Goal: Task Accomplishment & Management: Use online tool/utility

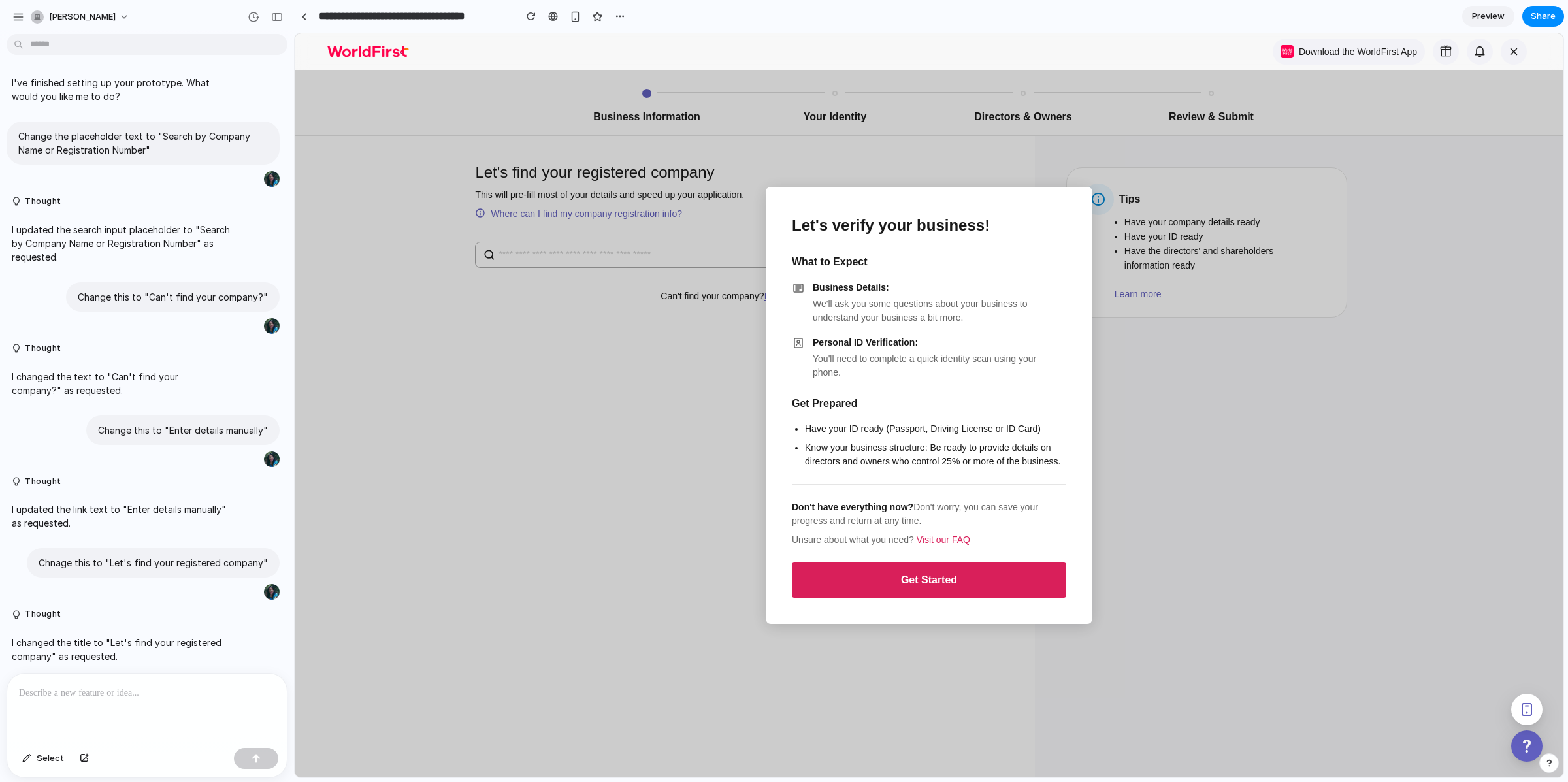
scroll to position [975, 0]
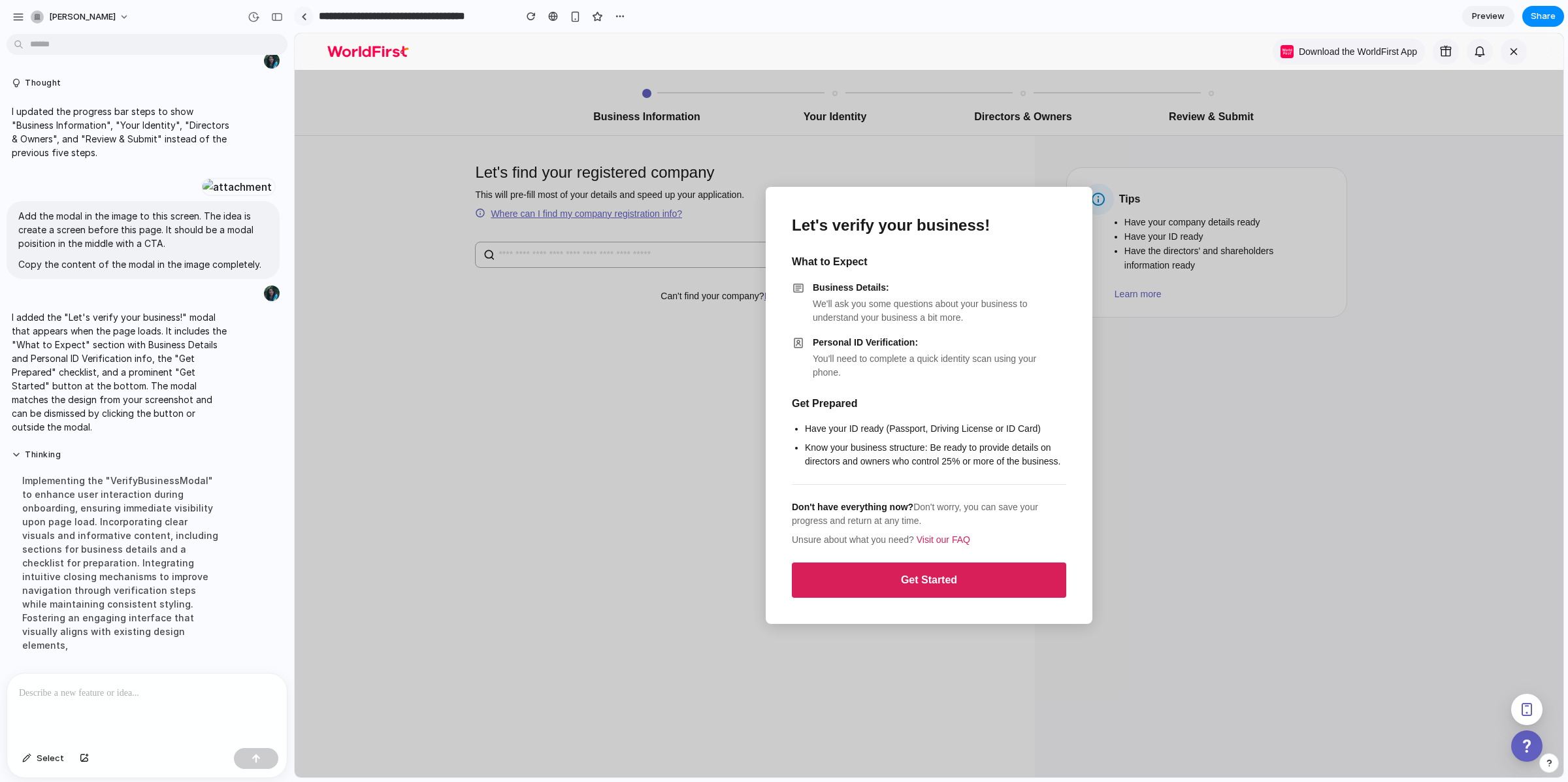
click at [301, 18] on div at bounding box center [303, 17] width 6 height 7
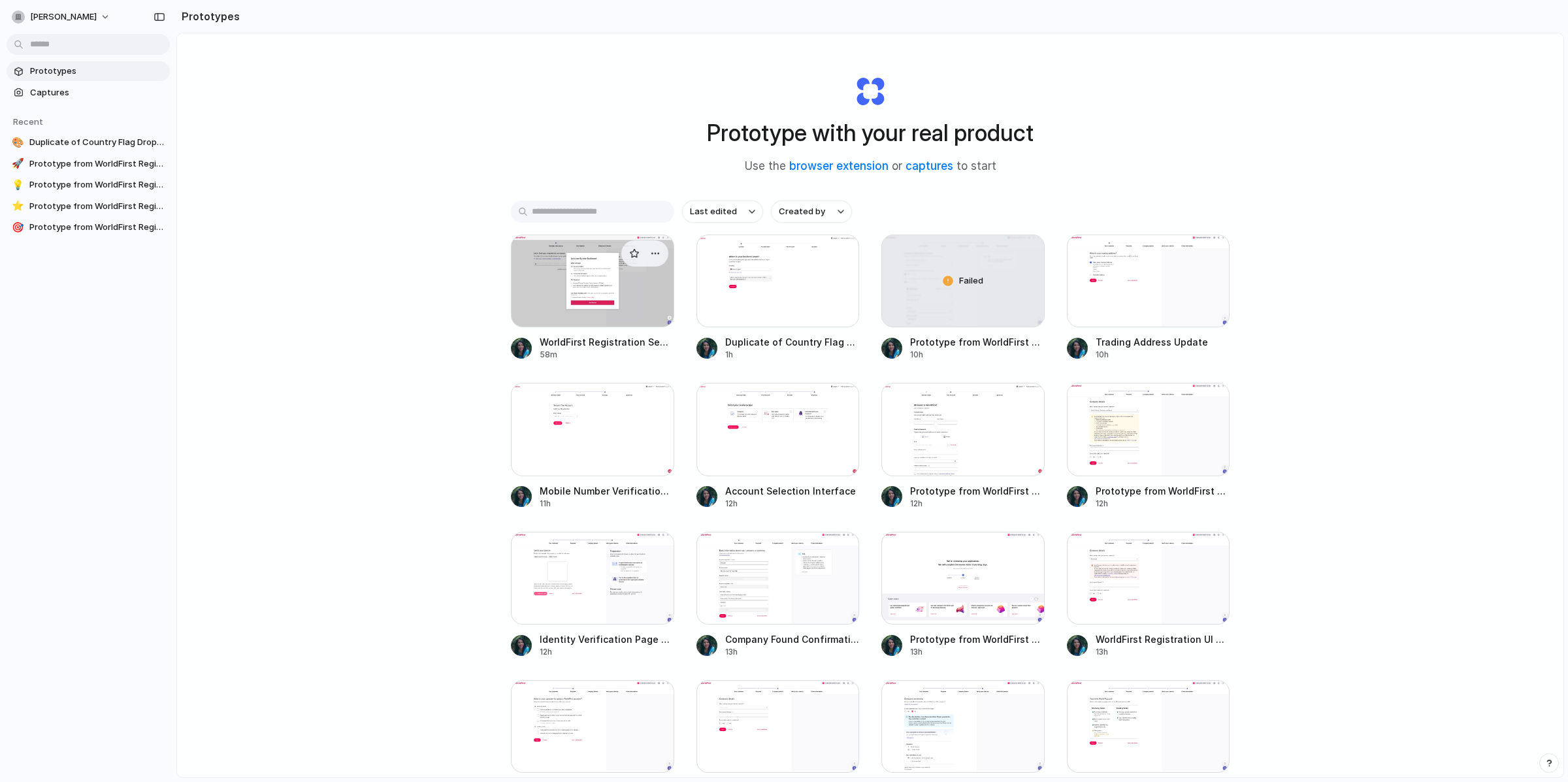
click at [602, 294] on div at bounding box center [593, 281] width 164 height 92
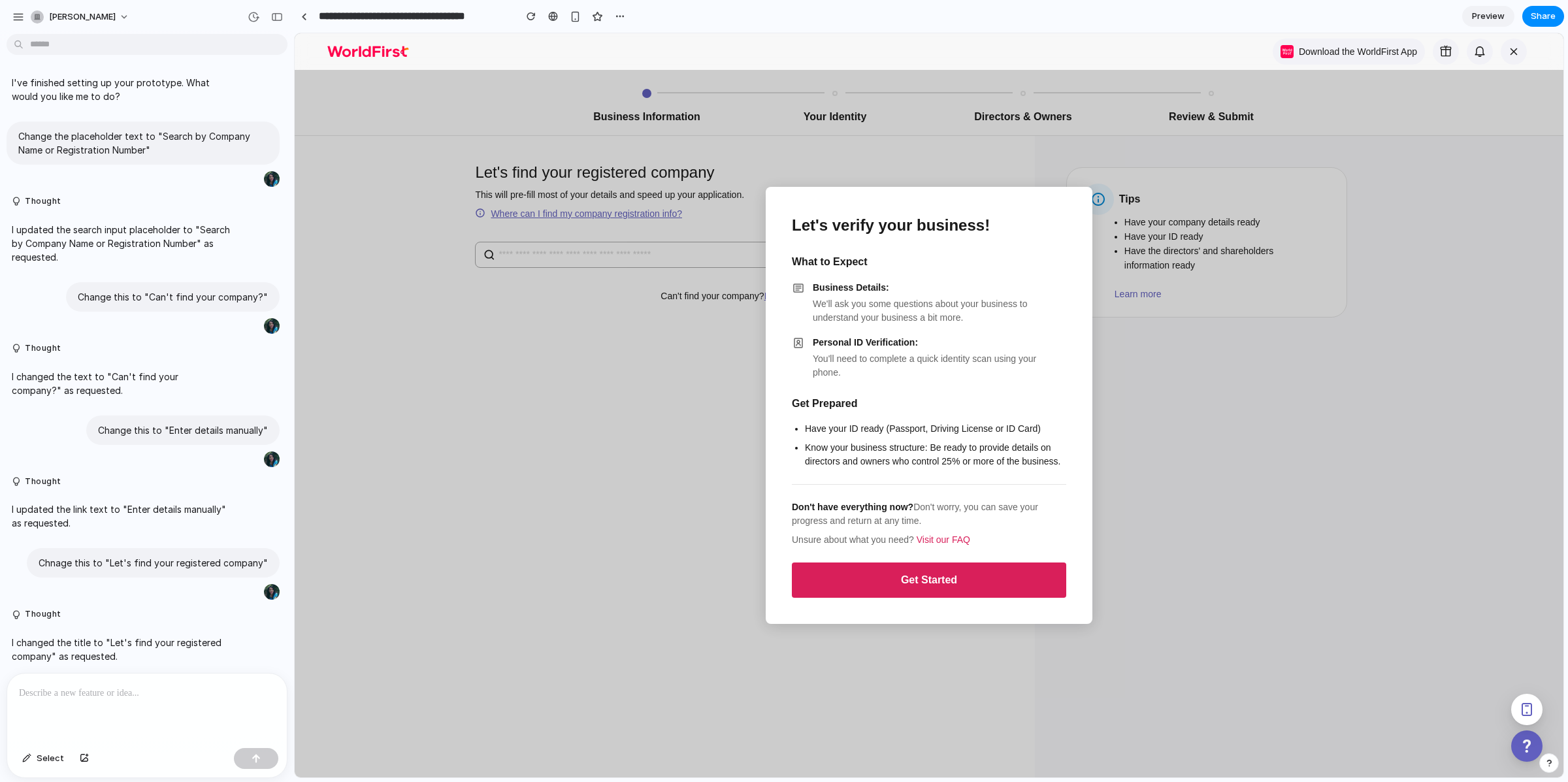
scroll to position [788, 0]
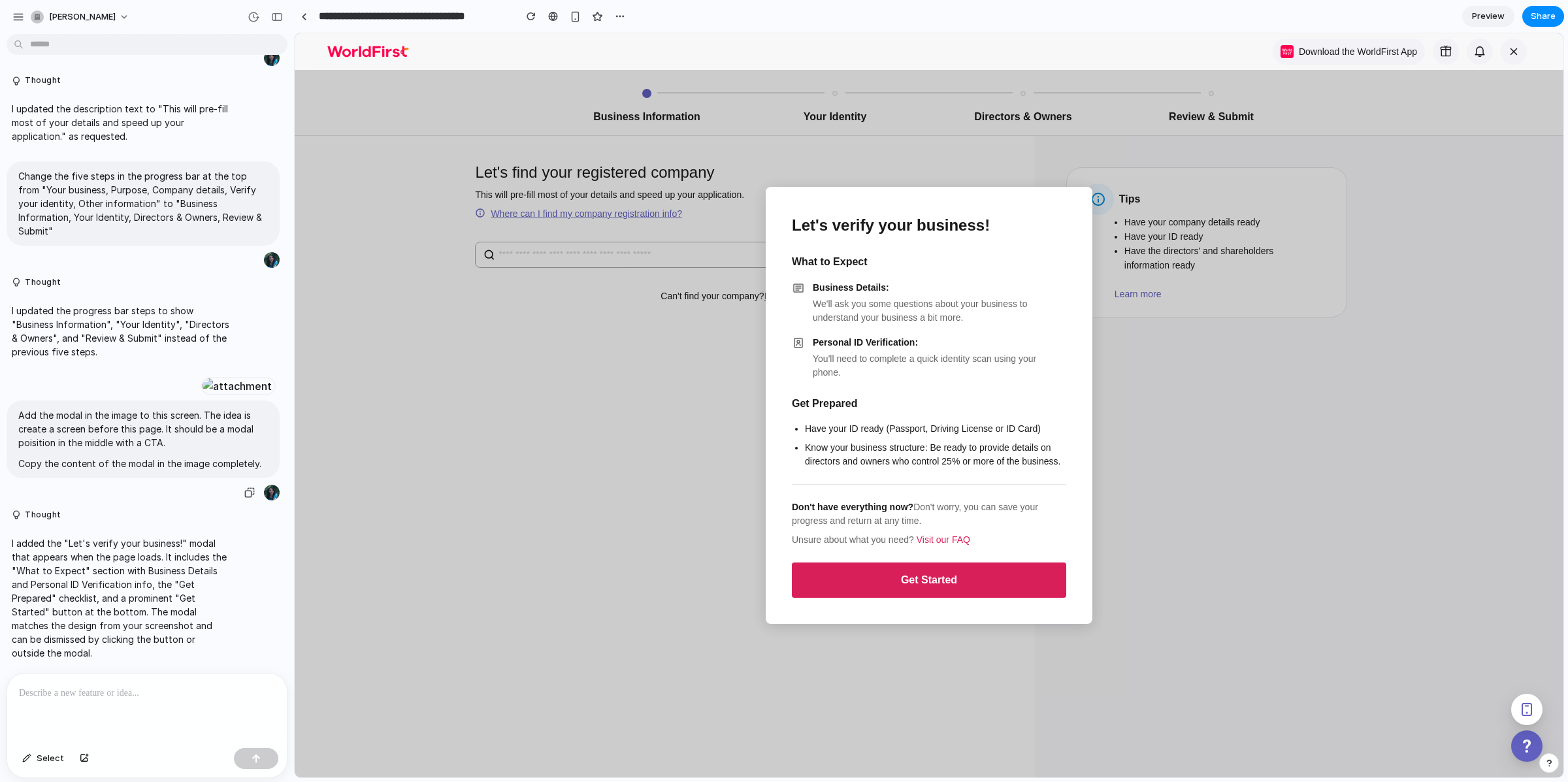
click at [201, 377] on div at bounding box center [237, 386] width 72 height 18
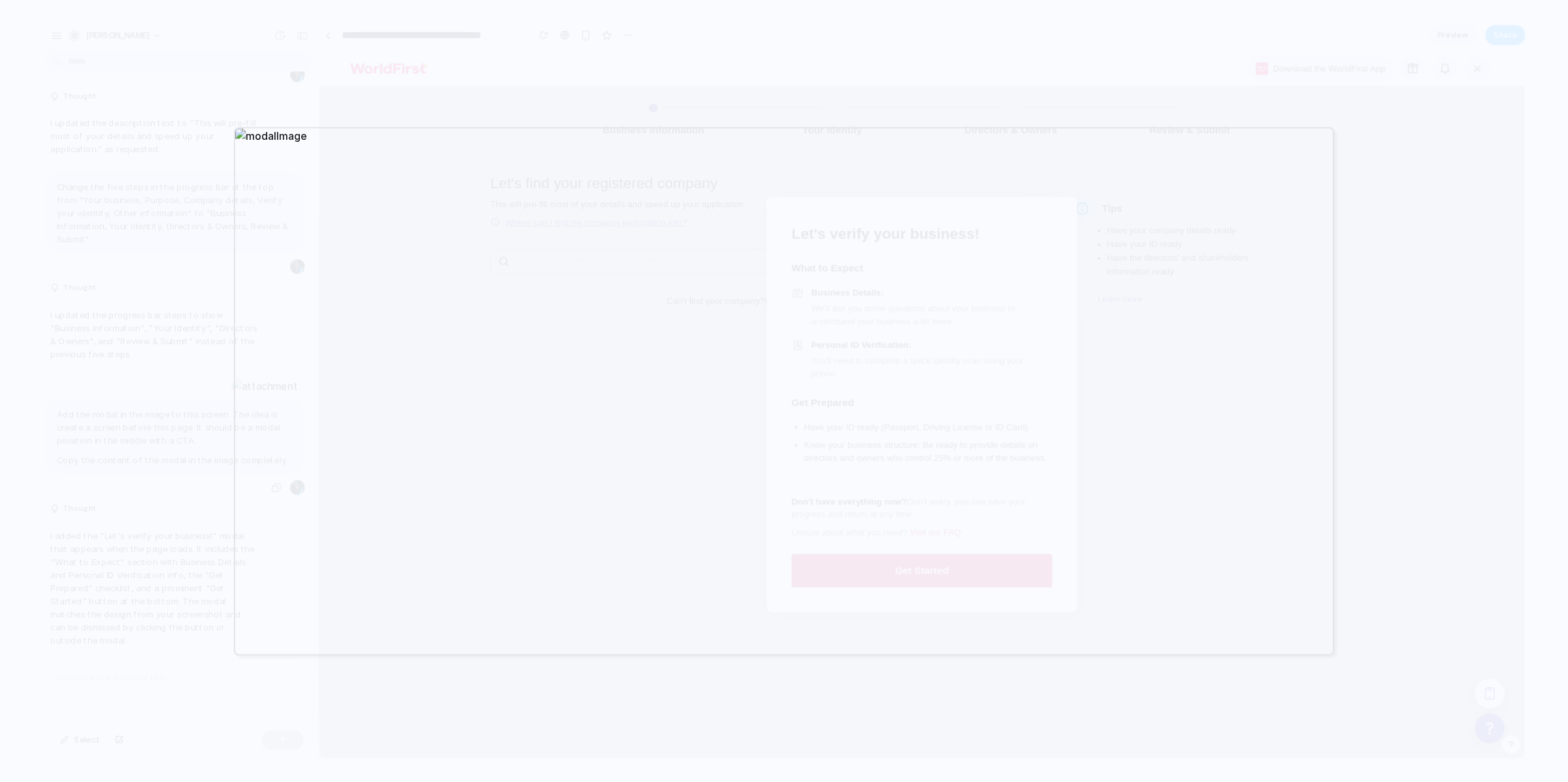
click at [42, 327] on div at bounding box center [784, 391] width 1568 height 782
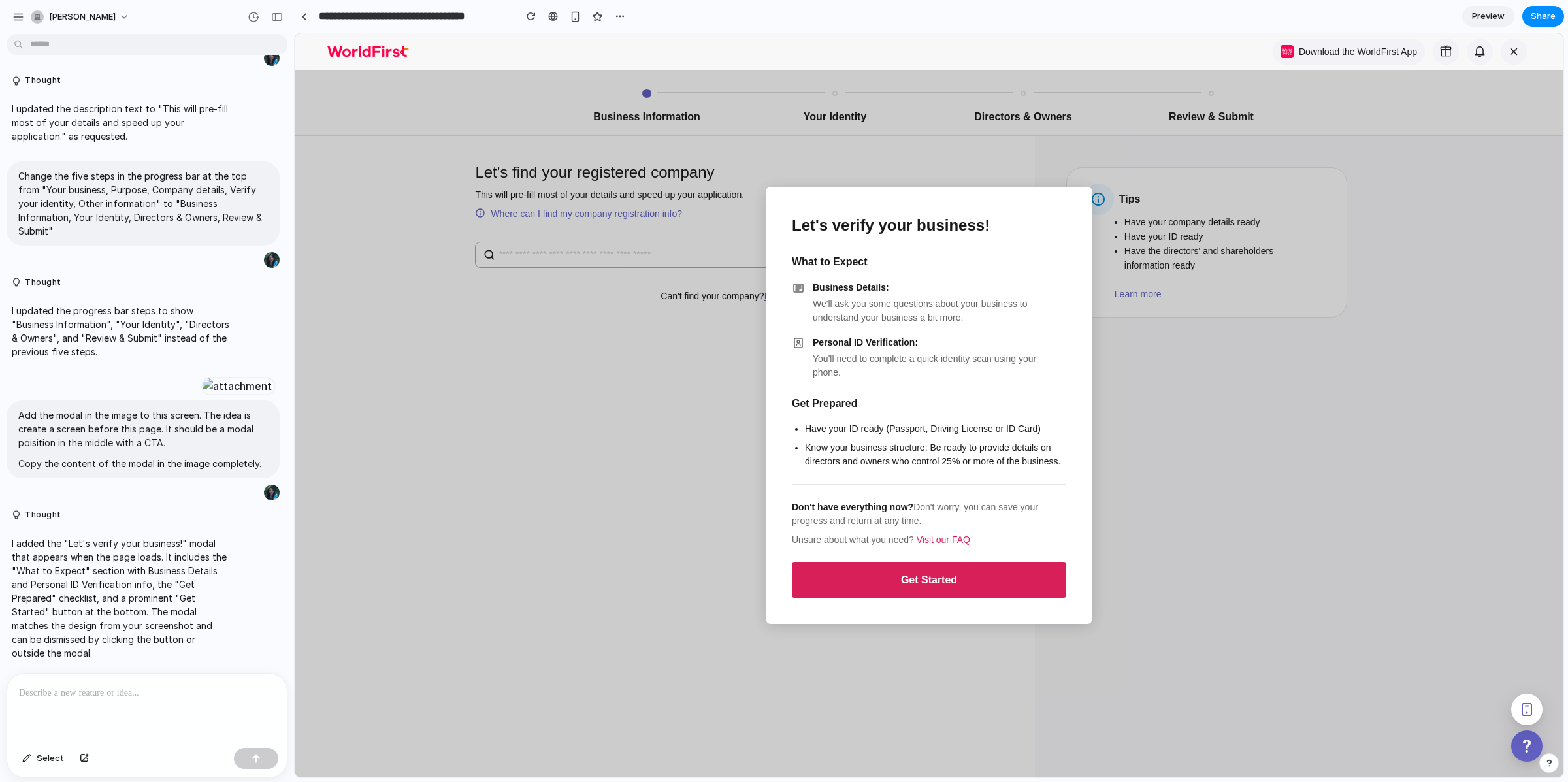
click at [166, 697] on div at bounding box center [147, 708] width 280 height 69
click at [89, 690] on p "**********" at bounding box center [145, 693] width 252 height 16
click at [235, 685] on p "**********" at bounding box center [145, 693] width 252 height 16
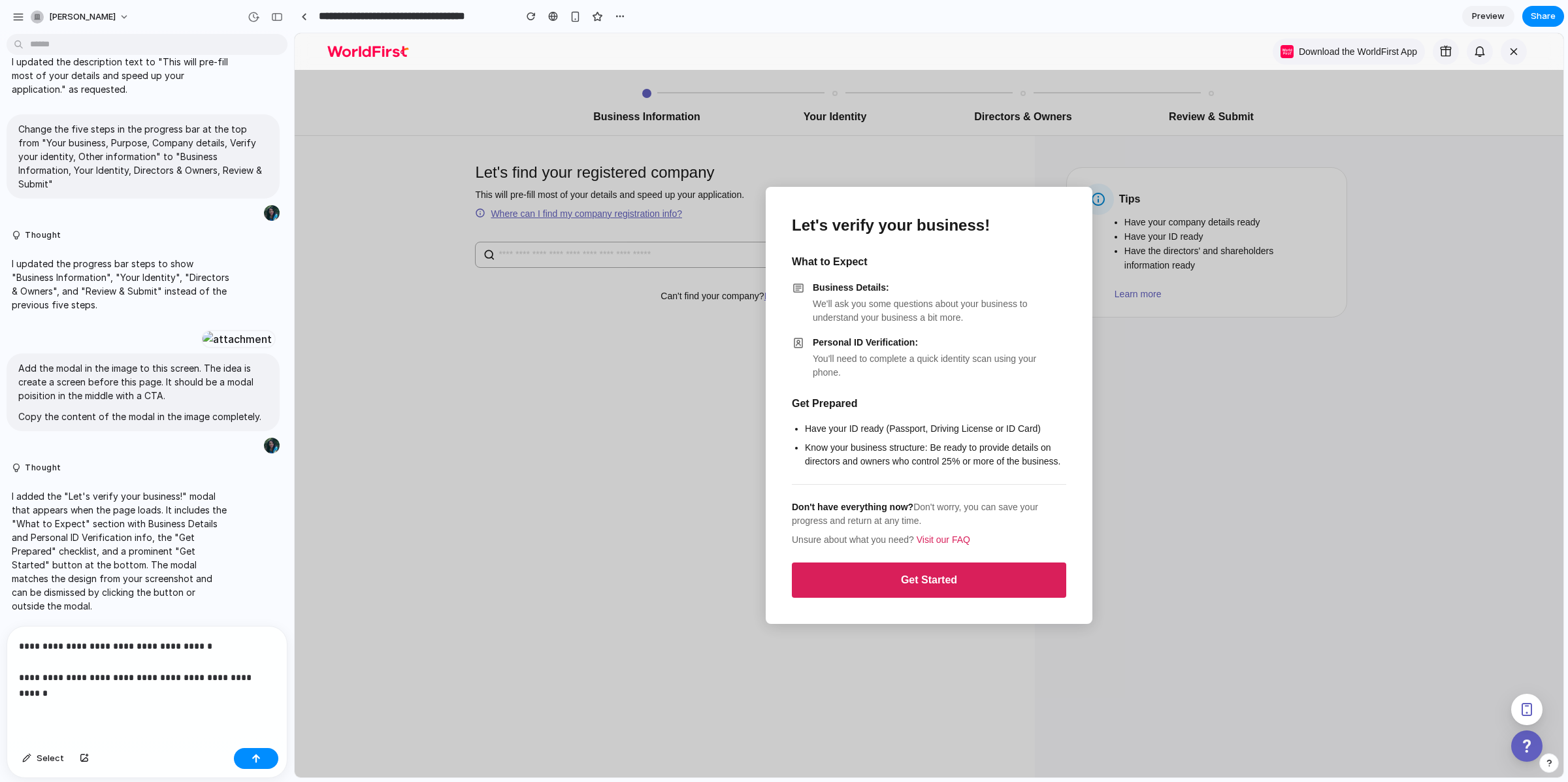
scroll to position [835, 0]
drag, startPoint x: 133, startPoint y: 687, endPoint x: 4, endPoint y: 669, distance: 130.2
click at [4, 669] on div "**********" at bounding box center [142, 702] width 286 height 152
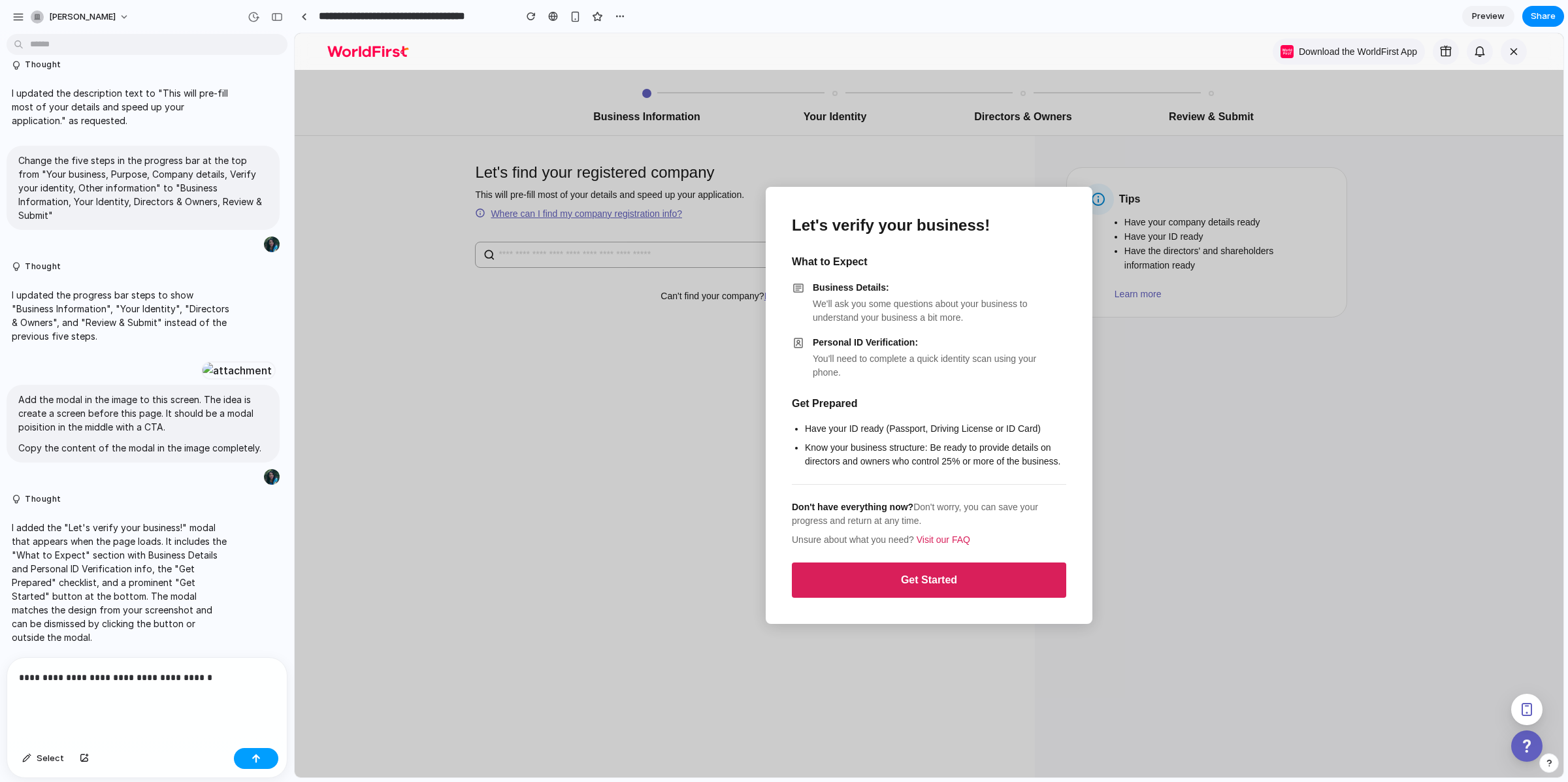
scroll to position [788, 0]
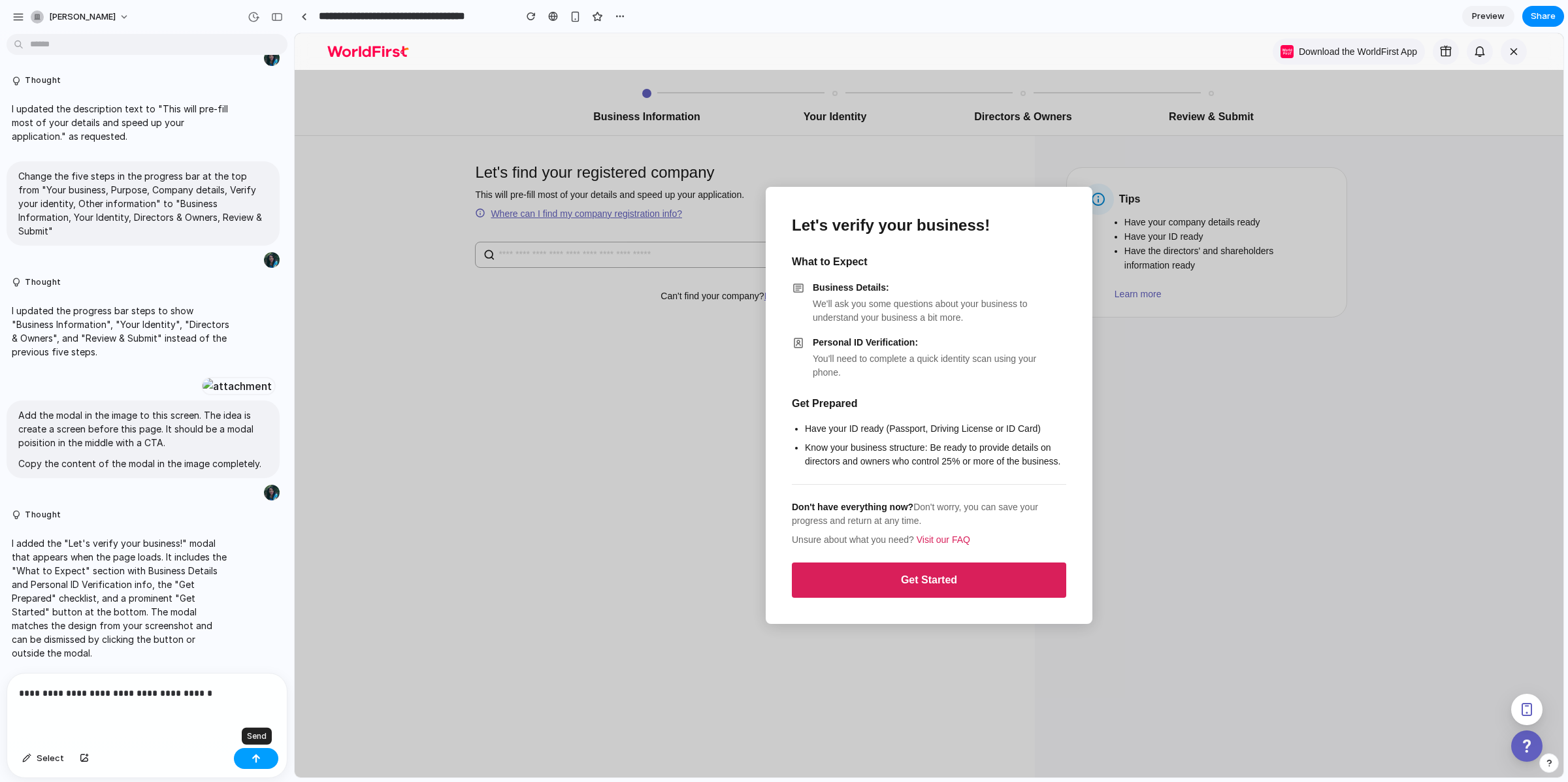
click at [260, 756] on div "button" at bounding box center [256, 758] width 9 height 9
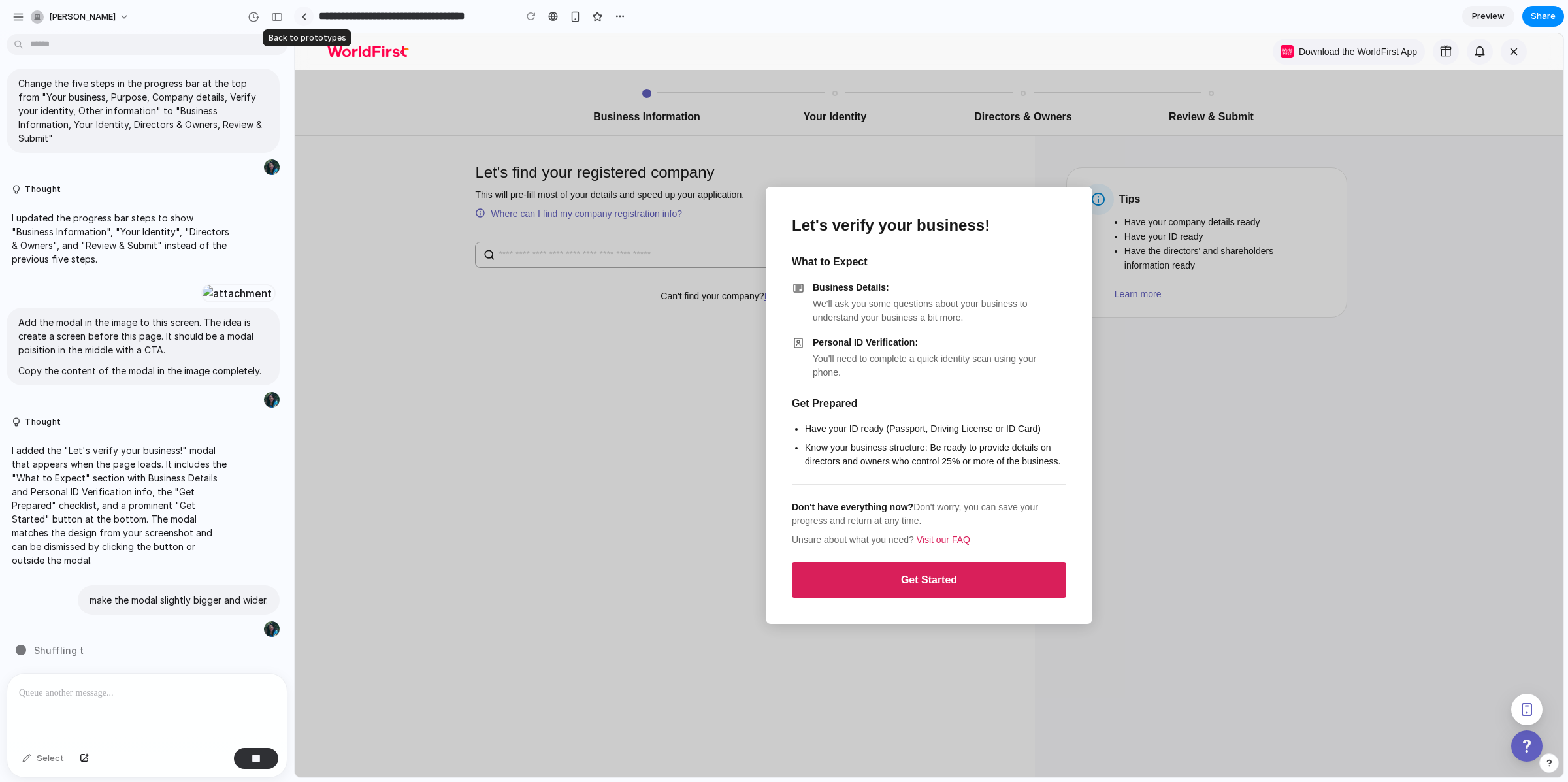
click at [304, 19] on link at bounding box center [303, 16] width 19 height 19
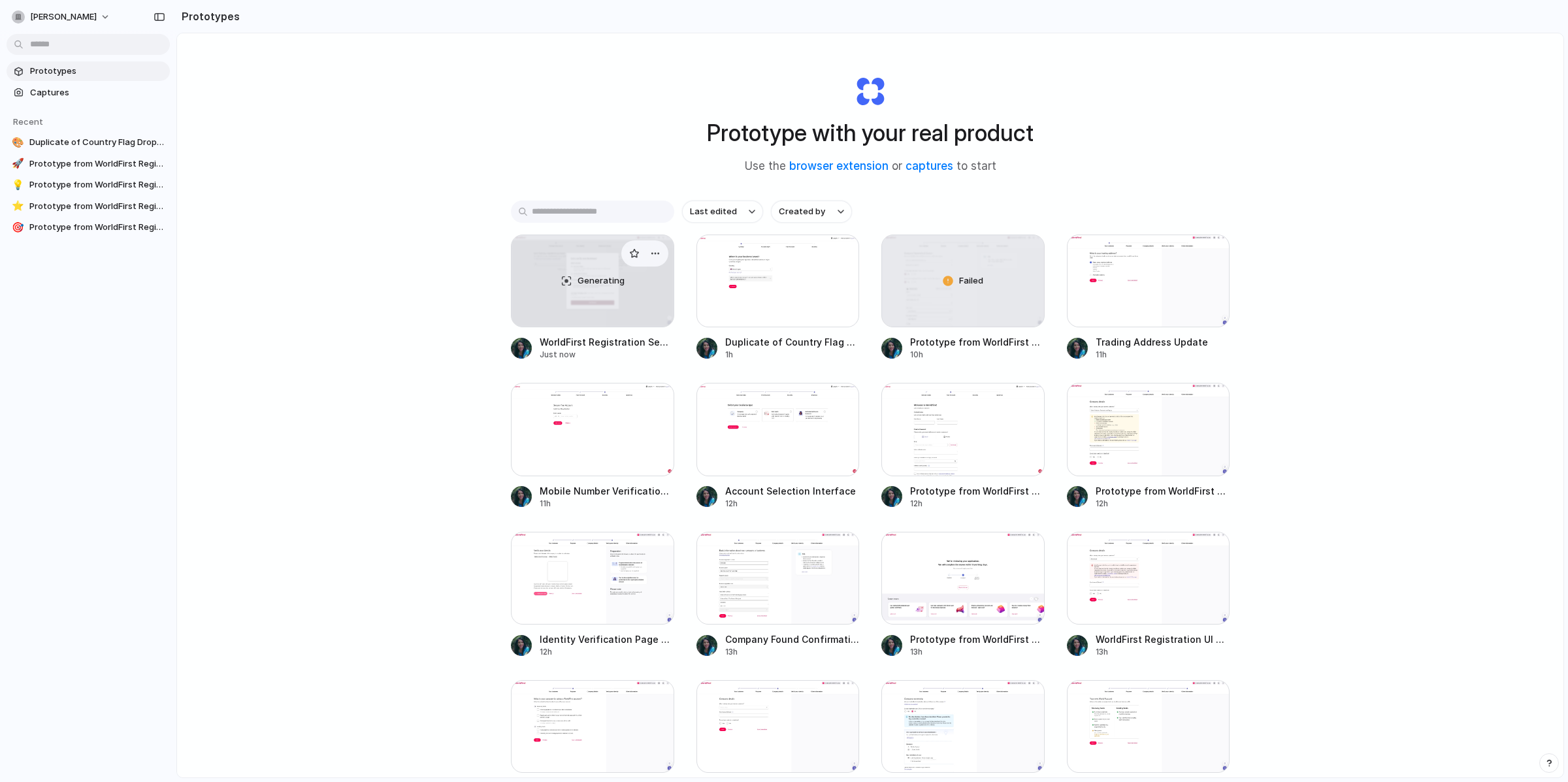
click at [614, 307] on div "Generating" at bounding box center [593, 281] width 162 height 91
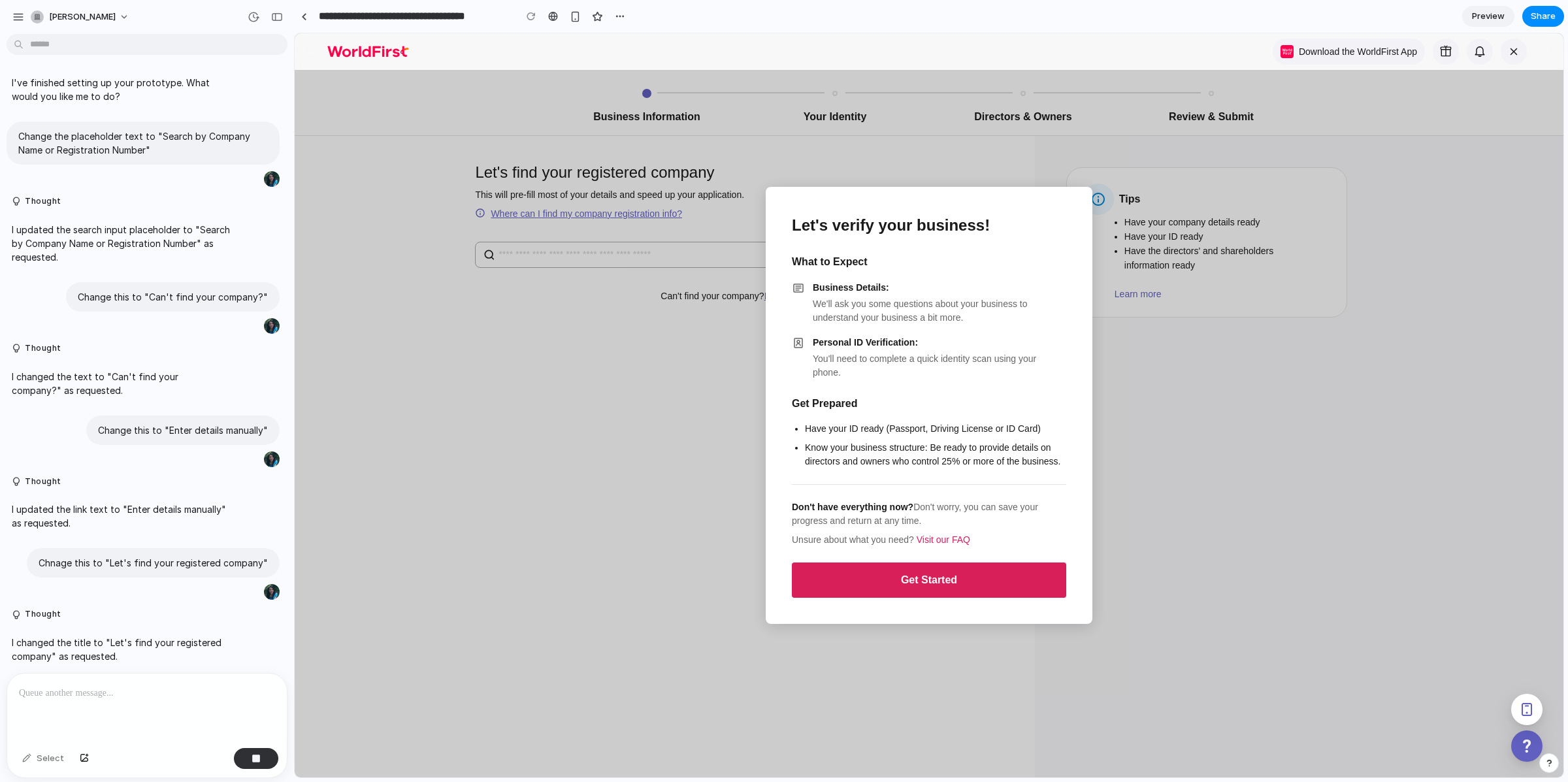
scroll to position [881, 0]
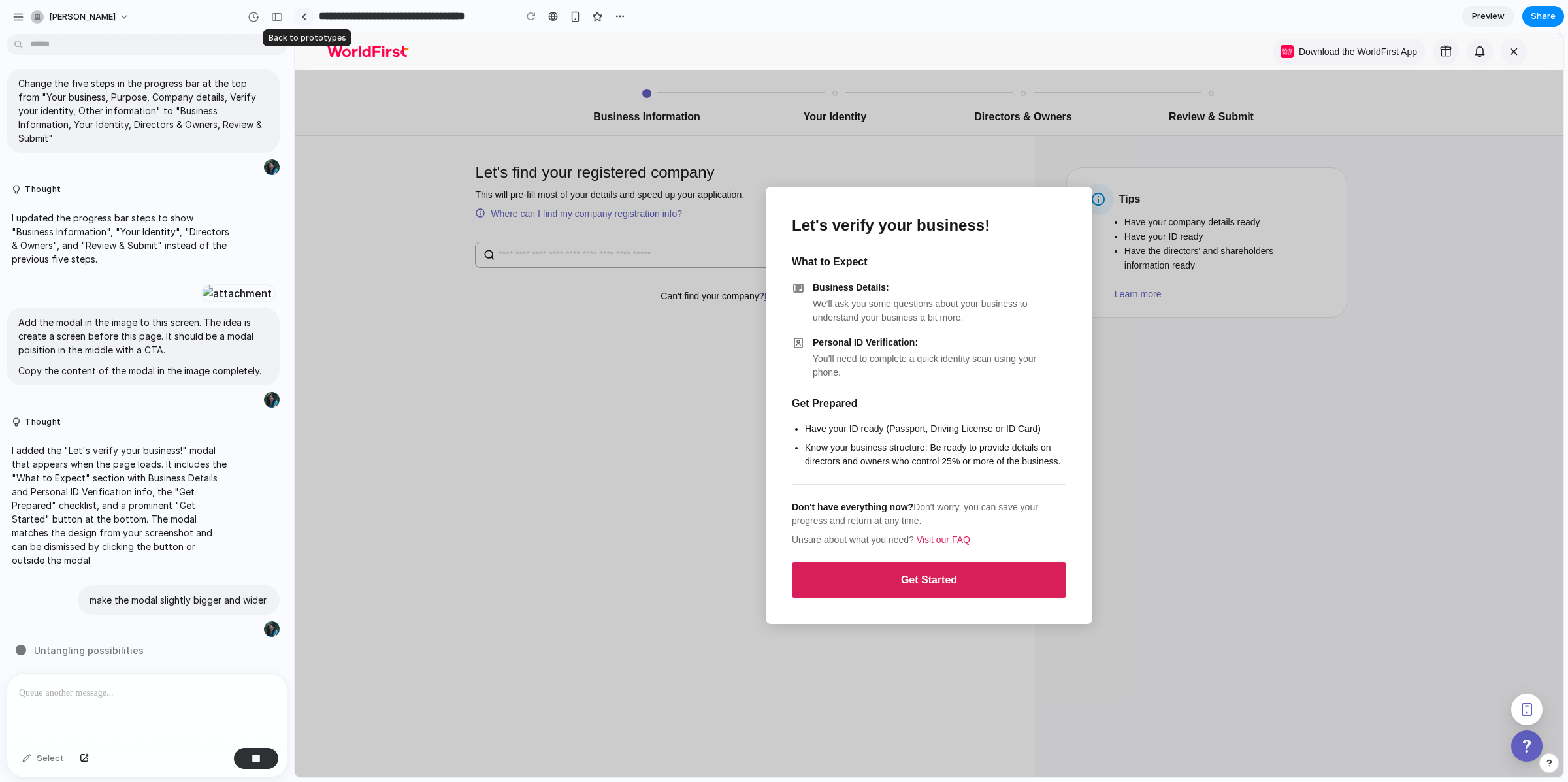
click at [303, 17] on div at bounding box center [303, 17] width 6 height 7
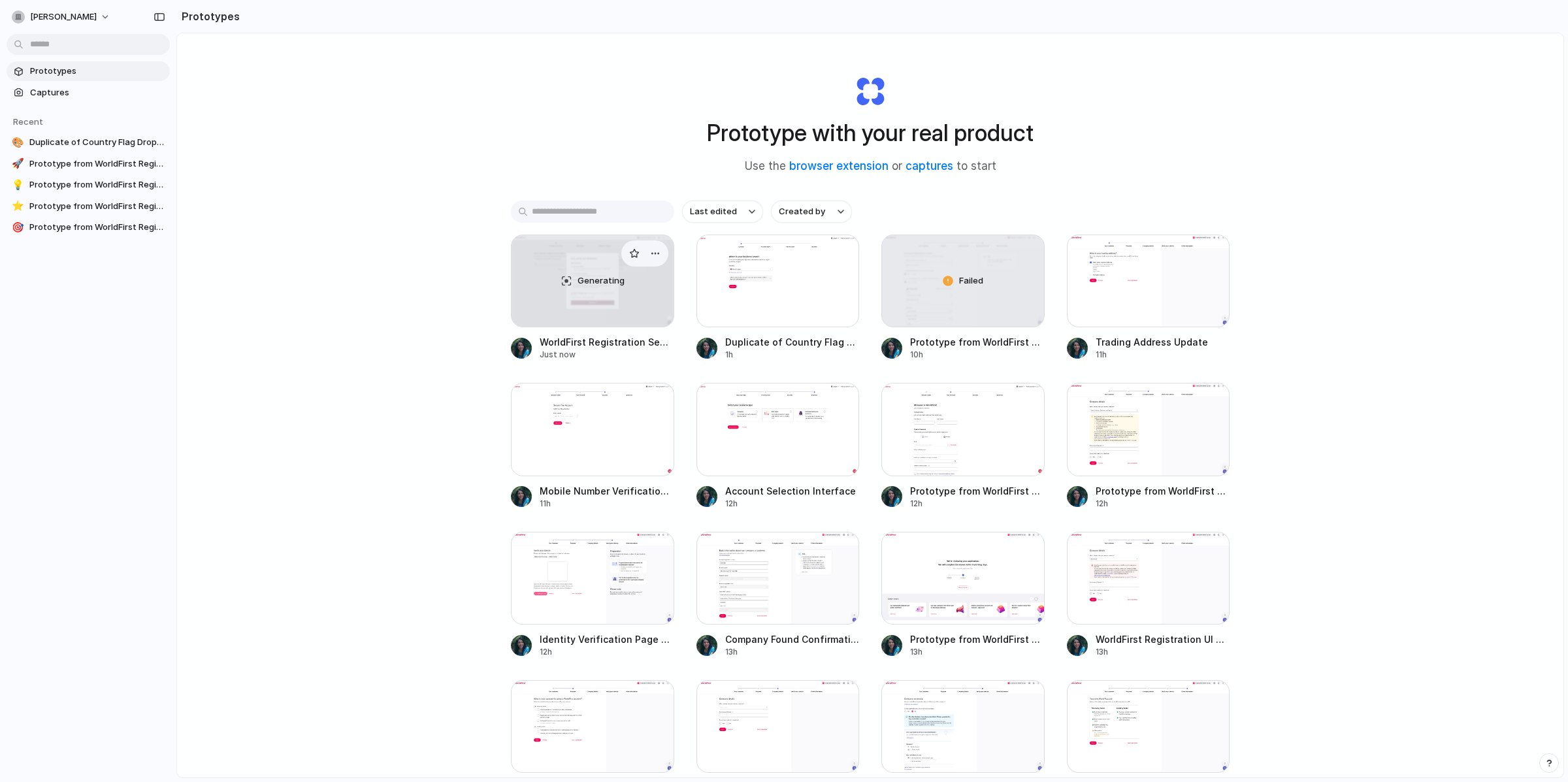
click at [553, 293] on div "Generating" at bounding box center [593, 281] width 162 height 91
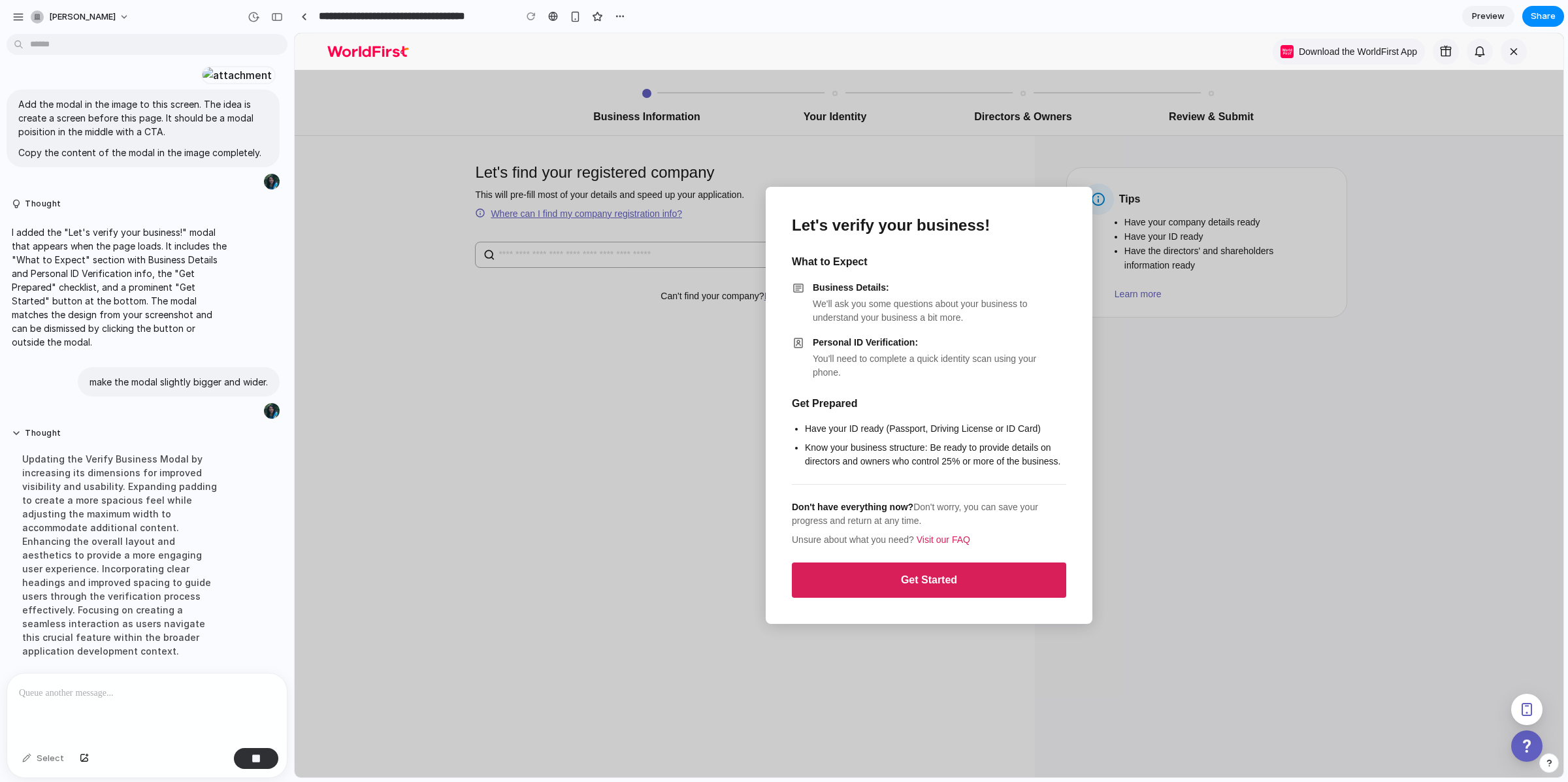
scroll to position [906, 0]
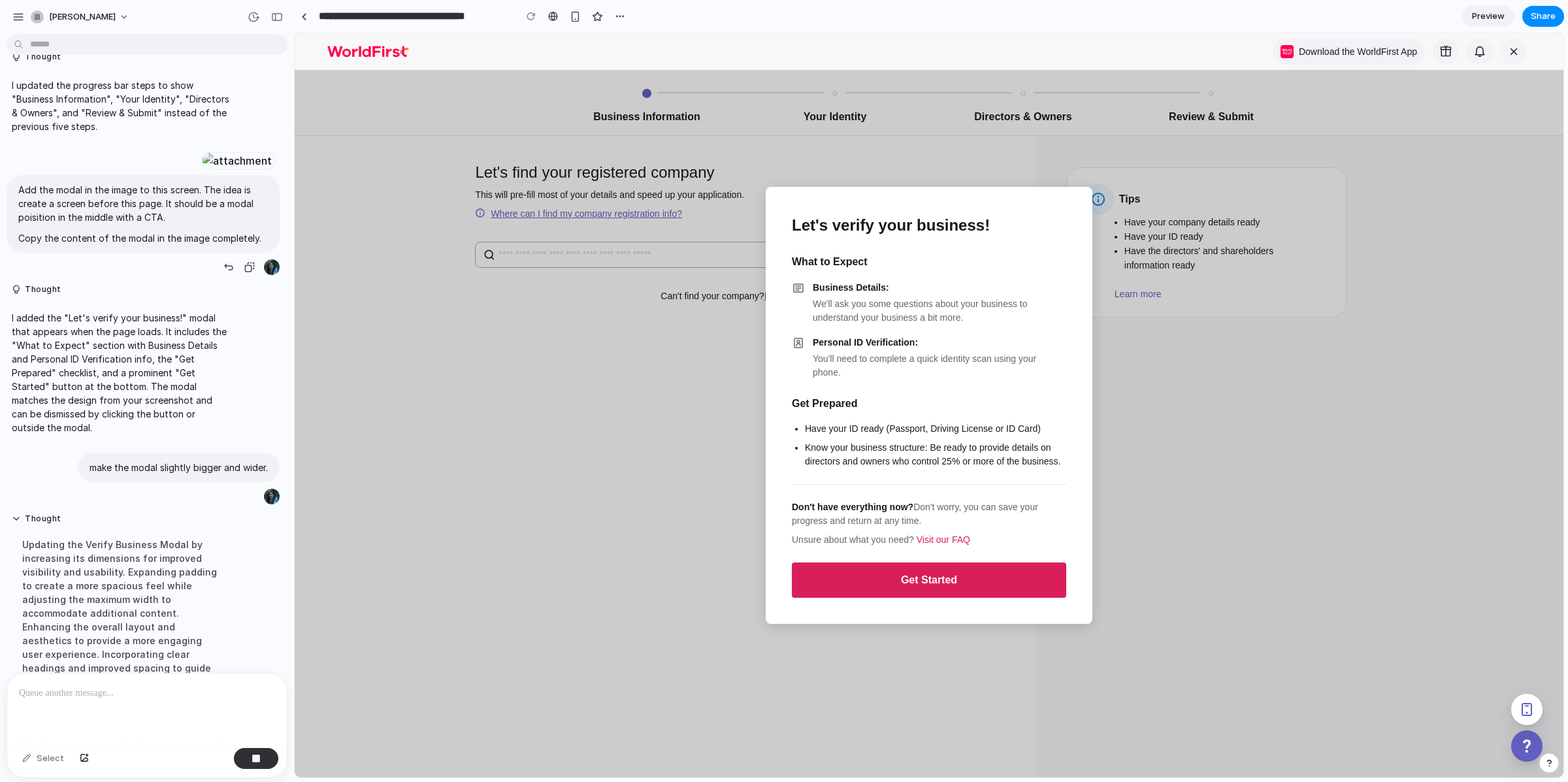
click at [201, 170] on div at bounding box center [237, 160] width 72 height 18
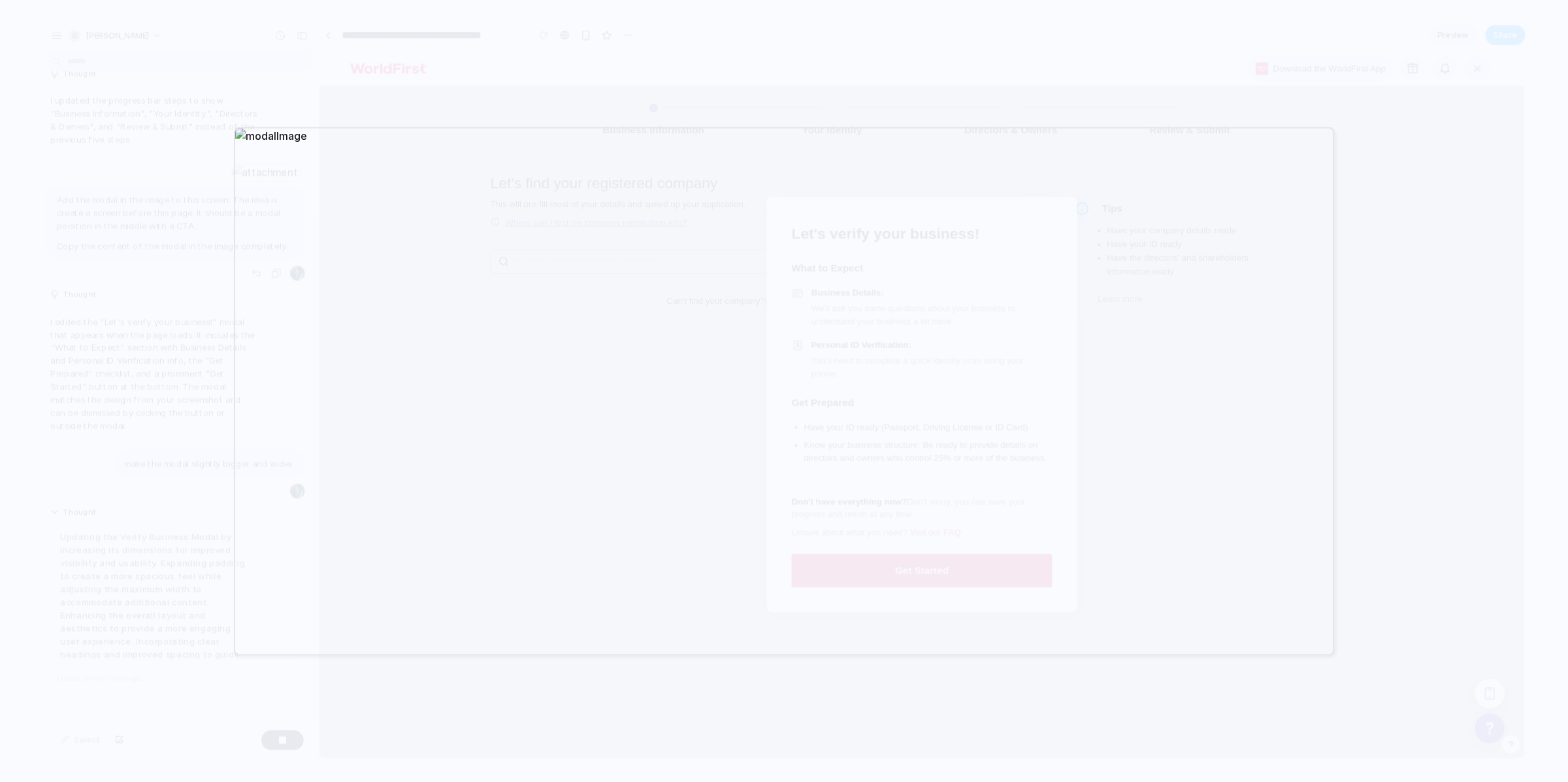
click at [98, 252] on div at bounding box center [784, 391] width 1568 height 782
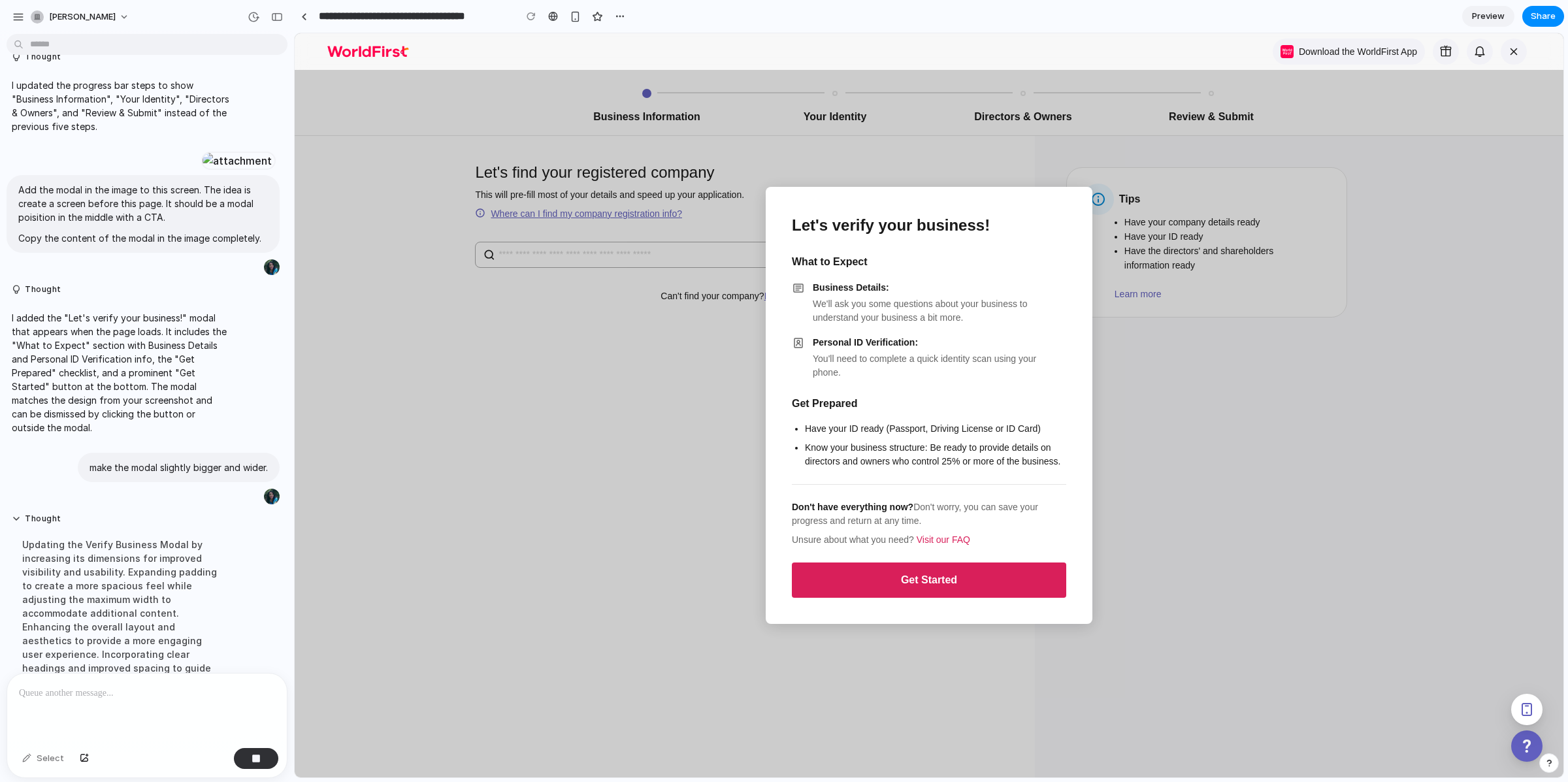
click at [98, 708] on div at bounding box center [147, 708] width 280 height 69
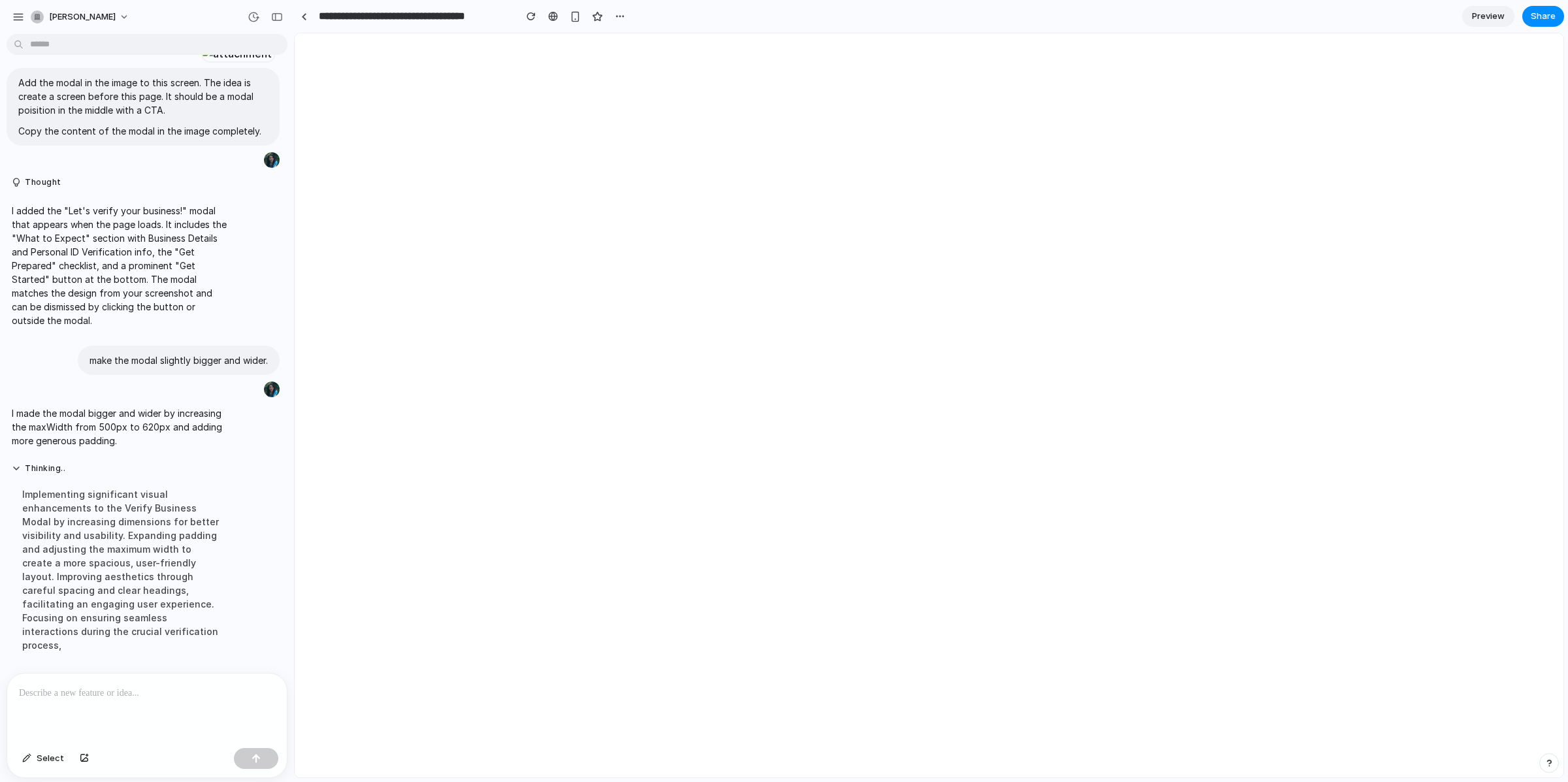
scroll to position [0, 0]
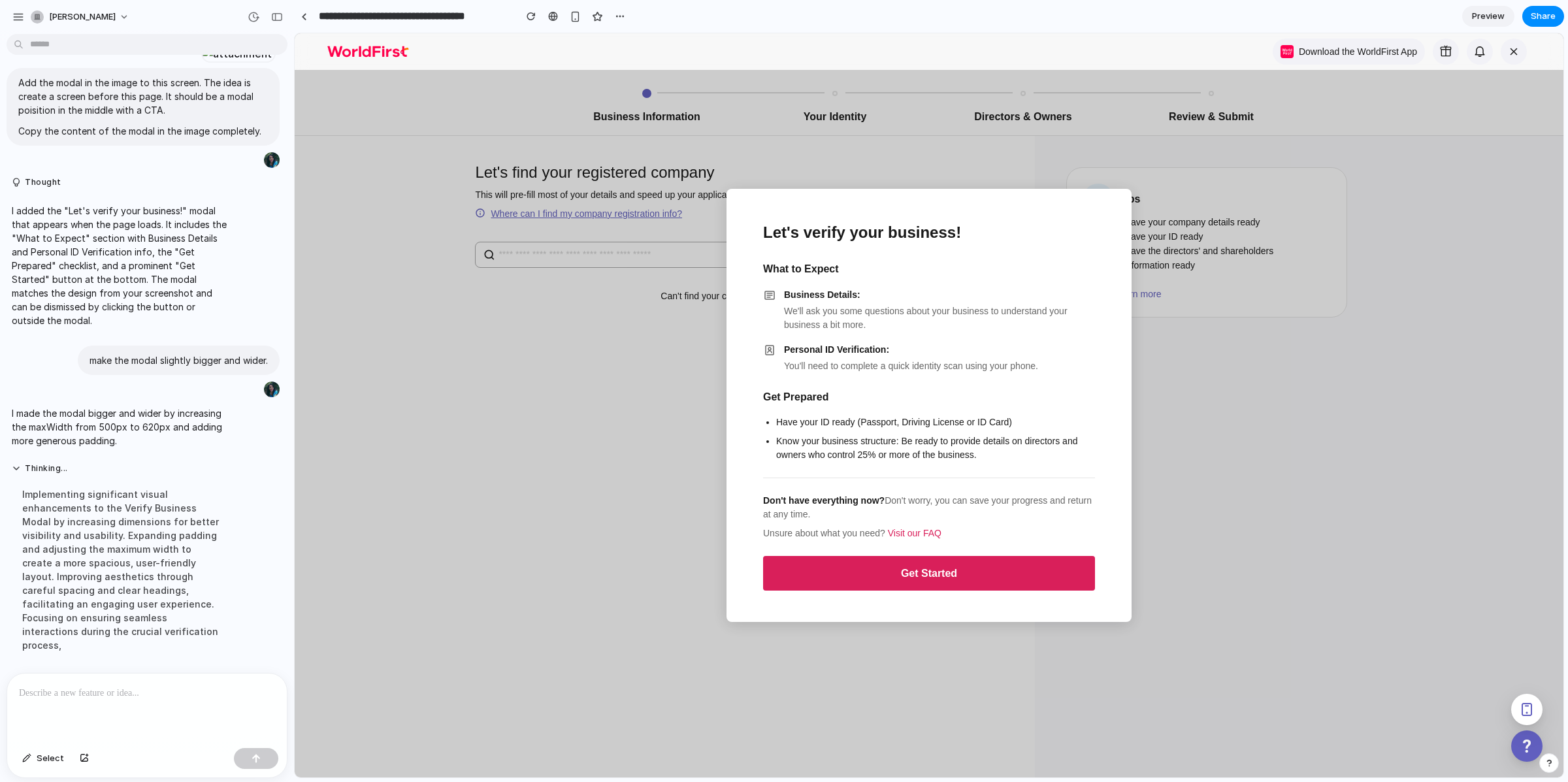
click at [93, 700] on div at bounding box center [147, 708] width 280 height 69
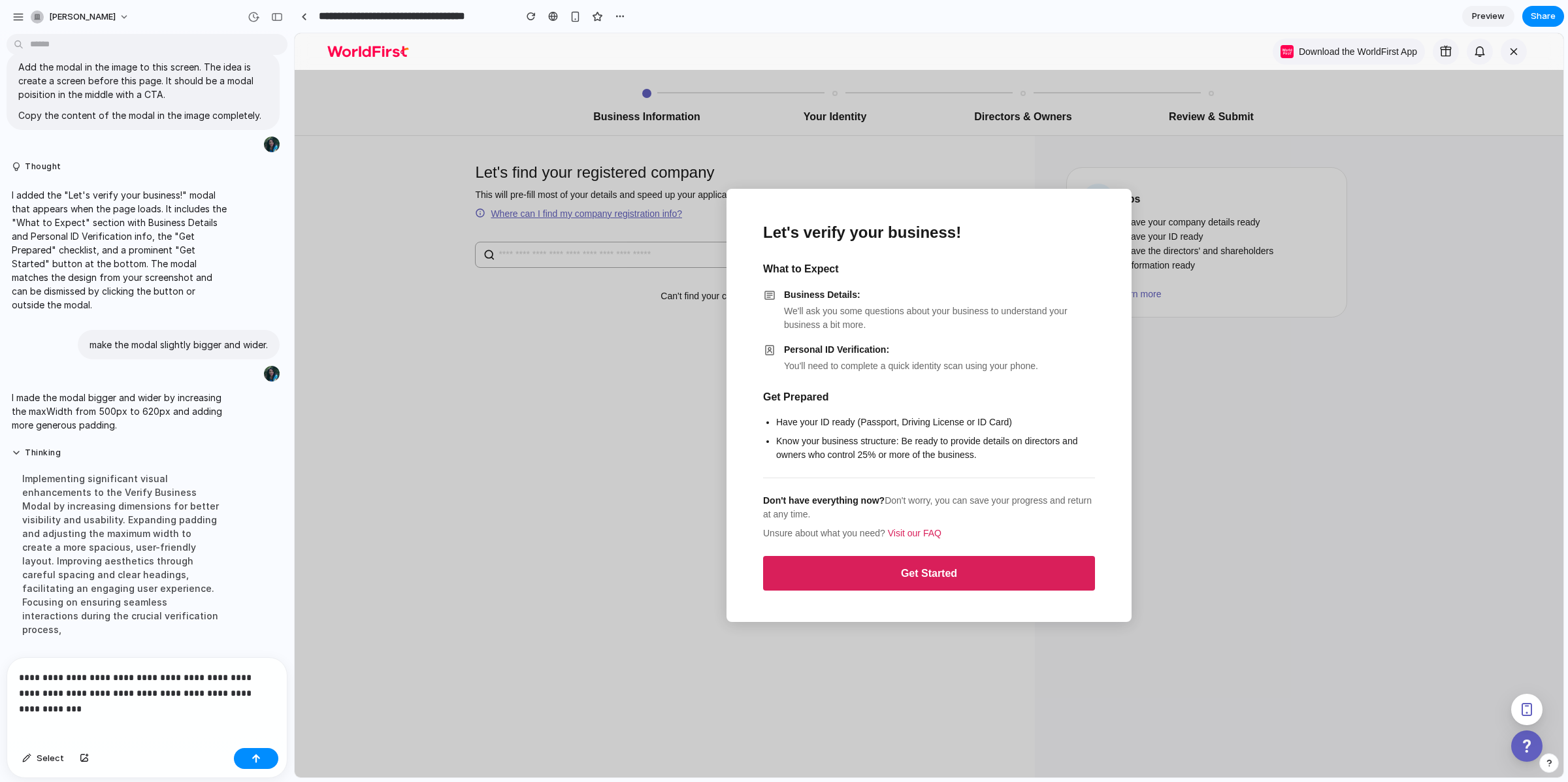
scroll to position [1135, 0]
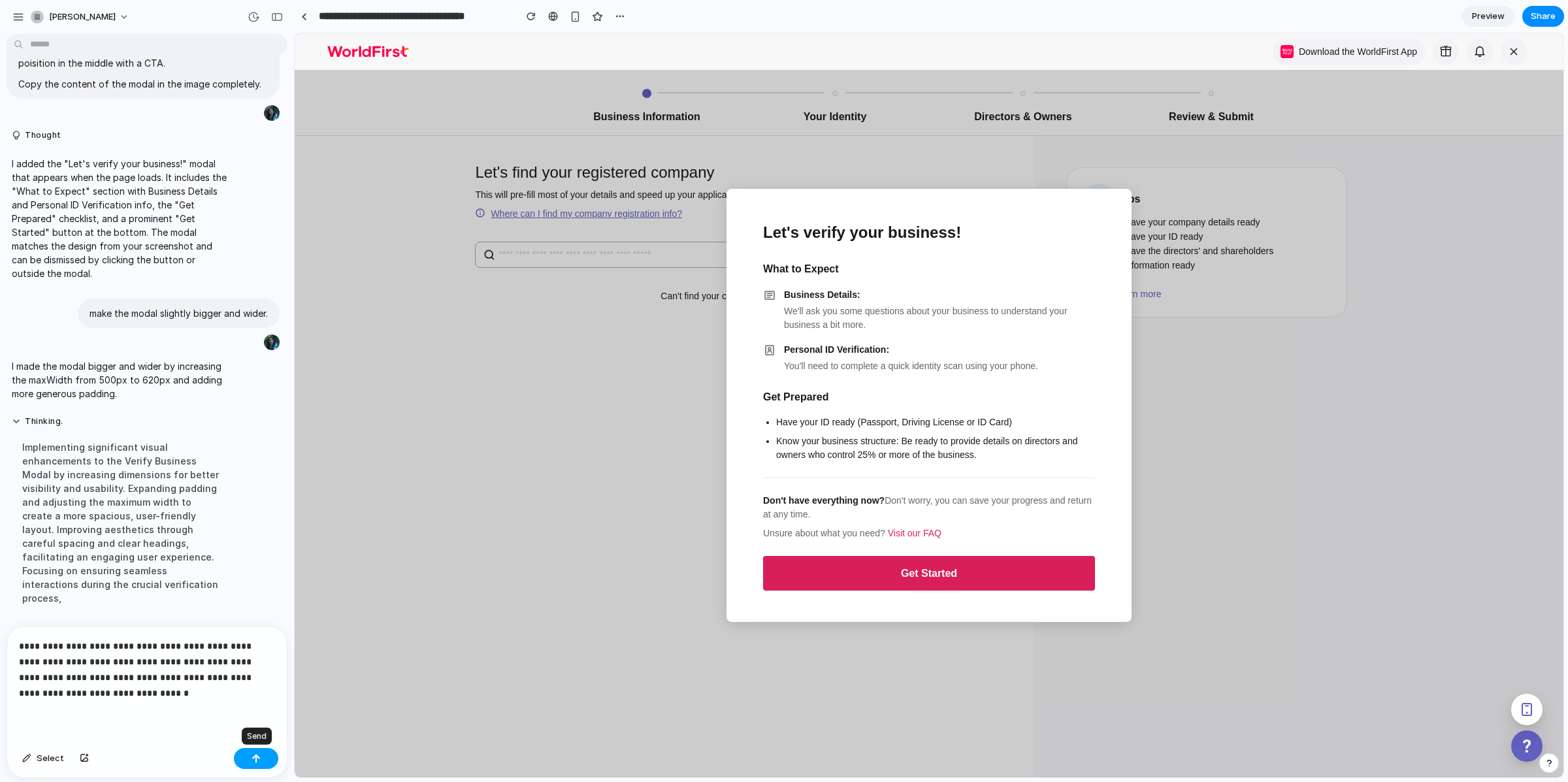
click at [244, 762] on button "button" at bounding box center [256, 759] width 45 height 21
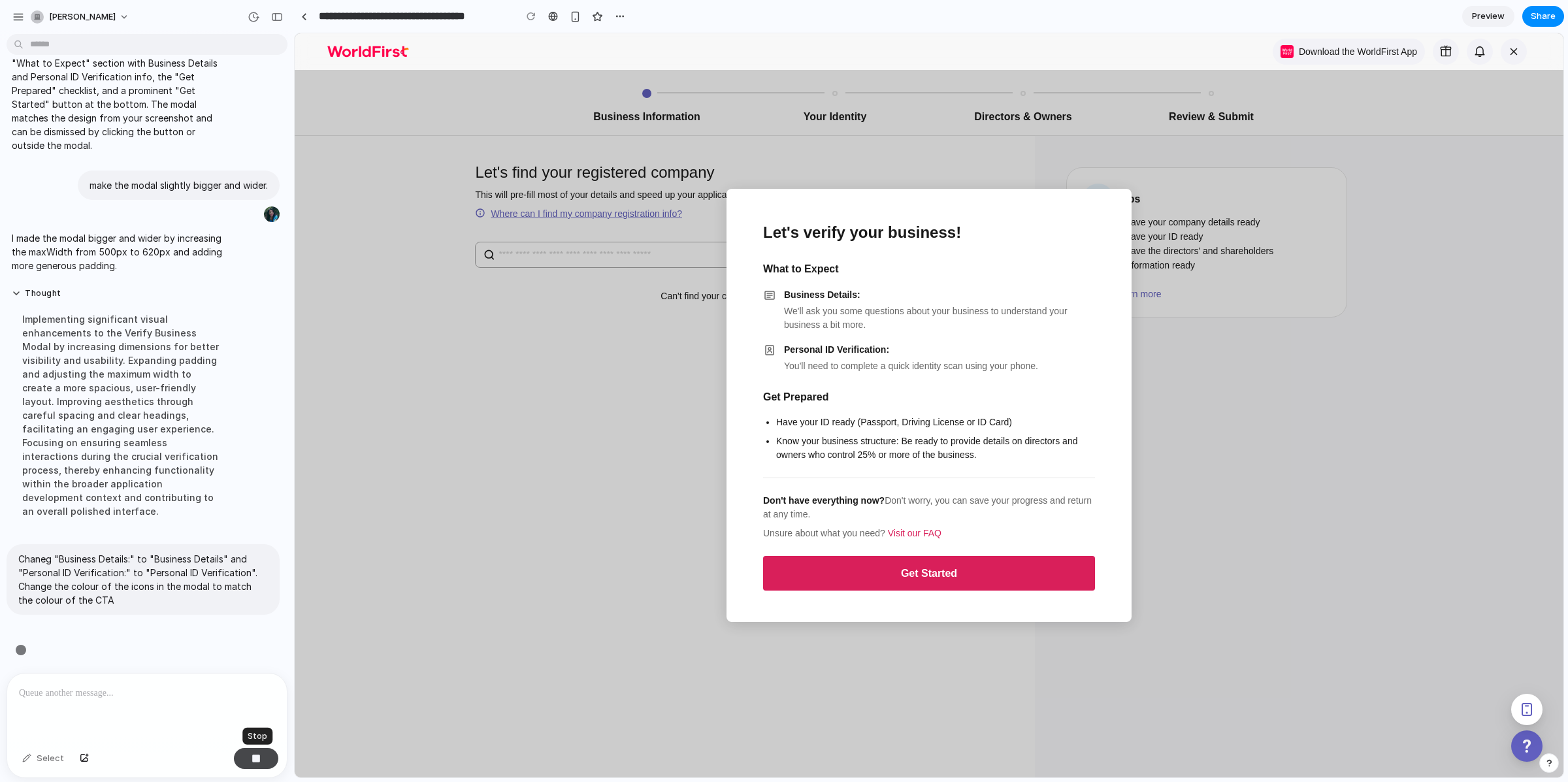
scroll to position [1282, 0]
click at [277, 14] on div "button" at bounding box center [276, 17] width 11 height 9
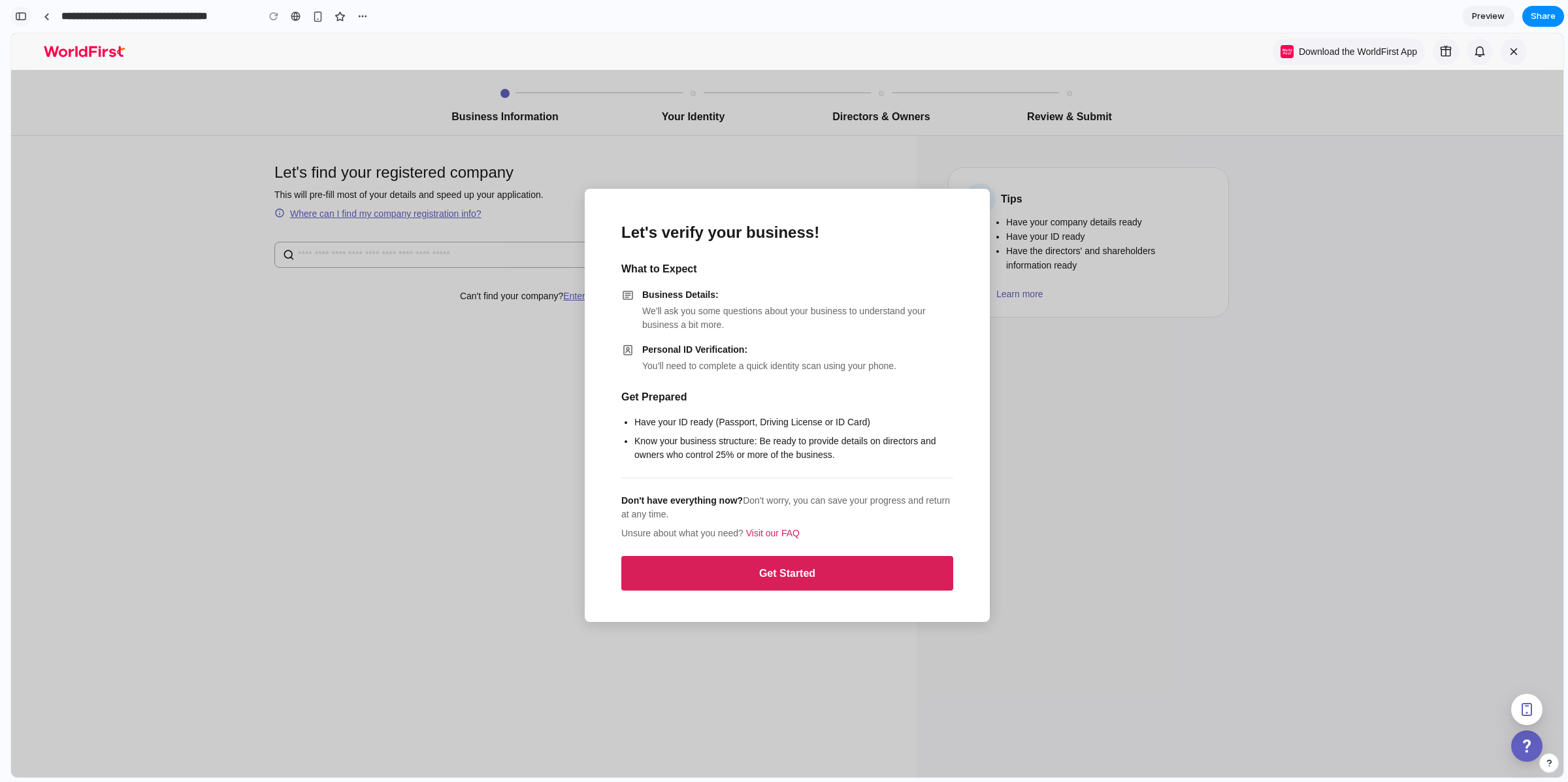
scroll to position [2514, 0]
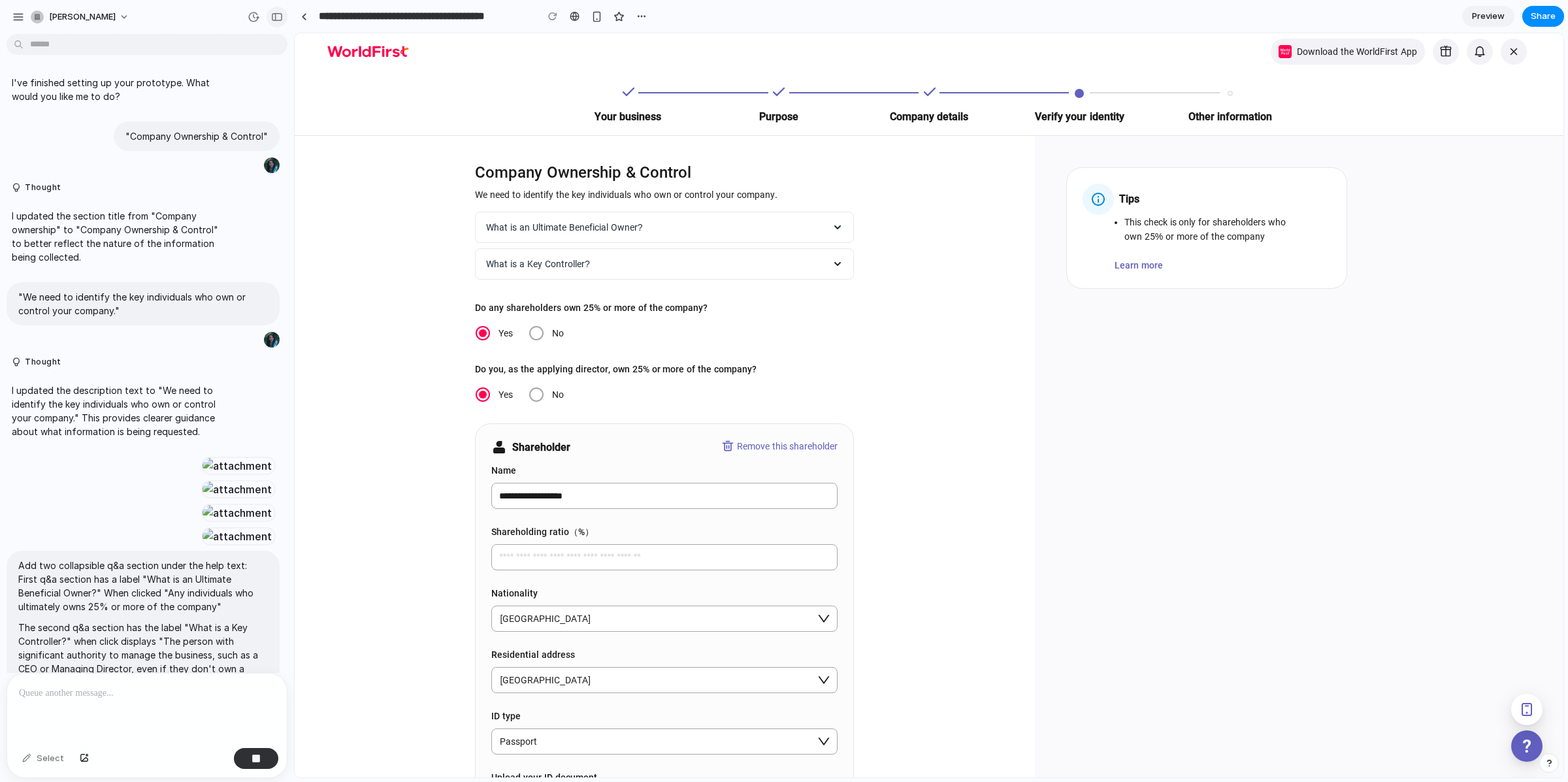
scroll to position [791, 0]
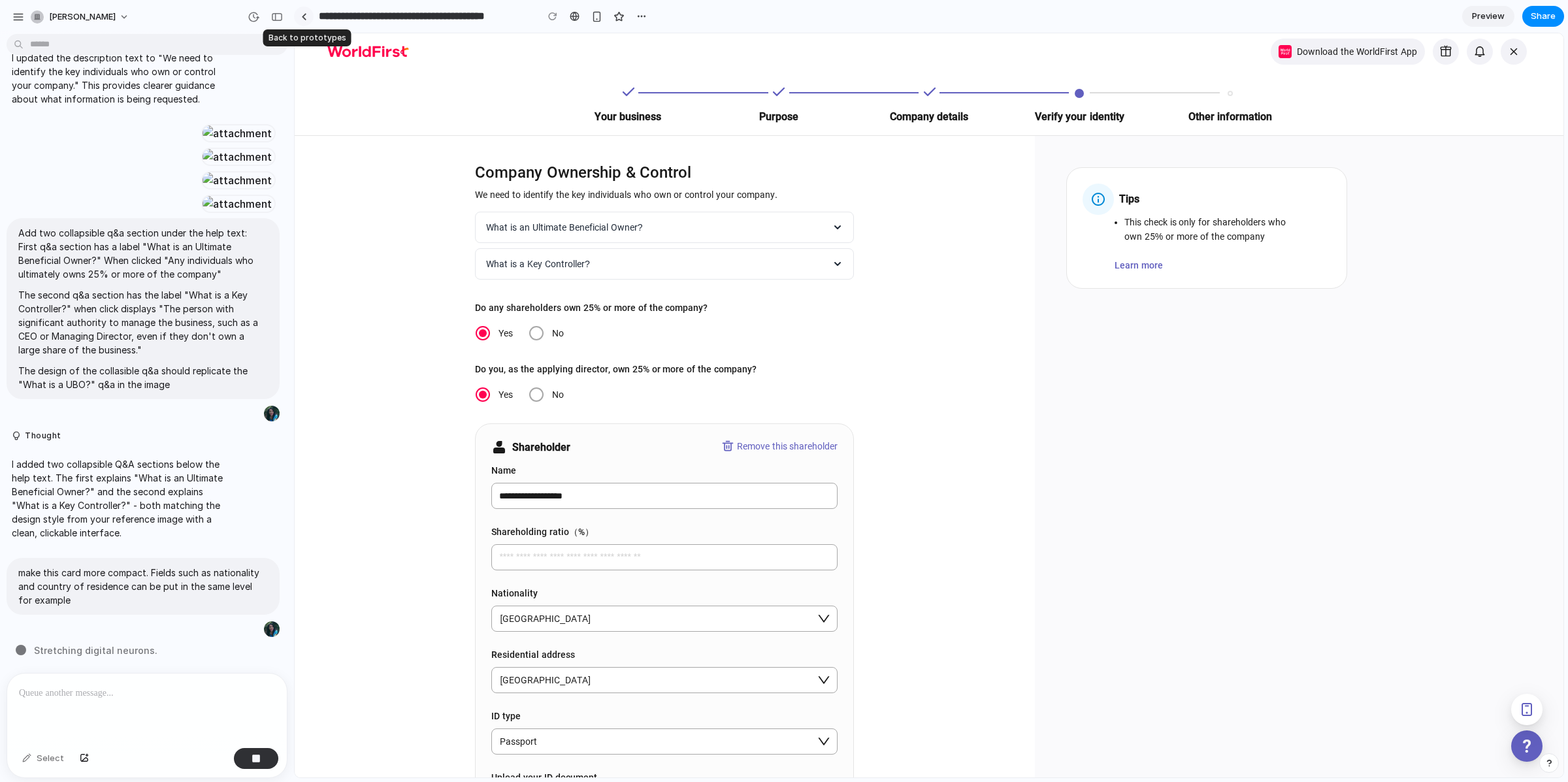
click at [297, 14] on link at bounding box center [303, 16] width 19 height 19
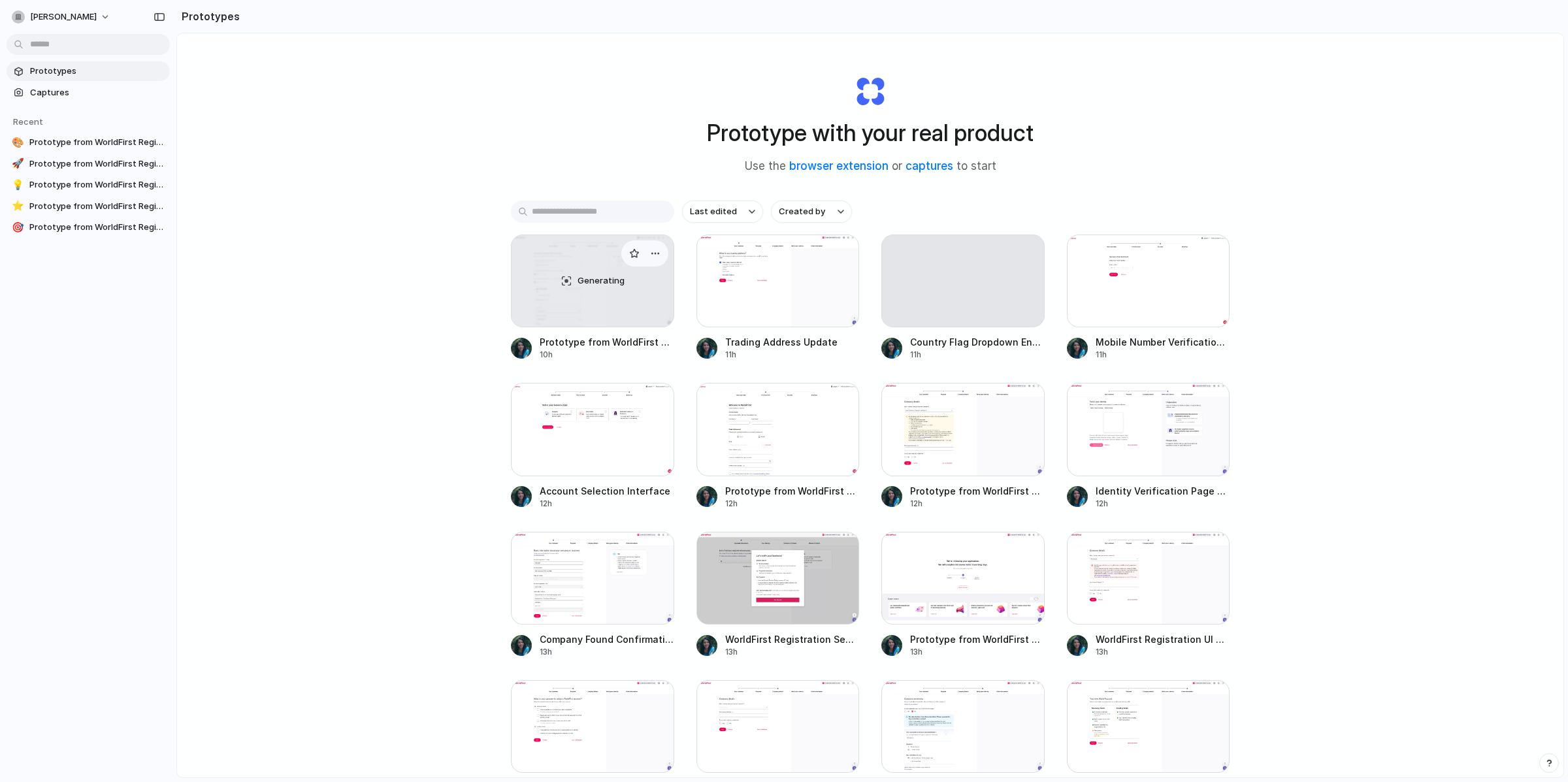
click at [580, 311] on div "Generating" at bounding box center [593, 281] width 162 height 91
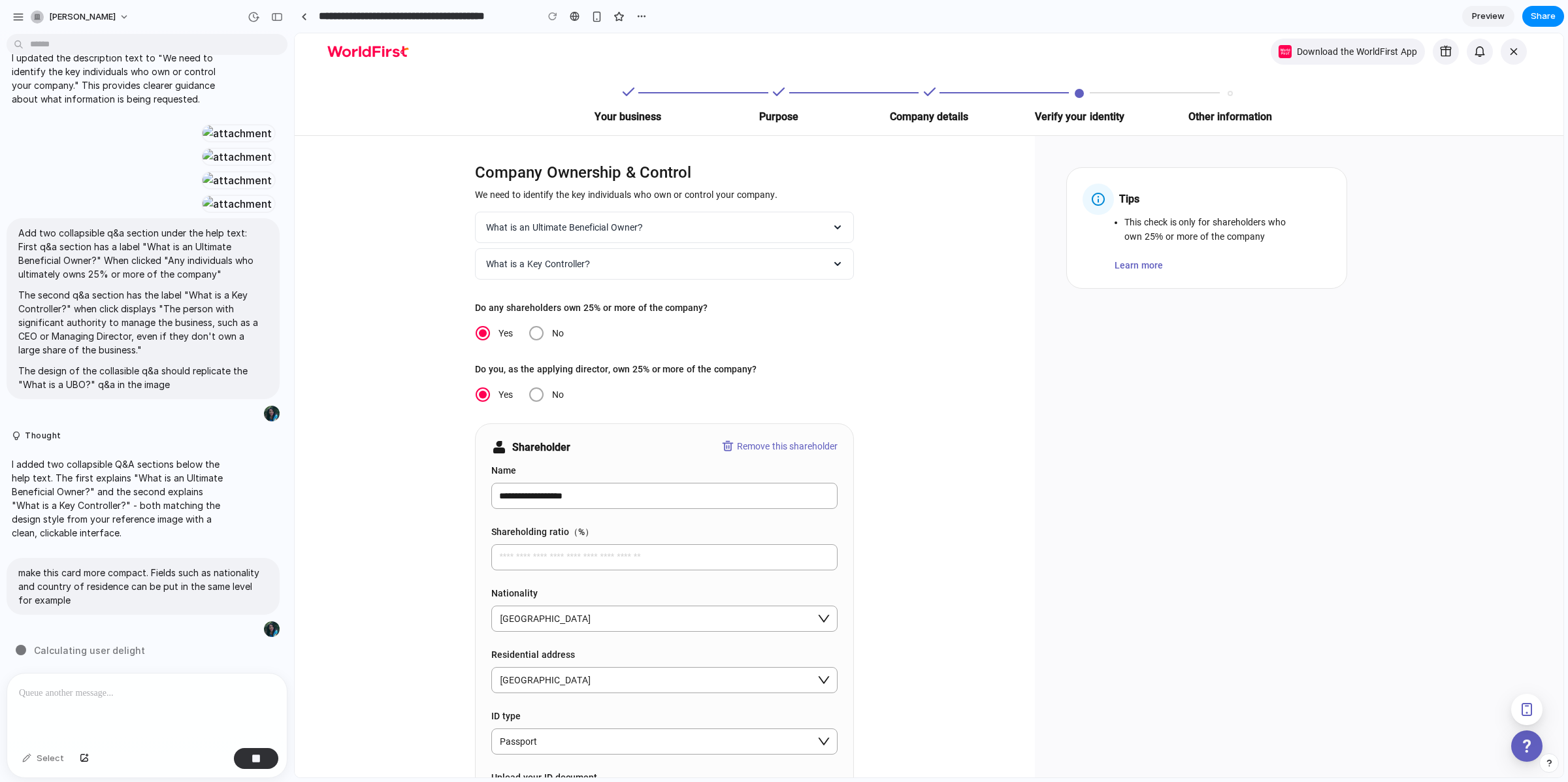
click at [159, 714] on div at bounding box center [147, 708] width 280 height 69
click at [36, 757] on div "Select" at bounding box center [43, 759] width 55 height 21
click at [306, 9] on link at bounding box center [303, 16] width 19 height 19
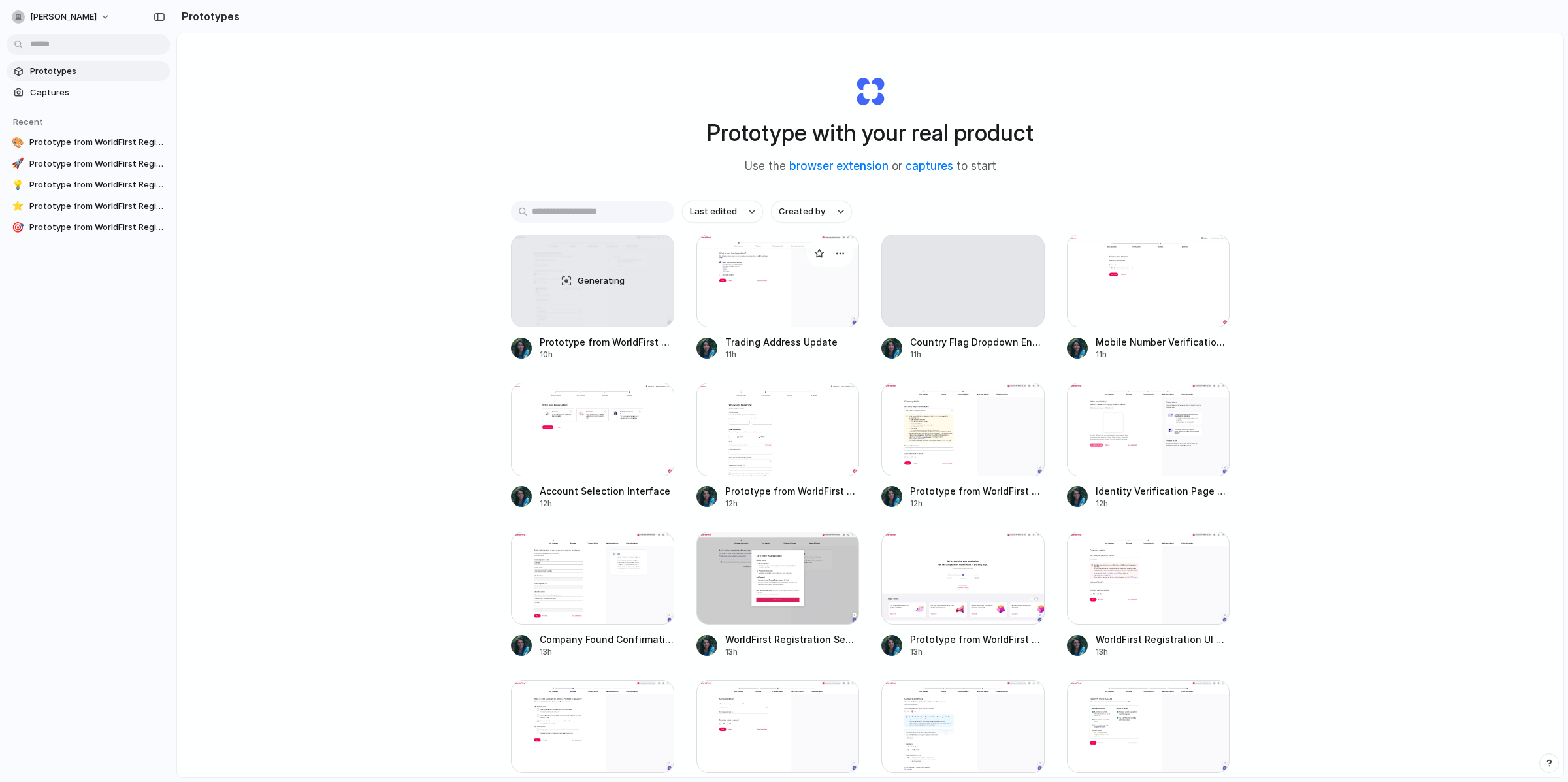
click at [751, 279] on div at bounding box center [778, 281] width 164 height 92
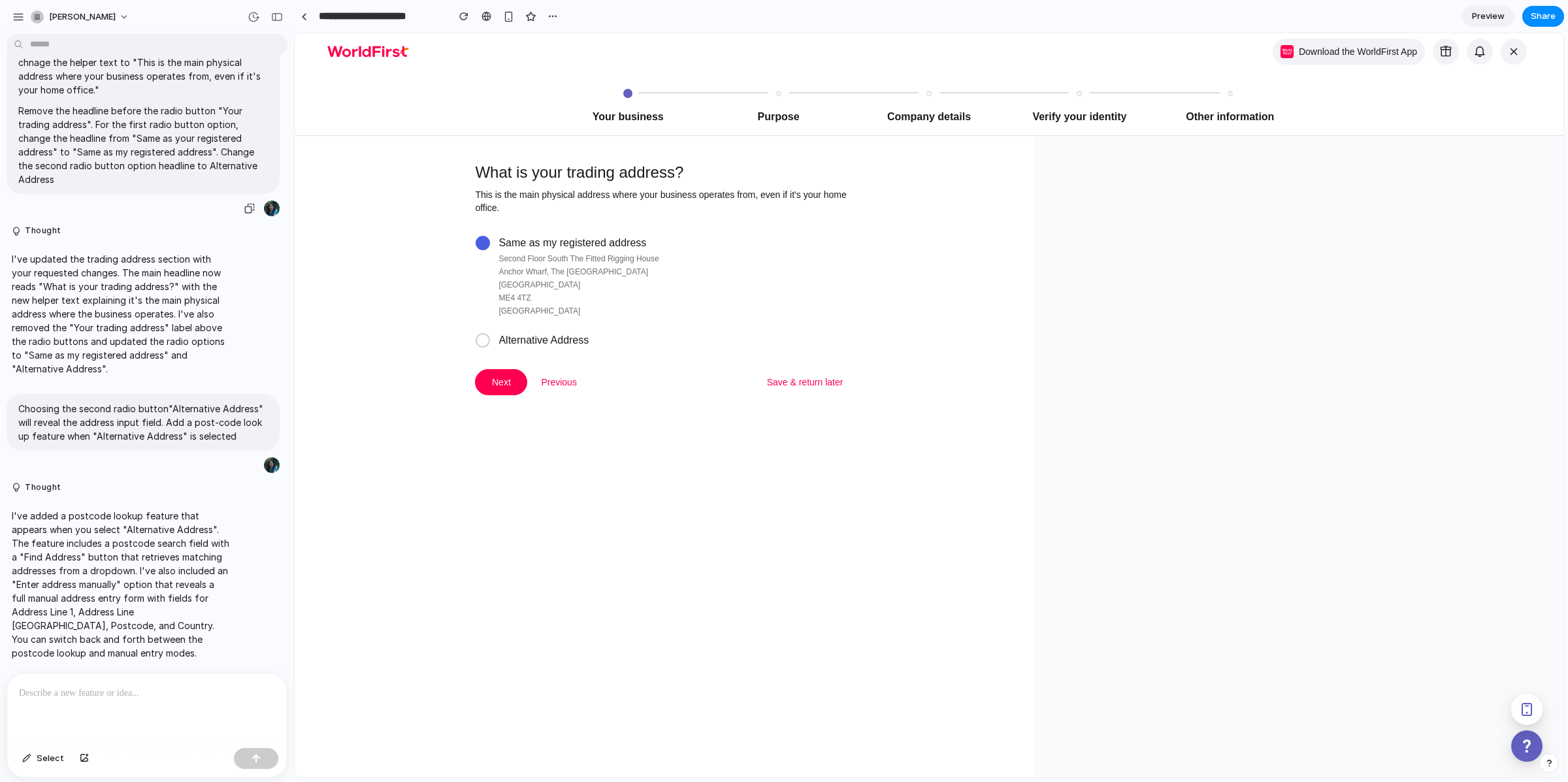
scroll to position [92, 0]
click at [300, 18] on link at bounding box center [303, 16] width 19 height 19
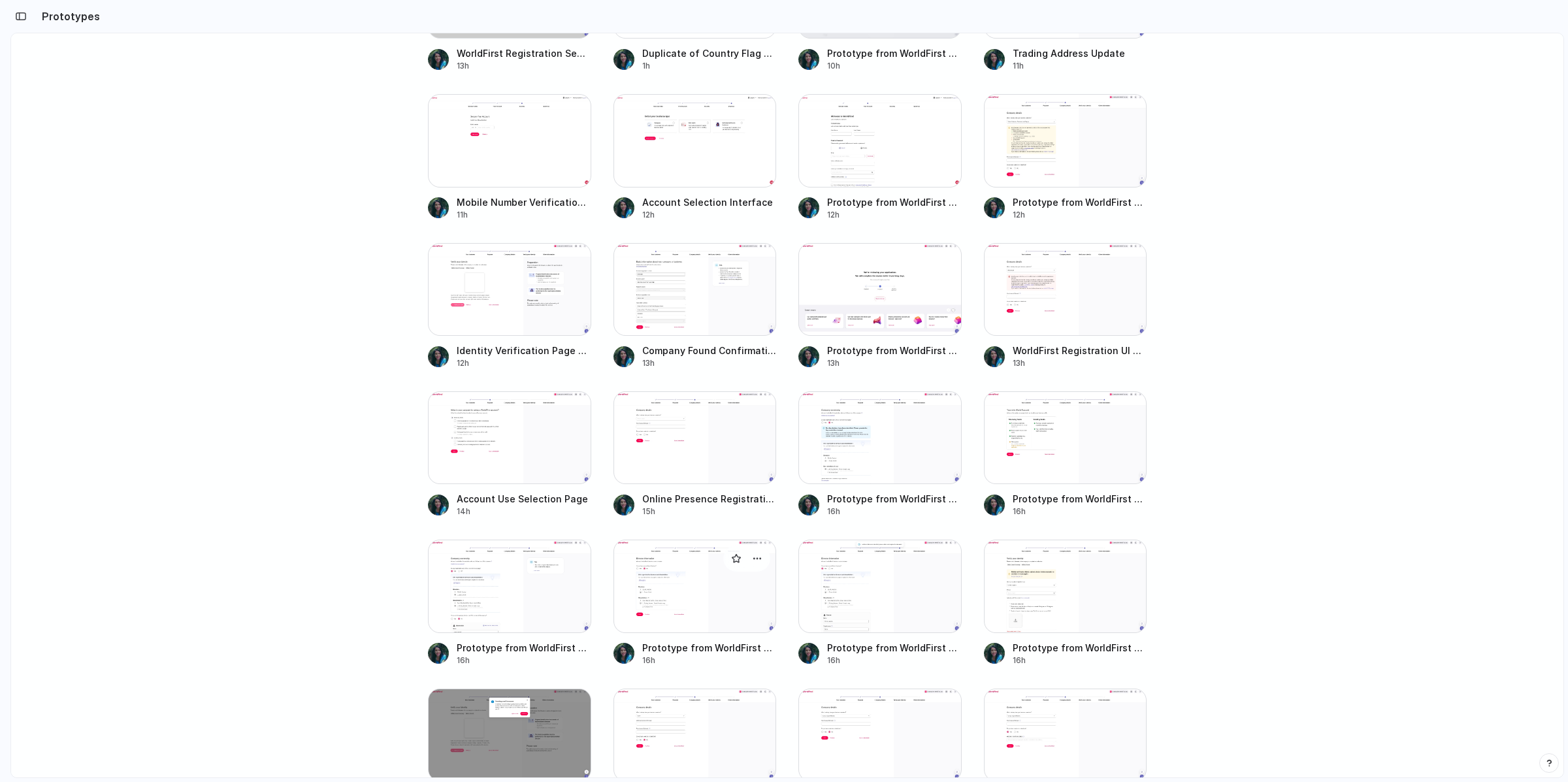
scroll to position [855, 0]
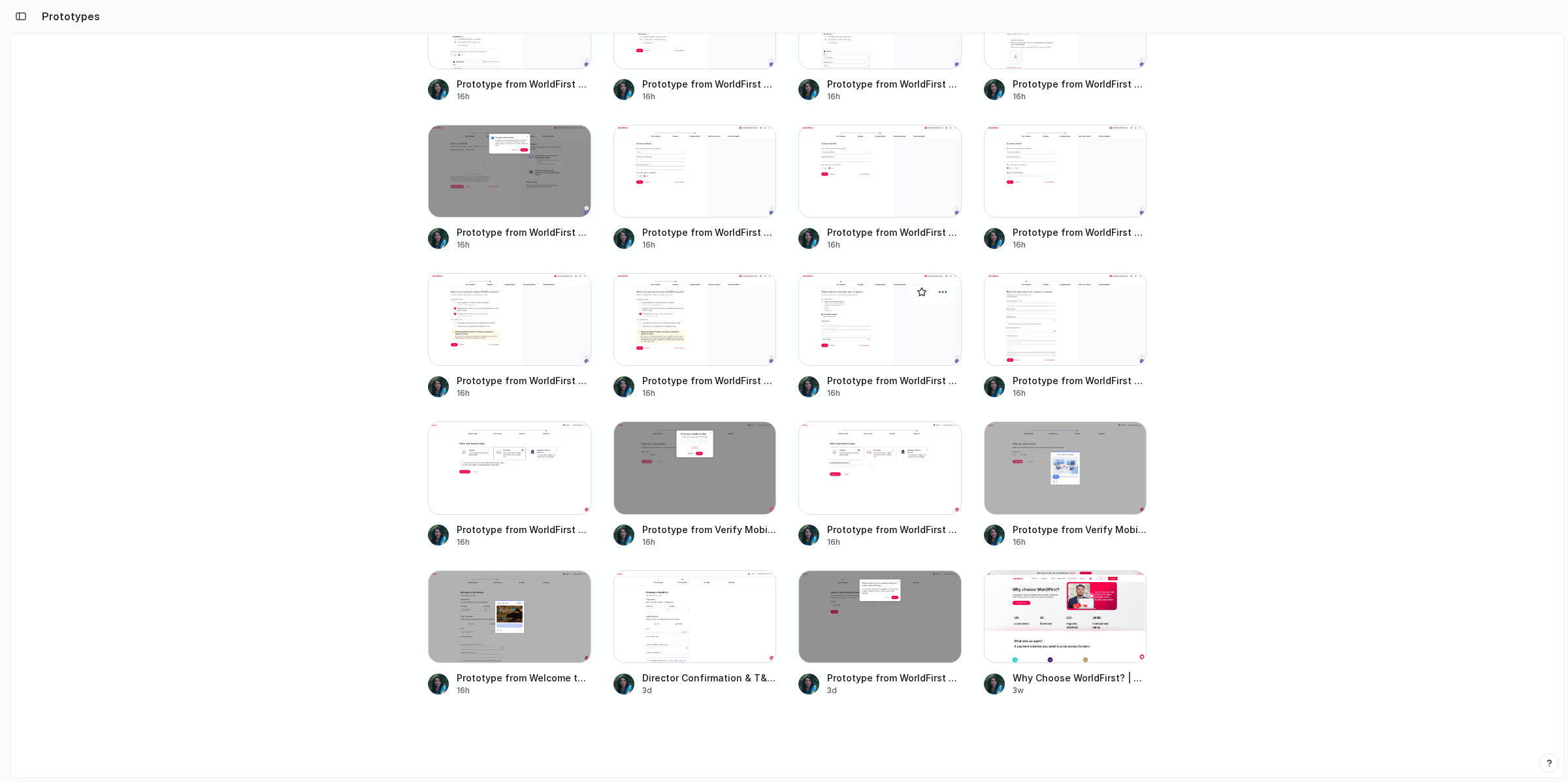
click at [898, 309] on div at bounding box center [880, 318] width 164 height 92
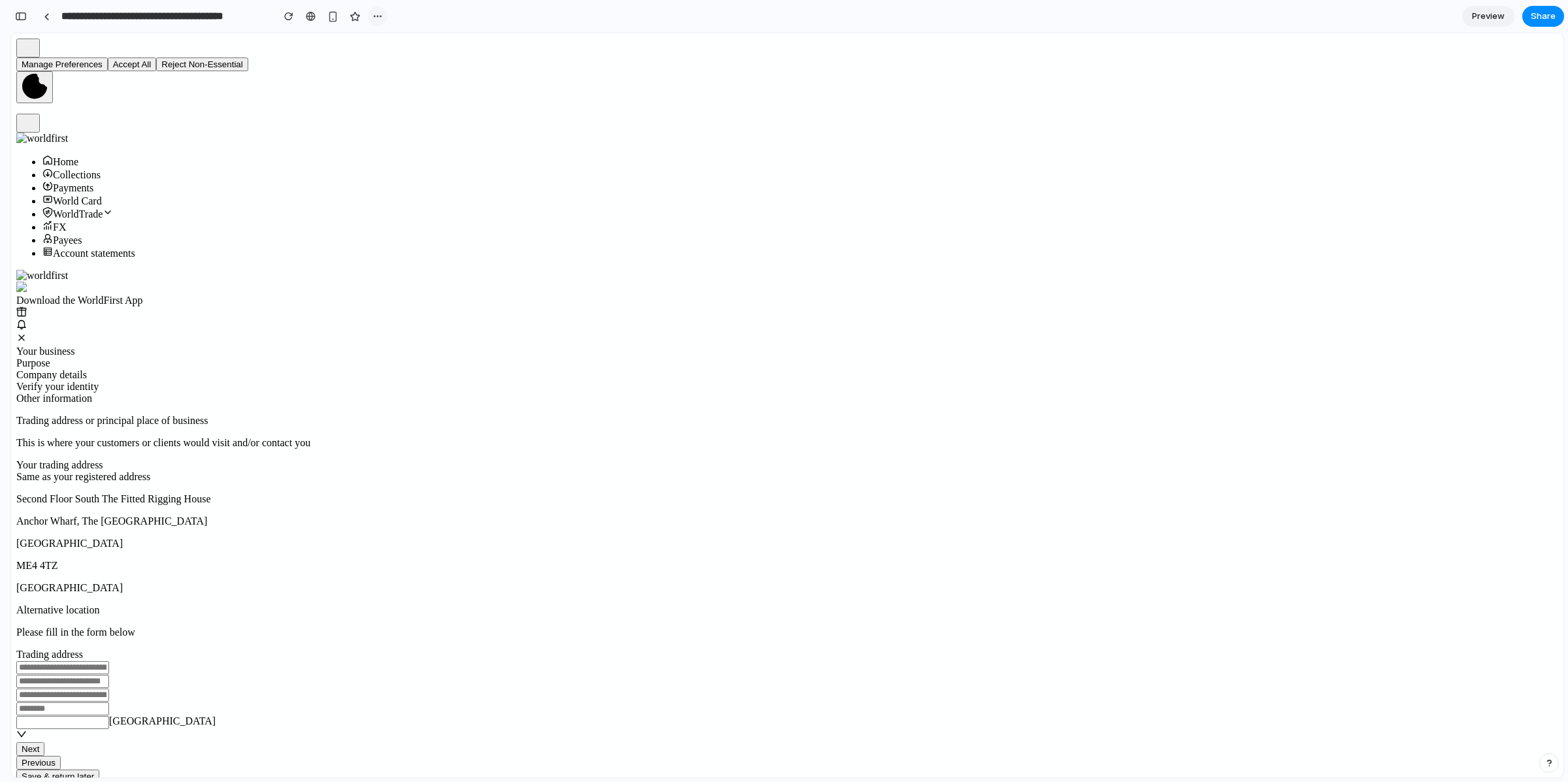
click at [368, 11] on button "button" at bounding box center [377, 16] width 19 height 19
click at [405, 64] on span "Delete" at bounding box center [403, 66] width 27 height 13
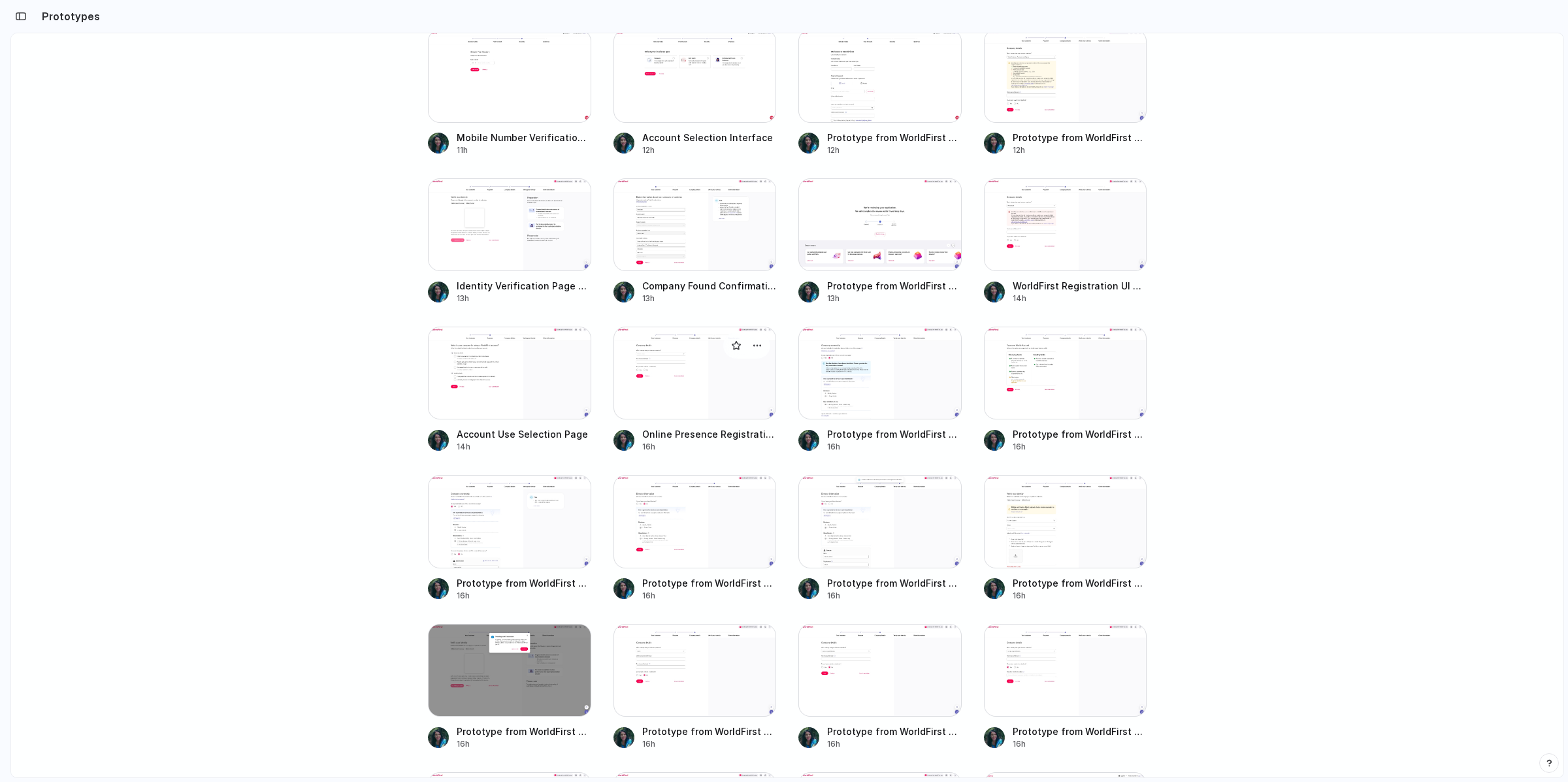
scroll to position [421, 0]
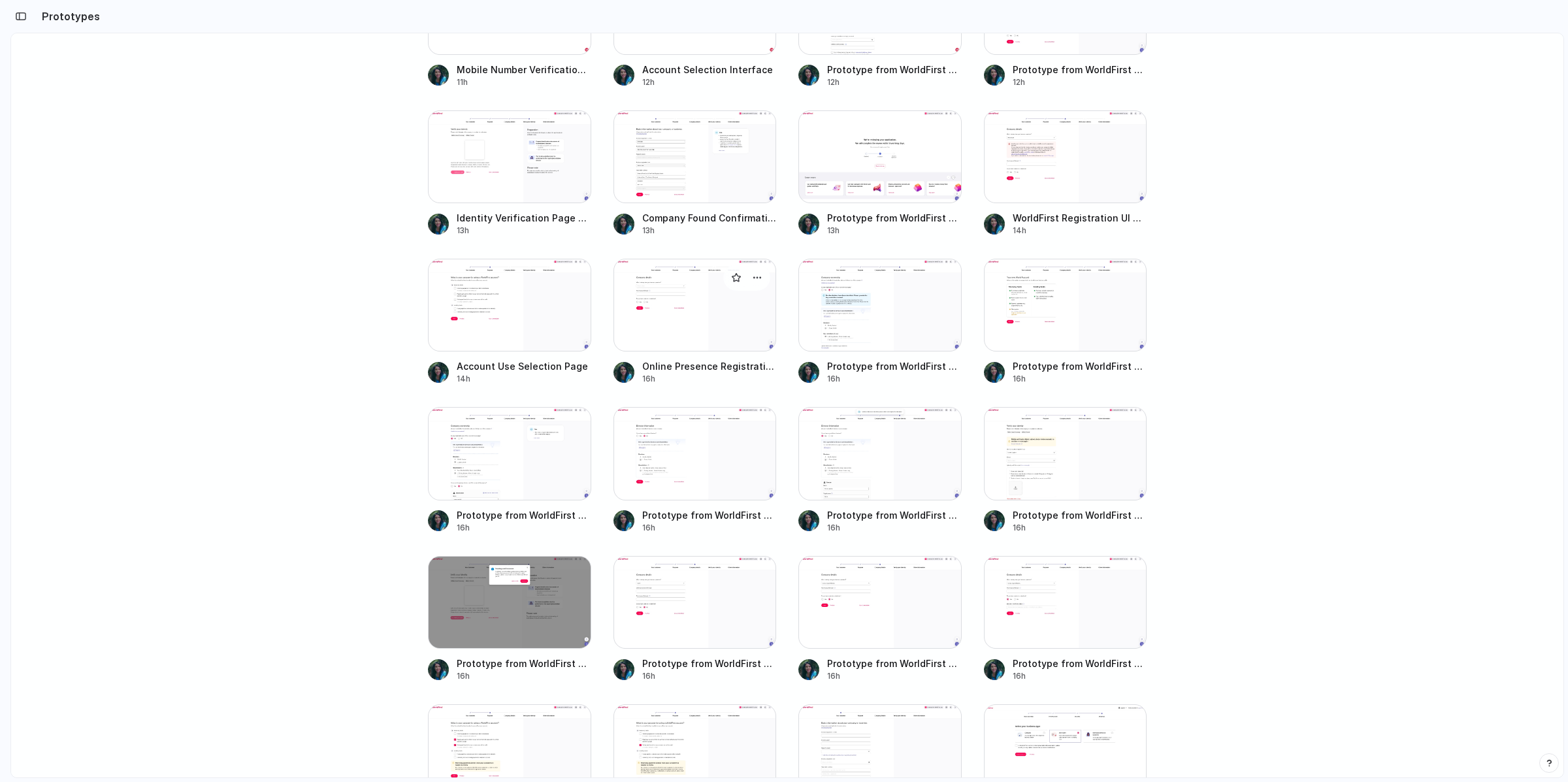
click at [649, 308] on div at bounding box center [696, 304] width 164 height 92
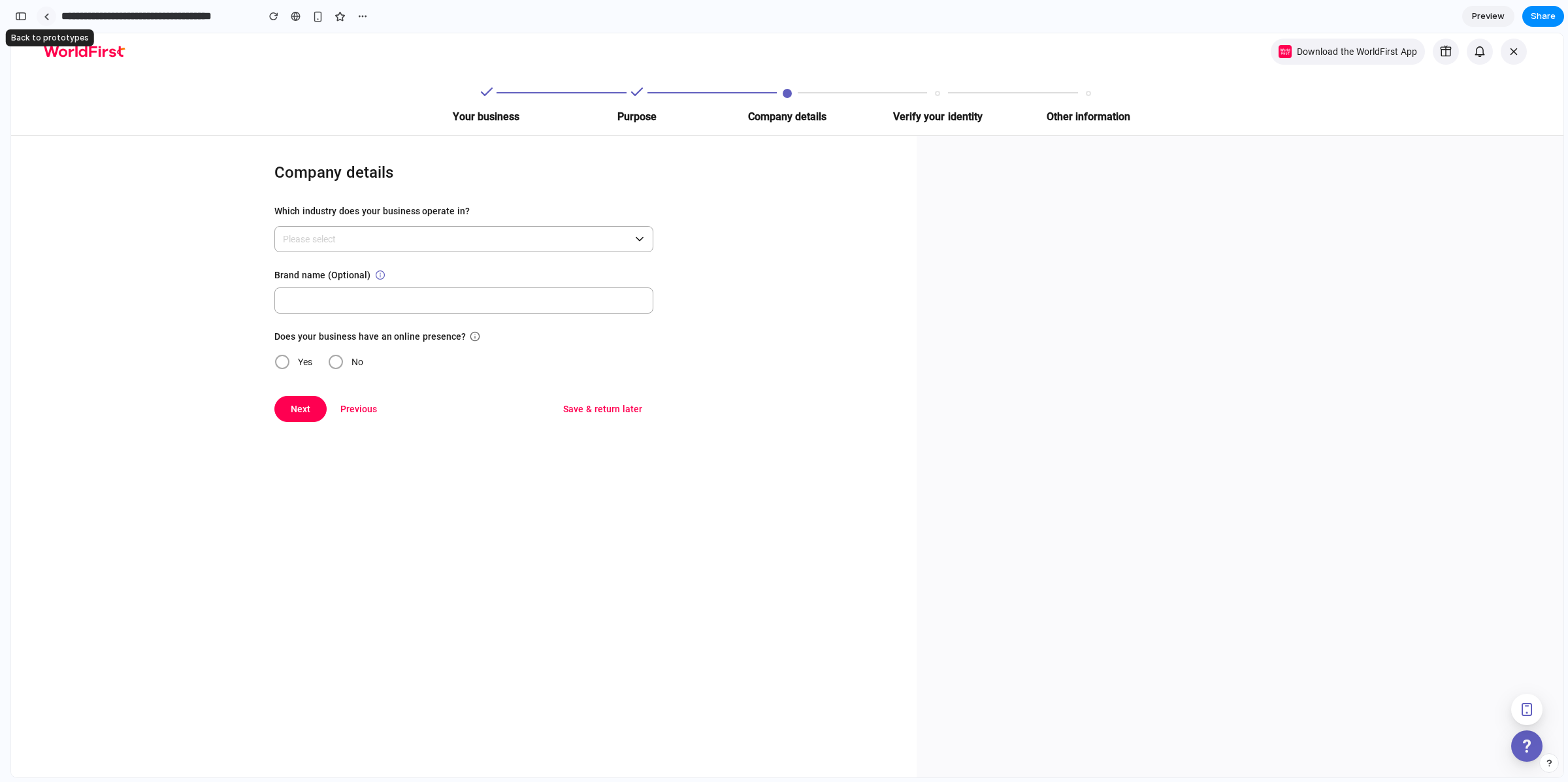
click at [46, 14] on div at bounding box center [47, 17] width 6 height 7
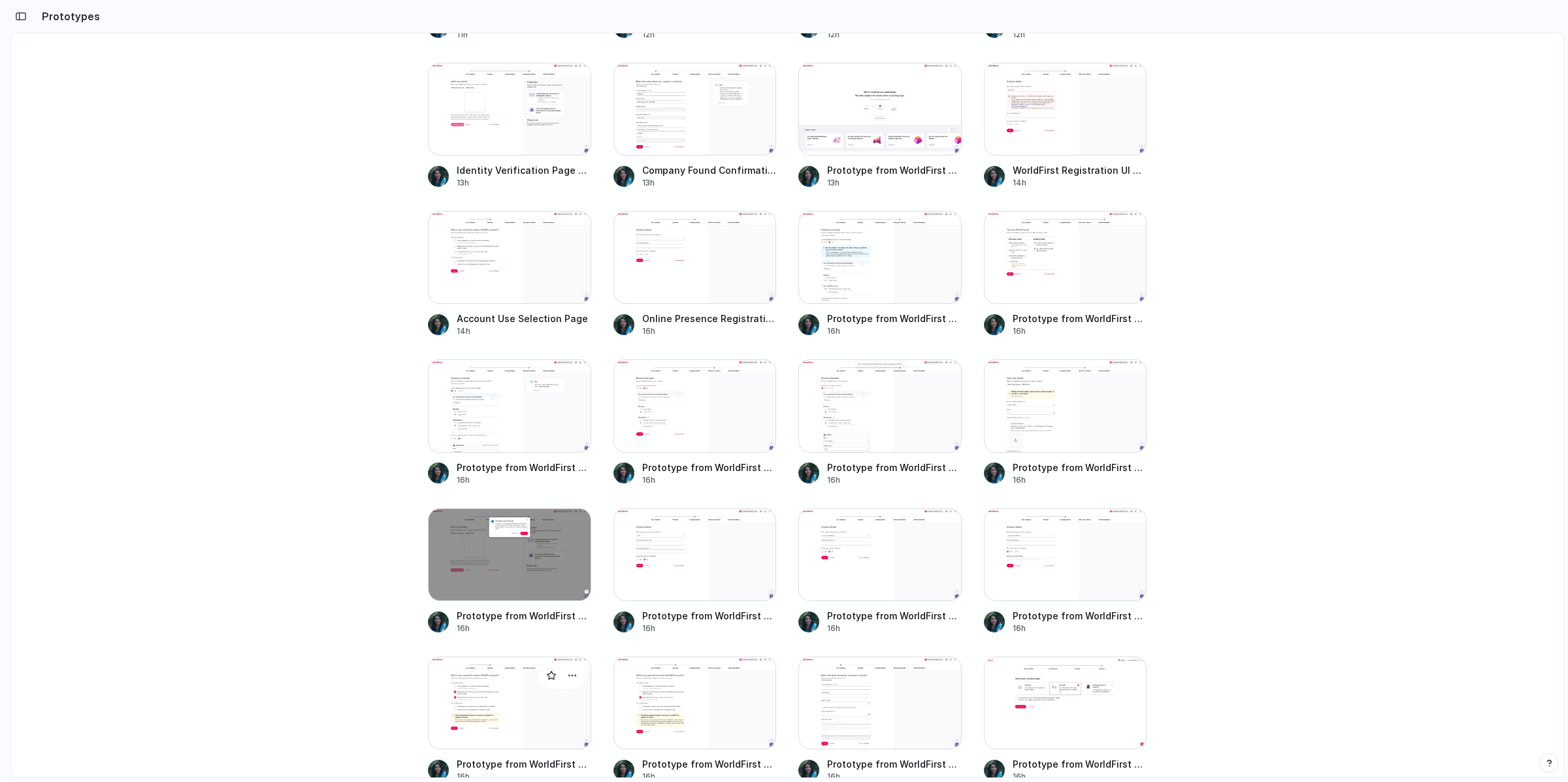
scroll to position [364, 0]
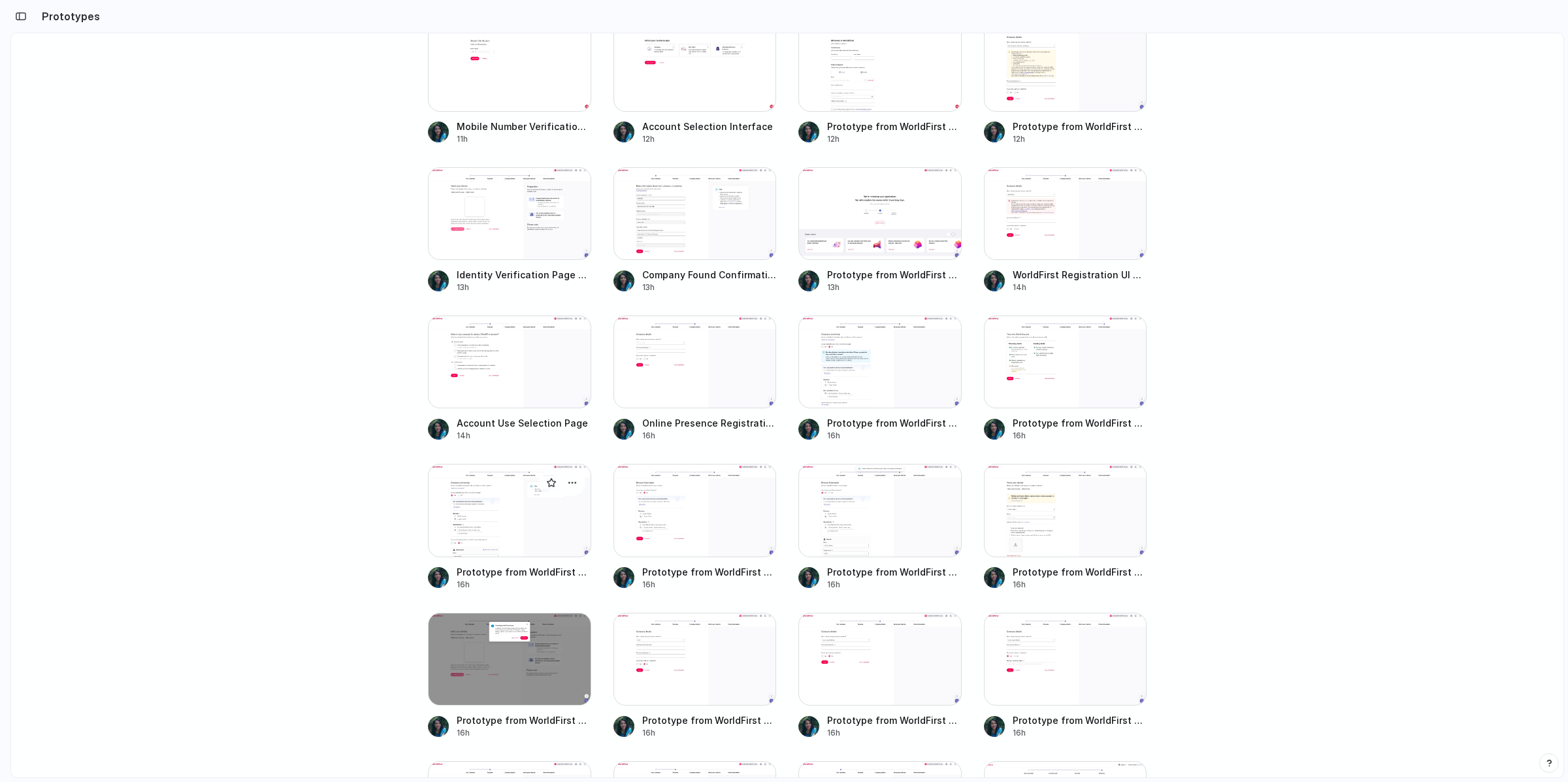
click at [519, 515] on div at bounding box center [510, 509] width 164 height 92
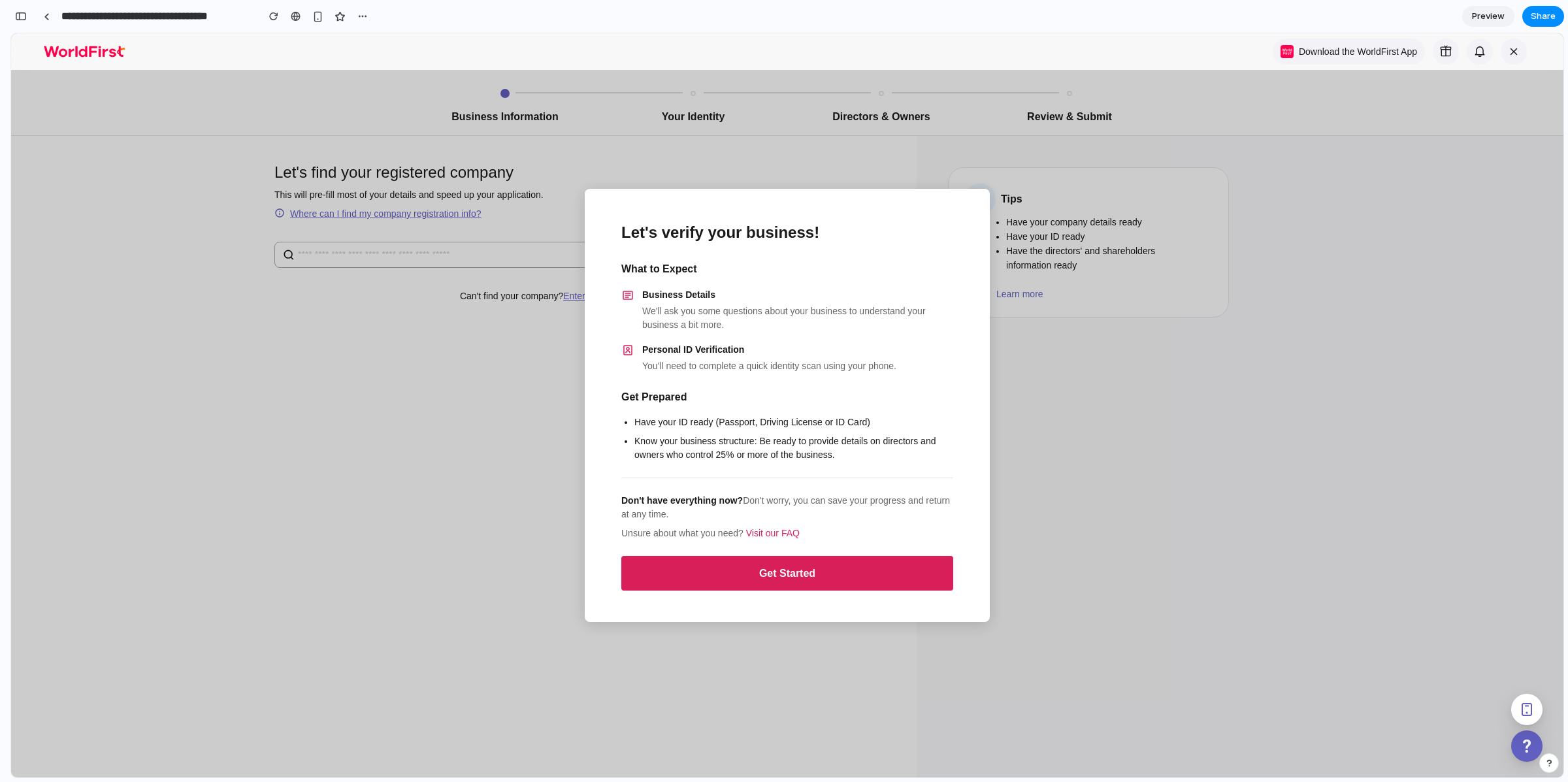
scroll to position [2666, 0]
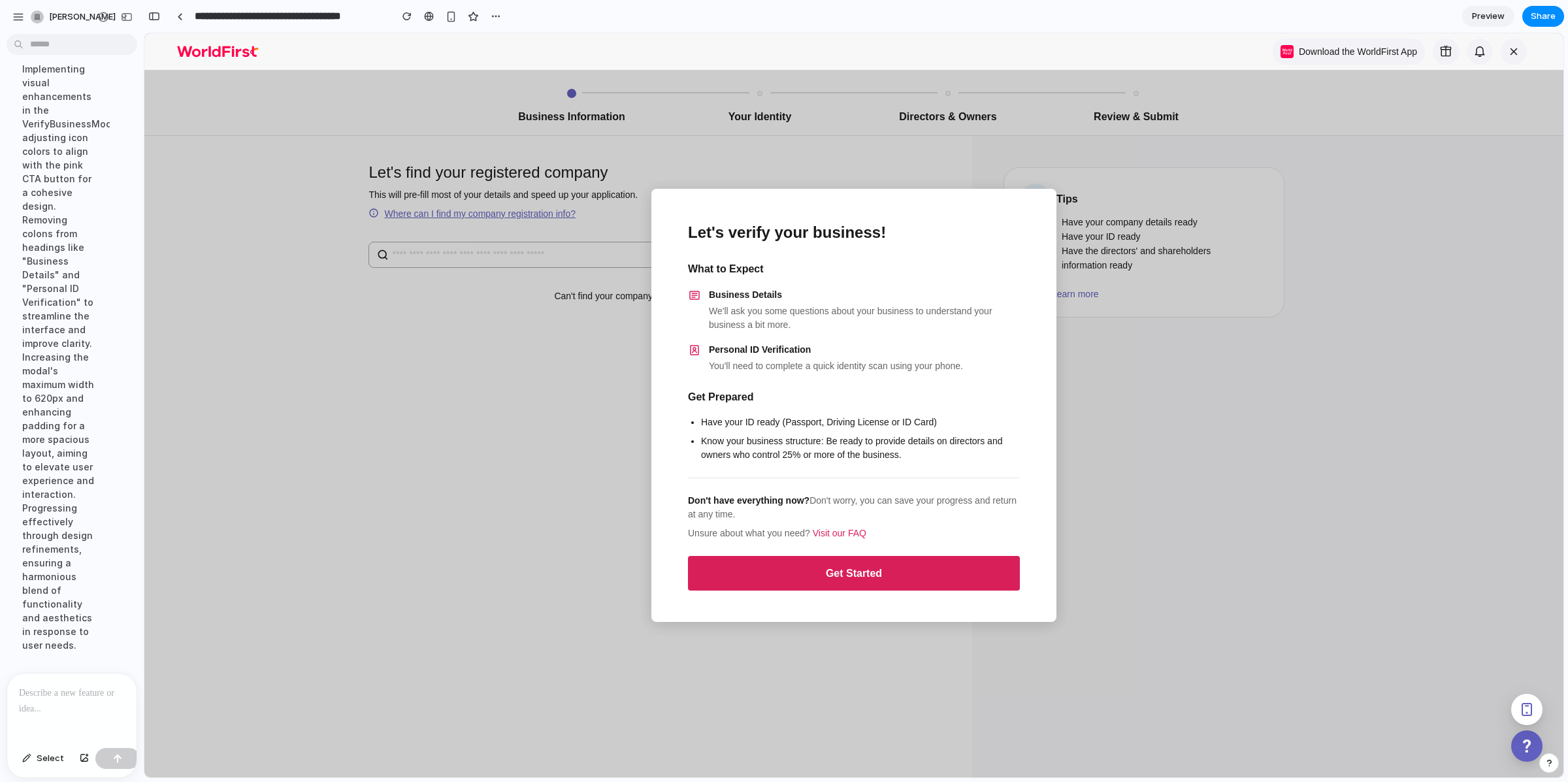
click at [47, 700] on div at bounding box center [71, 708] width 129 height 69
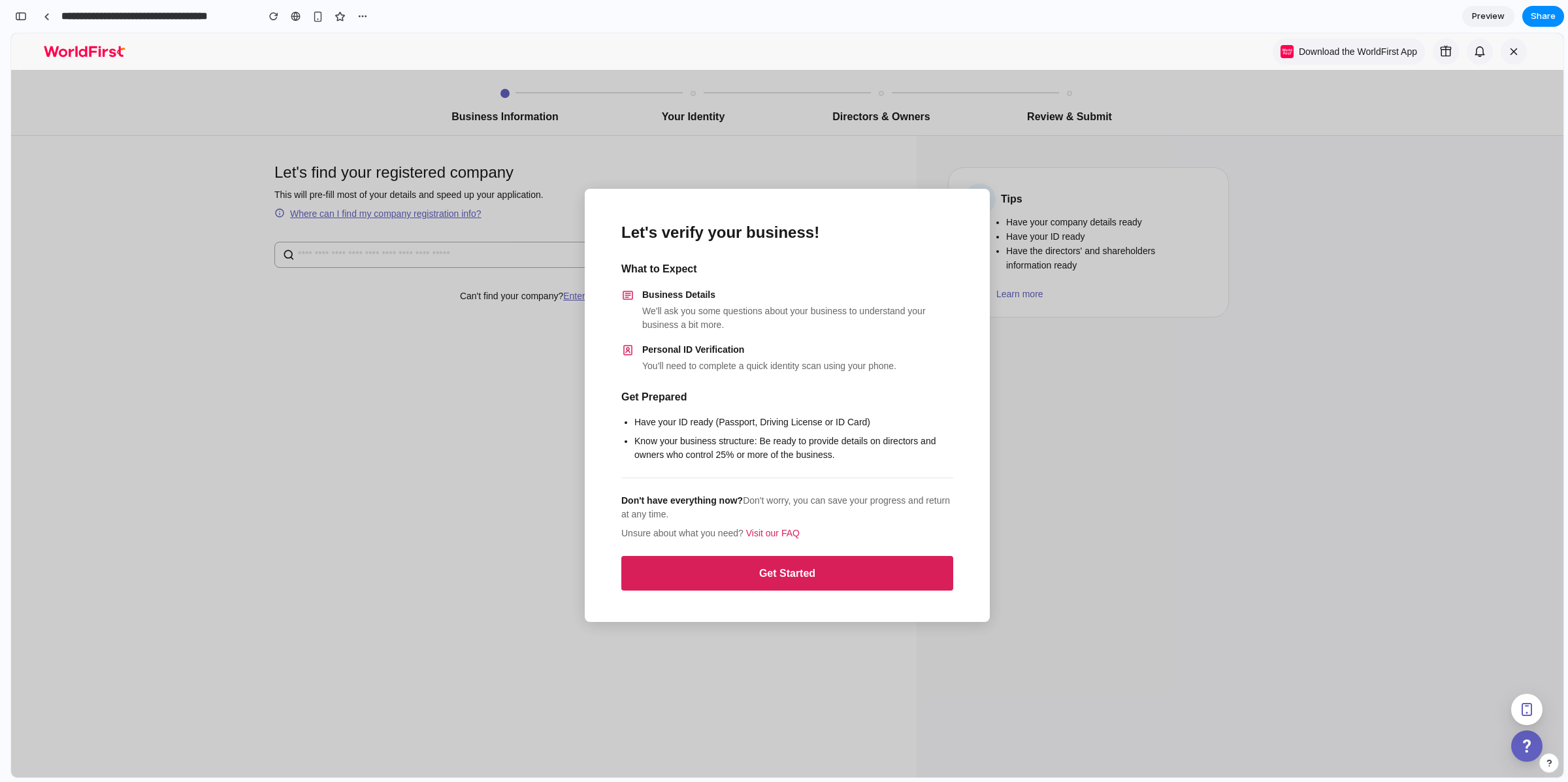
click at [1494, 18] on span "Preview" at bounding box center [1488, 16] width 33 height 13
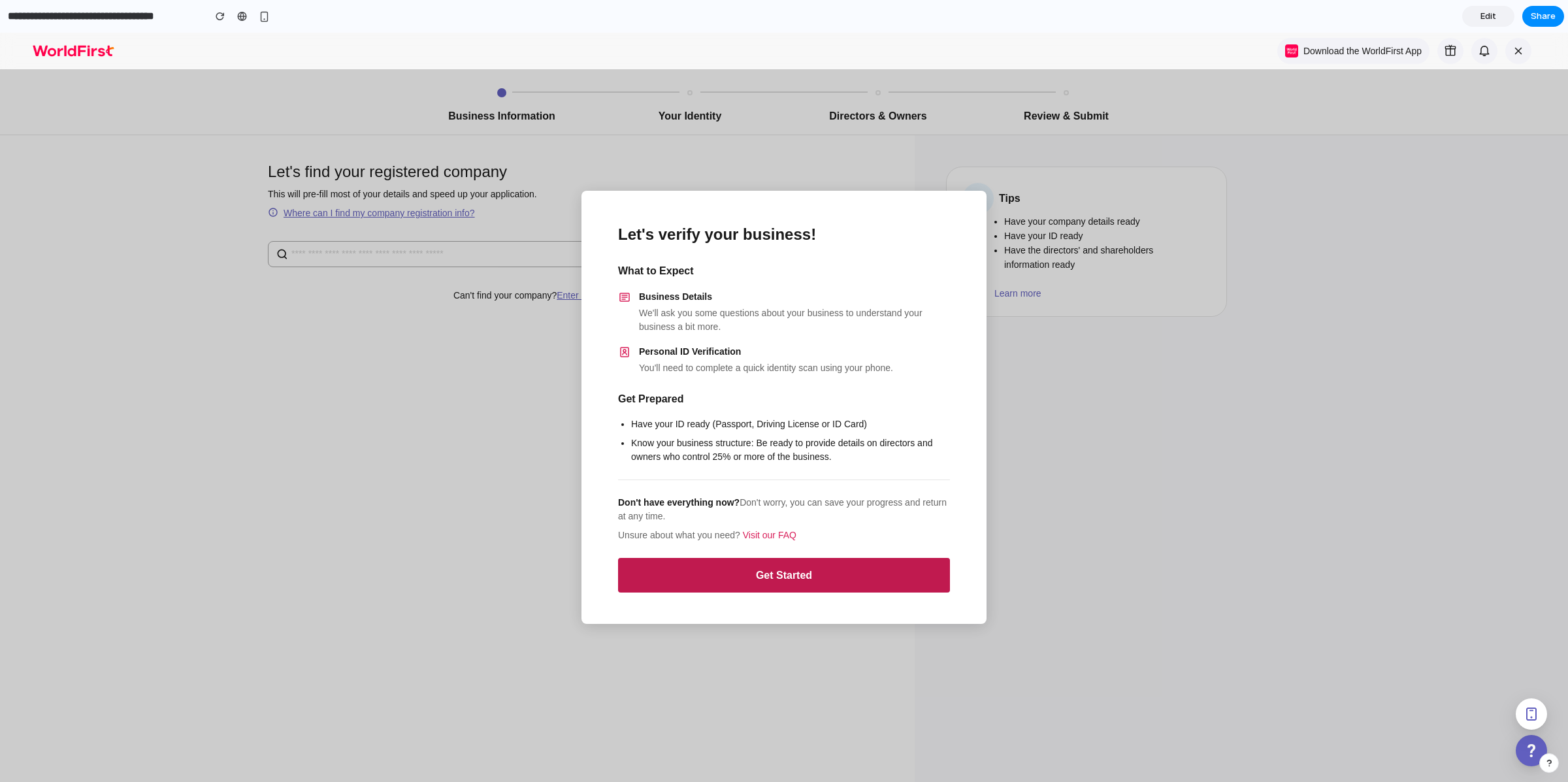
click at [836, 574] on button "Get Started" at bounding box center [784, 574] width 332 height 34
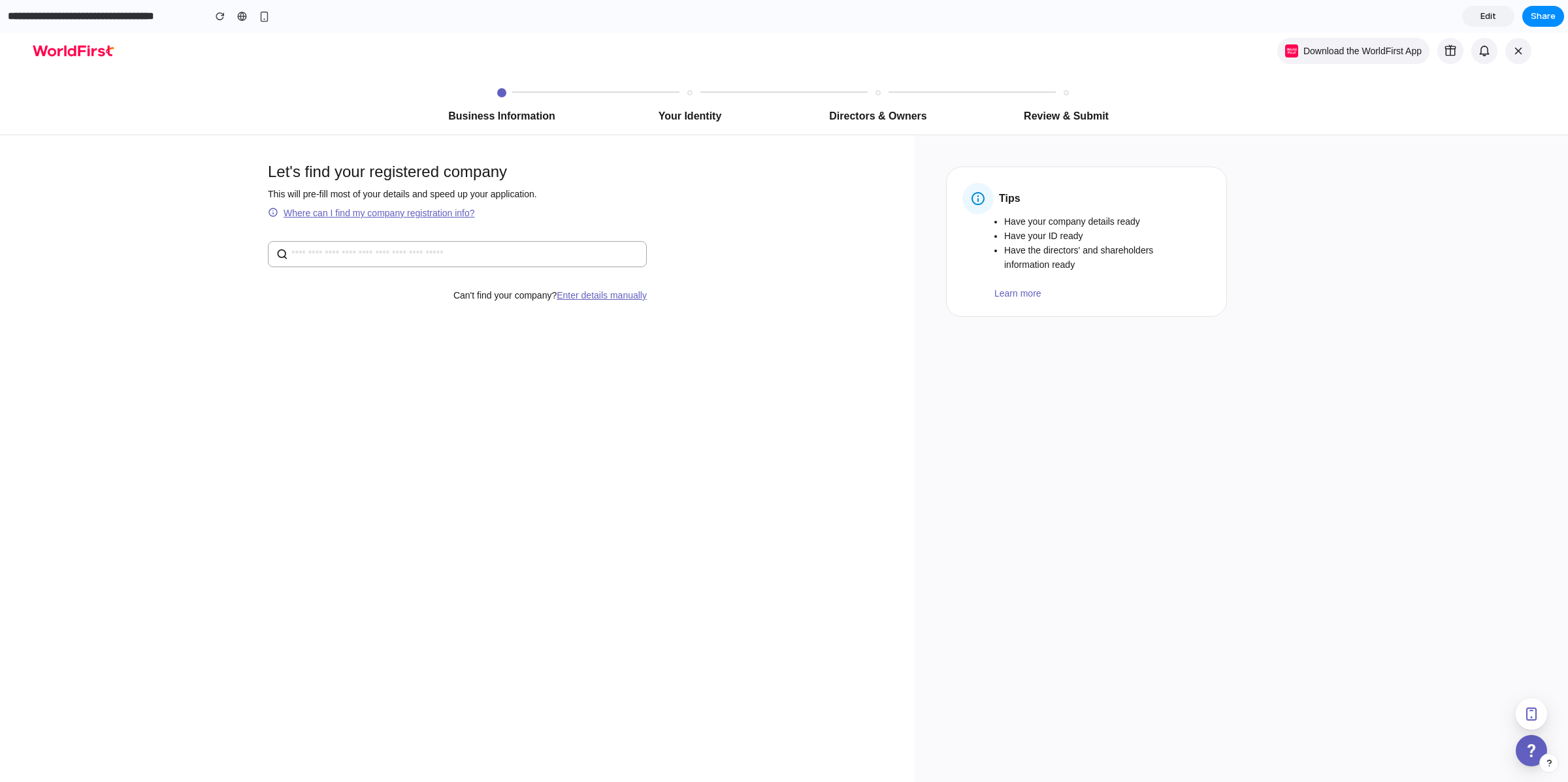
click at [1495, 19] on span "Edit" at bounding box center [1488, 16] width 16 height 13
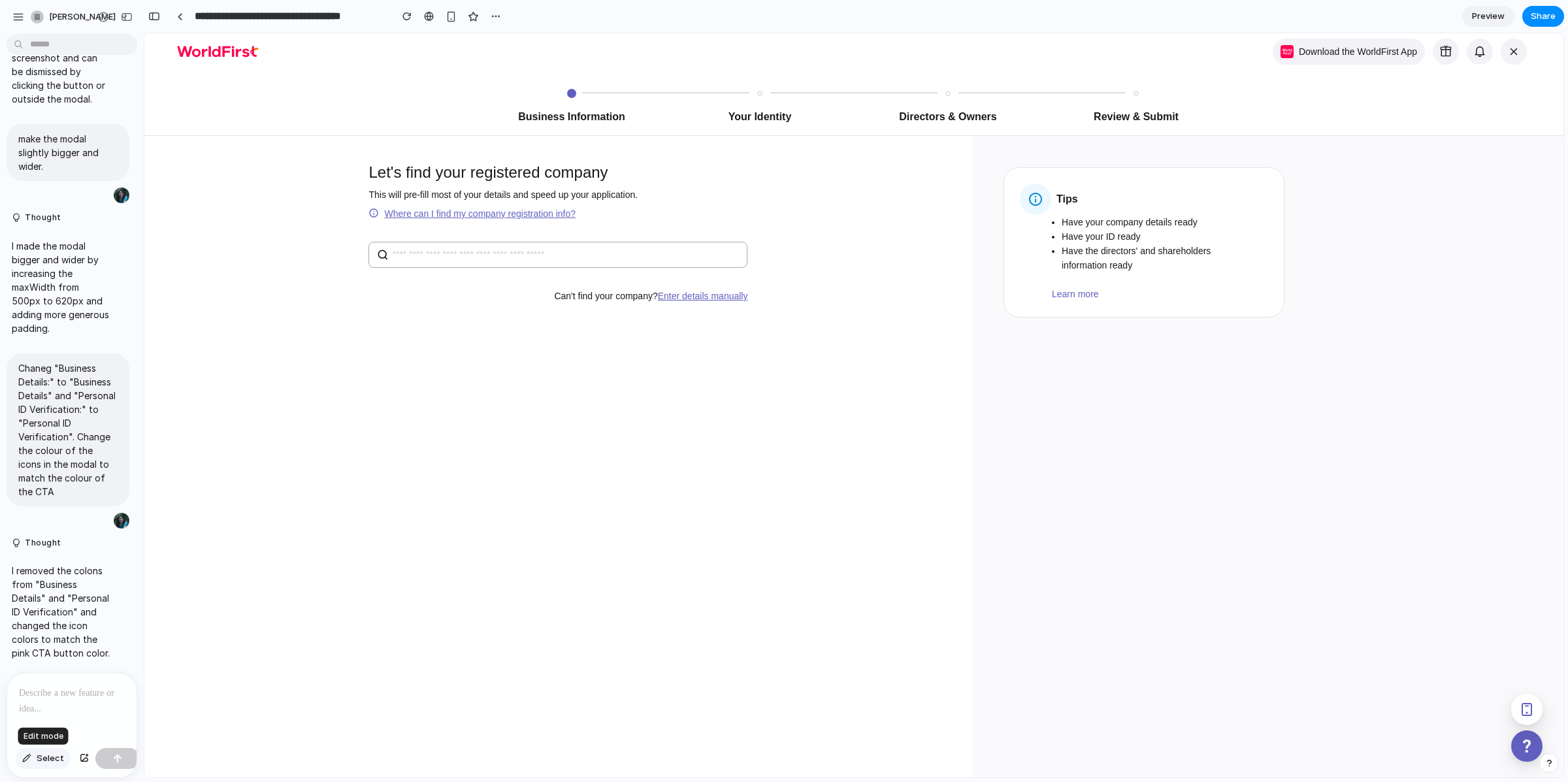
click at [40, 761] on span "Select" at bounding box center [50, 758] width 27 height 13
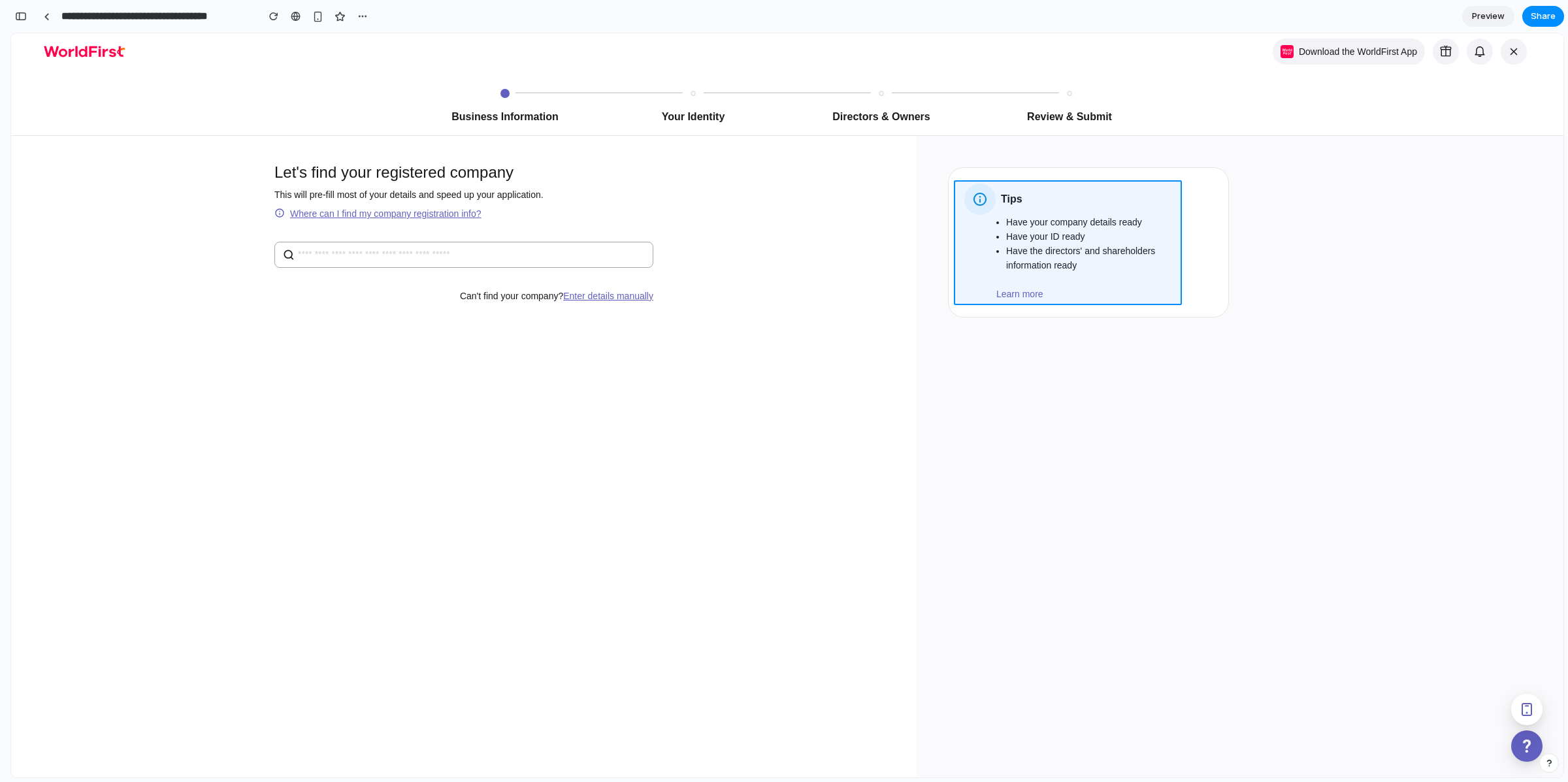
click at [1100, 260] on div at bounding box center [853, 406] width 1418 height 744
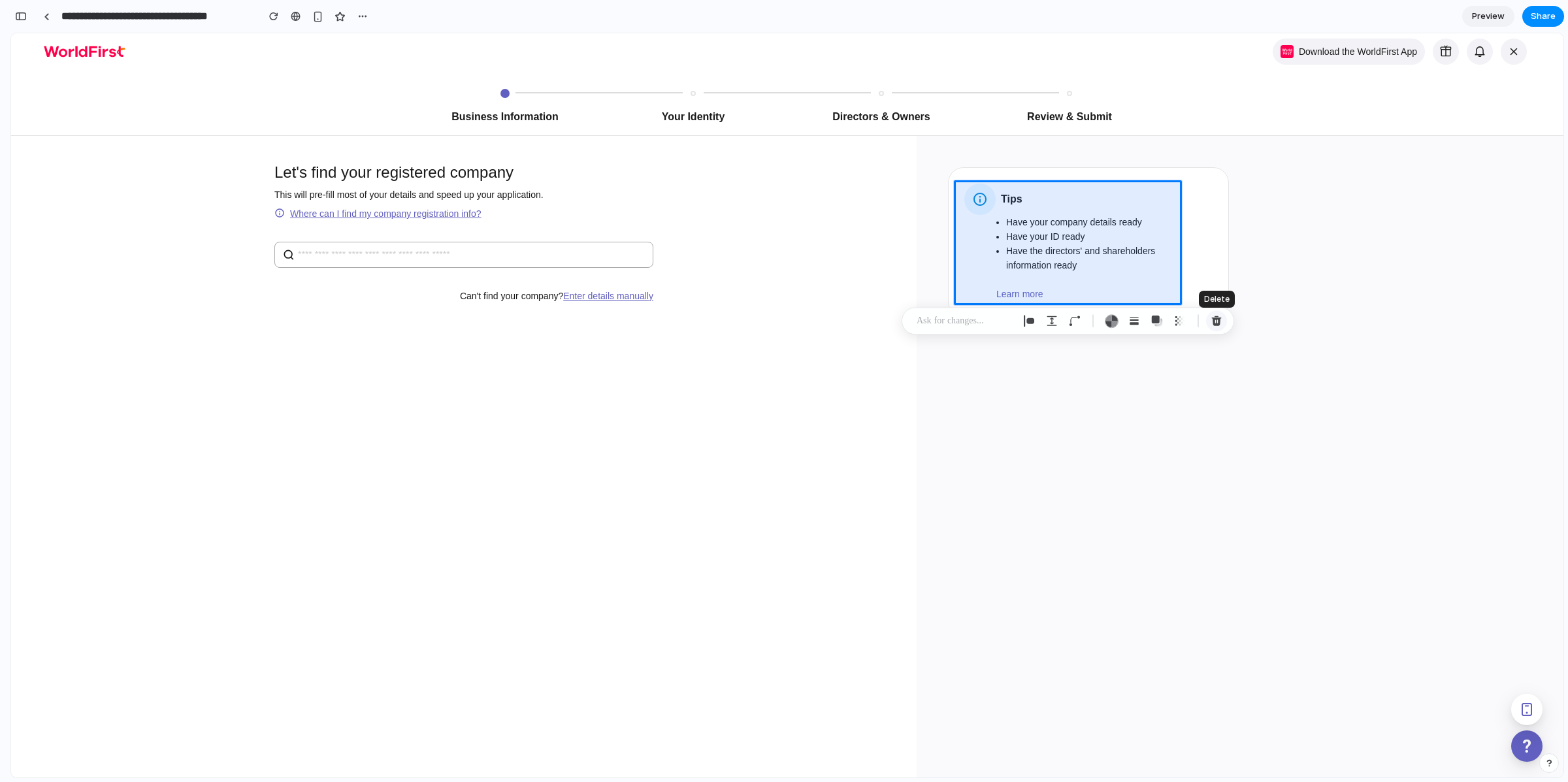
click at [1215, 320] on div "button" at bounding box center [1215, 320] width 11 height 11
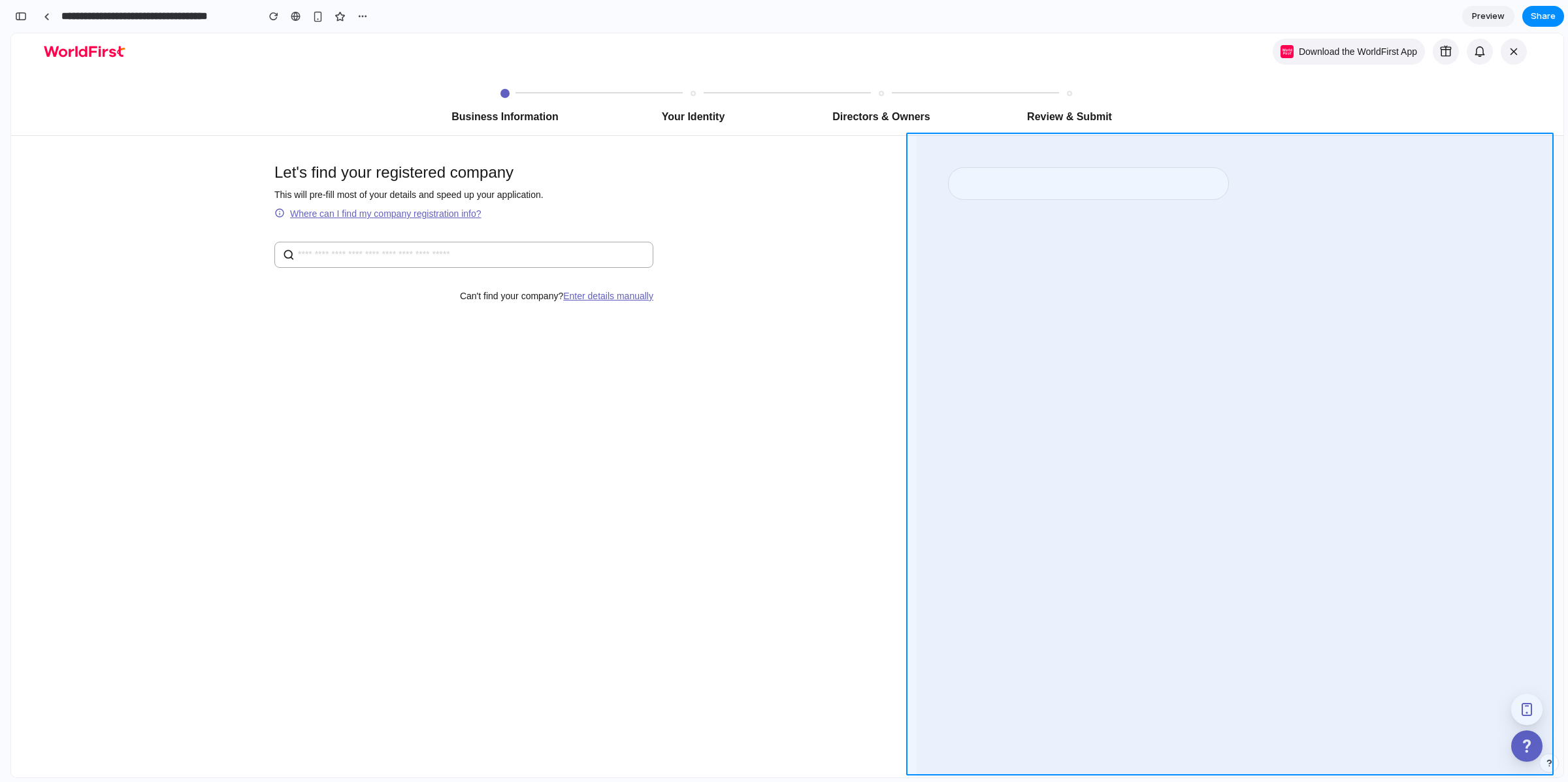
click at [1127, 164] on div at bounding box center [853, 406] width 1418 height 744
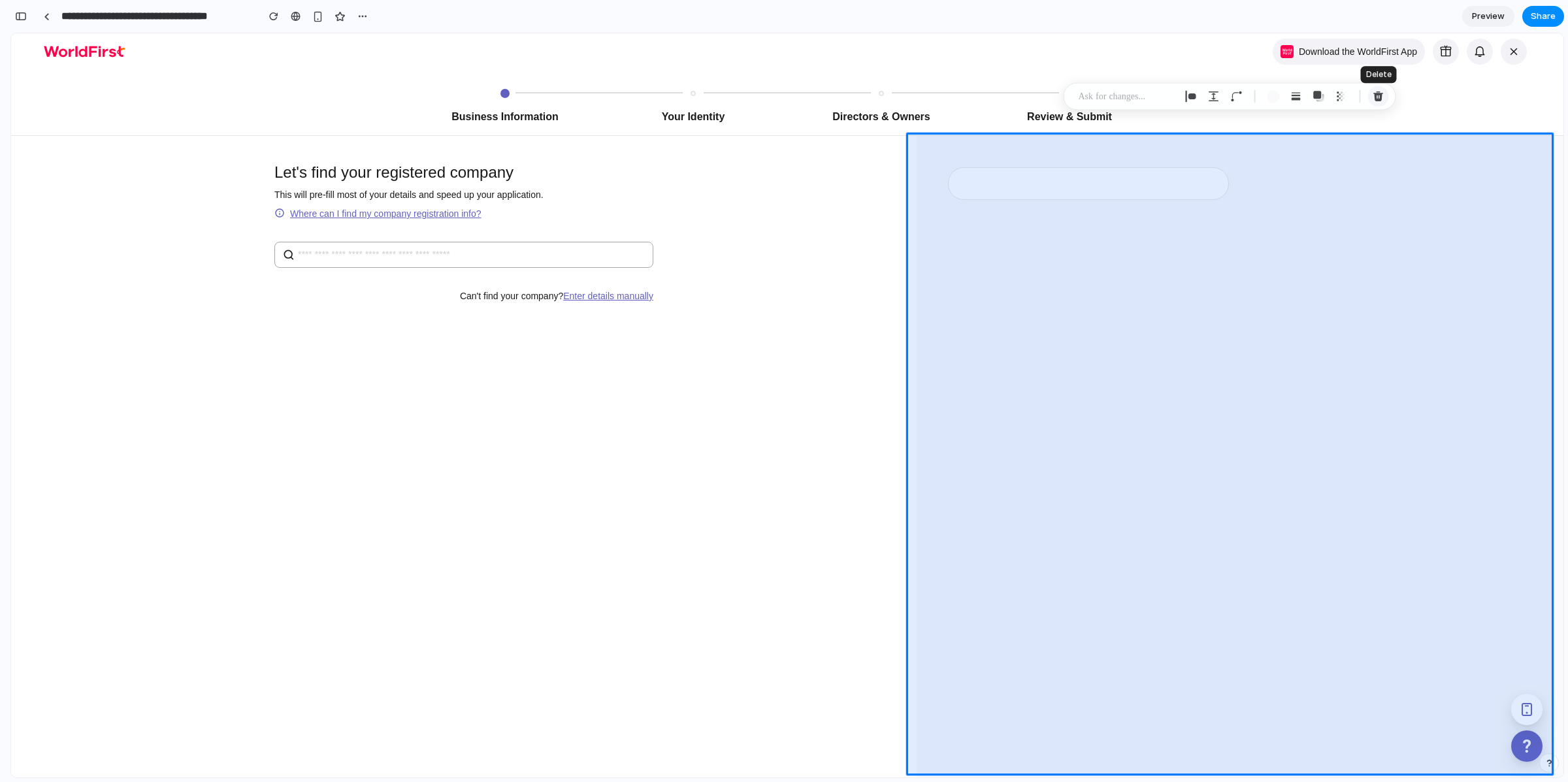
click at [1373, 99] on div "button" at bounding box center [1378, 96] width 11 height 11
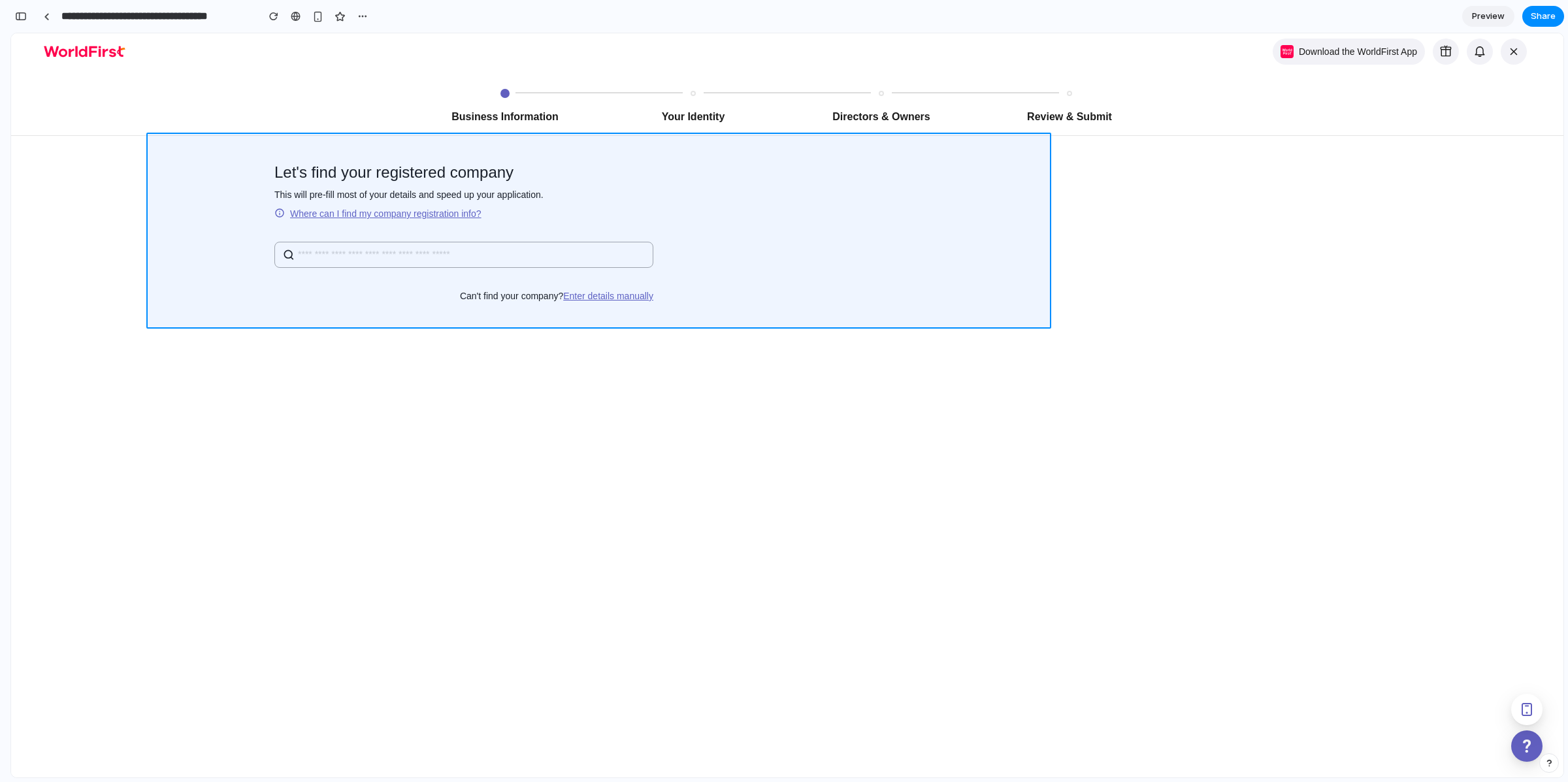
click at [239, 152] on div at bounding box center [853, 406] width 1418 height 744
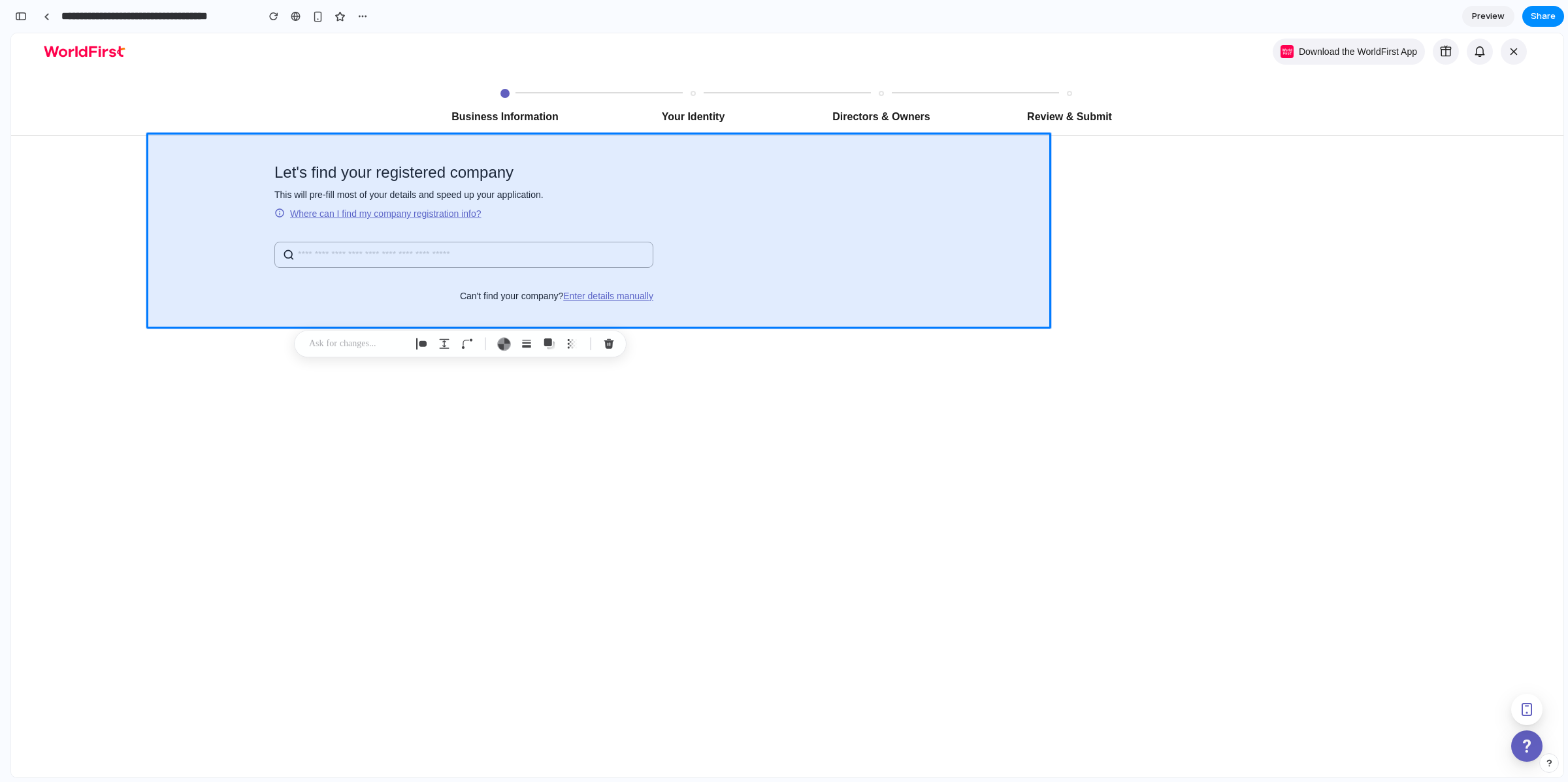
click at [357, 344] on p at bounding box center [357, 344] width 97 height 16
click at [573, 408] on button "button" at bounding box center [569, 414] width 45 height 21
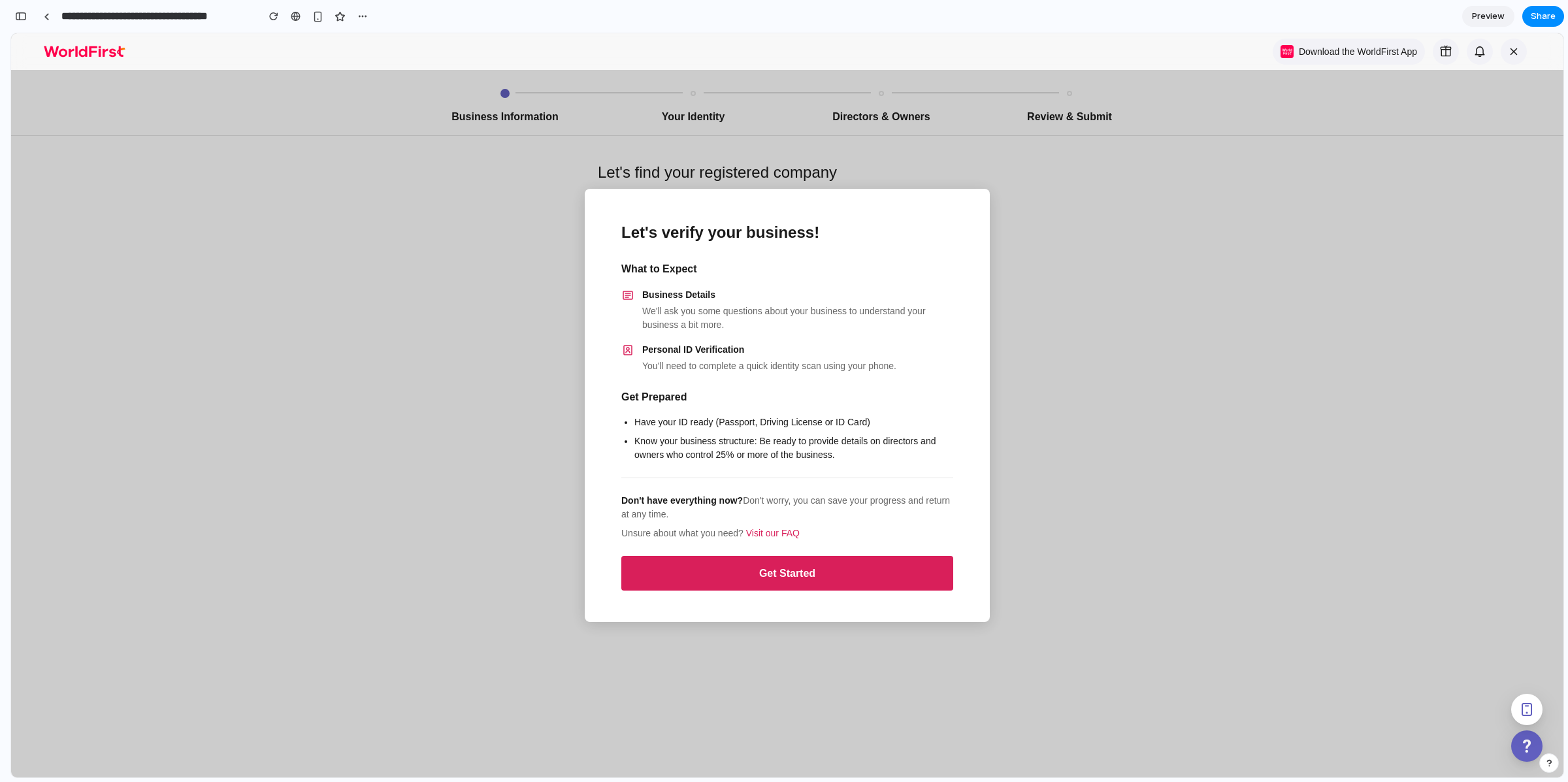
scroll to position [2977, 0]
click at [776, 575] on button "Get Started" at bounding box center [786, 573] width 332 height 34
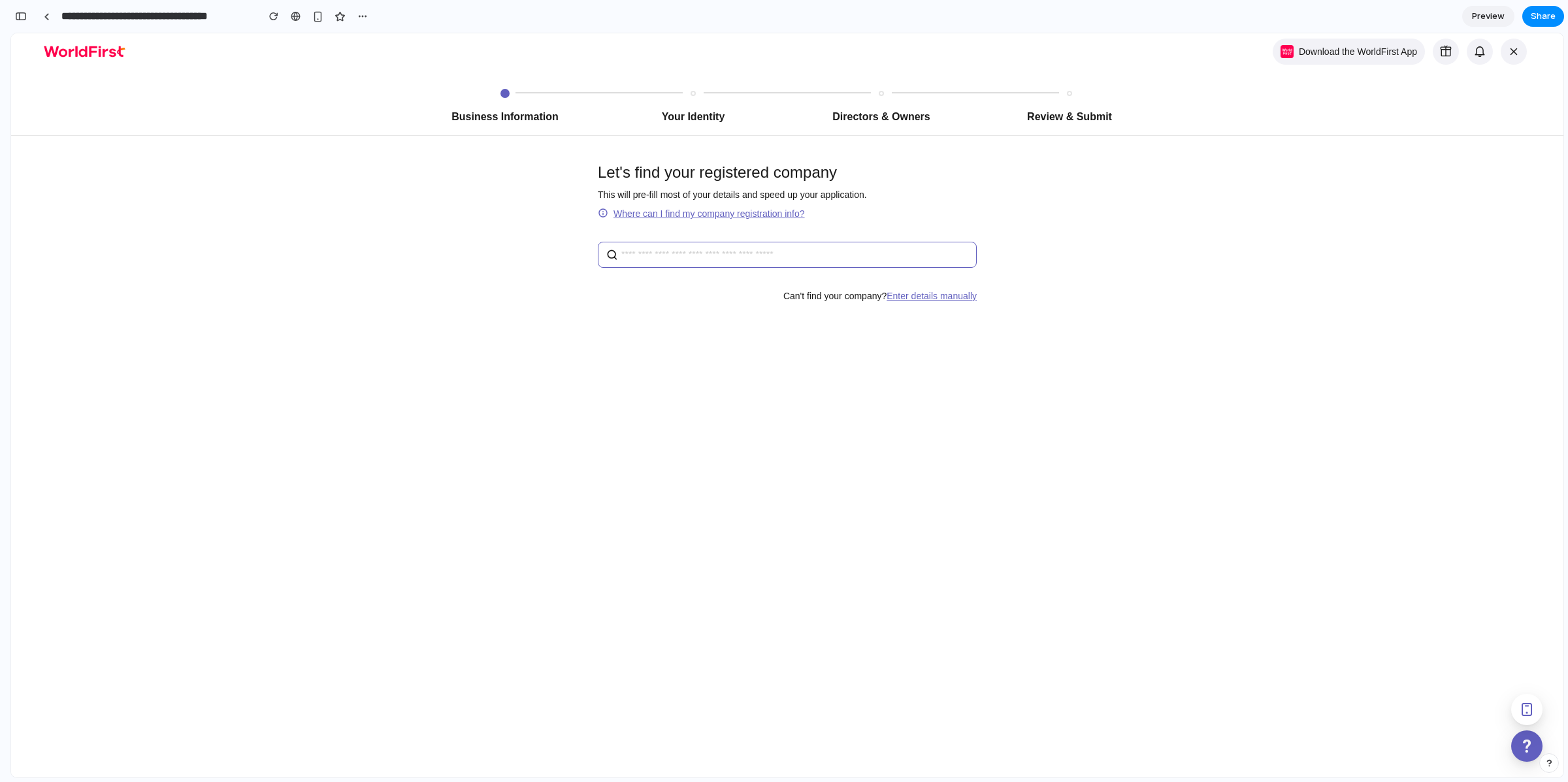
click at [667, 258] on input "search" at bounding box center [794, 255] width 347 height 14
click at [609, 370] on div "Business Information Your Identity Directors & Owners Review & Submit Let's fin…" at bounding box center [787, 449] width 1552 height 744
click at [1484, 18] on span "Preview" at bounding box center [1488, 16] width 33 height 13
click at [1477, 18] on link "Edit" at bounding box center [1487, 17] width 52 height 21
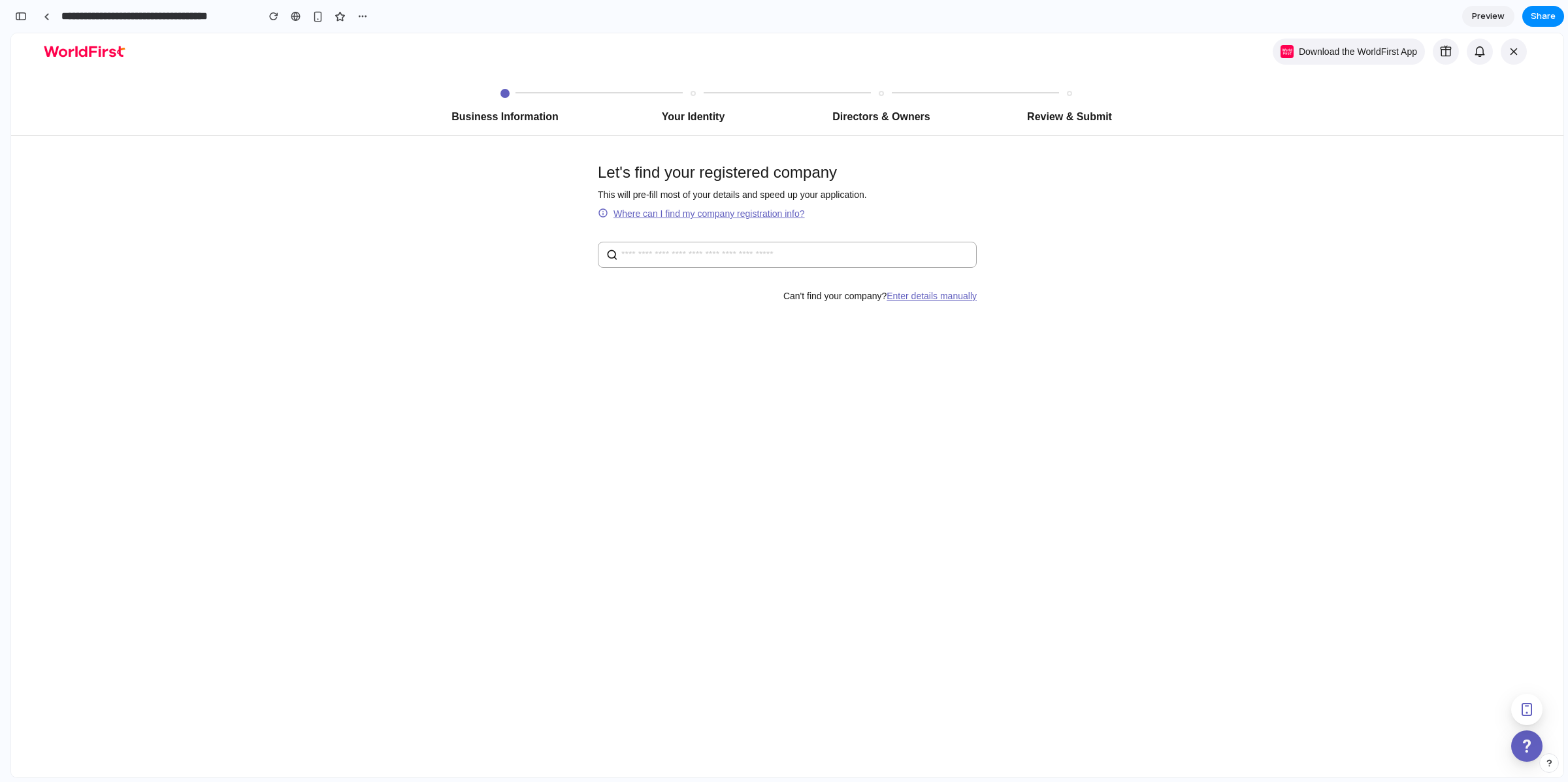
click at [1477, 18] on span "Preview" at bounding box center [1488, 16] width 33 height 13
click at [1533, 13] on span "Share" at bounding box center [1542, 16] width 25 height 13
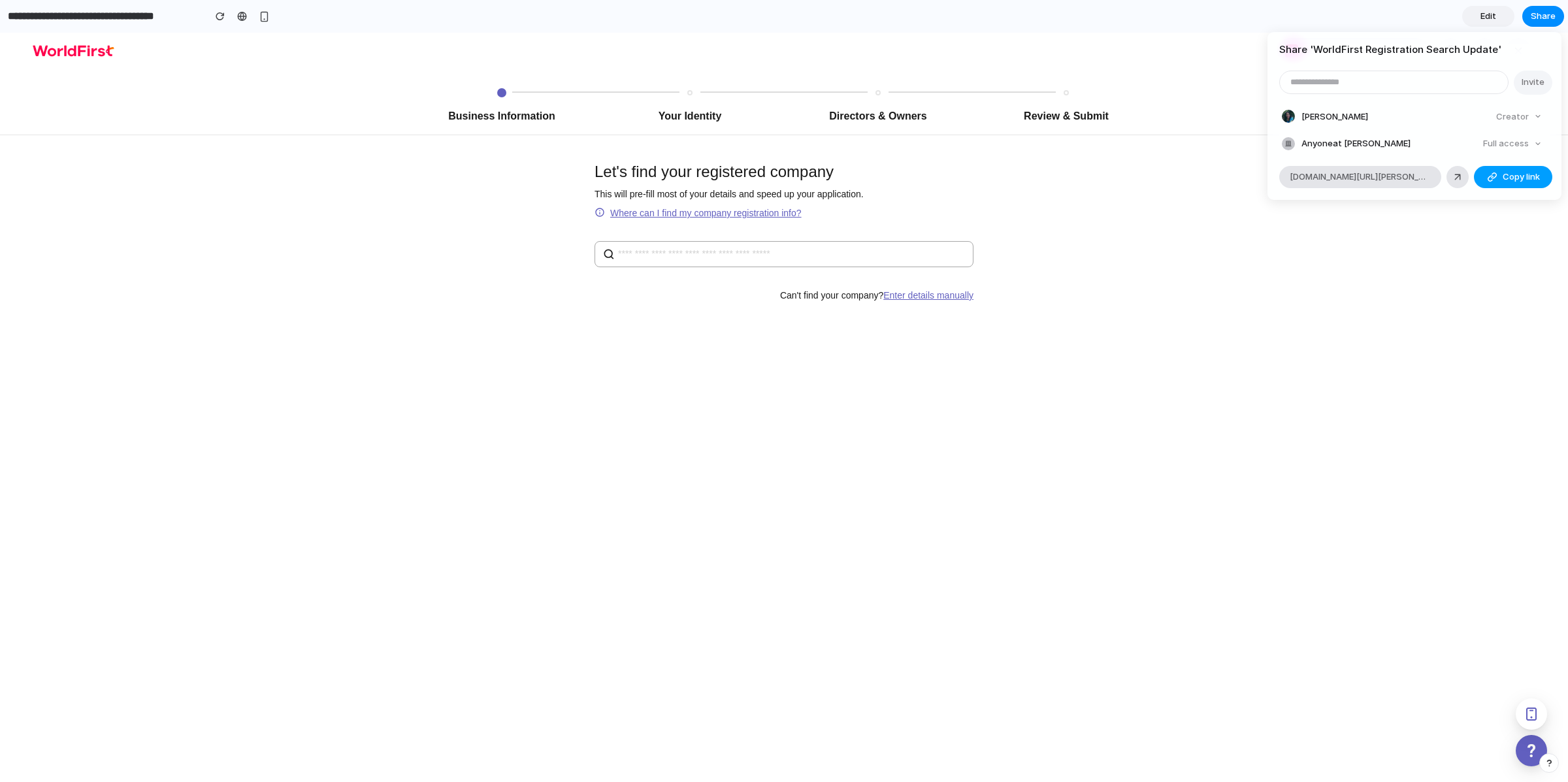
click at [1506, 176] on span "Copy link" at bounding box center [1521, 177] width 37 height 13
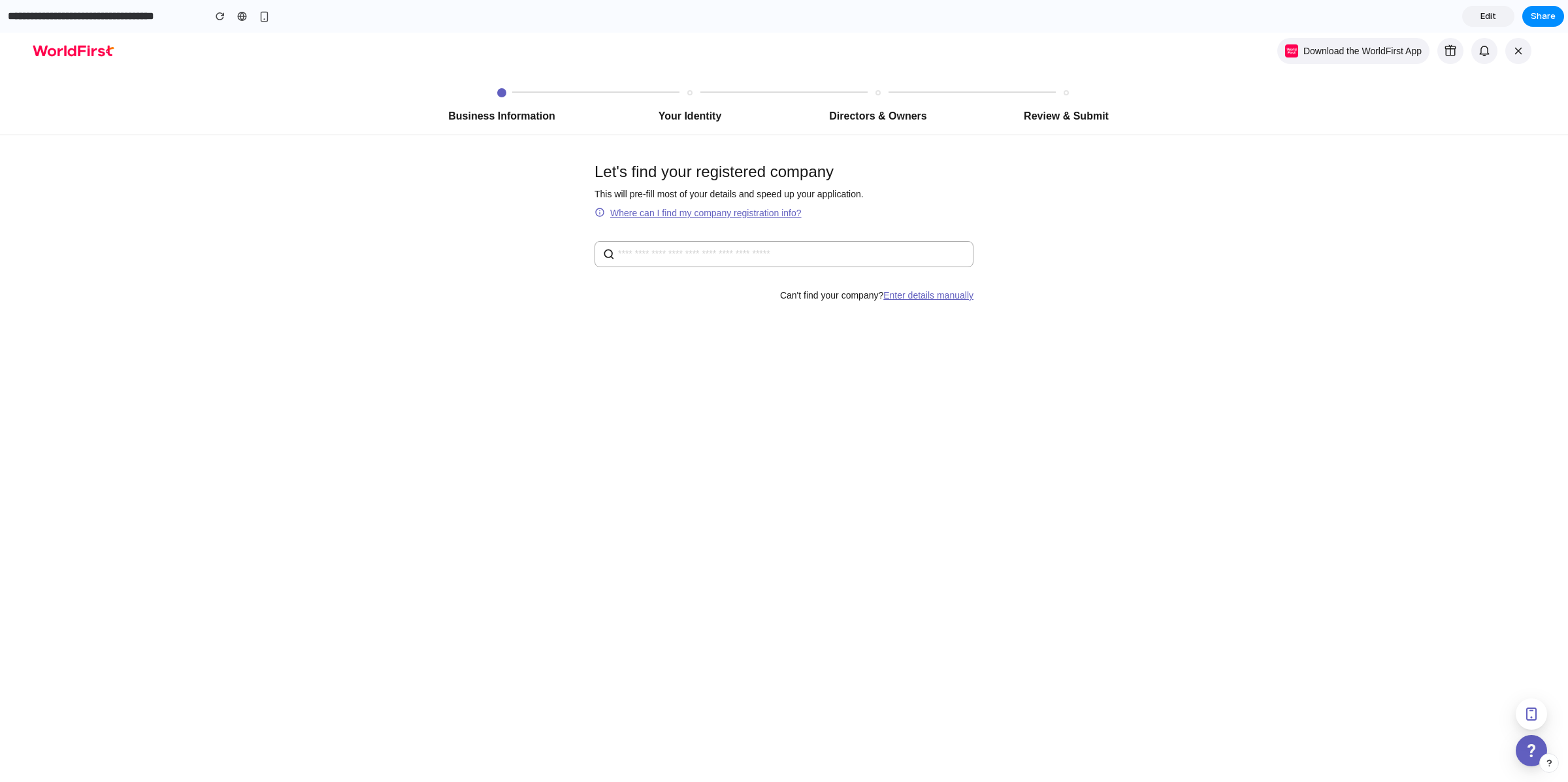
click at [1211, 226] on div "Share ' WorldFirst Registration Search Update ' Invite Astrid Yau Creator Anyon…" at bounding box center [784, 391] width 1568 height 782
click at [1487, 18] on span "Edit" at bounding box center [1488, 16] width 16 height 13
click at [25, 17] on div "button" at bounding box center [20, 16] width 11 height 9
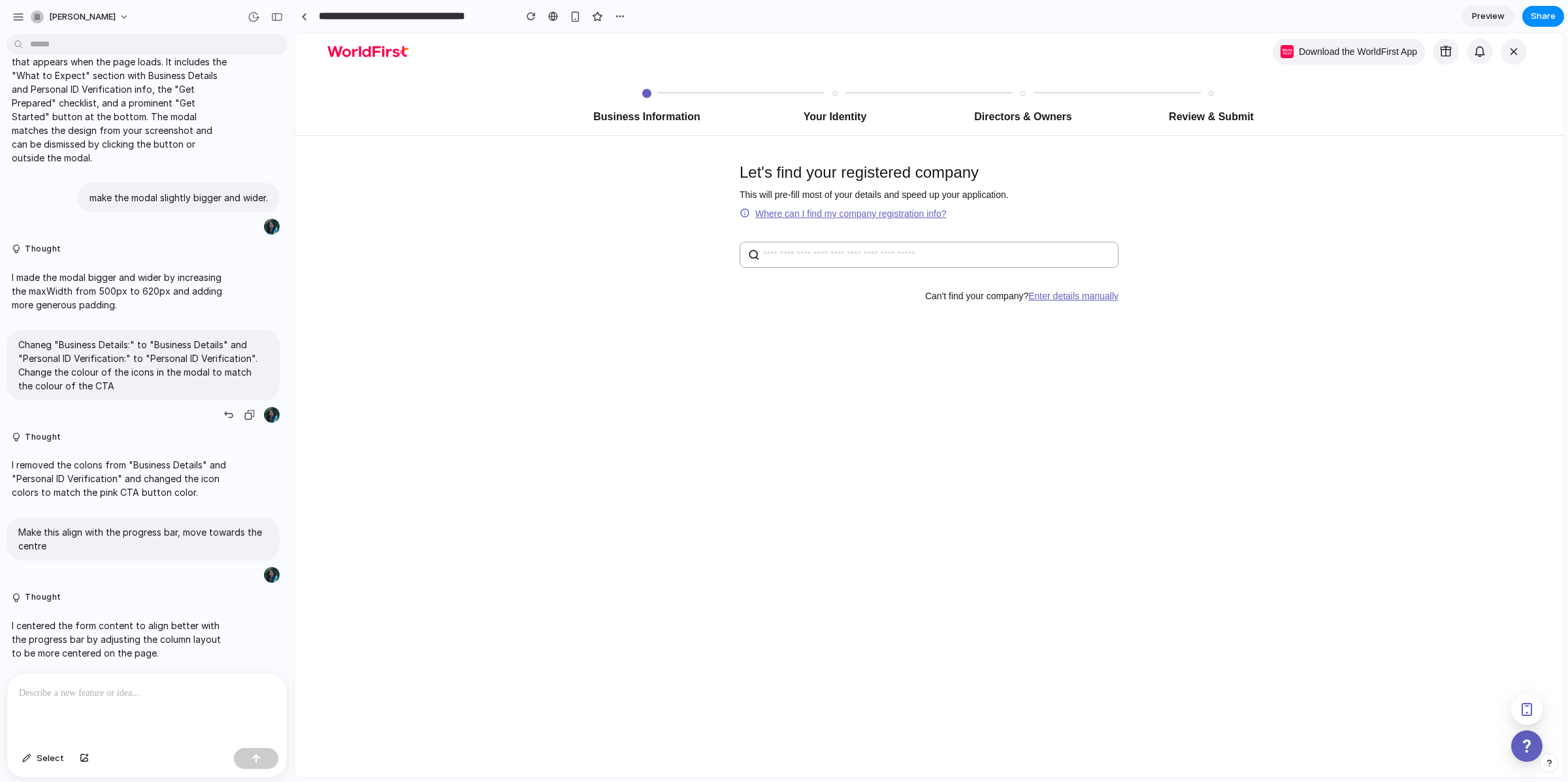
scroll to position [1284, 0]
click at [131, 634] on p "I centered the form content to align better with the progress bar by adjusting …" at bounding box center [120, 639] width 218 height 41
click at [534, 13] on div "button" at bounding box center [531, 16] width 9 height 9
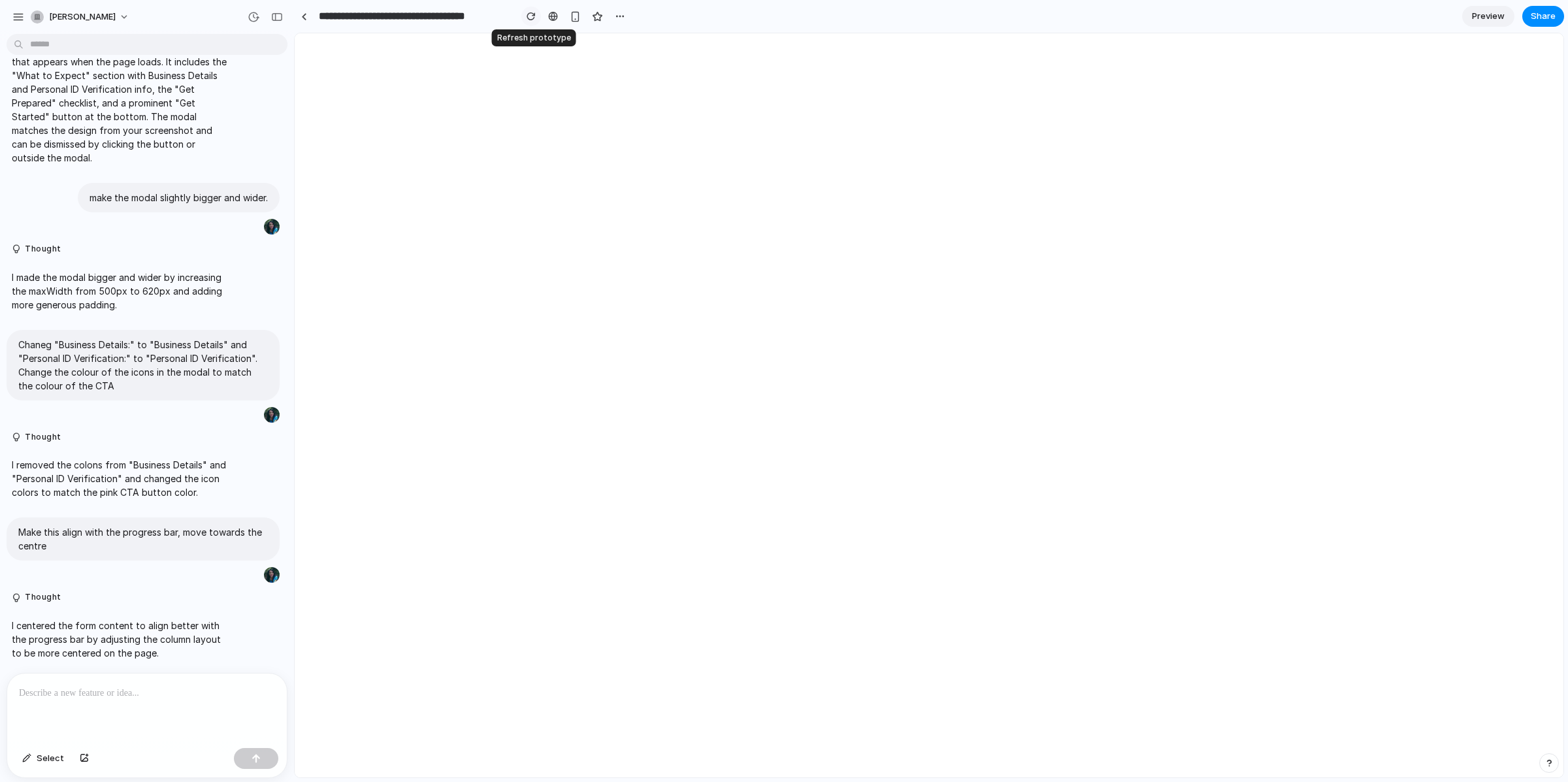
scroll to position [0, 0]
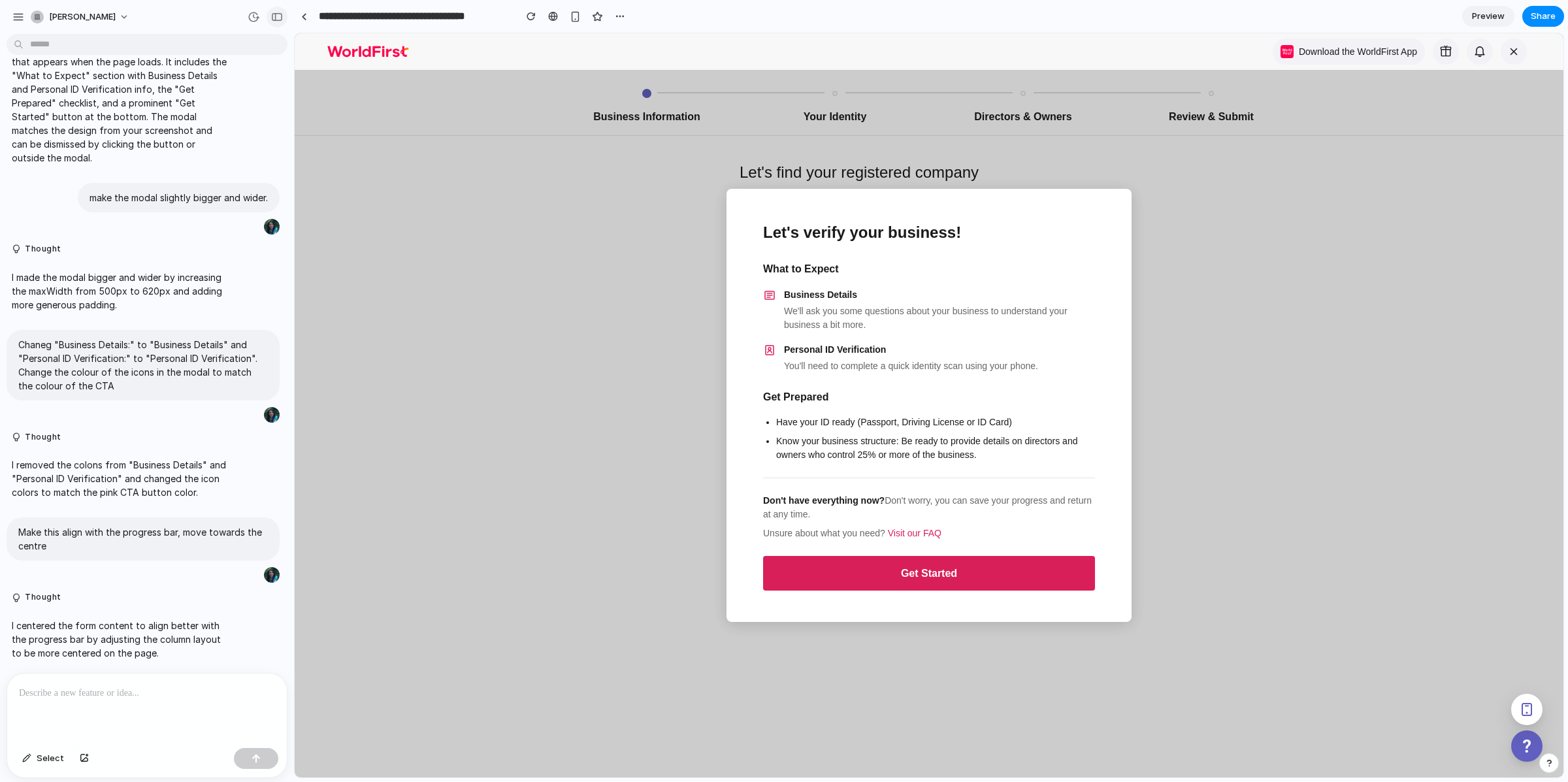
click at [273, 17] on div "button" at bounding box center [276, 17] width 11 height 9
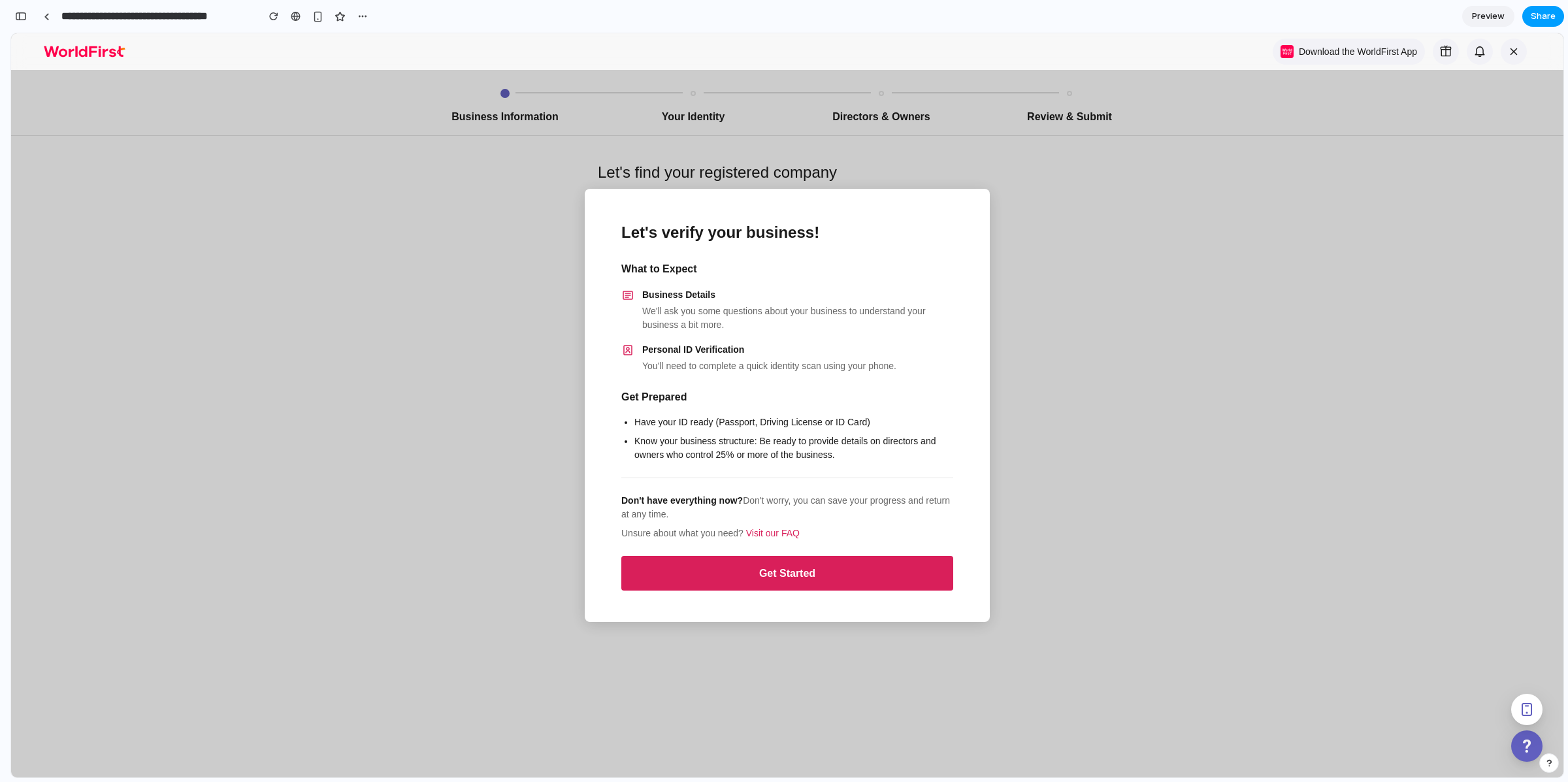
click at [1544, 19] on span "Share" at bounding box center [1542, 16] width 25 height 13
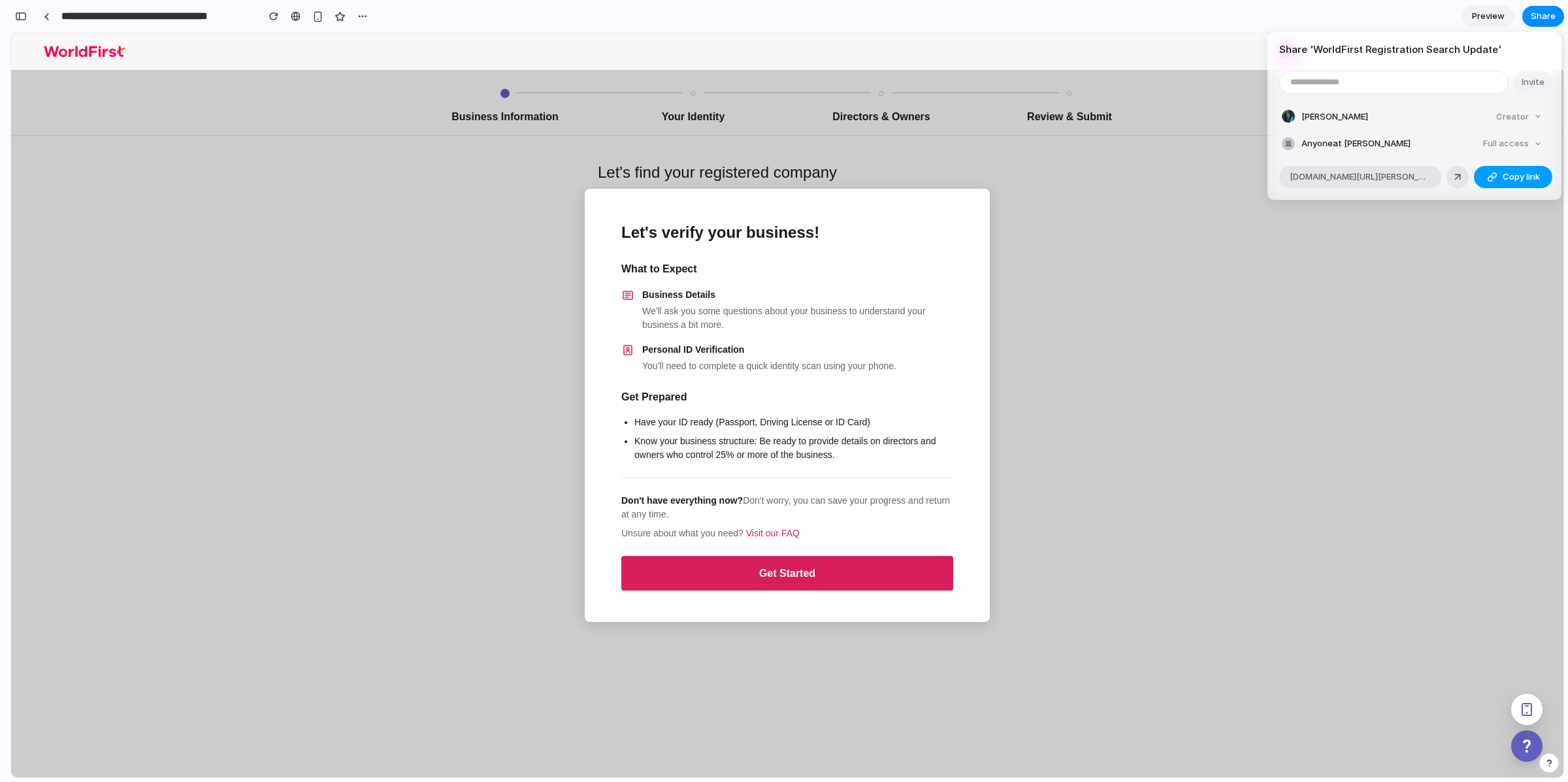
click at [1515, 179] on span "Copy link" at bounding box center [1521, 177] width 37 height 13
click at [1538, 11] on div "Share ' WorldFirst Registration Search Update ' Invite Astrid Yau Creator Anyon…" at bounding box center [784, 391] width 1568 height 782
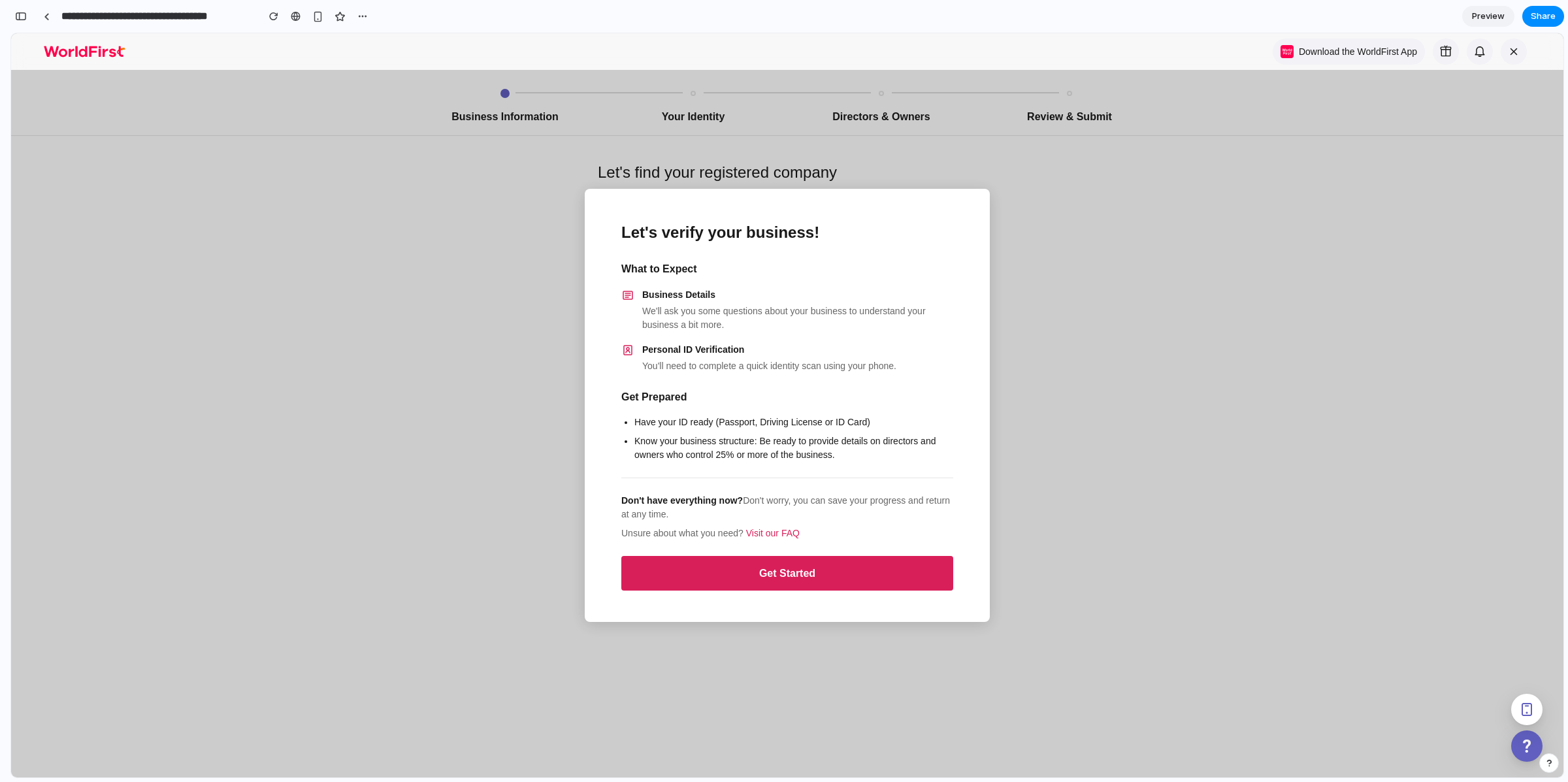
click at [1487, 24] on link "Preview" at bounding box center [1487, 17] width 52 height 21
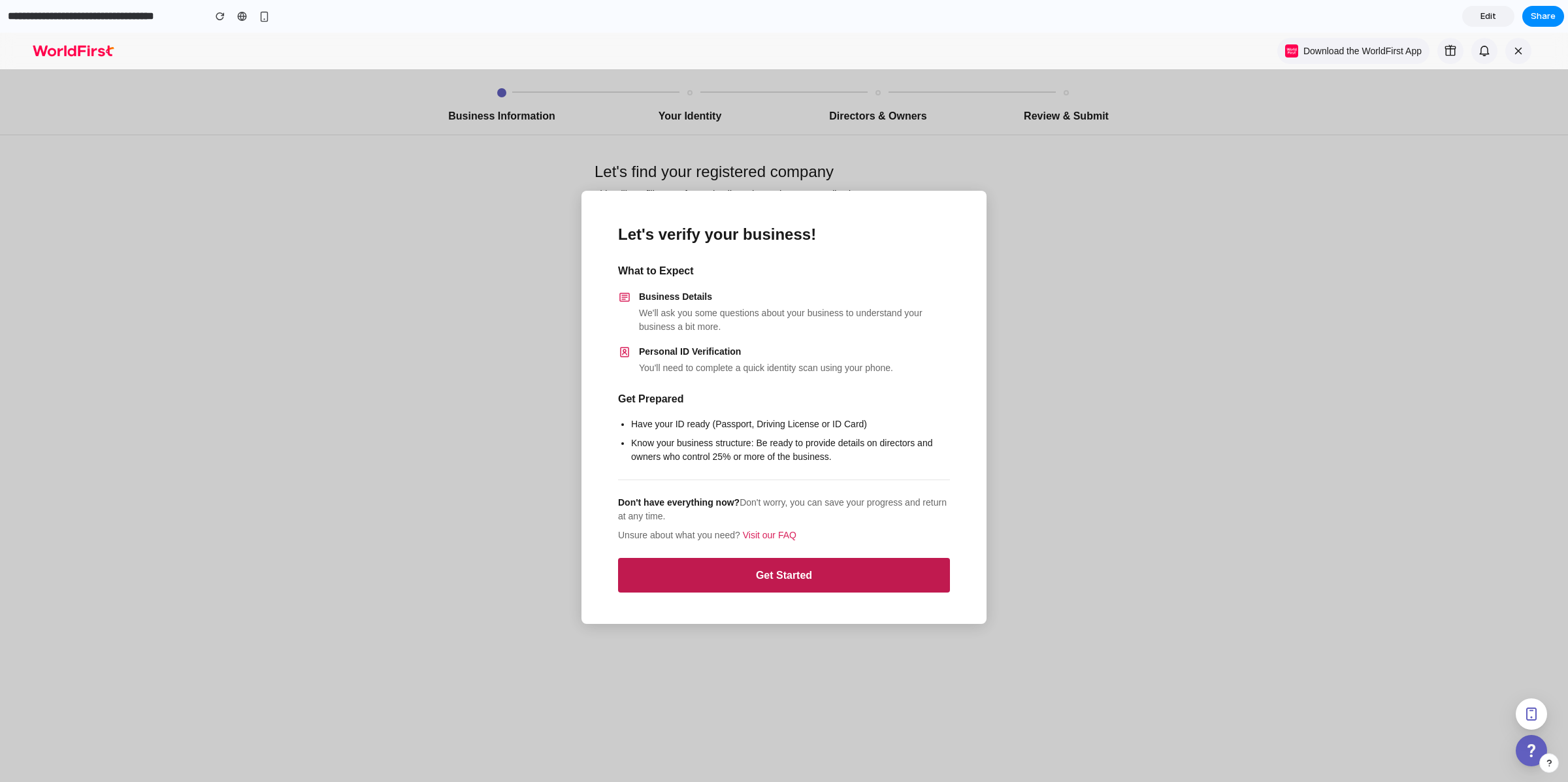
click at [829, 573] on button "Get Started" at bounding box center [784, 574] width 332 height 34
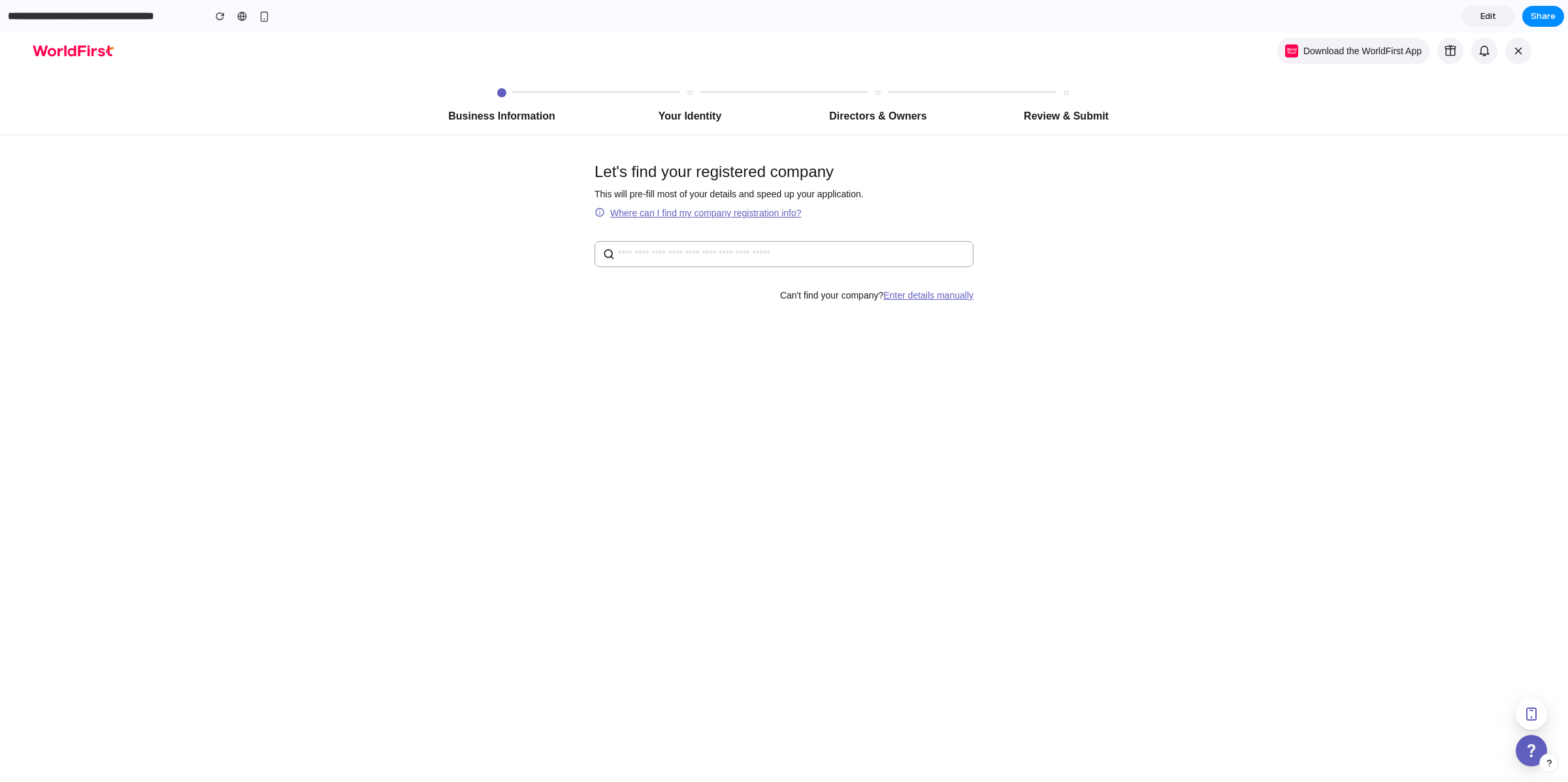
click at [860, 351] on div "Business Information Your Identity Directors & Owners Review & Submit Let's fin…" at bounding box center [784, 452] width 1568 height 749
click at [730, 251] on input "search" at bounding box center [791, 254] width 347 height 14
click at [804, 383] on div "Business Information Your Identity Directors & Owners Review & Submit Let's fin…" at bounding box center [784, 452] width 1568 height 749
click at [1476, 21] on link "Edit" at bounding box center [1487, 17] width 52 height 21
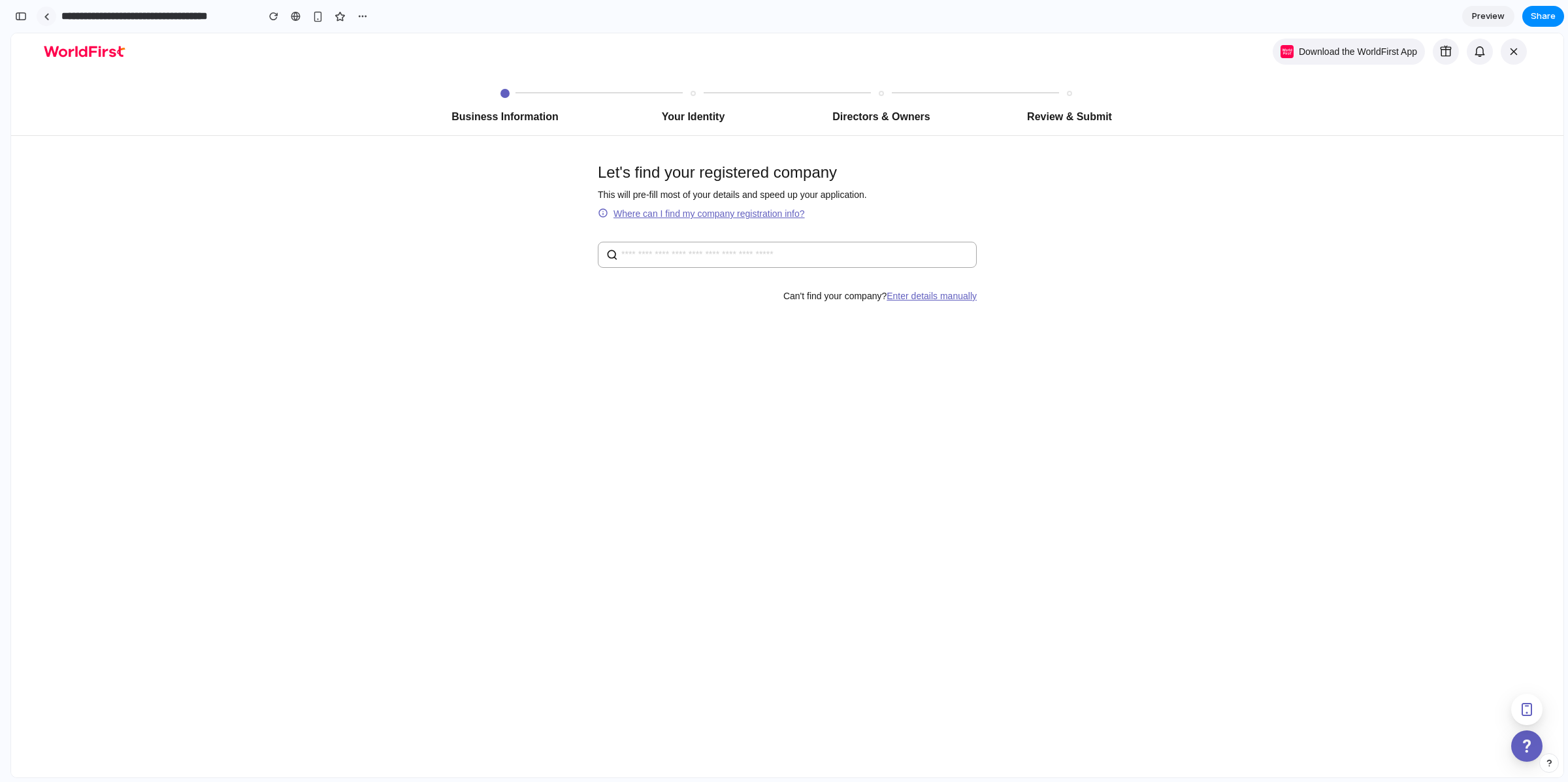
click at [47, 17] on div at bounding box center [47, 17] width 6 height 7
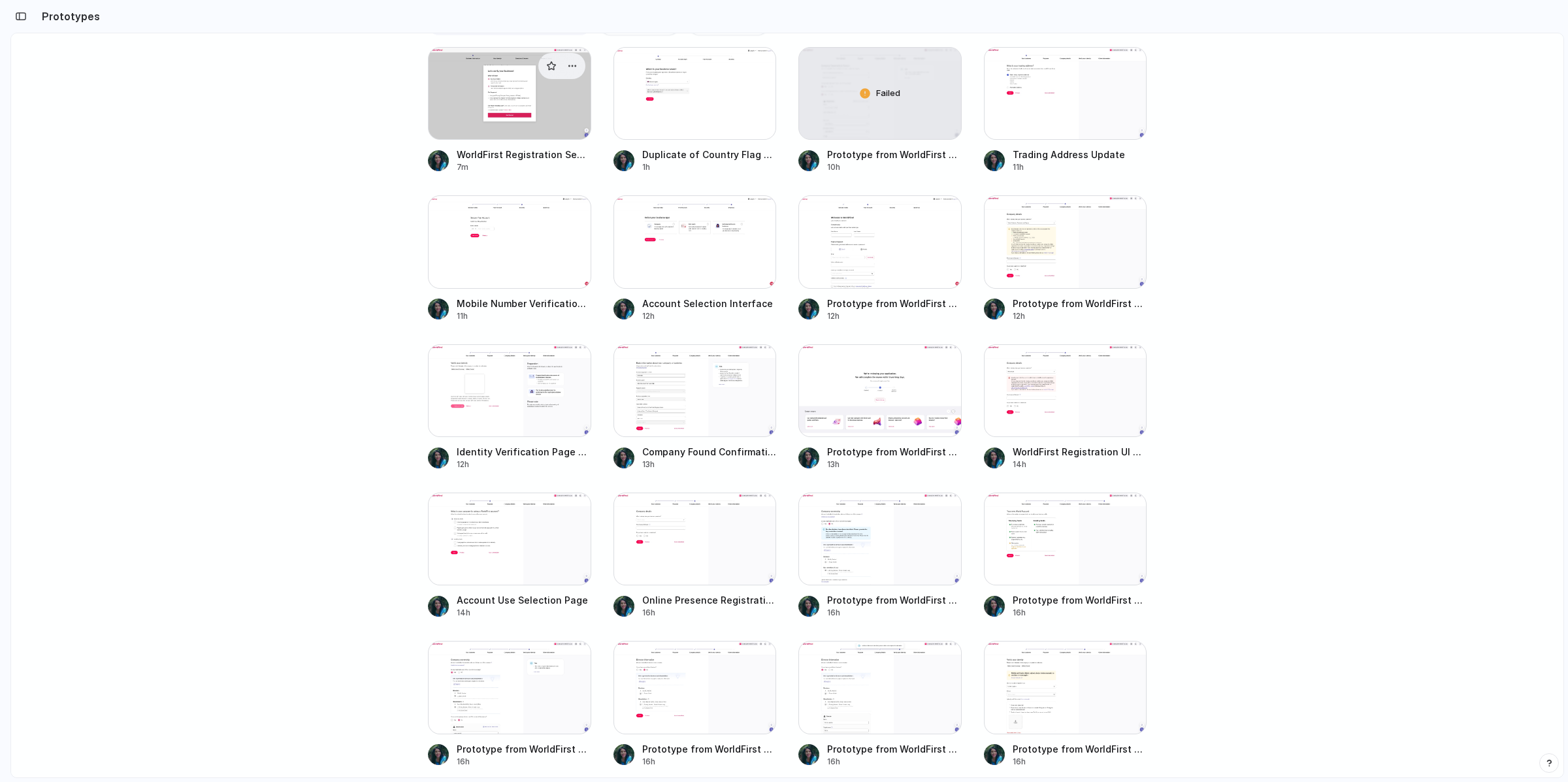
scroll to position [242, 0]
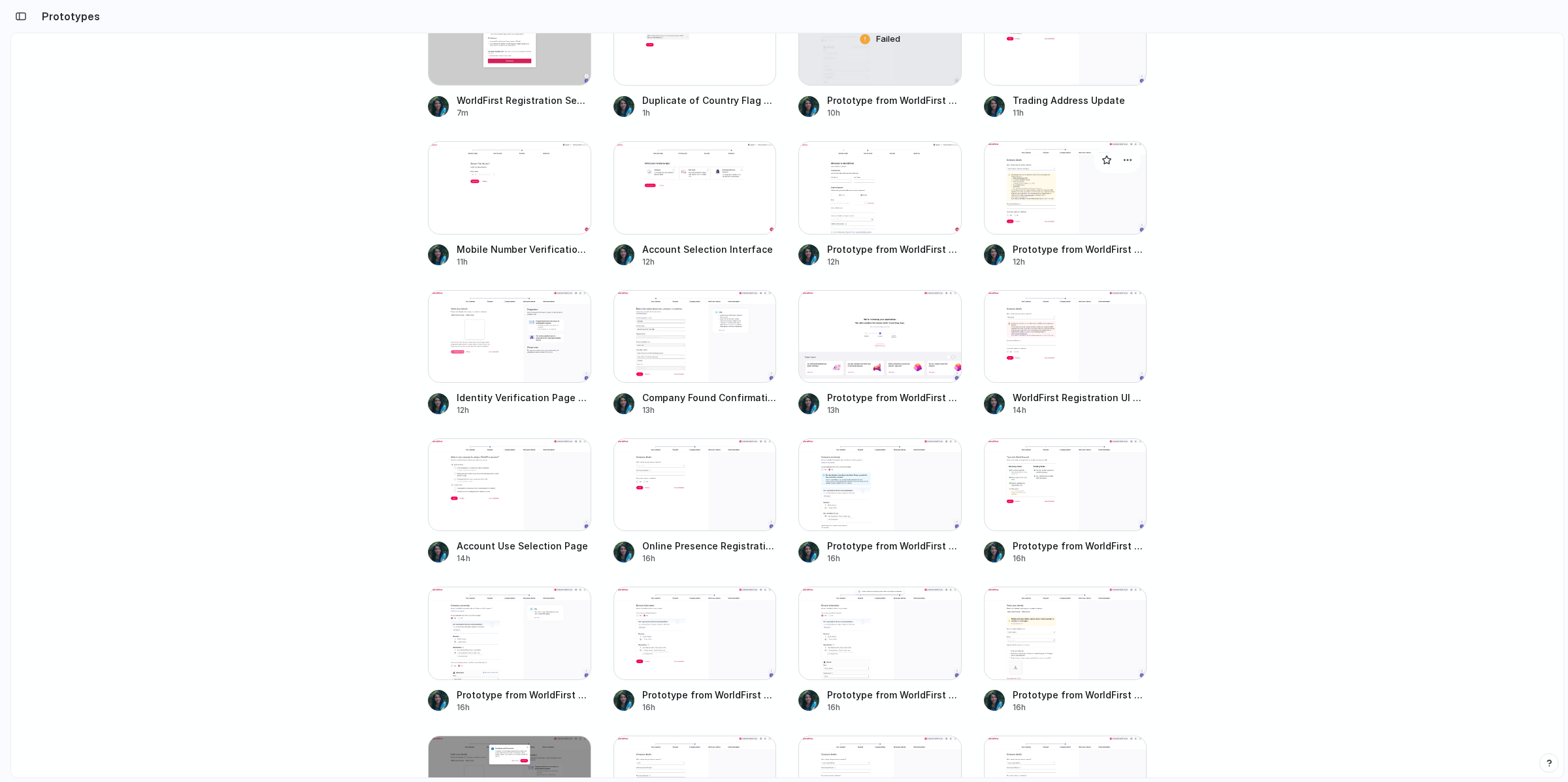
click at [1042, 193] on div at bounding box center [1066, 186] width 164 height 92
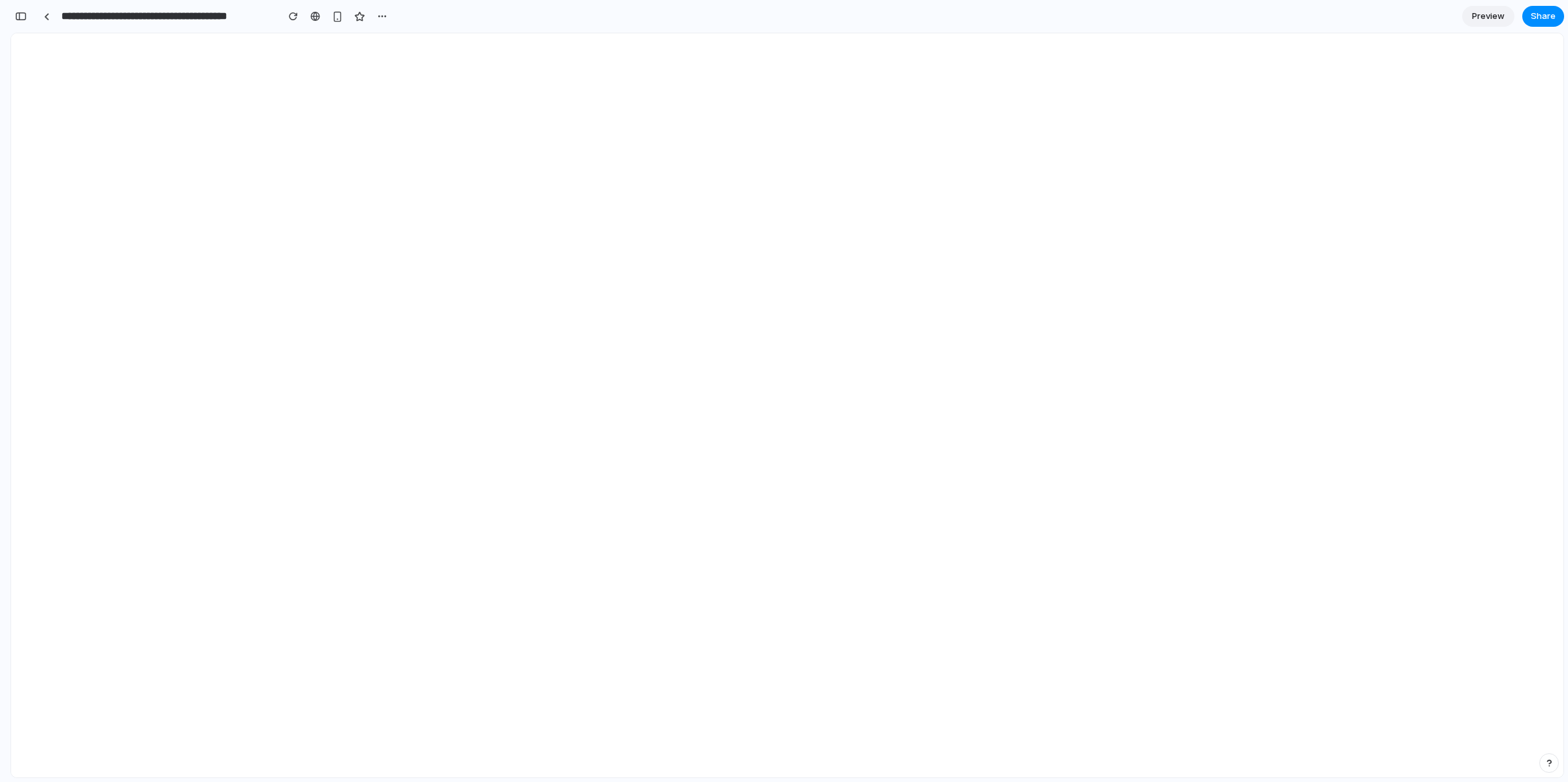
scroll to position [1335, 0]
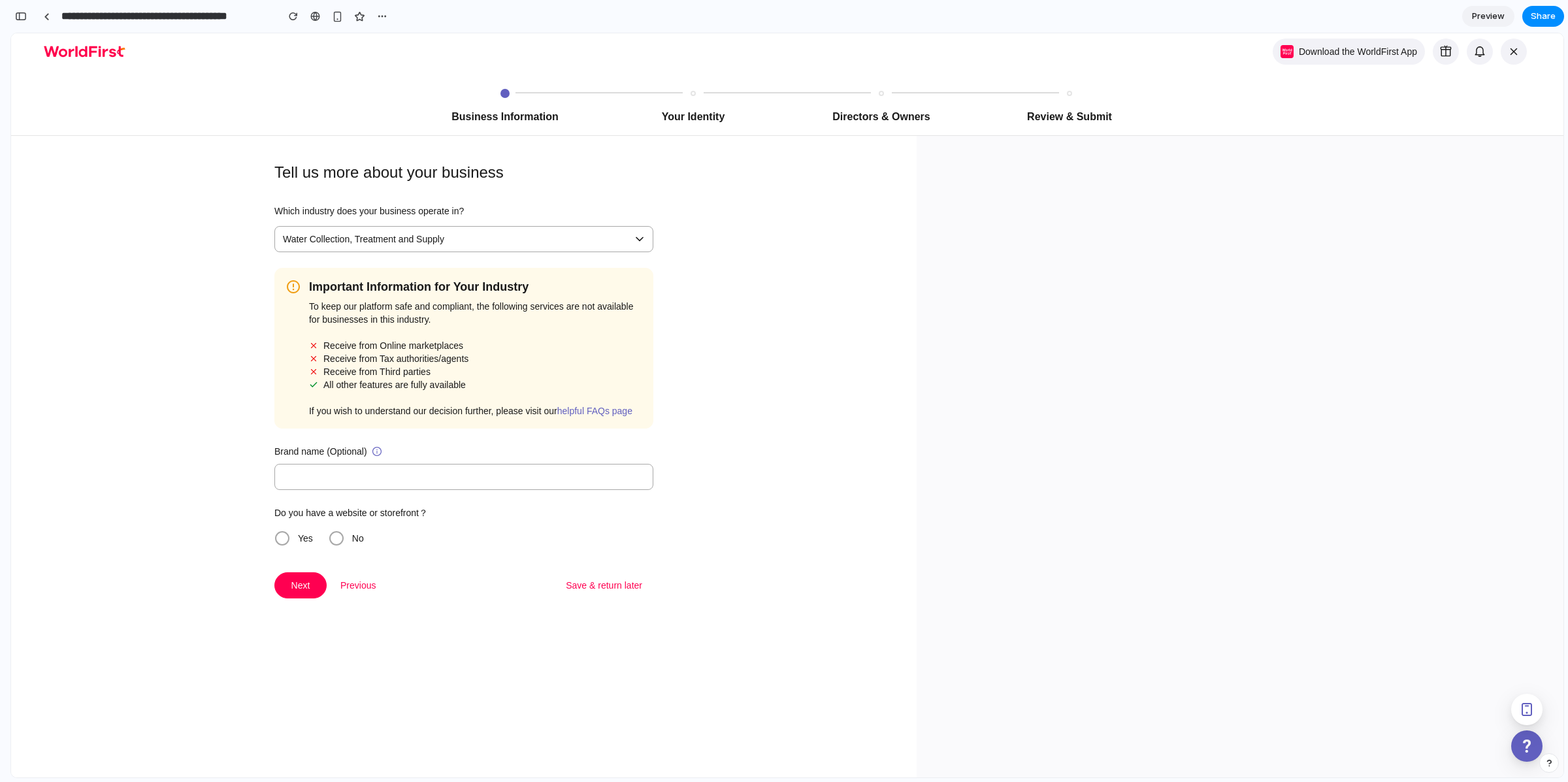
click at [1487, 22] on span "Preview" at bounding box center [1488, 16] width 33 height 13
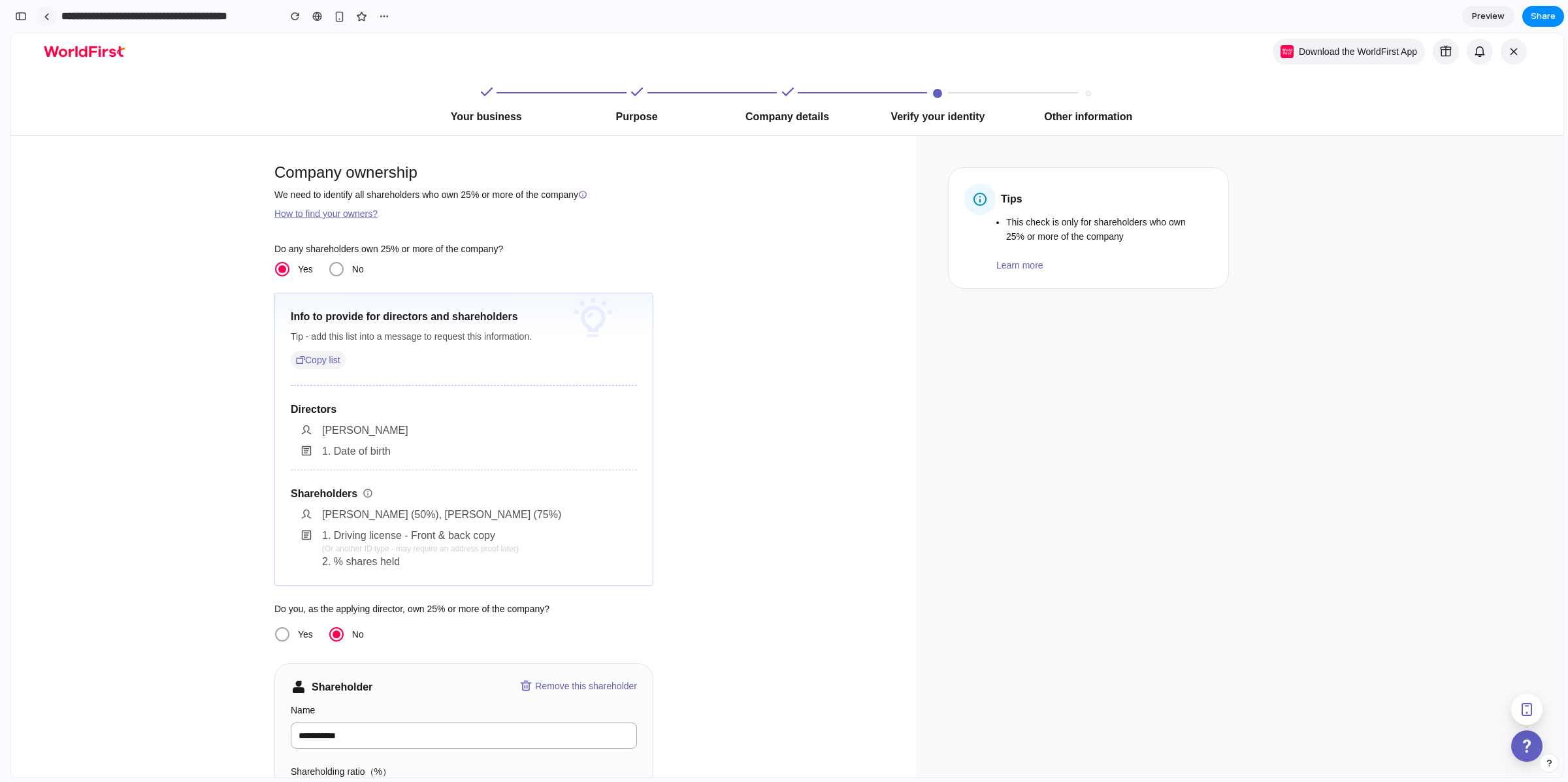
click at [44, 16] on div at bounding box center [47, 17] width 6 height 7
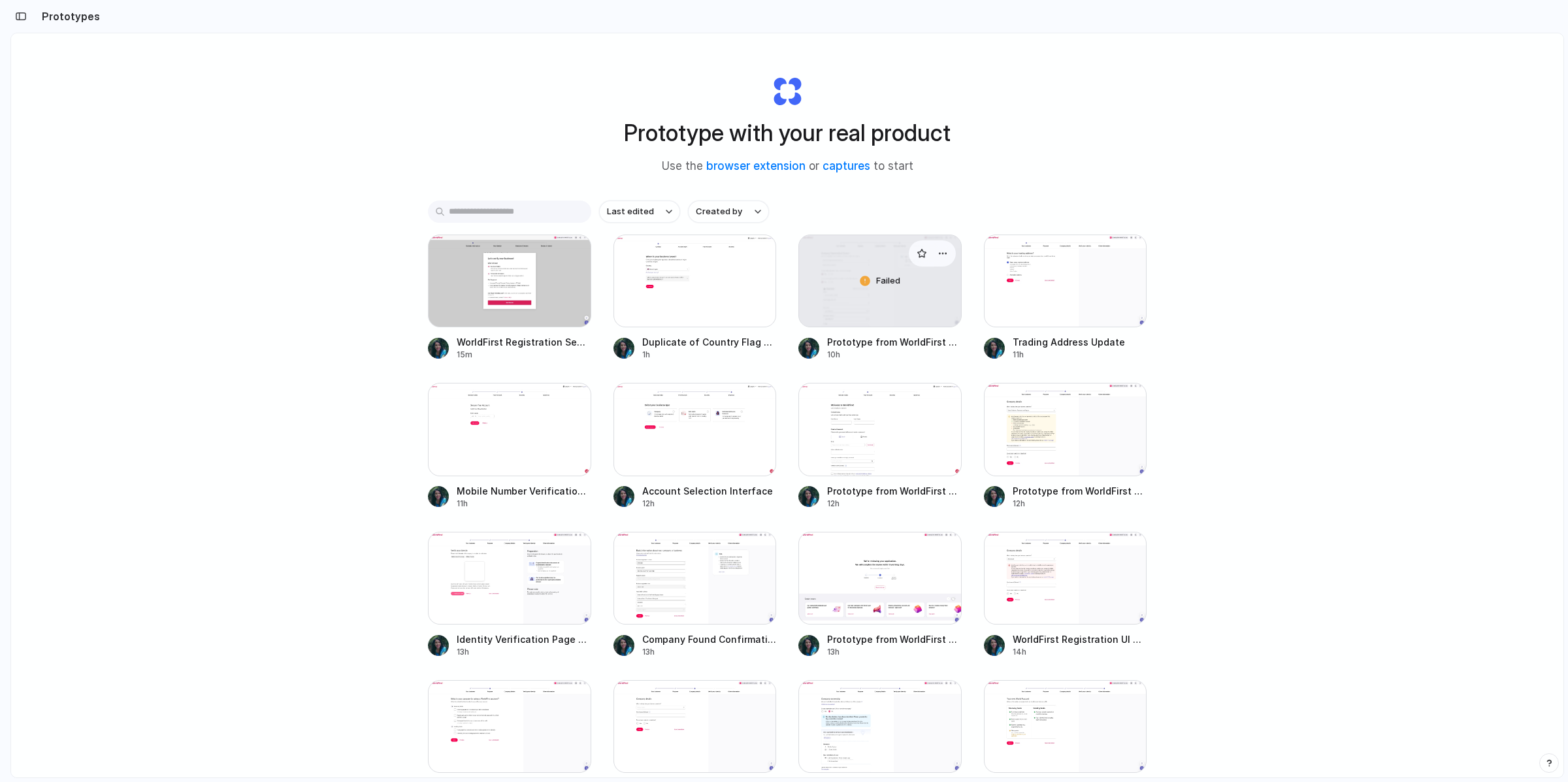
click at [890, 301] on div "Failed" at bounding box center [879, 281] width 162 height 91
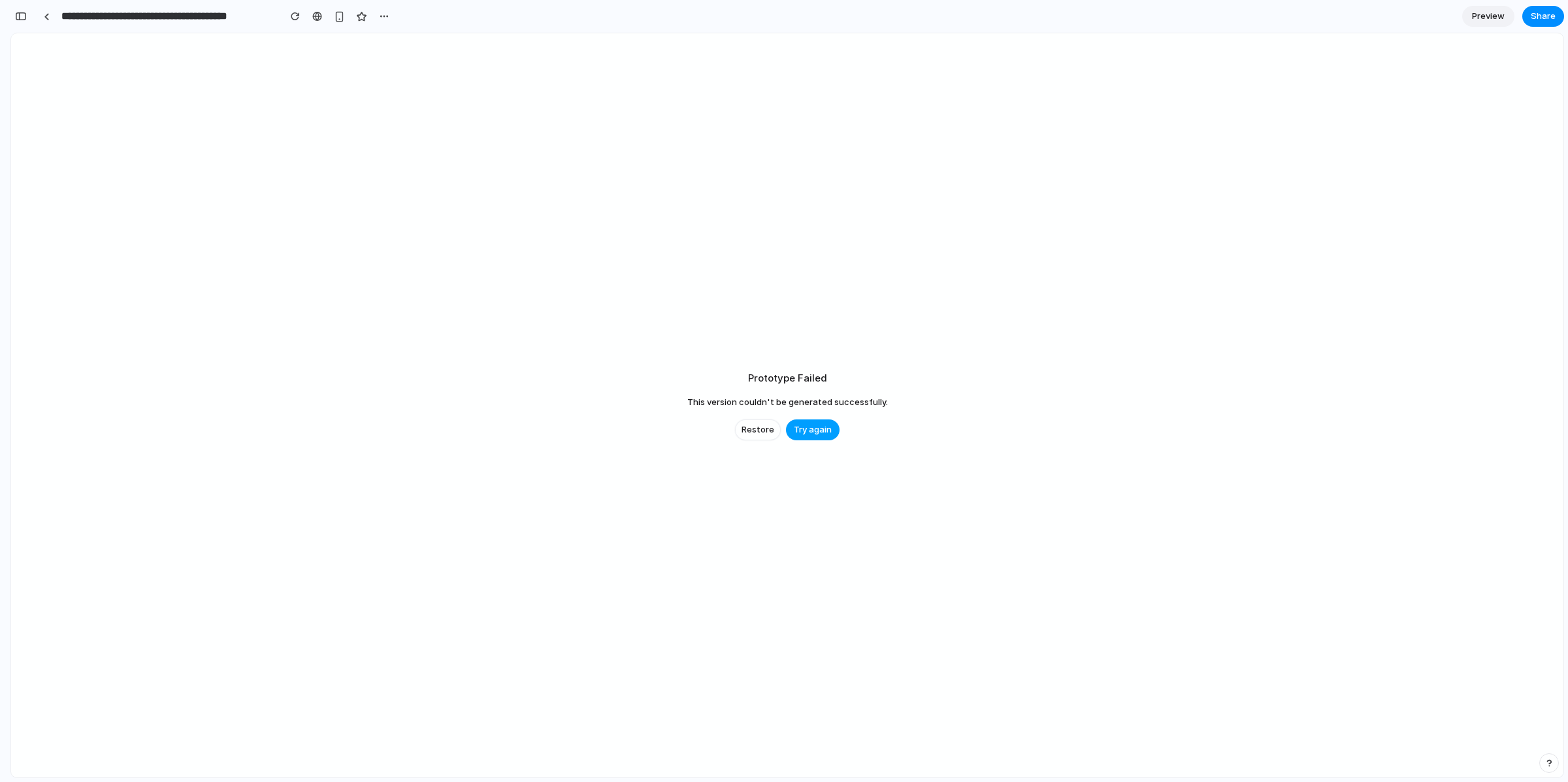
click at [795, 428] on span "Try again" at bounding box center [813, 429] width 38 height 13
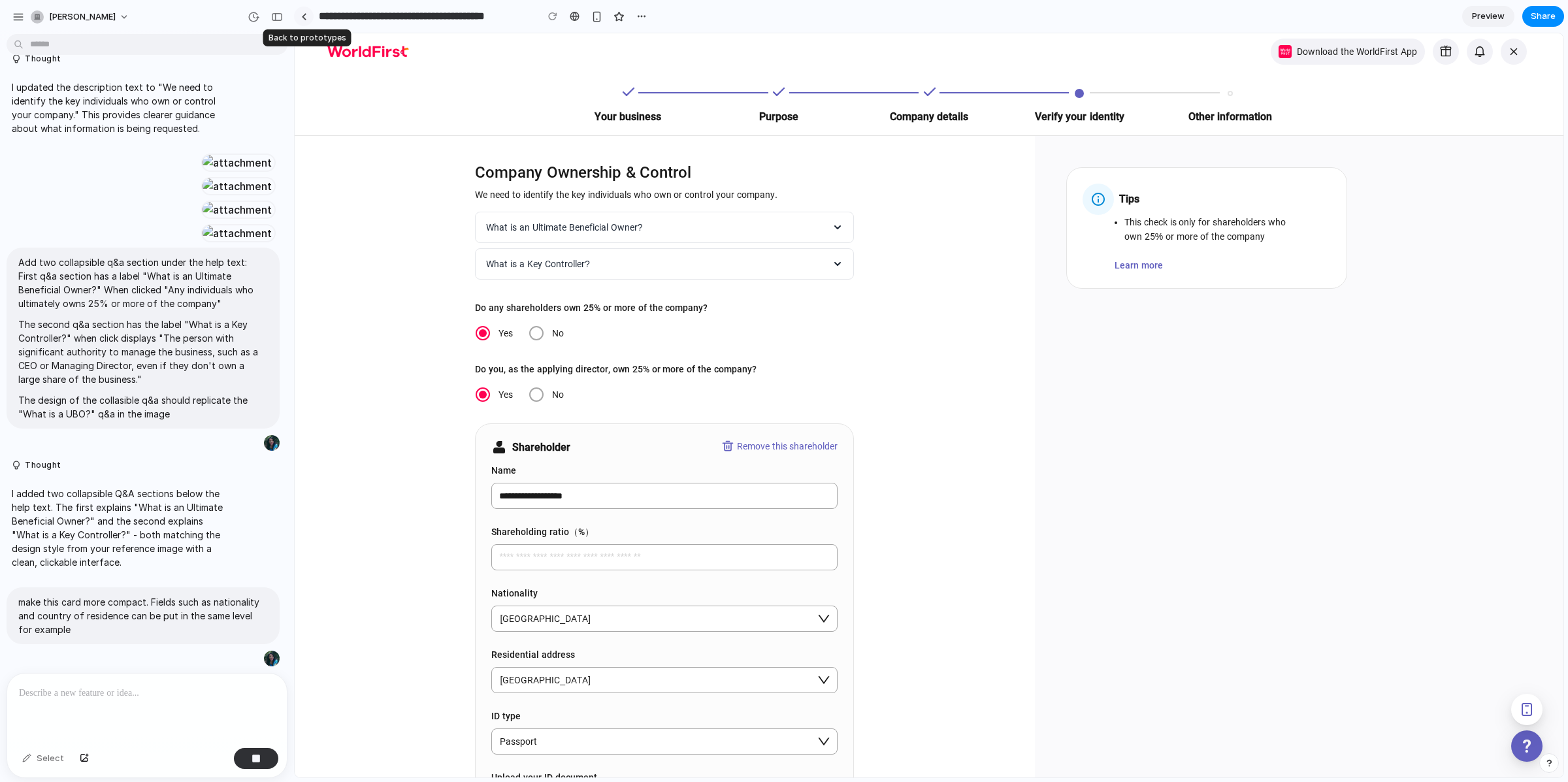
click at [308, 17] on link at bounding box center [303, 16] width 19 height 19
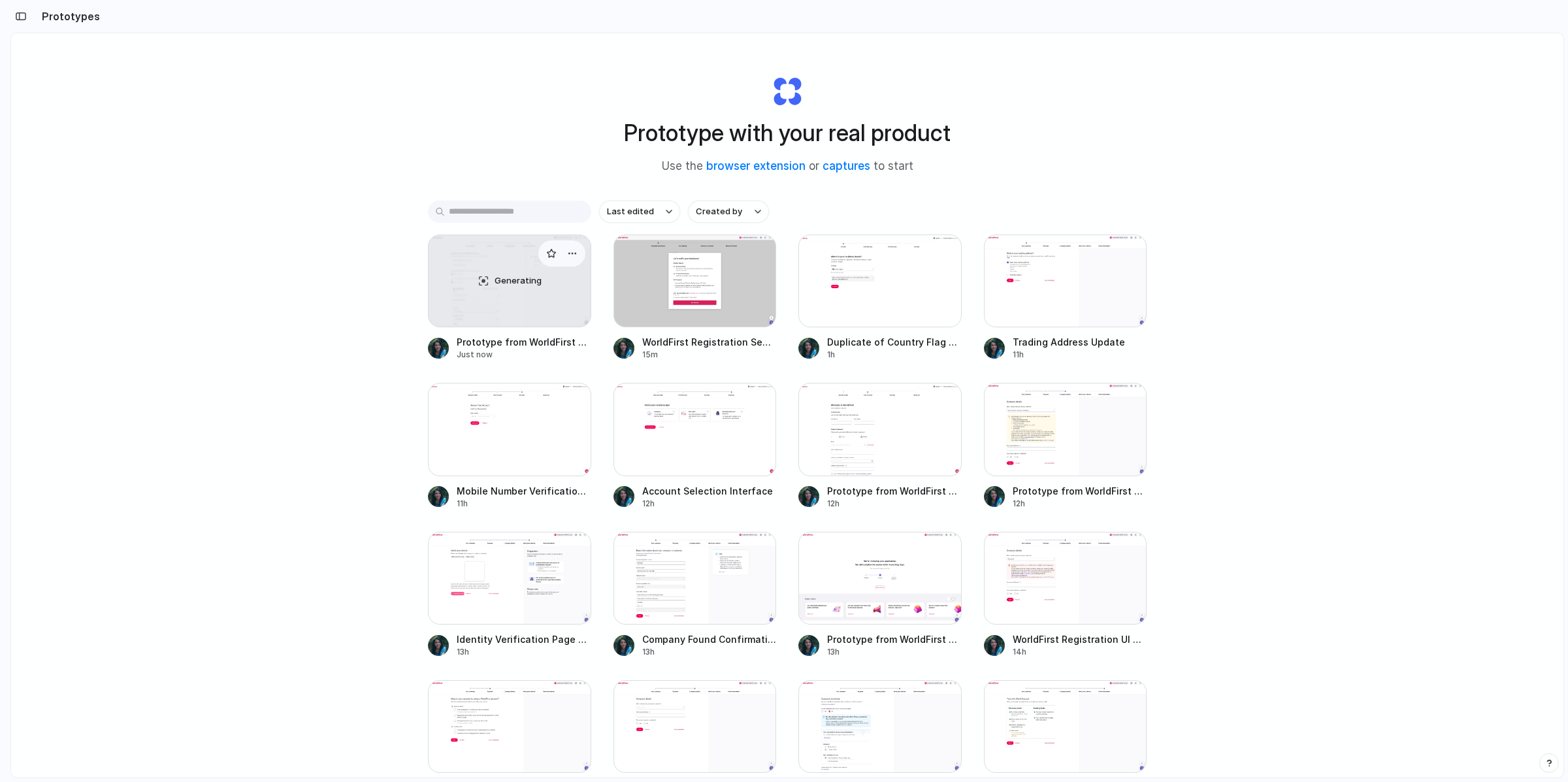
click at [565, 296] on div "Generating" at bounding box center [509, 281] width 162 height 91
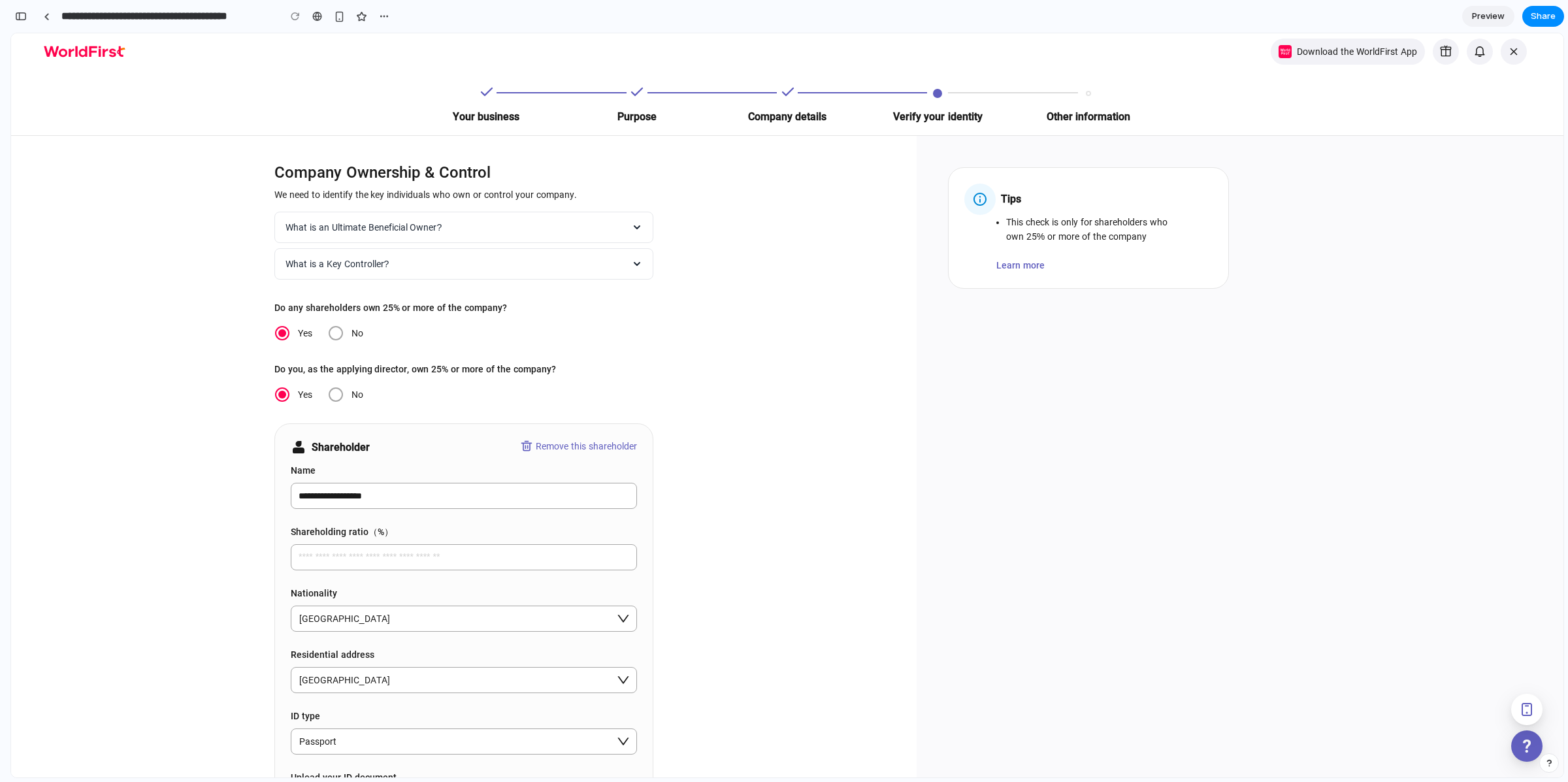
scroll to position [1130, 0]
drag, startPoint x: 18, startPoint y: 17, endPoint x: 12, endPoint y: 25, distance: 10.0
click at [18, 17] on div "button" at bounding box center [20, 16] width 11 height 9
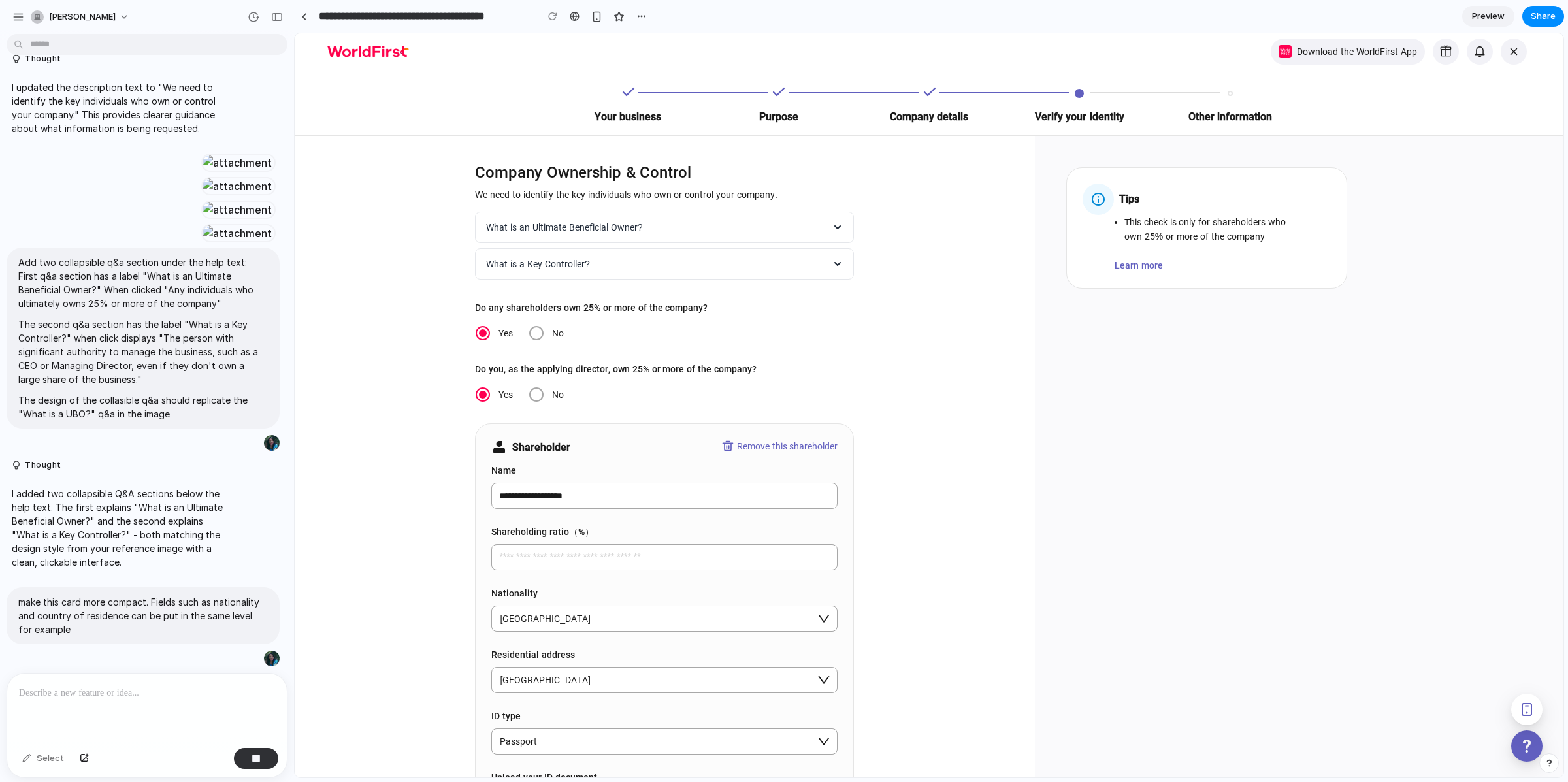
scroll to position [0, 0]
drag, startPoint x: 40, startPoint y: 486, endPoint x: 131, endPoint y: 552, distance: 112.4
click at [131, 552] on p "I added two collapsible Q&A sections below the help text. The first explains "W…" at bounding box center [120, 528] width 218 height 83
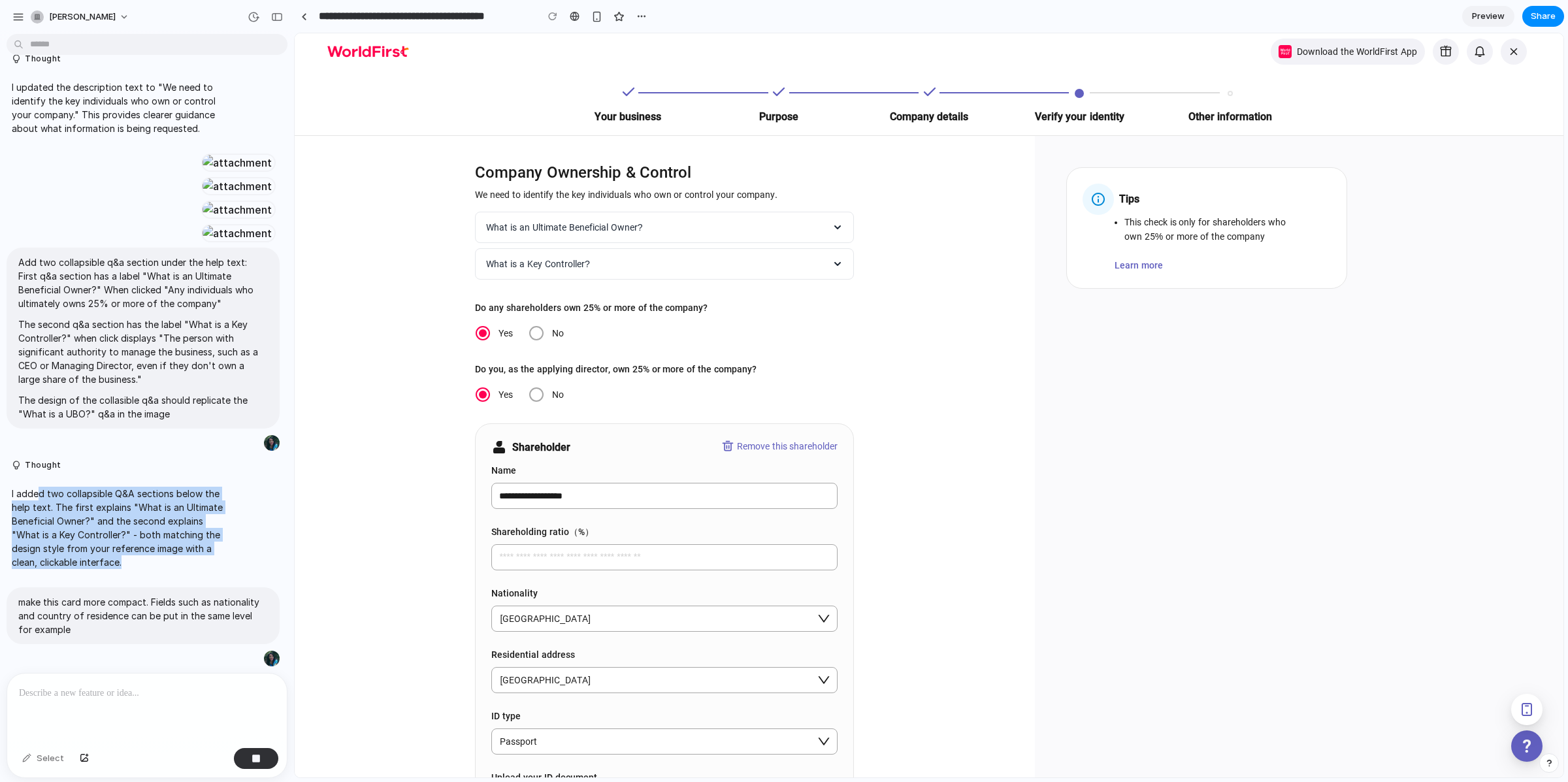
click at [149, 560] on p "I added two collapsible Q&A sections below the help text. The first explains "W…" at bounding box center [120, 528] width 218 height 83
drag, startPoint x: 28, startPoint y: 489, endPoint x: 78, endPoint y: 538, distance: 70.0
click at [78, 538] on p "I added two collapsible Q&A sections below the help text. The first explains "W…" at bounding box center [120, 528] width 218 height 83
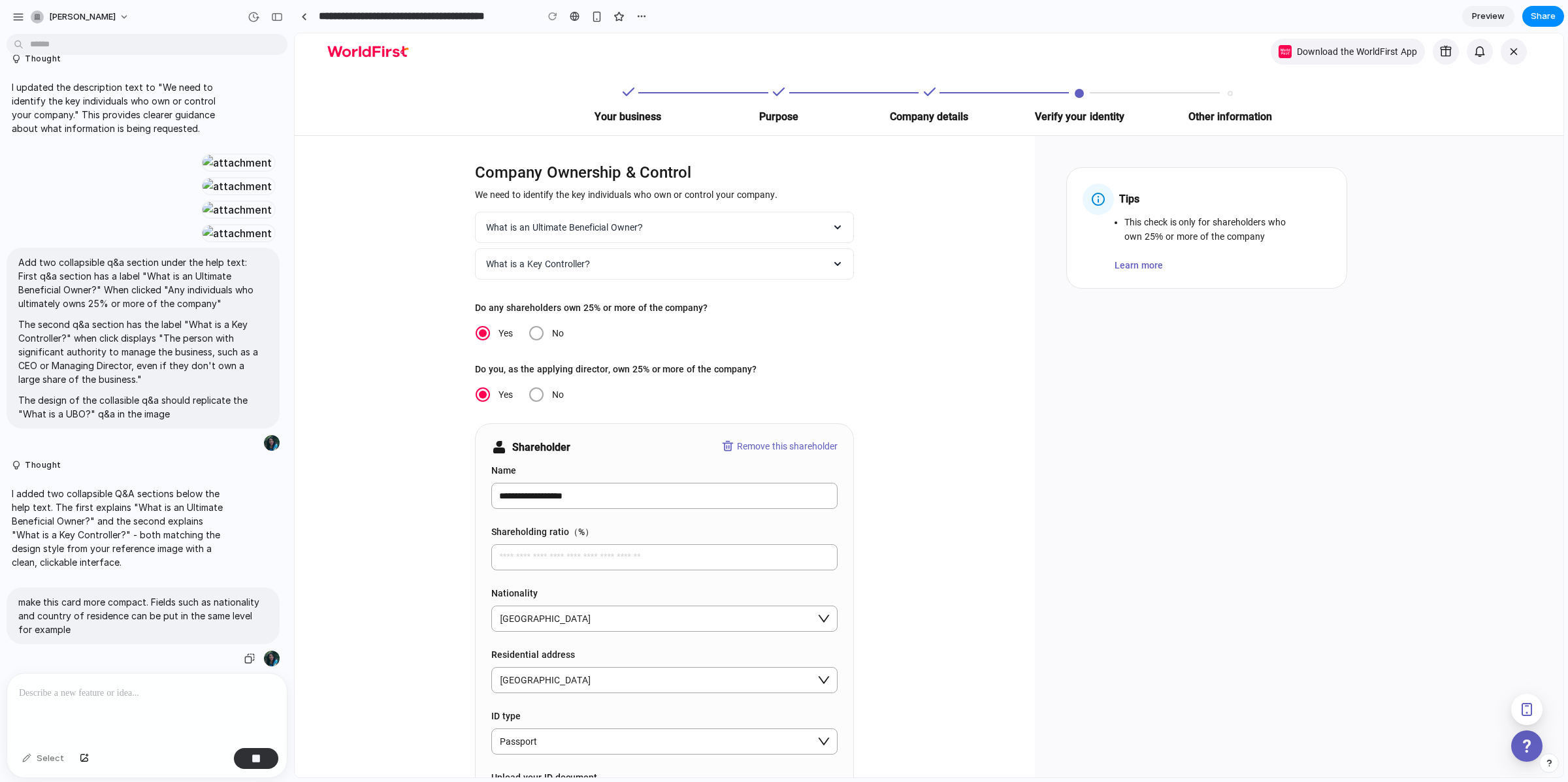
click at [139, 602] on p "make this card more compact. Fields such as nationality and country of residenc…" at bounding box center [143, 616] width 250 height 41
click at [171, 700] on div at bounding box center [147, 708] width 280 height 69
click at [34, 762] on div "Select" at bounding box center [43, 759] width 55 height 21
click at [260, 752] on button "button" at bounding box center [256, 759] width 45 height 21
drag, startPoint x: 17, startPoint y: 591, endPoint x: 102, endPoint y: 641, distance: 98.6
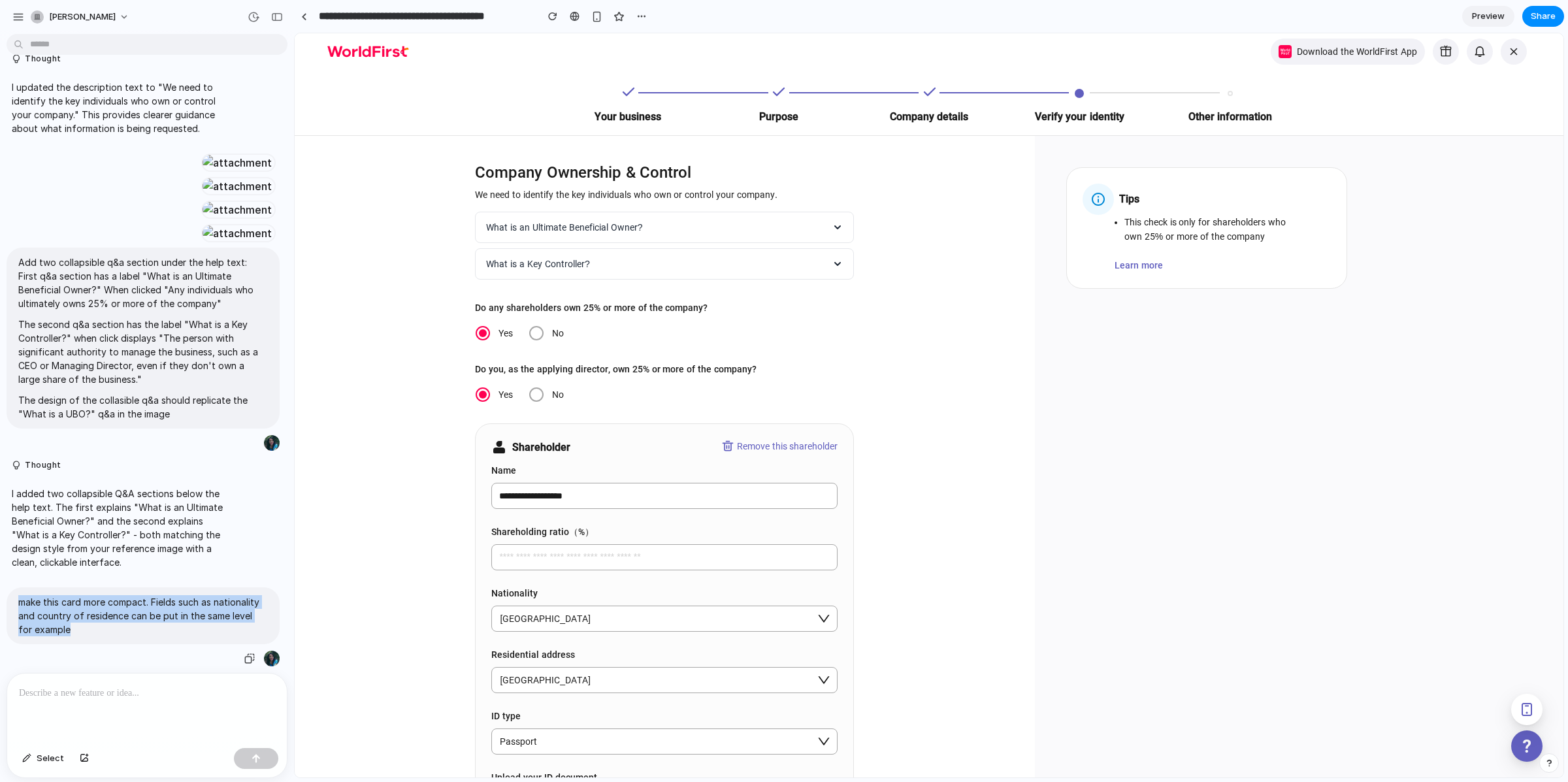
click at [102, 641] on div "make this card more compact. Fields such as nationality and country of residenc…" at bounding box center [142, 627] width 273 height 80
copy p "make this card more compact. Fields such as nationality and country of residenc…"
click at [48, 755] on span "Select" at bounding box center [50, 758] width 27 height 13
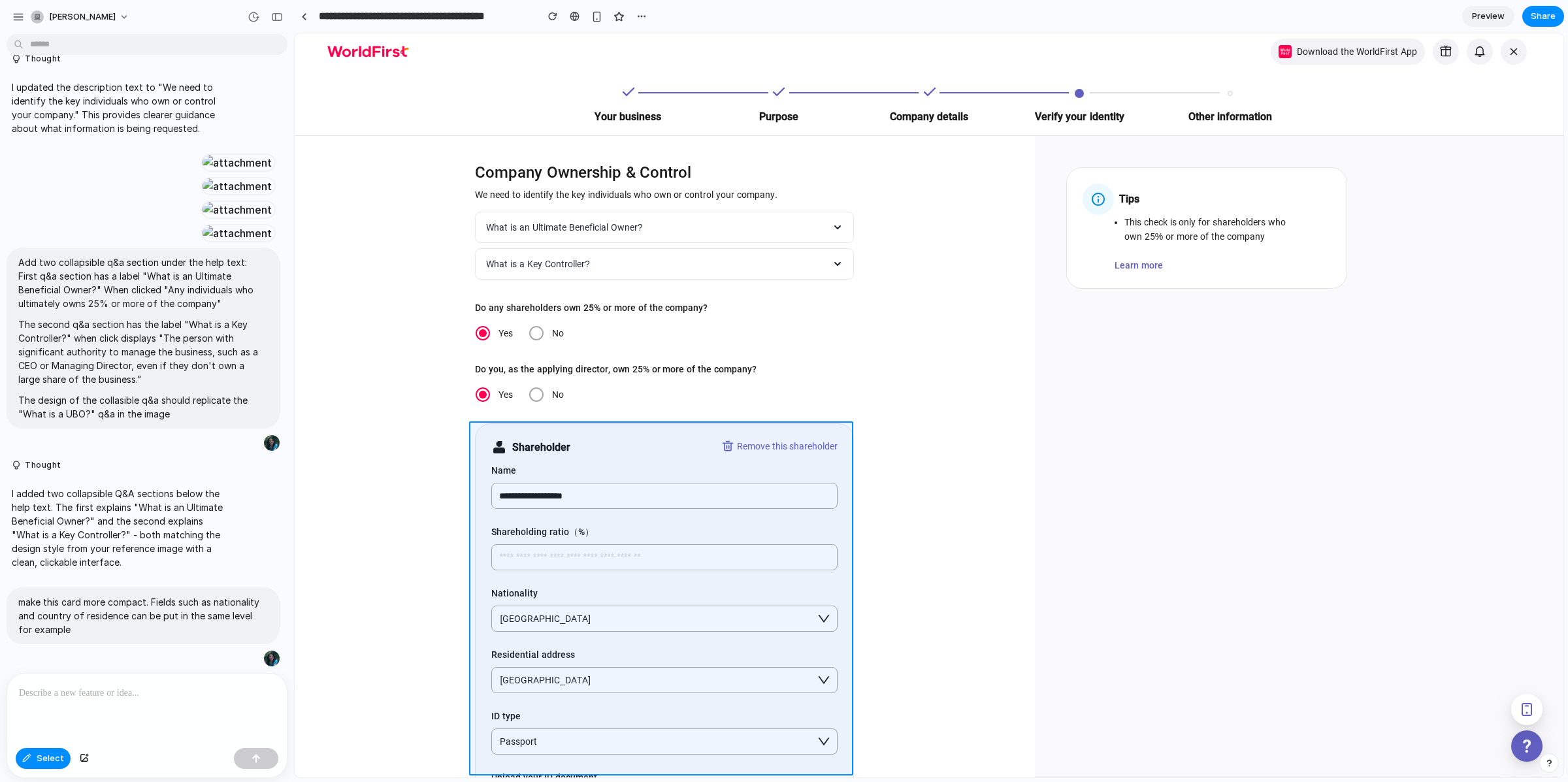
click at [474, 442] on div at bounding box center [929, 406] width 1269 height 744
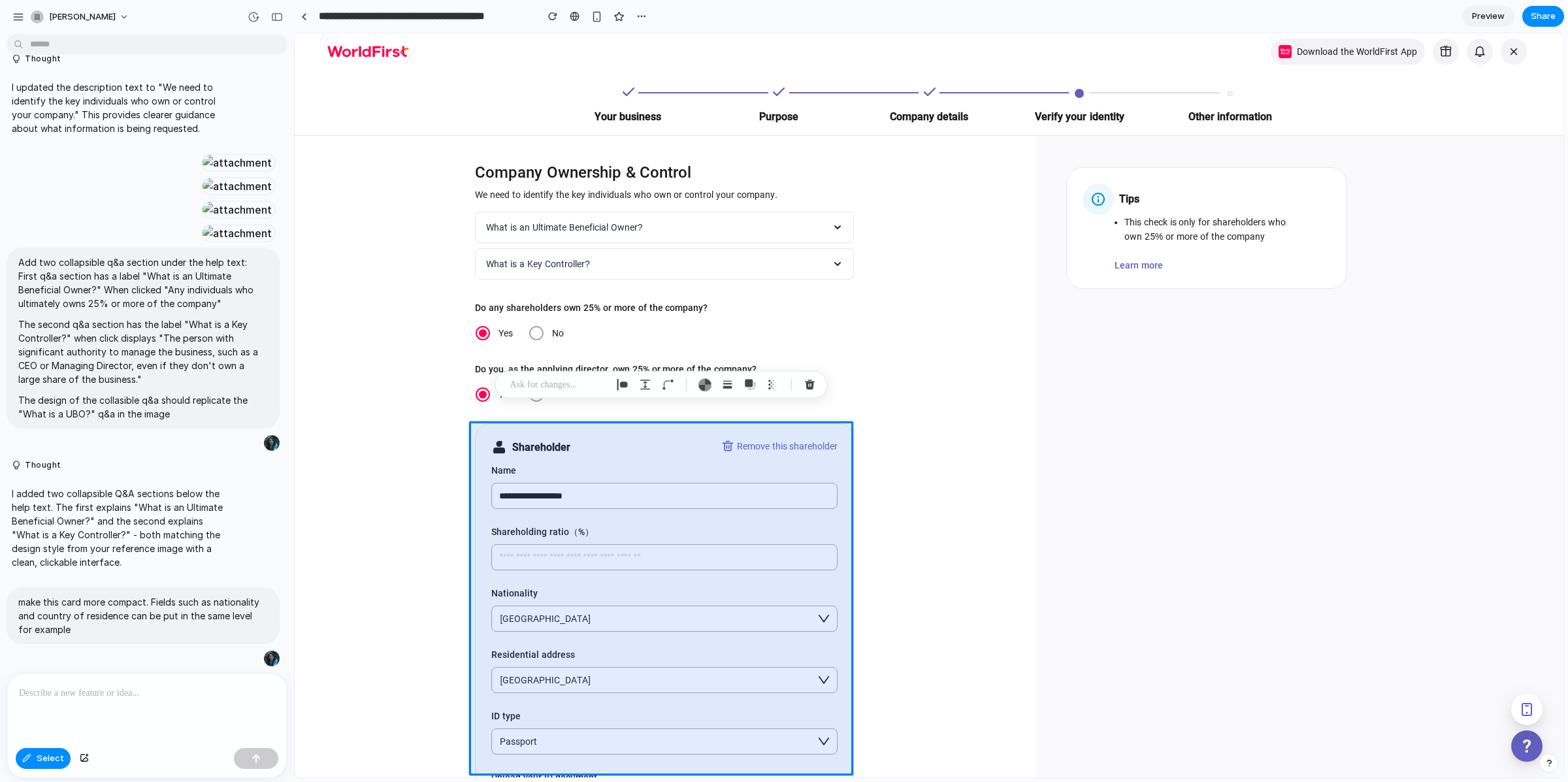
click at [573, 384] on p at bounding box center [558, 385] width 97 height 16
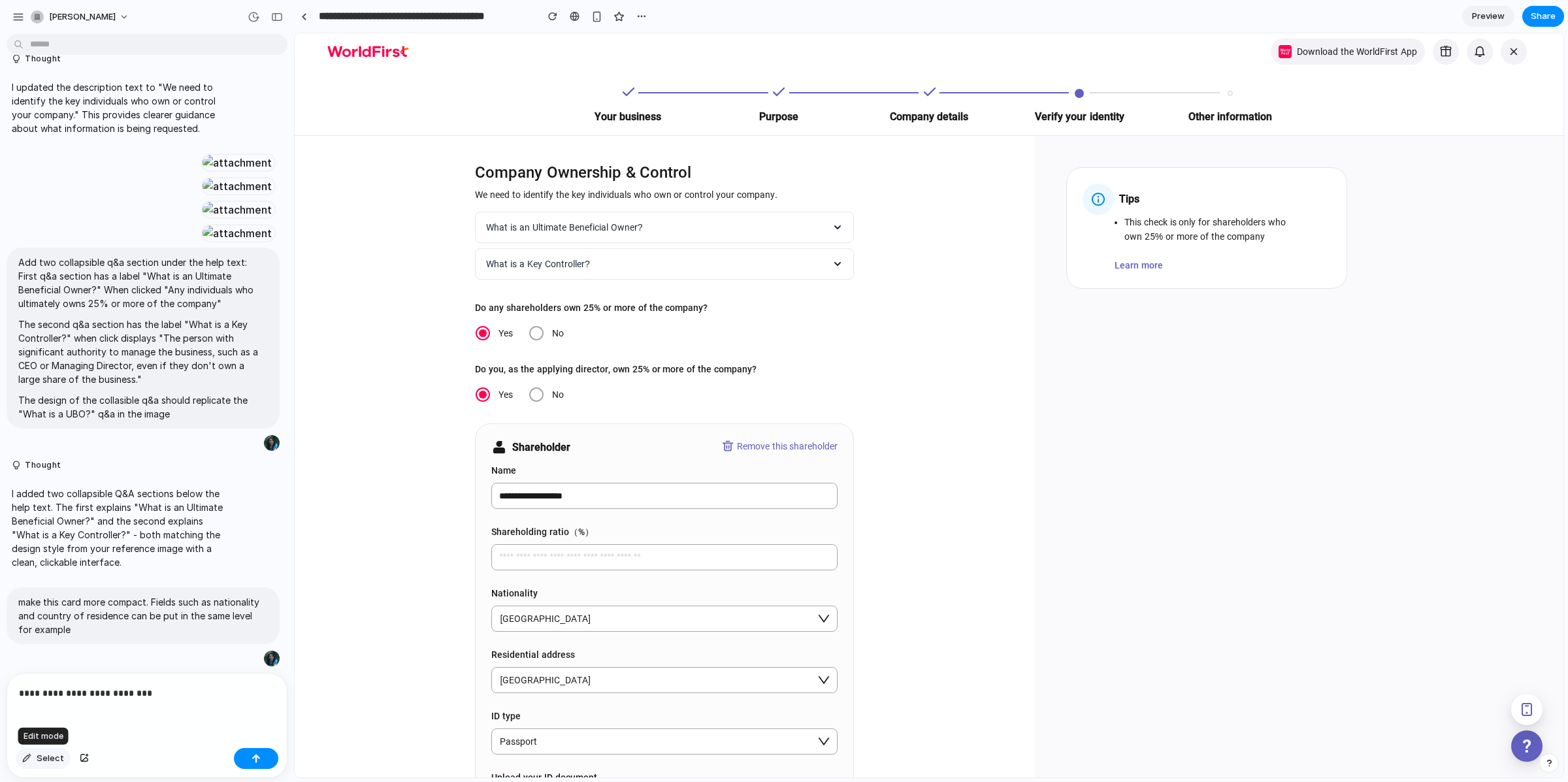
click at [44, 758] on span "Select" at bounding box center [50, 758] width 27 height 13
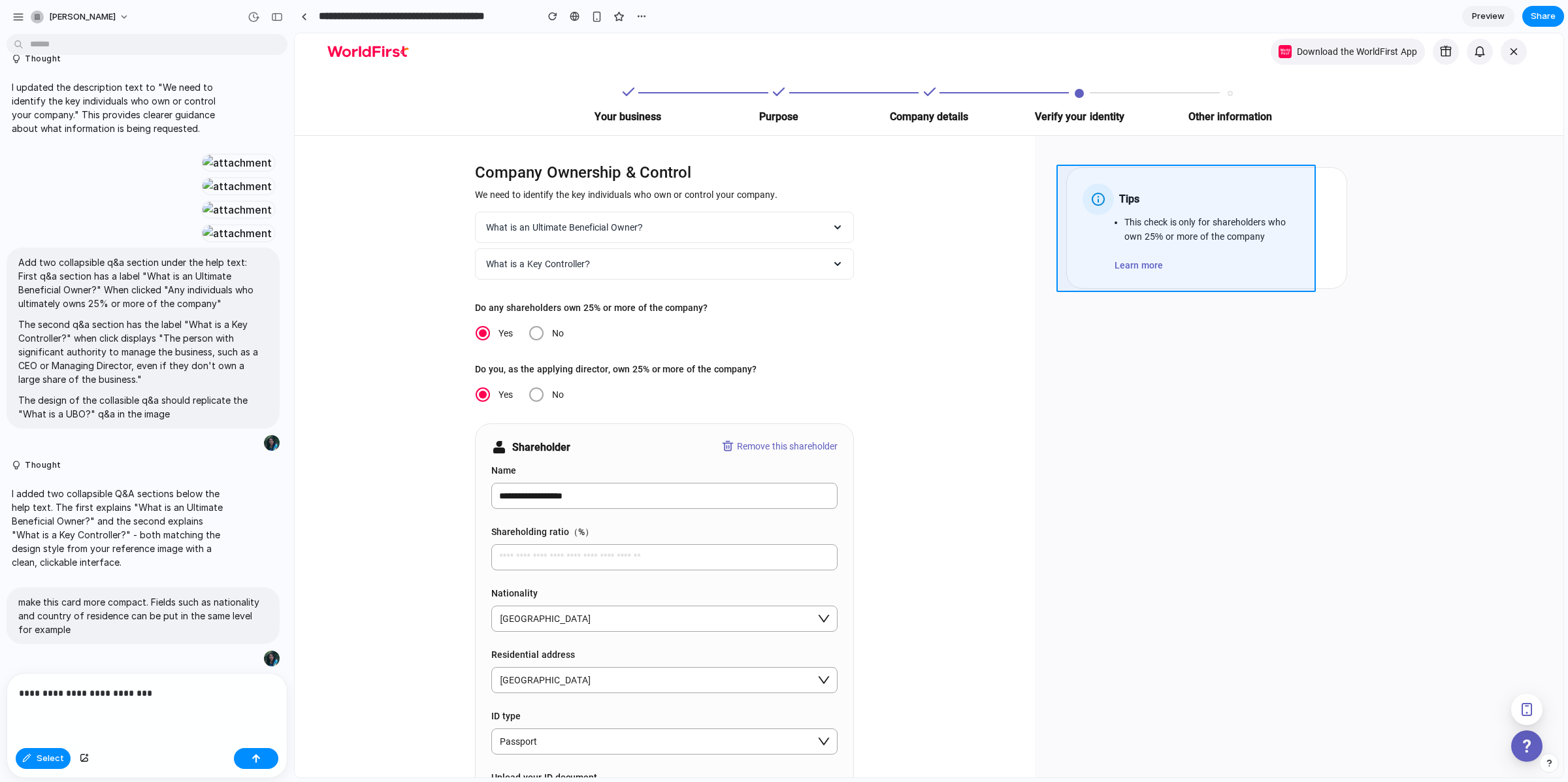
click at [1120, 176] on div at bounding box center [929, 406] width 1269 height 744
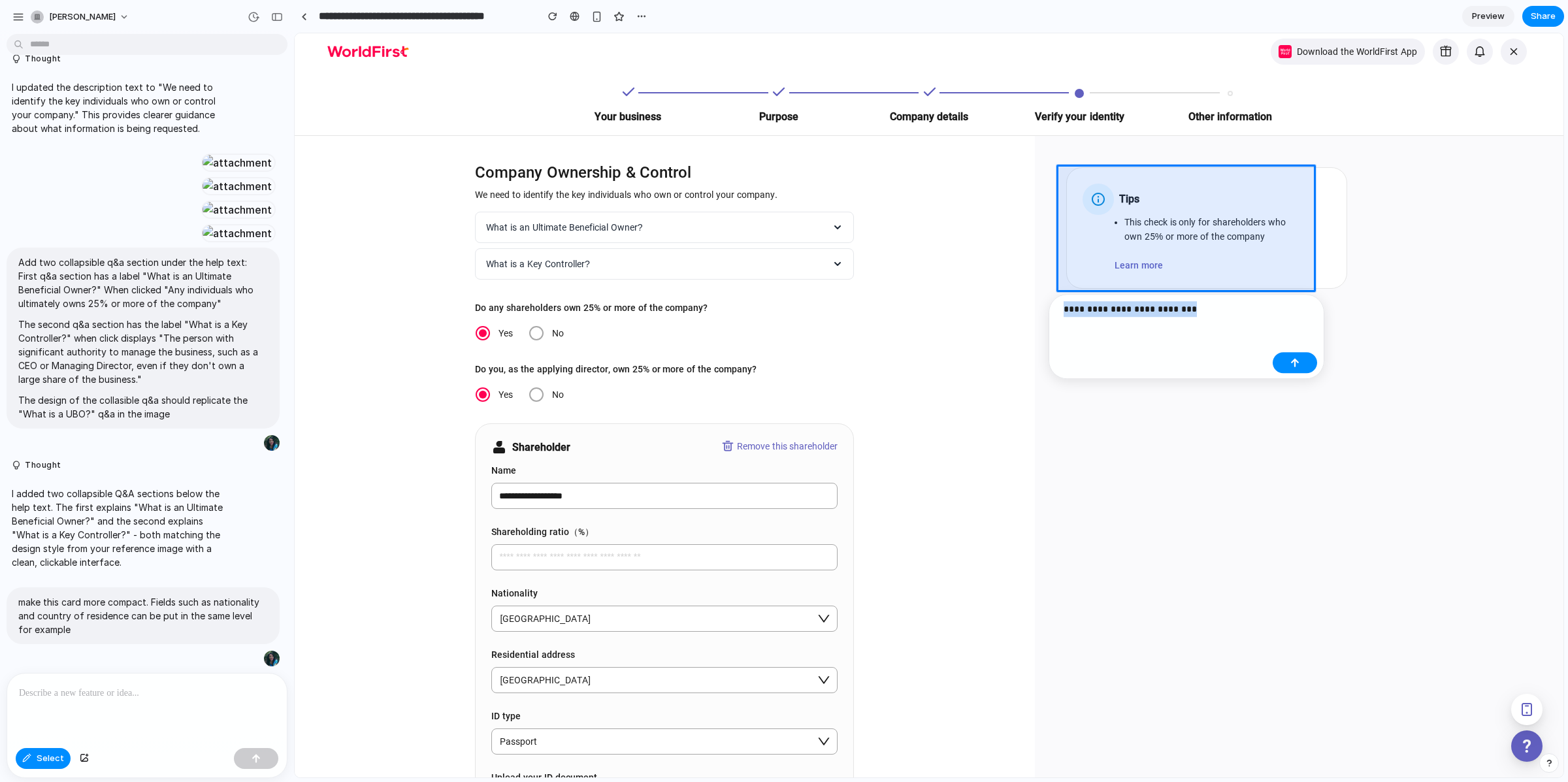
drag, startPoint x: 1255, startPoint y: 321, endPoint x: 1053, endPoint y: 311, distance: 202.2
click at [1053, 311] on div "**********" at bounding box center [1185, 336] width 275 height 85
click at [1338, 302] on div "button" at bounding box center [1334, 307] width 11 height 11
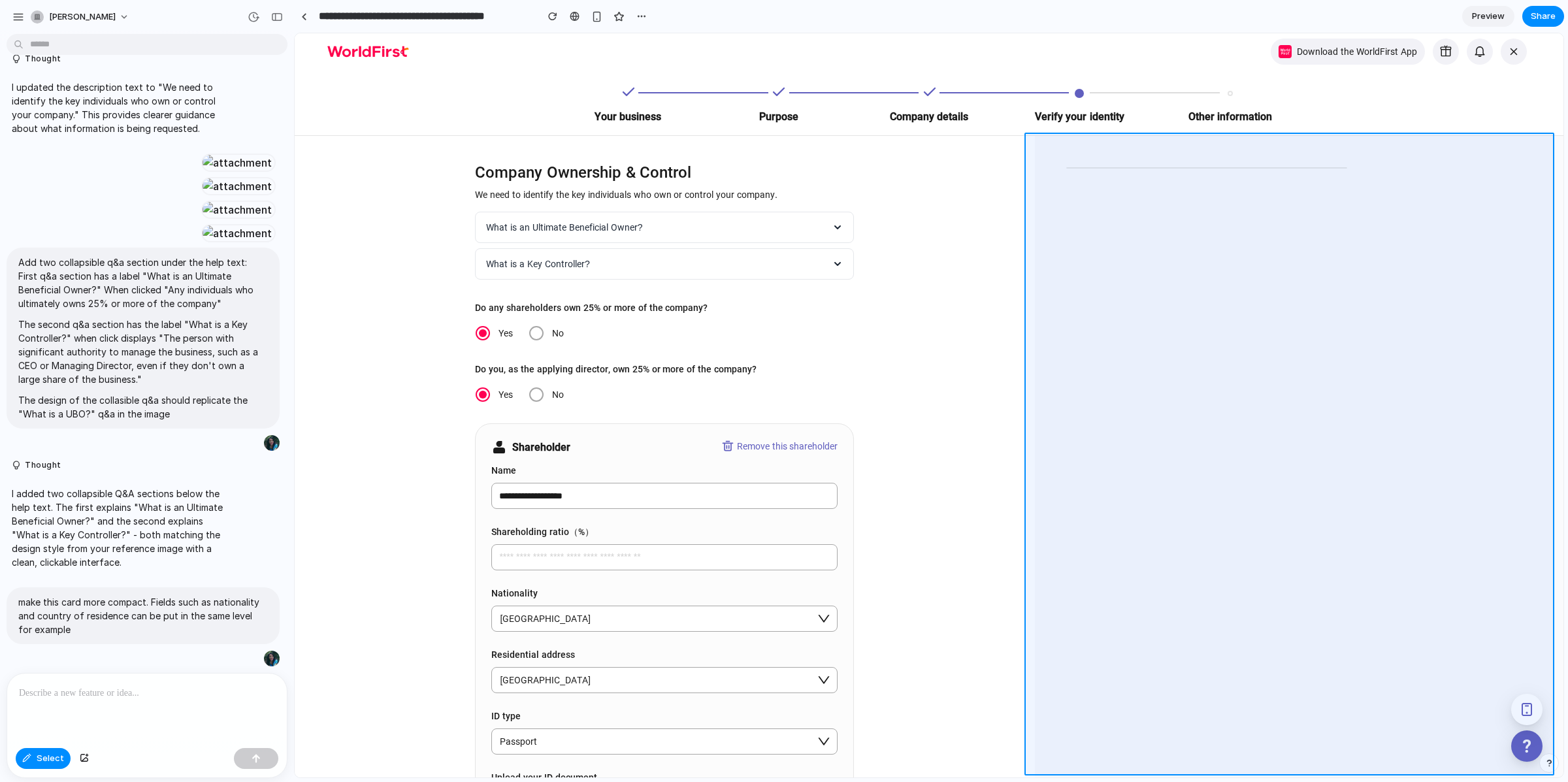
click at [1213, 183] on div at bounding box center [929, 406] width 1269 height 744
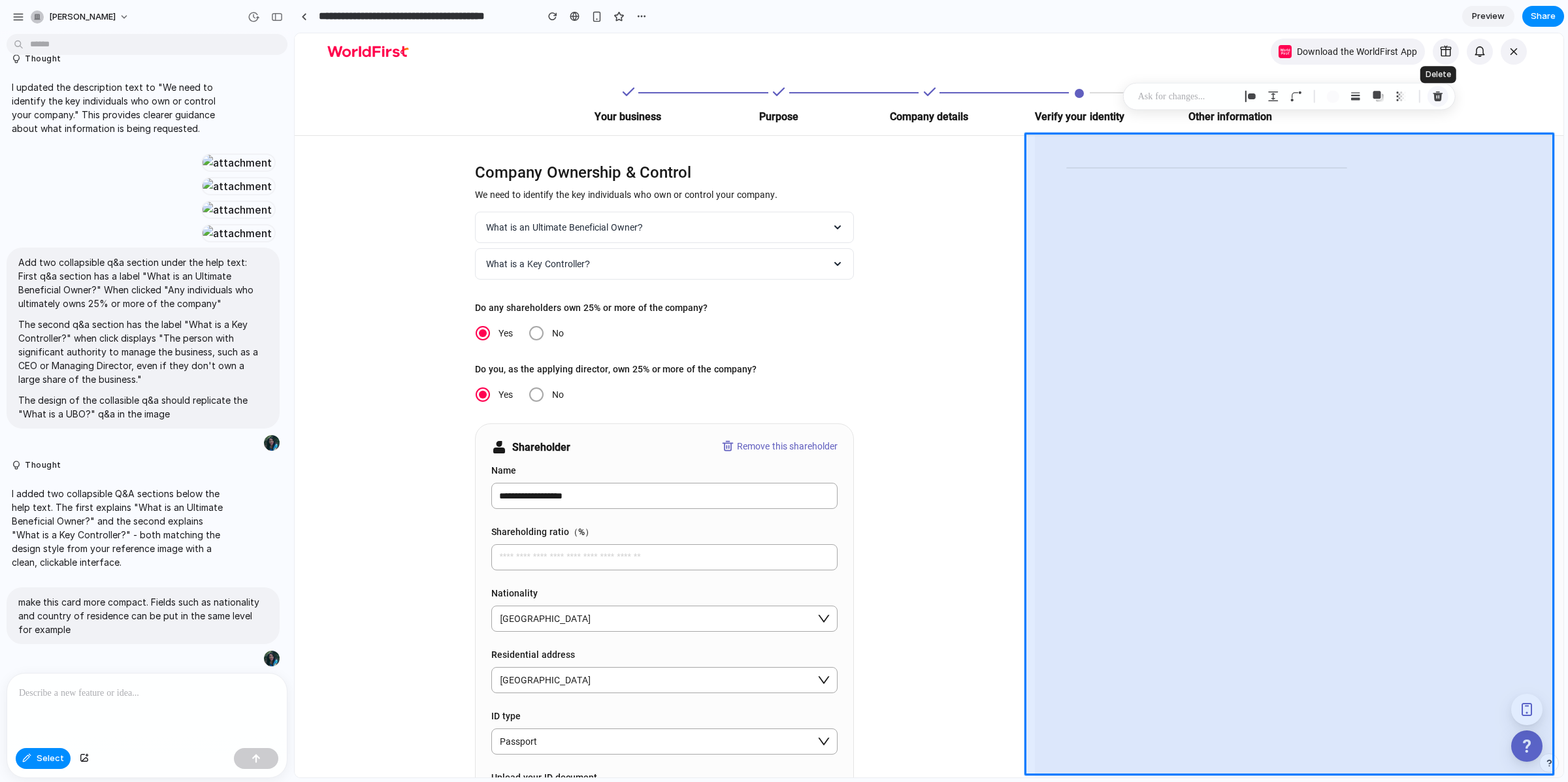
click at [1442, 93] on div "button" at bounding box center [1437, 96] width 11 height 11
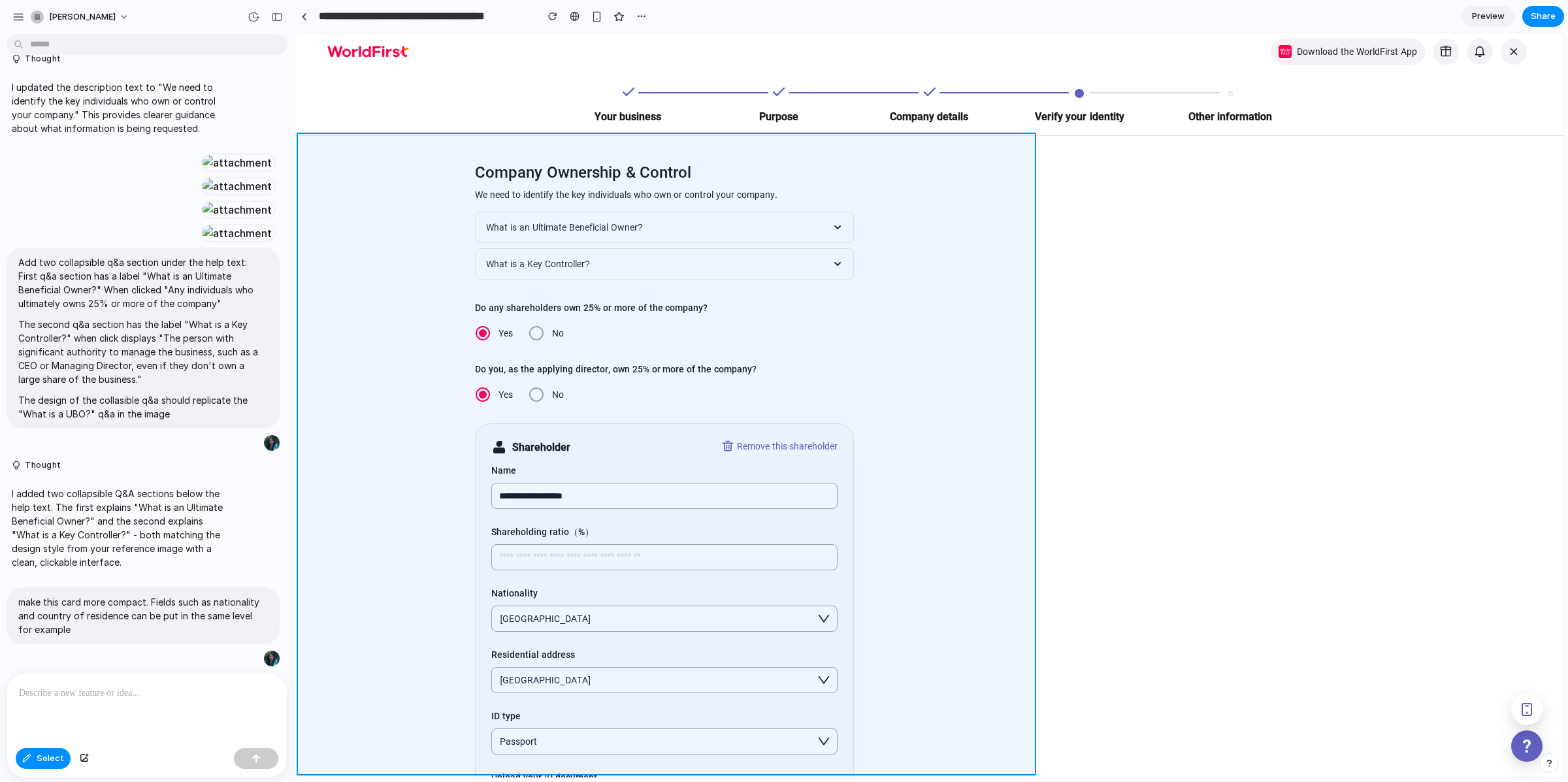
click at [498, 143] on div at bounding box center [929, 406] width 1269 height 744
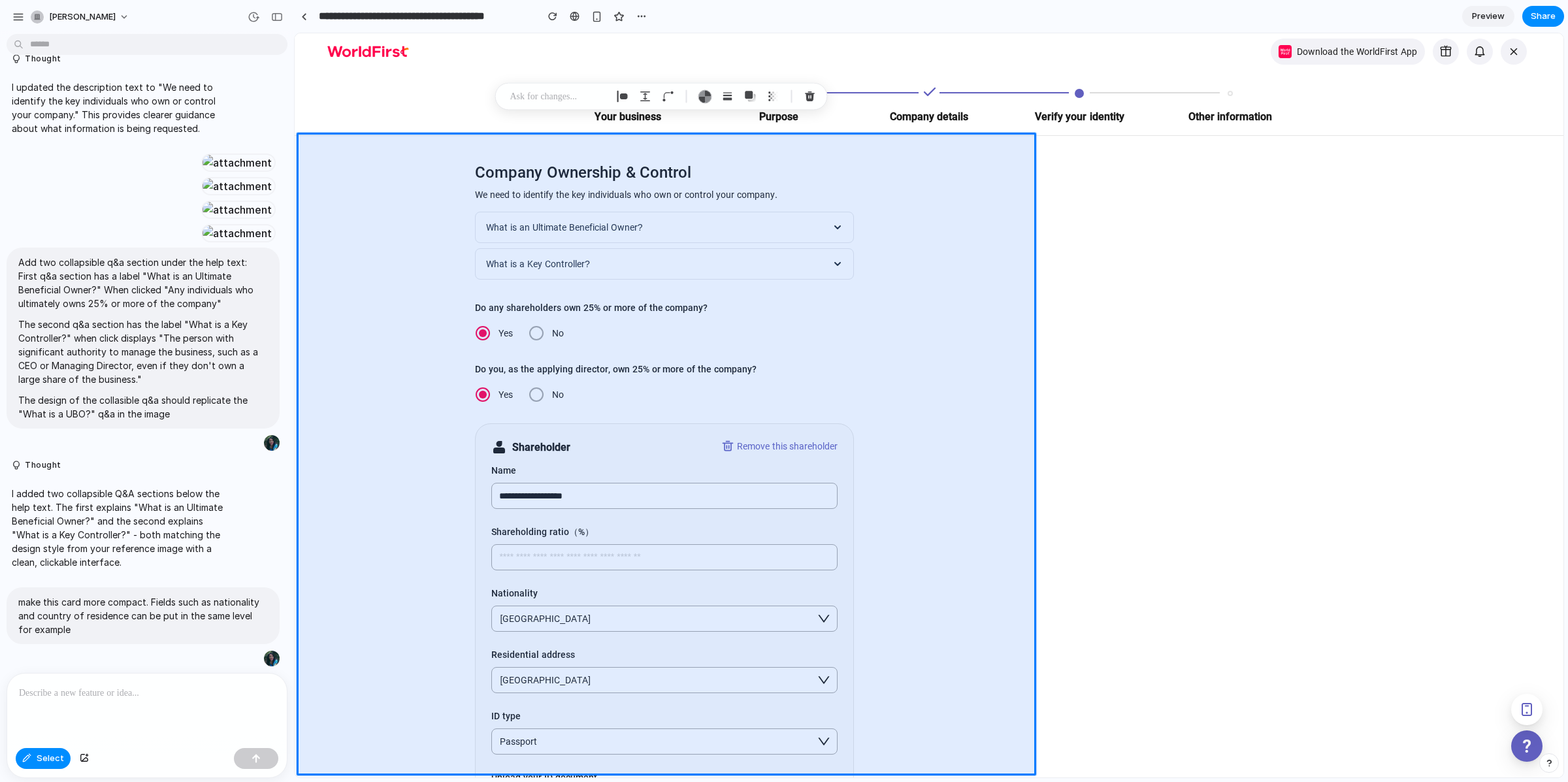
click at [146, 698] on div at bounding box center [147, 708] width 280 height 69
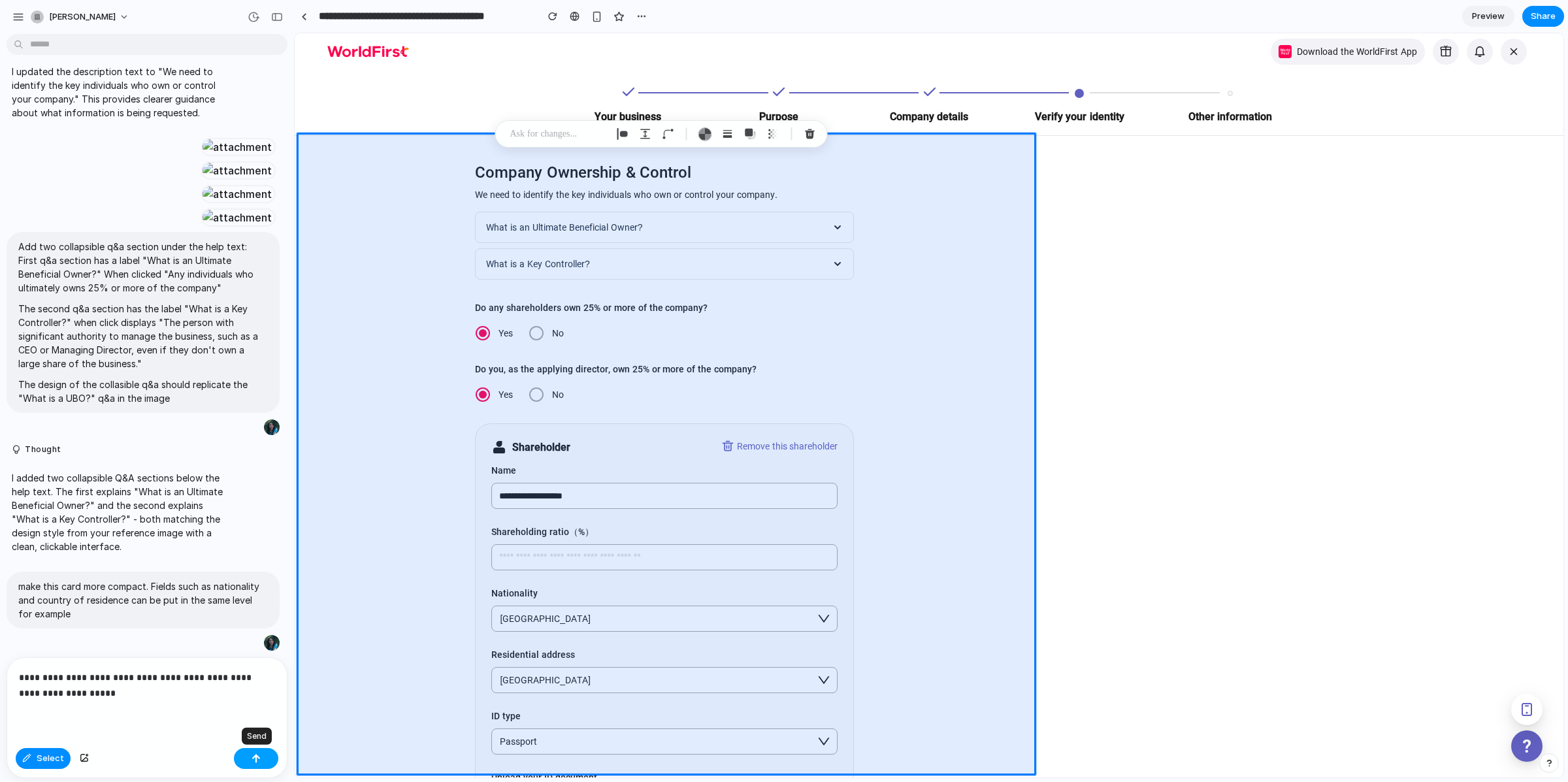
click at [240, 756] on button "button" at bounding box center [256, 759] width 45 height 21
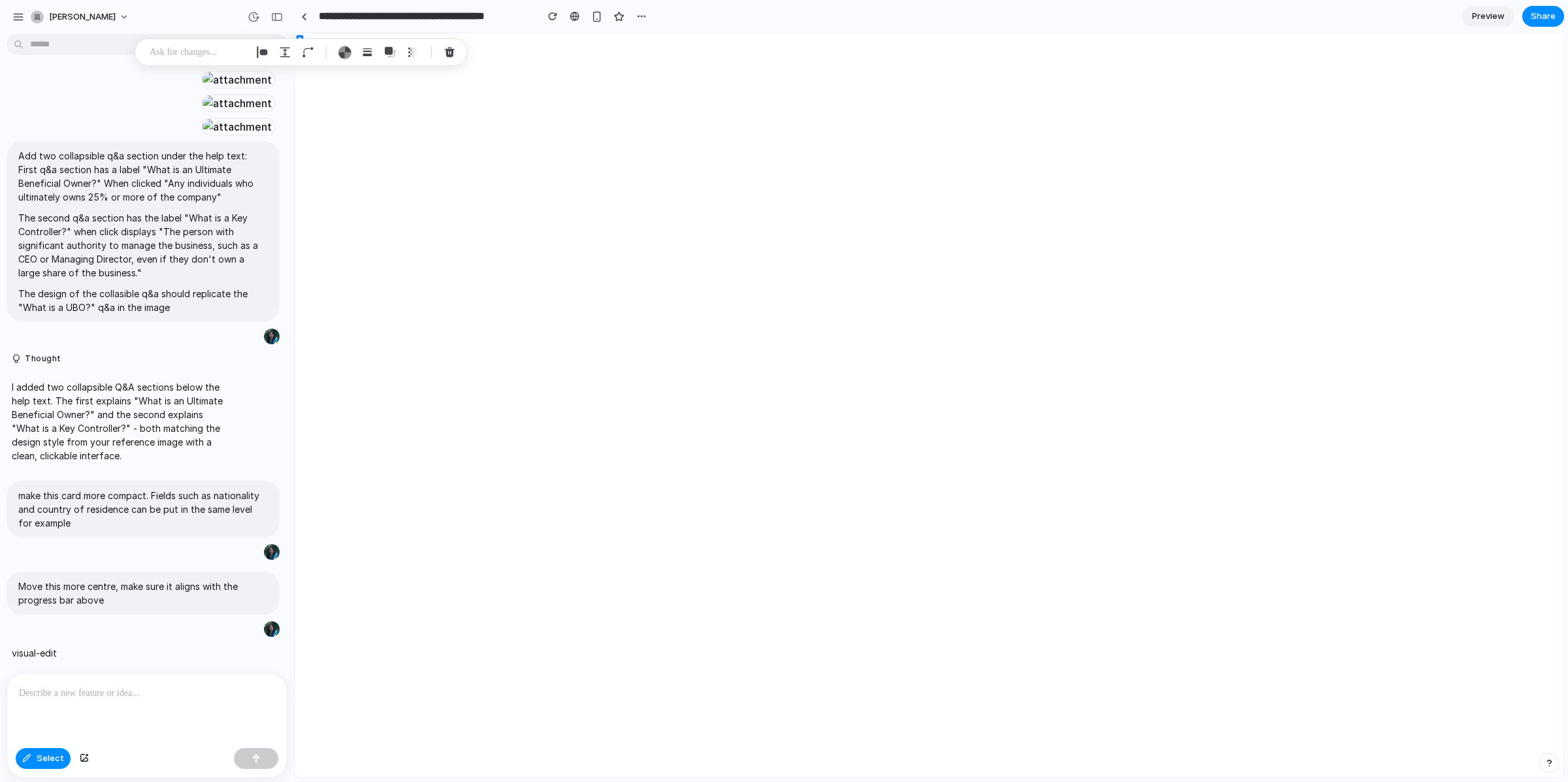
scroll to position [0, 0]
click at [120, 512] on p "make this card more compact. Fields such as nationality and country of residenc…" at bounding box center [143, 509] width 250 height 41
click at [228, 549] on div "button" at bounding box center [229, 552] width 11 height 11
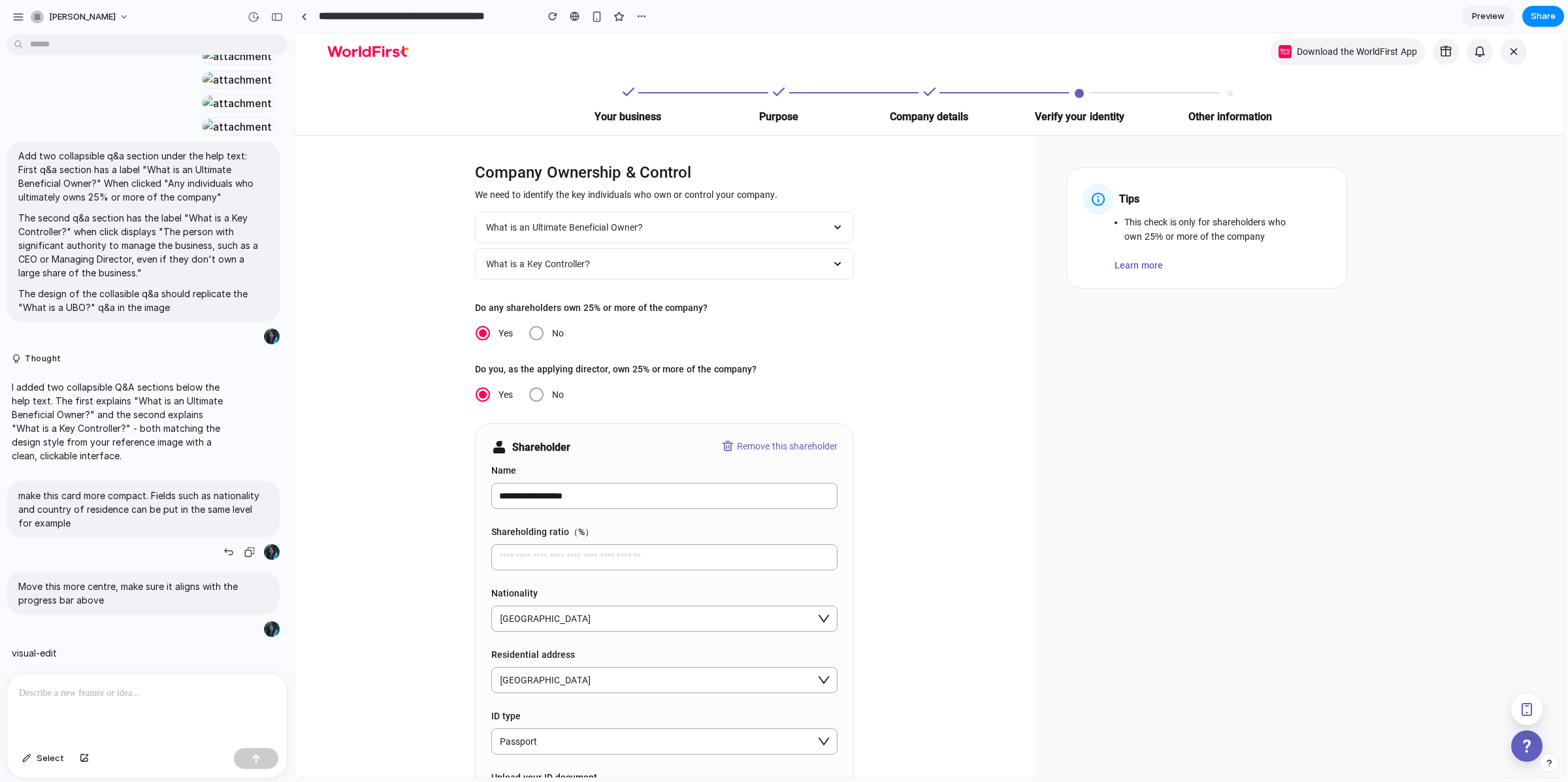
click at [198, 501] on p "make this card more compact. Fields such as nationality and country of residenc…" at bounding box center [143, 509] width 250 height 41
click at [39, 758] on span "Select" at bounding box center [50, 758] width 27 height 13
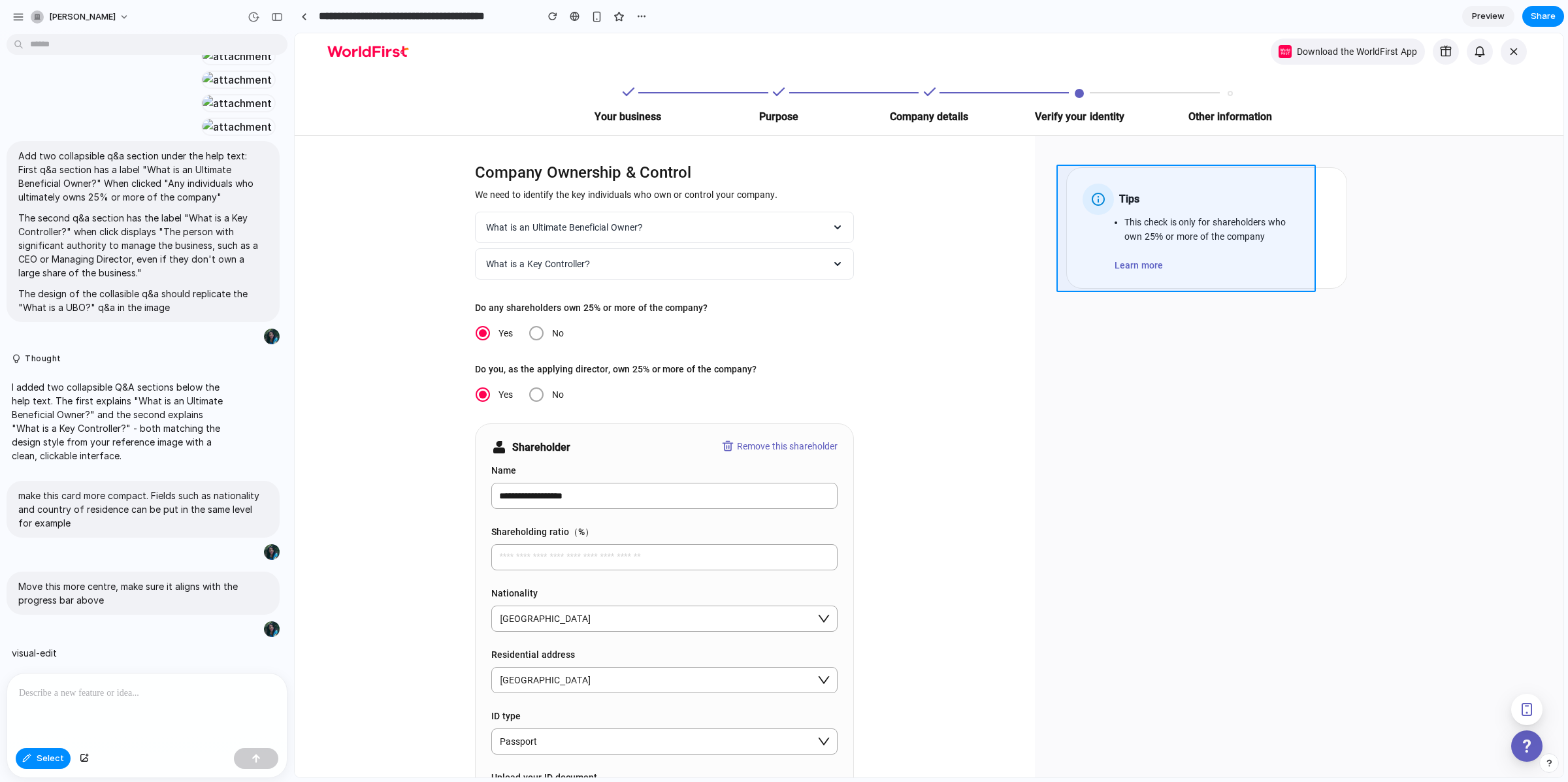
click at [1079, 174] on div at bounding box center [929, 406] width 1269 height 744
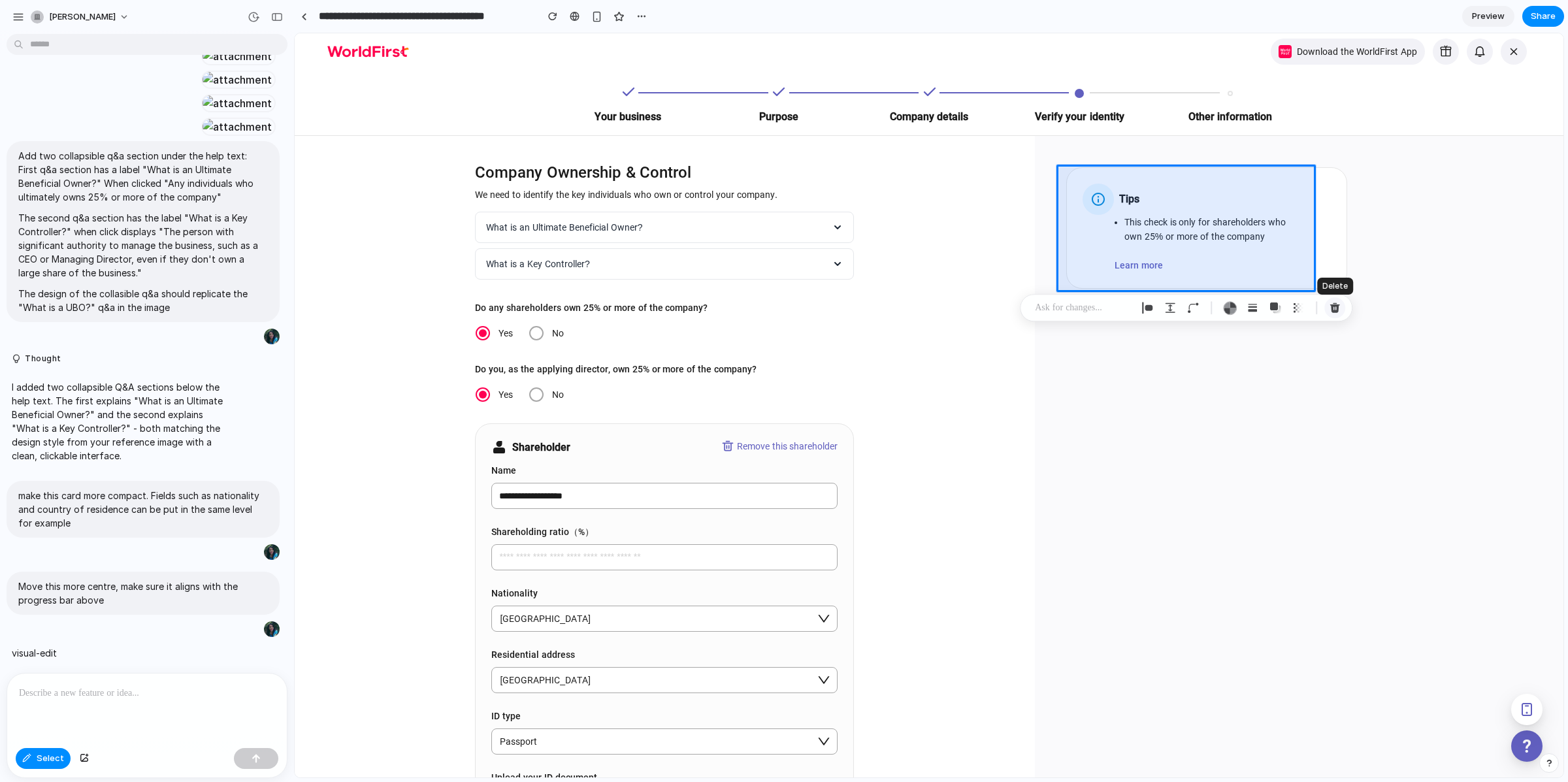
click at [1334, 303] on div "button" at bounding box center [1334, 307] width 11 height 11
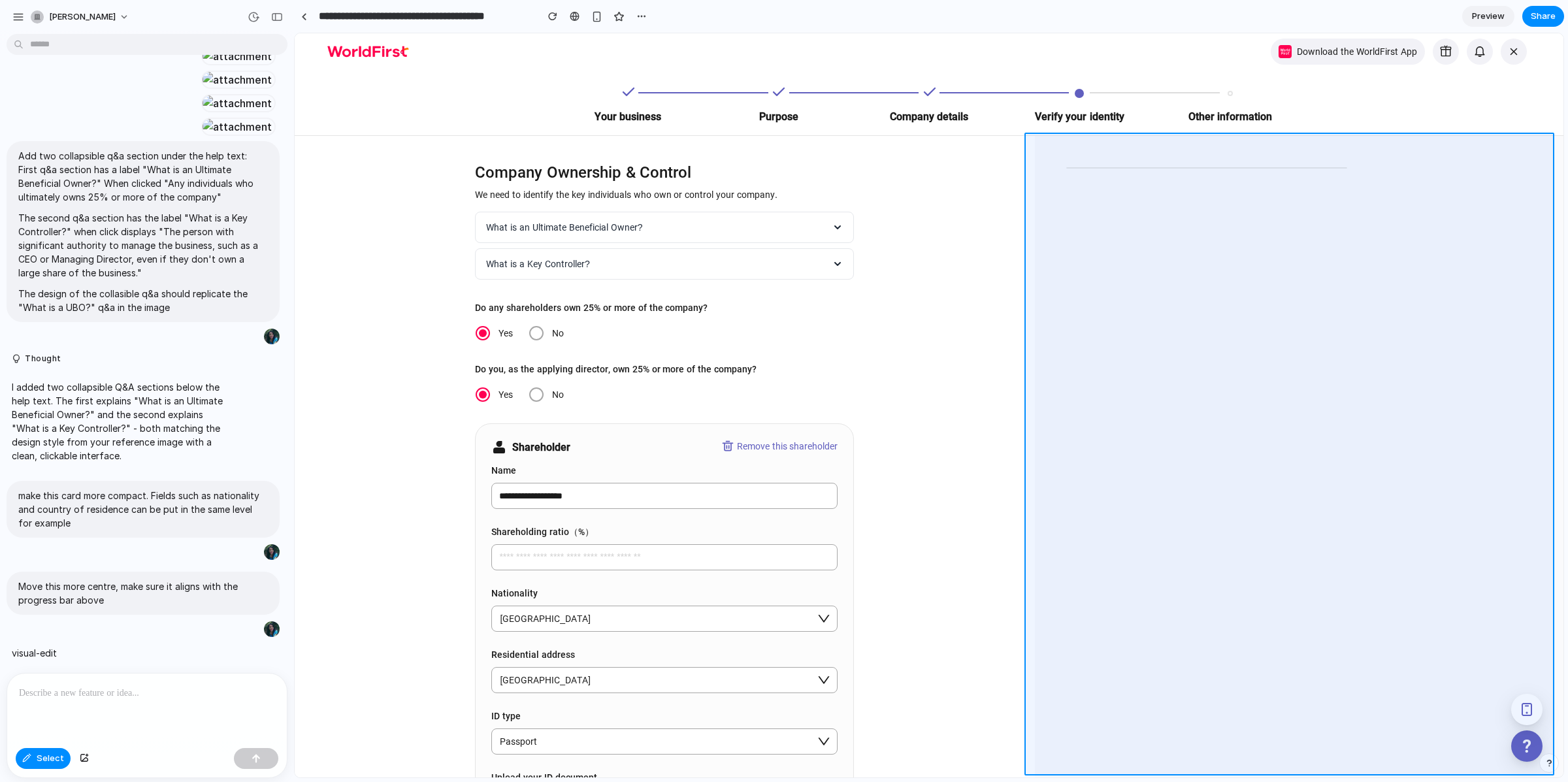
click at [1425, 176] on div at bounding box center [929, 406] width 1269 height 744
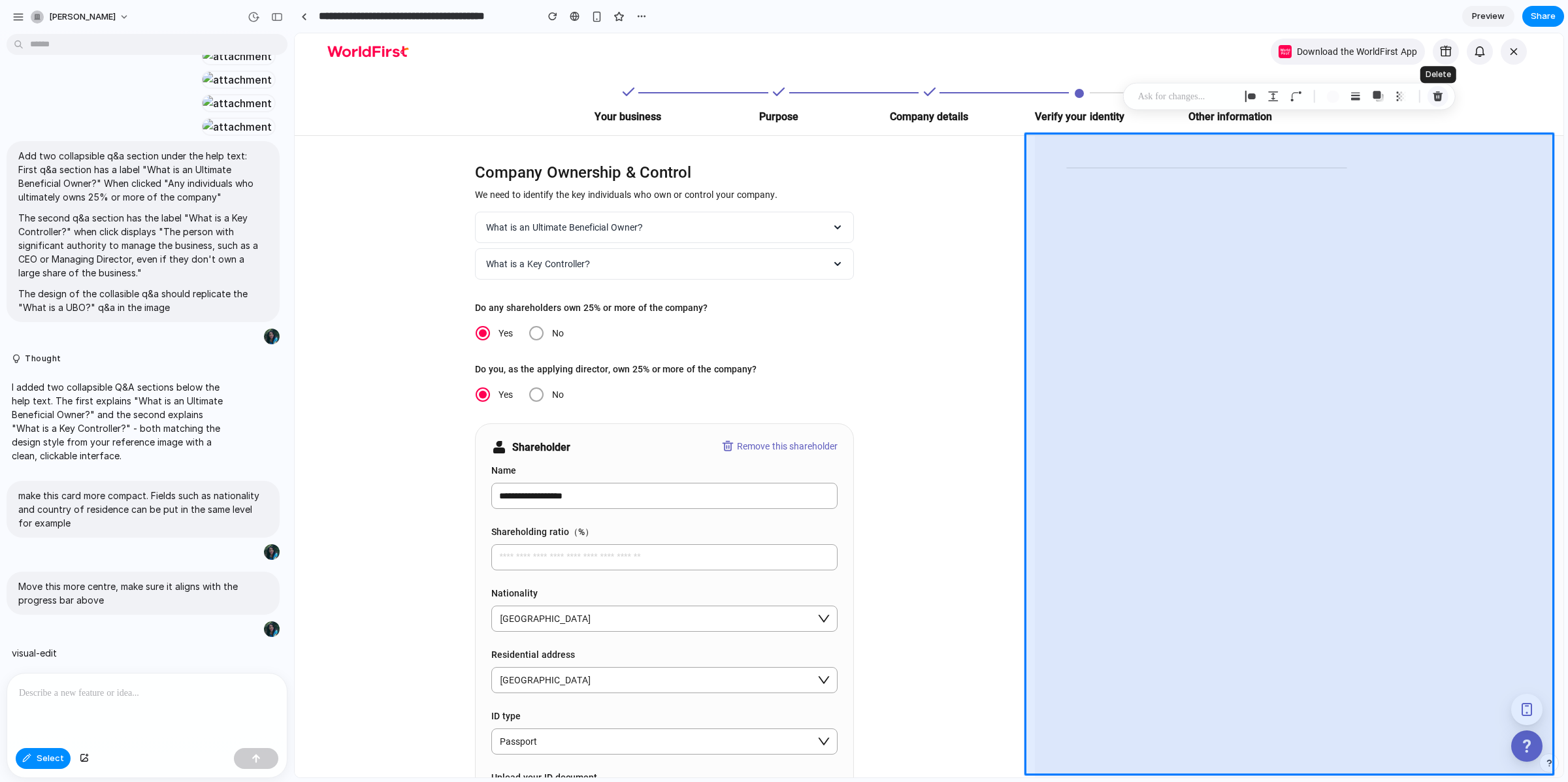
click at [1439, 91] on div "button" at bounding box center [1437, 96] width 11 height 11
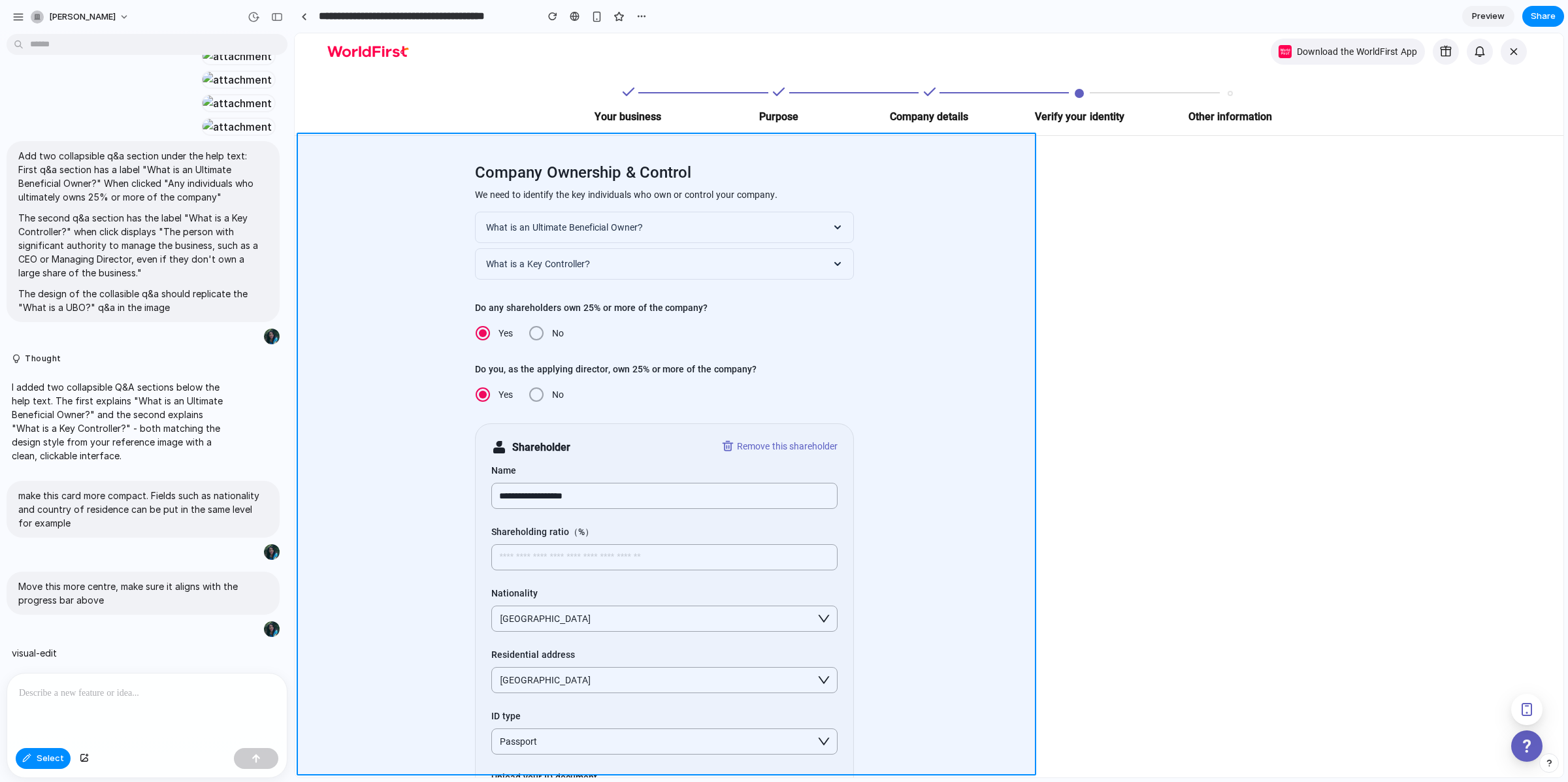
click at [456, 140] on div at bounding box center [929, 406] width 1269 height 744
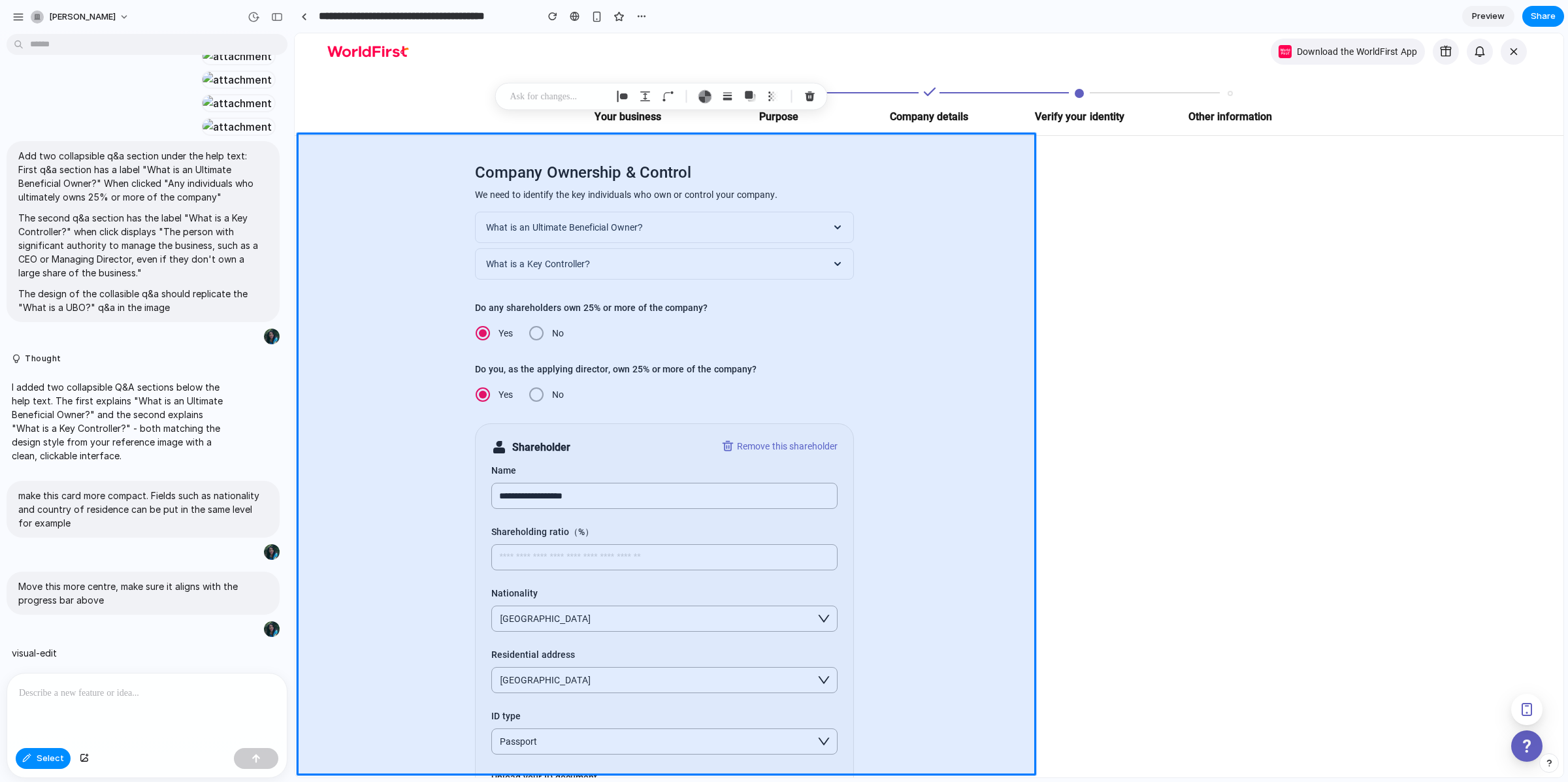
click at [35, 729] on div at bounding box center [147, 708] width 280 height 69
click at [578, 92] on p at bounding box center [558, 97] width 97 height 16
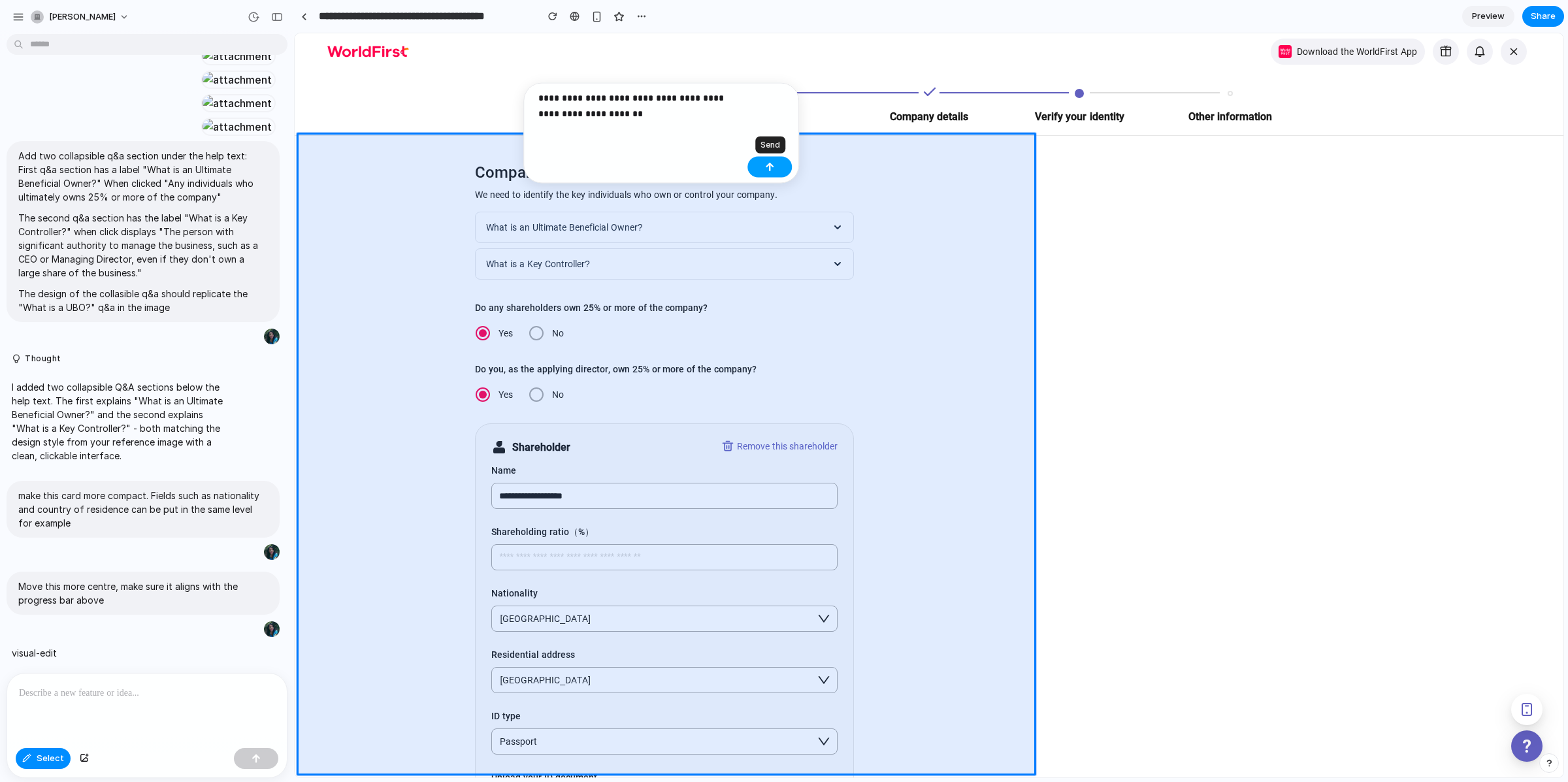
click at [758, 166] on button "button" at bounding box center [769, 167] width 45 height 21
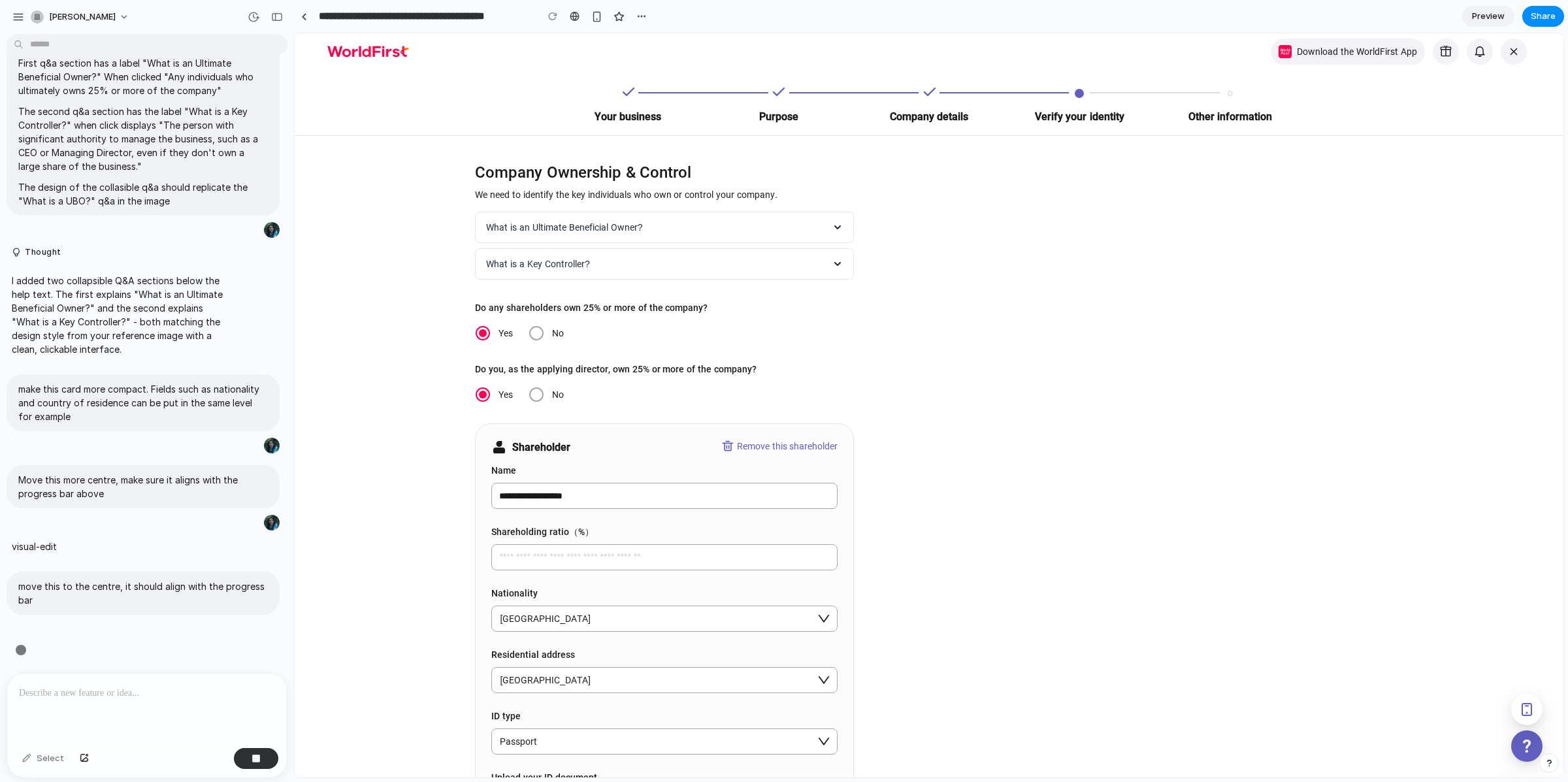
scroll to position [975, 0]
click at [196, 476] on p "Move this more centre, make sure it aligns with the progress bar above" at bounding box center [143, 486] width 250 height 27
click at [193, 477] on p "Move this more centre, make sure it aligns with the progress bar above" at bounding box center [143, 486] width 250 height 27
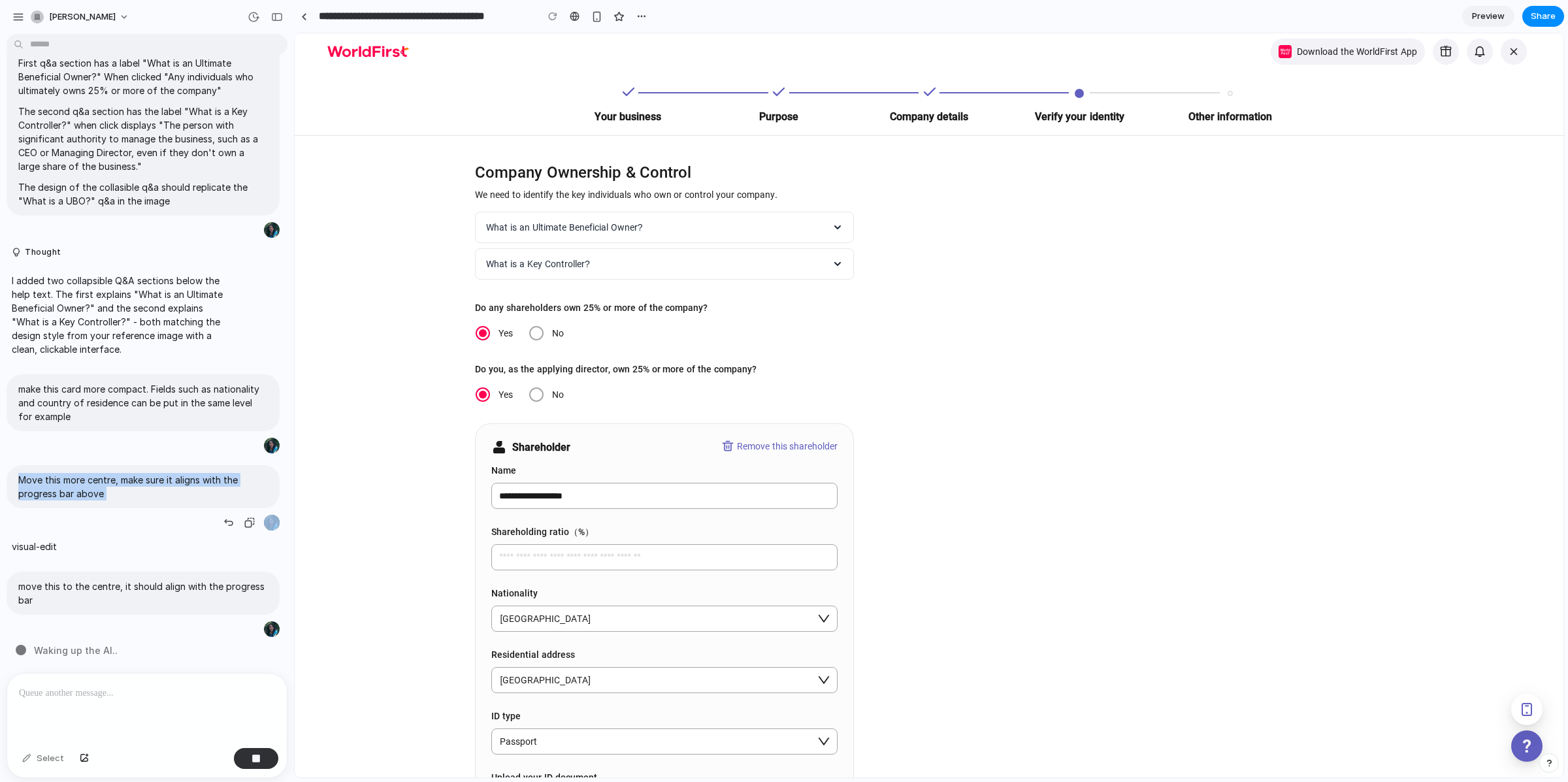
drag, startPoint x: 189, startPoint y: 479, endPoint x: 180, endPoint y: 469, distance: 13.5
click at [189, 474] on p "Move this more centre, make sure it aligns with the progress bar above" at bounding box center [143, 486] width 250 height 27
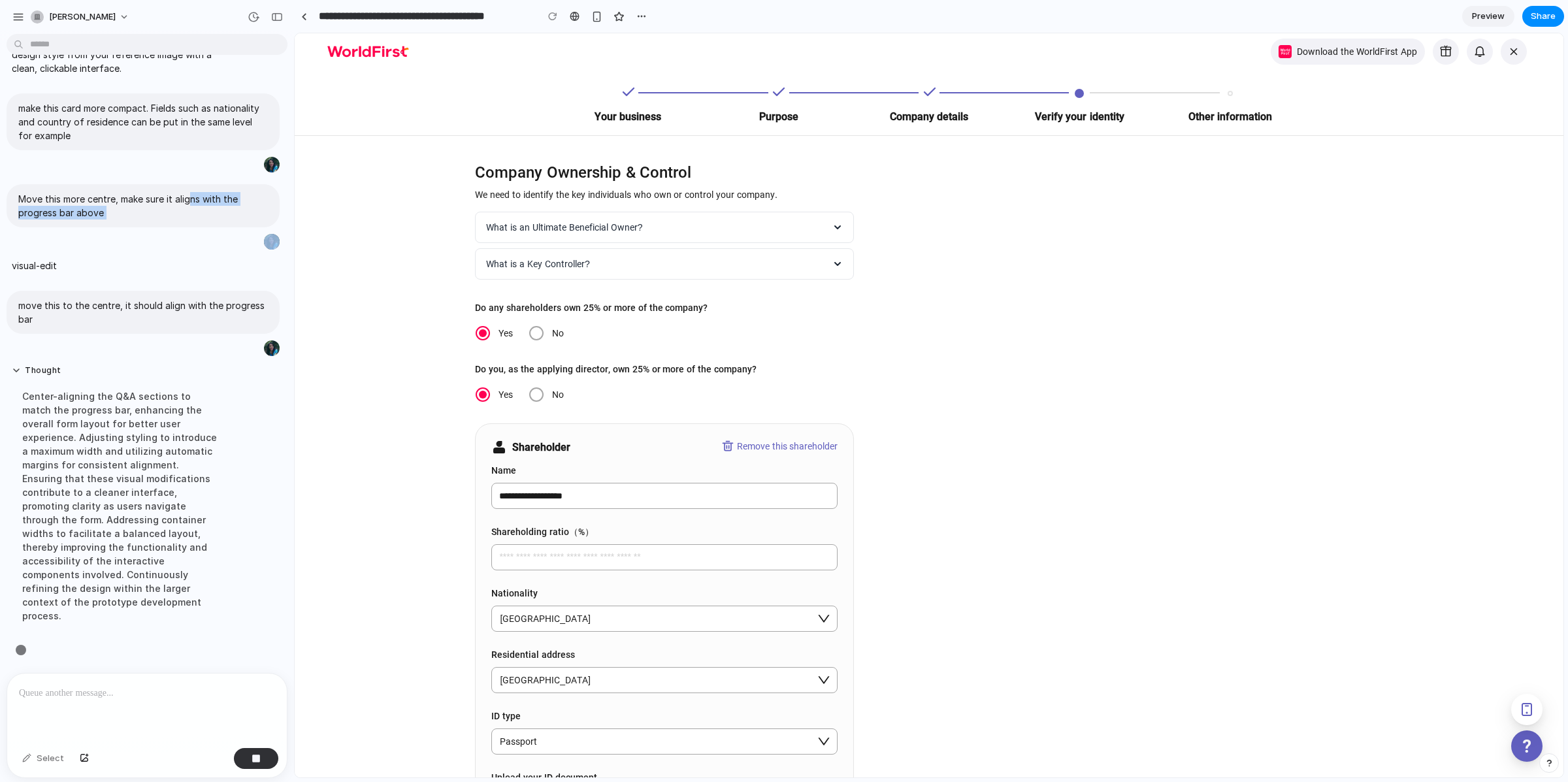
scroll to position [1227, 0]
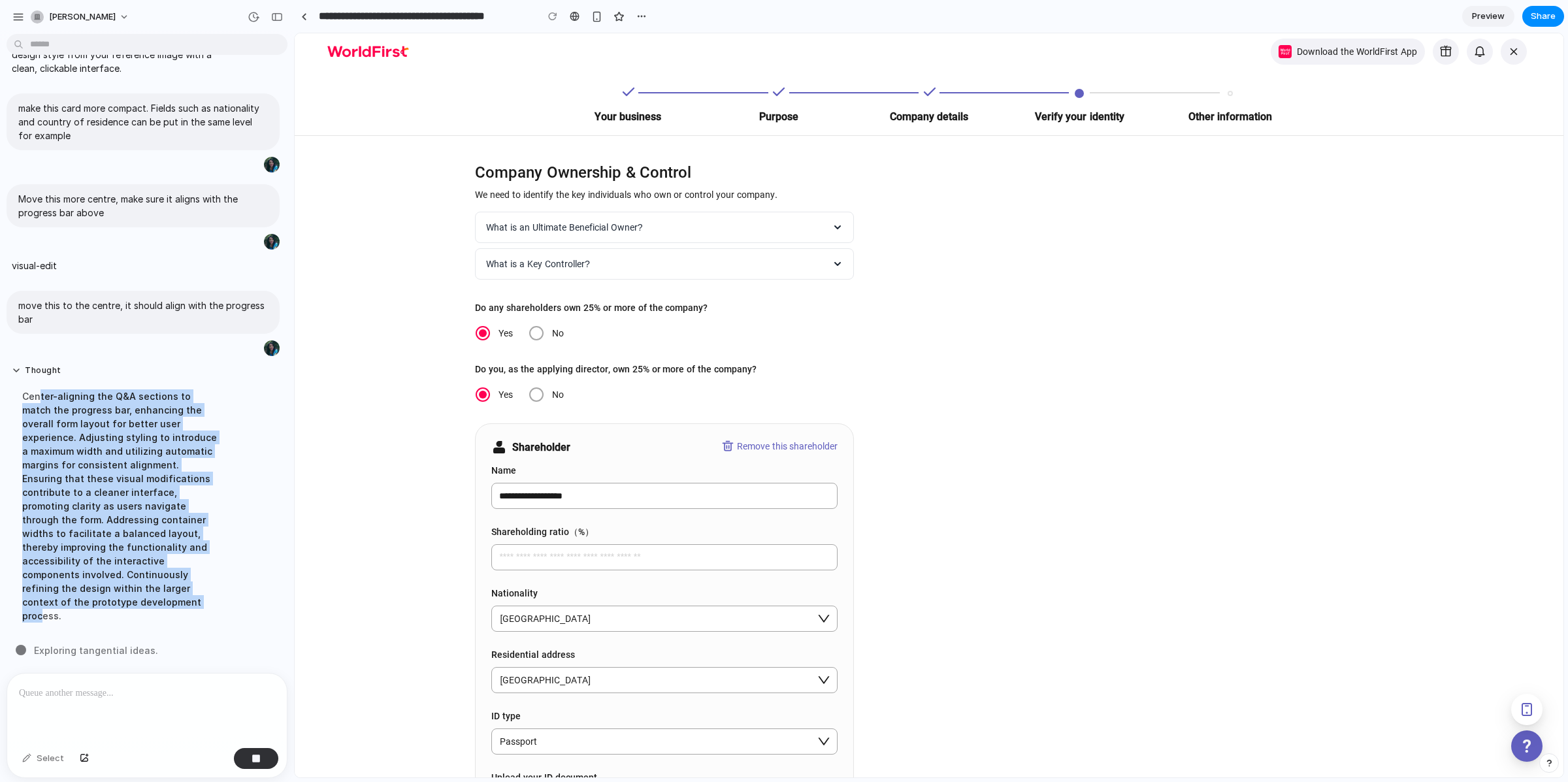
drag, startPoint x: 40, startPoint y: 415, endPoint x: 146, endPoint y: 610, distance: 221.9
click at [146, 610] on div "Center-aligning the Q&A sections to match the progress bar, enhancing the overa…" at bounding box center [120, 506] width 218 height 249
click at [88, 492] on div "Center-aligning the Q&A sections to match the progress bar, enhancing the overa…" at bounding box center [120, 506] width 218 height 249
drag, startPoint x: 34, startPoint y: 415, endPoint x: 149, endPoint y: 616, distance: 231.6
click at [149, 616] on div "Center-aligning the Q&A sections to match the progress bar, enhancing the overa…" at bounding box center [120, 506] width 218 height 249
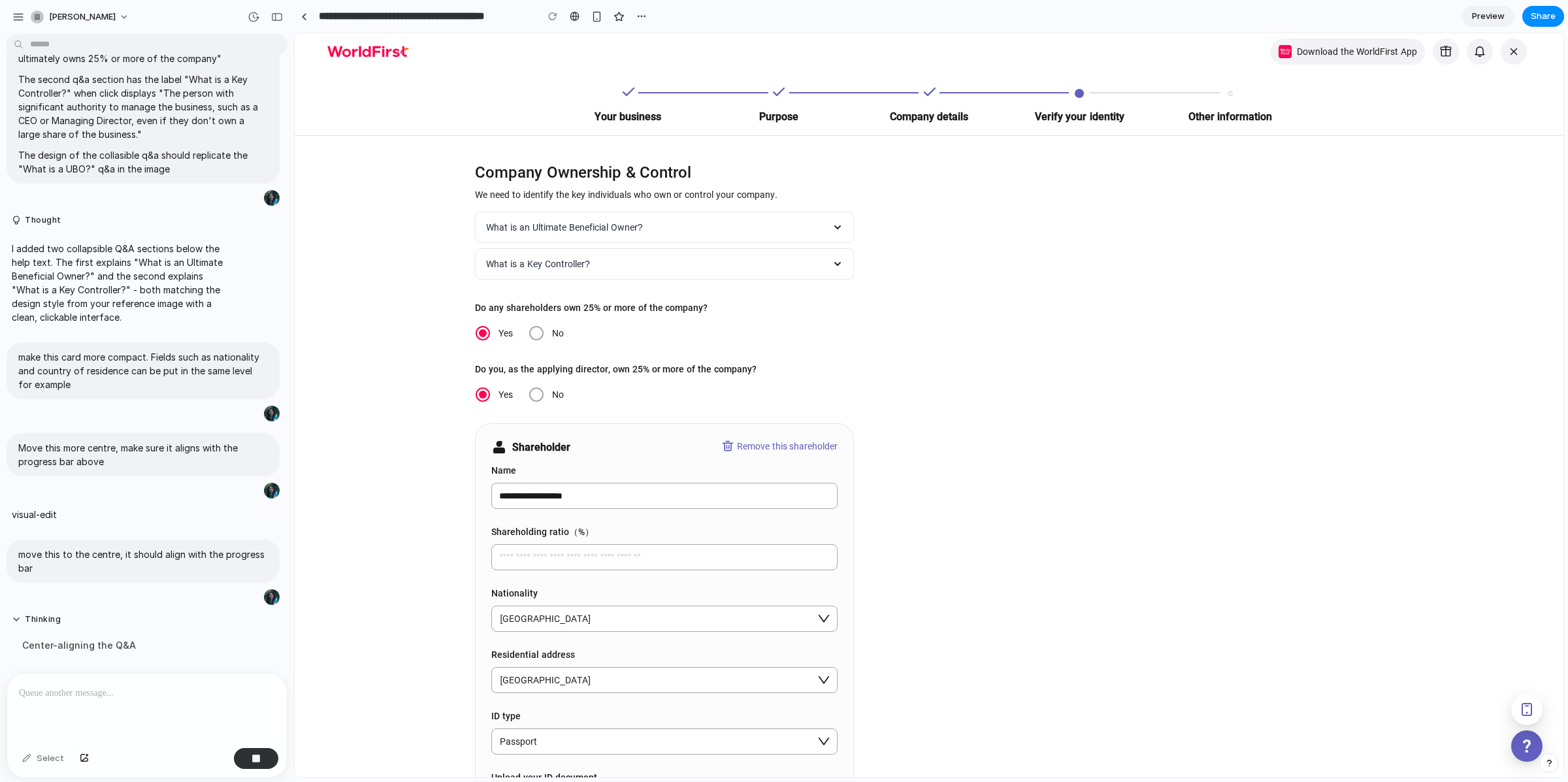
click at [153, 614] on button "Thinking" at bounding box center [120, 619] width 218 height 11
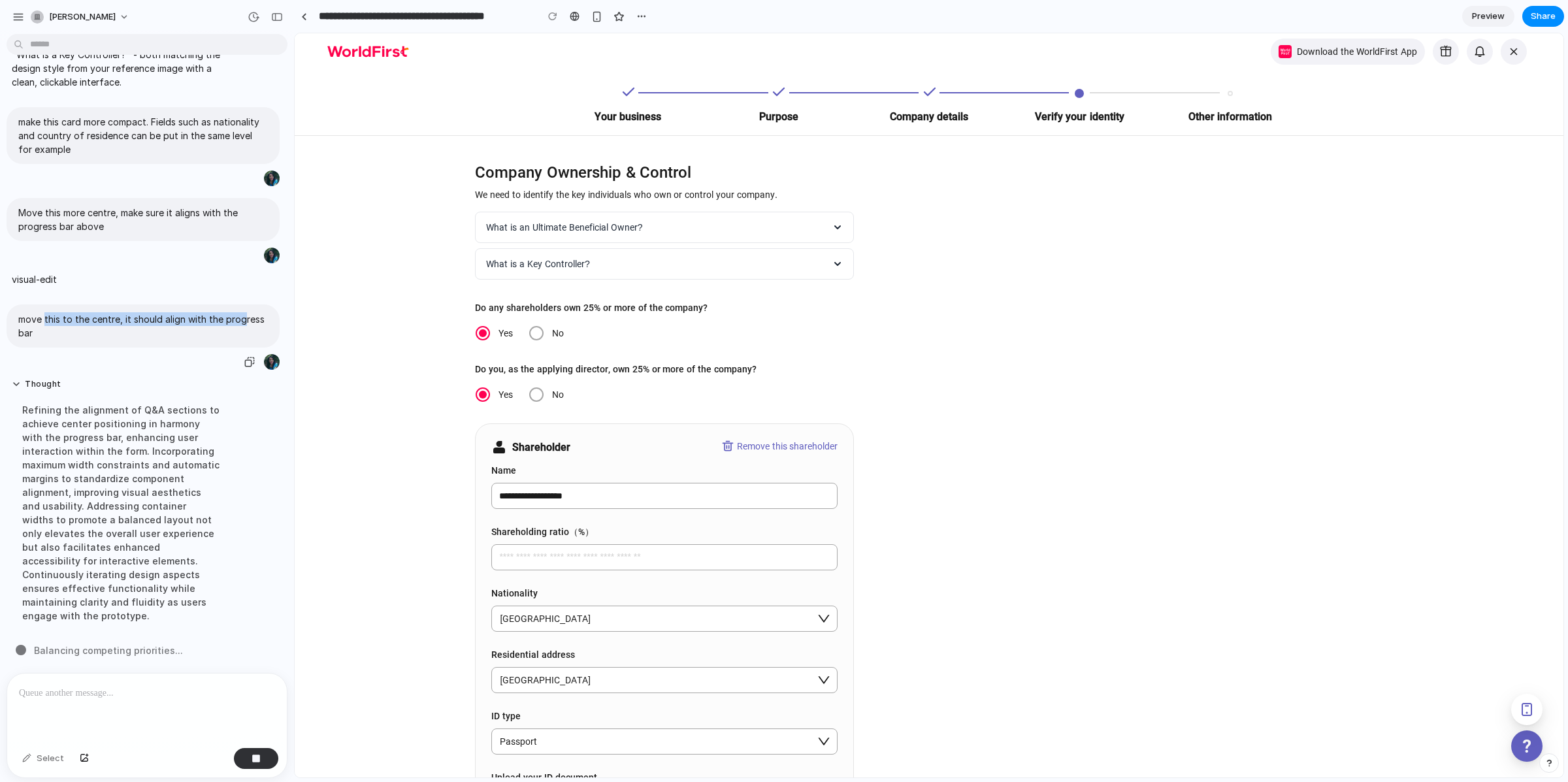
drag, startPoint x: 45, startPoint y: 330, endPoint x: 244, endPoint y: 328, distance: 199.0
click at [244, 328] on p "move this to the centre, it should align with the progress bar" at bounding box center [143, 325] width 250 height 27
drag, startPoint x: 20, startPoint y: 289, endPoint x: 101, endPoint y: 367, distance: 112.4
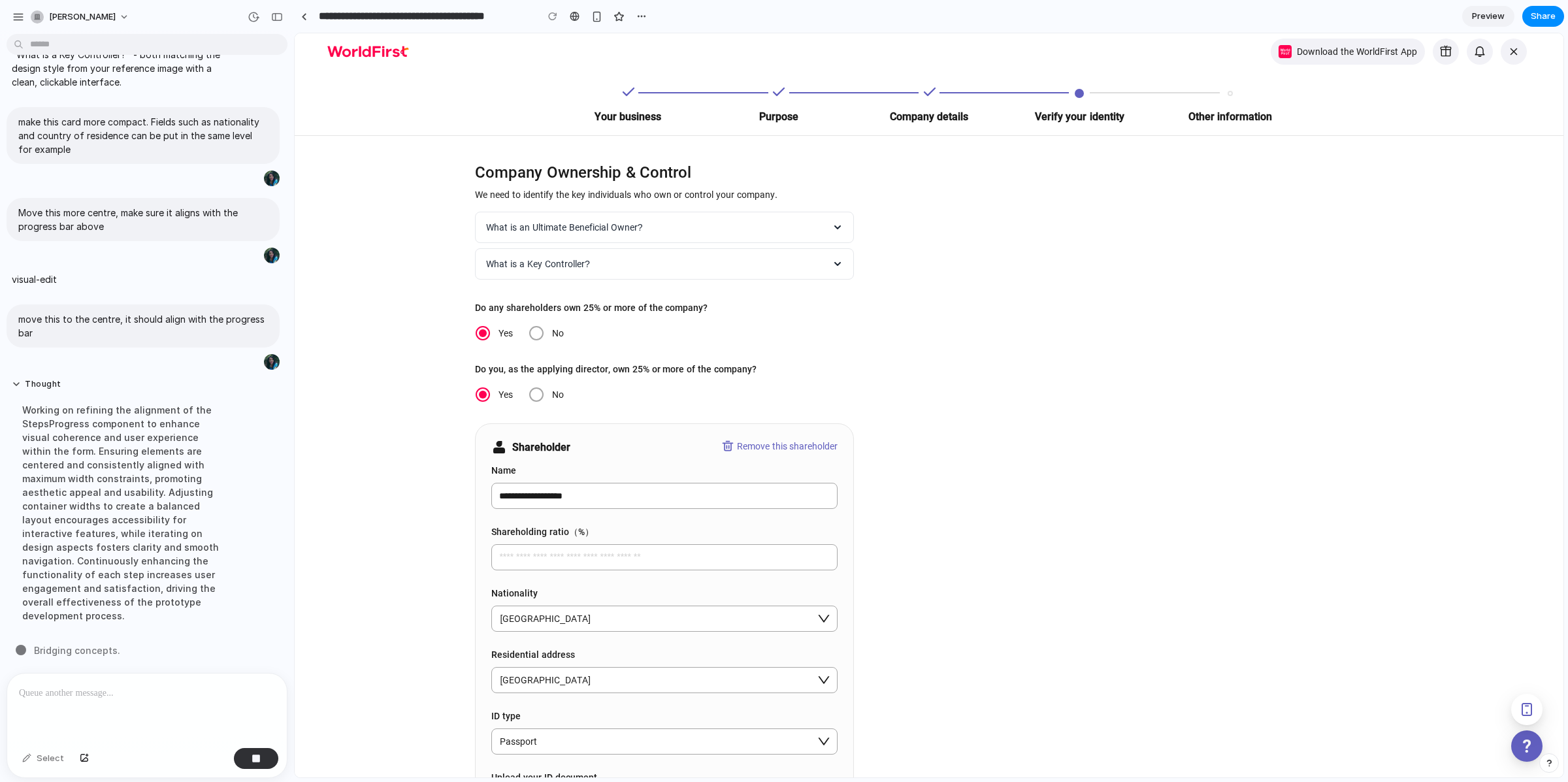
click at [101, 89] on p "I added two collapsible Q&A sections below the help text. The first explains "W…" at bounding box center [120, 48] width 218 height 83
drag, startPoint x: 92, startPoint y: 360, endPoint x: 29, endPoint y: 293, distance: 92.0
click at [29, 89] on p "I added two collapsible Q&A sections below the help text. The first explains "W…" at bounding box center [120, 48] width 218 height 83
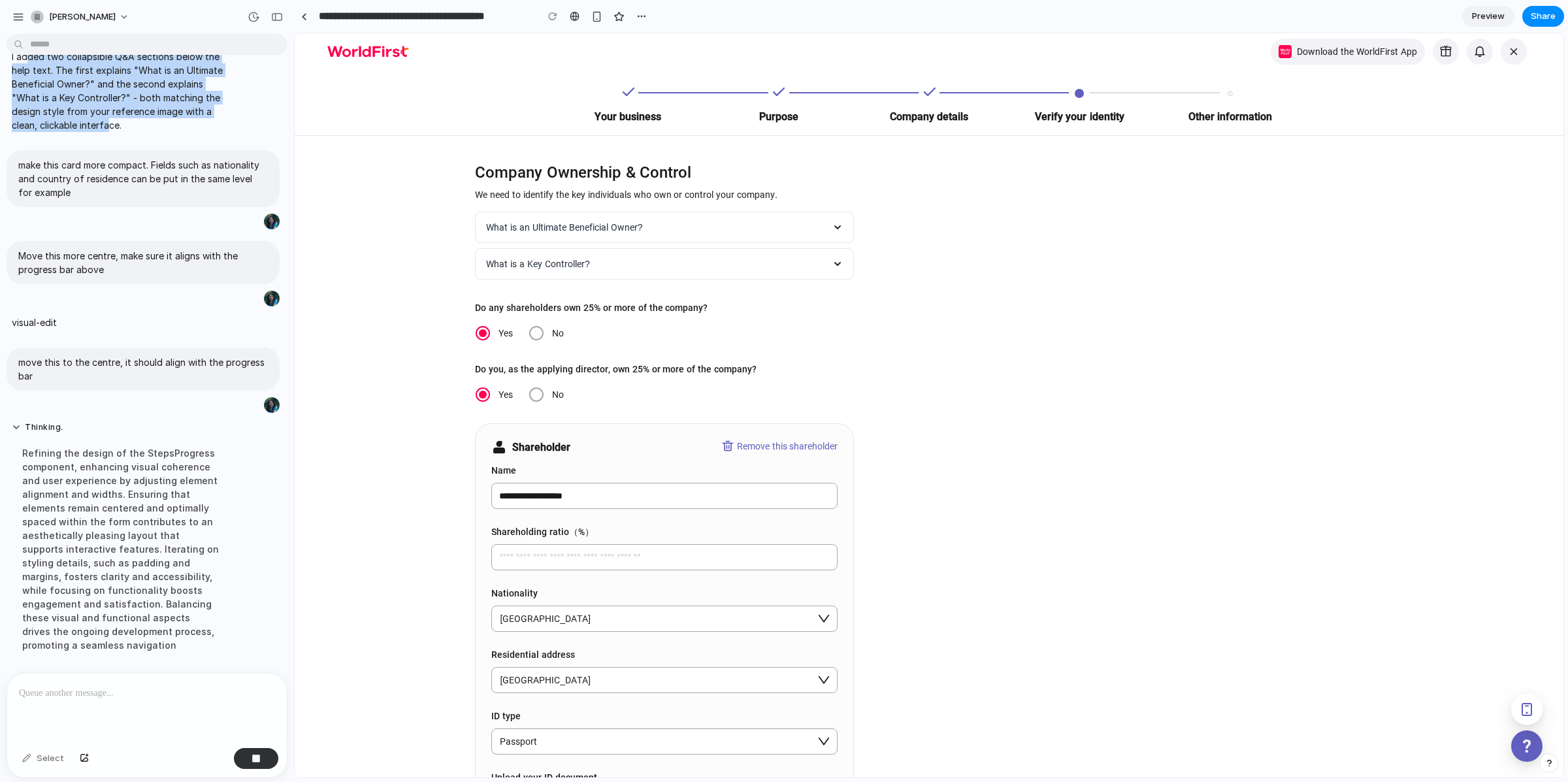
scroll to position [1241, 0]
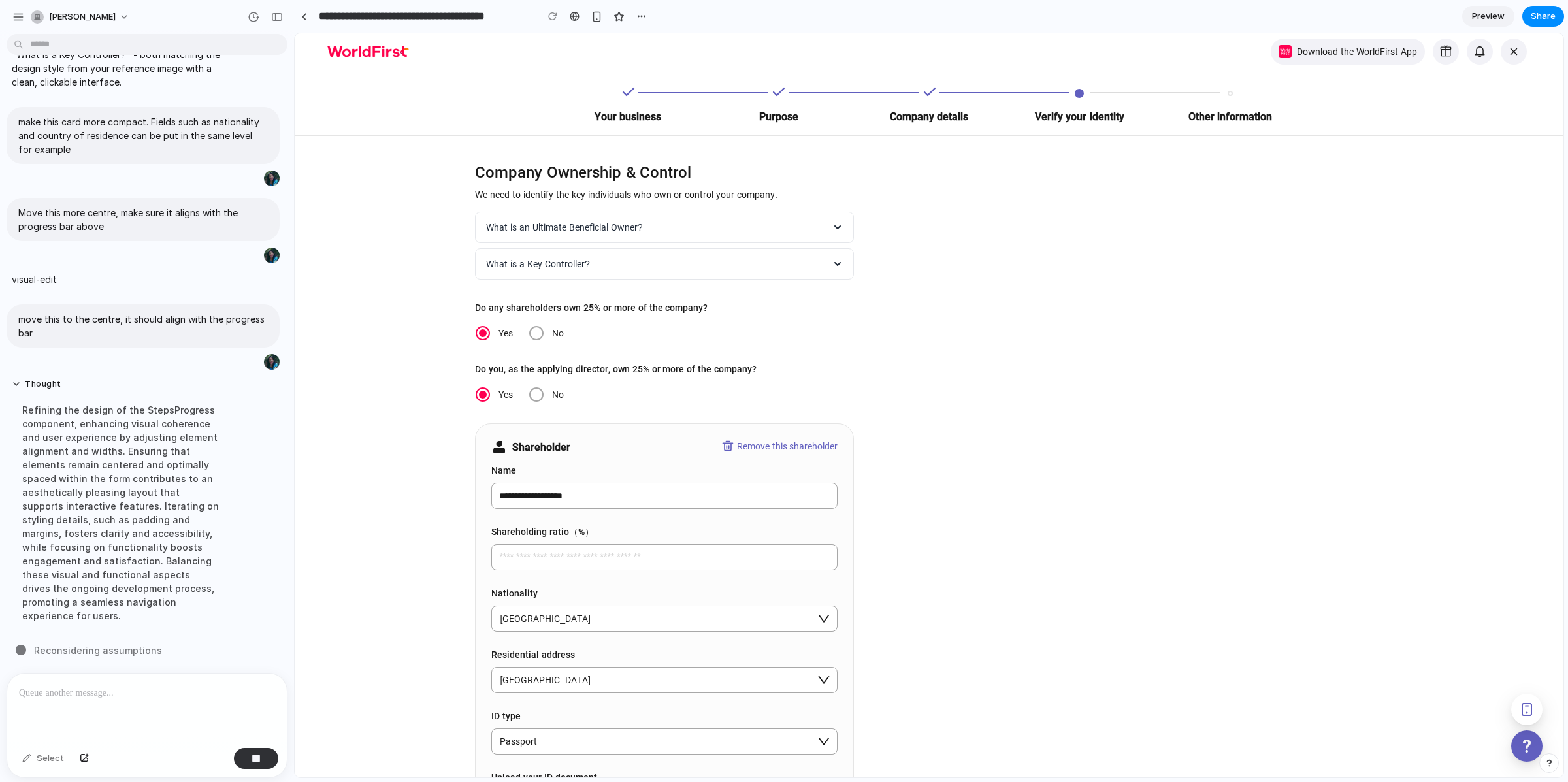
drag, startPoint x: 34, startPoint y: 402, endPoint x: 116, endPoint y: 596, distance: 210.6
click at [123, 590] on div "Refining the design of the StepsProgress component, enhancing visual coherence …" at bounding box center [120, 512] width 218 height 235
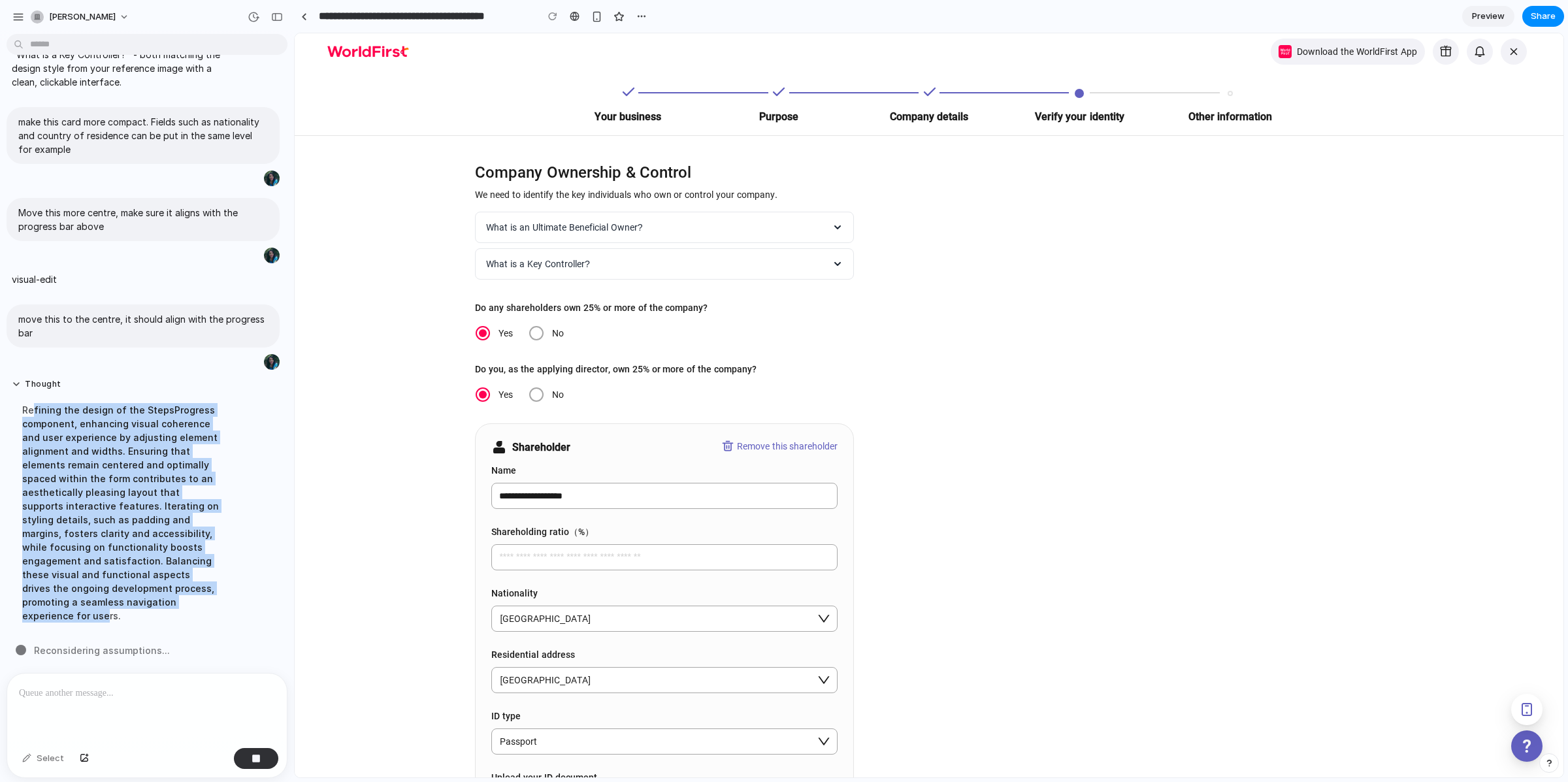
drag, startPoint x: 104, startPoint y: 612, endPoint x: 33, endPoint y: 408, distance: 216.0
click at [33, 408] on div "Refining the design of the StepsProgress component, enhancing visual coherence …" at bounding box center [120, 512] width 218 height 235
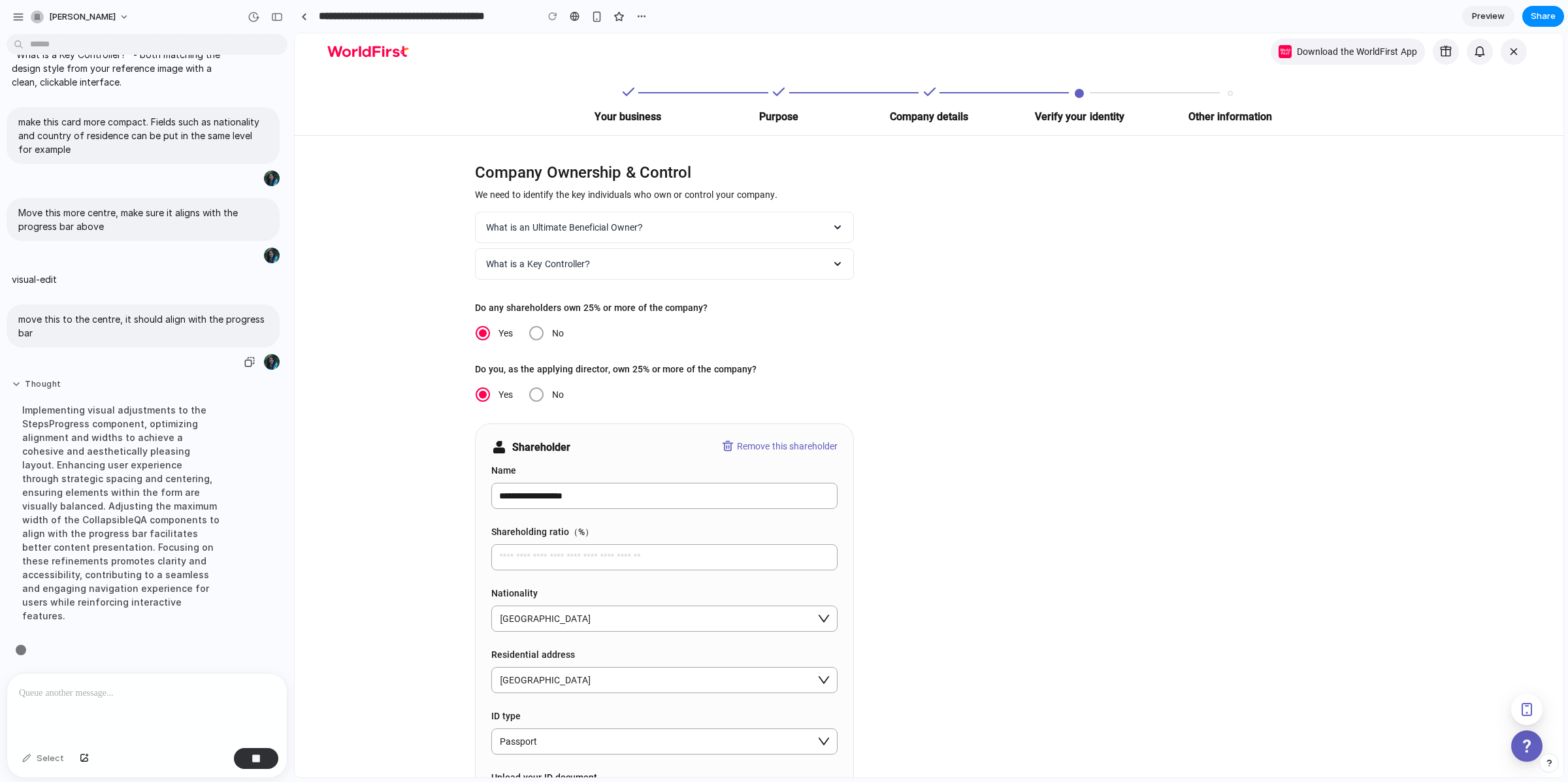
scroll to position [1227, 0]
click at [138, 701] on div at bounding box center [147, 708] width 280 height 69
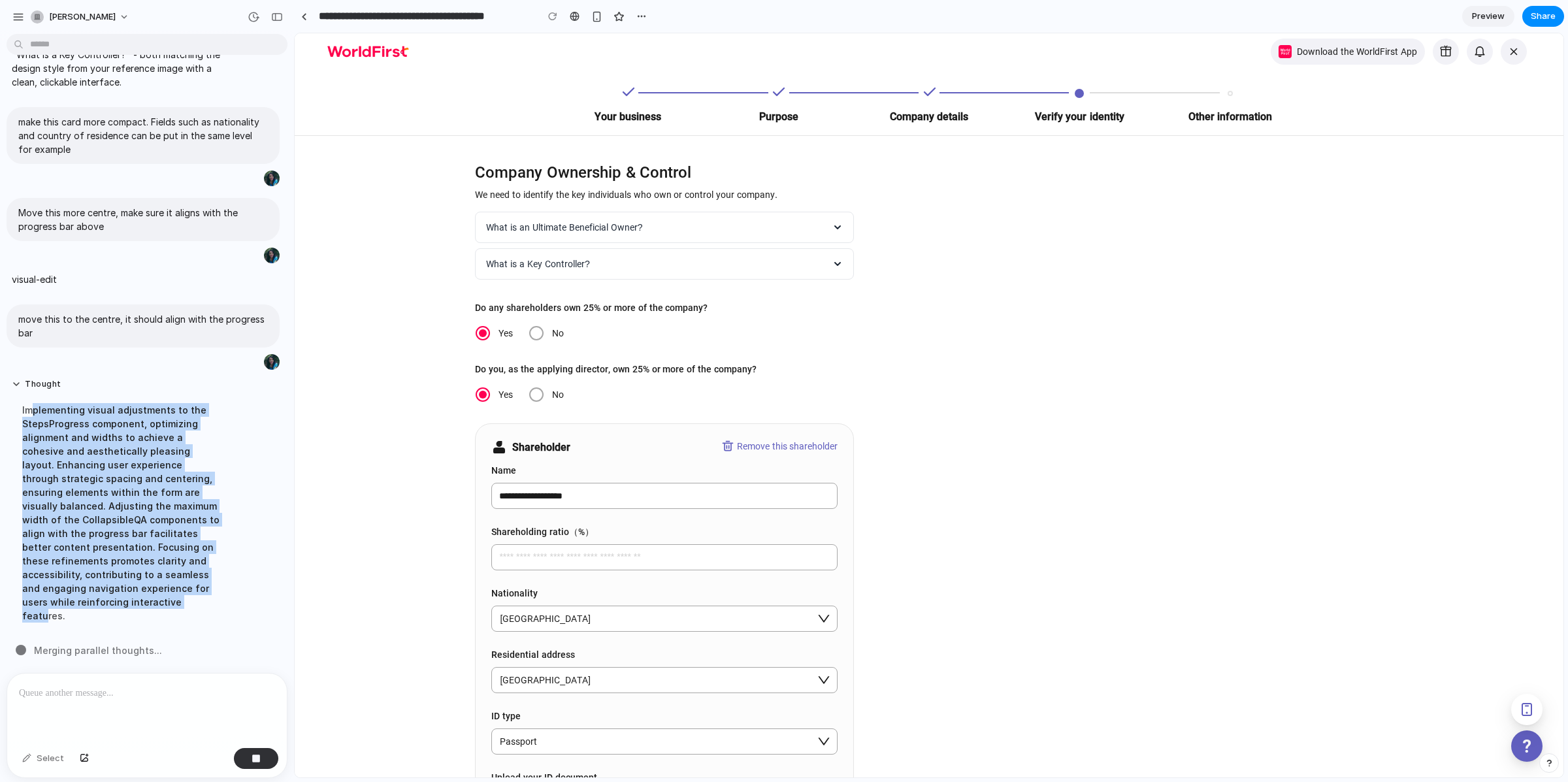
drag, startPoint x: 31, startPoint y: 420, endPoint x: 169, endPoint y: 614, distance: 238.1
click at [169, 614] on div "Implementing visual adjustments to the StepsProgress component, optimizing alig…" at bounding box center [120, 512] width 218 height 235
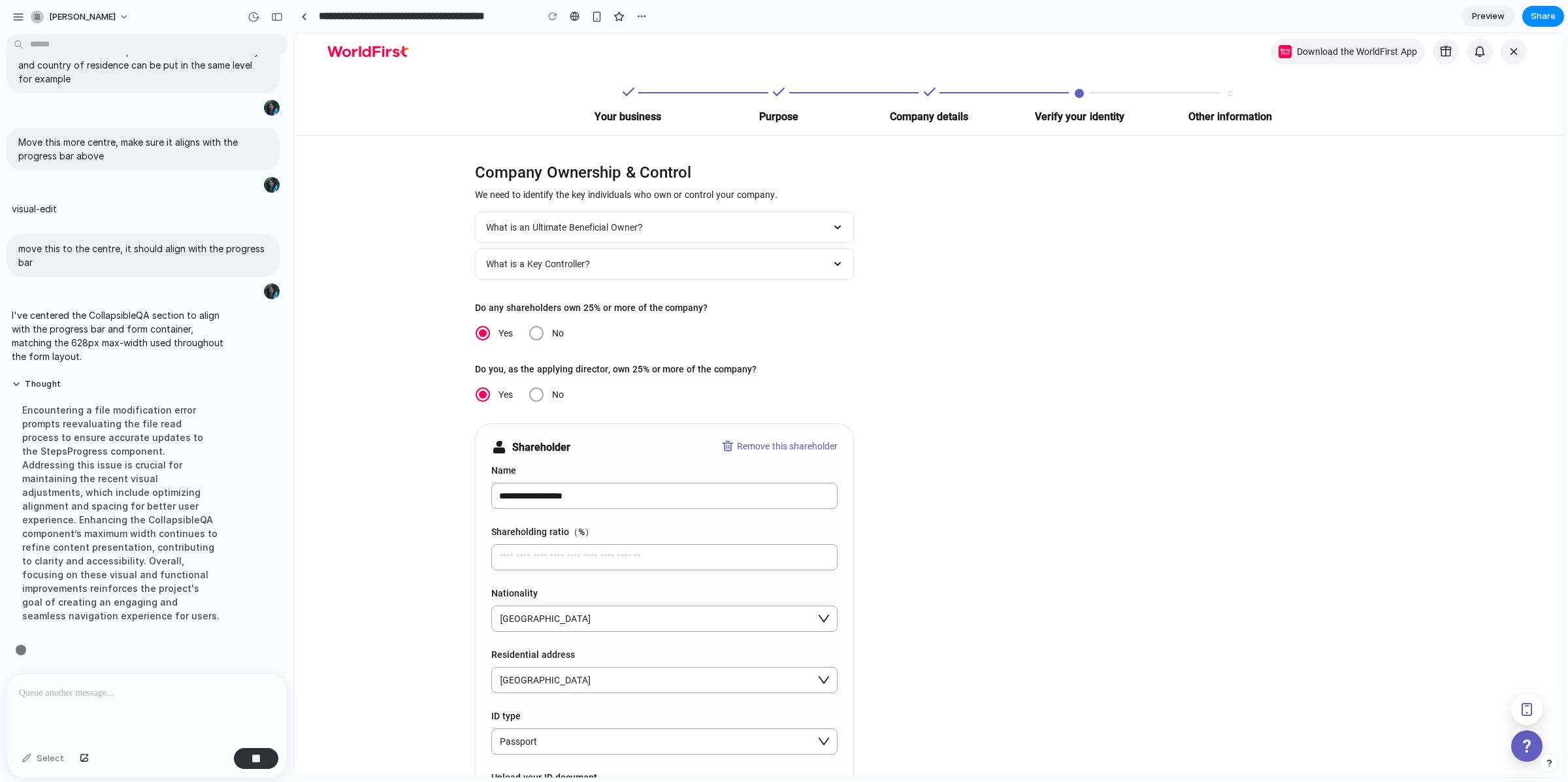
scroll to position [1297, 0]
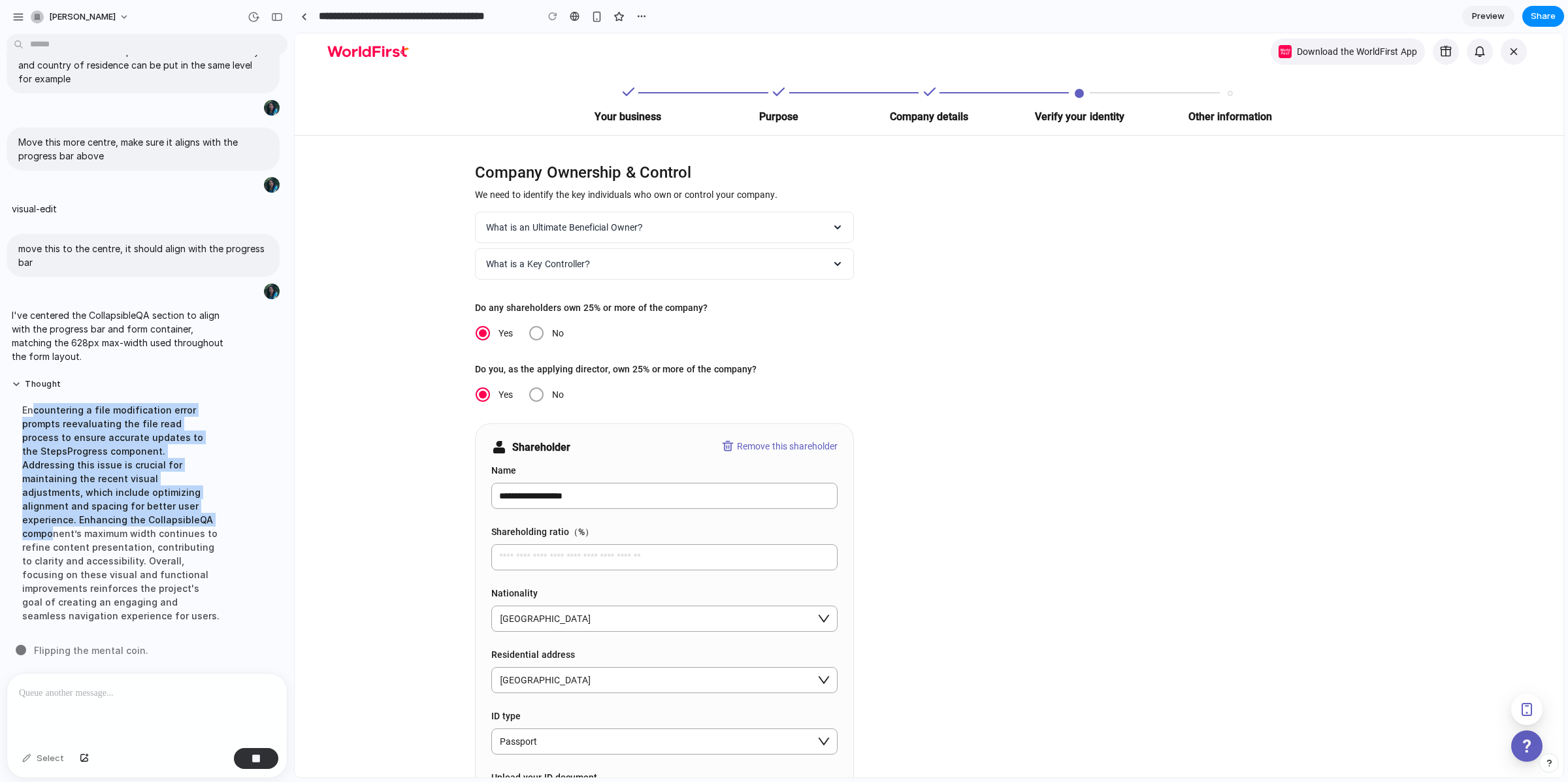
drag, startPoint x: 35, startPoint y: 417, endPoint x: 141, endPoint y: 574, distance: 189.4
click at [123, 530] on div "Encountering a file modification error prompts reevaluating the file read proce…" at bounding box center [120, 512] width 218 height 235
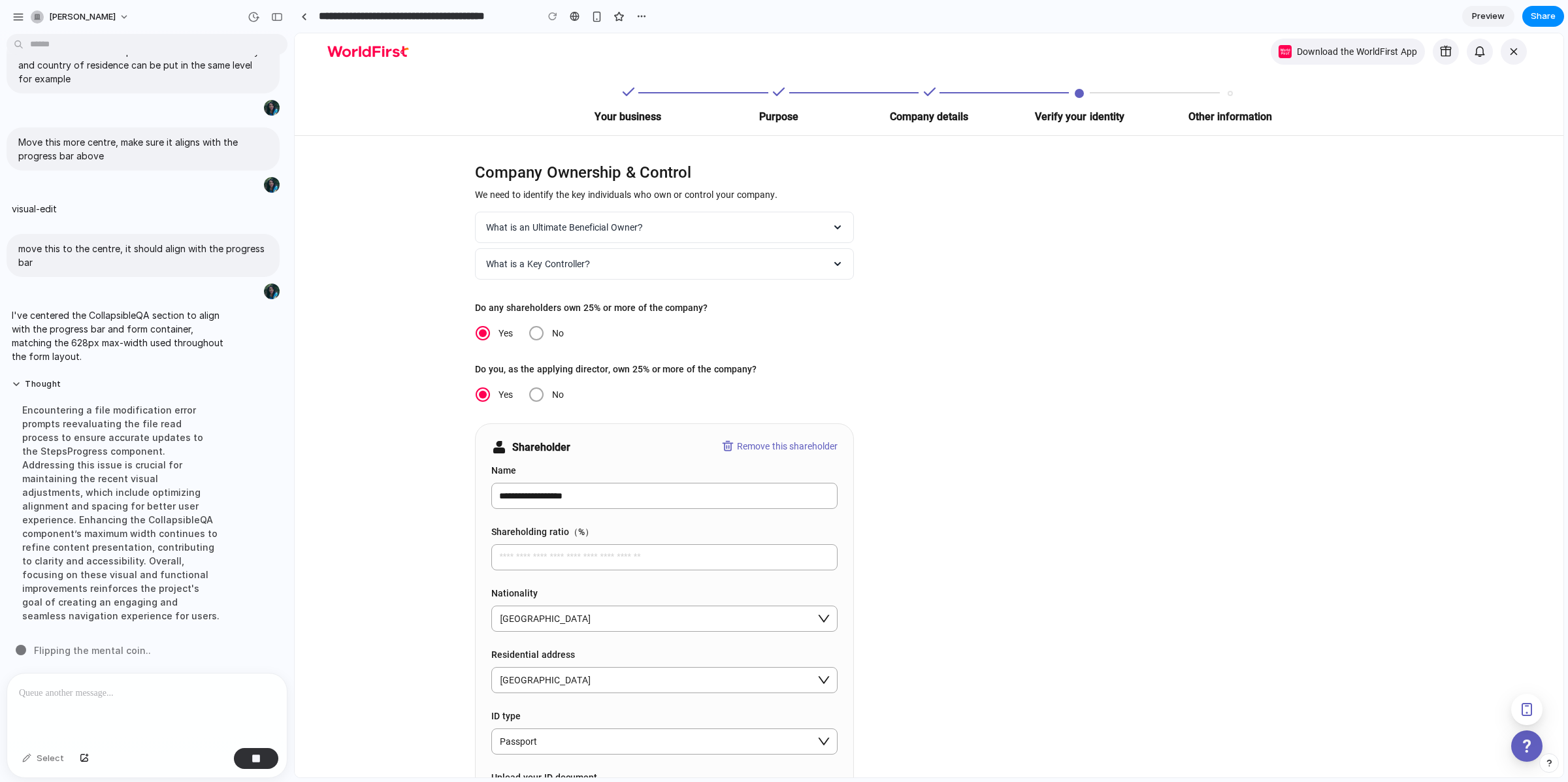
click at [141, 574] on div "Encountering a file modification error prompts reevaluating the file read proce…" at bounding box center [120, 512] width 218 height 235
click at [40, 759] on div "Select" at bounding box center [43, 759] width 55 height 21
click at [131, 512] on div "Encountering a file modification error prompts reevaluating the file read proce…" at bounding box center [120, 512] width 218 height 235
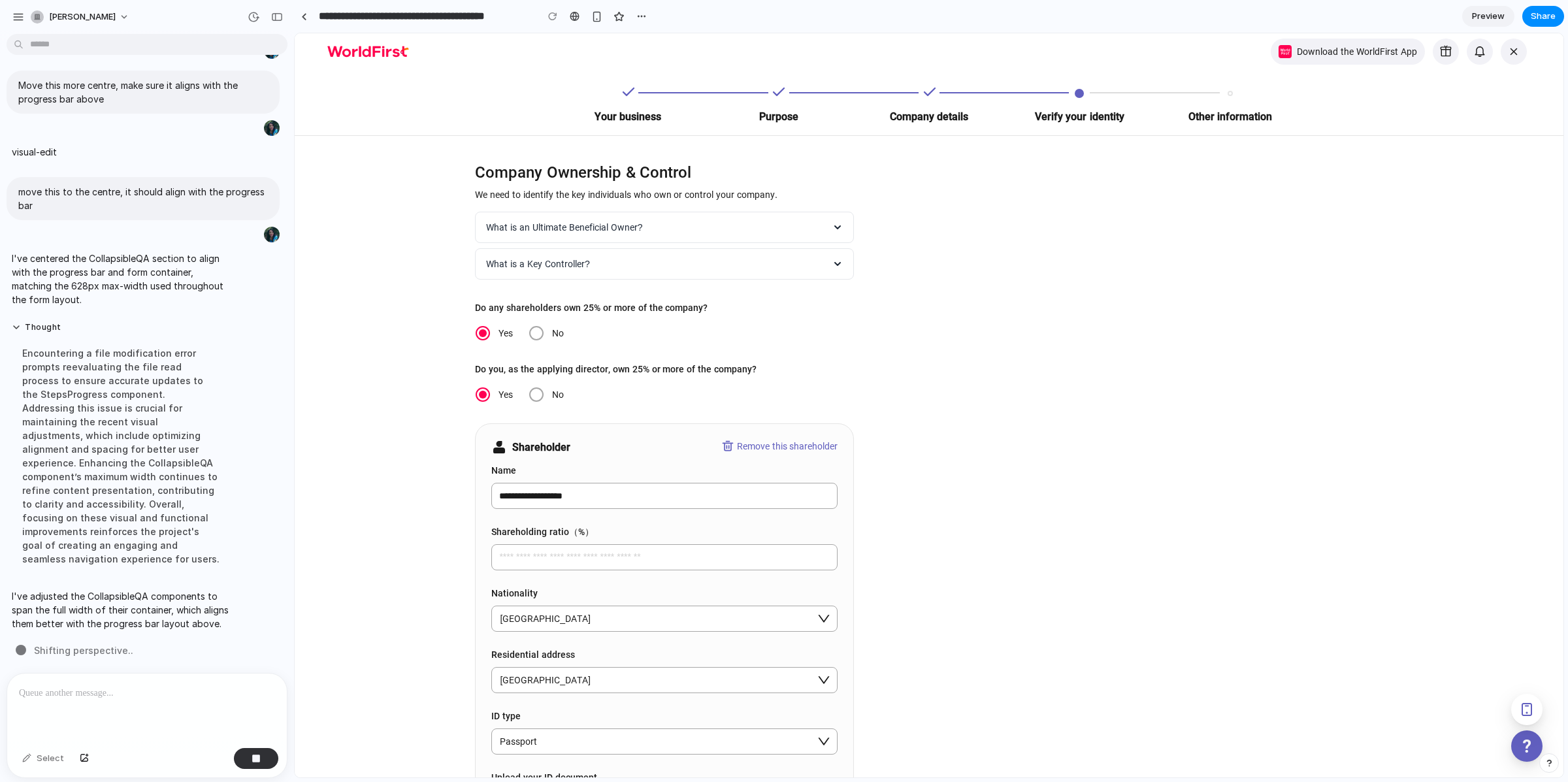
scroll to position [1369, 0]
drag, startPoint x: 26, startPoint y: 575, endPoint x: 30, endPoint y: 618, distance: 43.2
click at [30, 618] on p "I've adjusted the CollapsibleQA components to span the full width of their cont…" at bounding box center [120, 610] width 218 height 41
click at [33, 597] on p "I've adjusted the CollapsibleQA components to span the full width of their cont…" at bounding box center [120, 610] width 218 height 41
drag, startPoint x: 21, startPoint y: 576, endPoint x: 35, endPoint y: 624, distance: 50.0
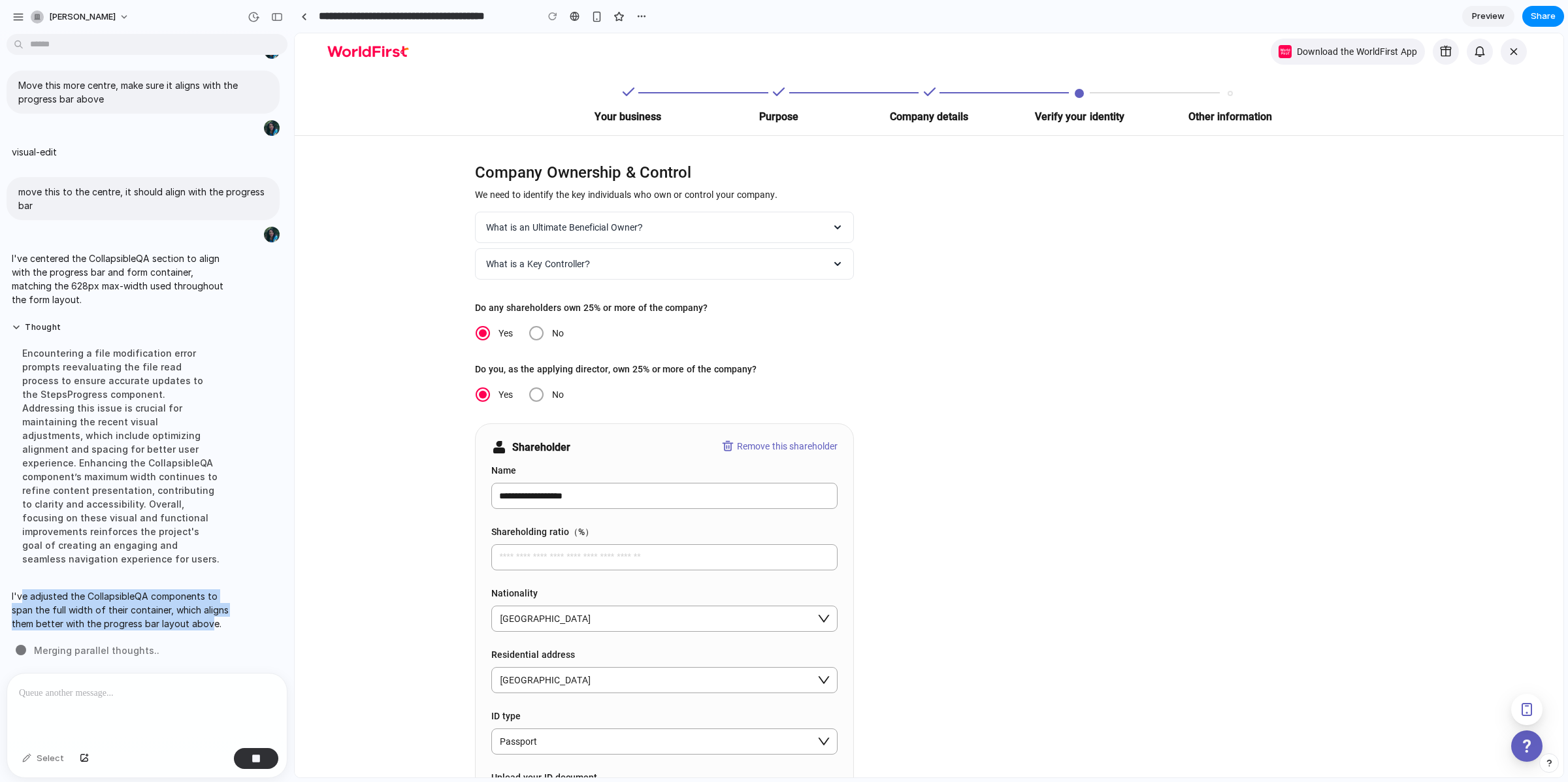
click at [35, 624] on p "I've adjusted the CollapsibleQA components to span the full width of their cont…" at bounding box center [120, 610] width 218 height 41
click at [36, 596] on p "I've adjusted the CollapsibleQA components to span the full width of their cont…" at bounding box center [120, 610] width 218 height 41
drag, startPoint x: 18, startPoint y: 574, endPoint x: 33, endPoint y: 622, distance: 50.3
click at [33, 622] on p "I've adjusted the CollapsibleQA components to span the full width of their cont…" at bounding box center [120, 610] width 218 height 41
click at [65, 613] on p "I've adjusted the CollapsibleQA components to span the full width of their cont…" at bounding box center [120, 610] width 218 height 41
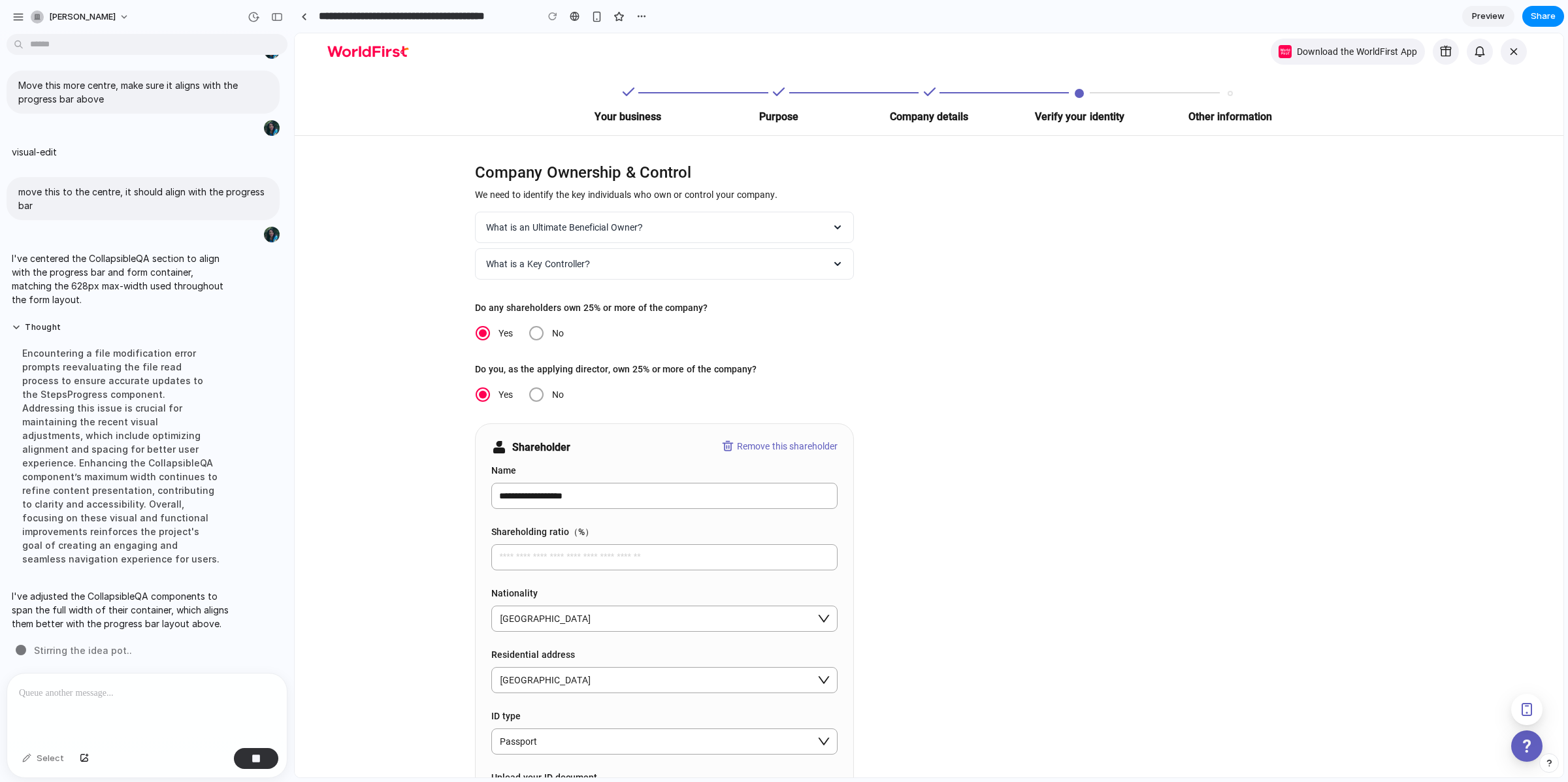
click at [92, 436] on div "Encountering a file modification error prompts reevaluating the file read proce…" at bounding box center [120, 456] width 218 height 235
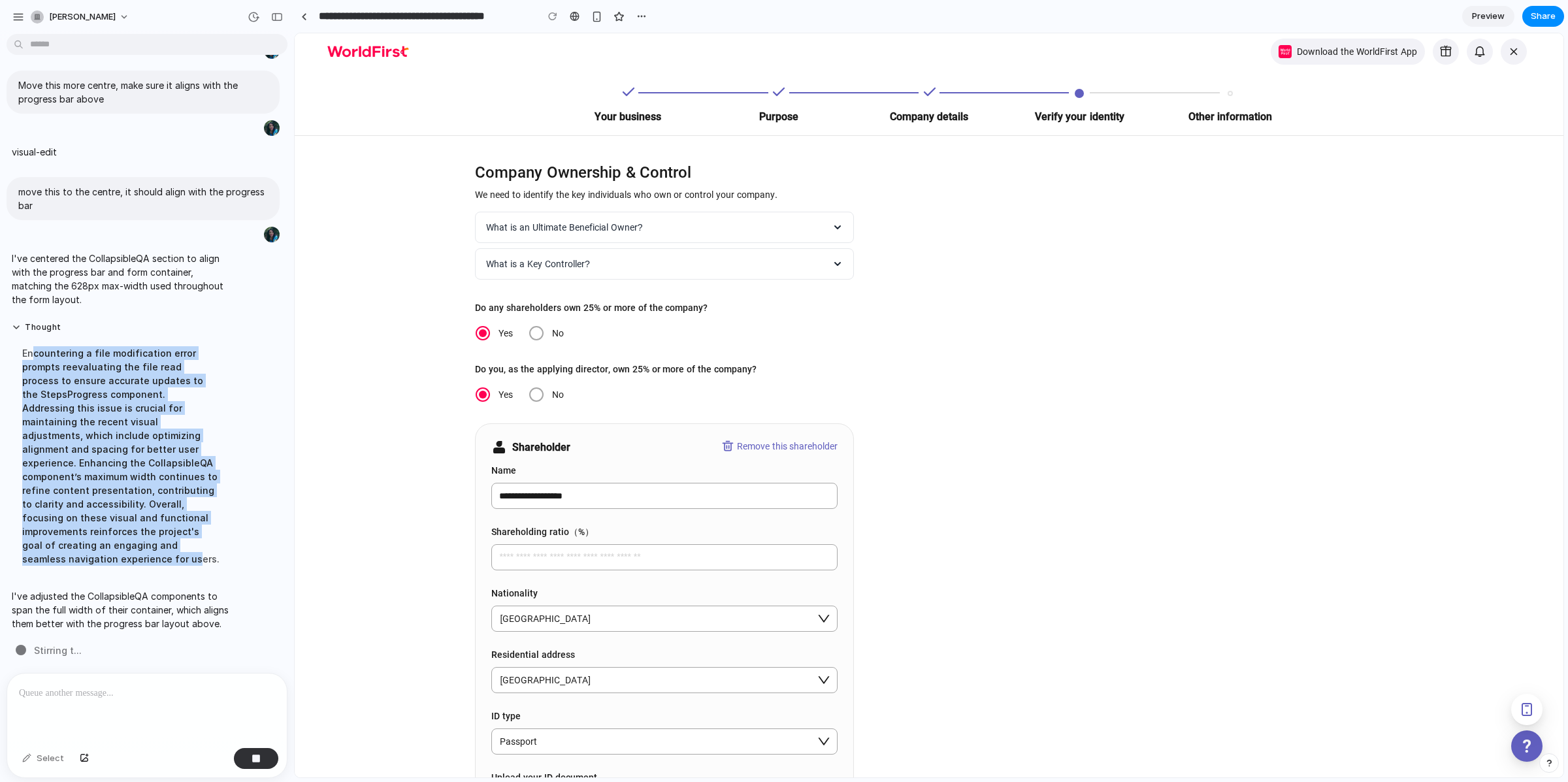
drag, startPoint x: 33, startPoint y: 342, endPoint x: 193, endPoint y: 539, distance: 253.8
click at [193, 539] on div "Encountering a file modification error prompts reevaluating the file read proce…" at bounding box center [120, 456] width 218 height 235
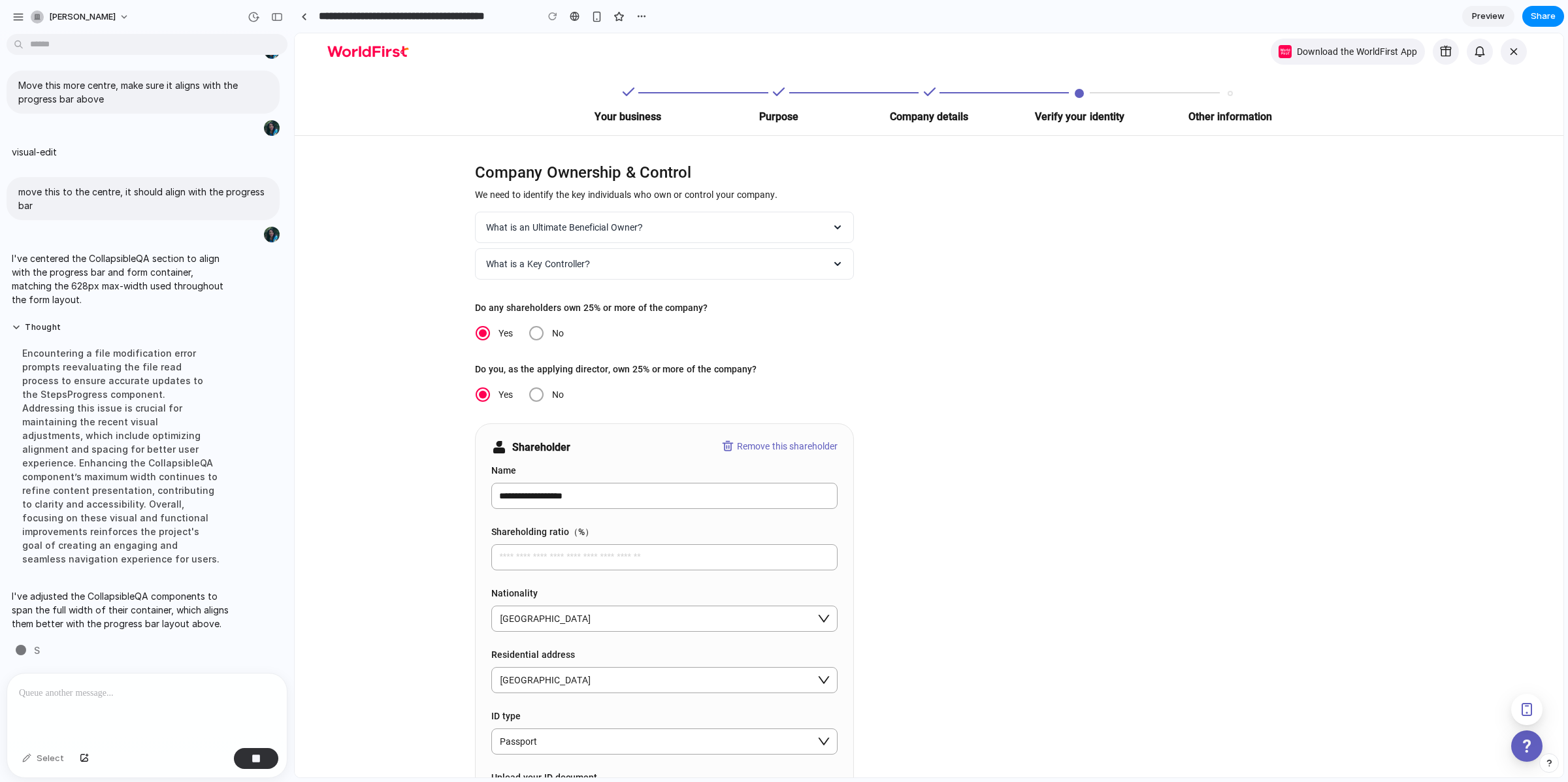
drag, startPoint x: 78, startPoint y: 432, endPoint x: 69, endPoint y: 420, distance: 15.0
click at [77, 429] on div "Encountering a file modification error prompts reevaluating the file read proce…" at bounding box center [120, 456] width 218 height 235
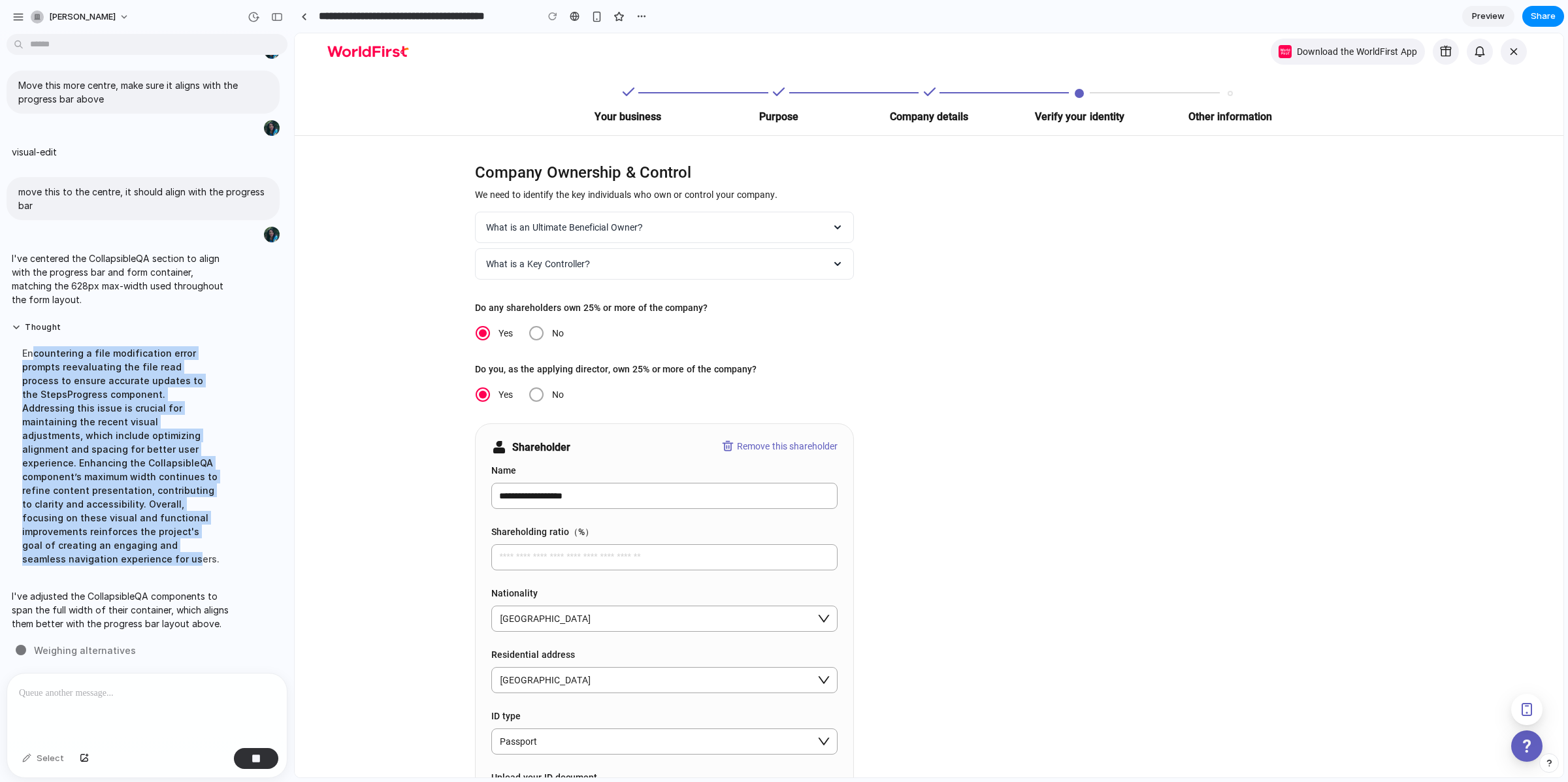
drag, startPoint x: 34, startPoint y: 346, endPoint x: 191, endPoint y: 542, distance: 251.1
click at [191, 542] on div "Encountering a file modification error prompts reevaluating the file read proce…" at bounding box center [120, 456] width 218 height 235
drag, startPoint x: 197, startPoint y: 539, endPoint x: 34, endPoint y: 349, distance: 250.3
click at [34, 349] on div "Encountering a file modification error prompts reevaluating the file read proce…" at bounding box center [120, 456] width 218 height 235
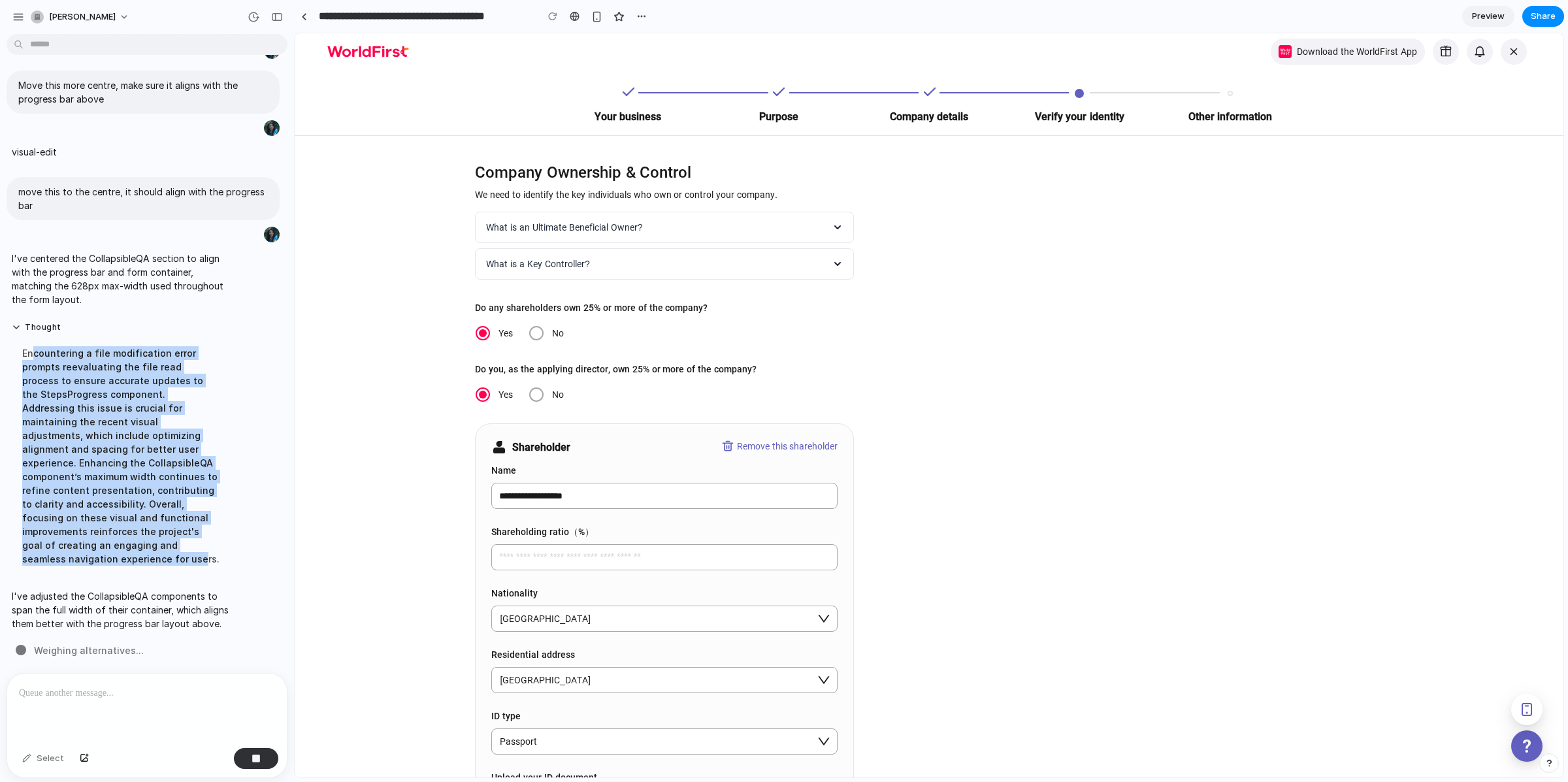
click at [34, 349] on div "Encountering a file modification error prompts reevaluating the file read proce…" at bounding box center [120, 456] width 218 height 235
drag, startPoint x: 34, startPoint y: 349, endPoint x: 167, endPoint y: 530, distance: 224.6
click at [146, 500] on div "Encountering a file modification error prompts reevaluating the file read proce…" at bounding box center [120, 456] width 218 height 235
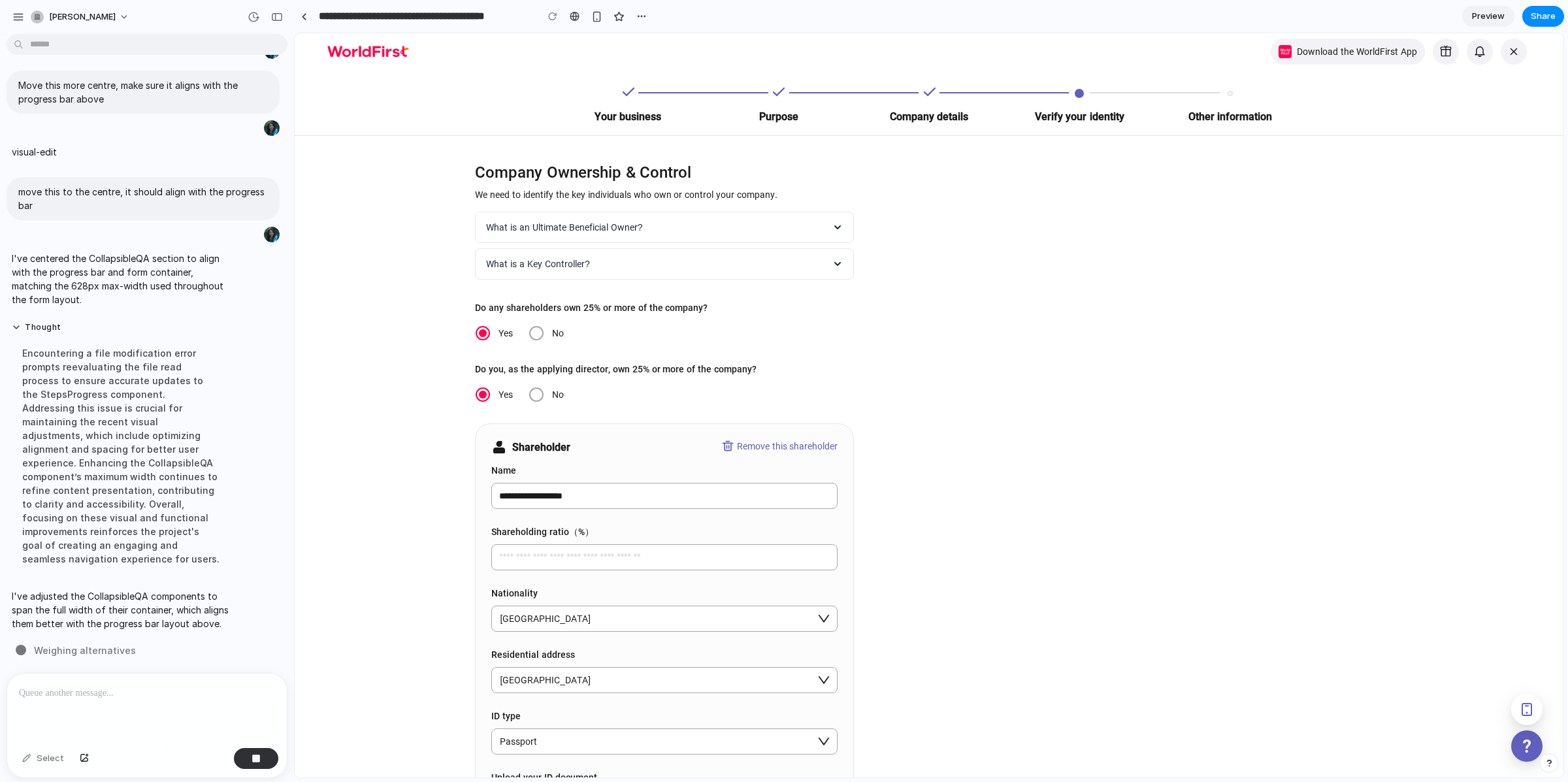
click at [167, 530] on div "Encountering a file modification error prompts reevaluating the file read proce…" at bounding box center [120, 456] width 218 height 235
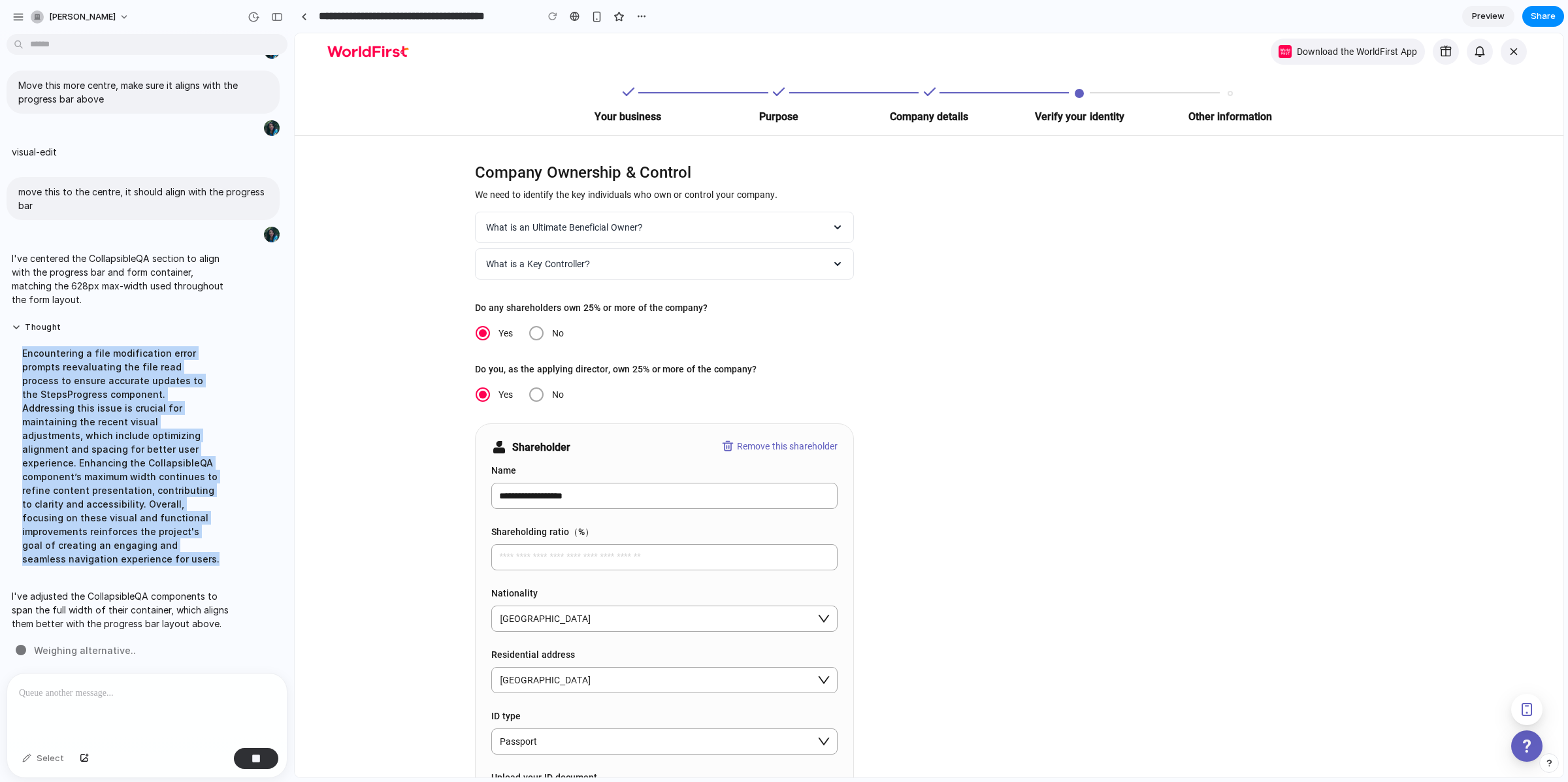
drag, startPoint x: 203, startPoint y: 541, endPoint x: 20, endPoint y: 343, distance: 269.6
click at [20, 343] on div "Encountering a file modification error prompts reevaluating the file read proce…" at bounding box center [120, 456] width 218 height 235
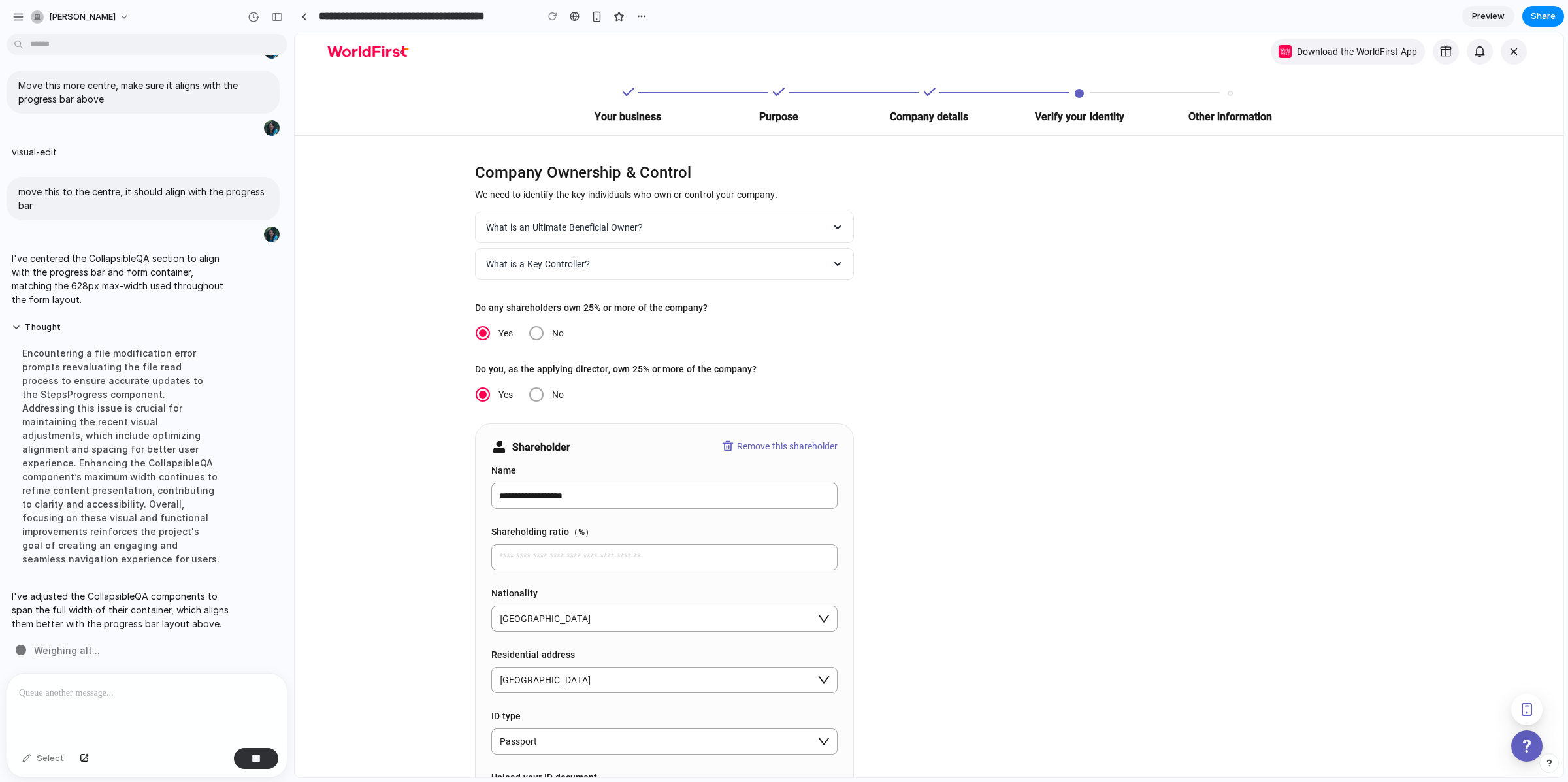
click at [20, 343] on div "Encountering a file modification error prompts reevaluating the file read proce…" at bounding box center [120, 456] width 218 height 235
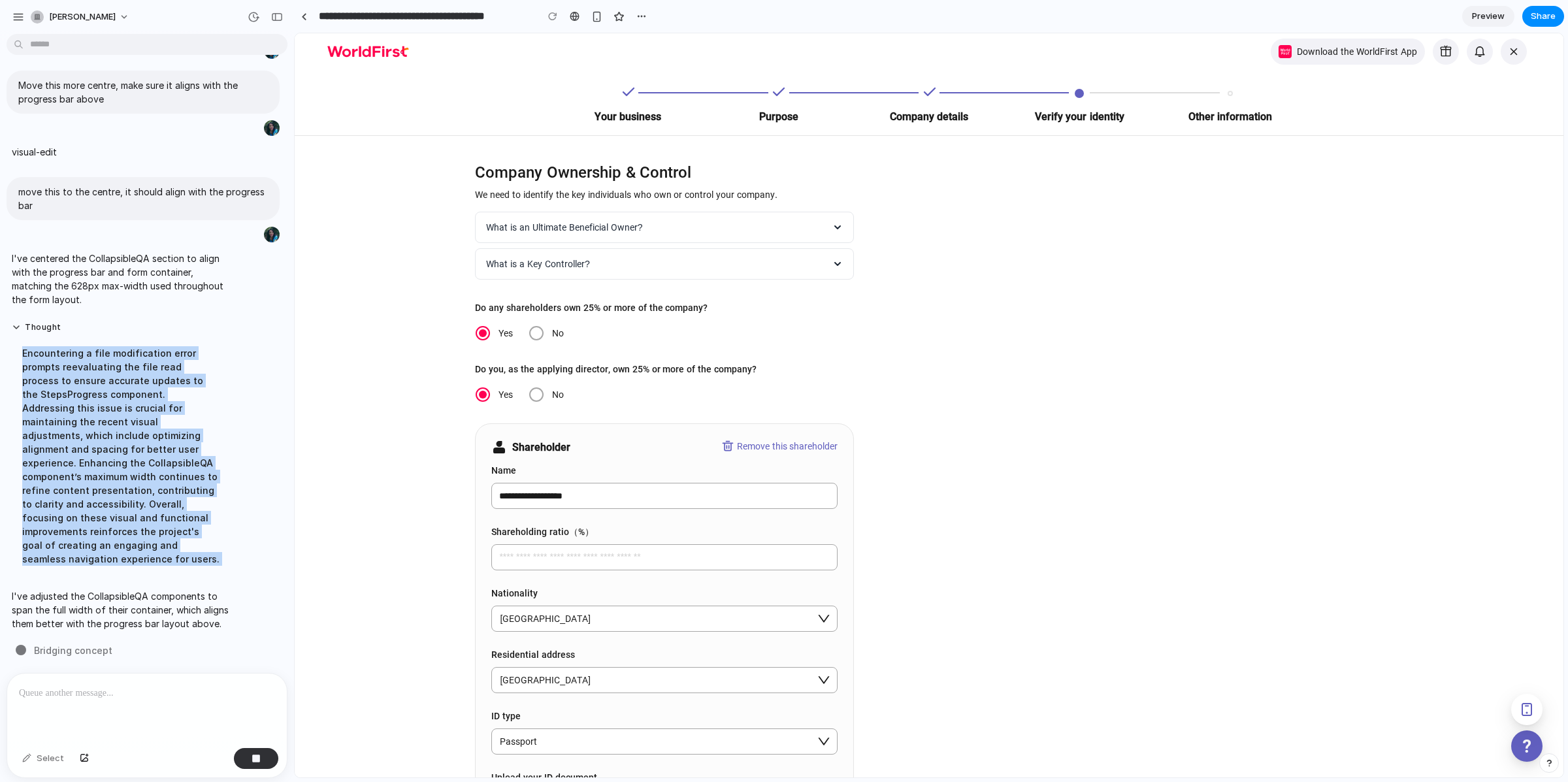
drag, startPoint x: 20, startPoint y: 343, endPoint x: 222, endPoint y: 544, distance: 285.0
click at [222, 544] on div "Encountering a file modification error prompts reevaluating the file read proce…" at bounding box center [120, 456] width 218 height 235
click at [219, 543] on div "Encountering a file modification error prompts reevaluating the file read proce…" at bounding box center [120, 456] width 218 height 235
drag, startPoint x: 216, startPoint y: 542, endPoint x: 52, endPoint y: 375, distance: 234.1
click at [15, 347] on div "Encountering a file modification error prompts reevaluating the file read proce…" at bounding box center [120, 456] width 218 height 235
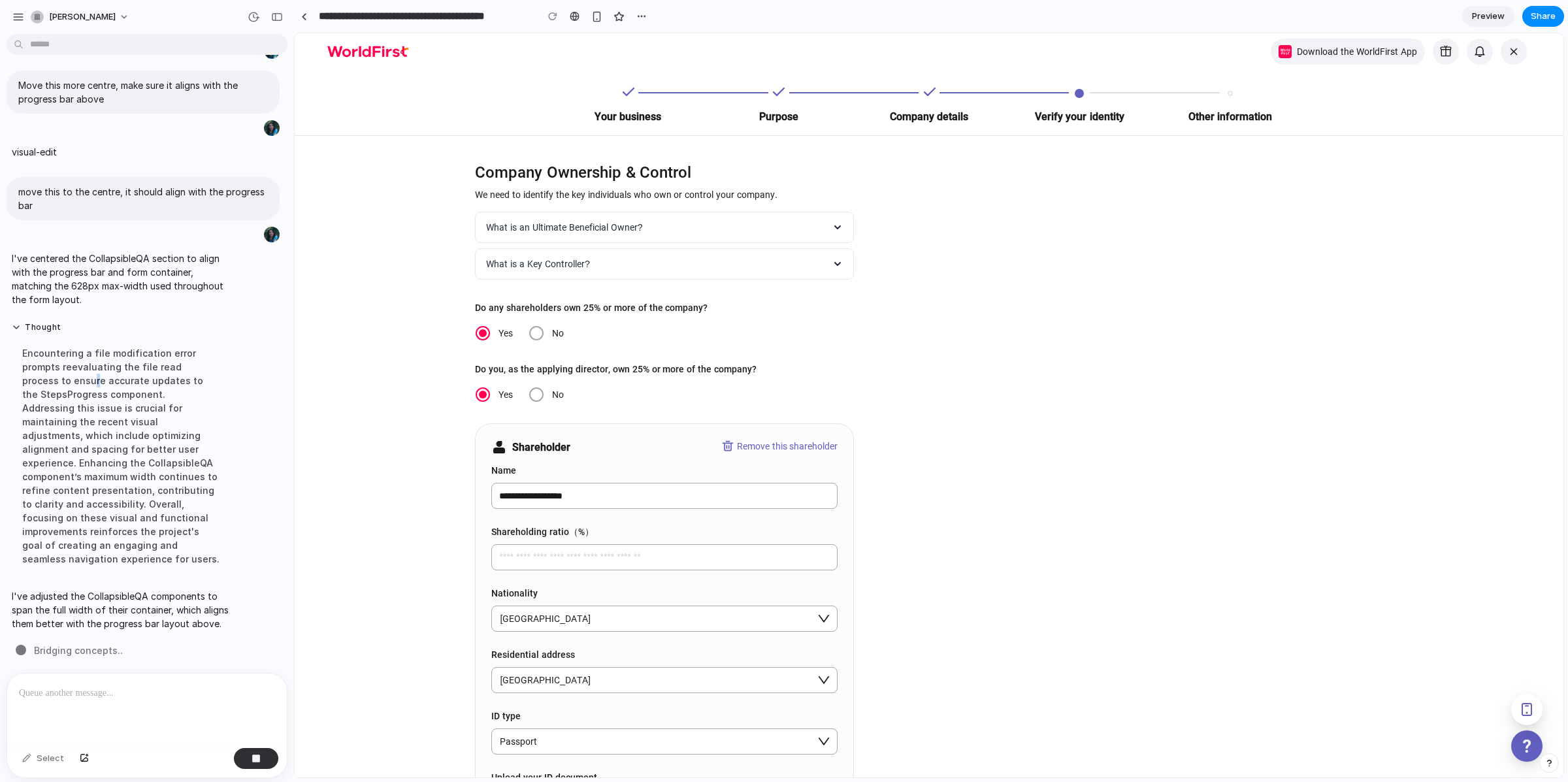
click at [59, 385] on div "Encountering a file modification error prompts reevaluating the file read proce…" at bounding box center [120, 456] width 218 height 235
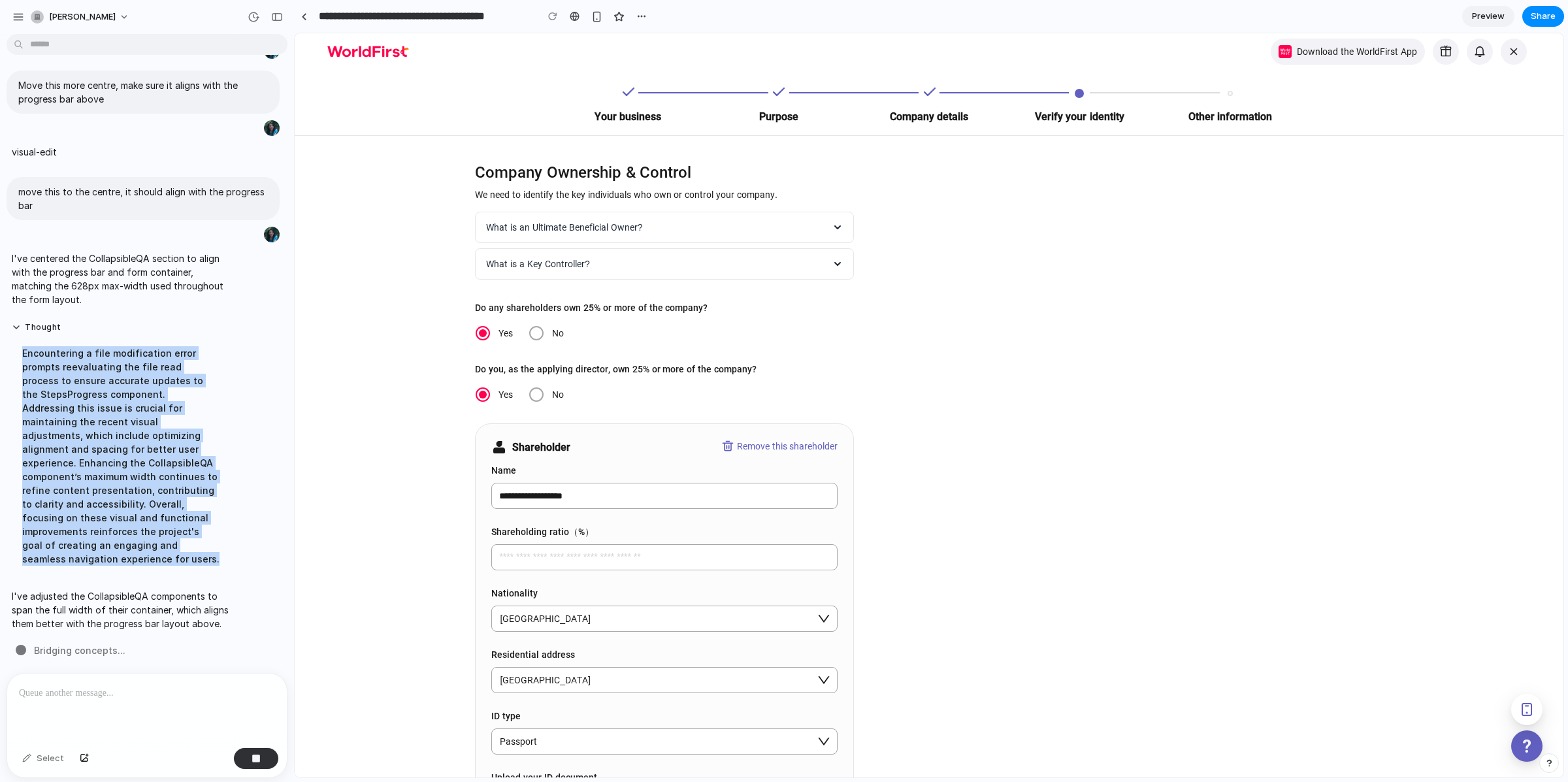
drag, startPoint x: 34, startPoint y: 355, endPoint x: 242, endPoint y: 548, distance: 283.7
click at [242, 548] on div "Thought Encountering a file modification error prompts reevaluating the file re…" at bounding box center [142, 448] width 273 height 267
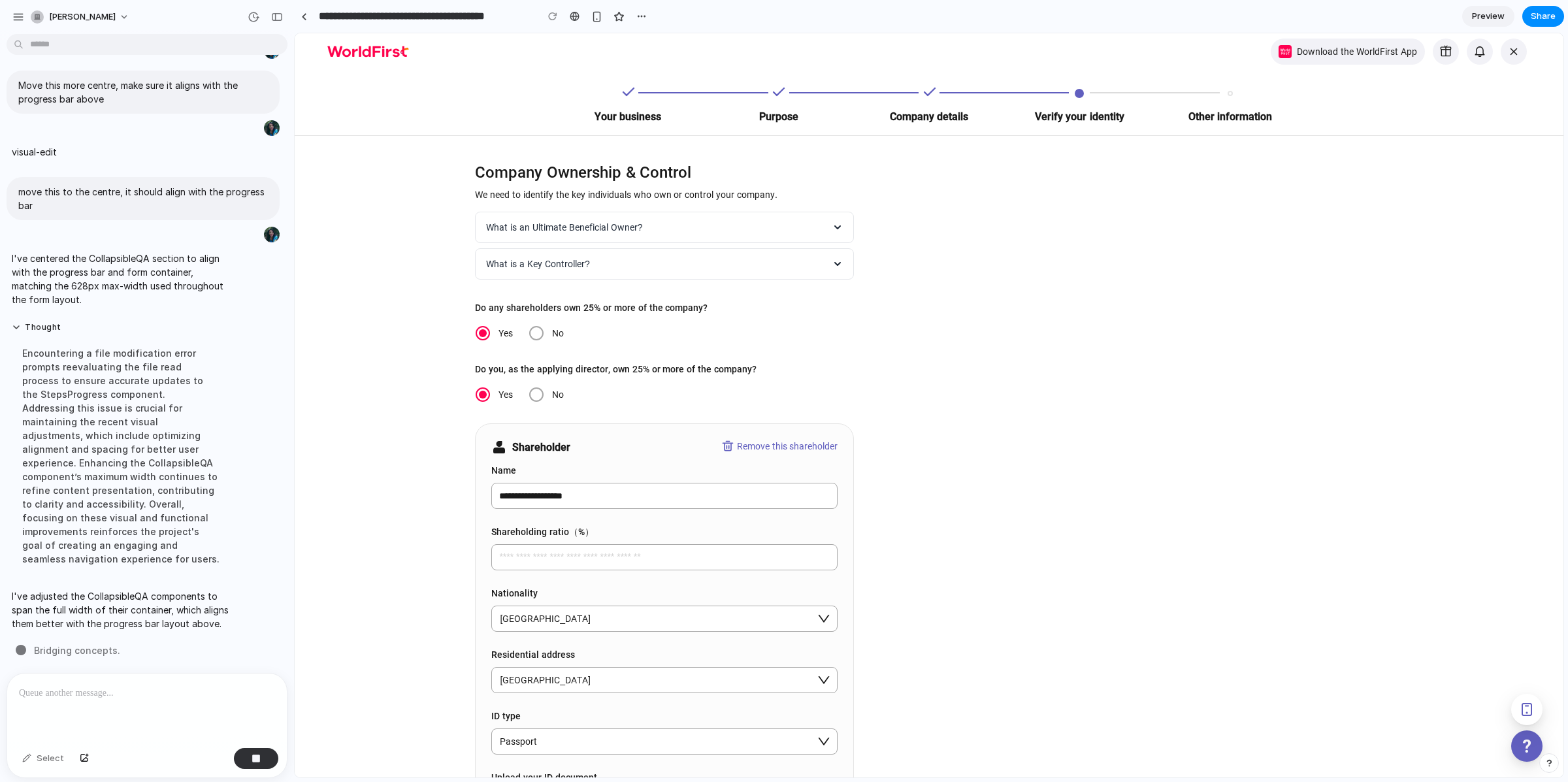
click at [222, 548] on div "Encountering a file modification error prompts reevaluating the file read proce…" at bounding box center [120, 456] width 218 height 235
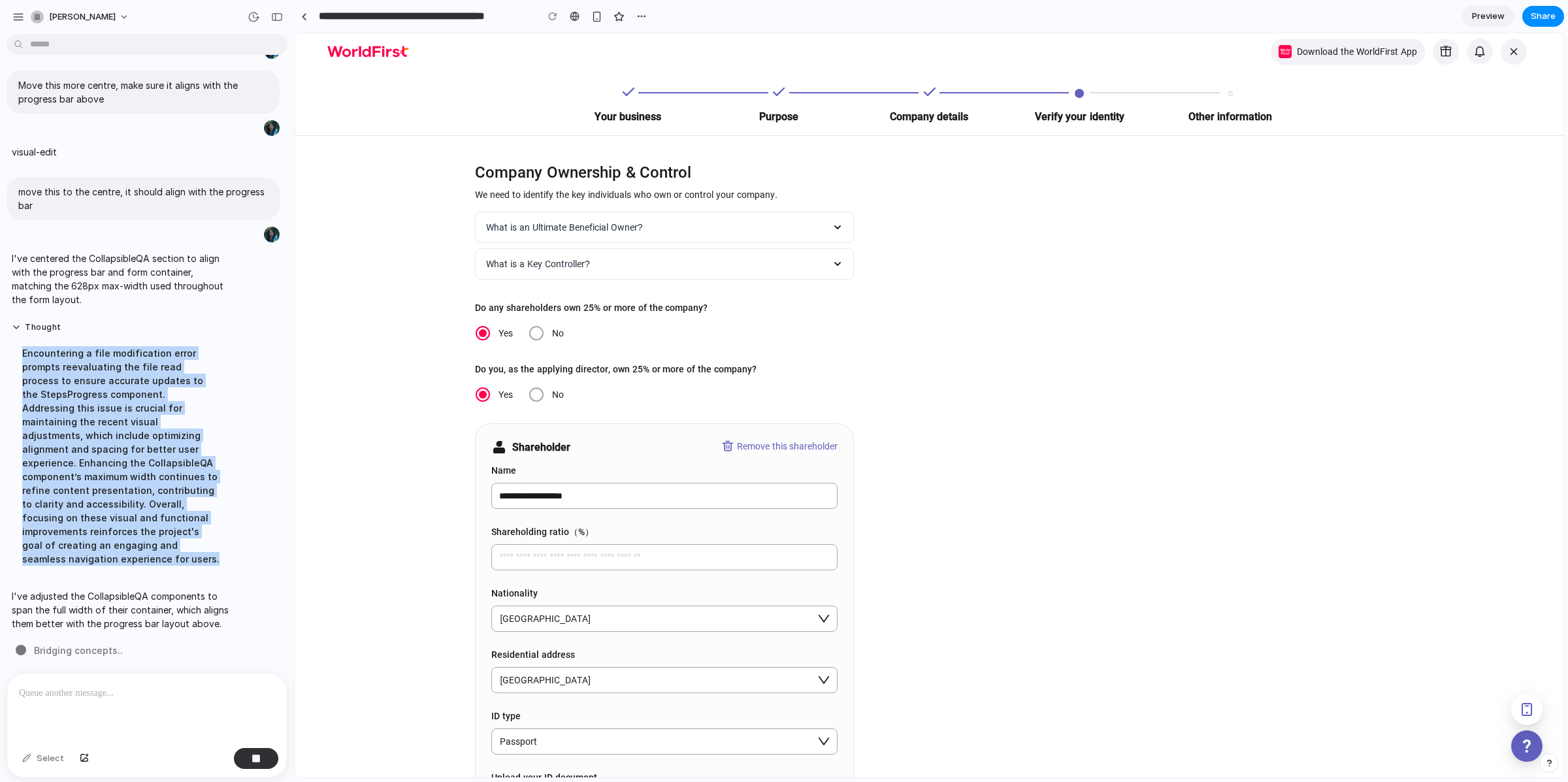
drag, startPoint x: 215, startPoint y: 534, endPoint x: 16, endPoint y: 344, distance: 275.1
click at [16, 344] on div "Encountering a file modification error prompts reevaluating the file read proce…" at bounding box center [120, 456] width 218 height 235
click at [33, 352] on div "Encountering a file modification error prompts reevaluating the file read proce…" at bounding box center [120, 456] width 218 height 235
drag, startPoint x: 22, startPoint y: 345, endPoint x: 241, endPoint y: 543, distance: 295.2
click at [241, 543] on div "Thought Encountering a file modification error prompts reevaluating the file re…" at bounding box center [142, 448] width 273 height 267
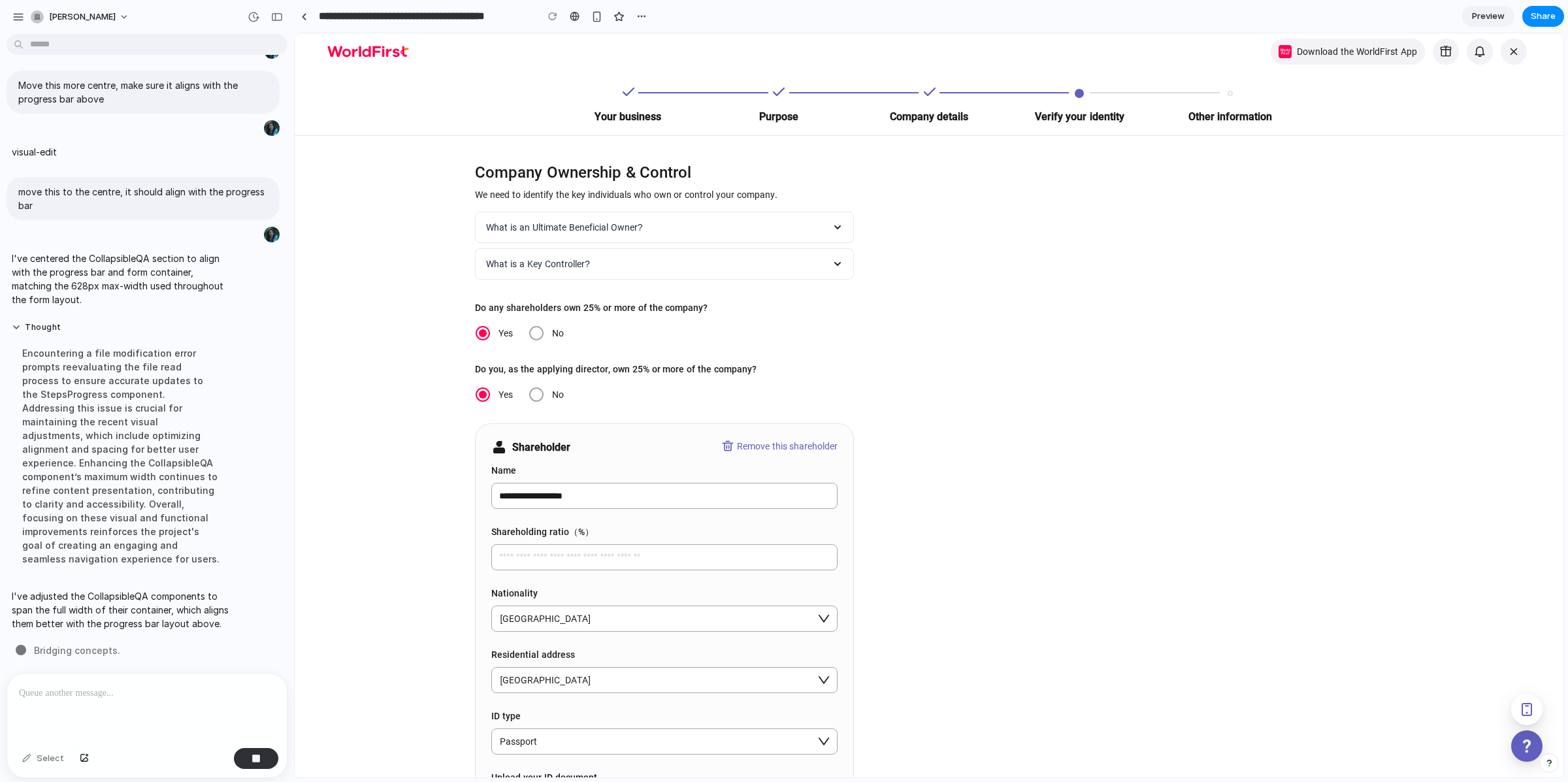
click at [230, 542] on div "Thought Encountering a file modification error prompts reevaluating the file re…" at bounding box center [120, 448] width 229 height 267
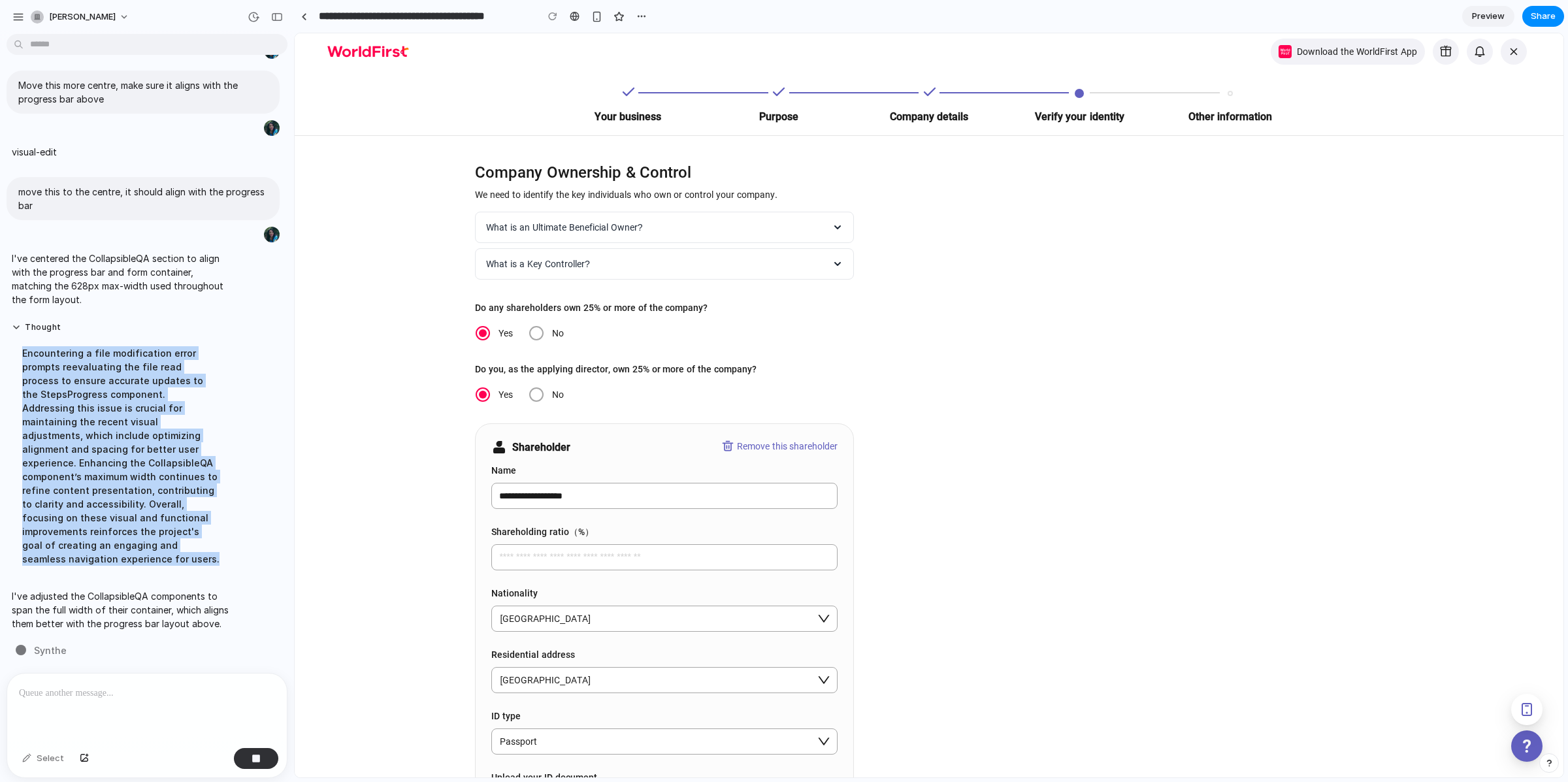
drag, startPoint x: 209, startPoint y: 537, endPoint x: 19, endPoint y: 344, distance: 270.8
click at [19, 344] on div "Encountering a file modification error prompts reevaluating the file read proce…" at bounding box center [120, 456] width 218 height 235
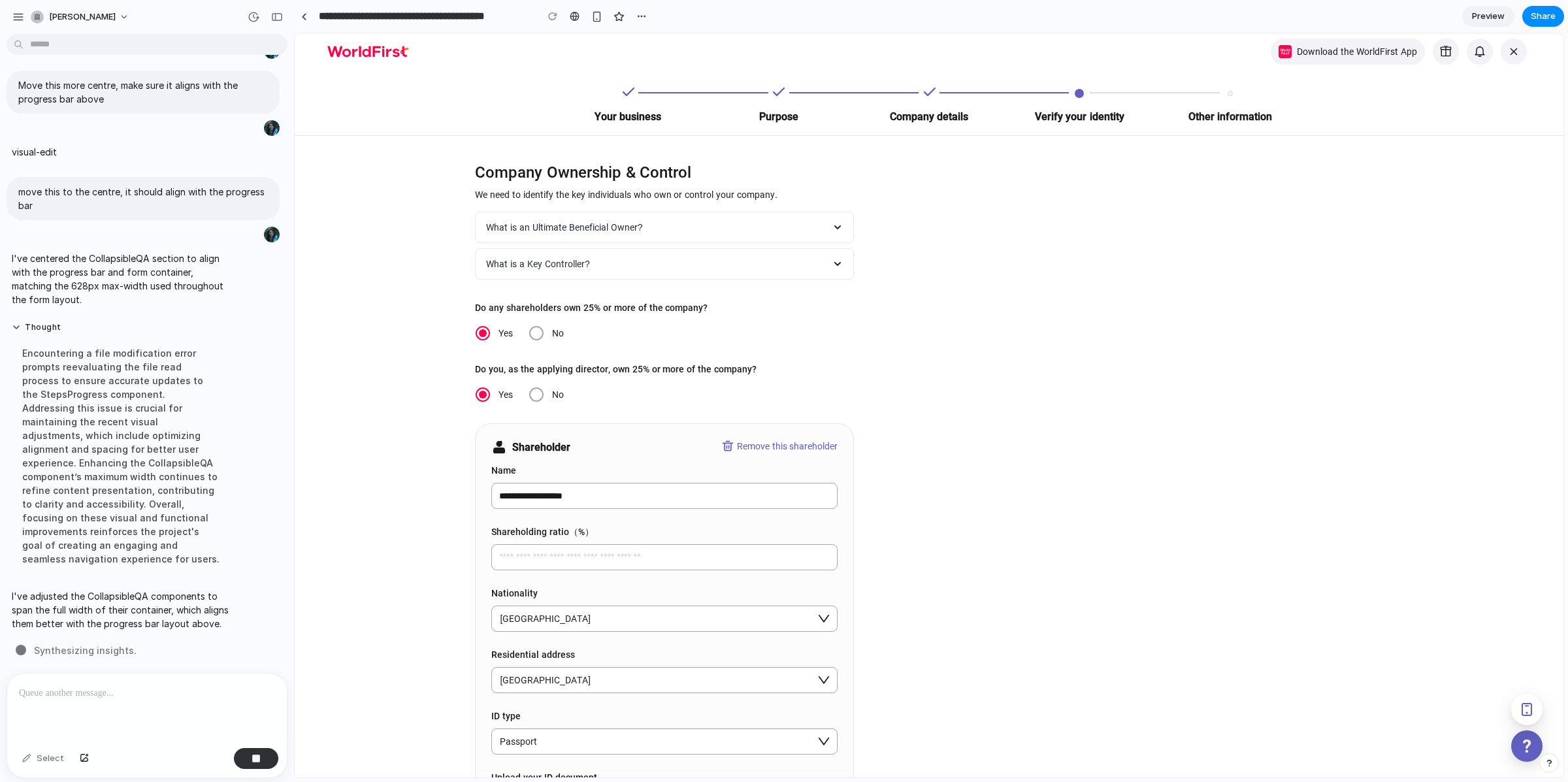
drag, startPoint x: 26, startPoint y: 347, endPoint x: 202, endPoint y: 515, distance: 243.3
click at [204, 502] on div "Encountering a file modification error prompts reevaluating the file read proce…" at bounding box center [120, 456] width 218 height 235
click at [206, 537] on div "Encountering a file modification error prompts reevaluating the file read proce…" at bounding box center [120, 456] width 218 height 235
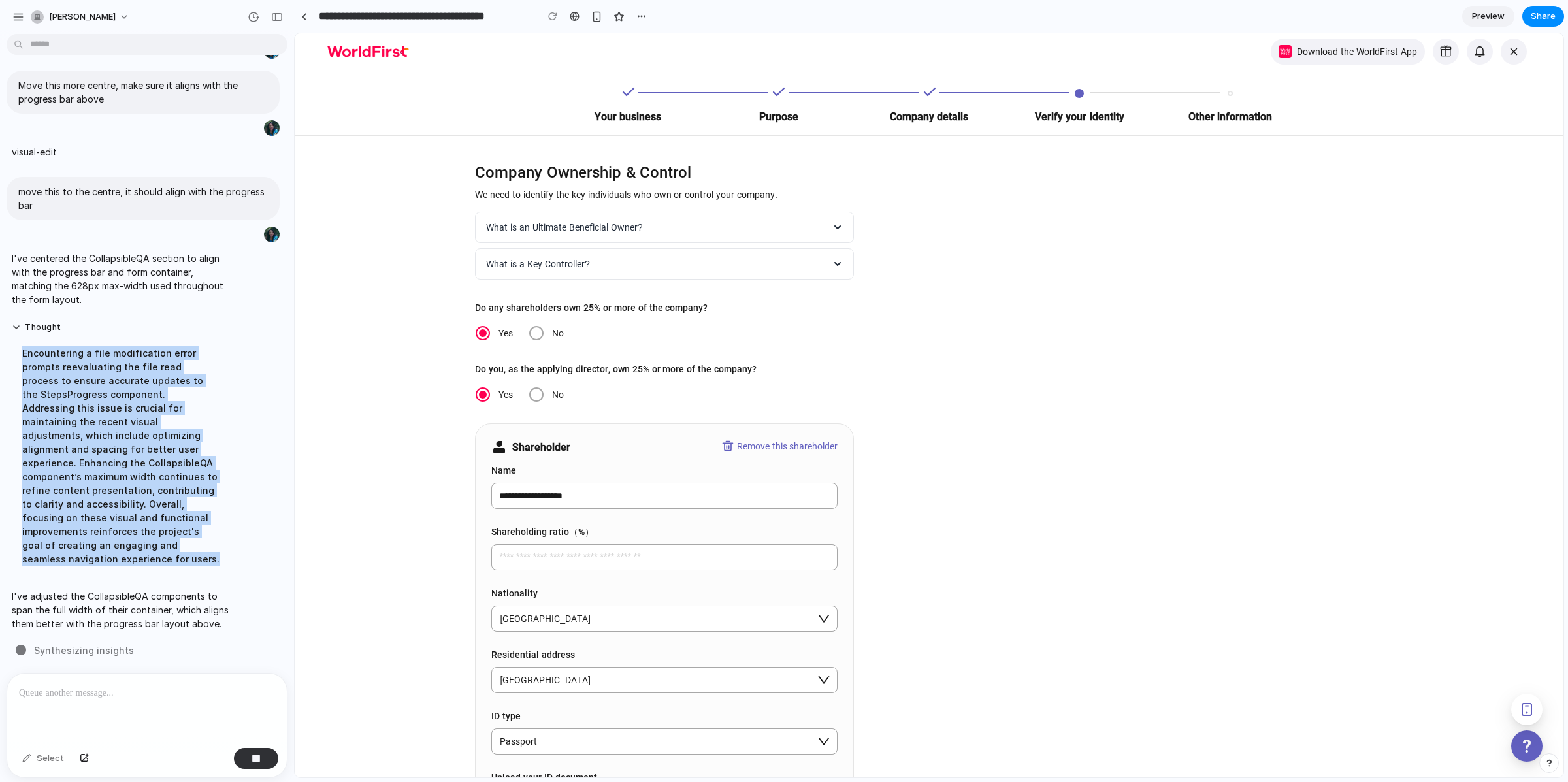
drag, startPoint x: 227, startPoint y: 543, endPoint x: 18, endPoint y: 340, distance: 291.4
click at [18, 340] on div "Thought Encountering a file modification error prompts reevaluating the file re…" at bounding box center [120, 448] width 229 height 267
click at [18, 341] on div "Encountering a file modification error prompts reevaluating the file read proce…" at bounding box center [120, 456] width 218 height 235
drag, startPoint x: 23, startPoint y: 347, endPoint x: 236, endPoint y: 537, distance: 285.4
click at [236, 537] on div "Thought Encountering a file modification error prompts reevaluating the file re…" at bounding box center [142, 448] width 273 height 267
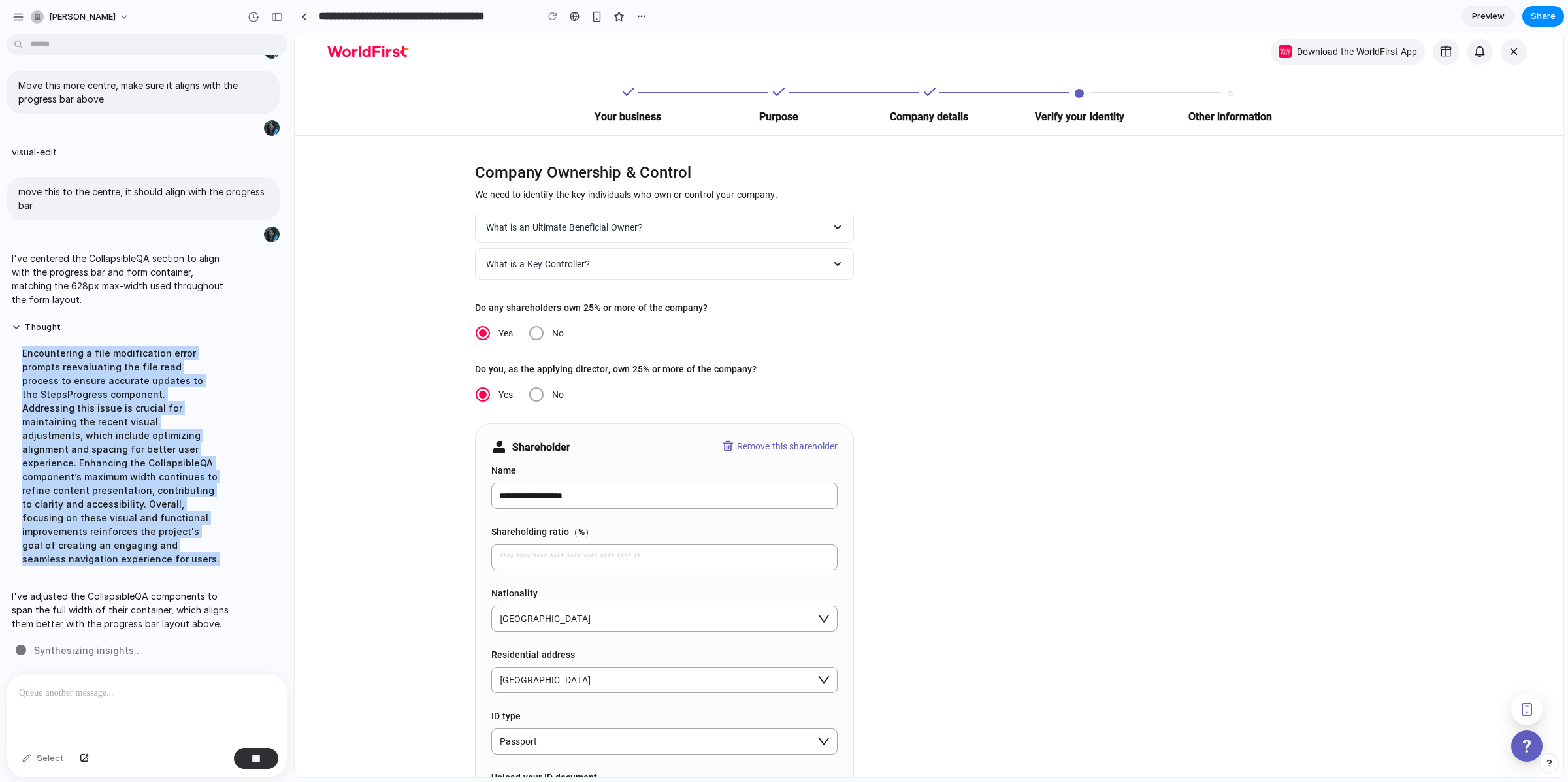
click at [236, 537] on div "Thought Encountering a file modification error prompts reevaluating the file re…" at bounding box center [142, 448] width 273 height 267
drag, startPoint x: 221, startPoint y: 537, endPoint x: 21, endPoint y: 347, distance: 275.9
click at [21, 347] on div "Encountering a file modification error prompts reevaluating the file read proce…" at bounding box center [120, 456] width 218 height 235
click at [28, 353] on div "Encountering a file modification error prompts reevaluating the file read proce…" at bounding box center [120, 456] width 218 height 235
drag, startPoint x: 20, startPoint y: 347, endPoint x: 217, endPoint y: 548, distance: 281.4
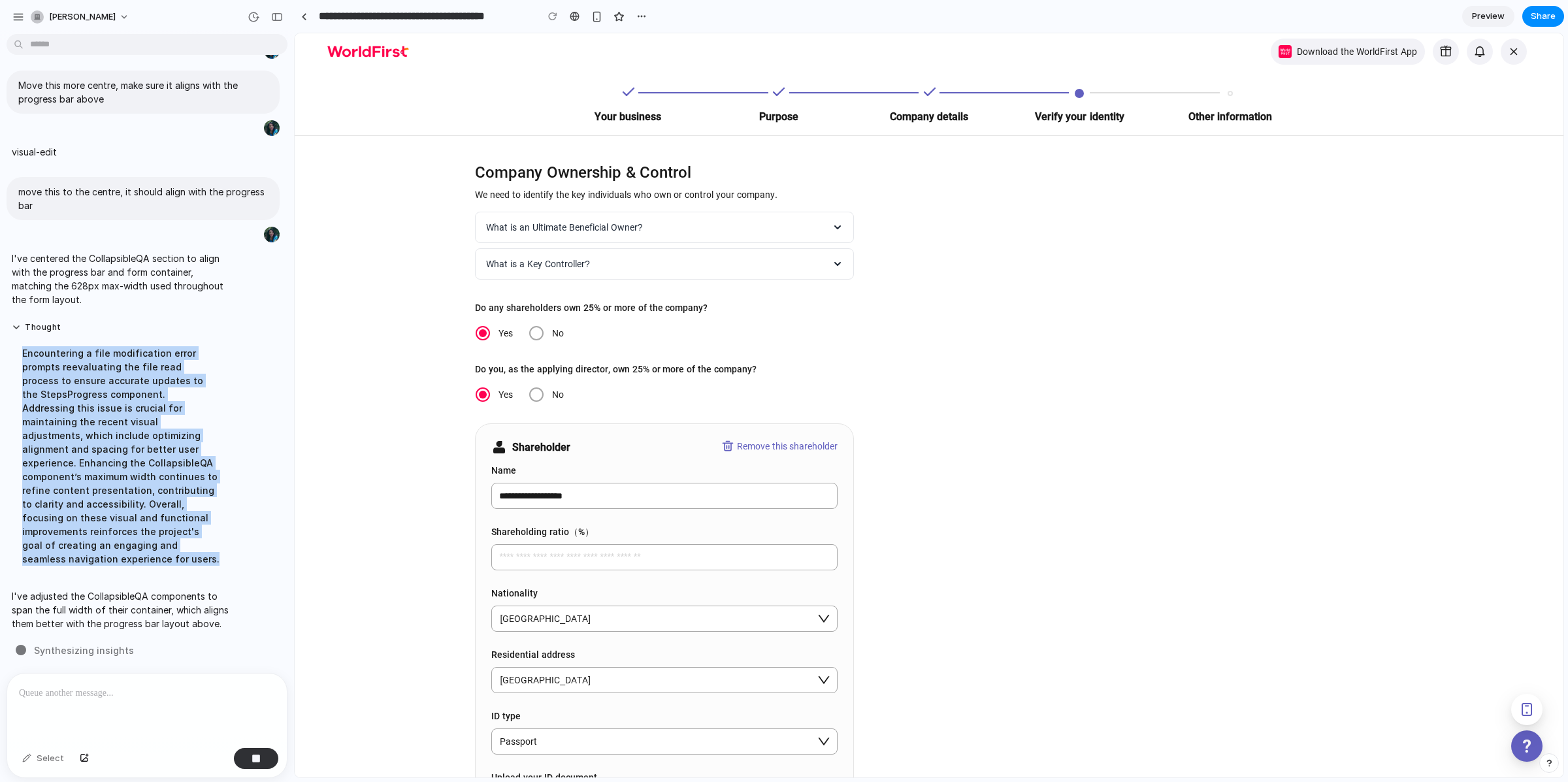
click at [222, 552] on div "Encountering a file modification error prompts reevaluating the file read proce…" at bounding box center [120, 456] width 218 height 235
click at [212, 540] on div "Encountering a file modification error prompts reevaluating the file read proce…" at bounding box center [120, 456] width 218 height 235
drag, startPoint x: 219, startPoint y: 543, endPoint x: 22, endPoint y: 348, distance: 277.2
click at [22, 348] on div "Encountering a file modification error prompts reevaluating the file read proce…" at bounding box center [120, 456] width 218 height 235
click at [23, 351] on div "Encountering a file modification error prompts reevaluating the file read proce…" at bounding box center [120, 456] width 218 height 235
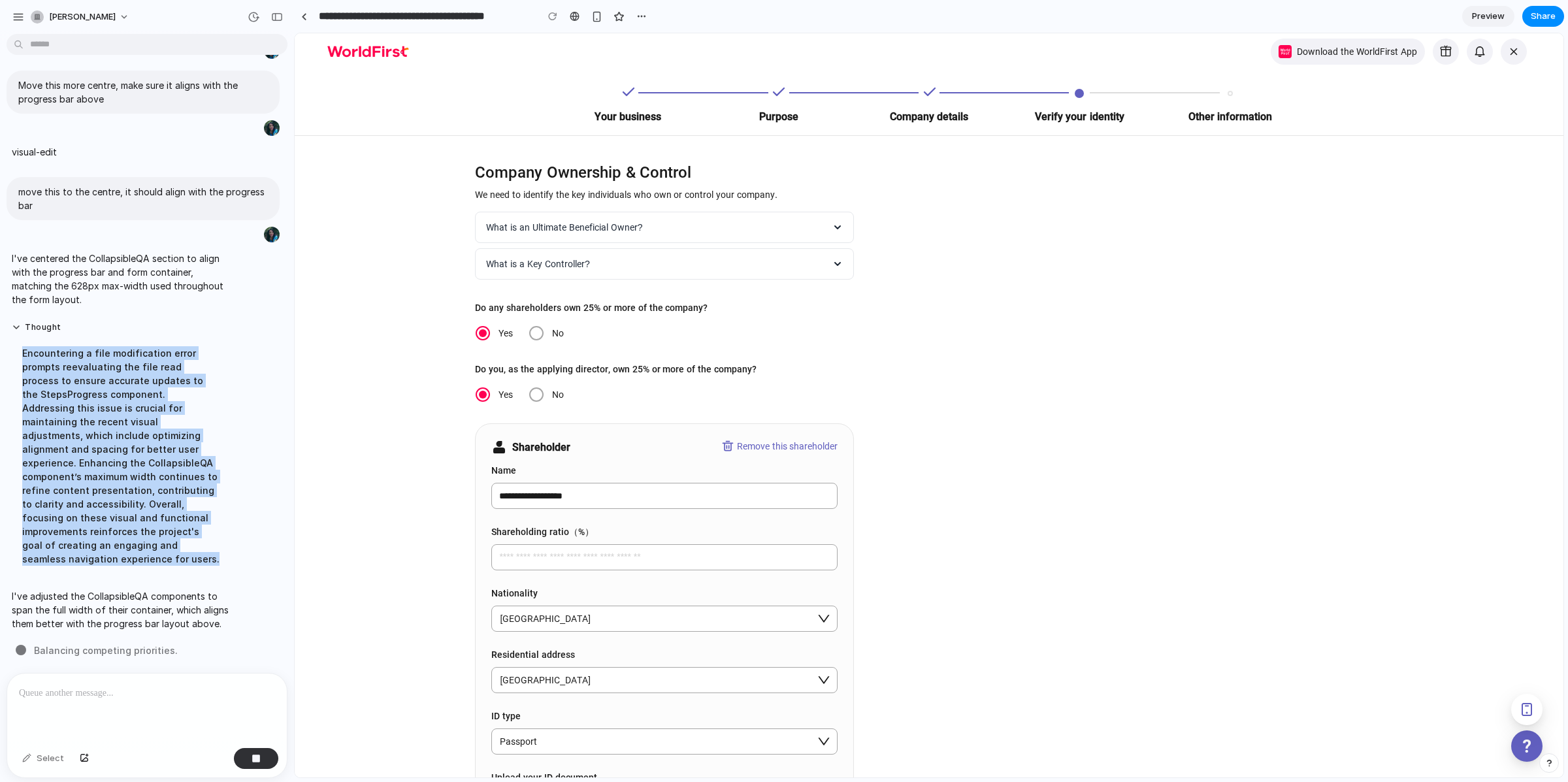
drag, startPoint x: 24, startPoint y: 345, endPoint x: 238, endPoint y: 547, distance: 294.3
click at [238, 547] on div "Thought Encountering a file modification error prompts reevaluating the file re…" at bounding box center [142, 448] width 273 height 267
click at [222, 535] on div "Encountering a file modification error prompts reevaluating the file read proce…" at bounding box center [120, 456] width 218 height 235
drag, startPoint x: 208, startPoint y: 540, endPoint x: 21, endPoint y: 345, distance: 270.2
click at [21, 345] on div "Encountering a file modification error prompts reevaluating the file read proce…" at bounding box center [120, 456] width 218 height 235
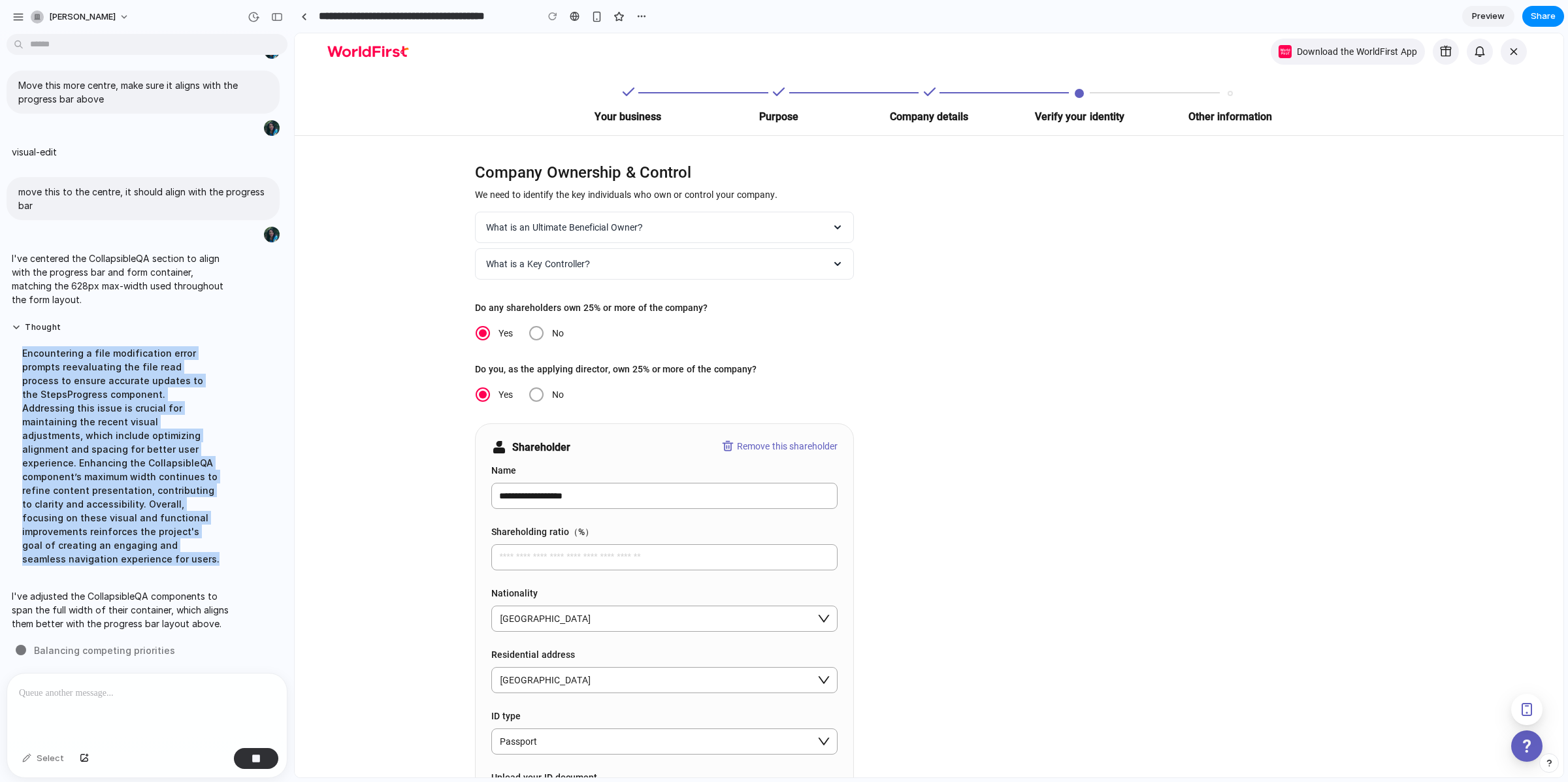
click at [21, 345] on div "Encountering a file modification error prompts reevaluating the file read proce…" at bounding box center [120, 456] width 218 height 235
drag, startPoint x: 21, startPoint y: 345, endPoint x: 218, endPoint y: 537, distance: 275.1
click at [218, 537] on div "Encountering a file modification error prompts reevaluating the file read proce…" at bounding box center [120, 456] width 218 height 235
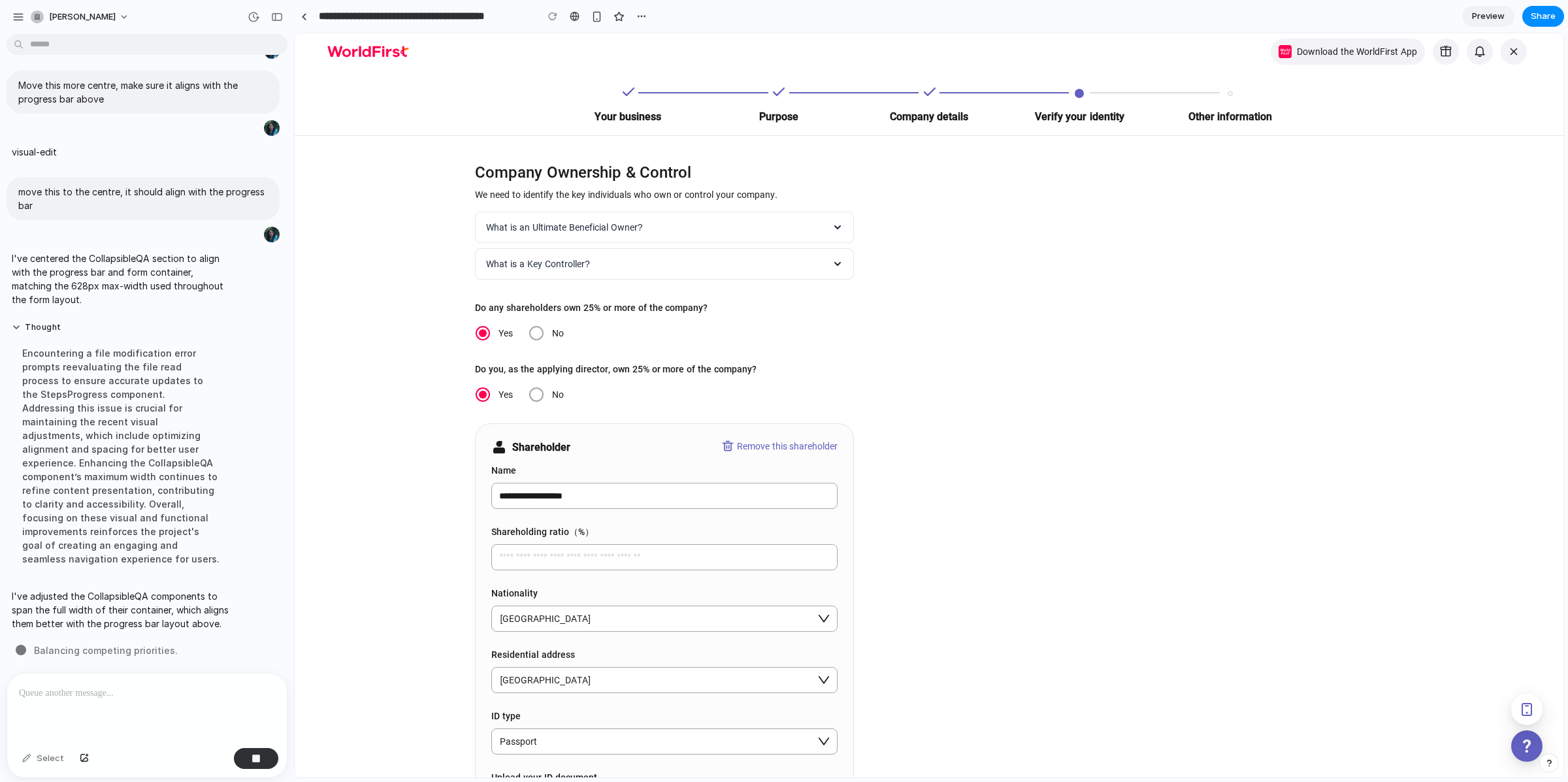
click at [218, 537] on div "Encountering a file modification error prompts reevaluating the file read proce…" at bounding box center [120, 456] width 218 height 235
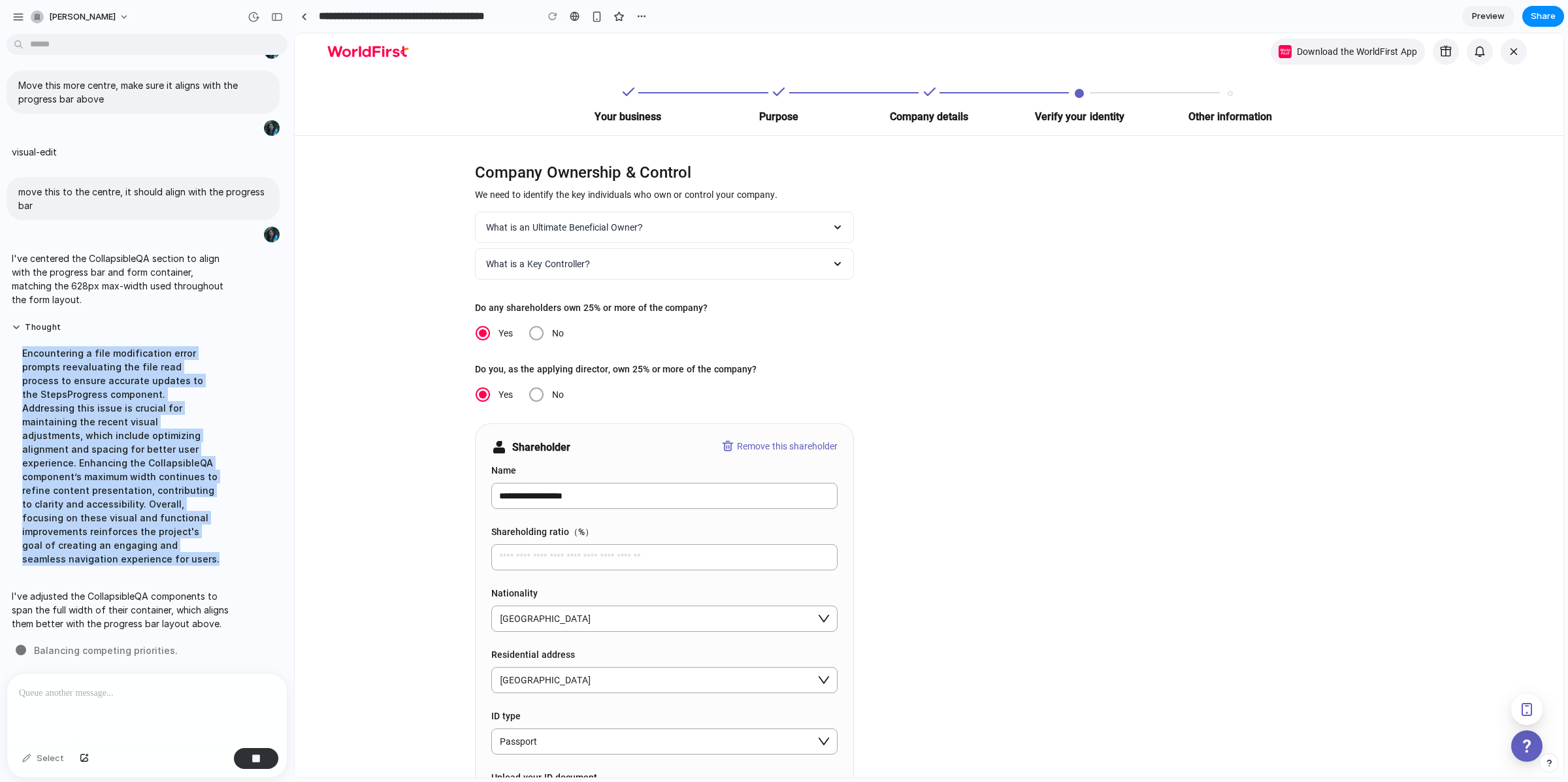
drag, startPoint x: 215, startPoint y: 535, endPoint x: 22, endPoint y: 343, distance: 272.2
click at [22, 343] on div "Encountering a file modification error prompts reevaluating the file read proce…" at bounding box center [120, 456] width 218 height 235
click at [45, 363] on div "Encountering a file modification error prompts reevaluating the file read proce…" at bounding box center [120, 456] width 218 height 235
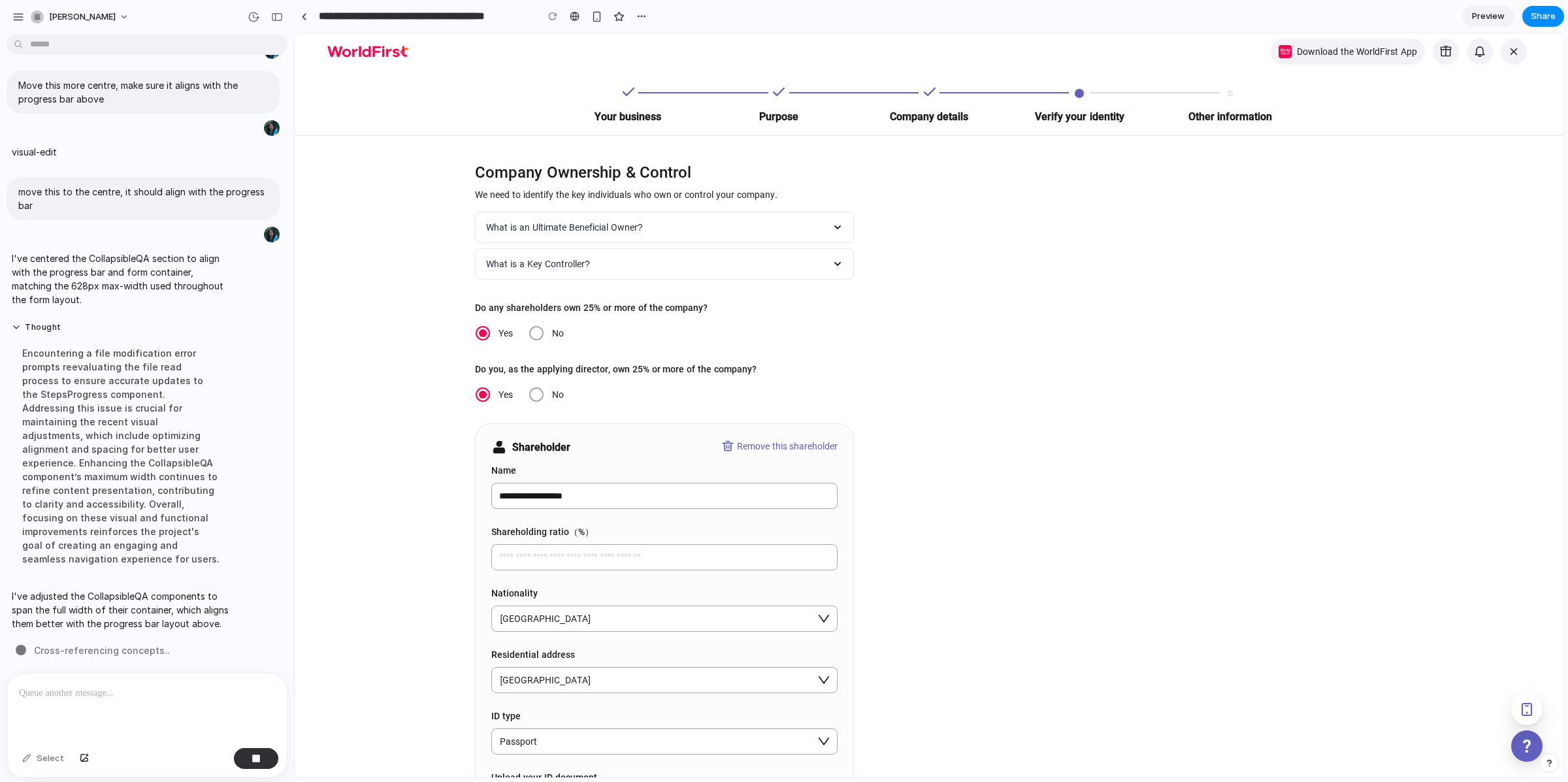
click at [136, 449] on div "Encountering a file modification error prompts reevaluating the file read proce…" at bounding box center [120, 456] width 218 height 235
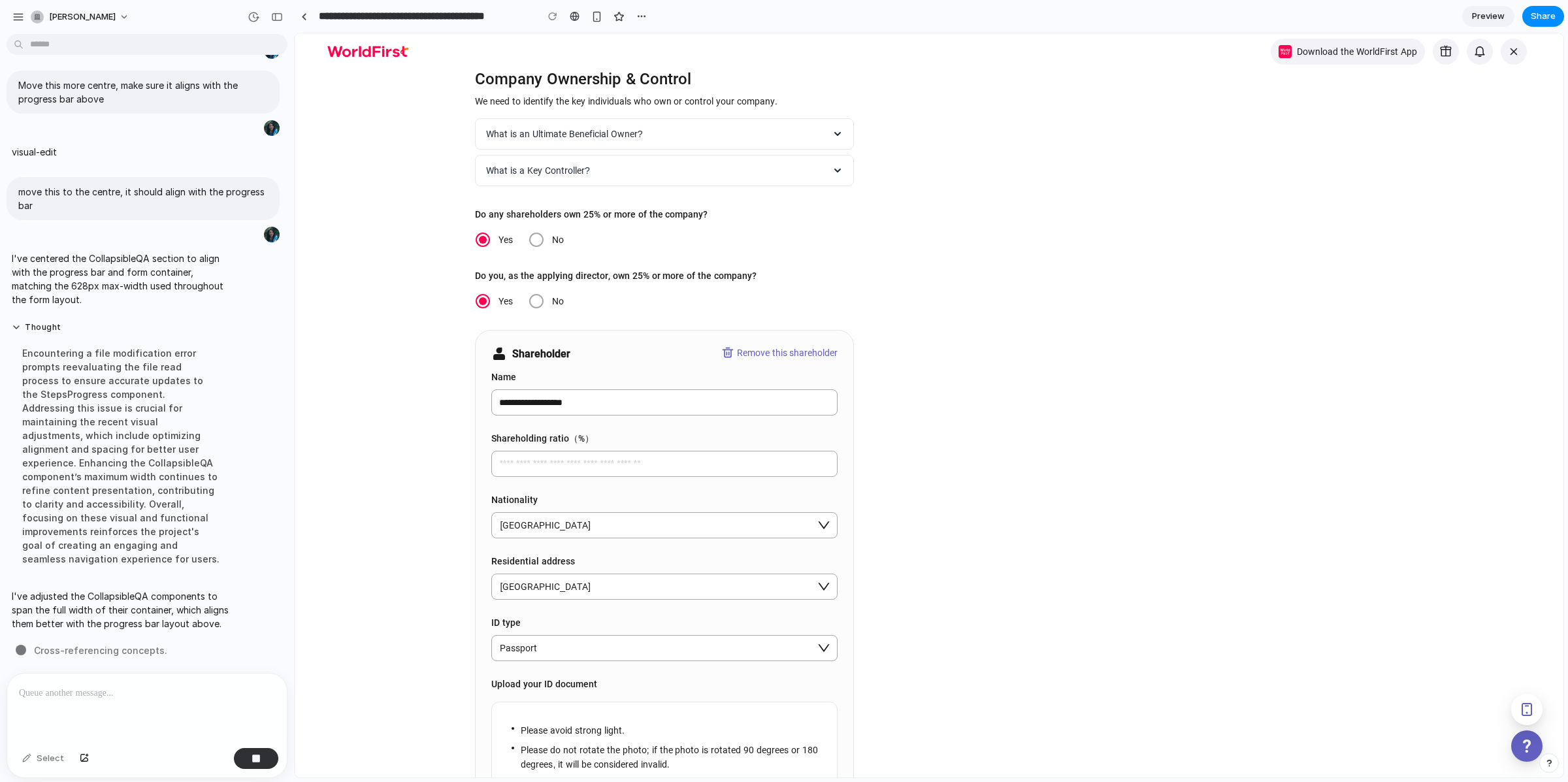
scroll to position [0, 0]
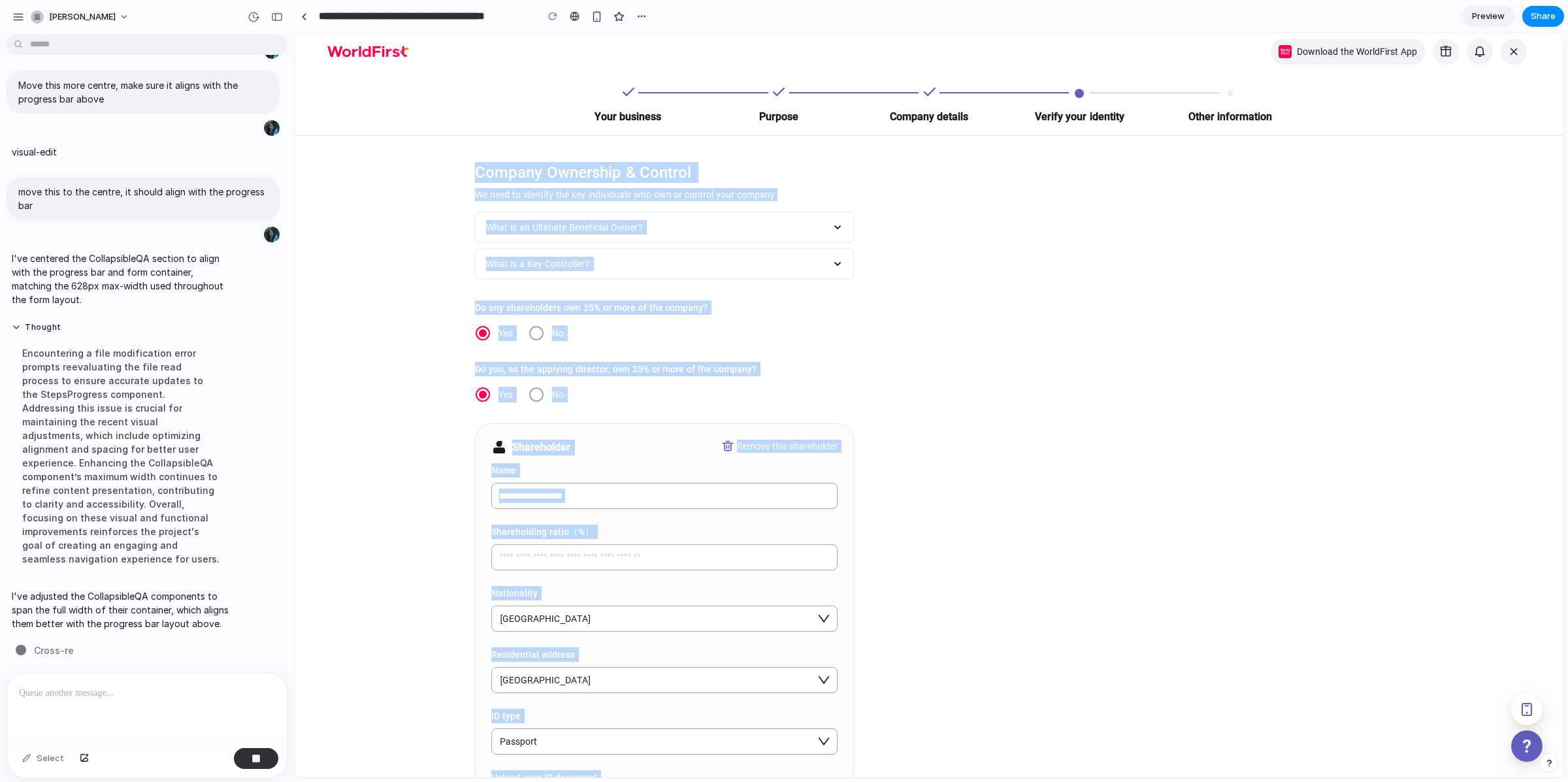
drag, startPoint x: 471, startPoint y: 164, endPoint x: 1040, endPoint y: 426, distance: 626.4
drag, startPoint x: 483, startPoint y: 169, endPoint x: 741, endPoint y: 368, distance: 325.8
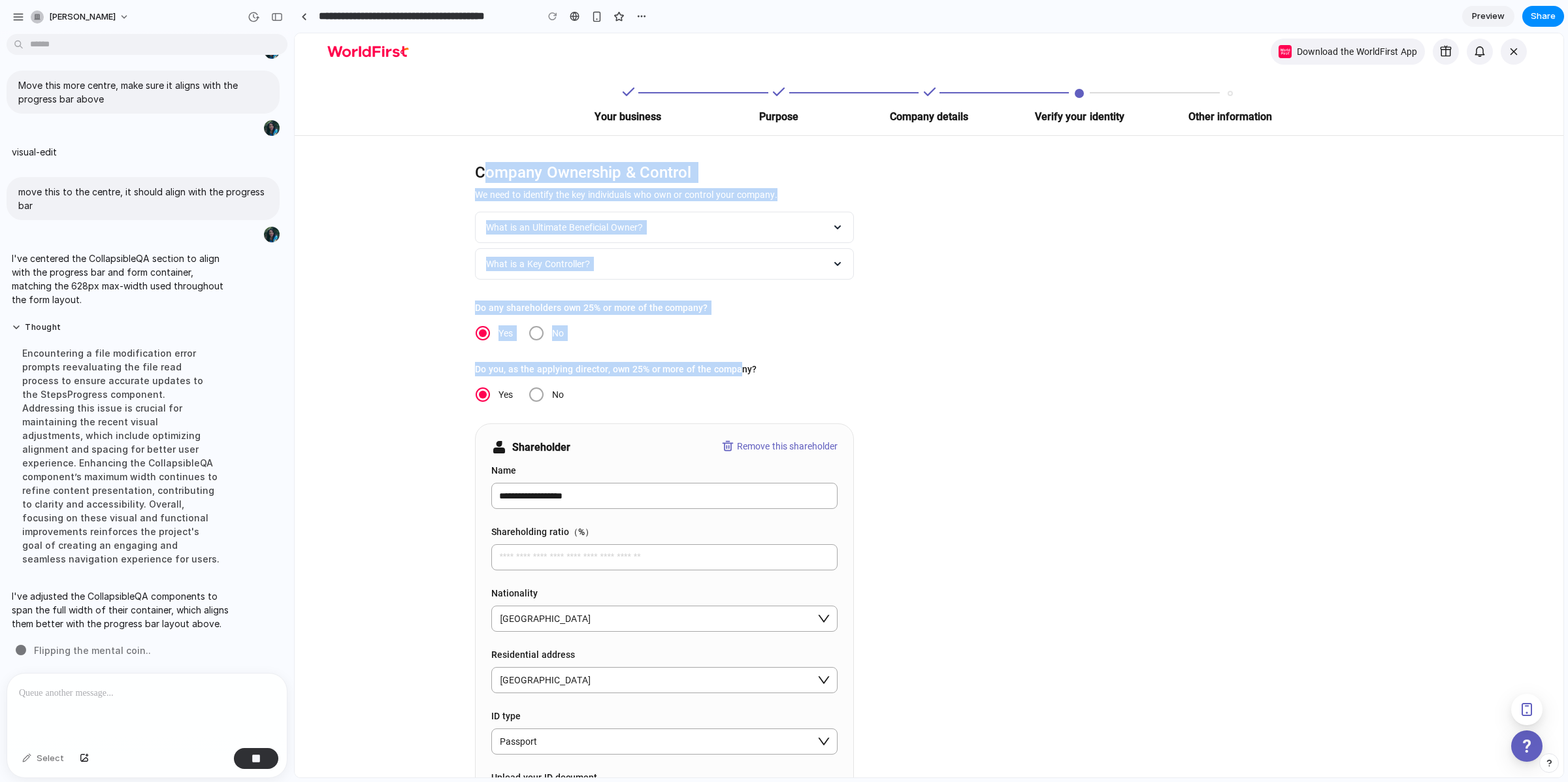
click at [741, 368] on span "Do you, as the applying director, own 25% or more of the company?" at bounding box center [616, 369] width 281 height 14
drag, startPoint x: 746, startPoint y: 369, endPoint x: 478, endPoint y: 171, distance: 333.2
click at [478, 171] on p "Company Ownership & Control" at bounding box center [664, 172] width 379 height 21
drag, startPoint x: 476, startPoint y: 169, endPoint x: 758, endPoint y: 369, distance: 345.7
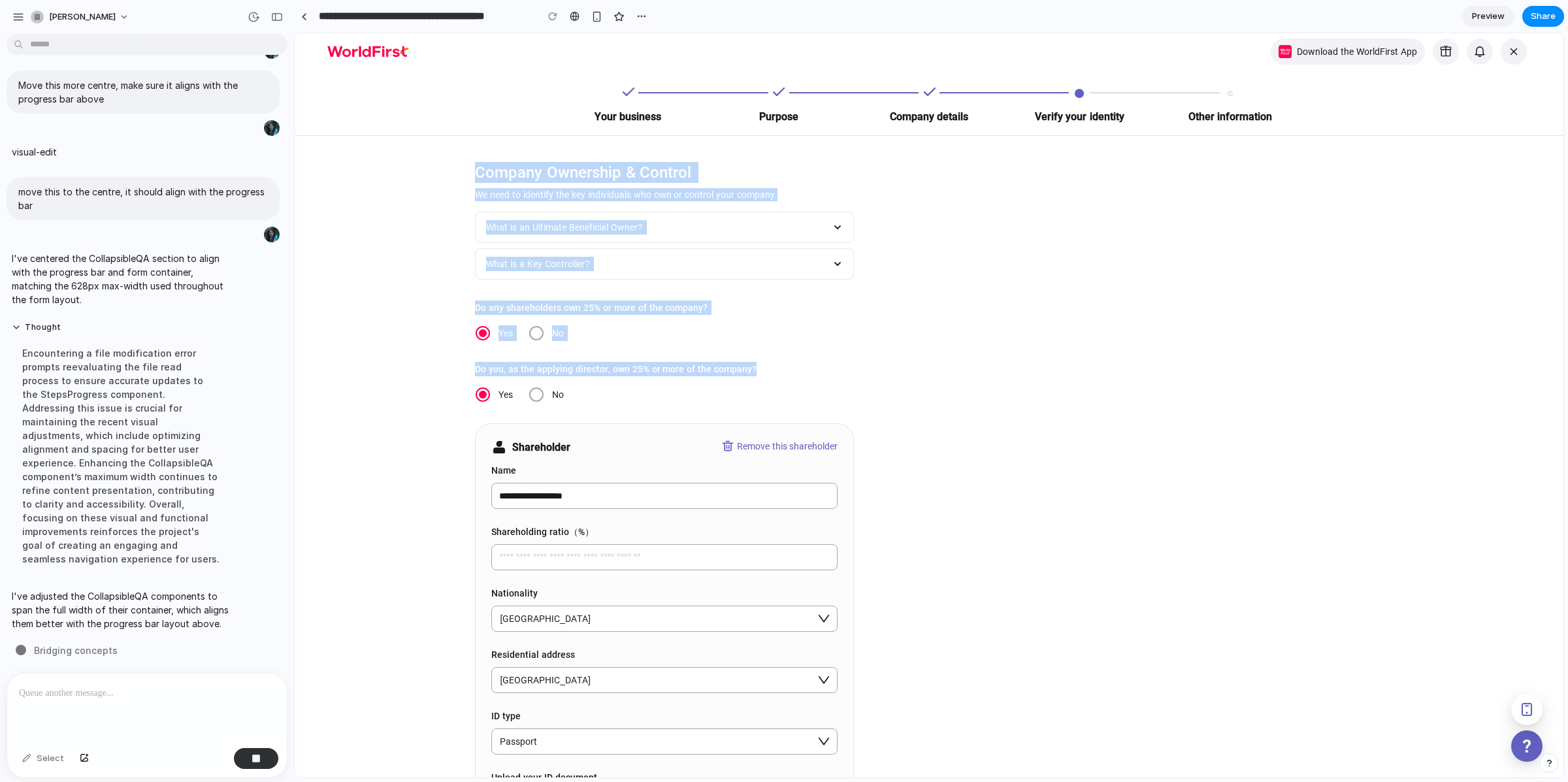
click at [758, 369] on div "Do you, as the applying director, own 25% or more of the company?" at bounding box center [664, 369] width 379 height 14
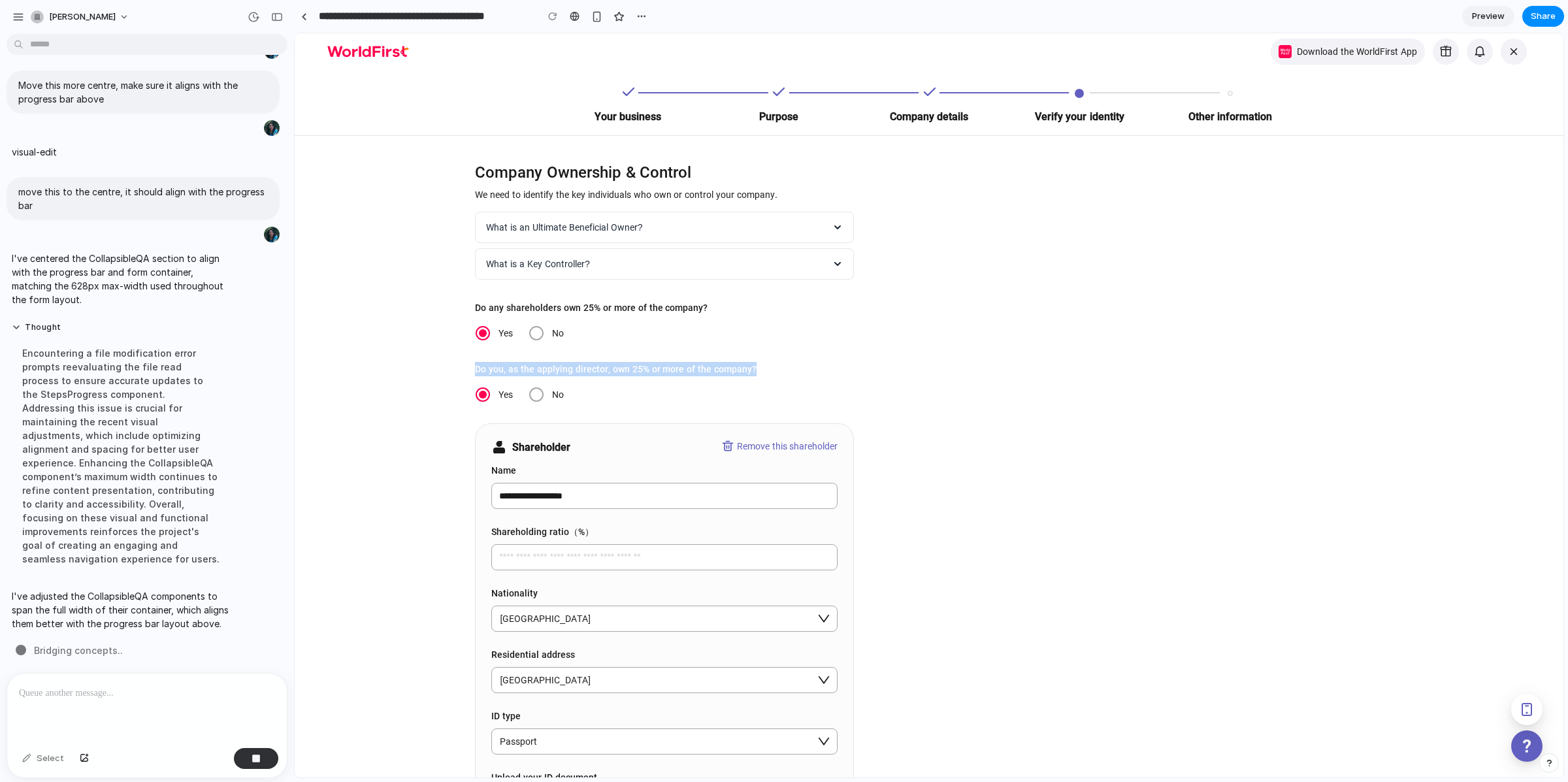
drag, startPoint x: 753, startPoint y: 365, endPoint x: 738, endPoint y: 361, distance: 15.5
click at [744, 371] on span "Do you, as the applying director, own 25% or more of the company?" at bounding box center [616, 369] width 281 height 14
drag, startPoint x: 744, startPoint y: 371, endPoint x: 637, endPoint y: 369, distance: 107.0
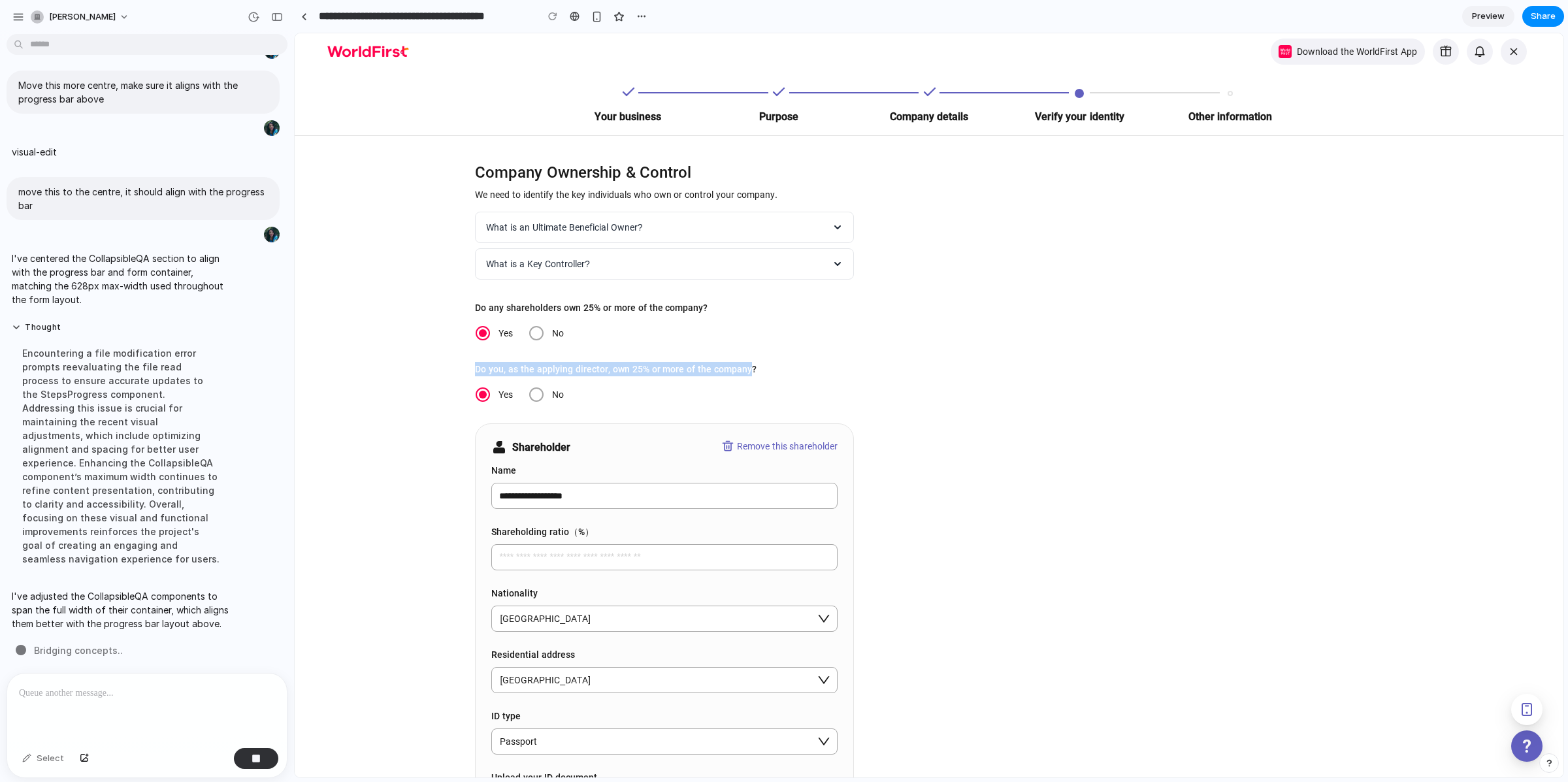
click at [638, 372] on span "Do you, as the applying director, own 25% or more of the company?" at bounding box center [616, 369] width 281 height 14
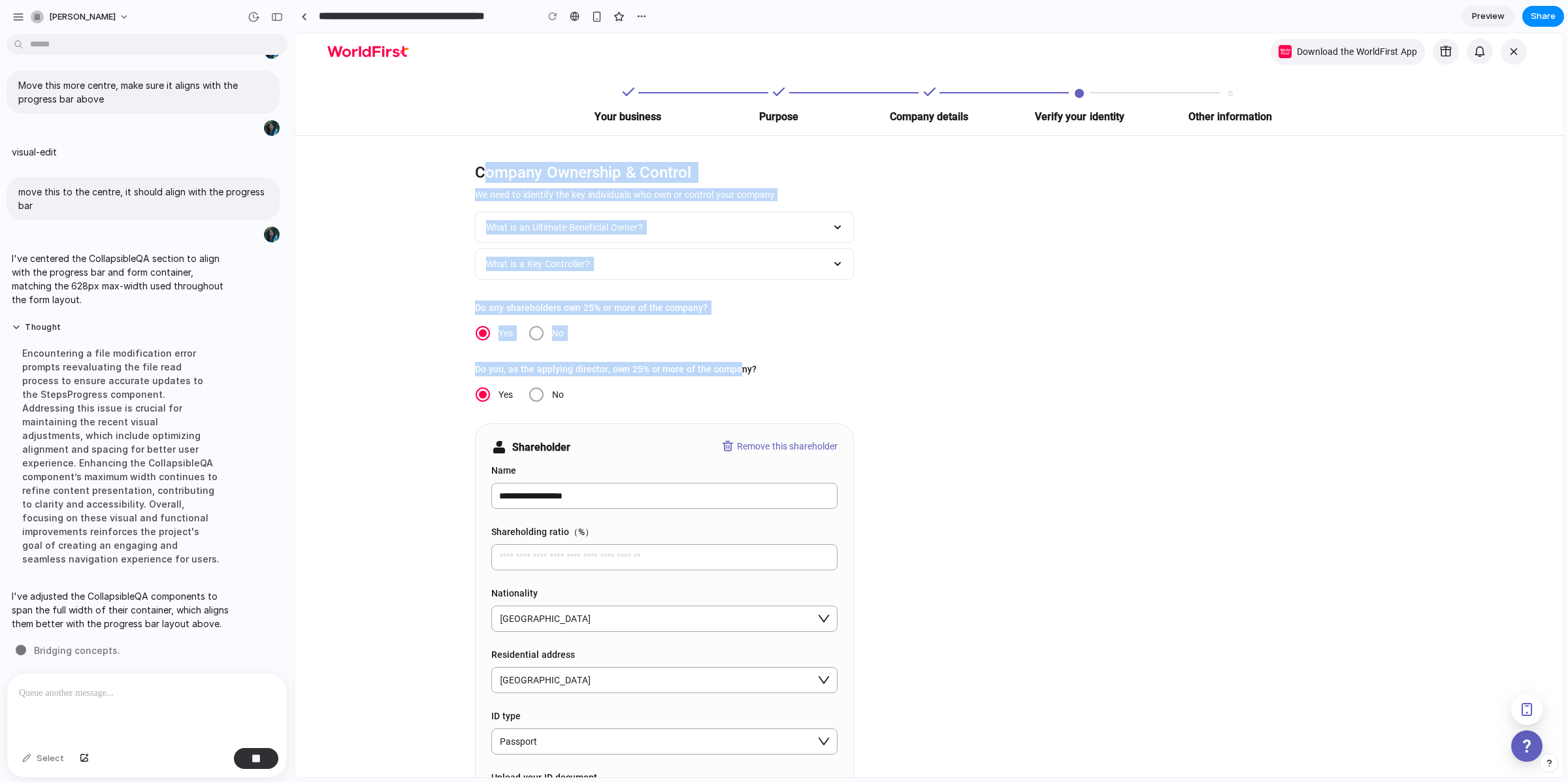
drag, startPoint x: 743, startPoint y: 372, endPoint x: 481, endPoint y: 171, distance: 330.2
click at [481, 171] on p "Company Ownership & Control" at bounding box center [664, 172] width 379 height 21
drag, startPoint x: 481, startPoint y: 171, endPoint x: 744, endPoint y: 369, distance: 329.2
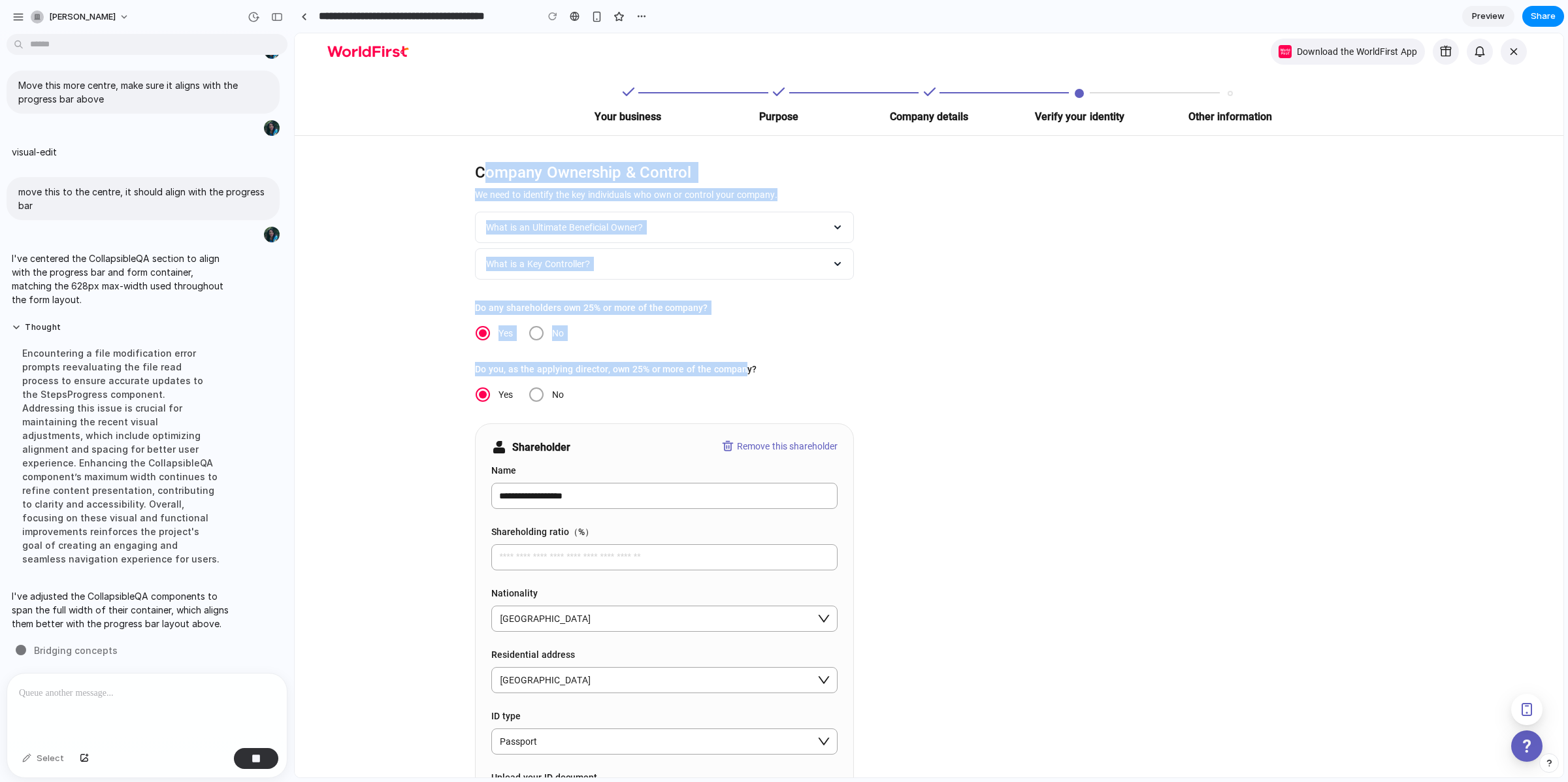
click at [744, 369] on span "Do you, as the applying director, own 25% or more of the company?" at bounding box center [616, 369] width 281 height 14
drag, startPoint x: 484, startPoint y: 167, endPoint x: 743, endPoint y: 373, distance: 330.9
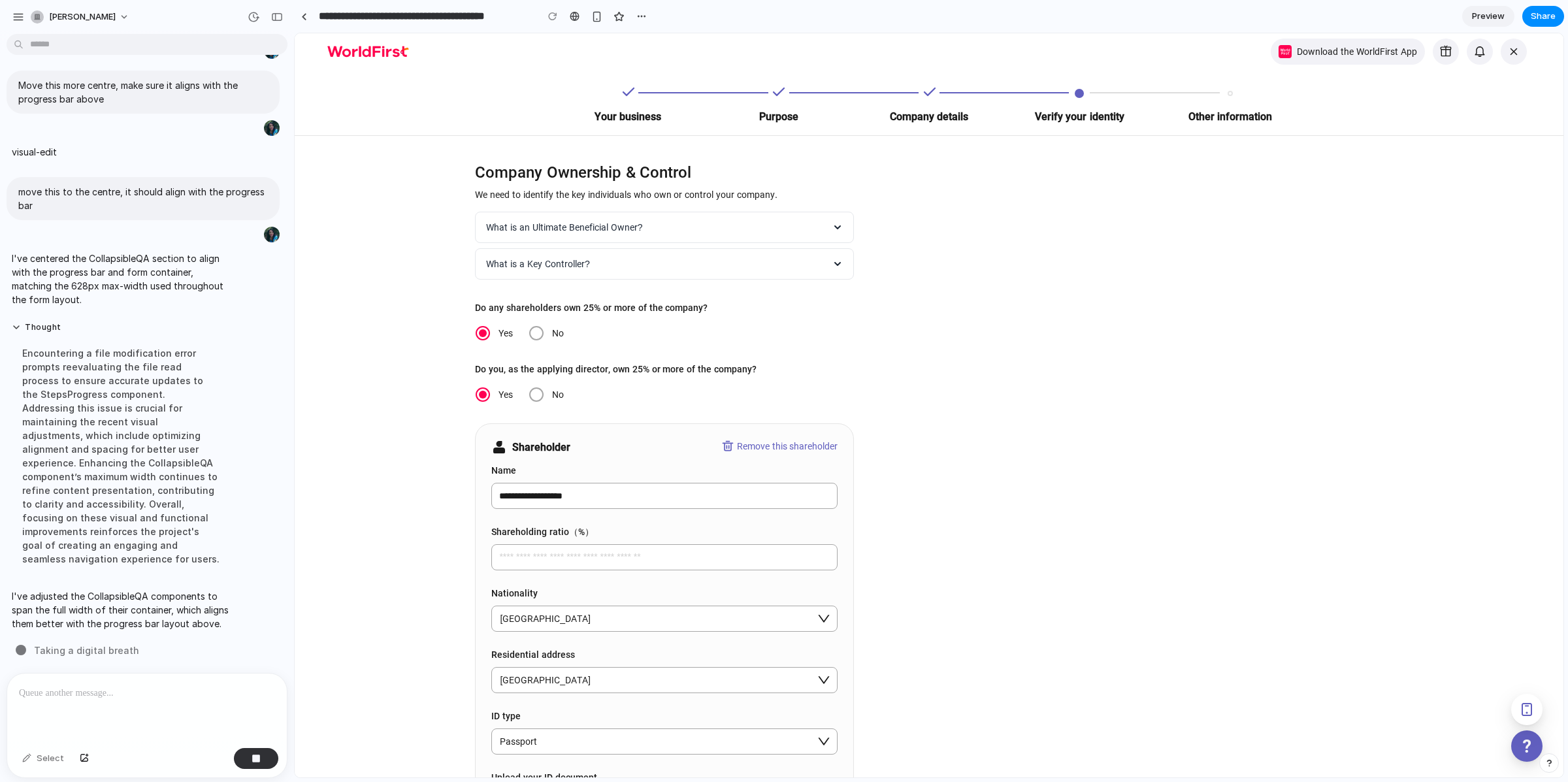
click at [780, 376] on div "Do you, as the applying director, own 25% or more of the company?" at bounding box center [664, 372] width 379 height 19
click at [726, 369] on span "Do you, as the applying director, own 25% or more of the company?" at bounding box center [616, 369] width 281 height 14
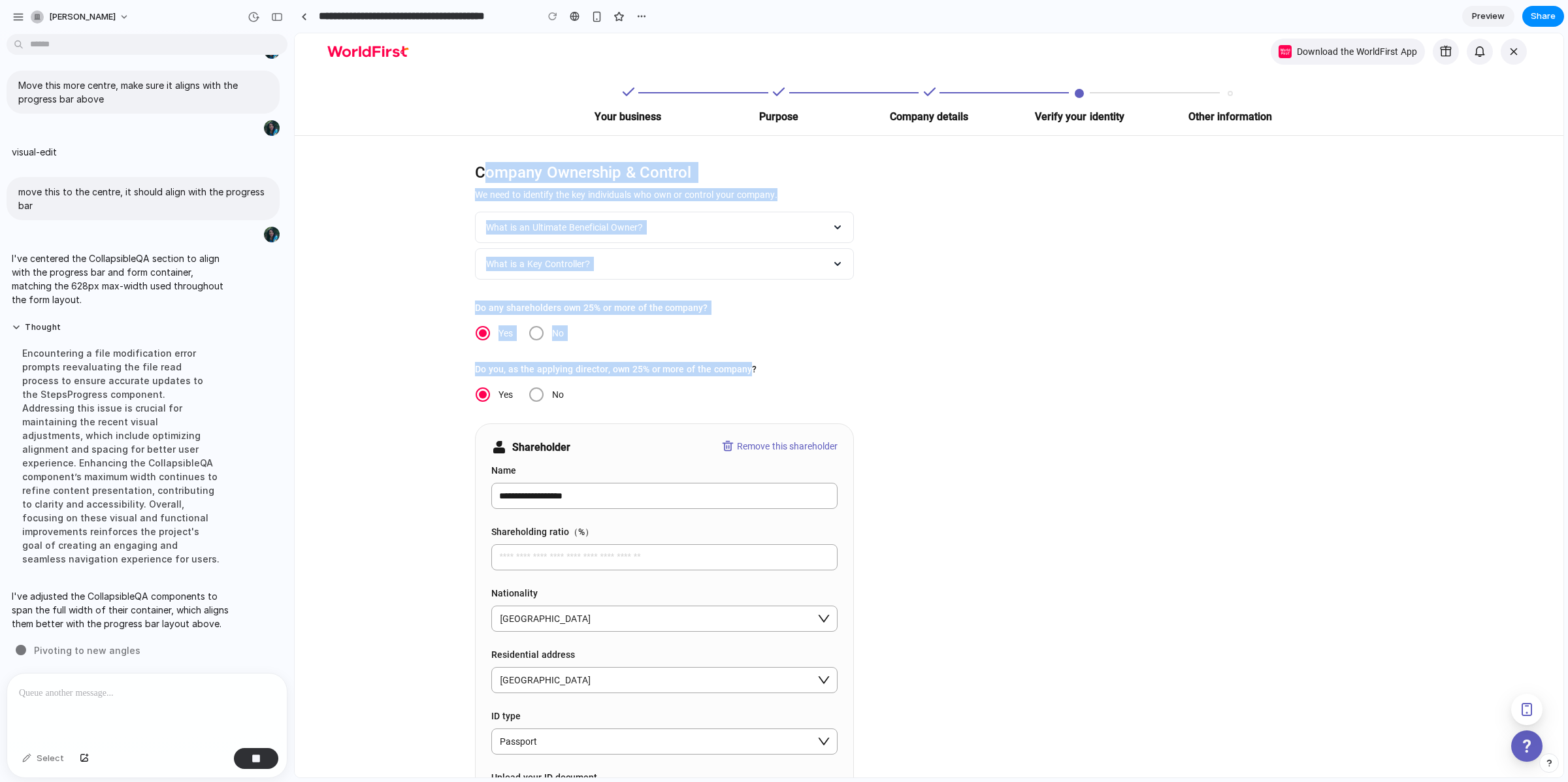
drag, startPoint x: 749, startPoint y: 369, endPoint x: 483, endPoint y: 174, distance: 329.8
click at [484, 174] on p "Company Ownership & Control" at bounding box center [664, 172] width 379 height 21
drag, startPoint x: 484, startPoint y: 169, endPoint x: 743, endPoint y: 375, distance: 330.9
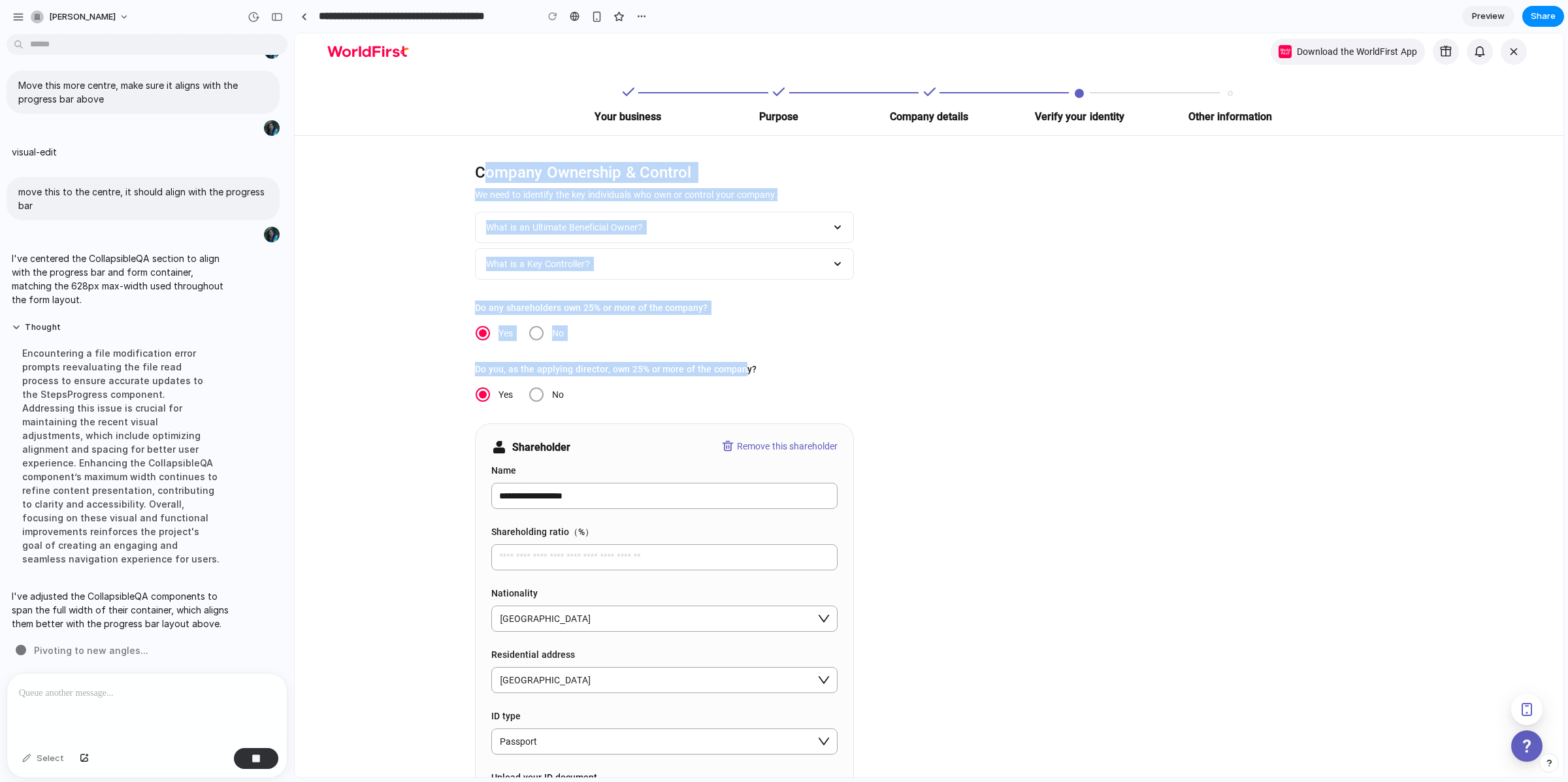
click at [743, 375] on span "Do you, as the applying director, own 25% or more of the company?" at bounding box center [616, 369] width 281 height 14
drag, startPoint x: 741, startPoint y: 371, endPoint x: 485, endPoint y: 173, distance: 323.6
click at [485, 174] on p "Company Ownership & Control" at bounding box center [664, 172] width 379 height 21
drag, startPoint x: 484, startPoint y: 172, endPoint x: 743, endPoint y: 369, distance: 325.4
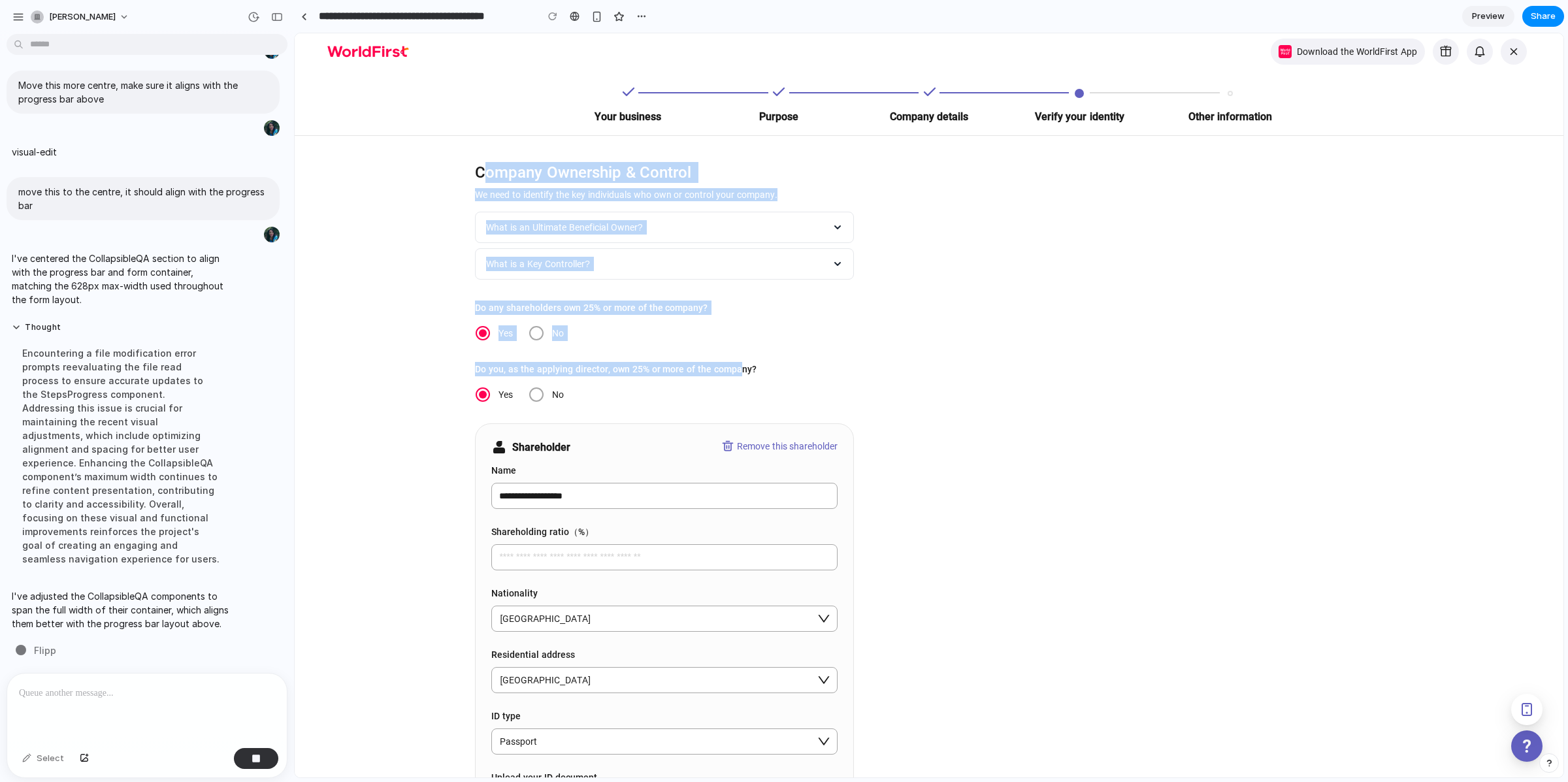
click at [743, 369] on span "Do you, as the applying director, own 25% or more of the company?" at bounding box center [616, 369] width 281 height 14
drag, startPoint x: 483, startPoint y: 178, endPoint x: 746, endPoint y: 374, distance: 328.0
click at [746, 374] on span "Do you, as the applying director, own 25% or more of the company?" at bounding box center [616, 369] width 281 height 14
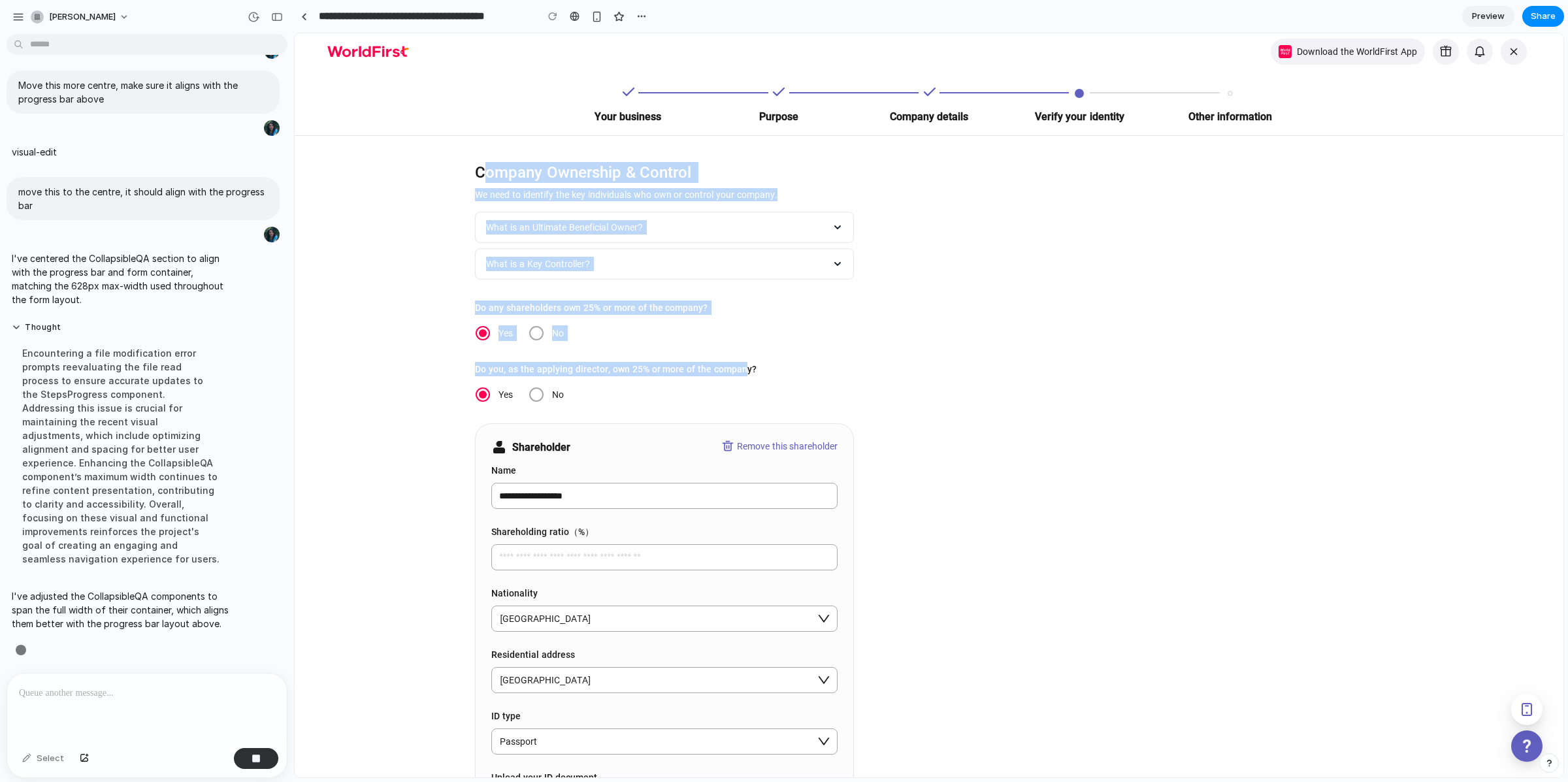
drag, startPoint x: 746, startPoint y: 370, endPoint x: 484, endPoint y: 170, distance: 329.6
click at [484, 170] on p "Company Ownership & Control" at bounding box center [664, 172] width 379 height 21
drag, startPoint x: 481, startPoint y: 174, endPoint x: 745, endPoint y: 369, distance: 328.2
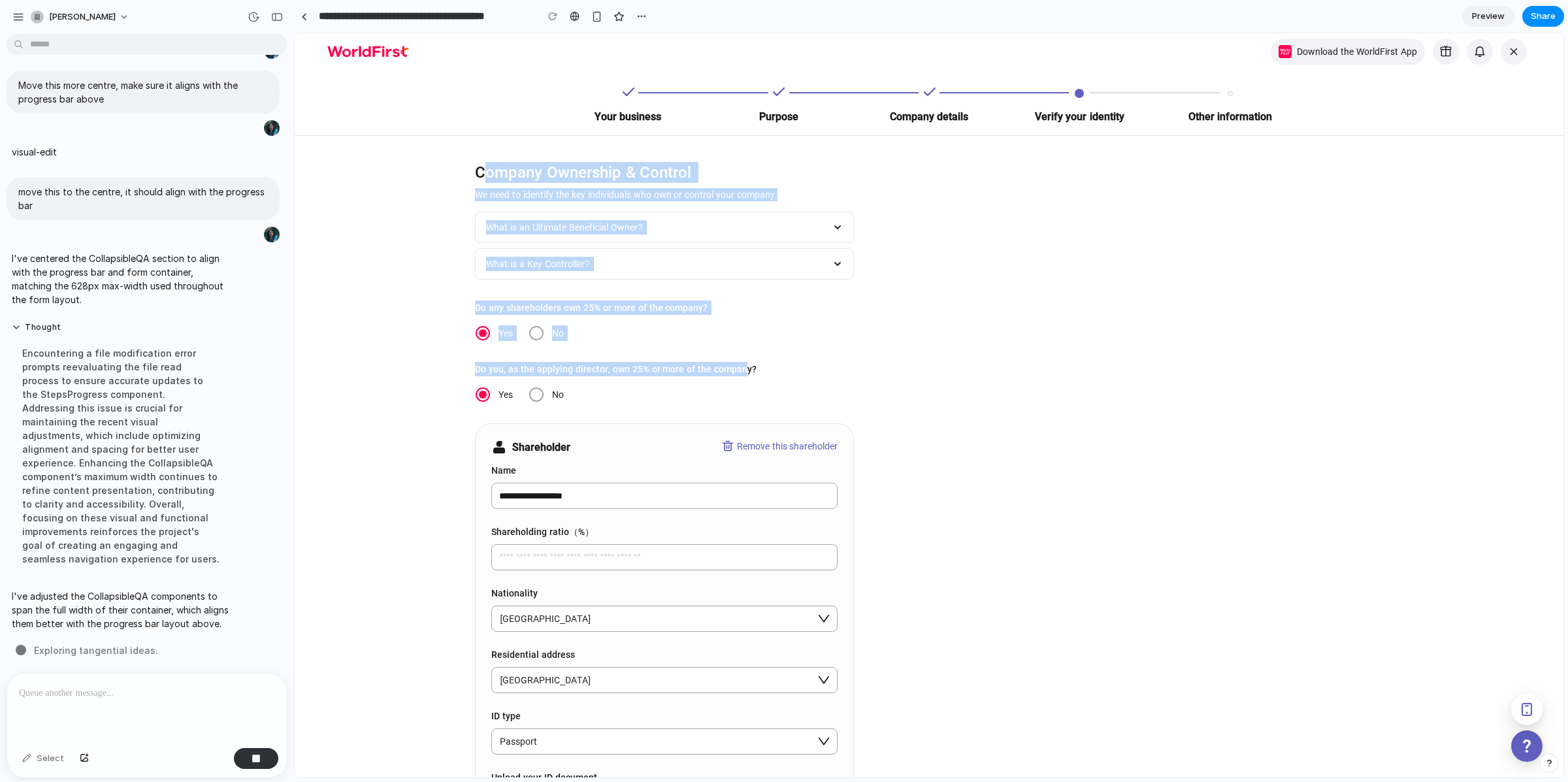
click at [745, 369] on span "Do you, as the applying director, own 25% or more of the company?" at bounding box center [616, 369] width 281 height 14
drag, startPoint x: 746, startPoint y: 369, endPoint x: 481, endPoint y: 168, distance: 332.6
click at [481, 168] on p "Company Ownership & Control" at bounding box center [664, 172] width 379 height 21
drag, startPoint x: 484, startPoint y: 168, endPoint x: 746, endPoint y: 367, distance: 329.0
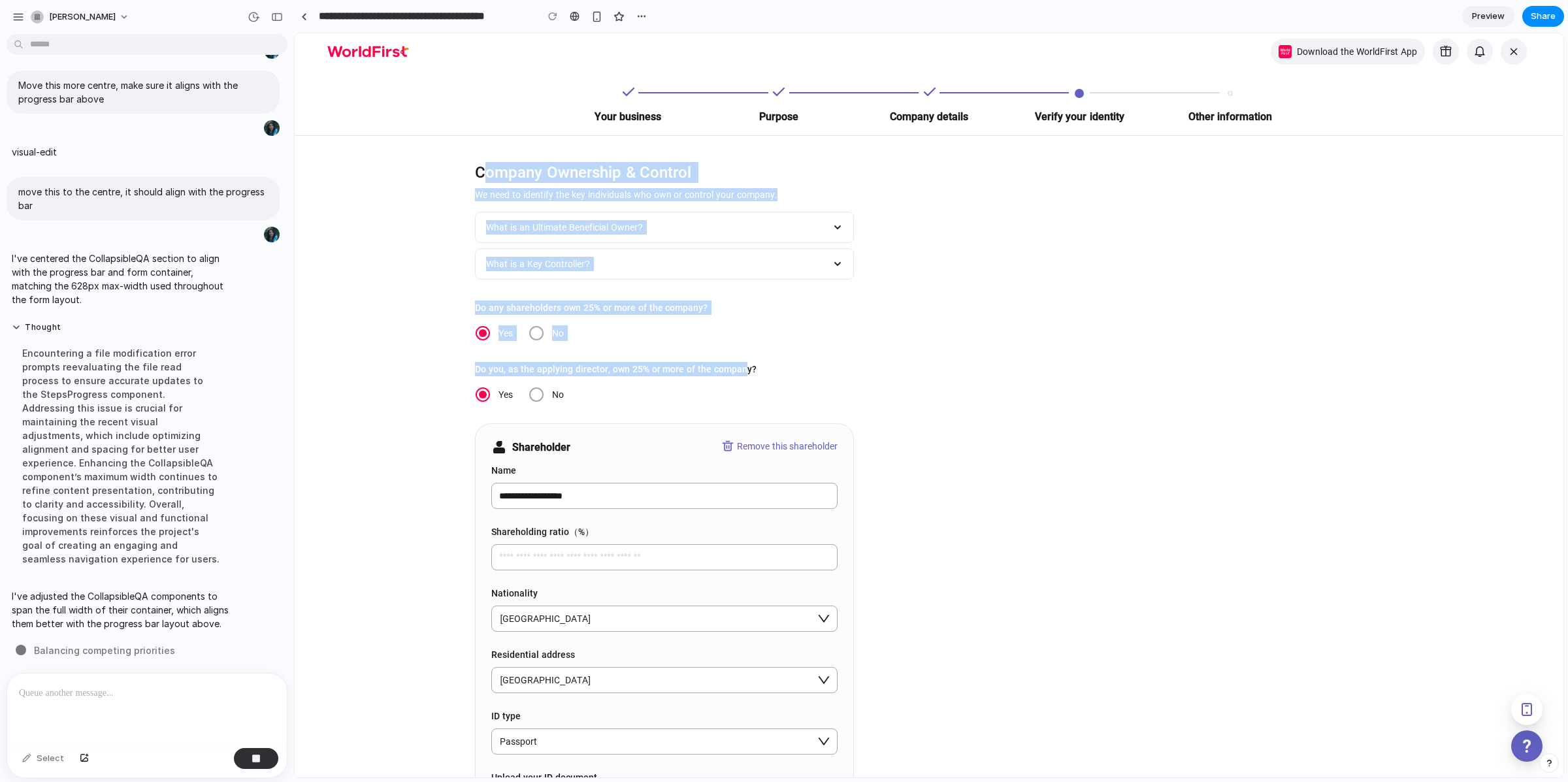
click at [746, 367] on span "Do you, as the applying director, own 25% or more of the company?" at bounding box center [616, 369] width 281 height 14
drag, startPoint x: 741, startPoint y: 367, endPoint x: 479, endPoint y: 161, distance: 333.3
click at [479, 162] on p "Company Ownership & Control" at bounding box center [664, 172] width 379 height 21
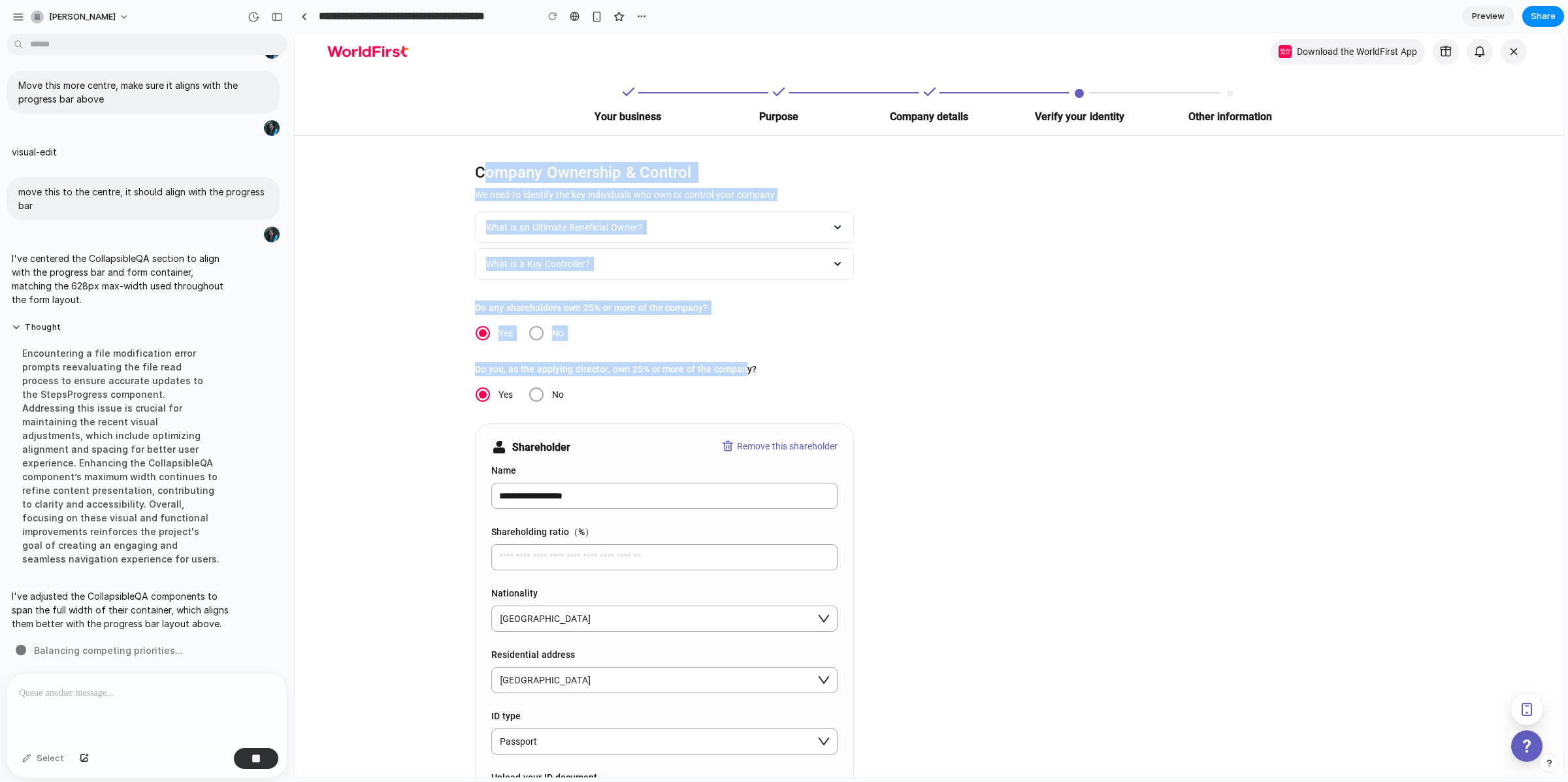
drag, startPoint x: 482, startPoint y: 169, endPoint x: 743, endPoint y: 372, distance: 330.7
click at [743, 372] on span "Do you, as the applying director, own 25% or more of the company?" at bounding box center [616, 369] width 281 height 14
drag, startPoint x: 494, startPoint y: 179, endPoint x: 746, endPoint y: 372, distance: 317.4
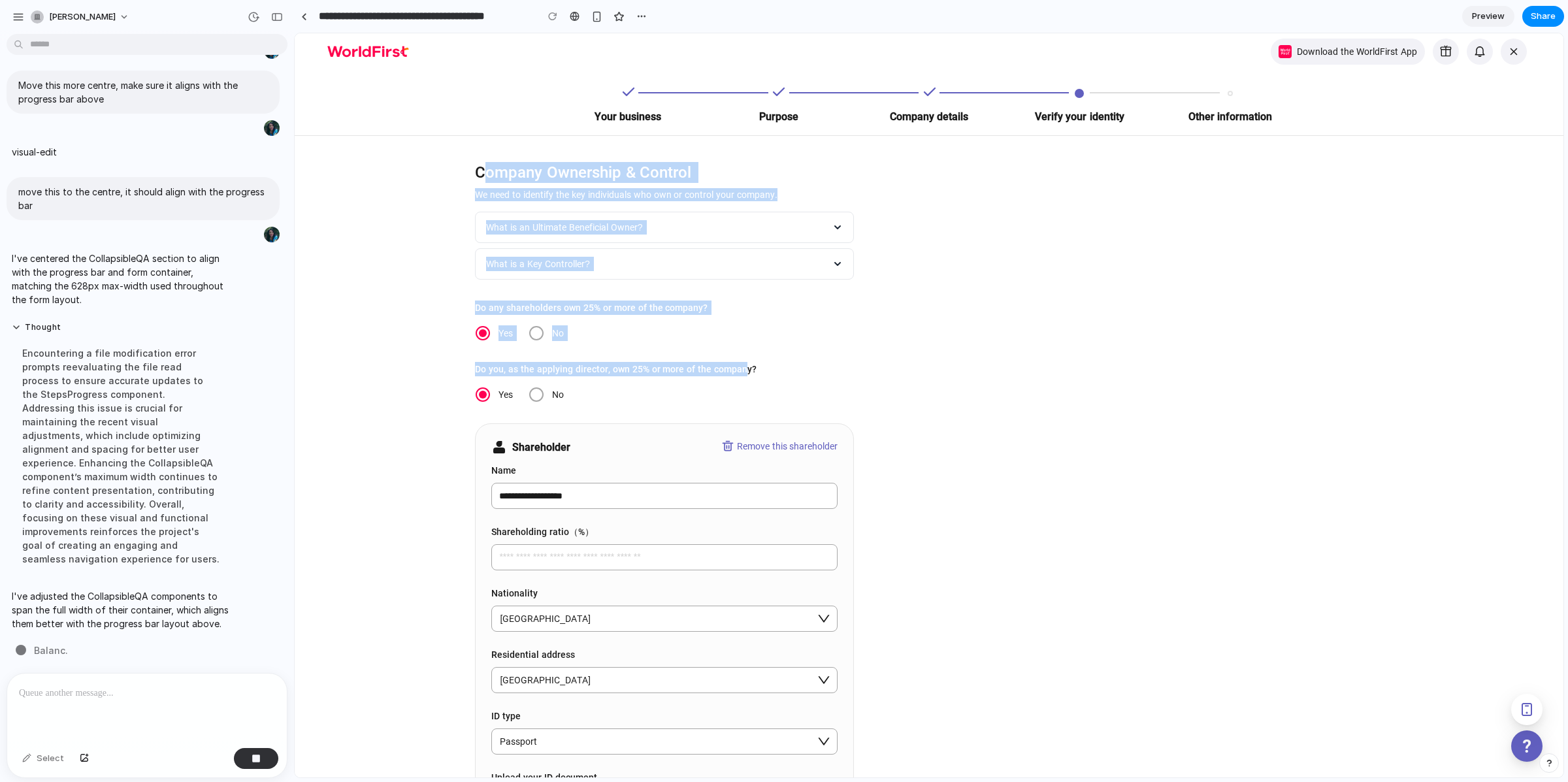
click at [746, 372] on span "Do you, as the applying director, own 25% or more of the company?" at bounding box center [616, 369] width 281 height 14
drag, startPoint x: 746, startPoint y: 372, endPoint x: 481, endPoint y: 174, distance: 330.8
click at [481, 174] on p "Company Ownership & Control" at bounding box center [664, 172] width 379 height 21
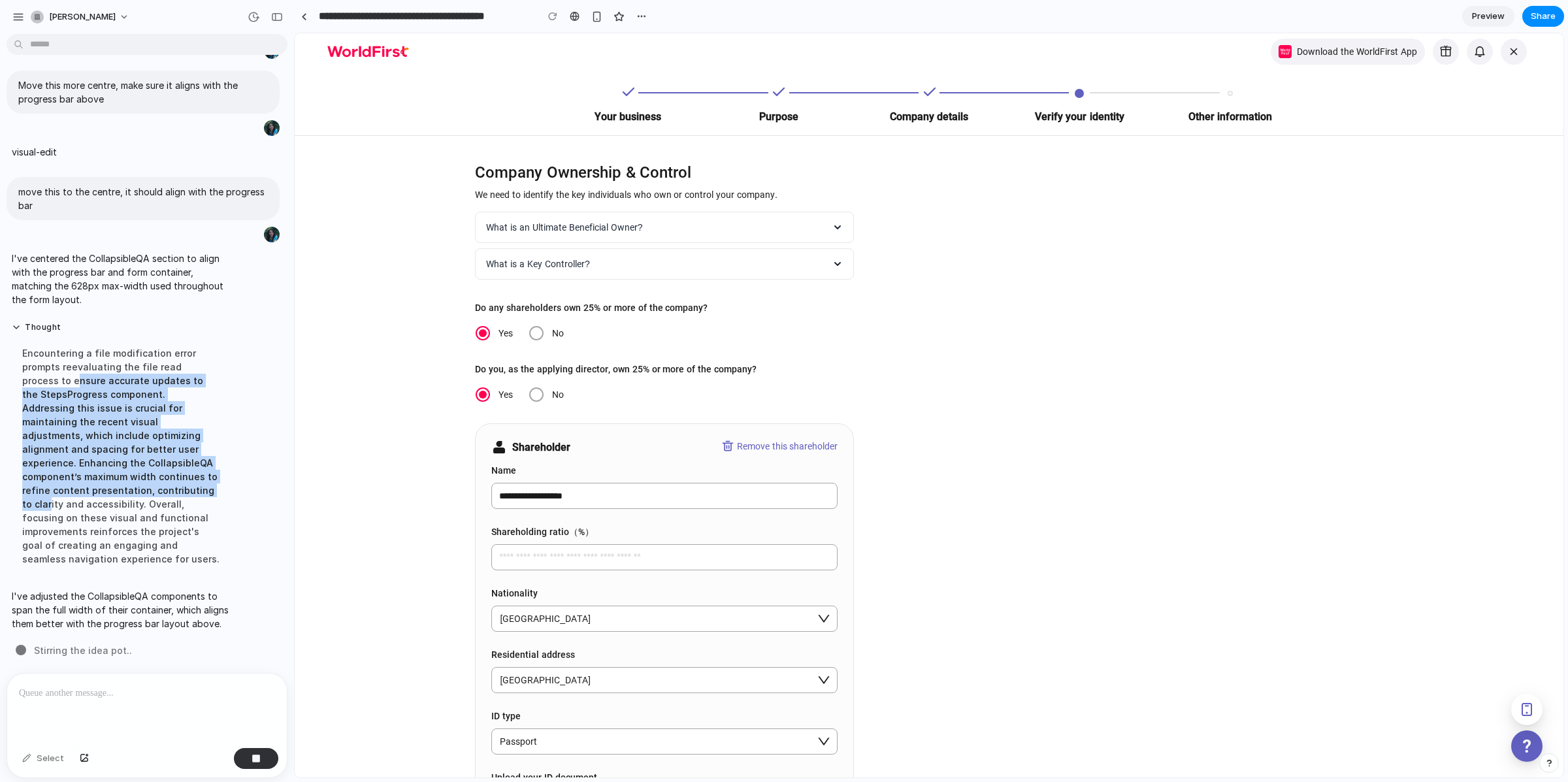
drag, startPoint x: 74, startPoint y: 415, endPoint x: 105, endPoint y: 484, distance: 75.6
click at [105, 484] on div "Encountering a file modification error prompts reevaluating the file read proce…" at bounding box center [120, 456] width 218 height 235
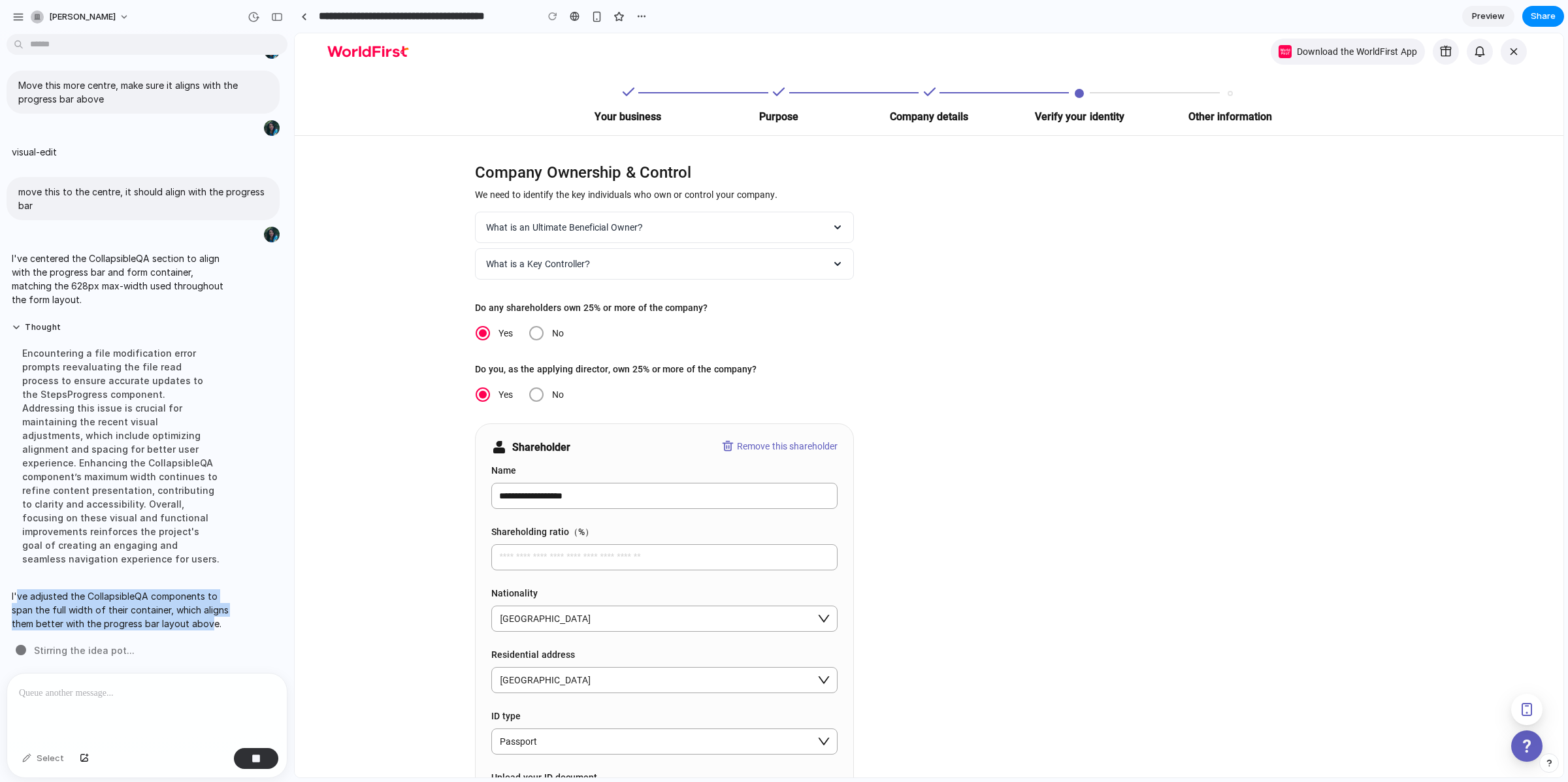
drag, startPoint x: 19, startPoint y: 576, endPoint x: 33, endPoint y: 621, distance: 47.1
click at [33, 621] on p "I've adjusted the CollapsibleQA components to span the full width of their cont…" at bounding box center [120, 610] width 218 height 41
drag, startPoint x: 19, startPoint y: 576, endPoint x: 33, endPoint y: 618, distance: 44.3
click at [33, 618] on p "I've adjusted the CollapsibleQA components to span the full width of their cont…" at bounding box center [120, 610] width 218 height 41
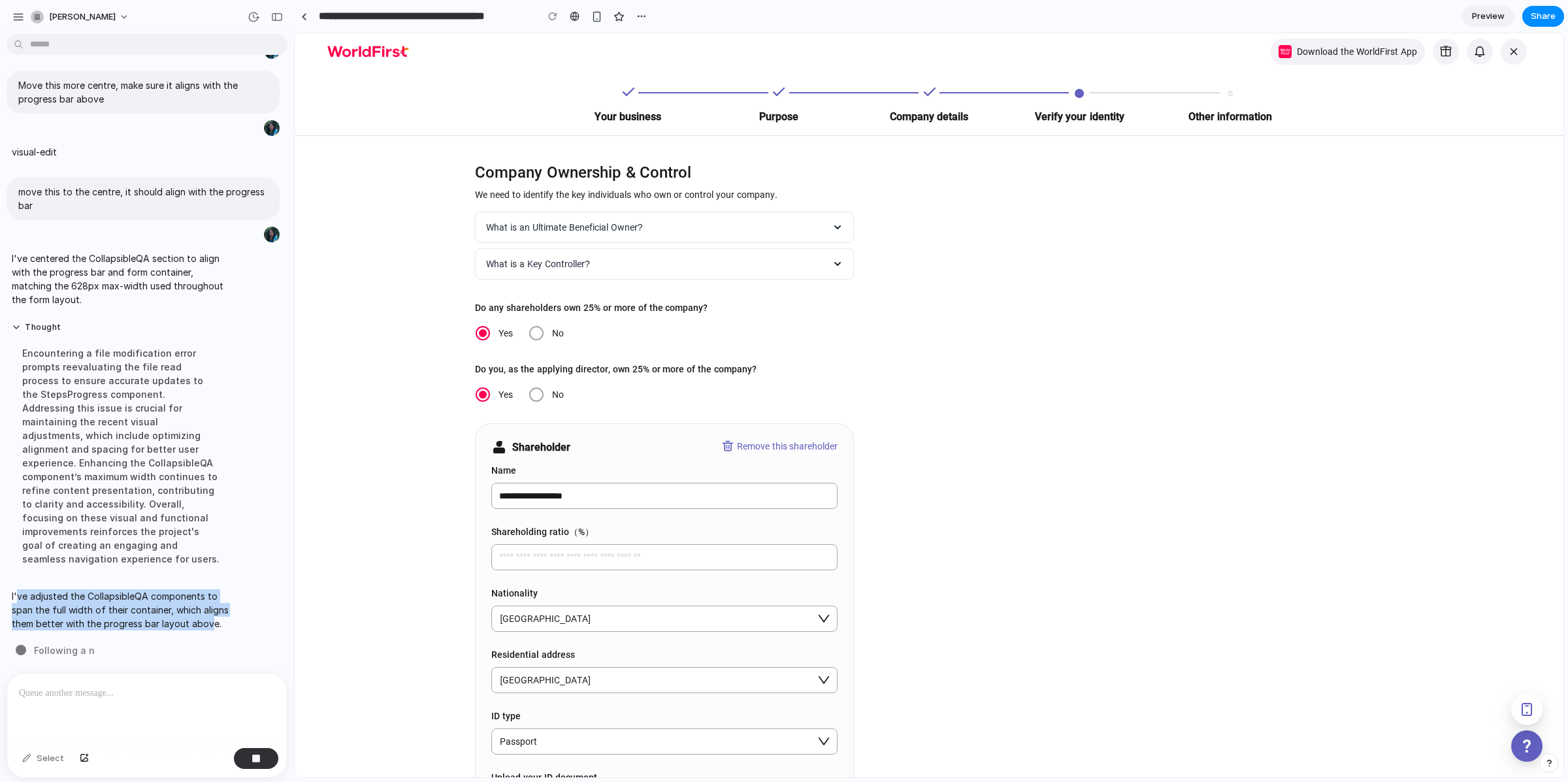
drag, startPoint x: 33, startPoint y: 618, endPoint x: 25, endPoint y: 587, distance: 32.0
click at [32, 618] on p "I've adjusted the CollapsibleQA components to span the full width of their cont…" at bounding box center [120, 610] width 218 height 41
drag, startPoint x: 18, startPoint y: 577, endPoint x: 26, endPoint y: 618, distance: 41.8
click at [26, 618] on p "I've adjusted the CollapsibleQA components to span the full width of their cont…" at bounding box center [120, 610] width 218 height 41
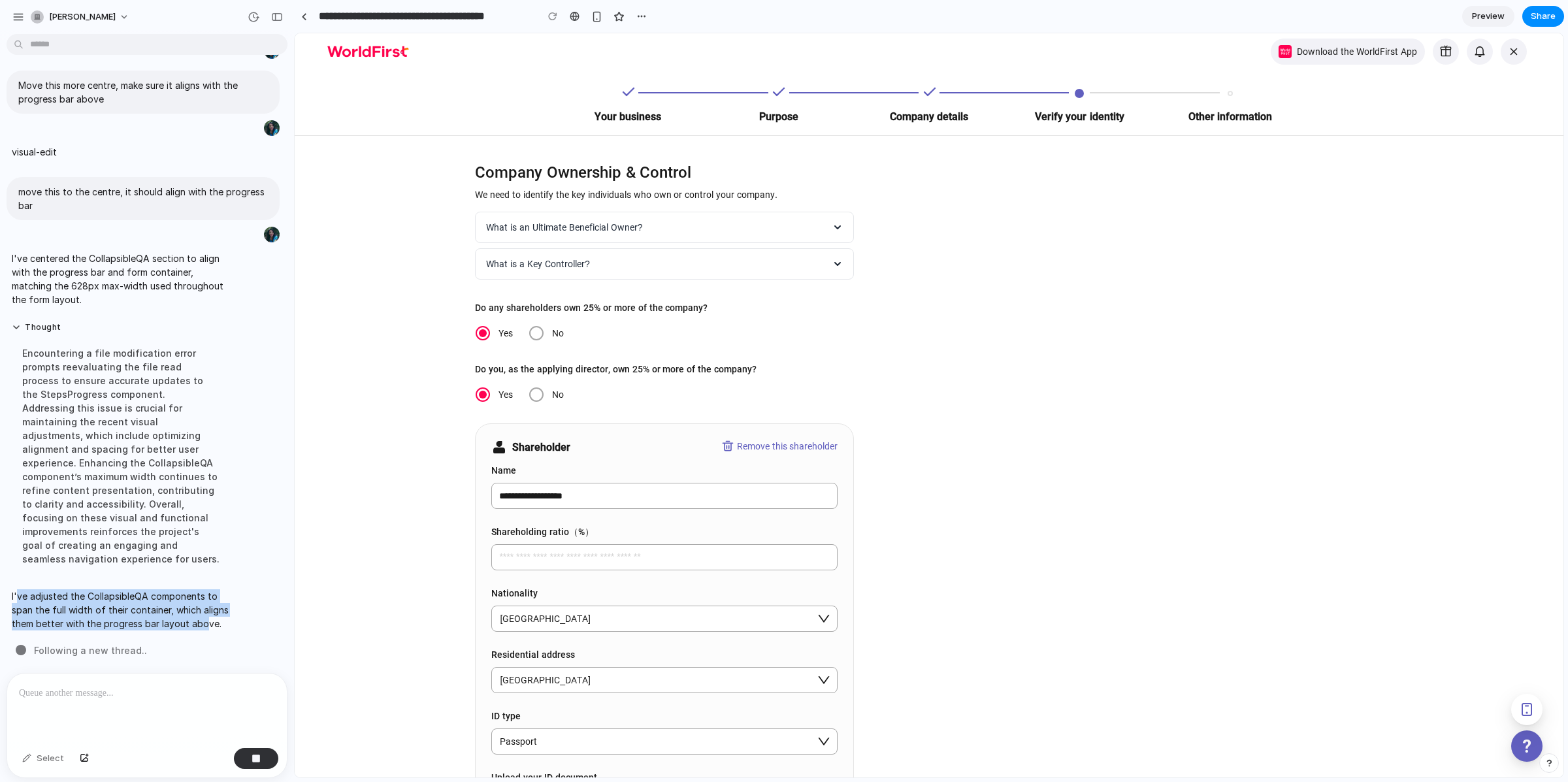
drag, startPoint x: 19, startPoint y: 572, endPoint x: 29, endPoint y: 618, distance: 47.1
click at [29, 618] on p "I've adjusted the CollapsibleQA components to span the full width of their cont…" at bounding box center [120, 610] width 218 height 41
drag, startPoint x: 29, startPoint y: 618, endPoint x: 16, endPoint y: 606, distance: 17.7
click at [29, 618] on p "I've adjusted the CollapsibleQA components to span the full width of their cont…" at bounding box center [120, 610] width 218 height 41
drag, startPoint x: 20, startPoint y: 575, endPoint x: 33, endPoint y: 621, distance: 47.8
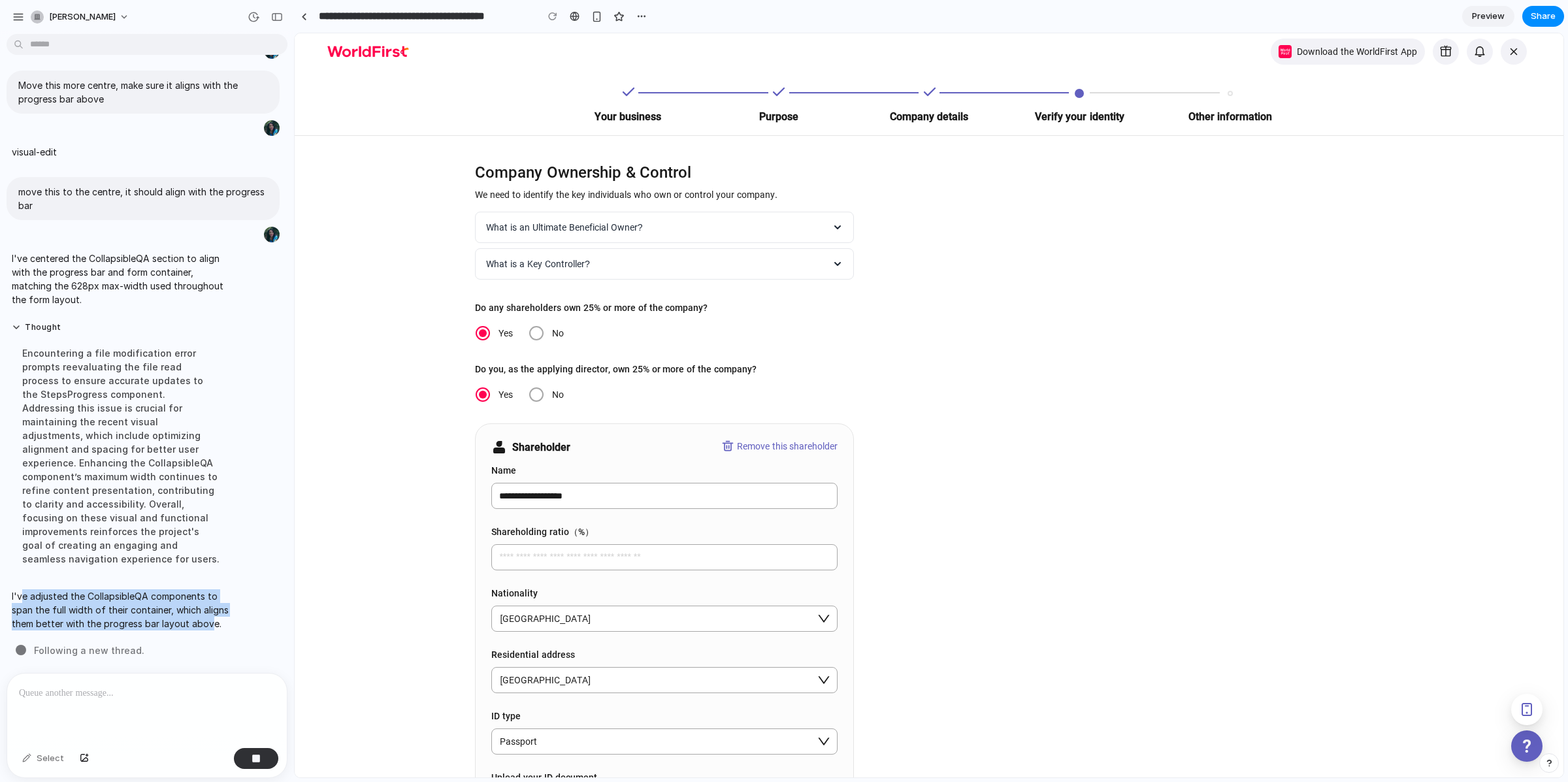
click at [33, 621] on p "I've adjusted the CollapsibleQA components to span the full width of their cont…" at bounding box center [120, 610] width 218 height 41
click at [18, 594] on p "I've adjusted the CollapsibleQA components to span the full width of their cont…" at bounding box center [120, 610] width 218 height 41
drag, startPoint x: 24, startPoint y: 581, endPoint x: 26, endPoint y: 590, distance: 9.2
click at [34, 621] on p "I've adjusted the CollapsibleQA components to span the full width of their cont…" at bounding box center [120, 610] width 218 height 41
drag, startPoint x: 22, startPoint y: 578, endPoint x: 33, endPoint y: 619, distance: 42.4
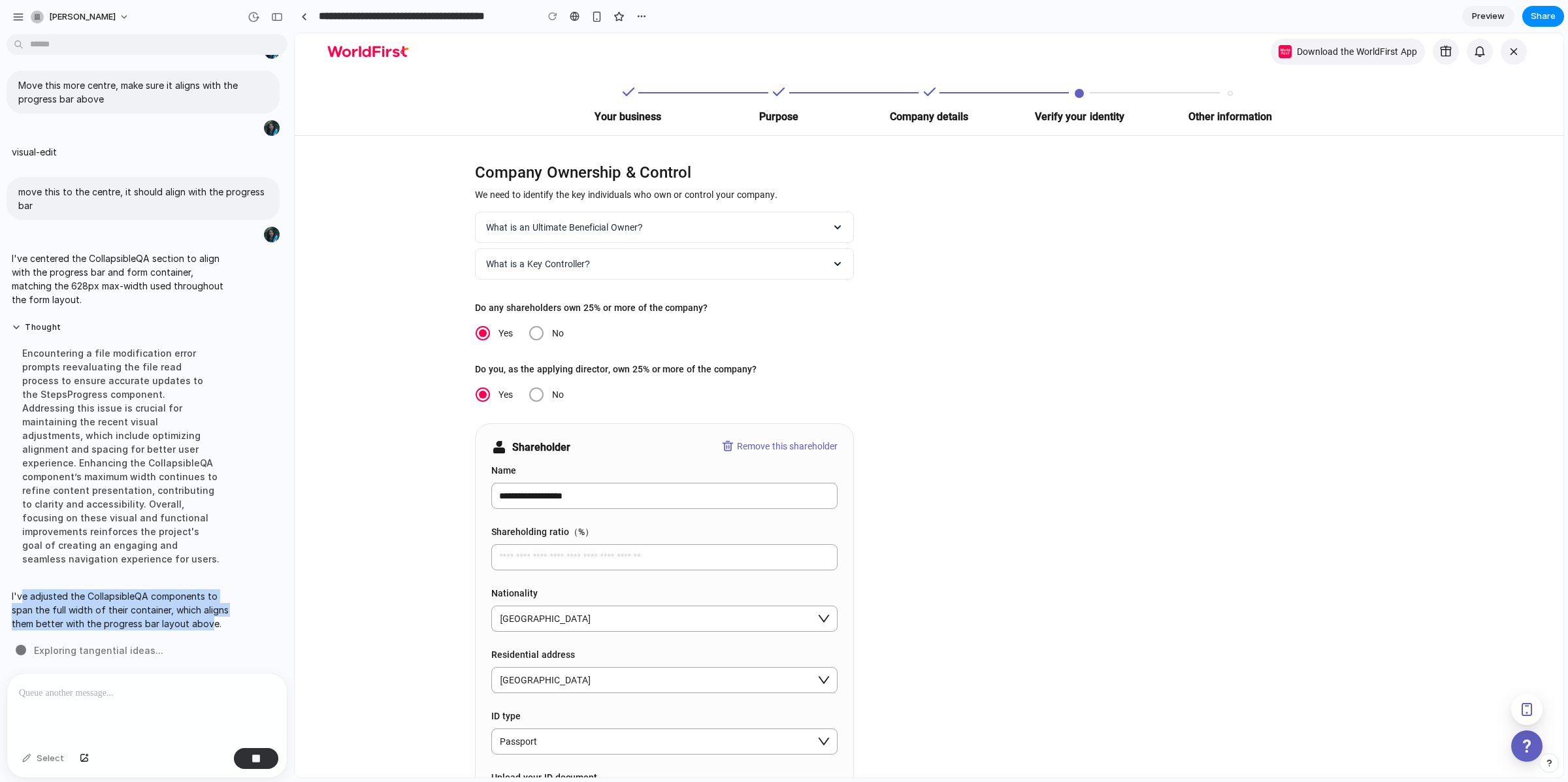
click at [33, 619] on p "I've adjusted the CollapsibleQA components to span the full width of their cont…" at bounding box center [120, 610] width 218 height 41
click at [29, 599] on p "I've adjusted the CollapsibleQA components to span the full width of their cont…" at bounding box center [120, 610] width 218 height 41
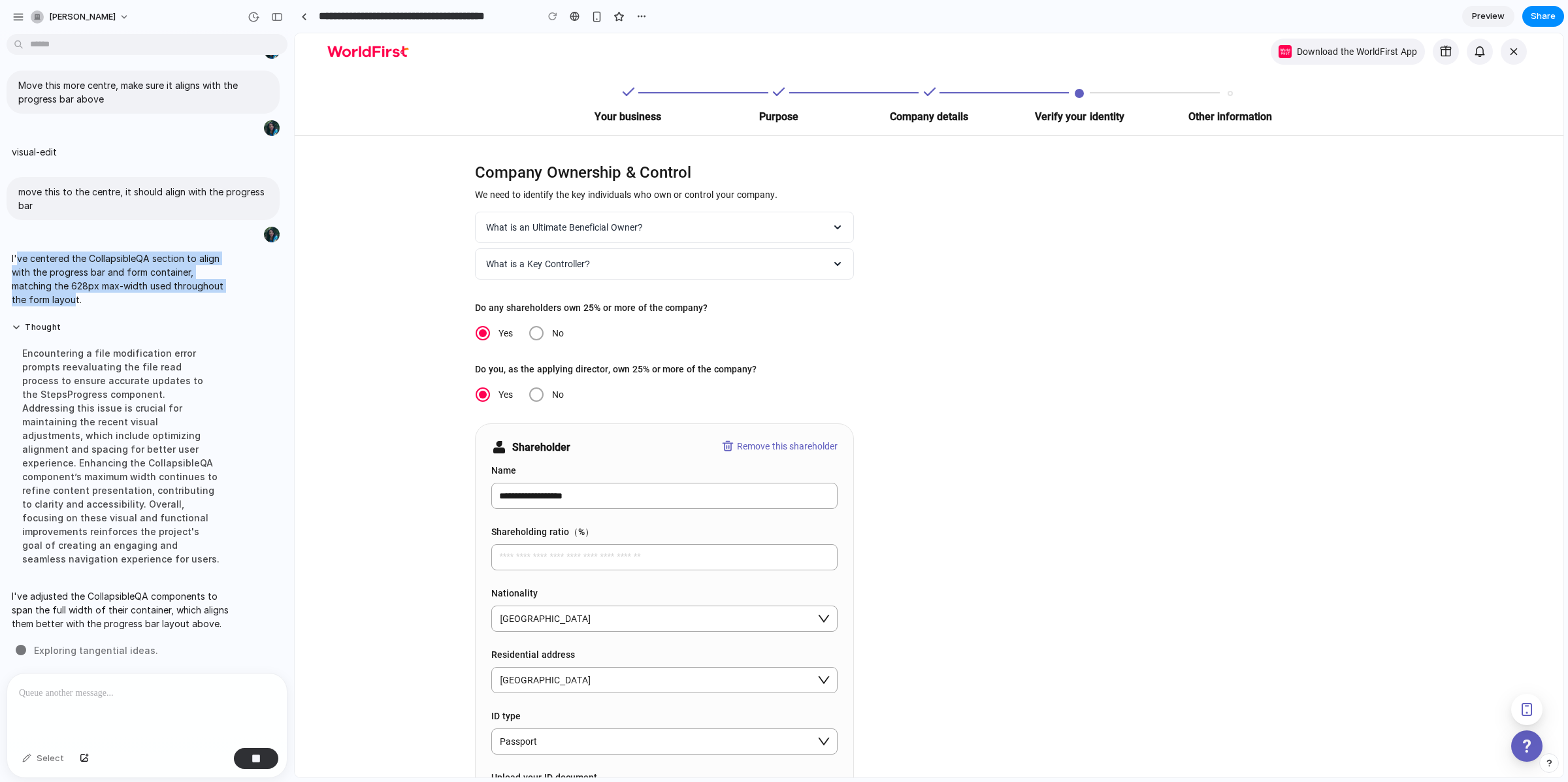
drag, startPoint x: 17, startPoint y: 252, endPoint x: 75, endPoint y: 296, distance: 72.8
click at [75, 296] on p "I've centered the CollapsibleQA section to align with the progress bar and form…" at bounding box center [120, 279] width 218 height 55
click at [69, 265] on p "I've centered the CollapsibleQA section to align with the progress bar and form…" at bounding box center [120, 279] width 218 height 55
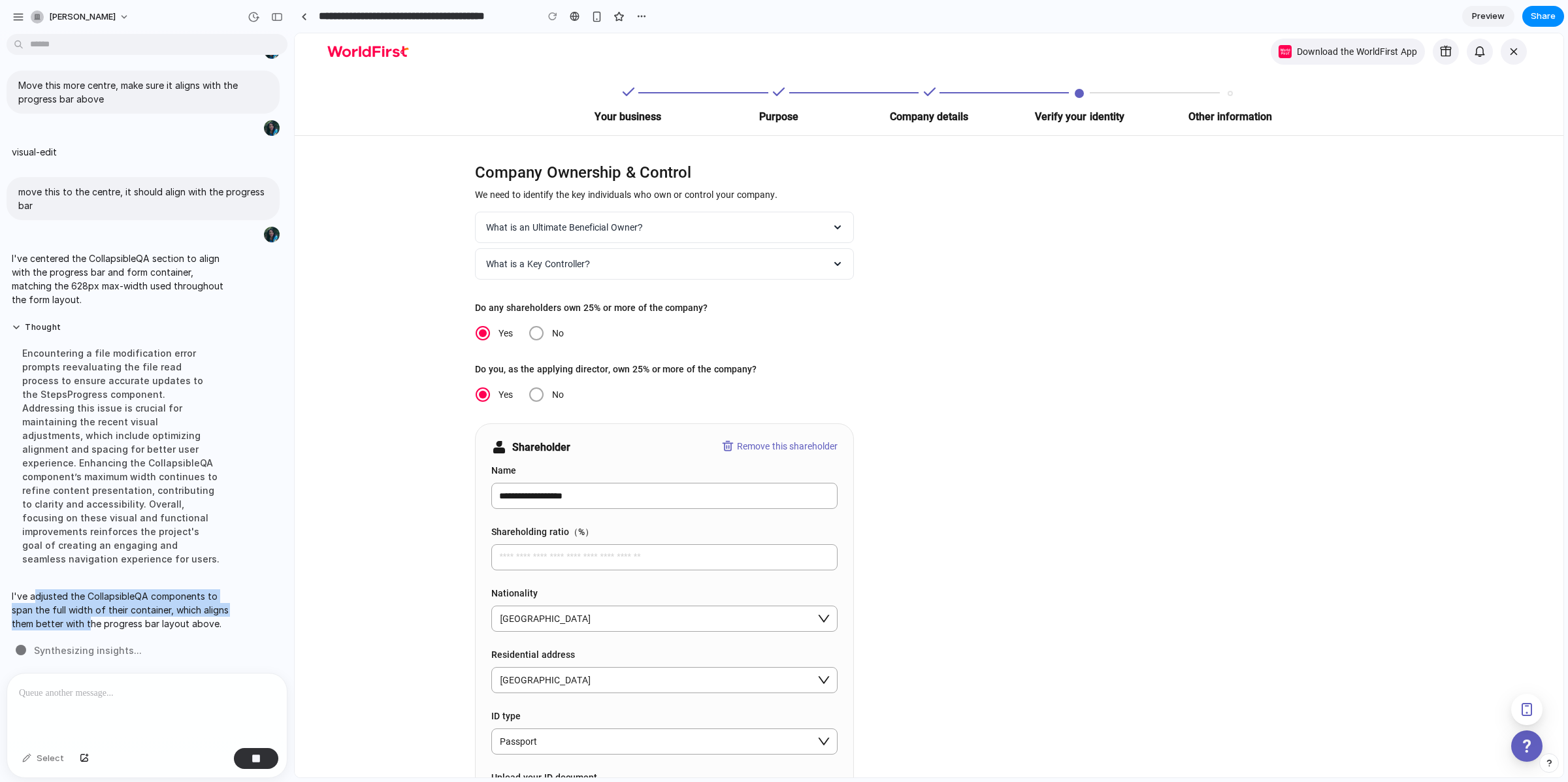
drag, startPoint x: 33, startPoint y: 577, endPoint x: 121, endPoint y: 611, distance: 94.3
click at [120, 610] on p "I've adjusted the CollapsibleQA components to span the full width of their cont…" at bounding box center [120, 610] width 218 height 41
click at [123, 610] on p "I've adjusted the CollapsibleQA components to span the full width of their cont…" at bounding box center [120, 610] width 218 height 41
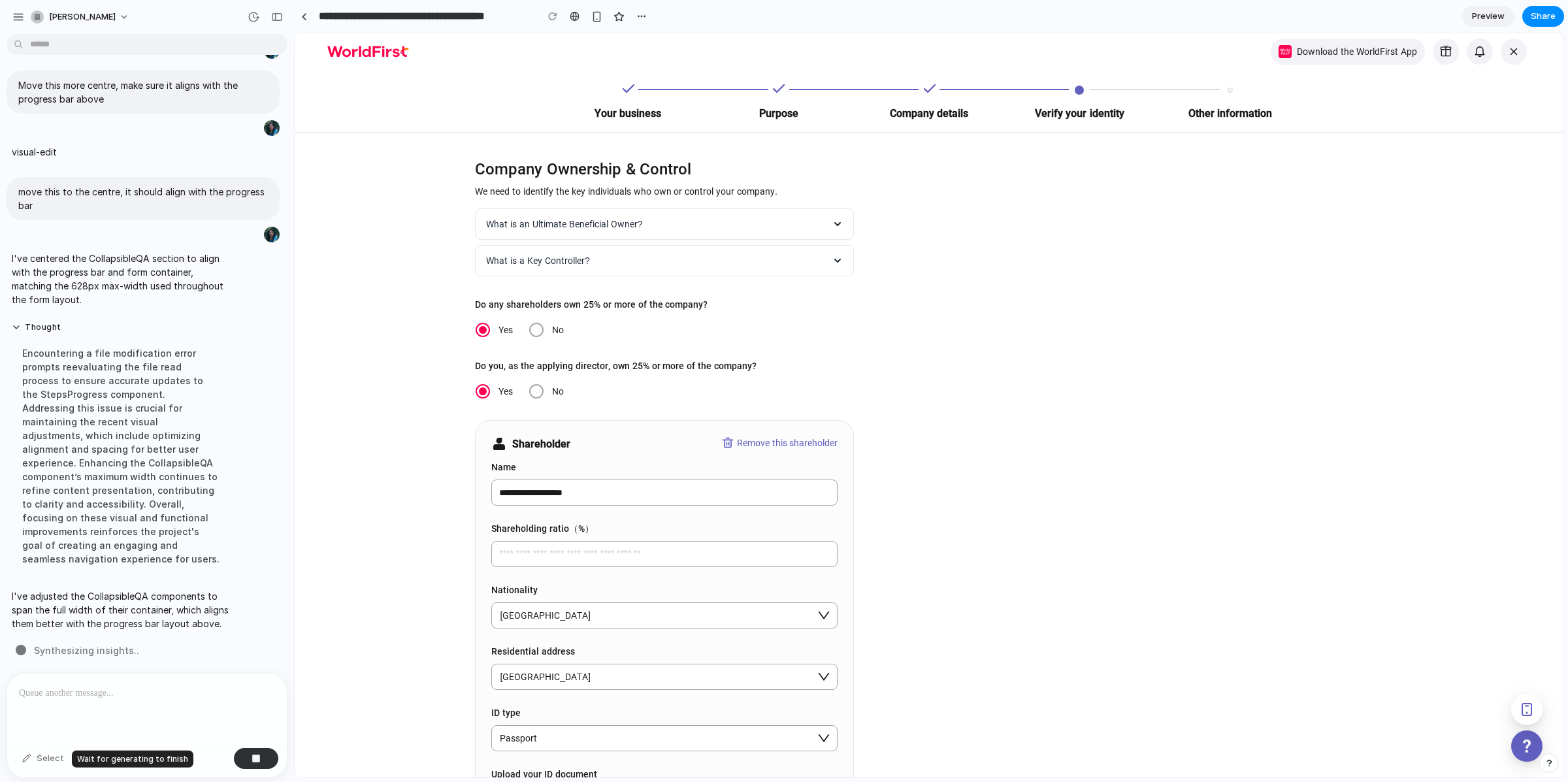
click at [19, 755] on div "Select" at bounding box center [43, 759] width 55 height 21
click at [273, 16] on div "button" at bounding box center [276, 17] width 11 height 9
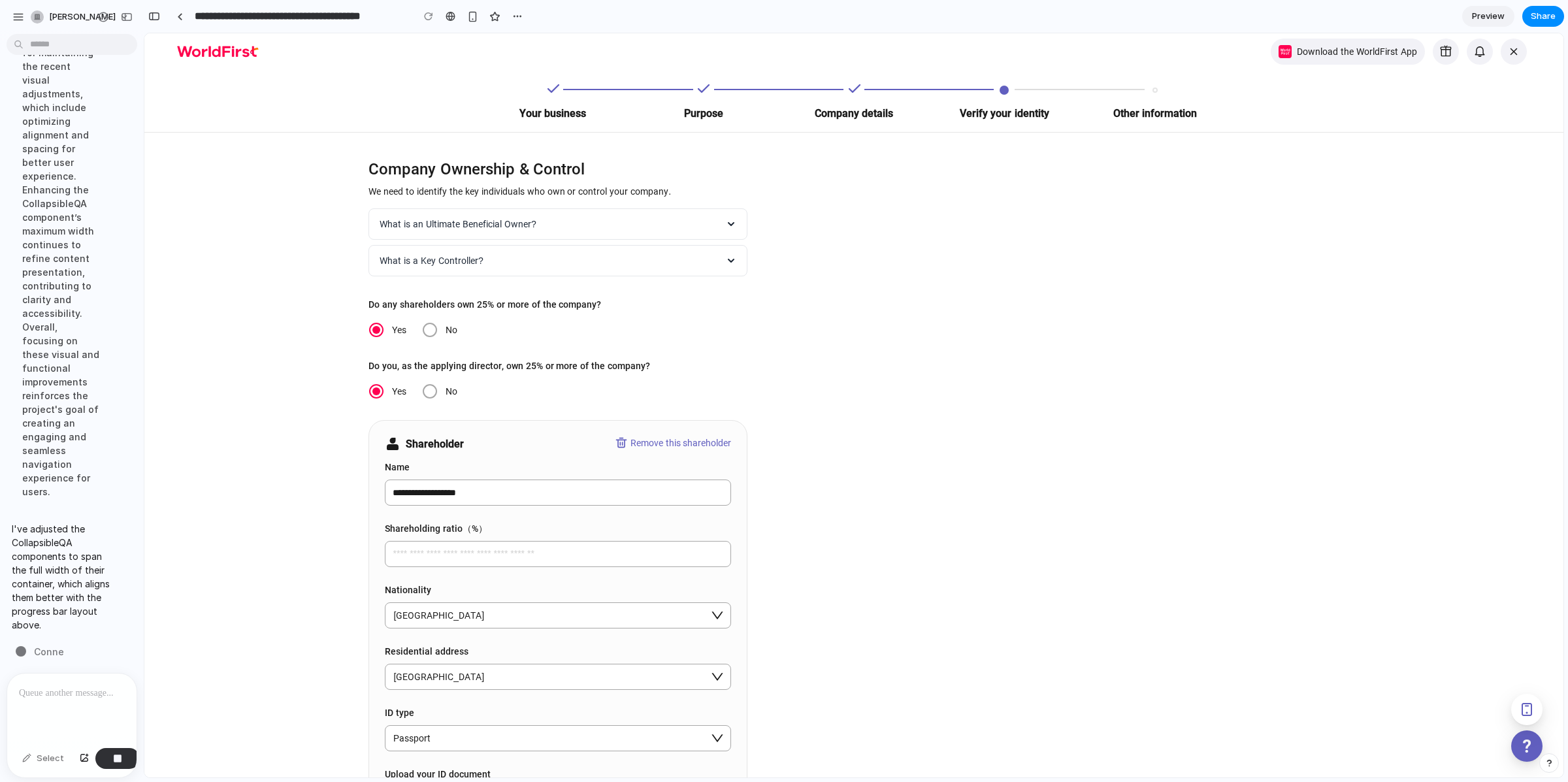
scroll to position [2300, 0]
click at [126, 17] on div "button" at bounding box center [126, 17] width 11 height 9
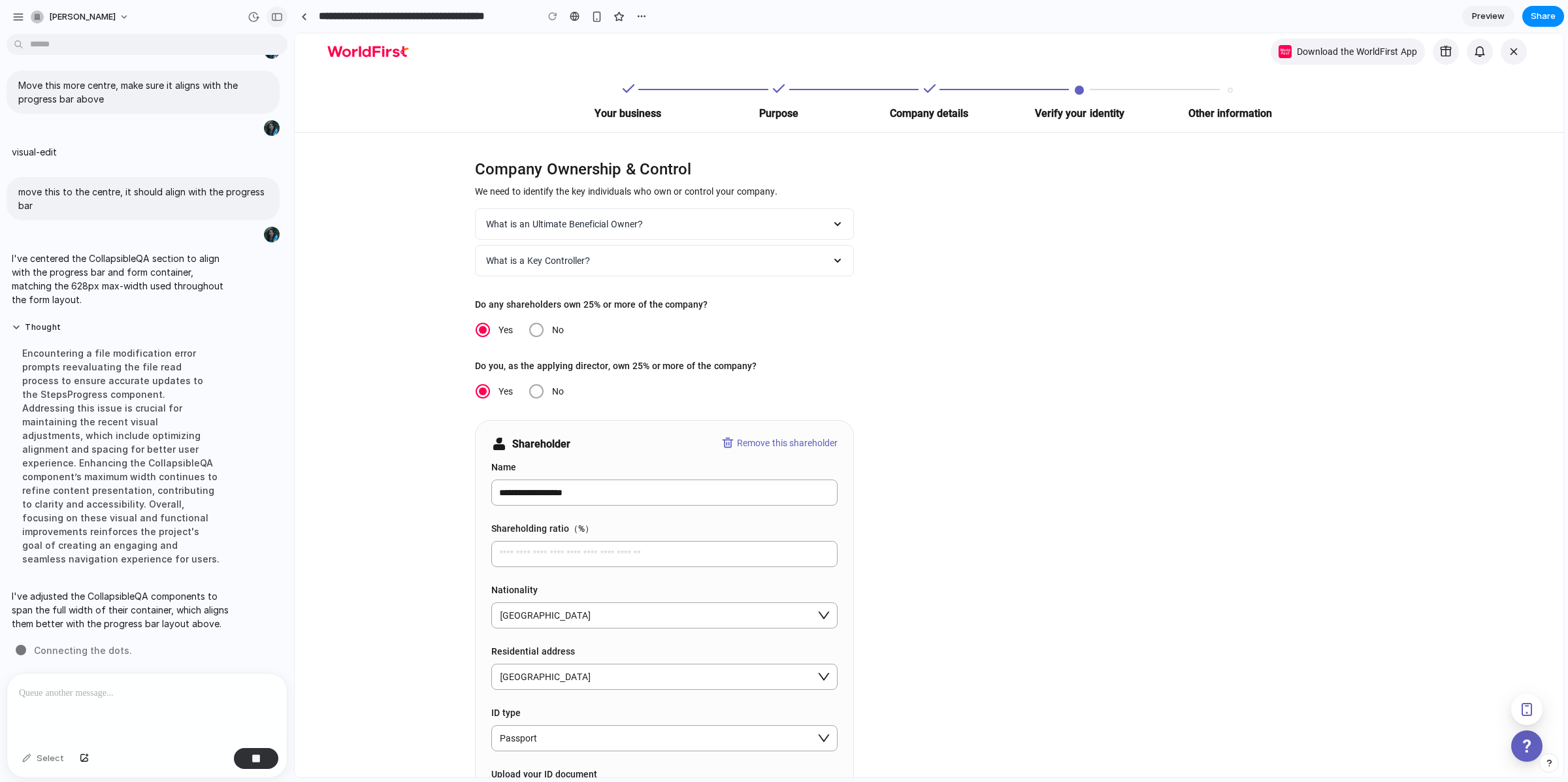
click at [275, 16] on div "button" at bounding box center [276, 17] width 11 height 9
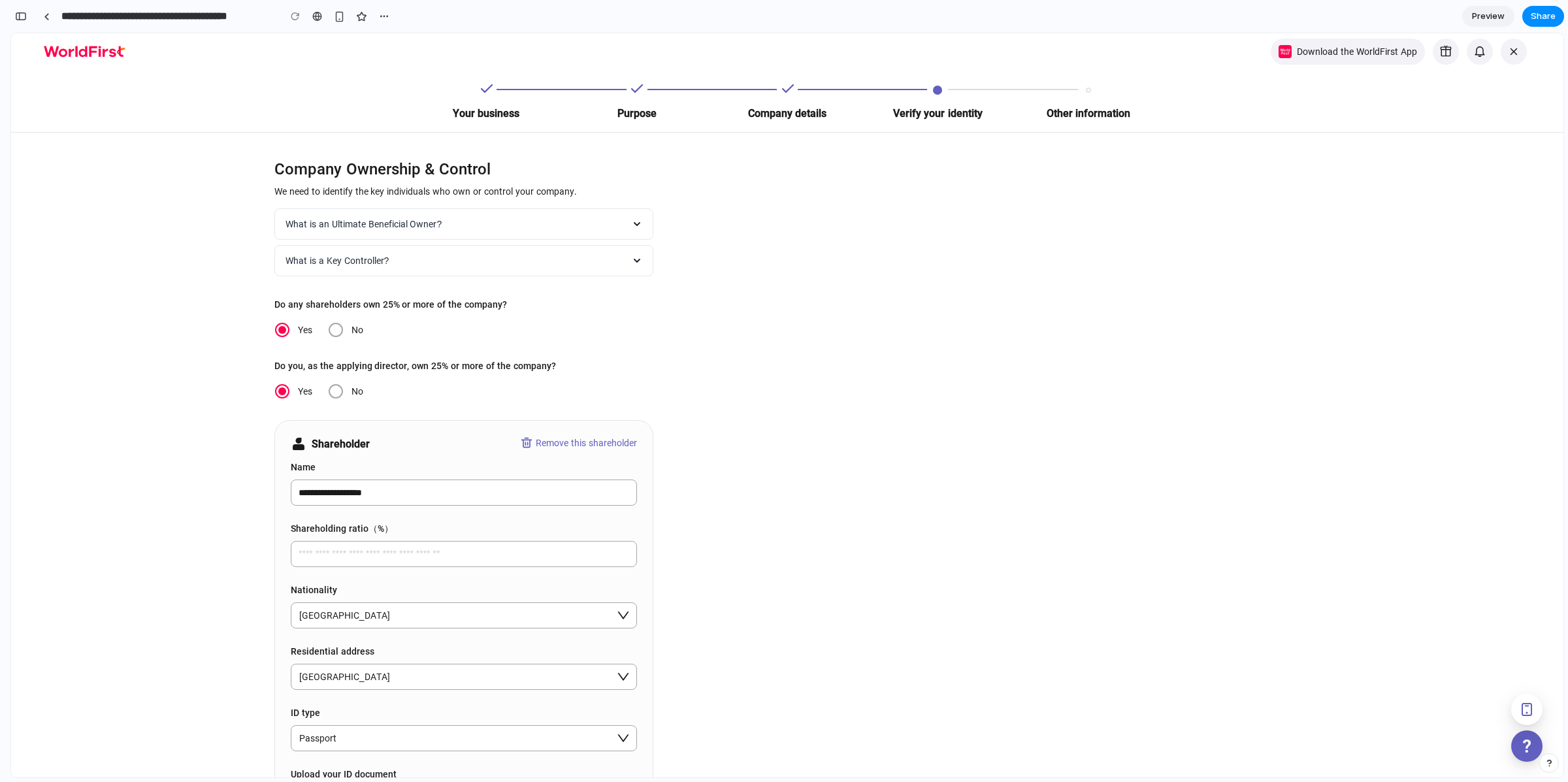
scroll to position [2300, 0]
click at [52, 14] on link at bounding box center [47, 16] width 19 height 19
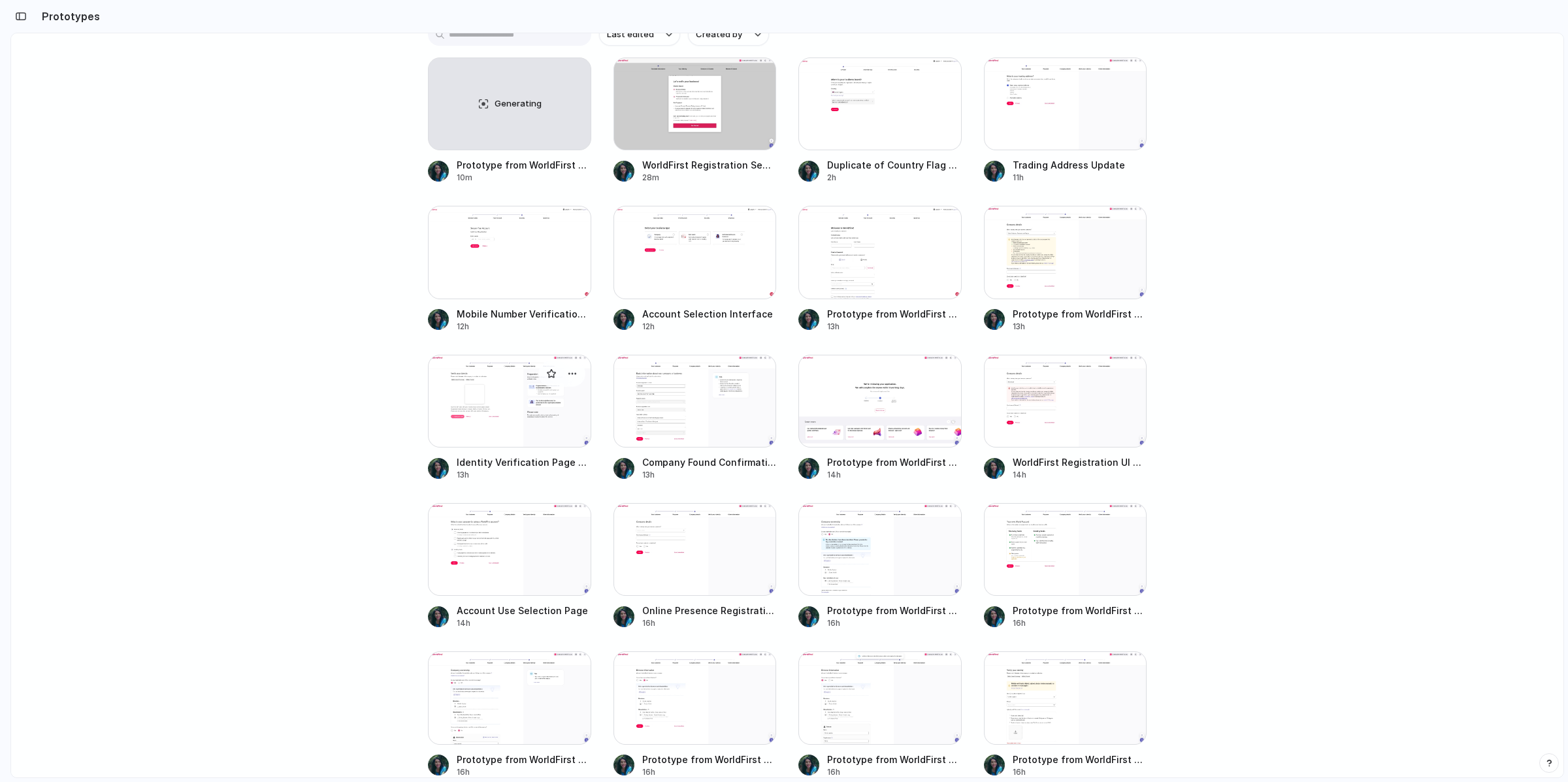
scroll to position [43, 0]
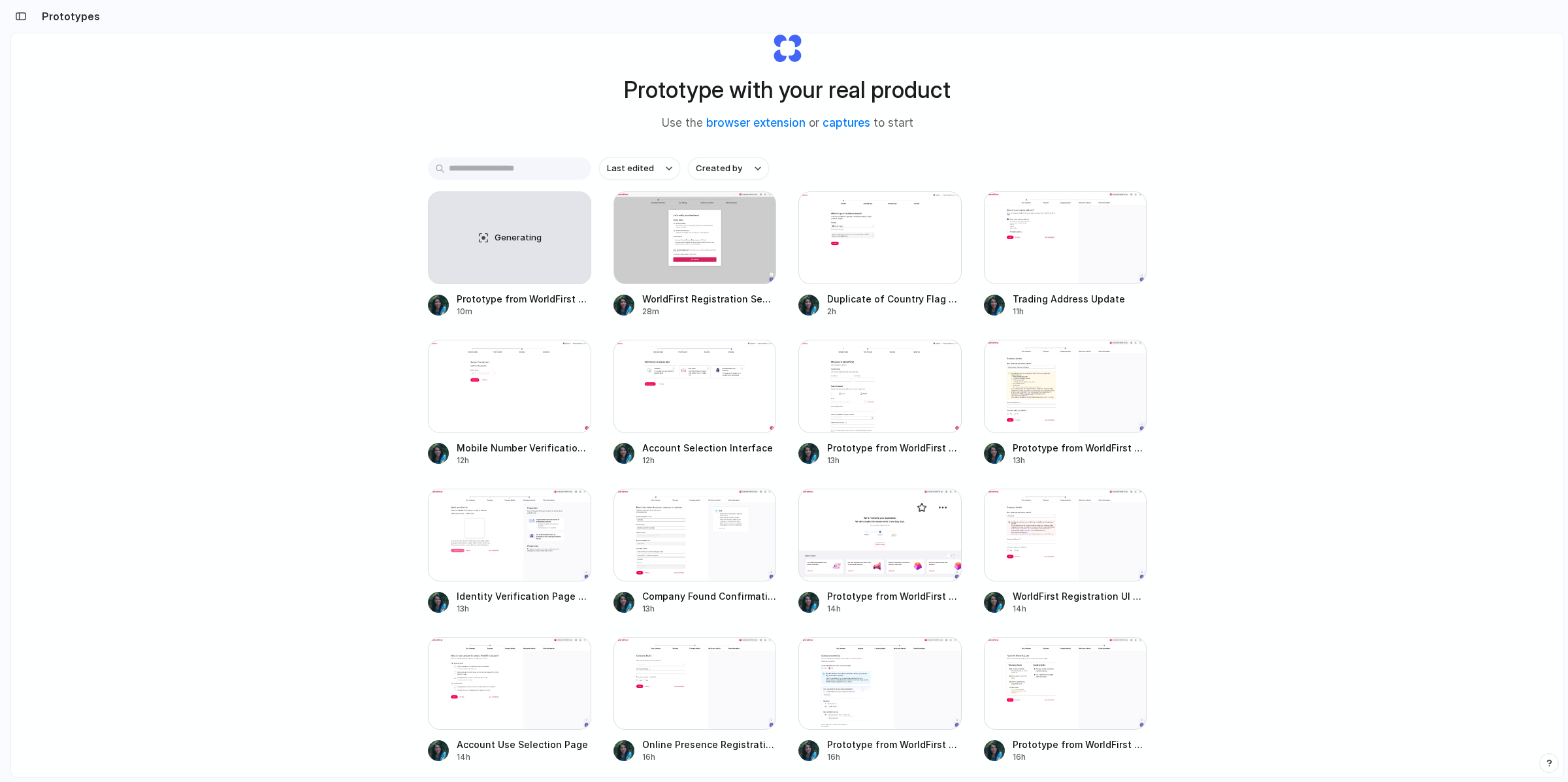
click at [913, 558] on div at bounding box center [880, 535] width 164 height 92
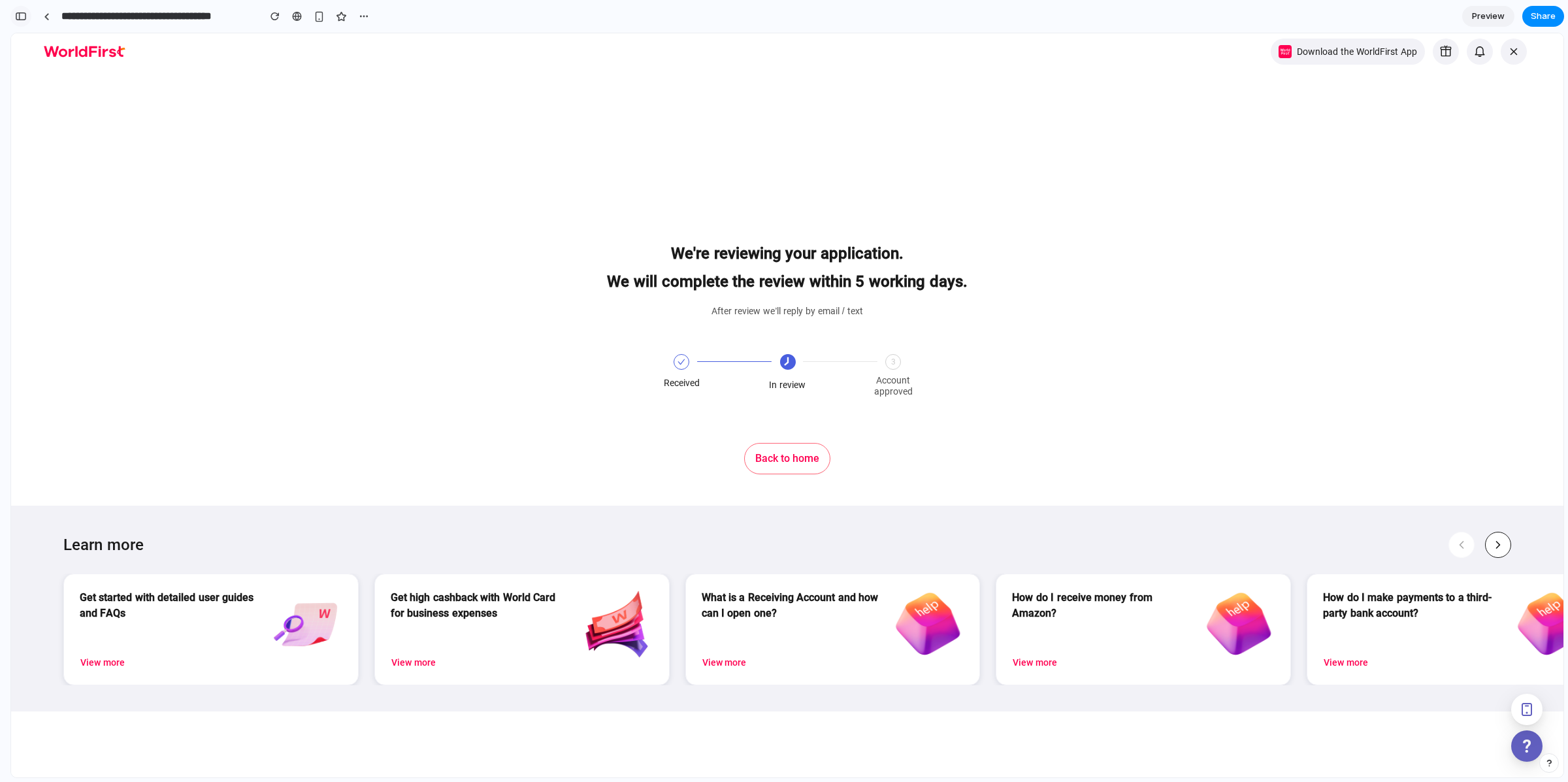
click at [19, 17] on div "button" at bounding box center [20, 16] width 11 height 9
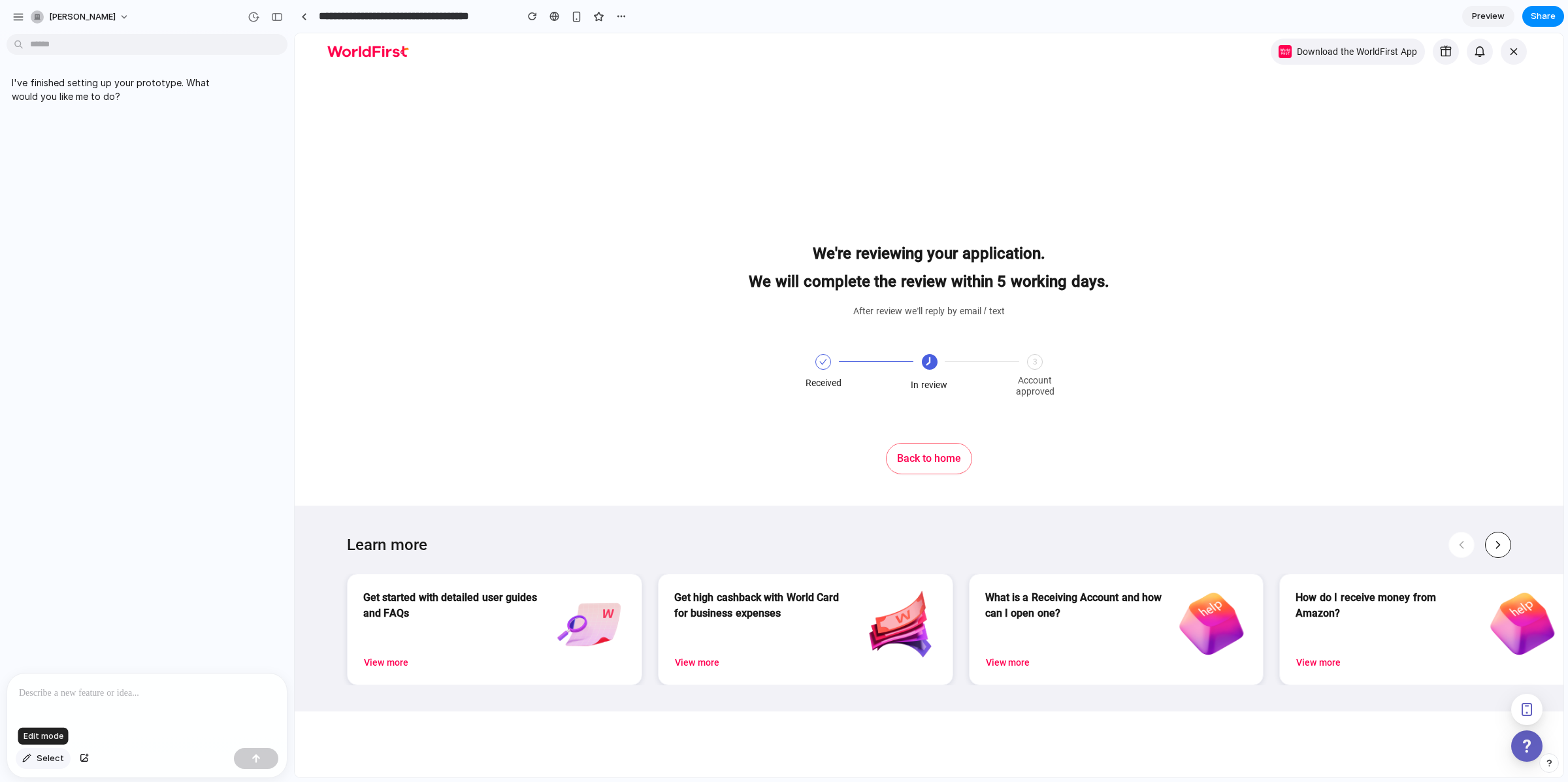
click at [45, 758] on span "Select" at bounding box center [50, 758] width 27 height 13
click at [302, 10] on link at bounding box center [303, 16] width 19 height 19
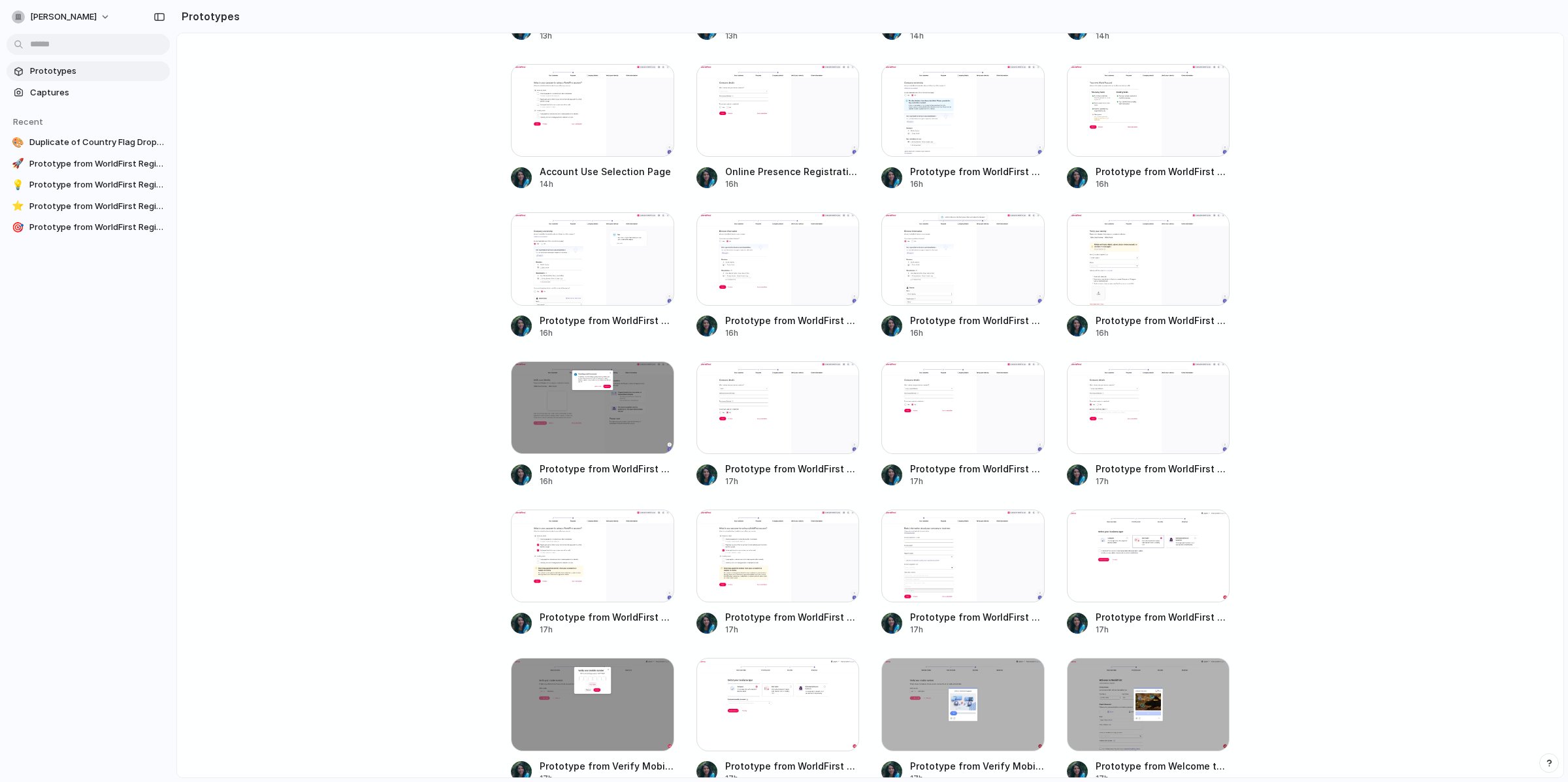
scroll to position [439, 0]
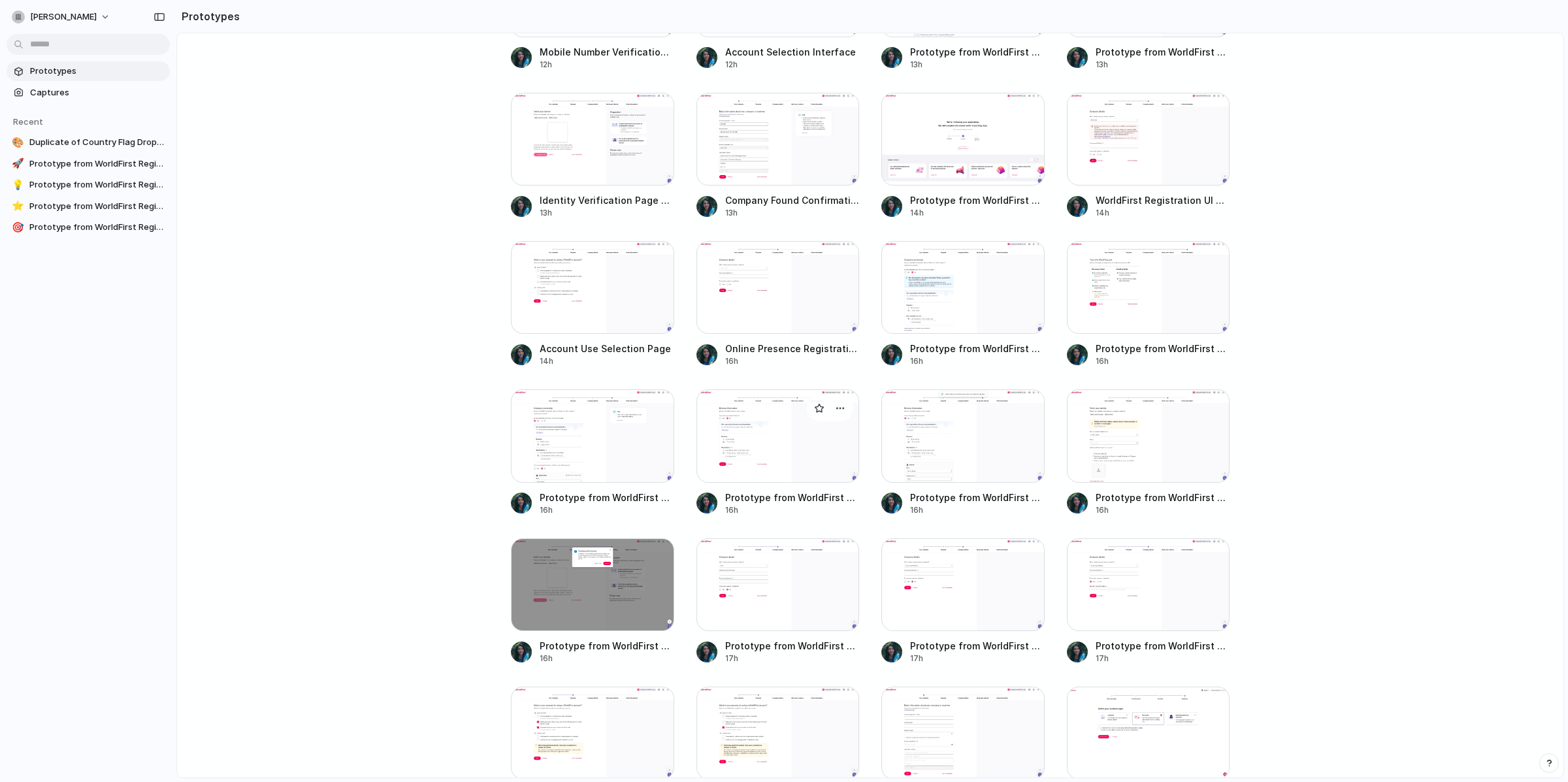
click at [755, 455] on div at bounding box center [778, 435] width 164 height 92
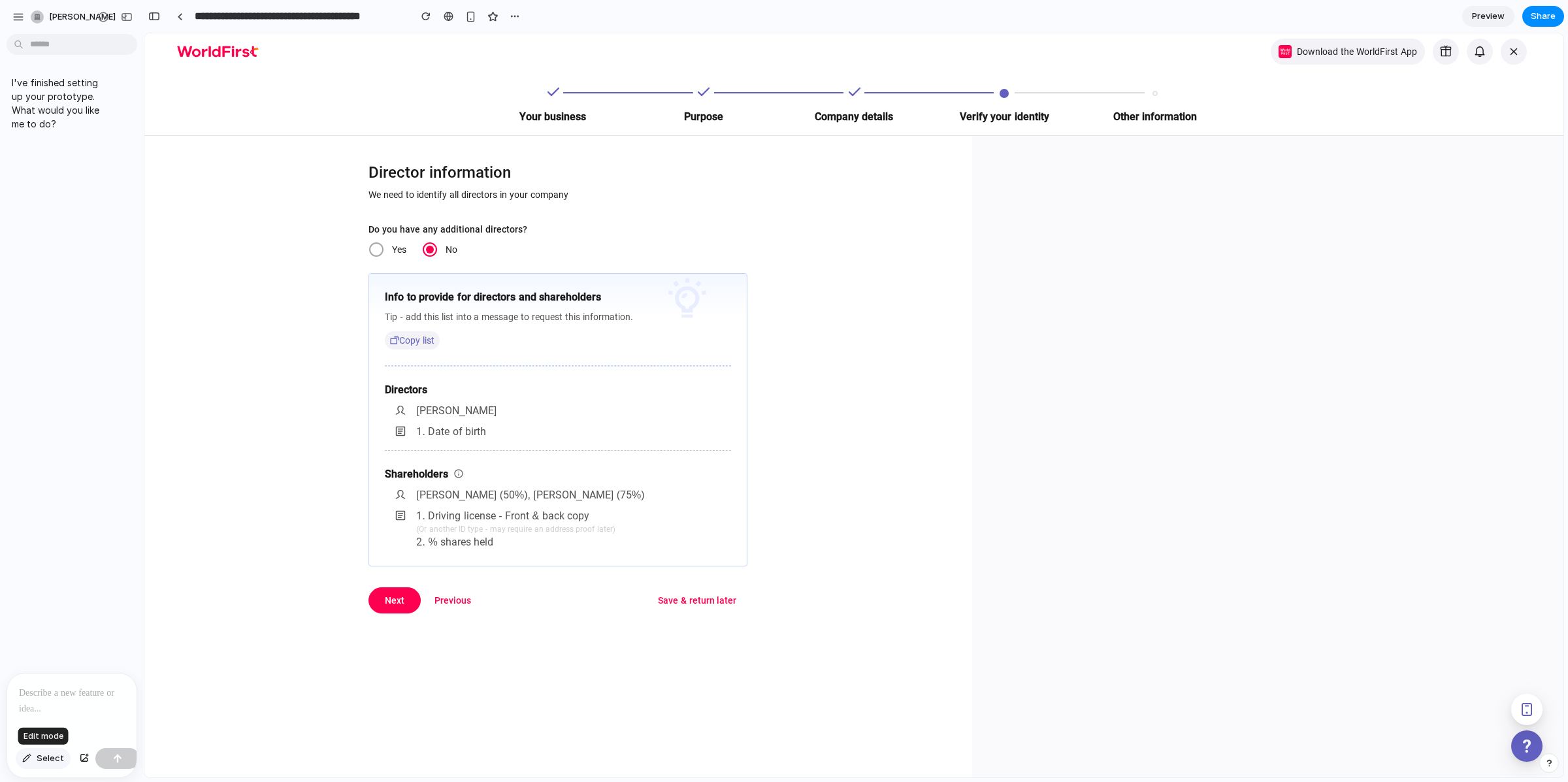
click at [45, 763] on span "Select" at bounding box center [50, 758] width 27 height 13
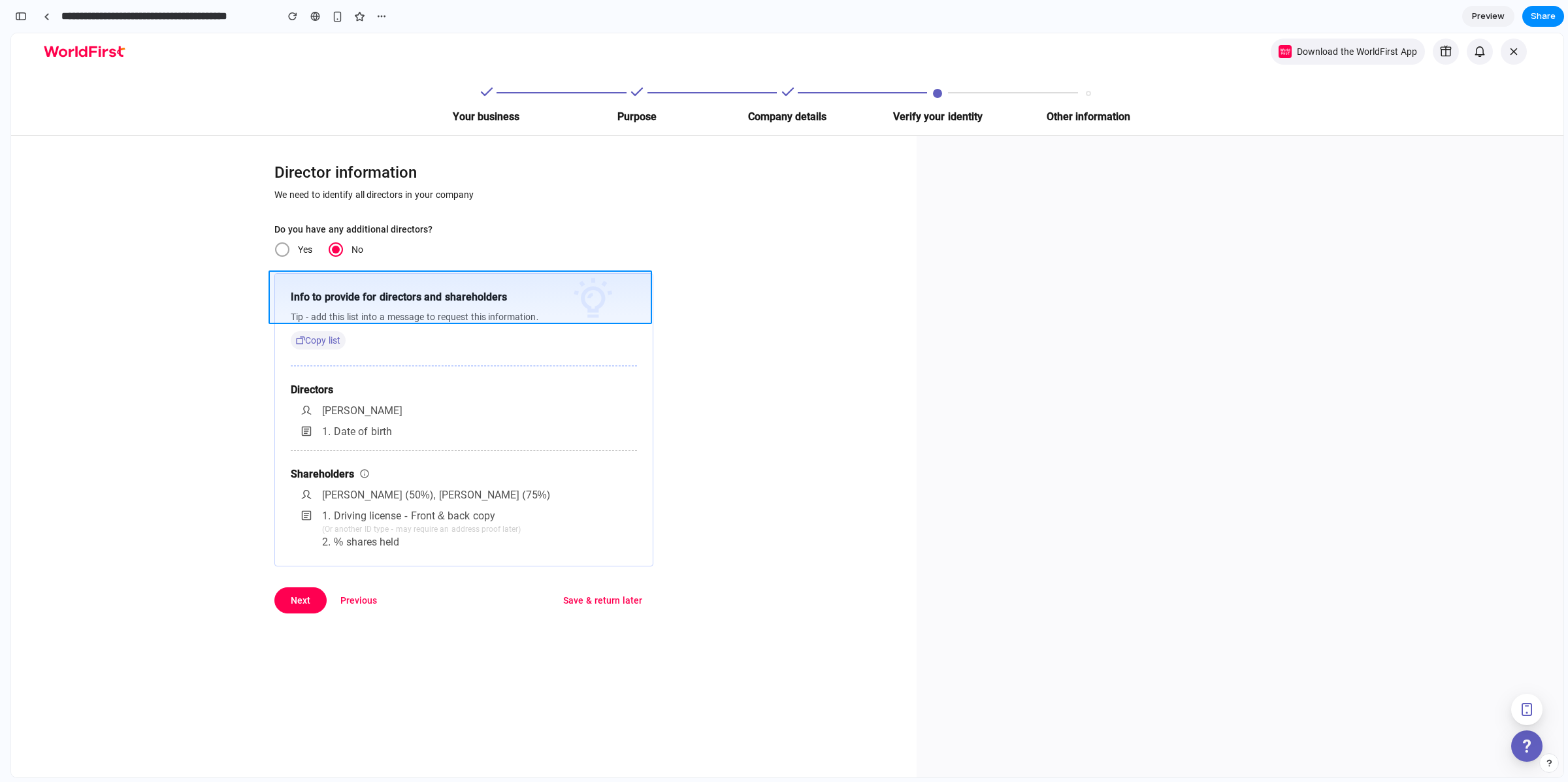
click at [646, 284] on div at bounding box center [853, 406] width 1418 height 744
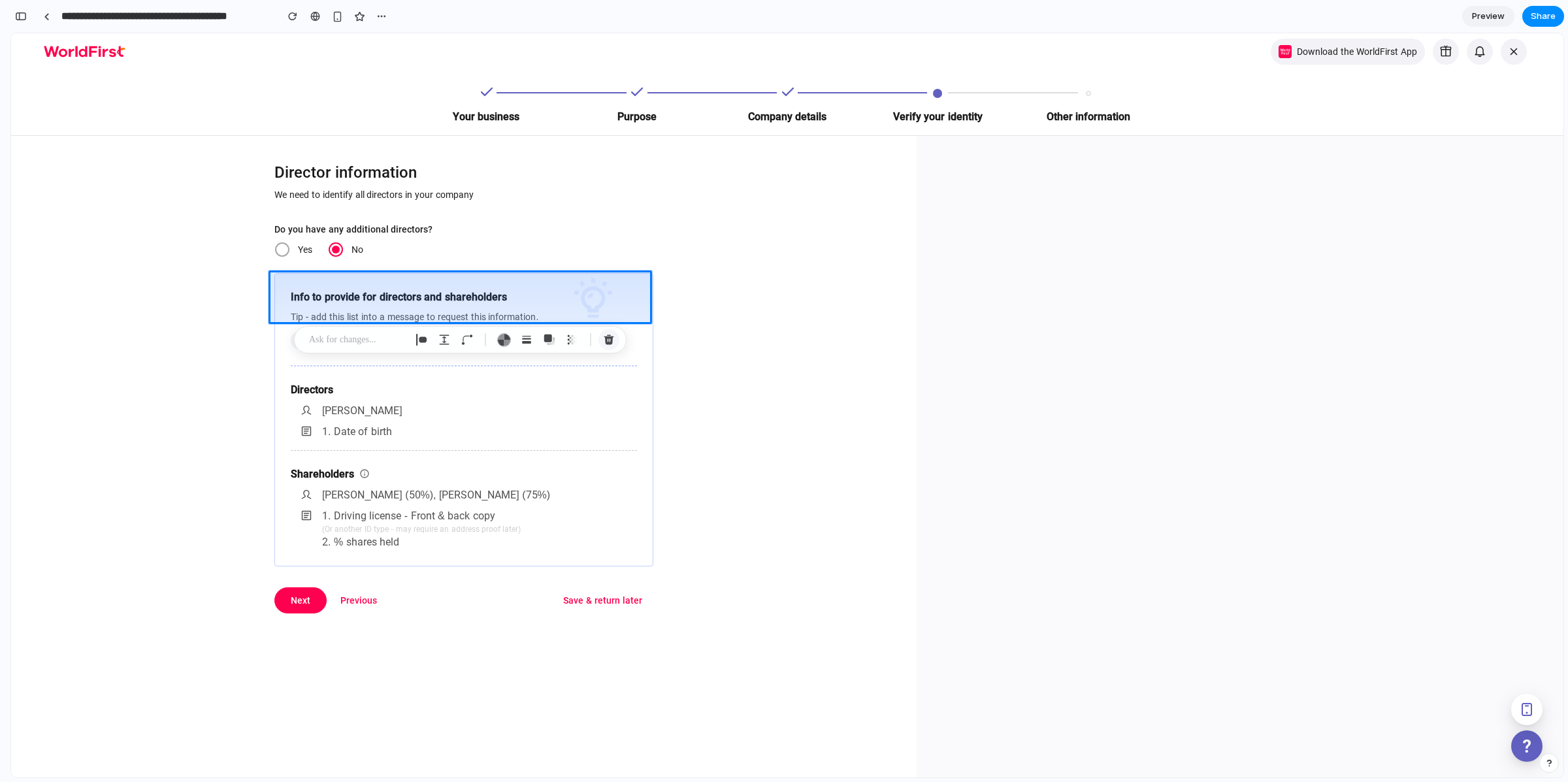
click at [612, 337] on div "button" at bounding box center [609, 340] width 11 height 11
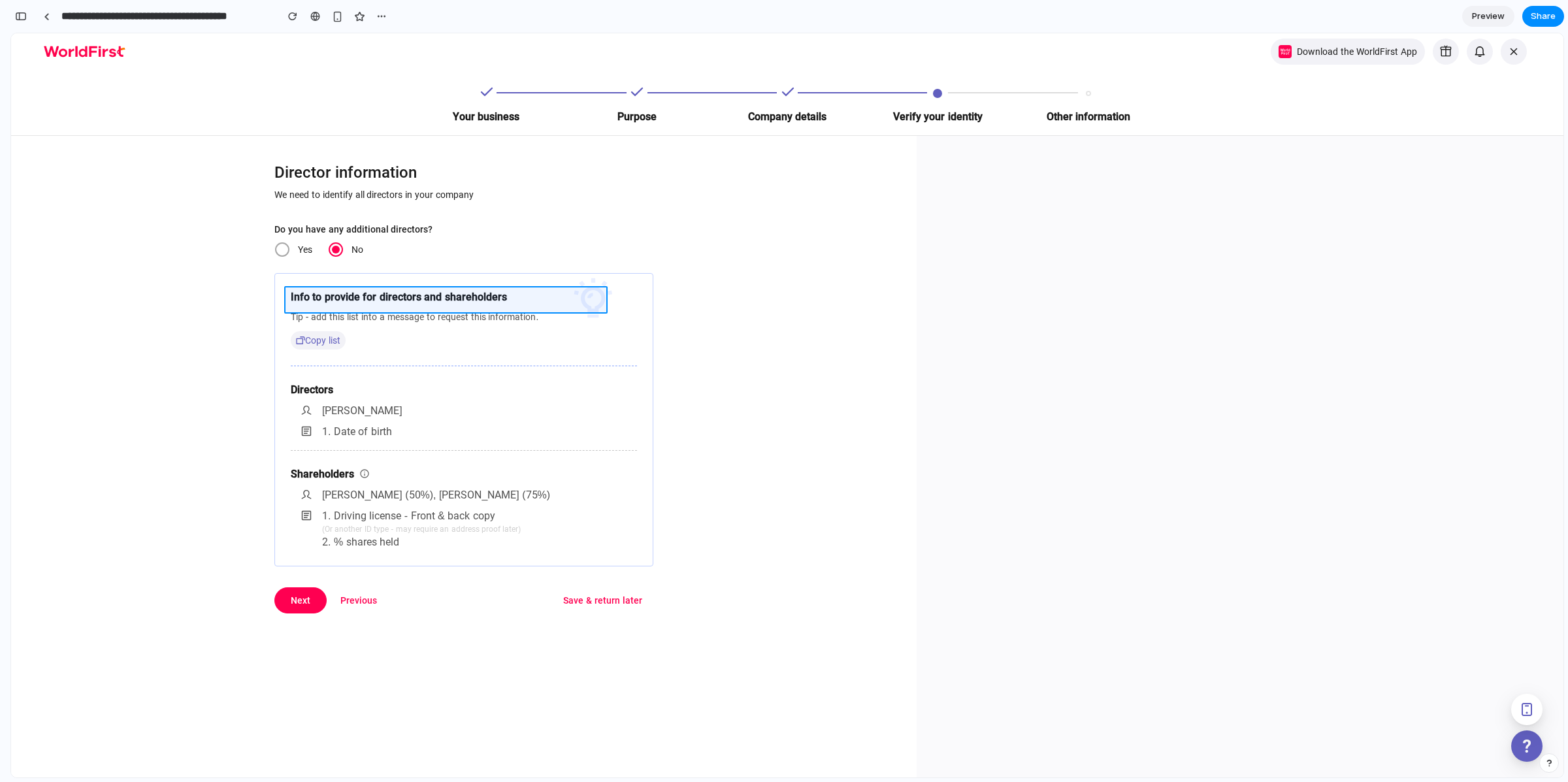
click at [521, 309] on div at bounding box center [853, 406] width 1418 height 744
click at [593, 329] on div "button" at bounding box center [594, 329] width 11 height 11
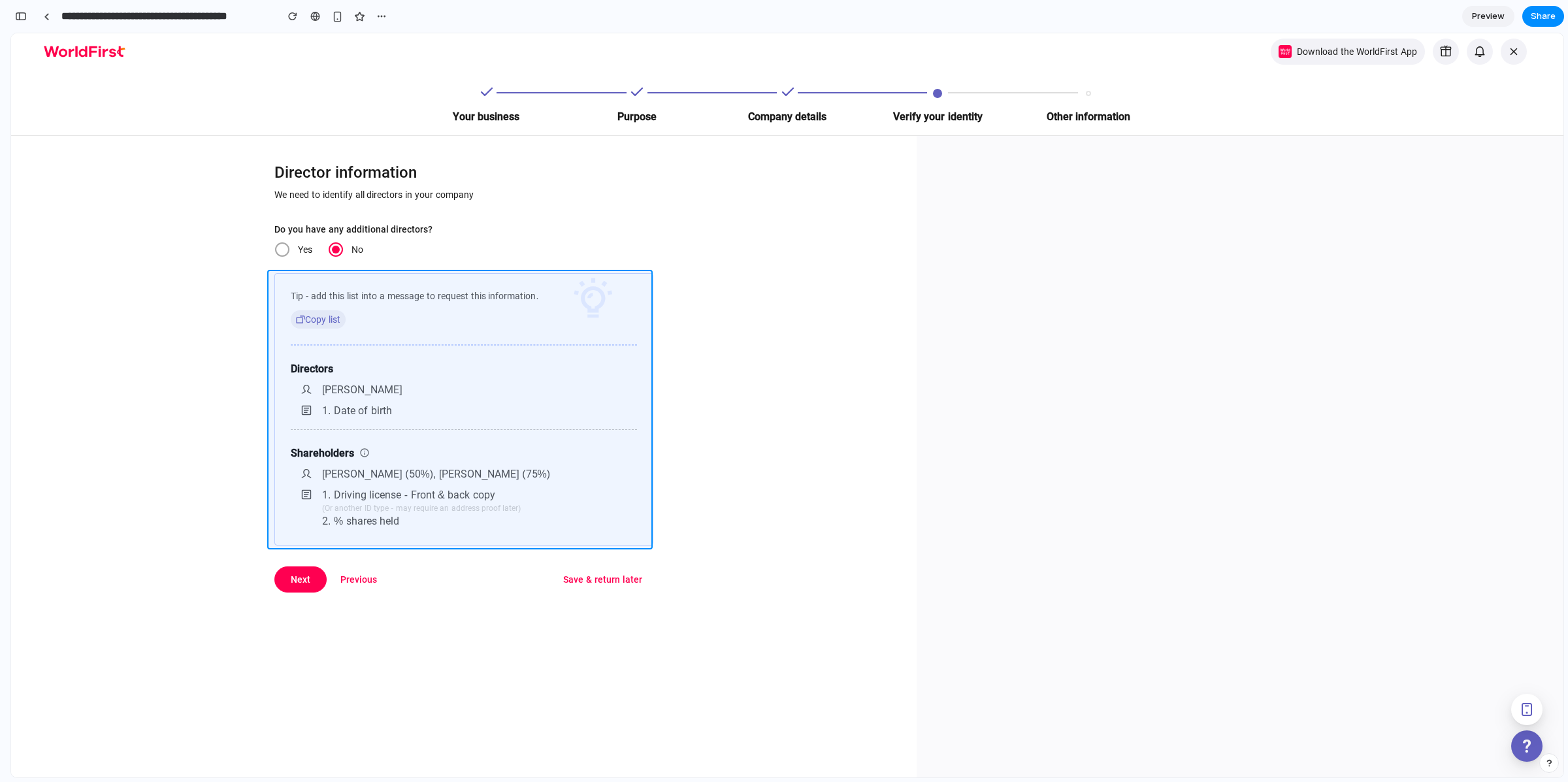
click at [633, 277] on div at bounding box center [853, 406] width 1418 height 744
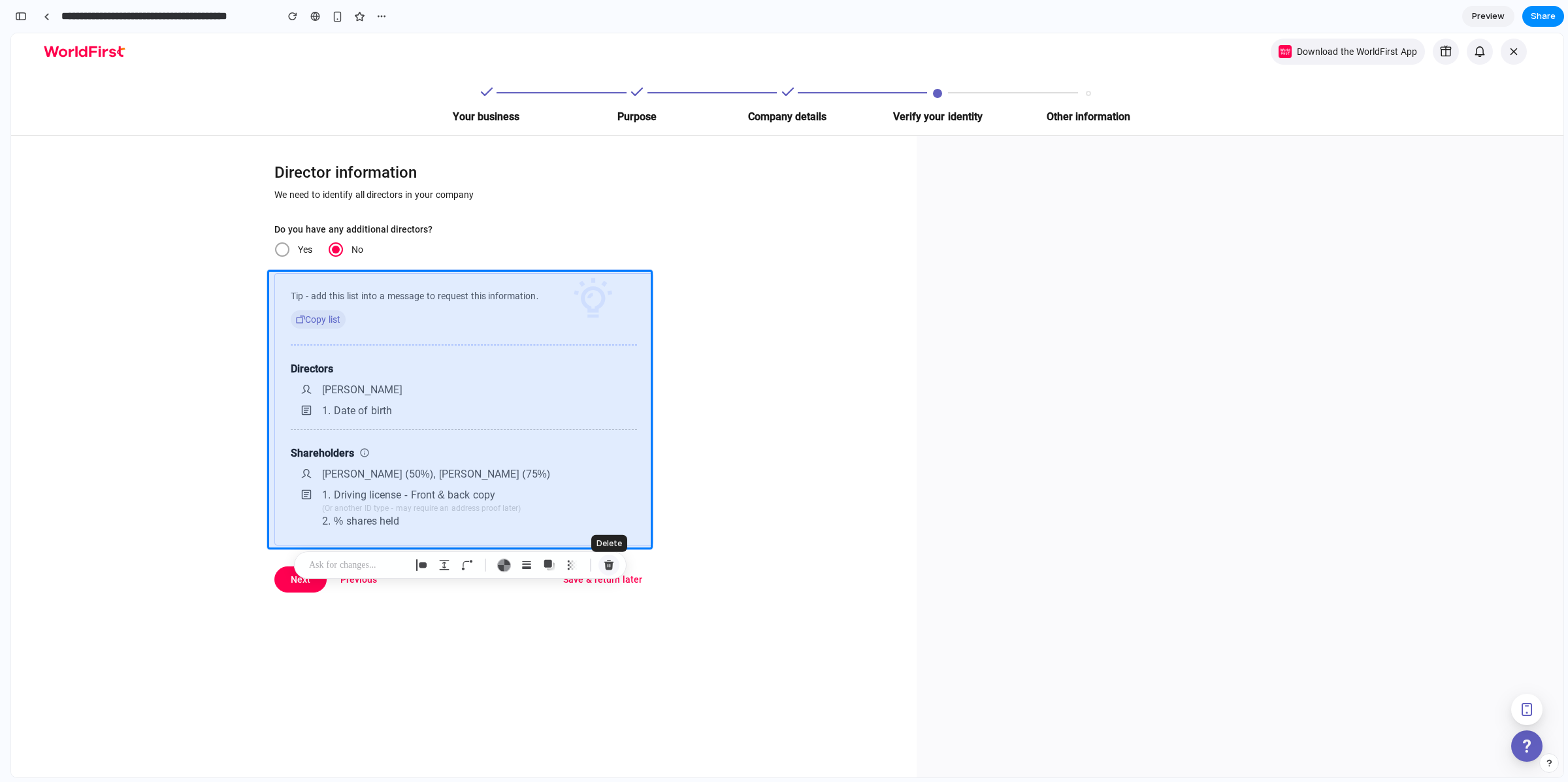
click at [609, 563] on div "button" at bounding box center [609, 565] width 11 height 11
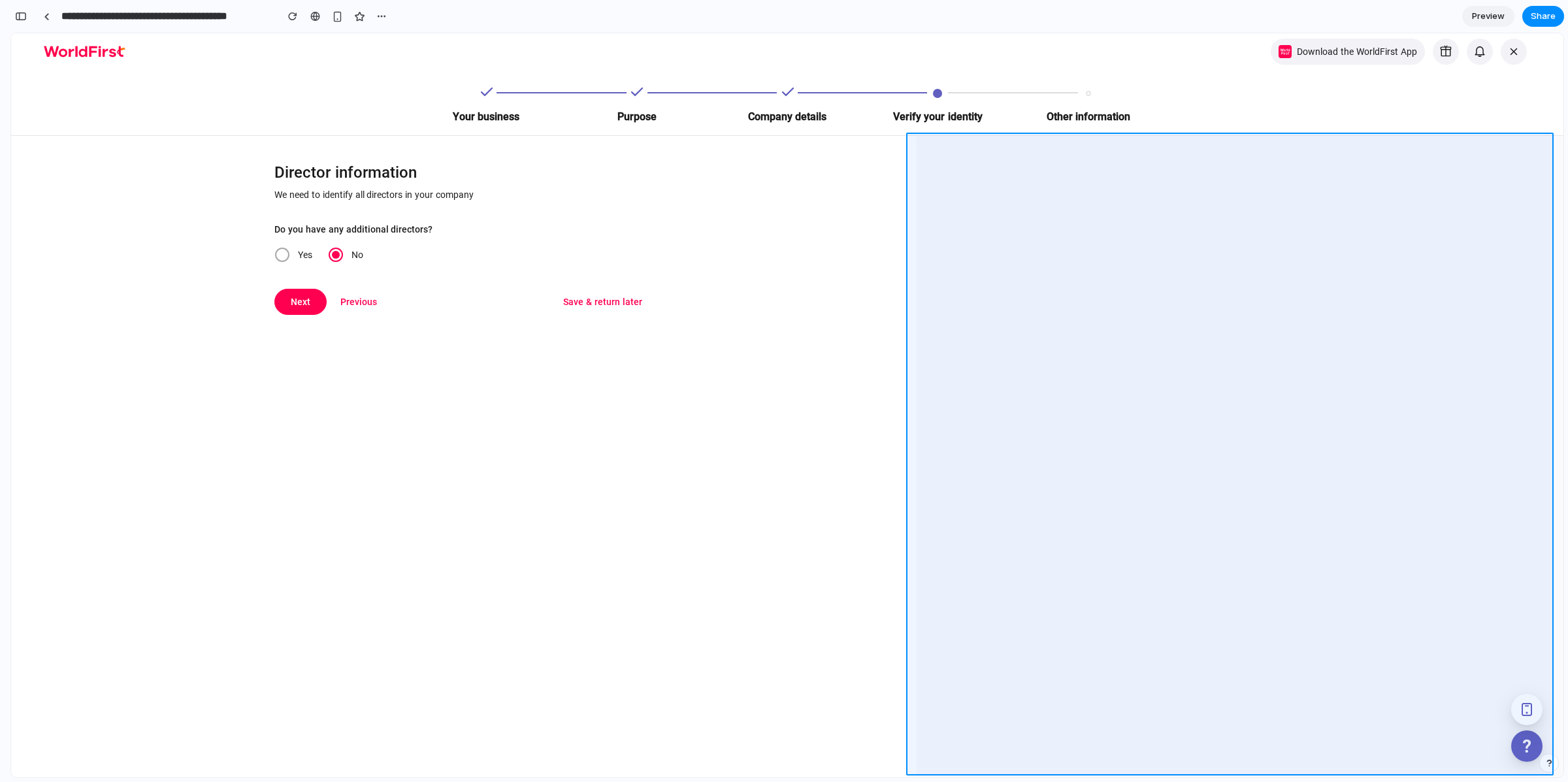
click at [1131, 223] on div at bounding box center [853, 406] width 1418 height 744
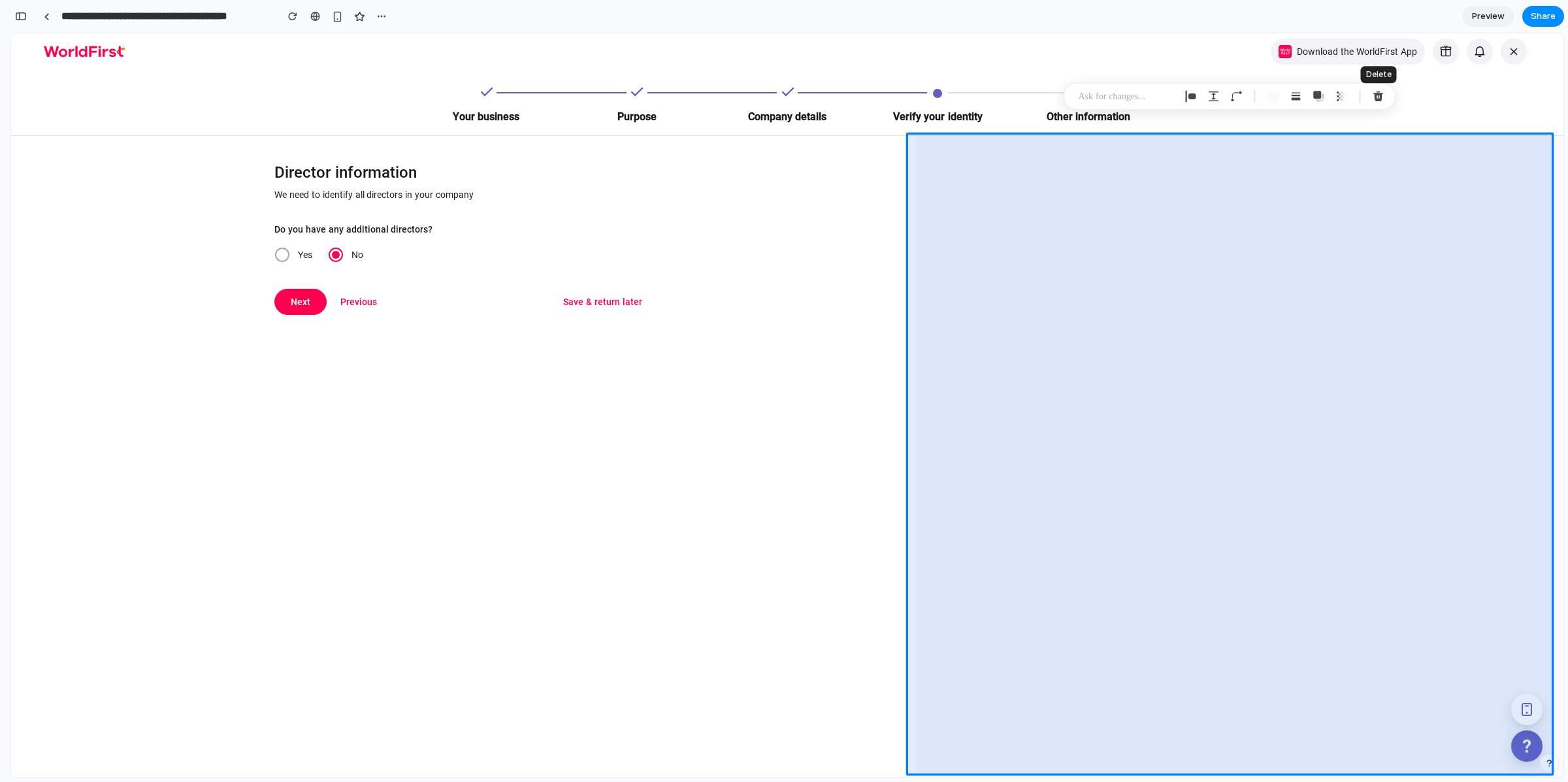
drag, startPoint x: 1375, startPoint y: 99, endPoint x: 1349, endPoint y: 101, distance: 26.1
click at [1375, 98] on div "button" at bounding box center [1378, 96] width 11 height 11
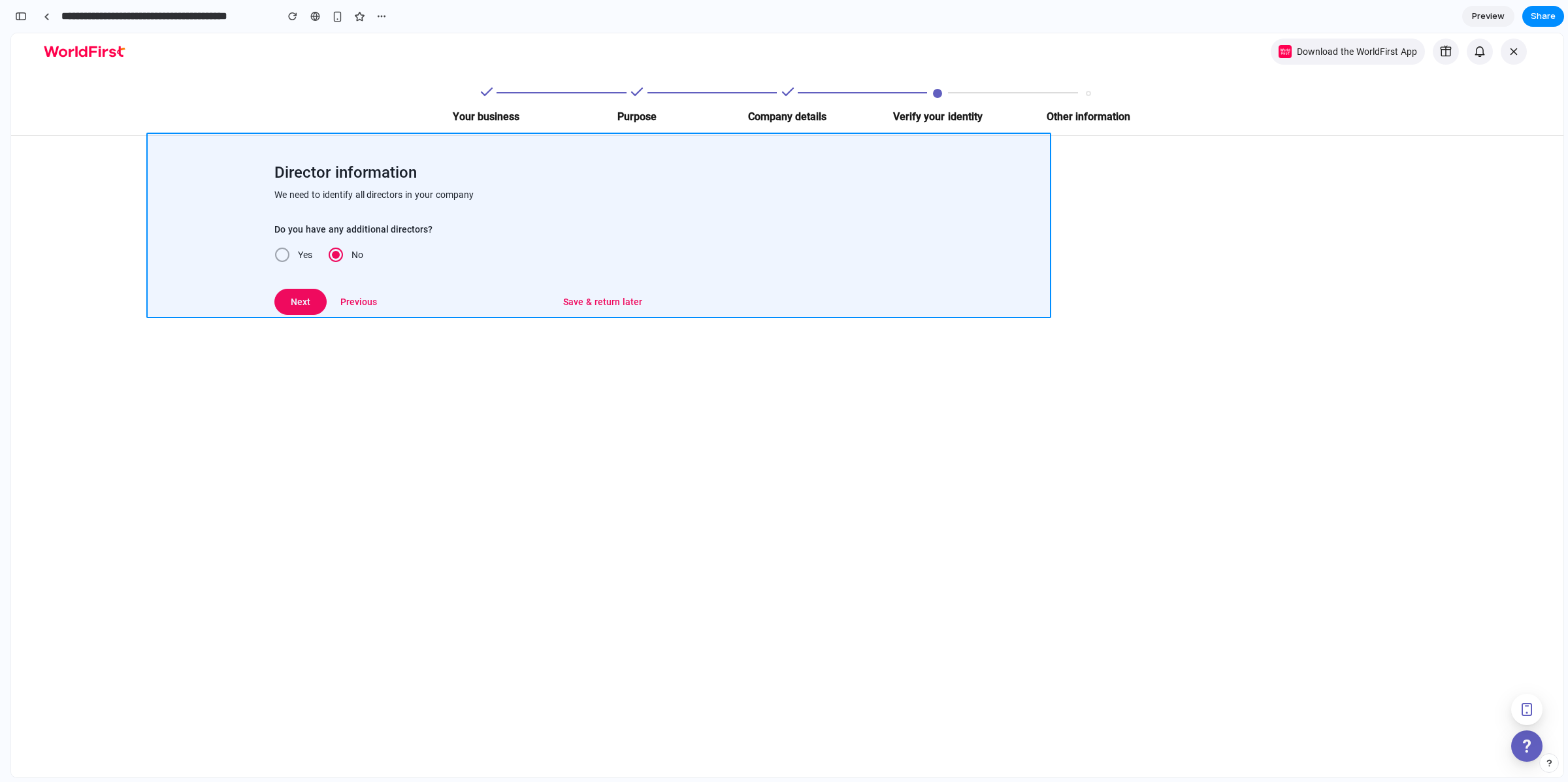
click at [379, 153] on div at bounding box center [853, 406] width 1418 height 744
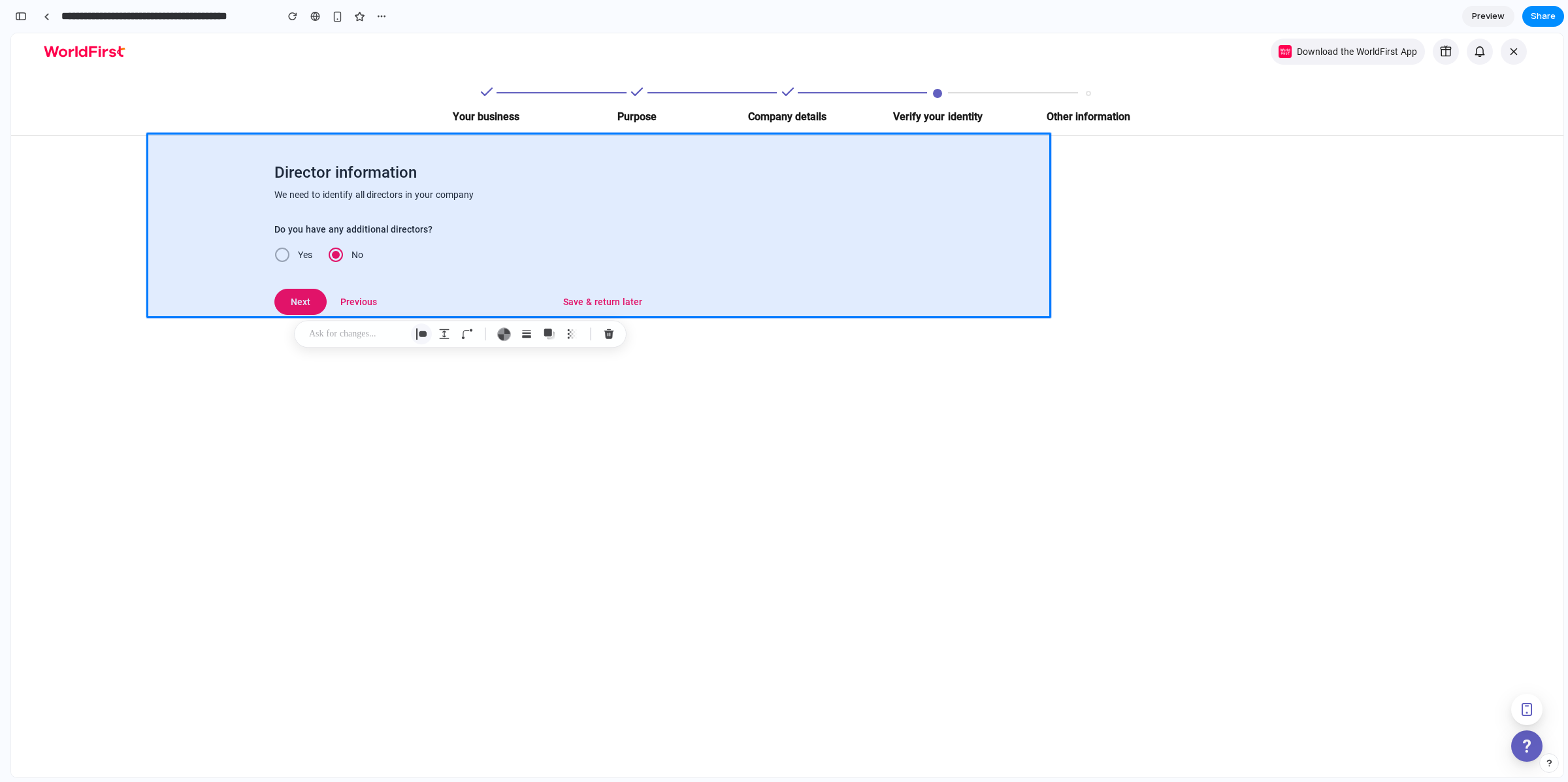
click at [423, 336] on div "button" at bounding box center [420, 333] width 11 height 11
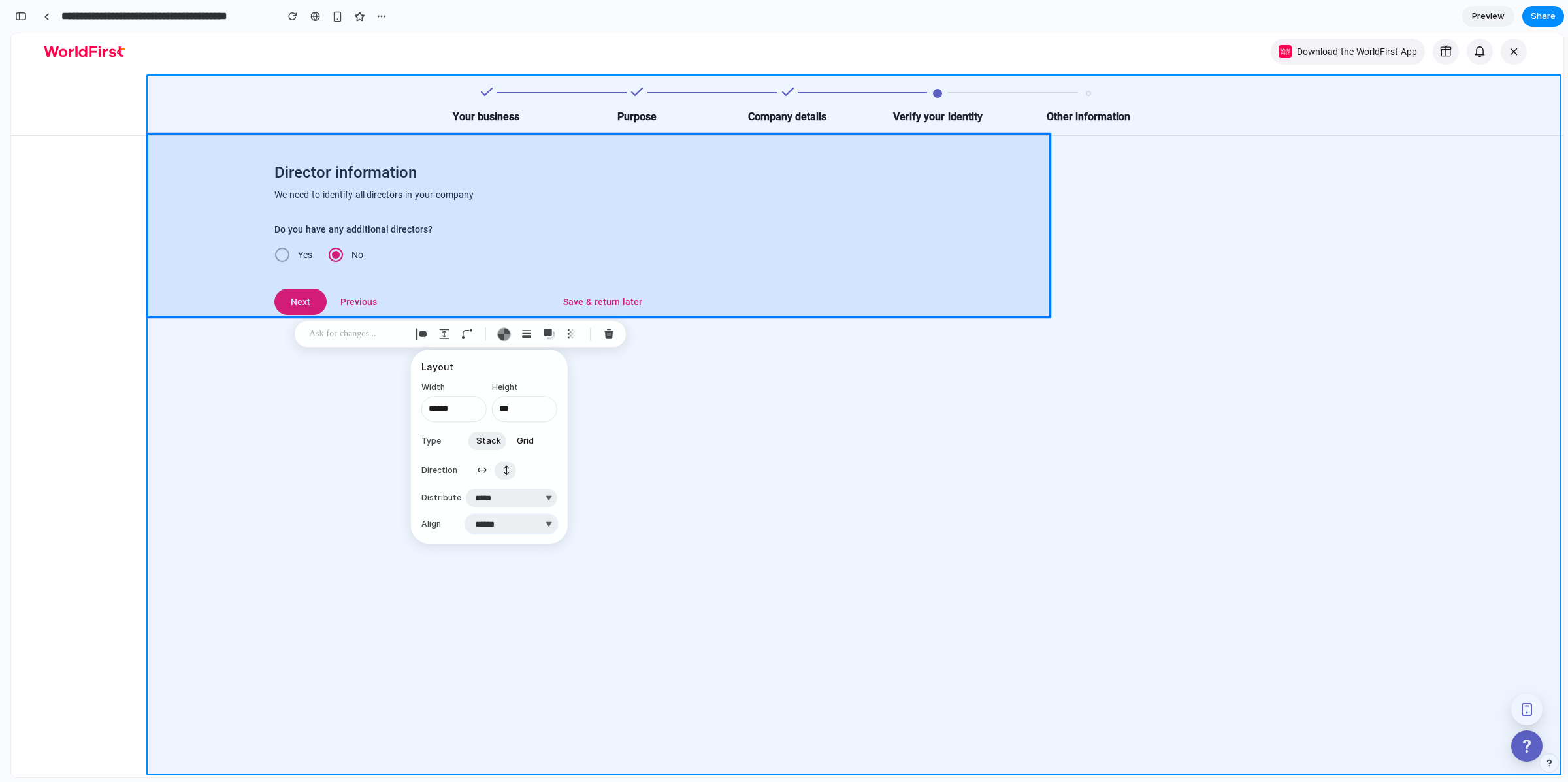
click at [509, 520] on select "***** ****** *** *******" at bounding box center [512, 523] width 91 height 18
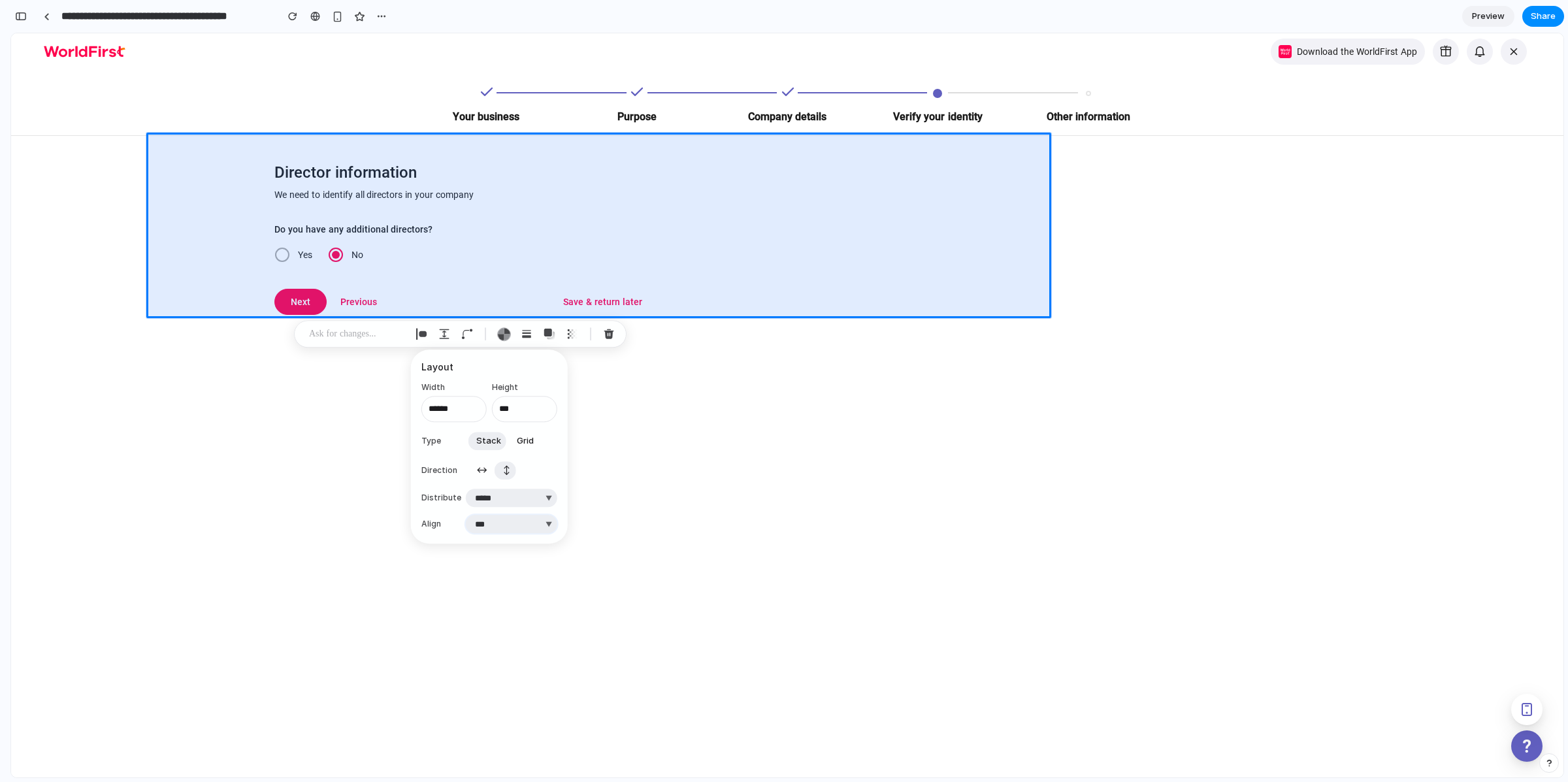
click at [466, 515] on select "***** ****** *** *******" at bounding box center [512, 523] width 91 height 18
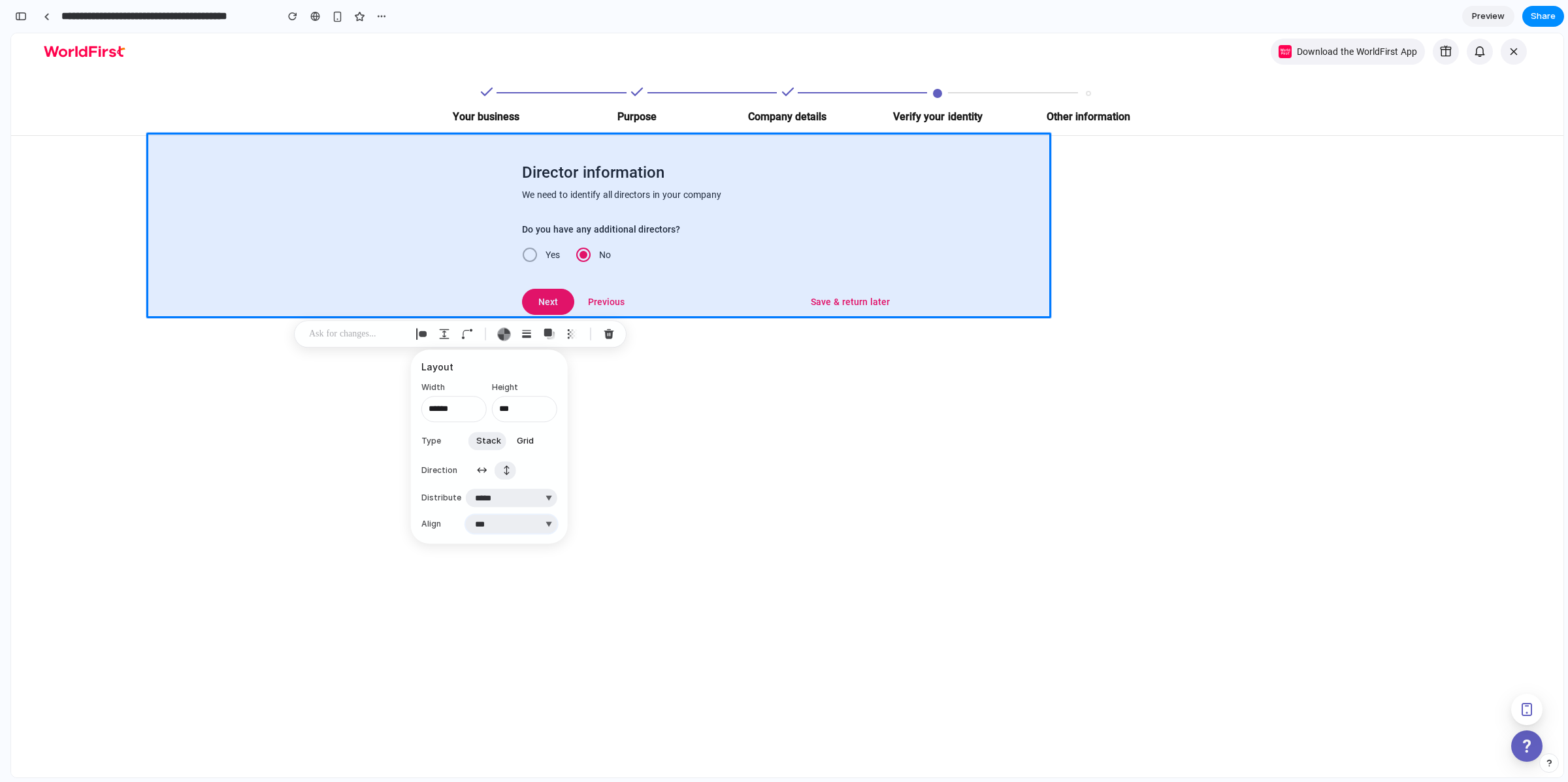
click at [481, 522] on select "***** ****** *** *******" at bounding box center [512, 523] width 91 height 18
click at [466, 515] on select "***** ****** *** *******" at bounding box center [512, 523] width 91 height 18
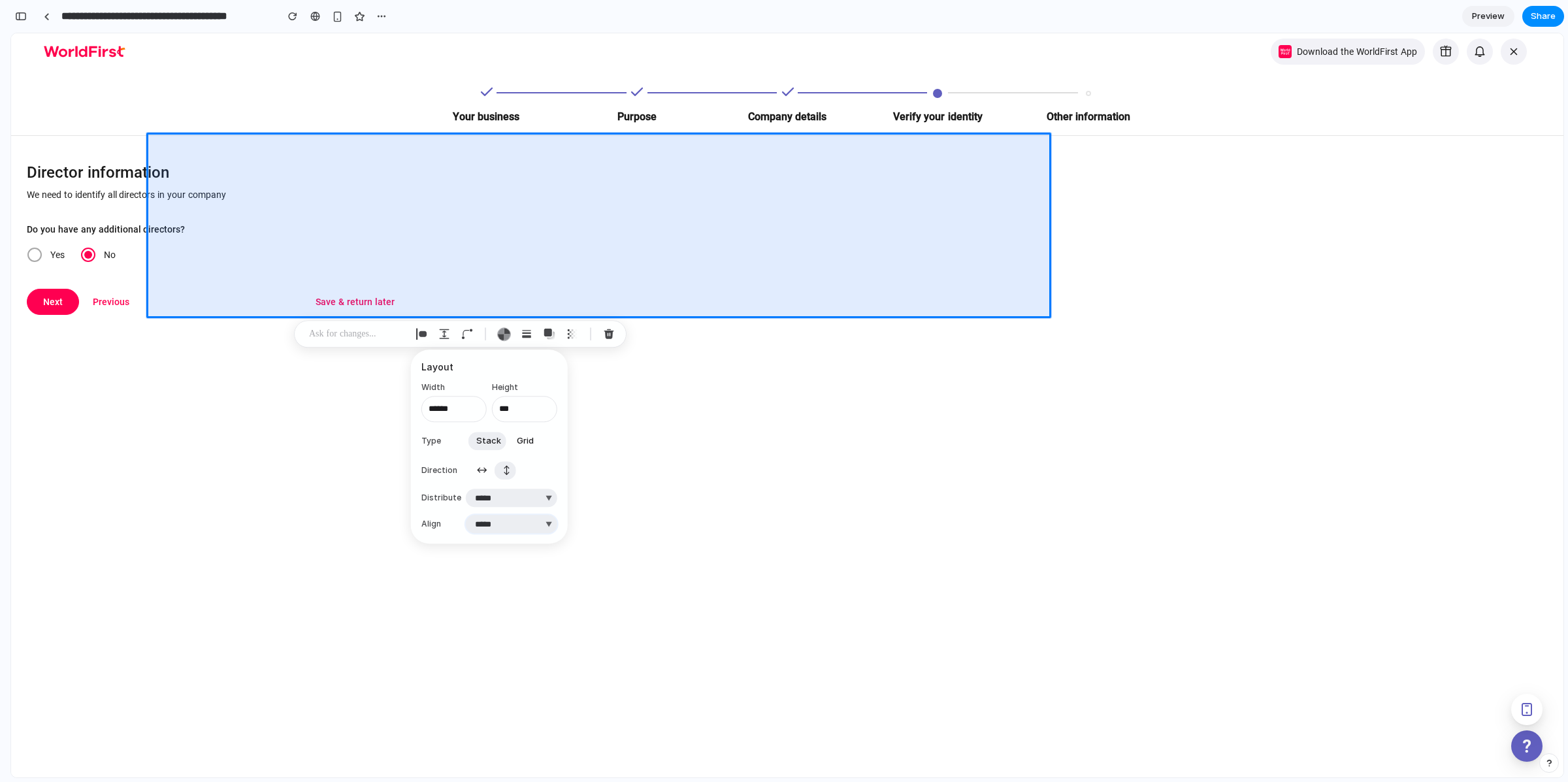
click at [492, 520] on select "***** ****** *** *******" at bounding box center [512, 523] width 91 height 18
click at [466, 515] on select "***** ****** *** *******" at bounding box center [512, 523] width 91 height 18
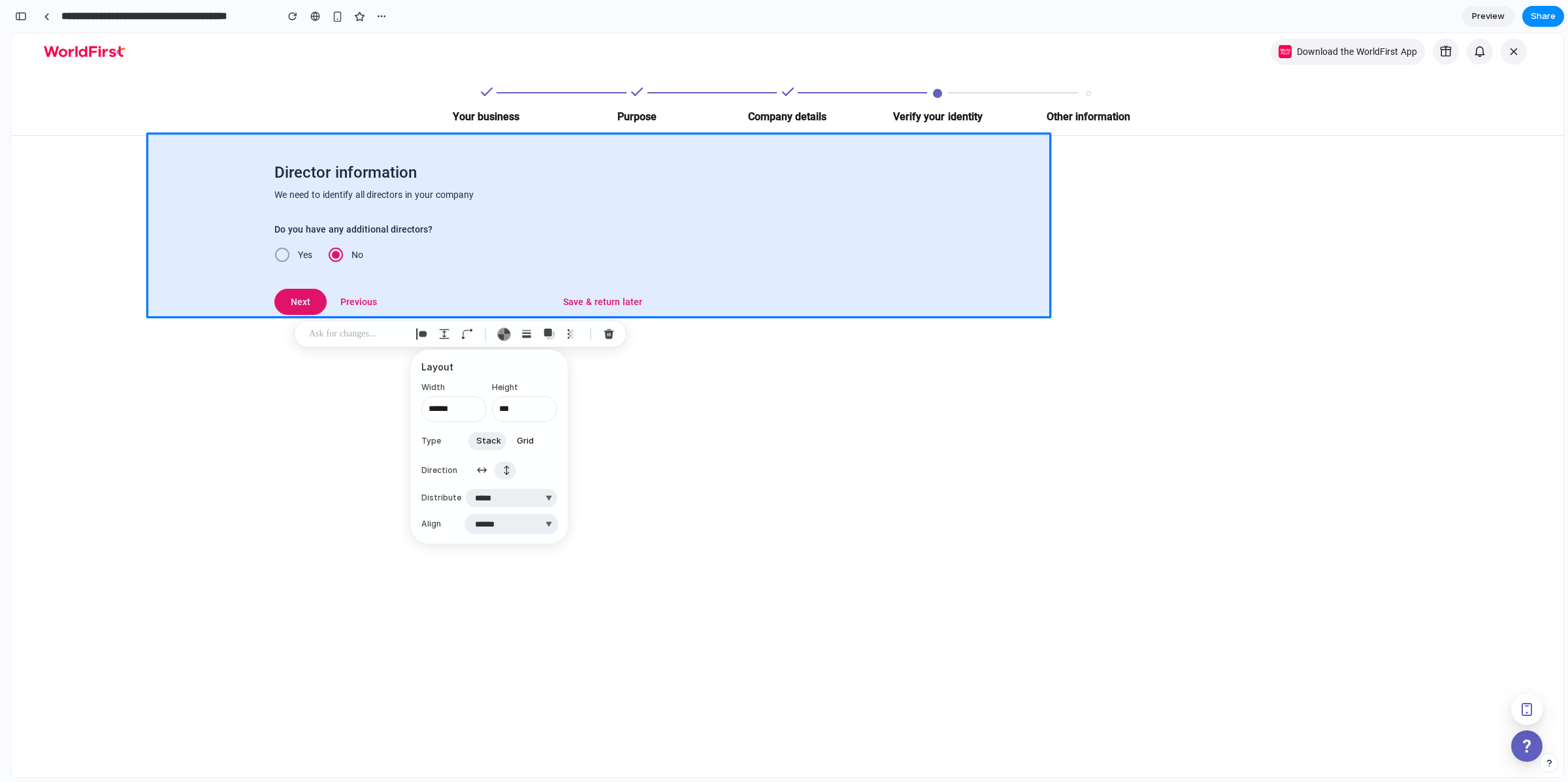
click at [504, 523] on select "***** ****** *** *******" at bounding box center [512, 523] width 91 height 18
click at [466, 515] on select "***** ****** *** *******" at bounding box center [512, 523] width 91 height 18
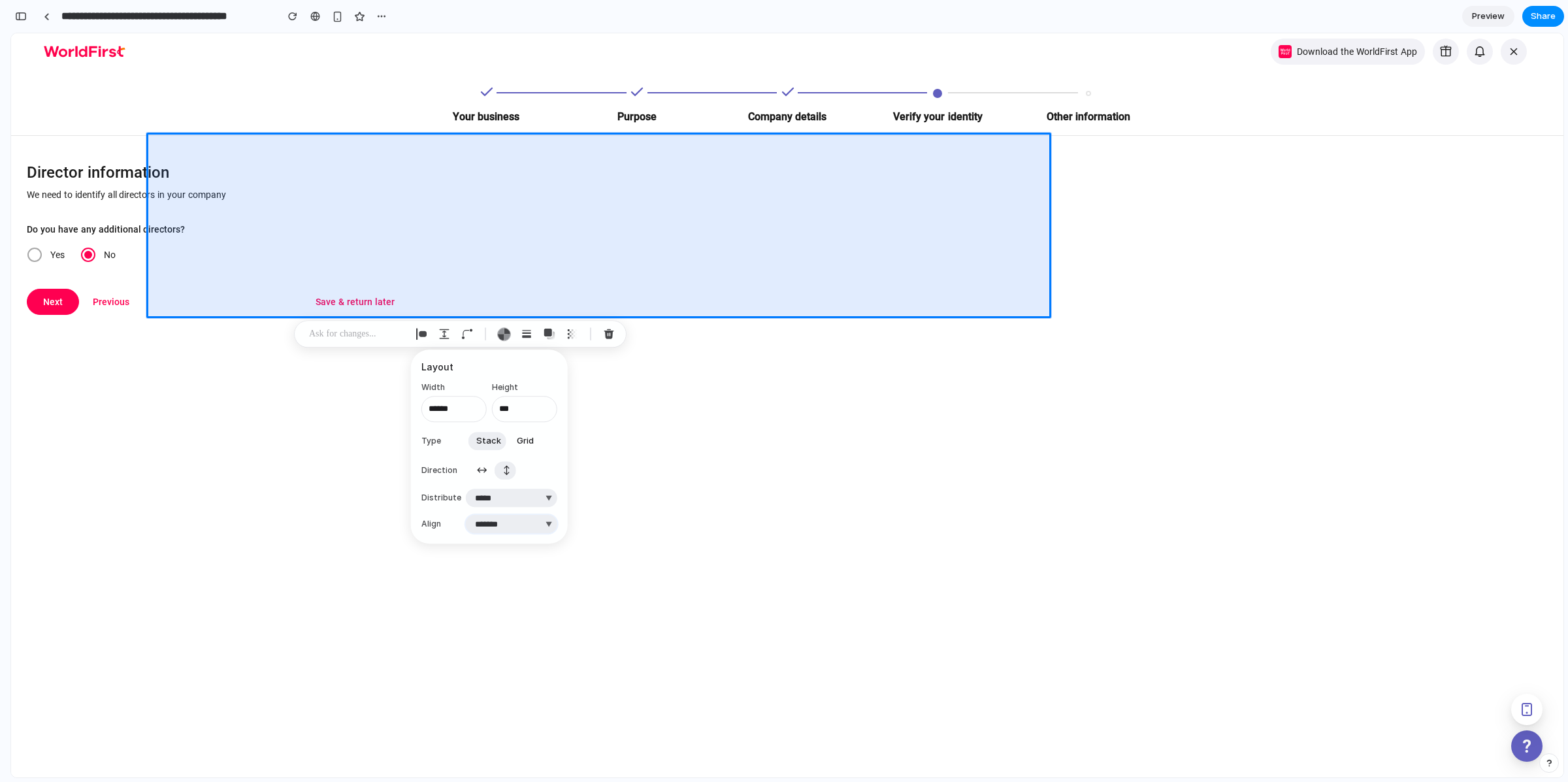
click at [504, 521] on select "***** ****** *** *******" at bounding box center [512, 523] width 91 height 18
select select "********"
click at [466, 515] on select "***** ****** *** *******" at bounding box center [512, 523] width 91 height 18
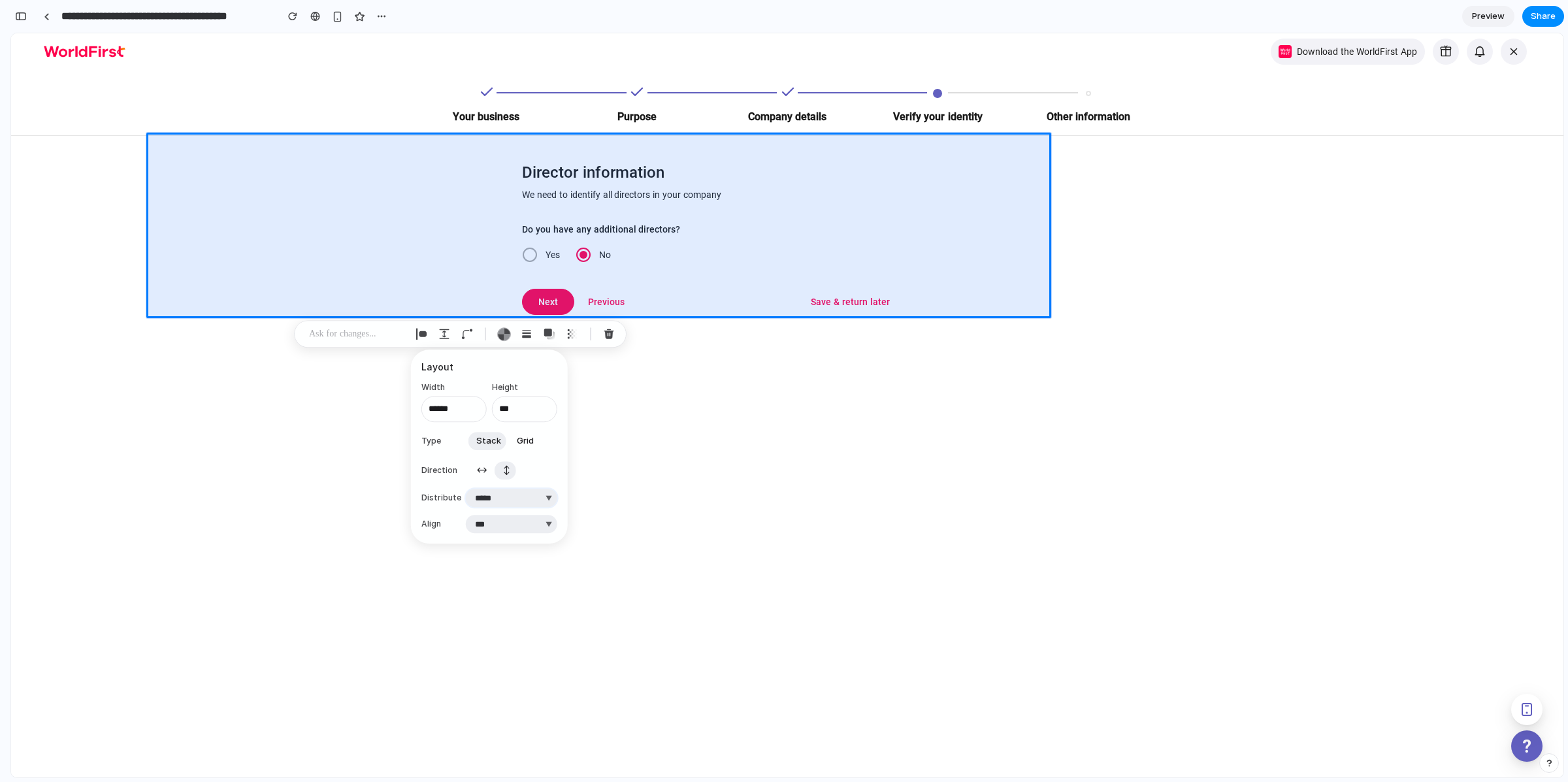
click at [528, 500] on select "**********" at bounding box center [512, 498] width 91 height 18
select select "******"
click at [466, 489] on select "**********" at bounding box center [512, 498] width 91 height 18
click at [526, 493] on select "**********" at bounding box center [512, 498] width 91 height 18
click at [510, 520] on select "***** ****** *** *******" at bounding box center [512, 523] width 91 height 18
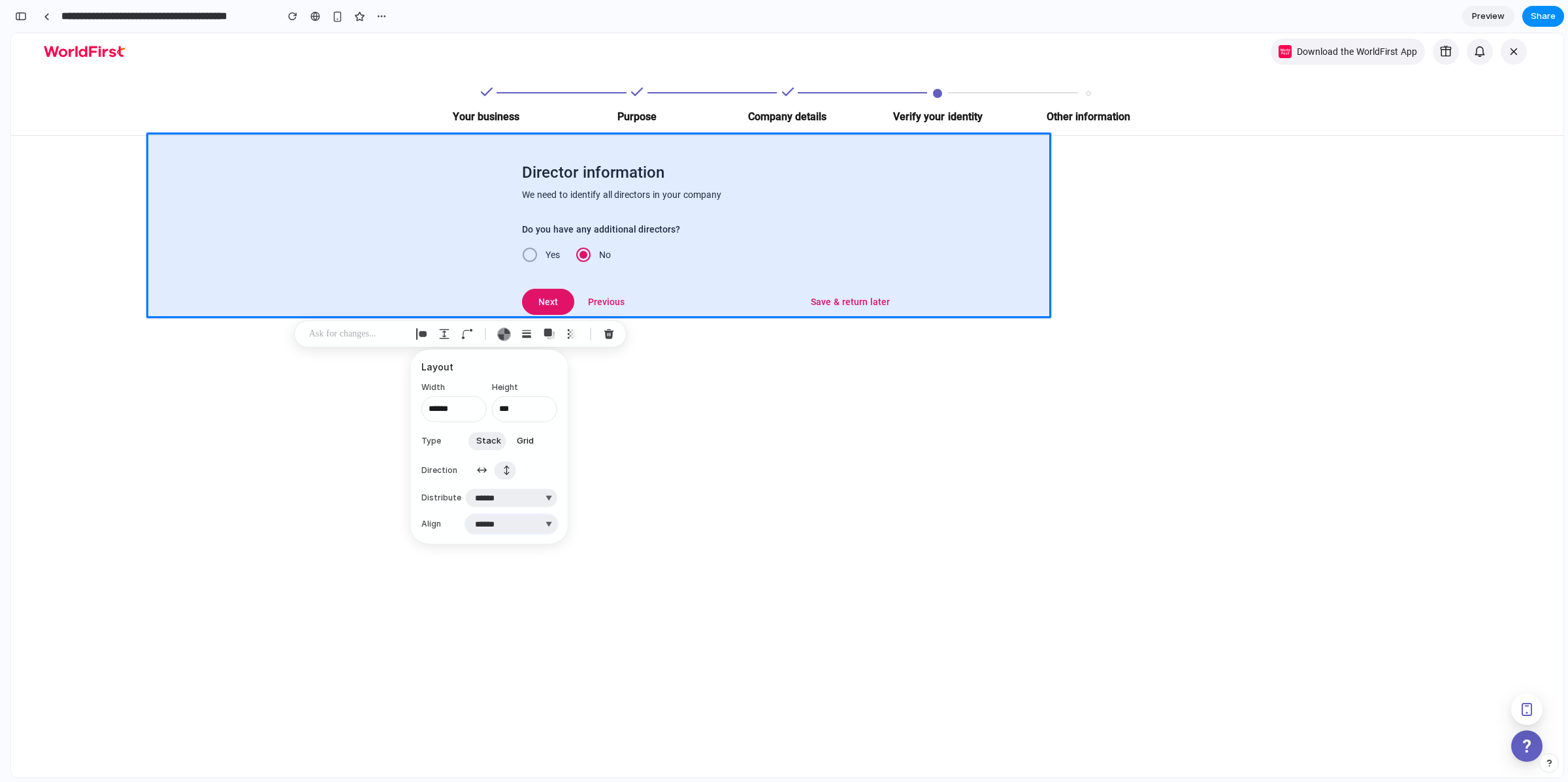
click at [466, 515] on select "***** ****** *** *******" at bounding box center [512, 523] width 91 height 18
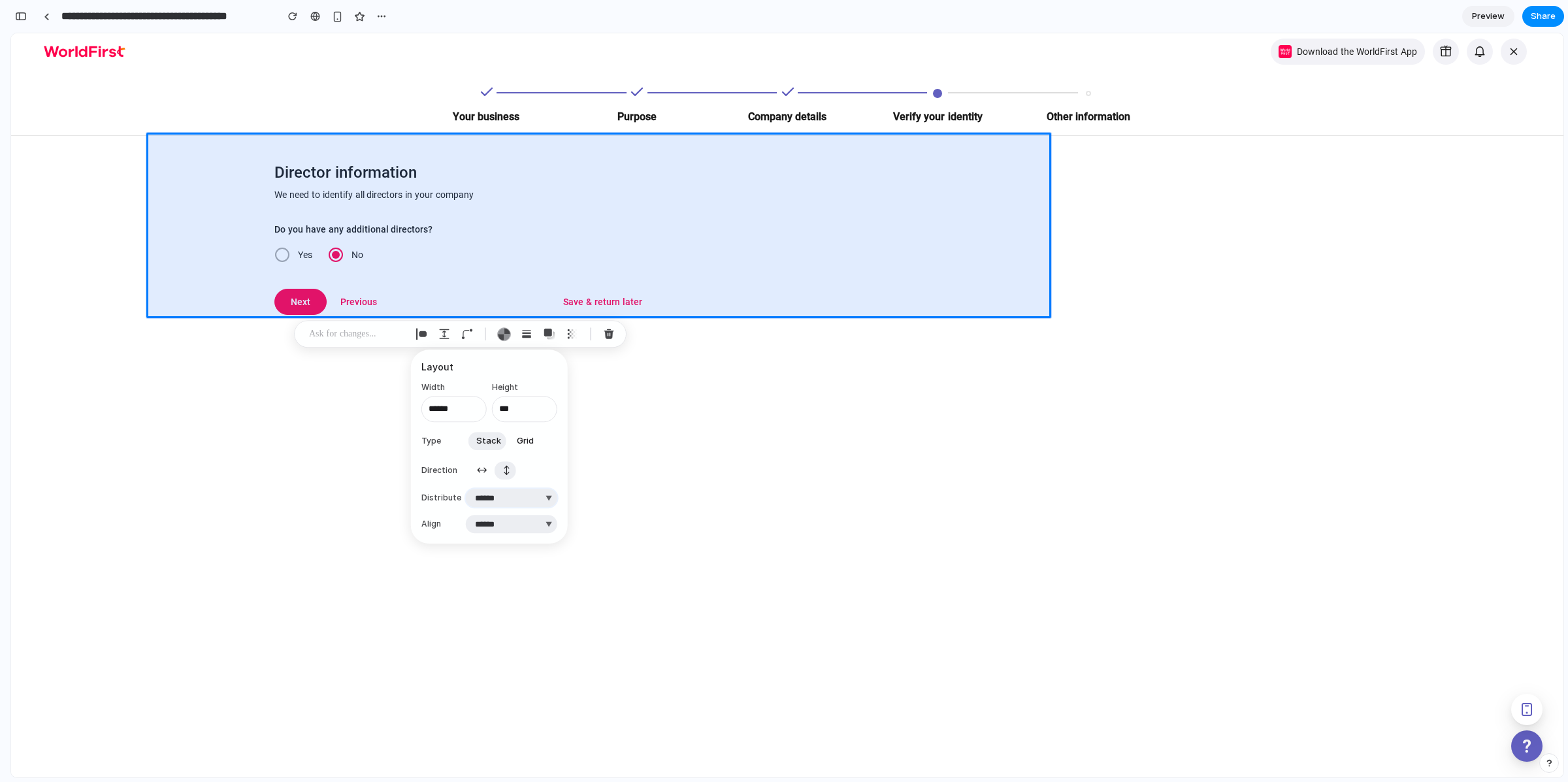
click at [511, 492] on select "**********" at bounding box center [512, 498] width 91 height 18
click at [506, 529] on select "***** ****** *** *******" at bounding box center [512, 523] width 91 height 18
select select "********"
click at [466, 515] on select "***** ****** *** *******" at bounding box center [512, 523] width 91 height 18
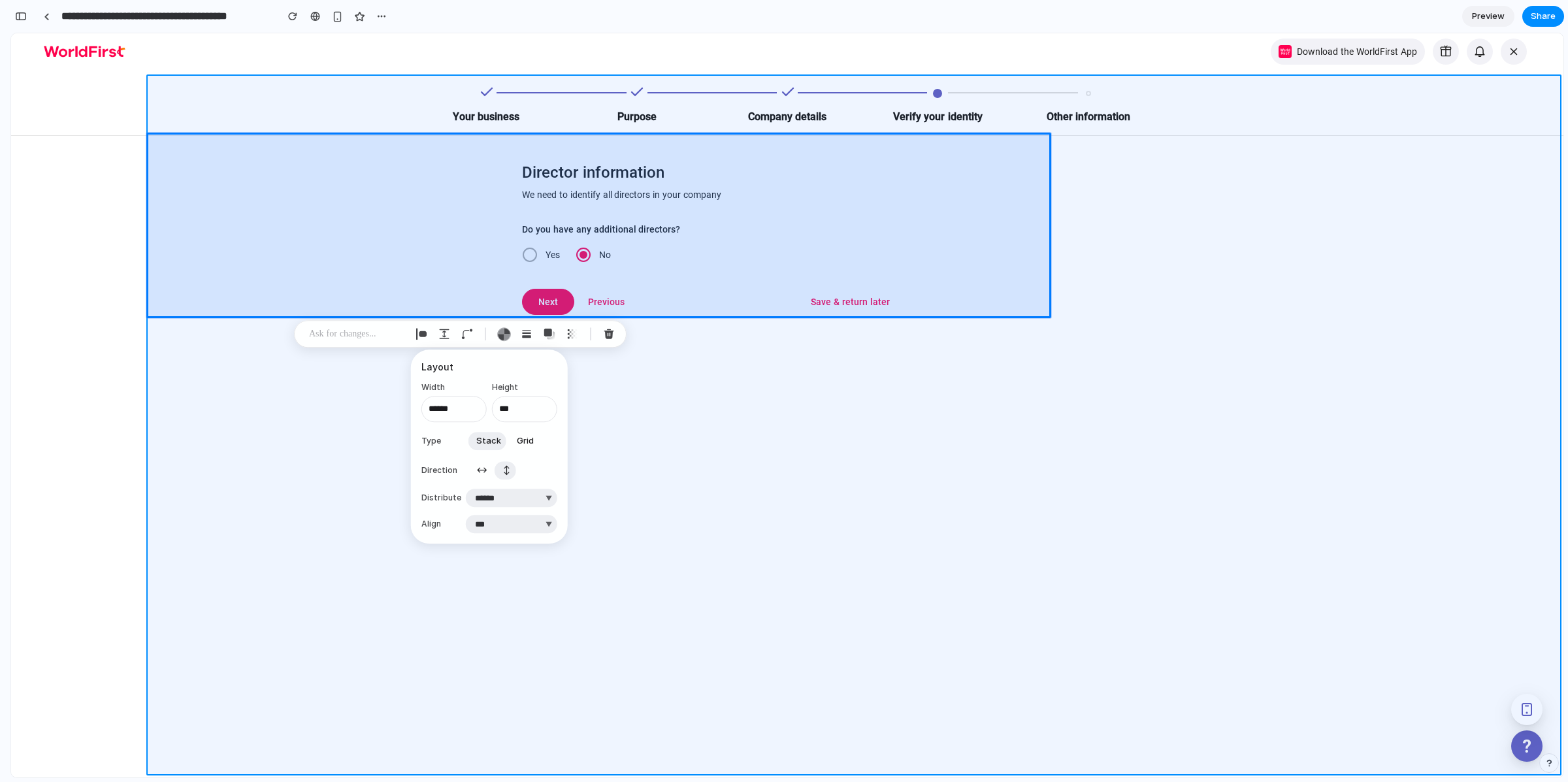
click at [924, 602] on div at bounding box center [853, 406] width 1418 height 744
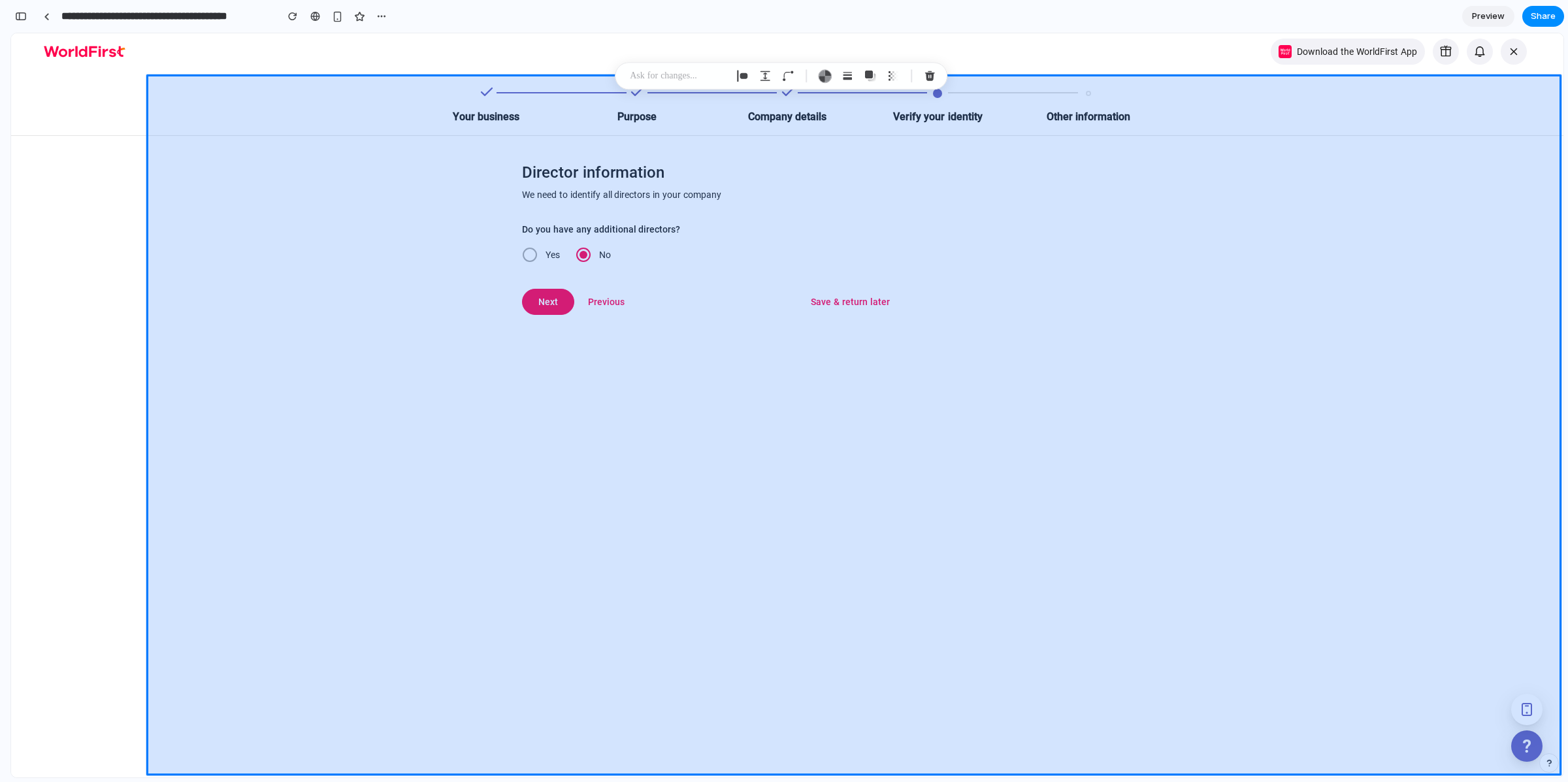
click at [460, 349] on div at bounding box center [853, 406] width 1418 height 744
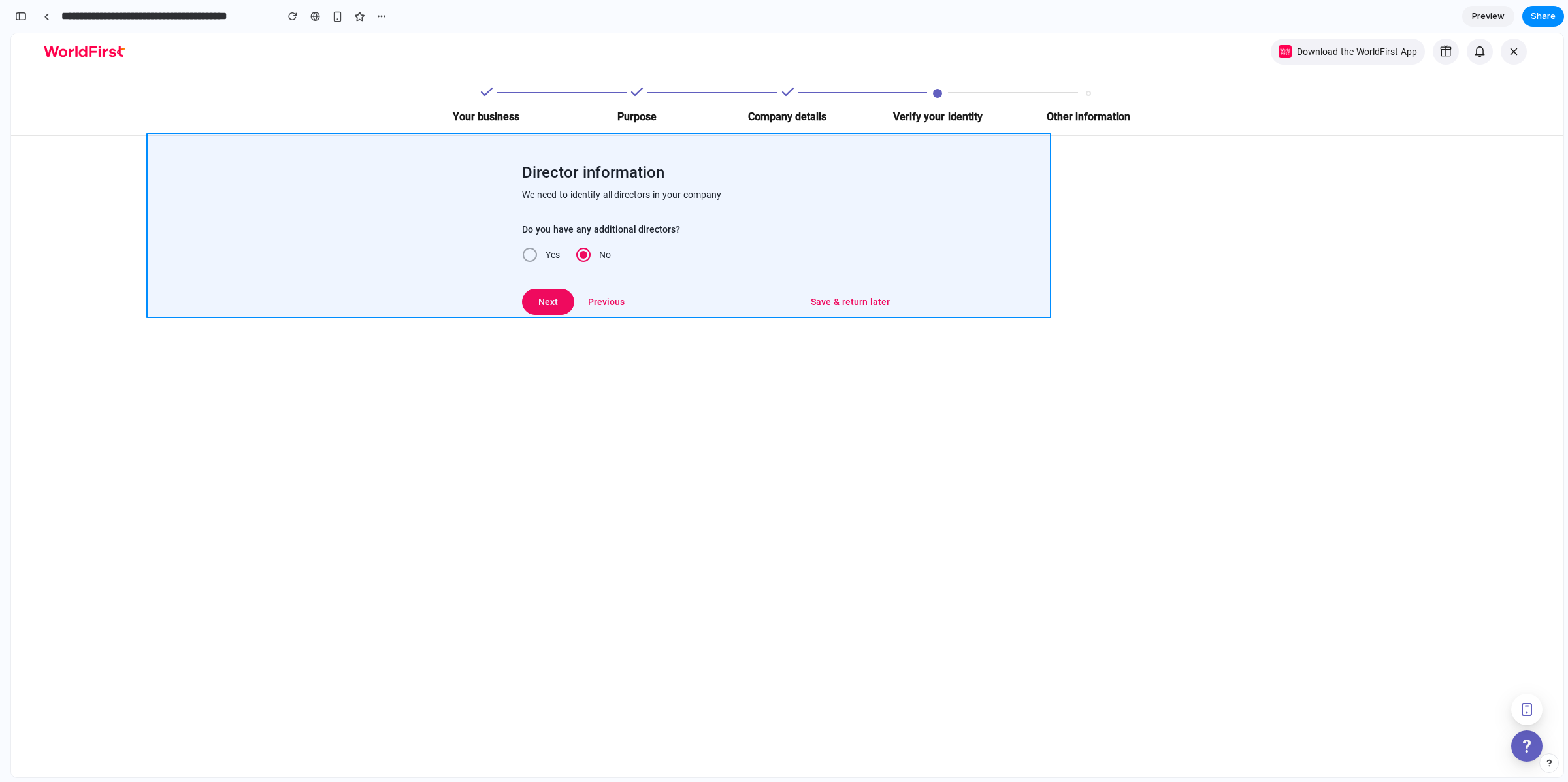
click at [609, 172] on div at bounding box center [853, 406] width 1418 height 744
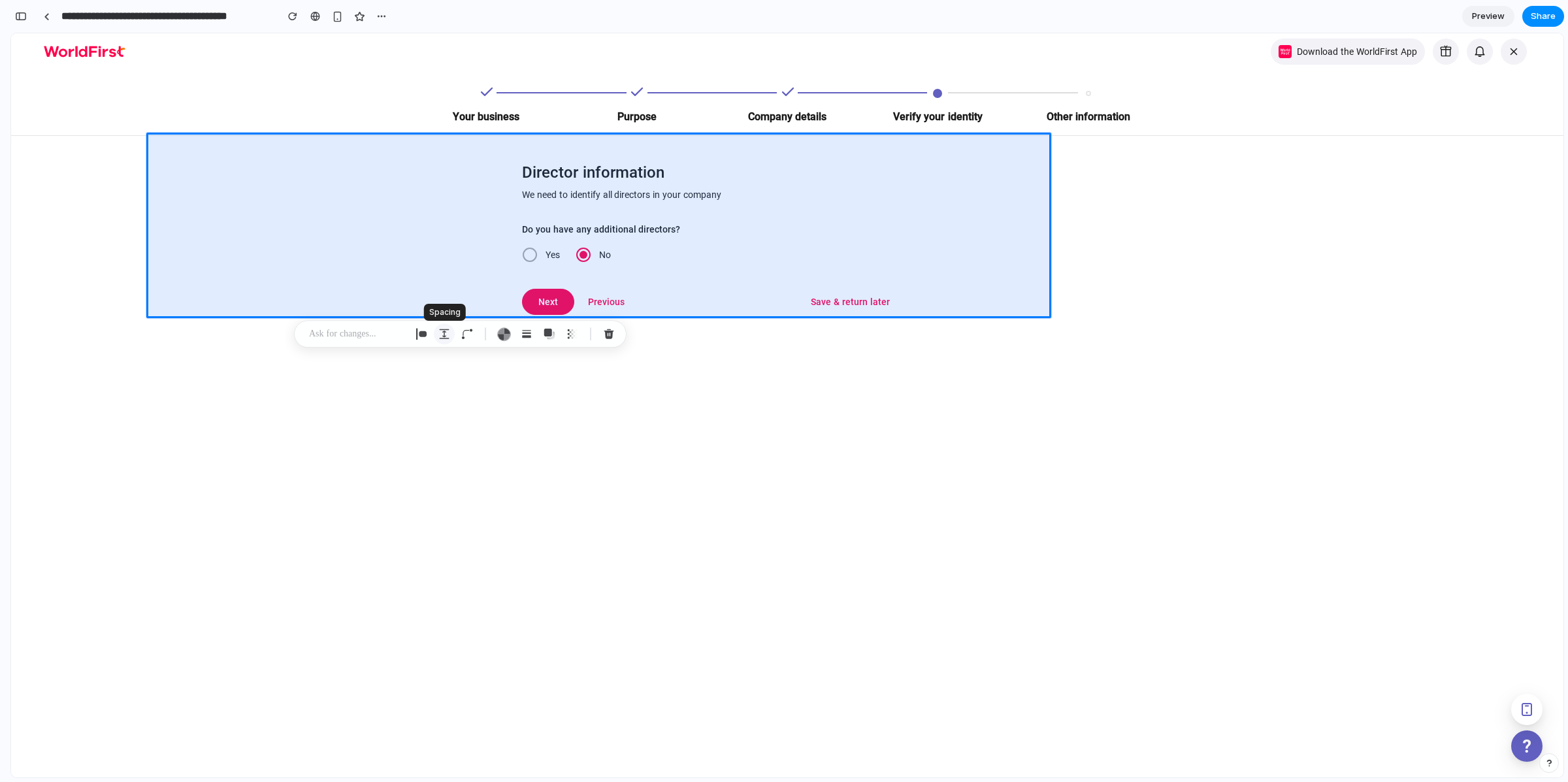
click at [451, 331] on button "button" at bounding box center [444, 334] width 21 height 21
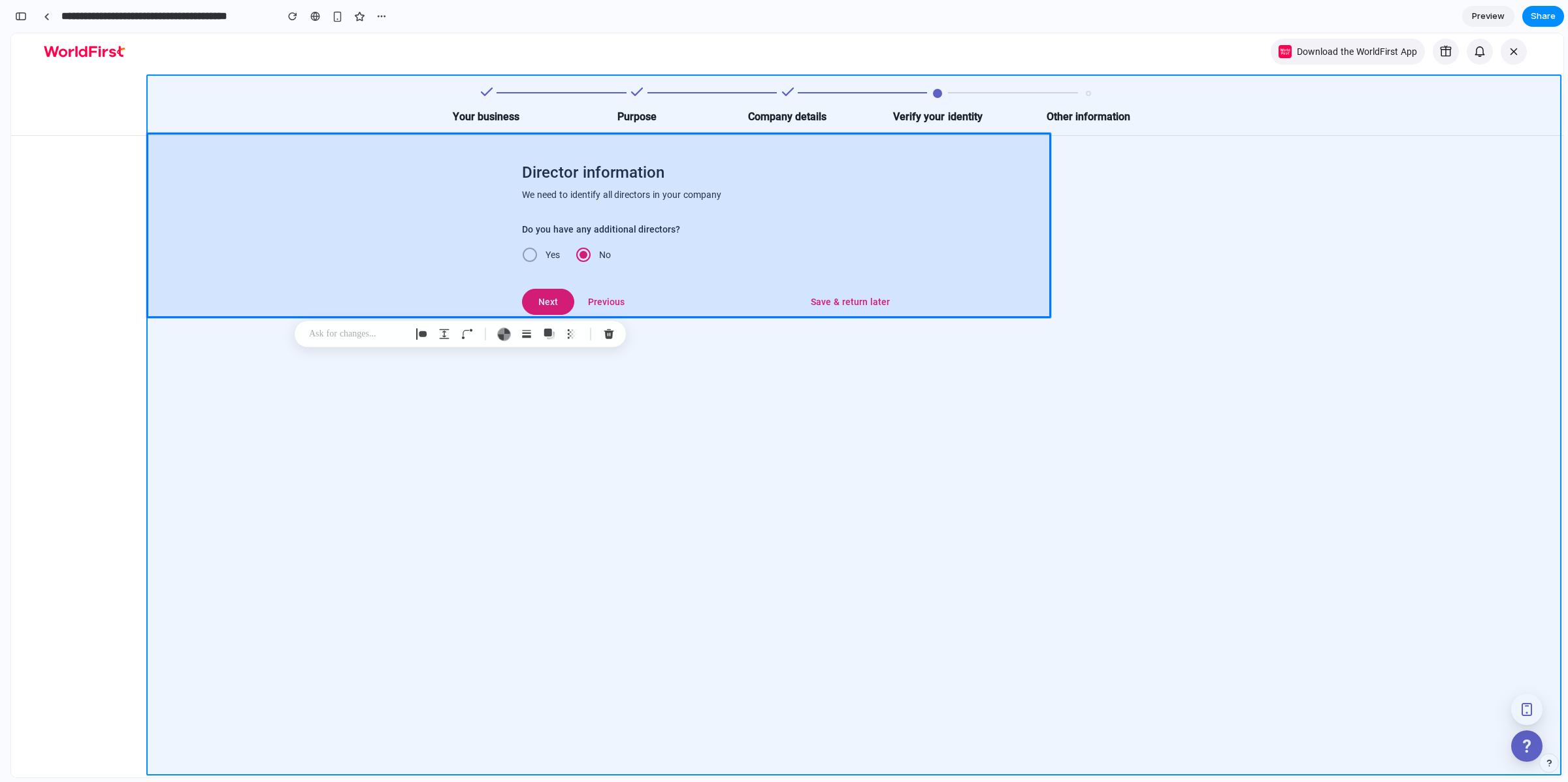
click at [726, 424] on div at bounding box center [853, 406] width 1418 height 744
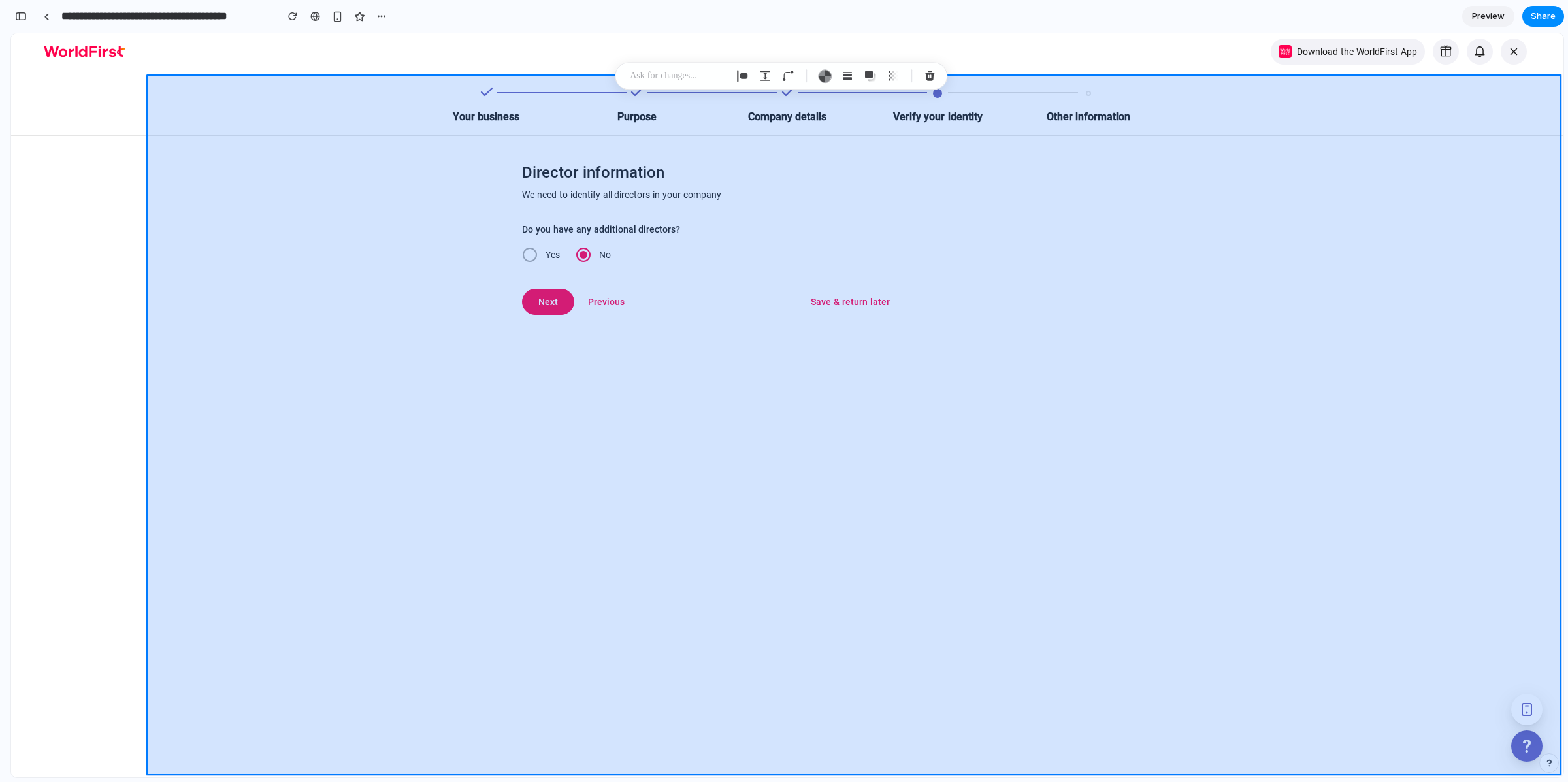
click at [743, 342] on div at bounding box center [853, 406] width 1418 height 744
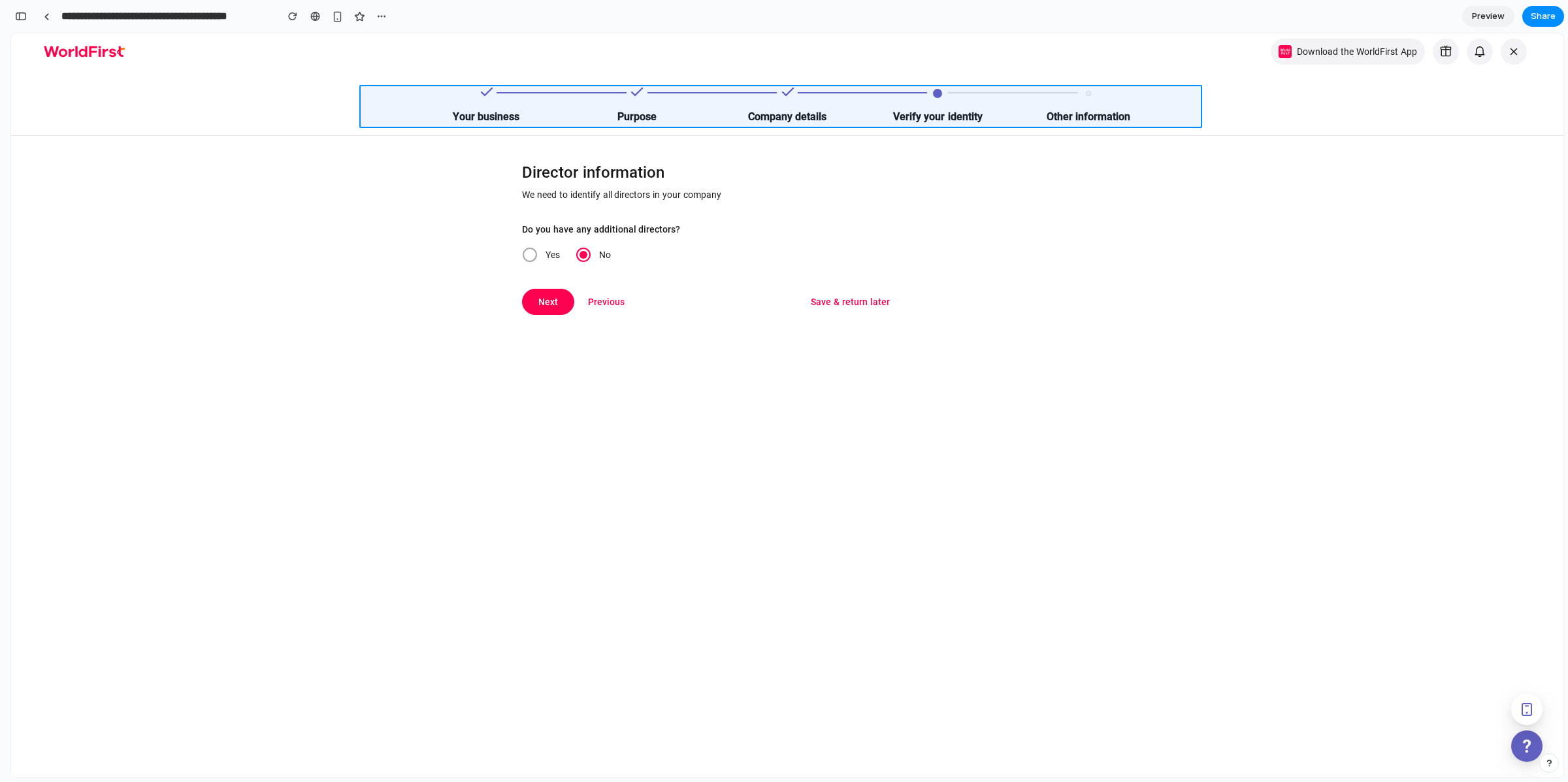
click at [524, 98] on div at bounding box center [853, 406] width 1418 height 744
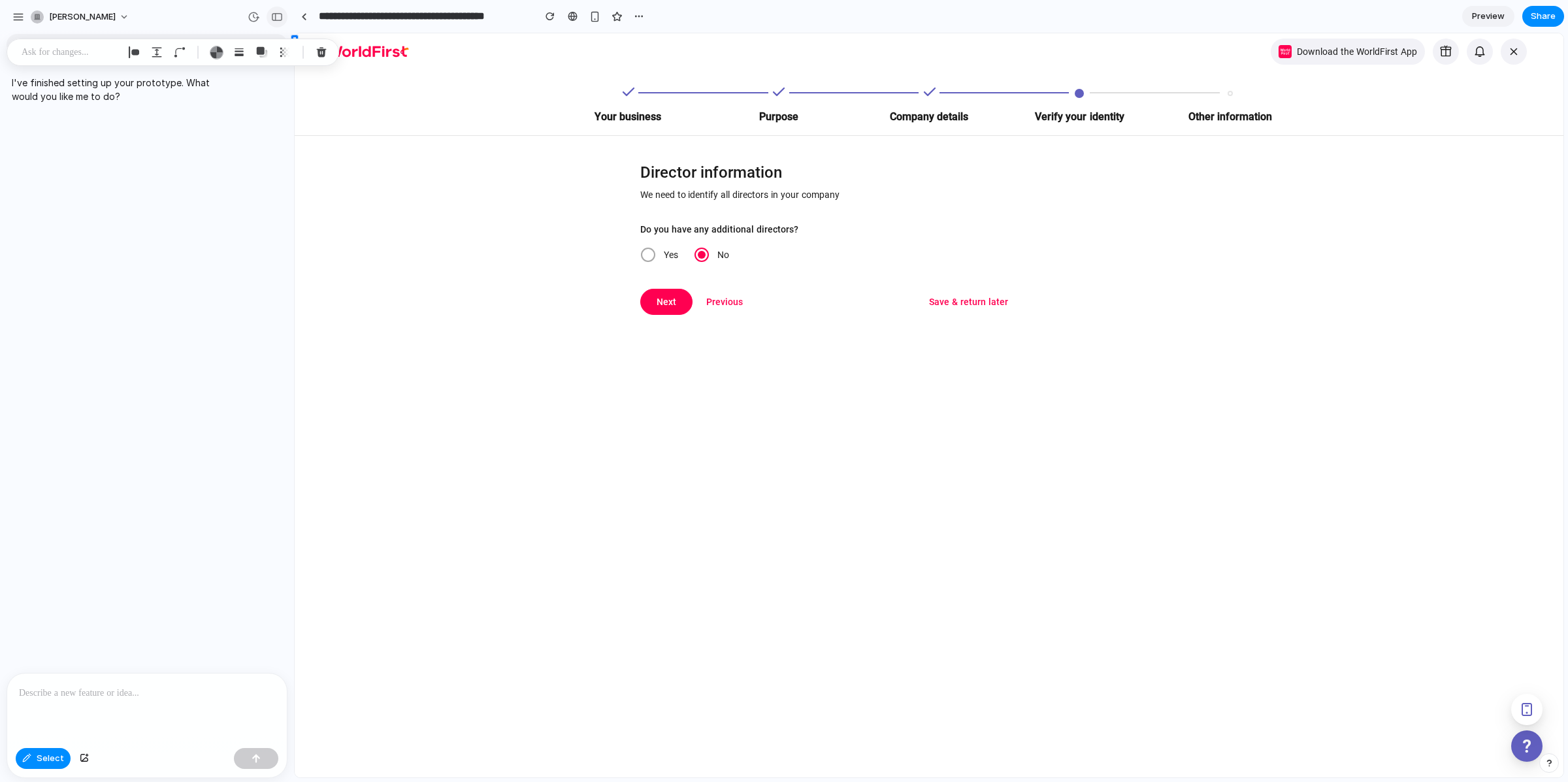
click at [274, 24] on button "button" at bounding box center [277, 17] width 21 height 21
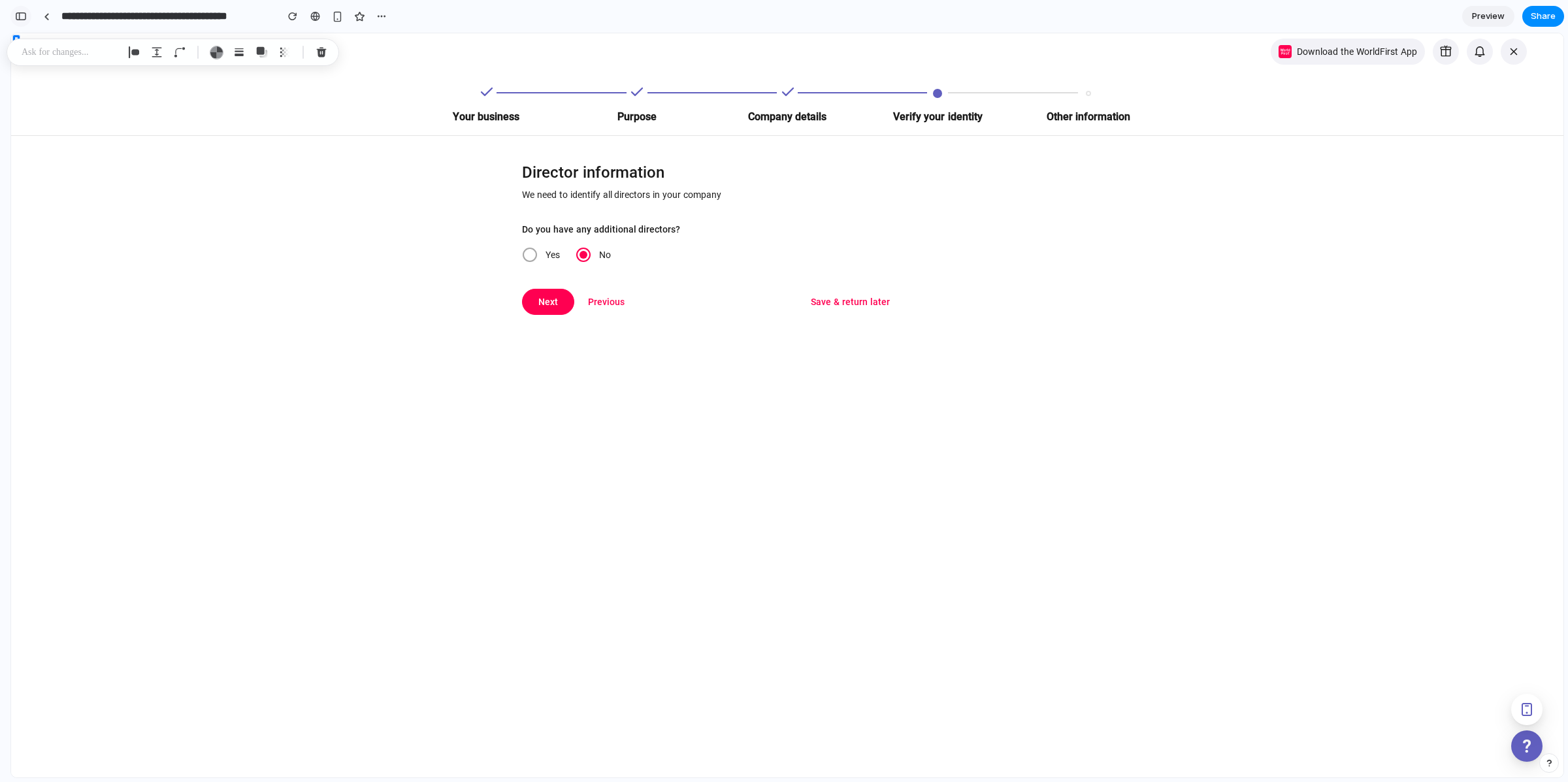
click at [24, 16] on div "button" at bounding box center [20, 16] width 11 height 9
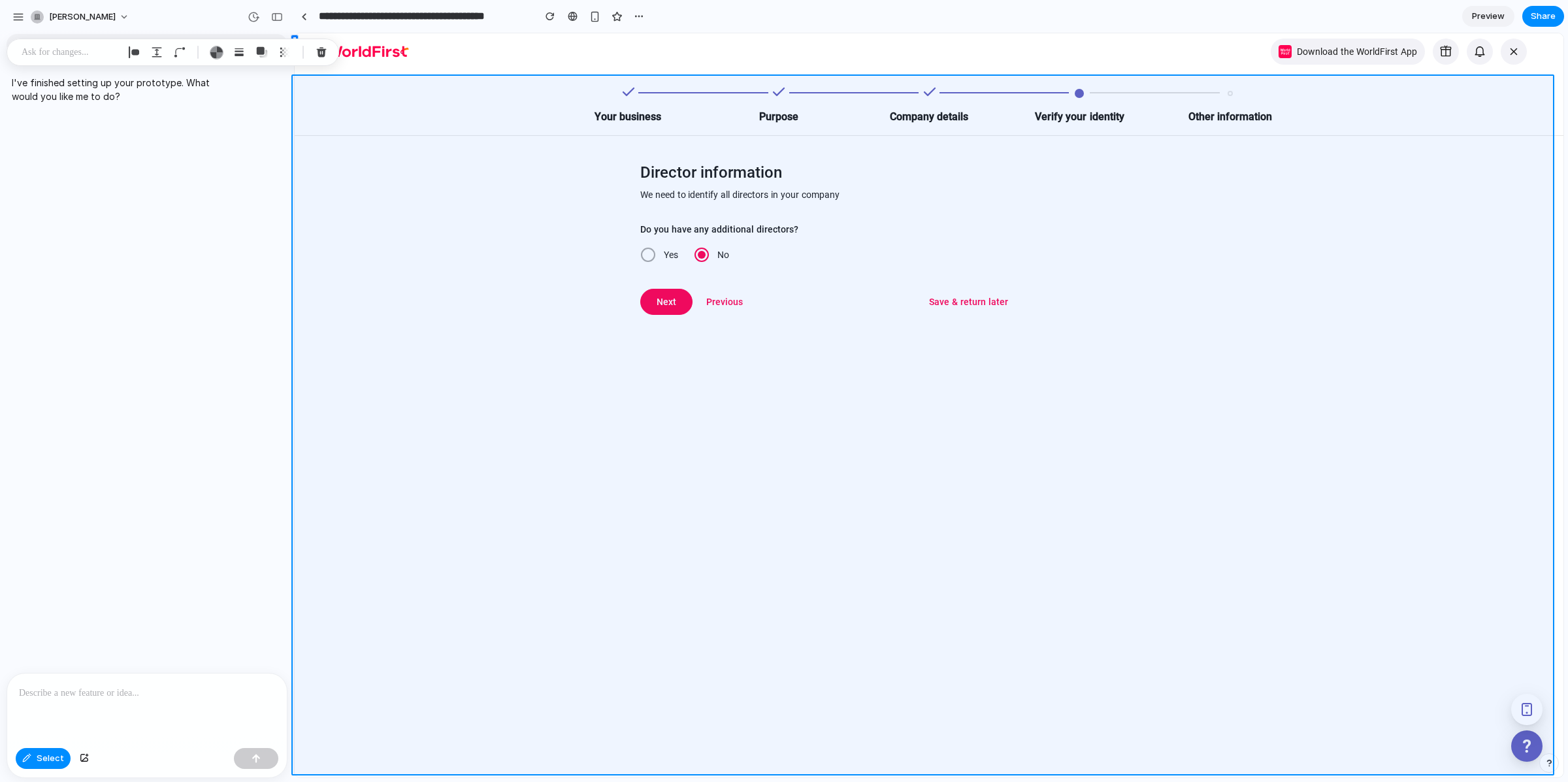
click at [48, 756] on div at bounding box center [787, 406] width 1552 height 744
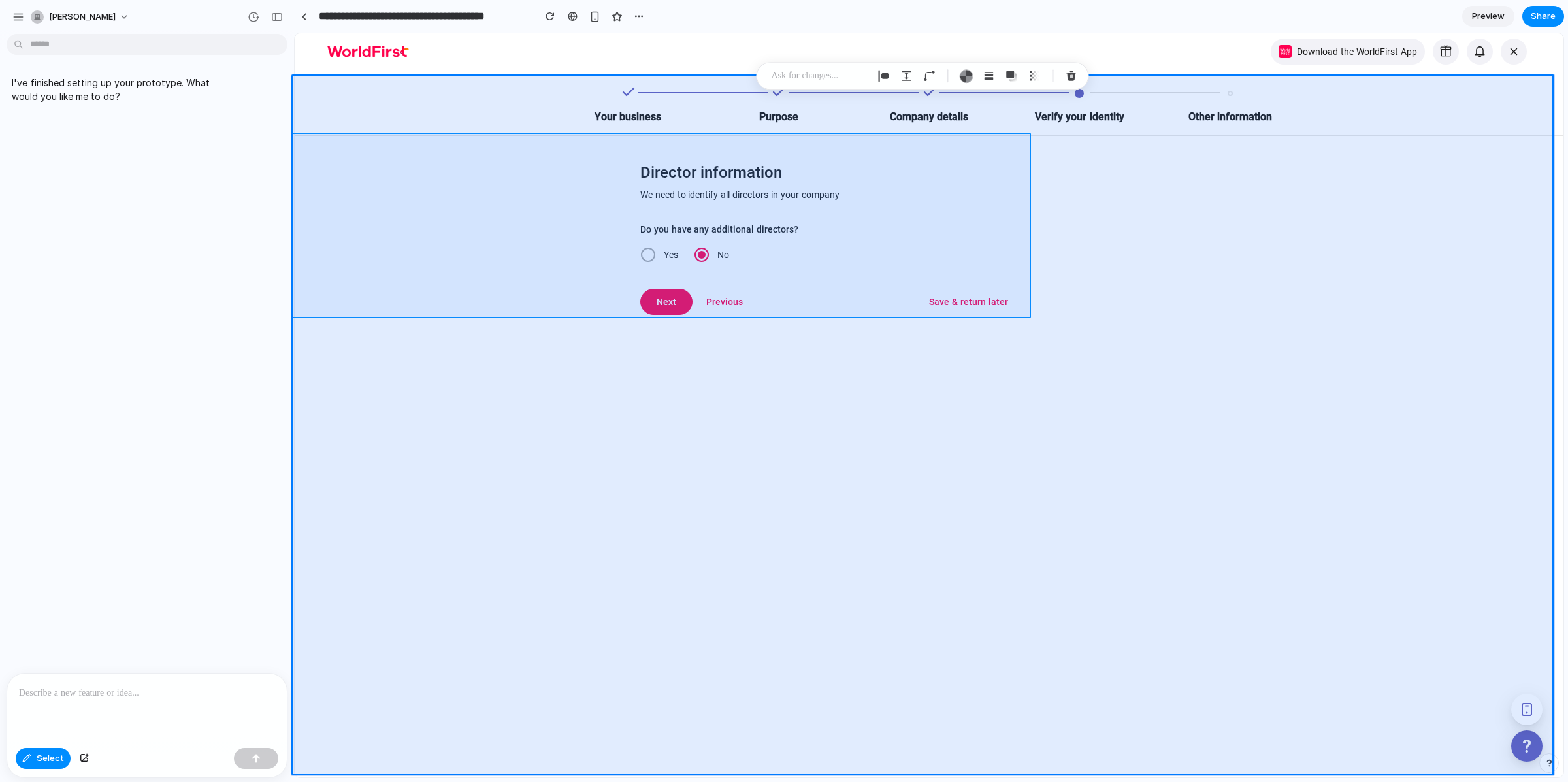
click at [682, 163] on div at bounding box center [787, 406] width 1552 height 744
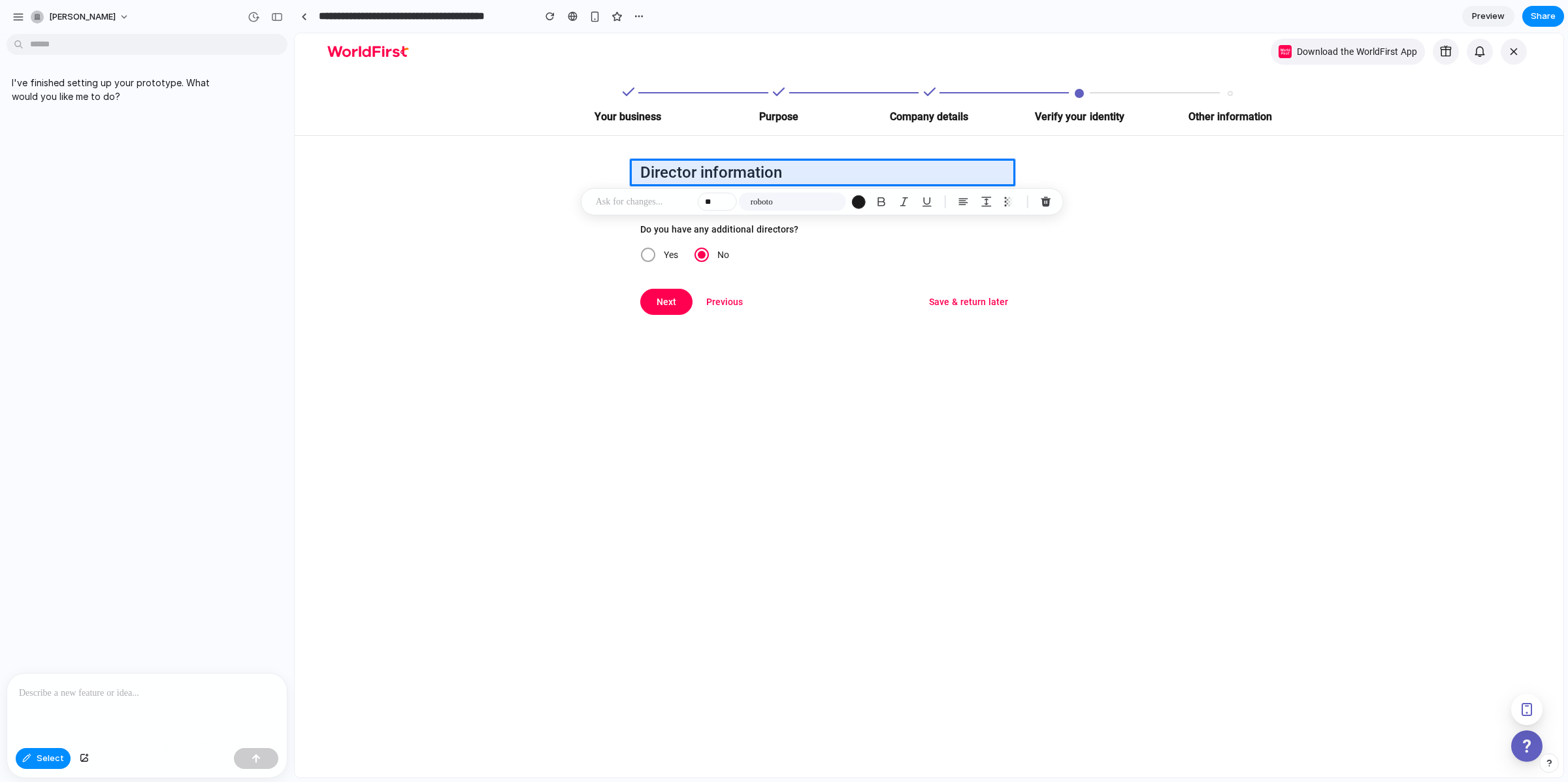
click at [667, 197] on p at bounding box center [644, 202] width 97 height 16
click at [787, 207] on p "**********" at bounding box center [802, 203] width 204 height 16
click at [932, 250] on button "button" at bounding box center [930, 257] width 45 height 21
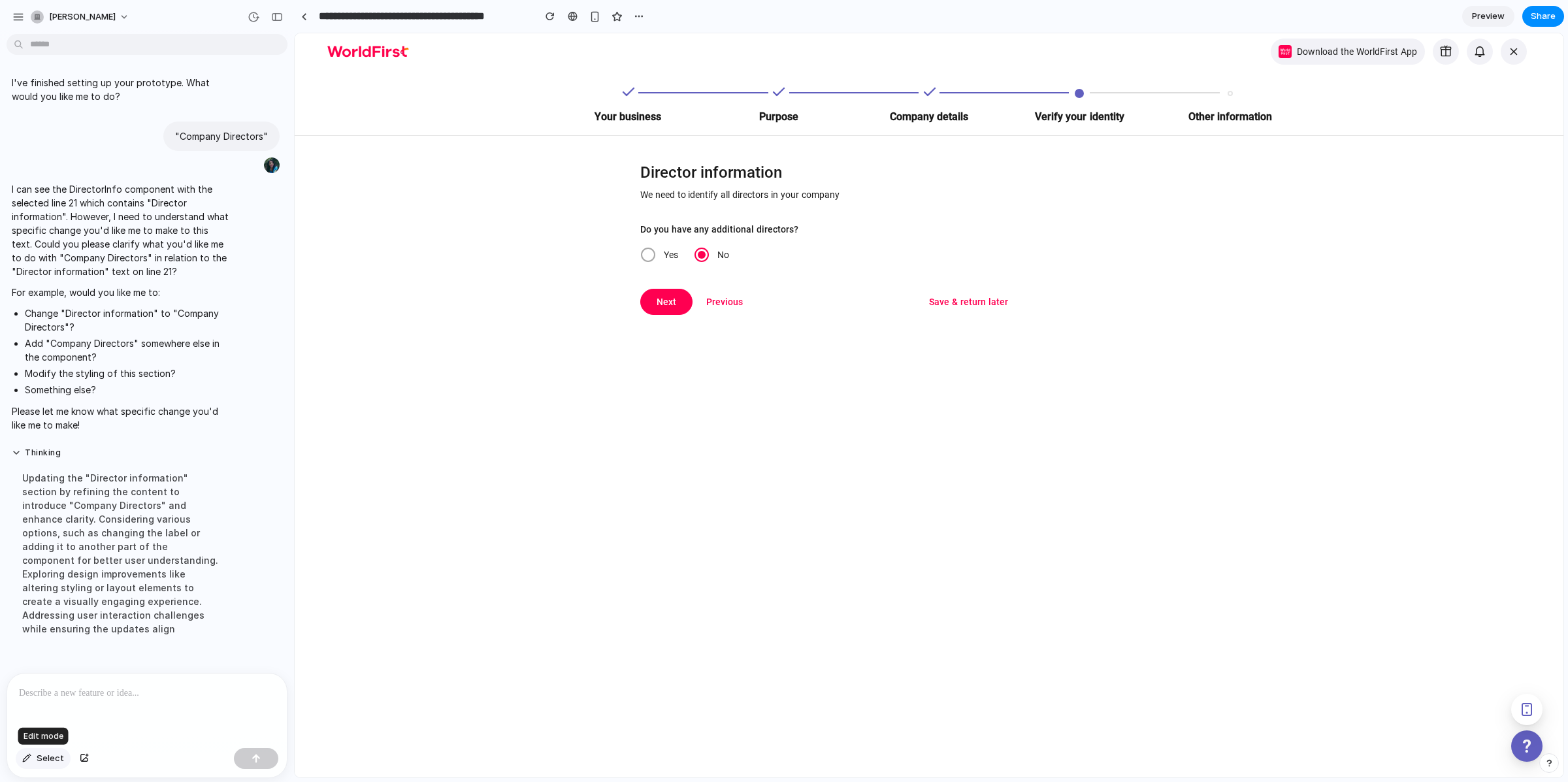
click at [38, 749] on button "Select" at bounding box center [43, 759] width 55 height 21
click at [32, 762] on button "Select" at bounding box center [43, 759] width 55 height 21
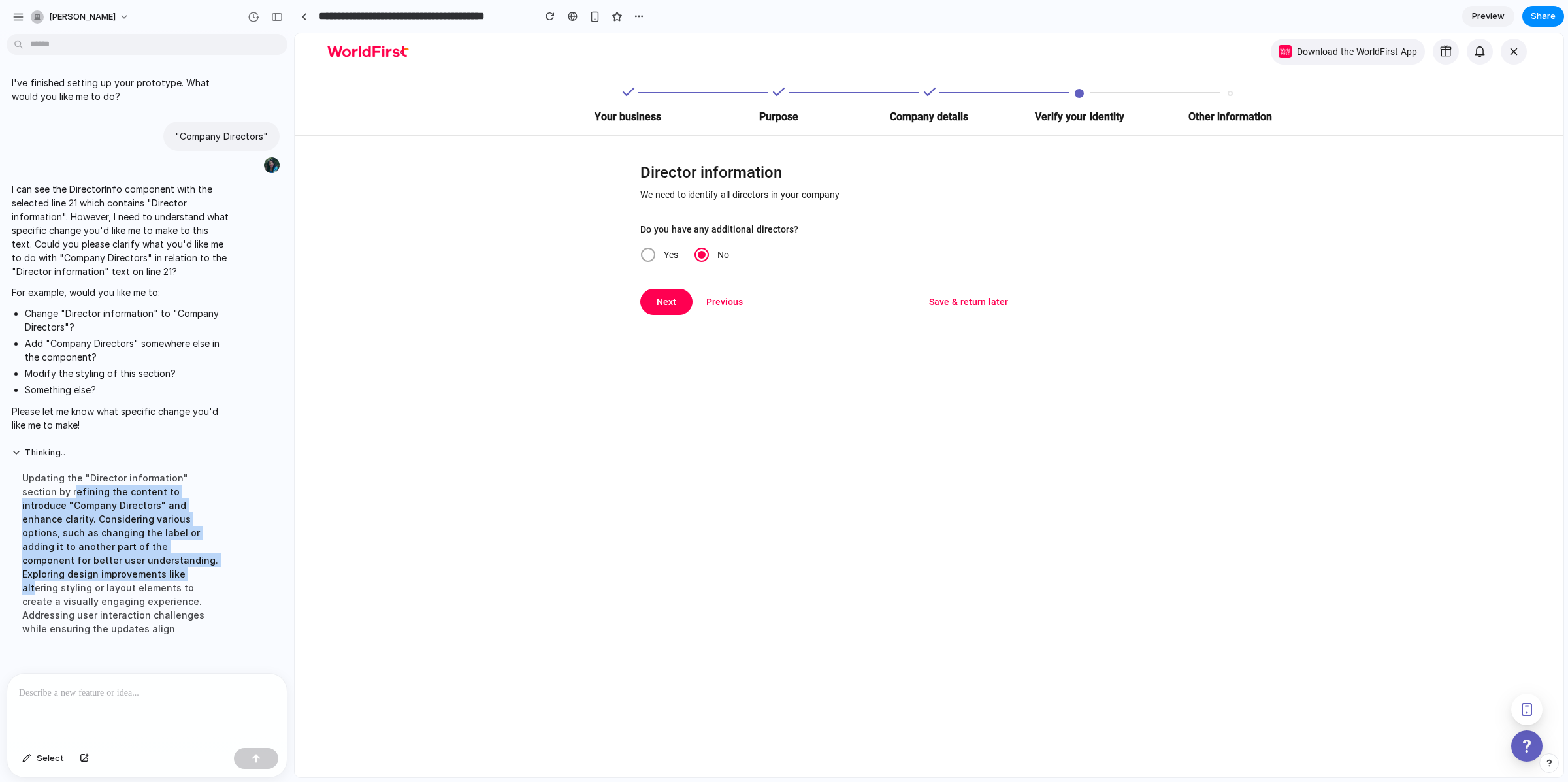
drag, startPoint x: 39, startPoint y: 486, endPoint x: 116, endPoint y: 575, distance: 117.7
click at [114, 573] on div "Updating the "Director information" section by refining the content to introduc…" at bounding box center [120, 553] width 218 height 180
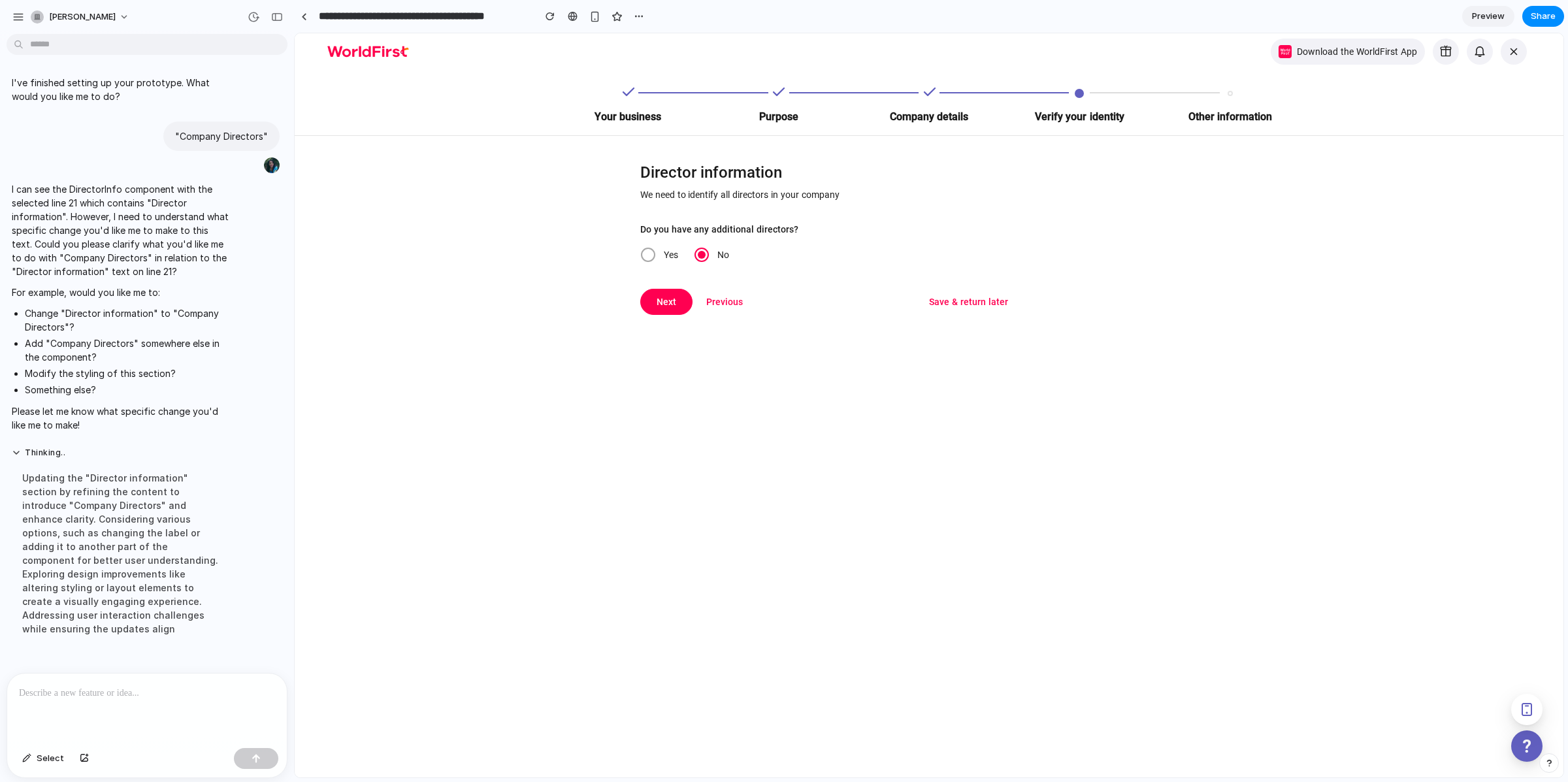
click at [119, 578] on div "Updating the "Director information" section by refining the content to introduc…" at bounding box center [120, 553] width 218 height 180
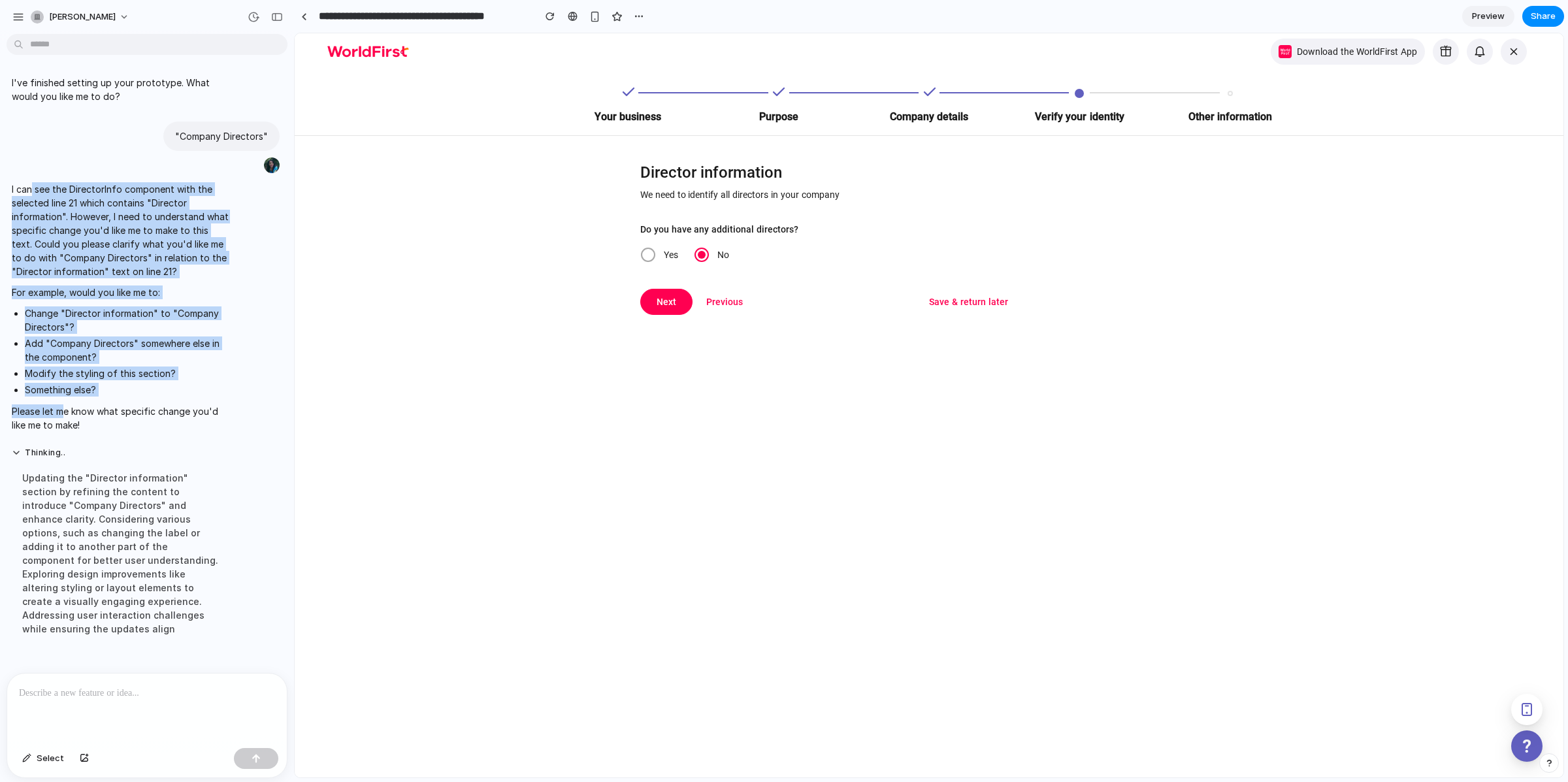
drag, startPoint x: 33, startPoint y: 186, endPoint x: 65, endPoint y: 334, distance: 151.4
click at [67, 414] on span "I can see the DirectorInfo component with the selected line 21 which contains "…" at bounding box center [120, 307] width 218 height 250
click at [65, 334] on ul "Change "Director information" to "Company Directors"? Add "Company Directors" s…" at bounding box center [120, 351] width 218 height 91
drag, startPoint x: 28, startPoint y: 192, endPoint x: 110, endPoint y: 389, distance: 213.4
click at [110, 389] on span "I can see the DirectorInfo component with the selected line 21 which contains "…" at bounding box center [120, 307] width 218 height 250
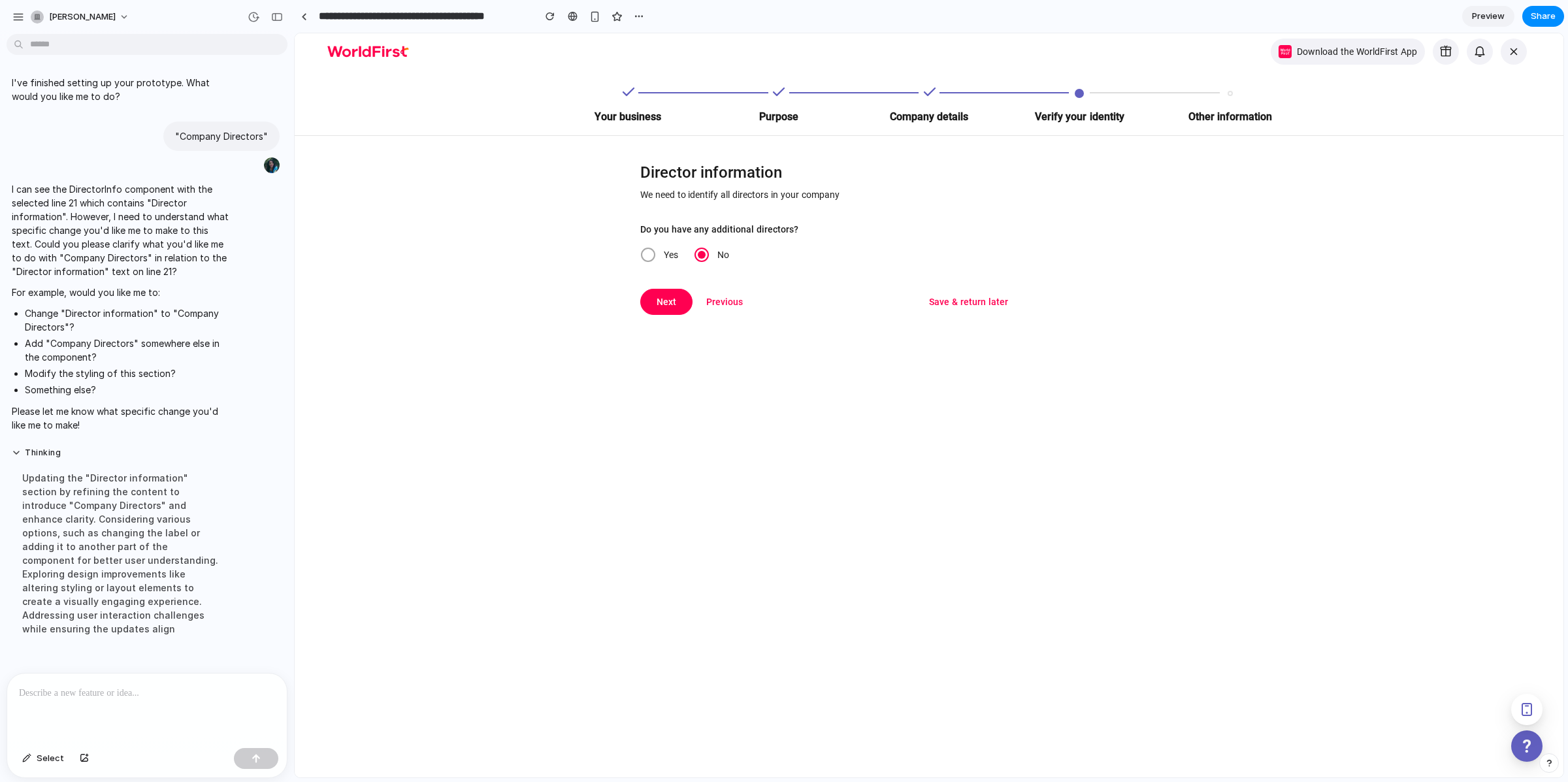
click at [160, 411] on p "Please let me know what specific change you'd like me to make!" at bounding box center [120, 418] width 218 height 27
click at [43, 754] on span "Select" at bounding box center [50, 758] width 27 height 13
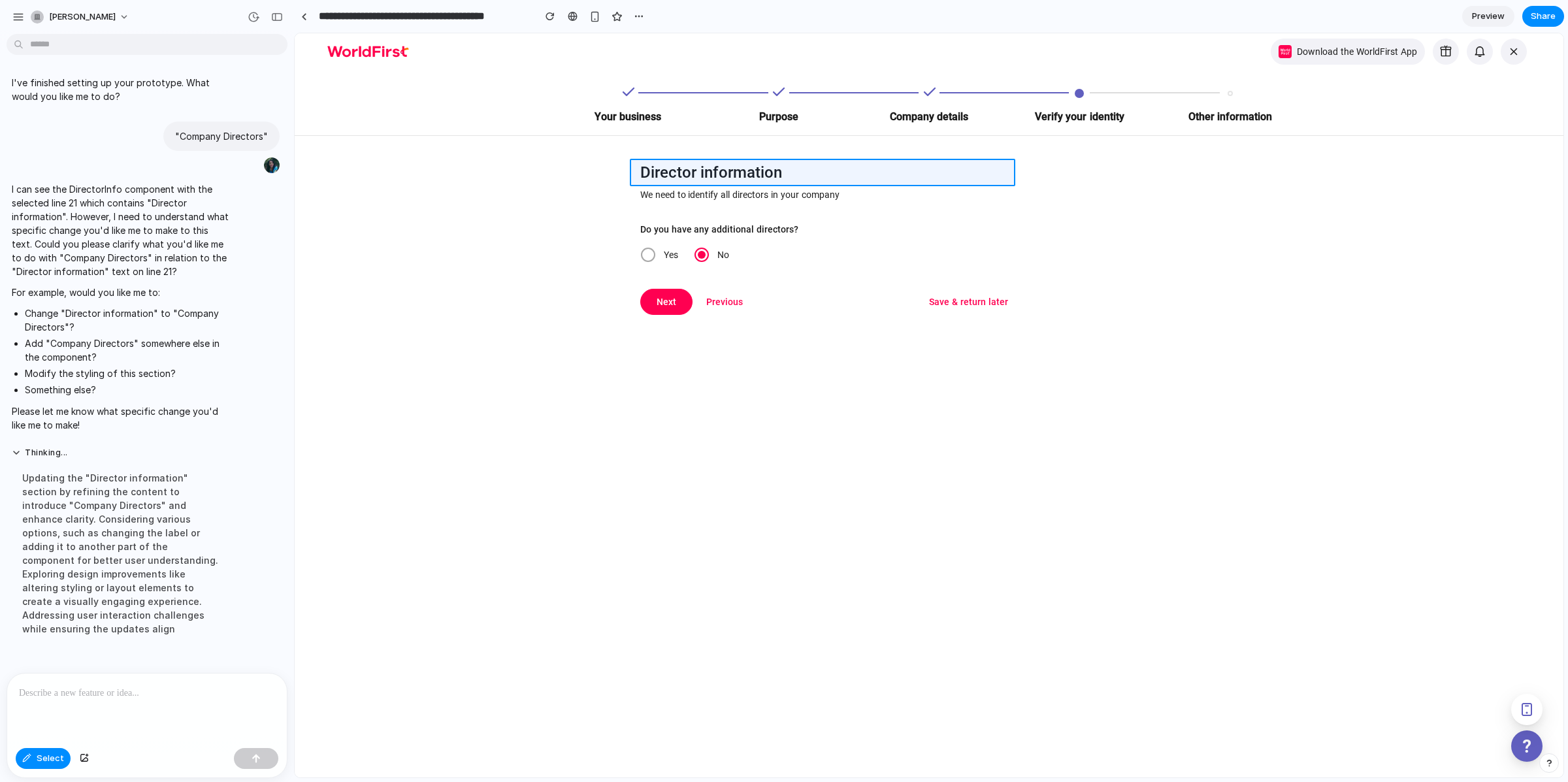
click at [680, 173] on div at bounding box center [929, 406] width 1269 height 744
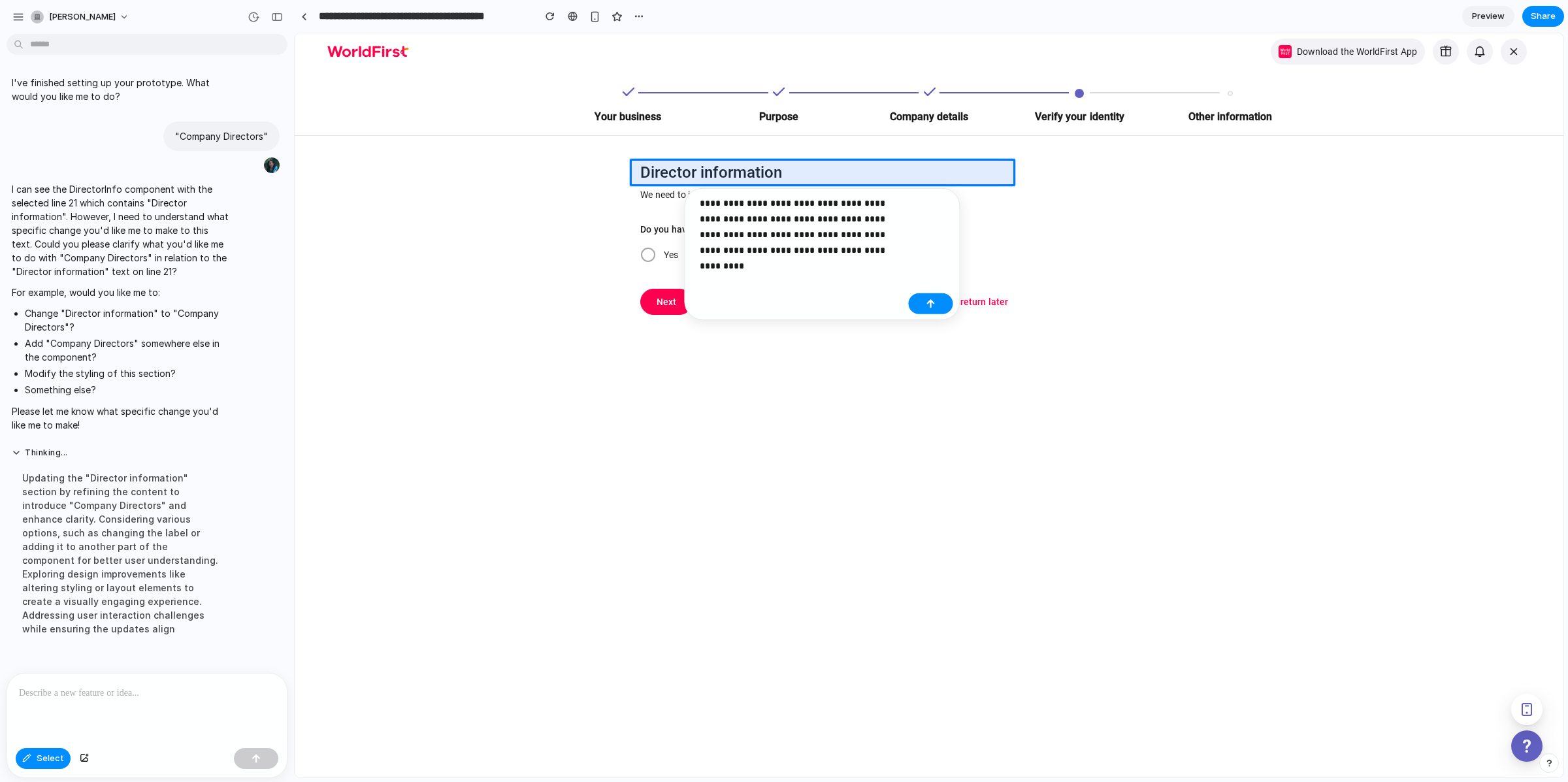
click at [928, 292] on div "**********" at bounding box center [821, 254] width 275 height 132
click at [933, 301] on div "button" at bounding box center [930, 303] width 9 height 9
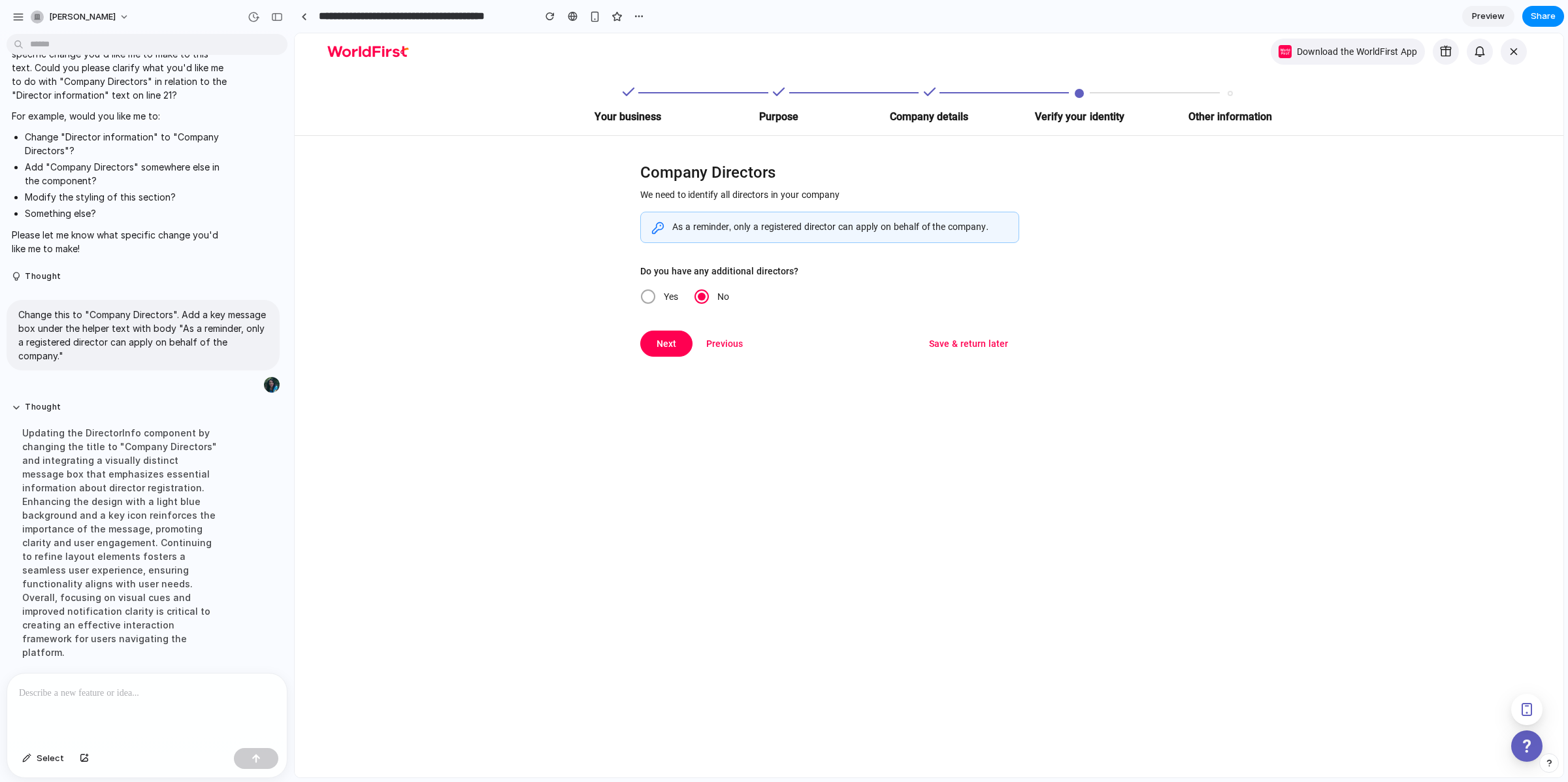
scroll to position [286, 0]
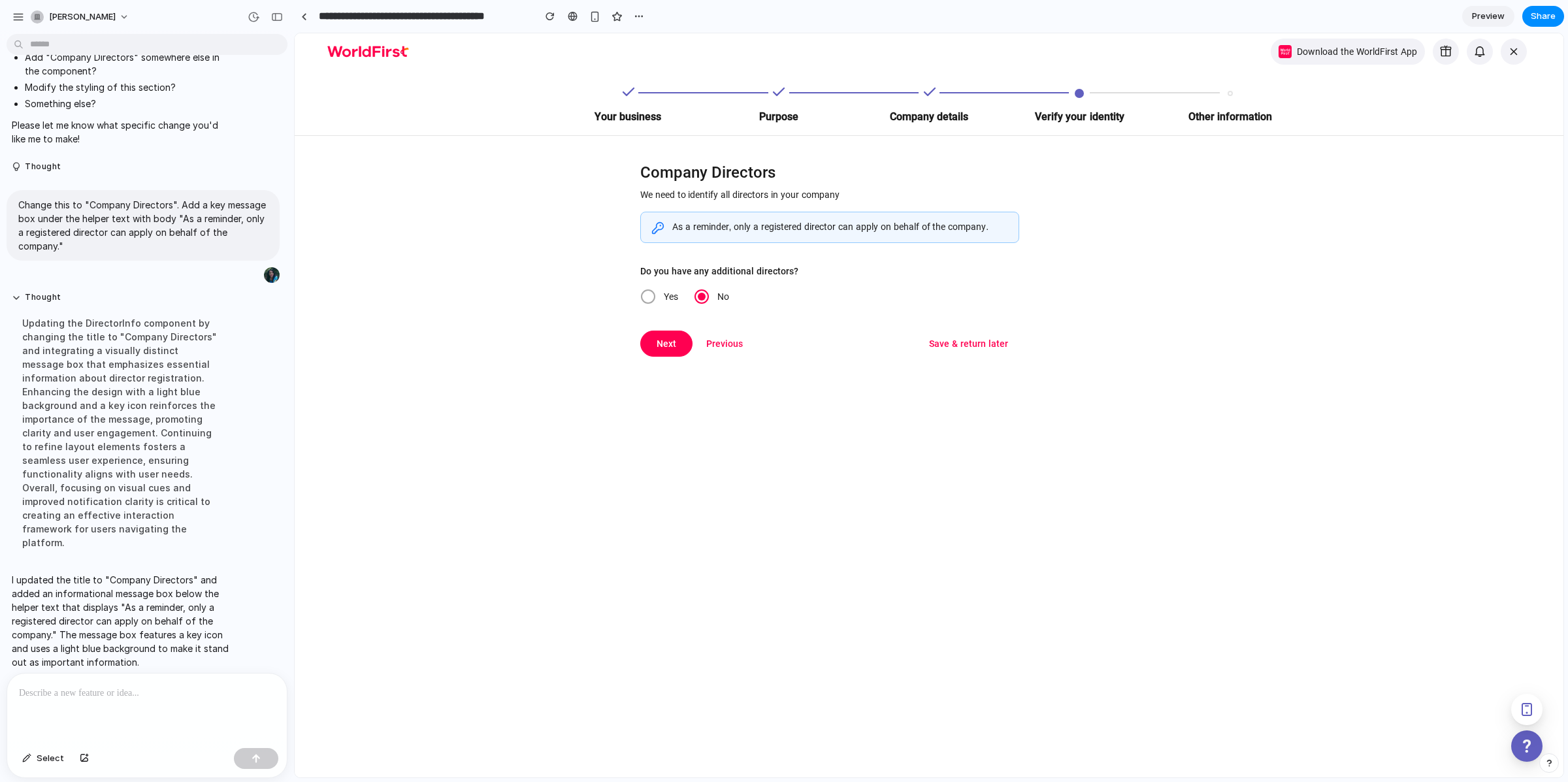
click at [758, 223] on div "As a reminder, only a registered director can apply on behalf of the company." at bounding box center [830, 226] width 317 height 13
drag, startPoint x: 660, startPoint y: 226, endPoint x: 998, endPoint y: 228, distance: 338.0
click at [998, 228] on div "As a reminder, only a registered director can apply on behalf of the company." at bounding box center [829, 228] width 379 height 32
click at [166, 703] on div at bounding box center [147, 708] width 280 height 69
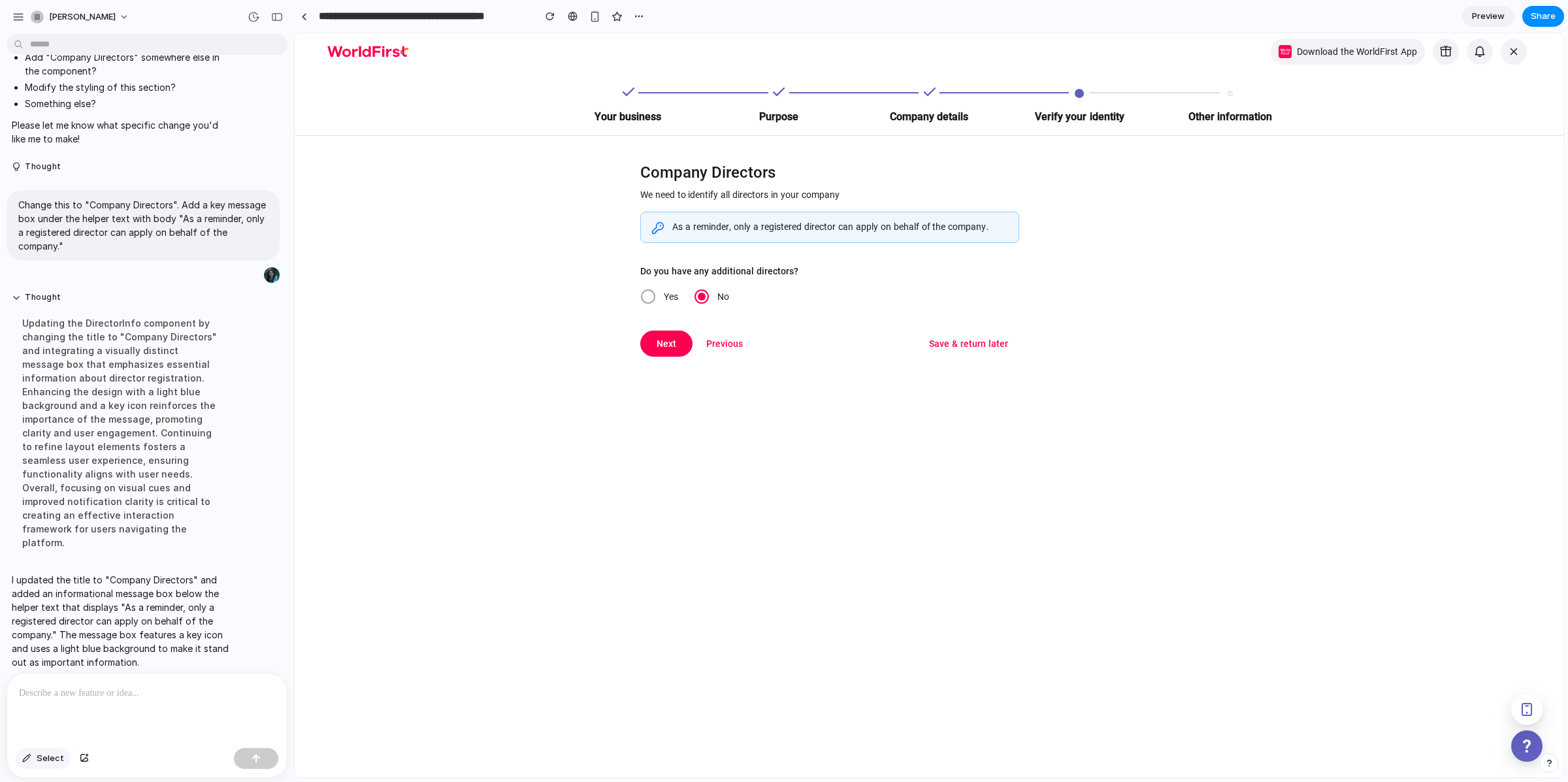
click at [29, 753] on button "Select" at bounding box center [43, 759] width 55 height 21
click at [694, 266] on div at bounding box center [929, 406] width 1269 height 744
click at [63, 698] on div at bounding box center [147, 708] width 280 height 69
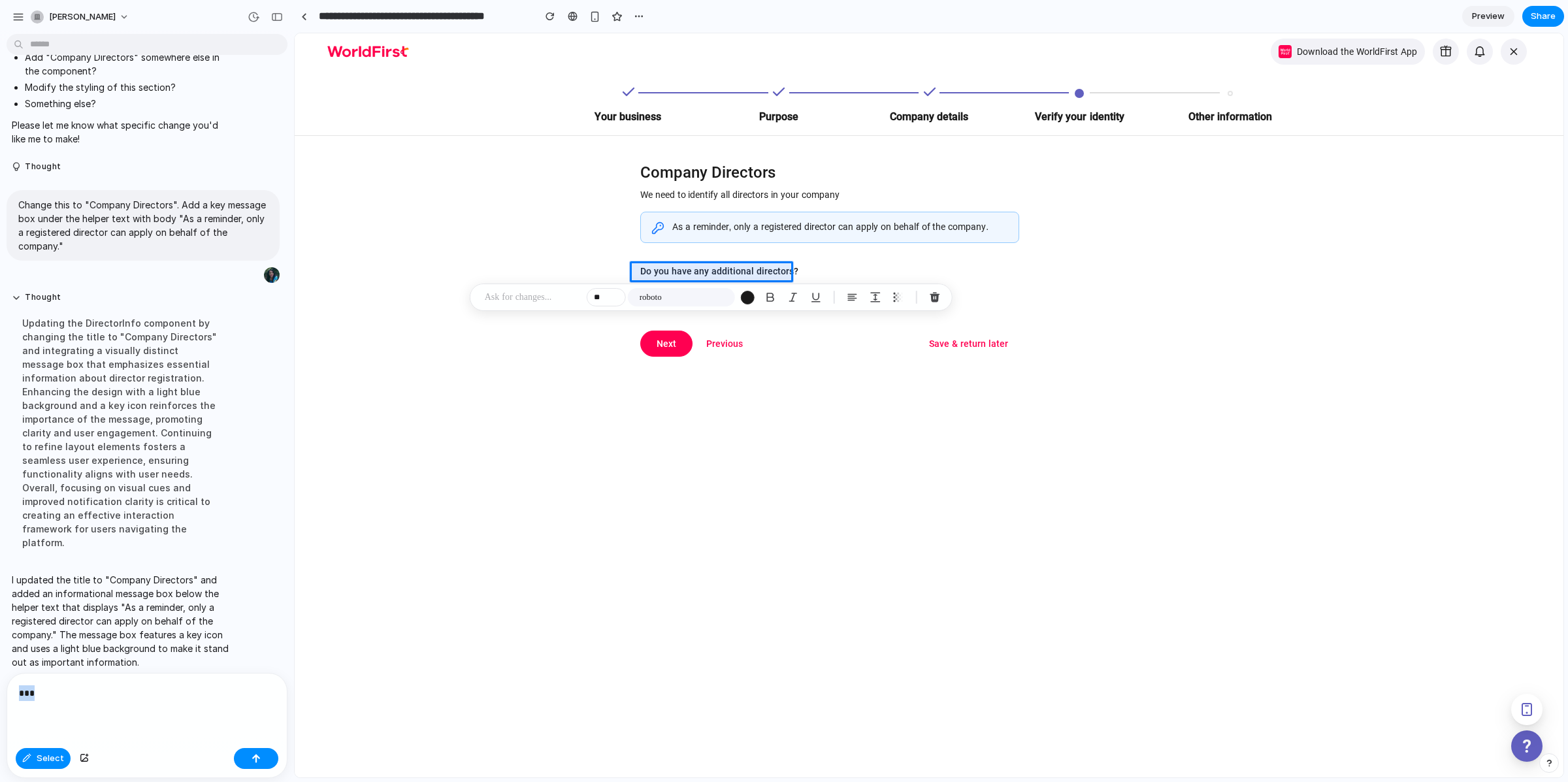
drag, startPoint x: 78, startPoint y: 679, endPoint x: 55, endPoint y: 692, distance: 26.4
click at [55, 691] on div "***" at bounding box center [147, 708] width 280 height 69
click at [247, 696] on p "**********" at bounding box center [145, 677] width 252 height 47
click at [228, 700] on div "**********" at bounding box center [147, 708] width 280 height 69
click at [260, 757] on button "button" at bounding box center [256, 759] width 45 height 21
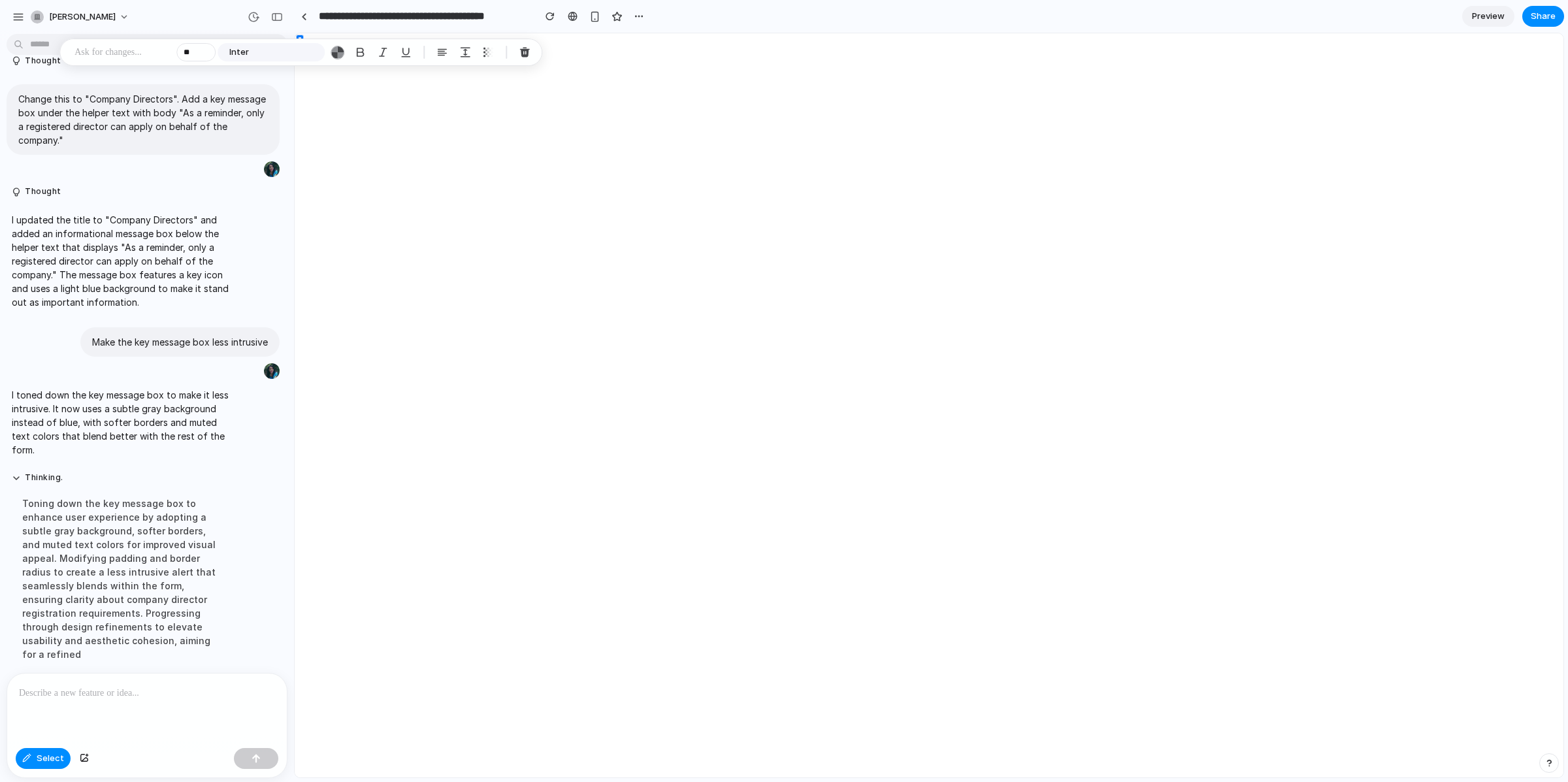
scroll to position [0, 0]
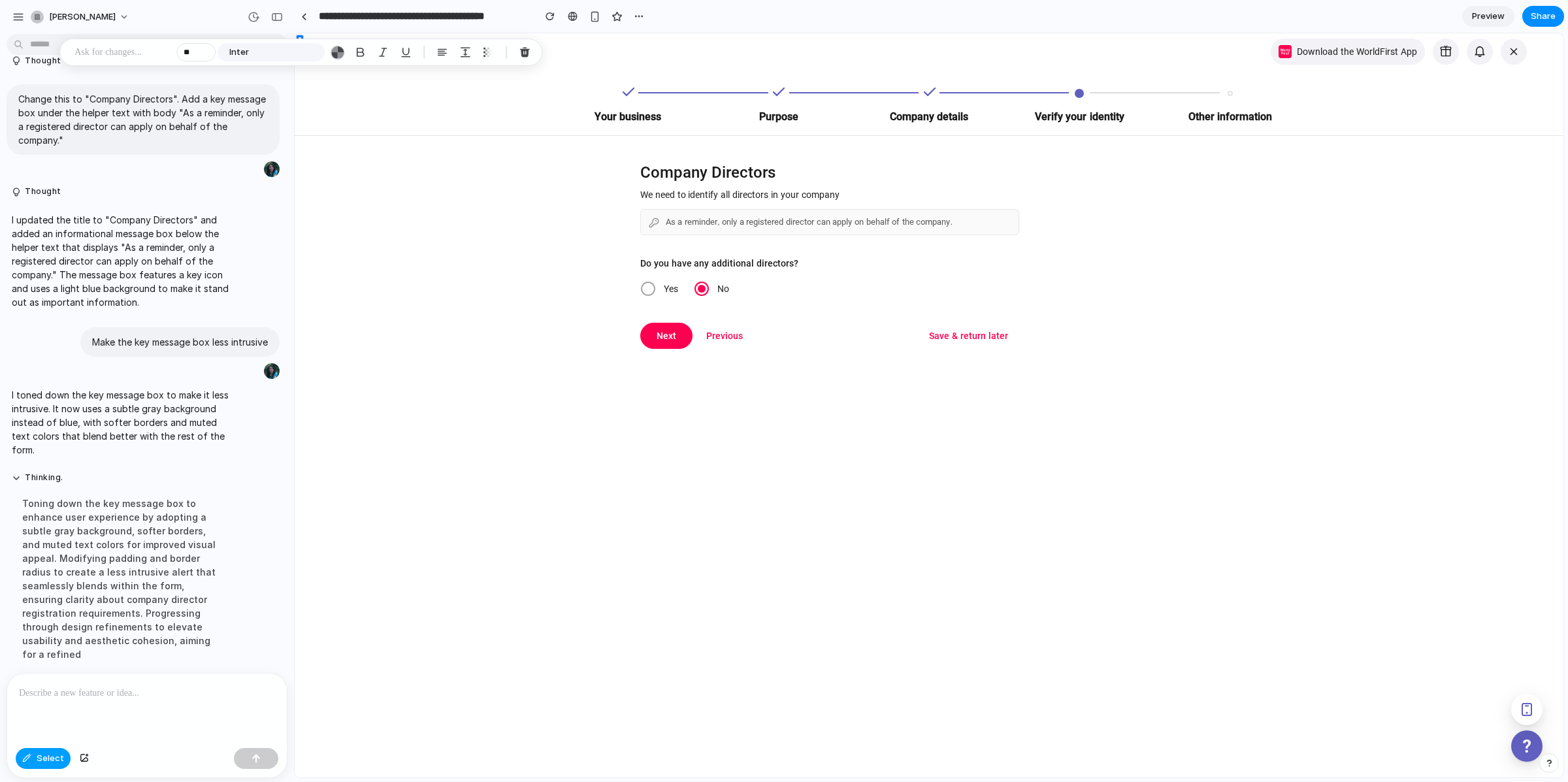
click at [29, 757] on div "button" at bounding box center [26, 758] width 9 height 8
click at [22, 763] on button "Select" at bounding box center [43, 759] width 55 height 21
click at [678, 260] on div at bounding box center [929, 406] width 1269 height 744
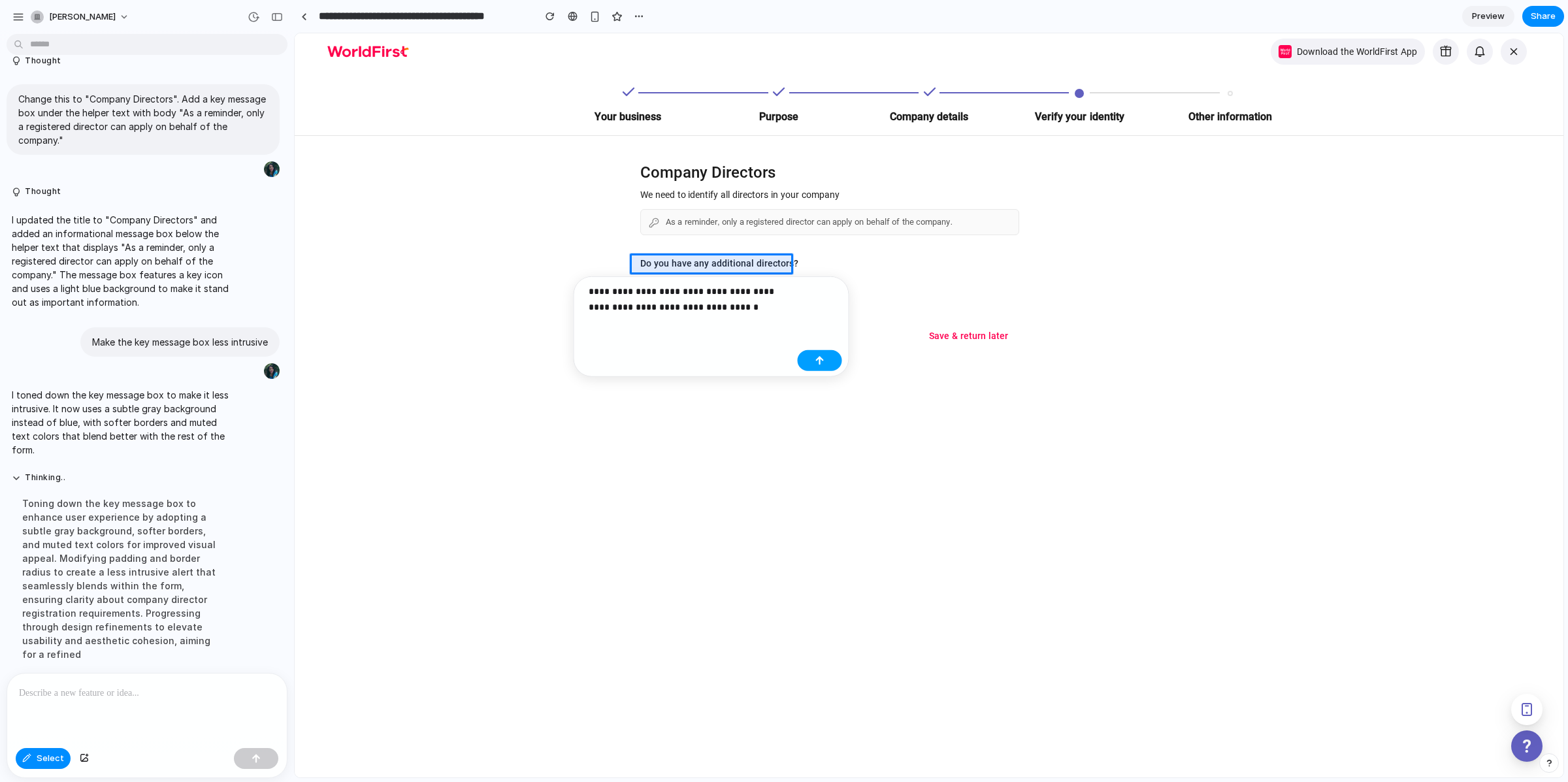
click at [820, 362] on div "button" at bounding box center [820, 361] width 9 height 9
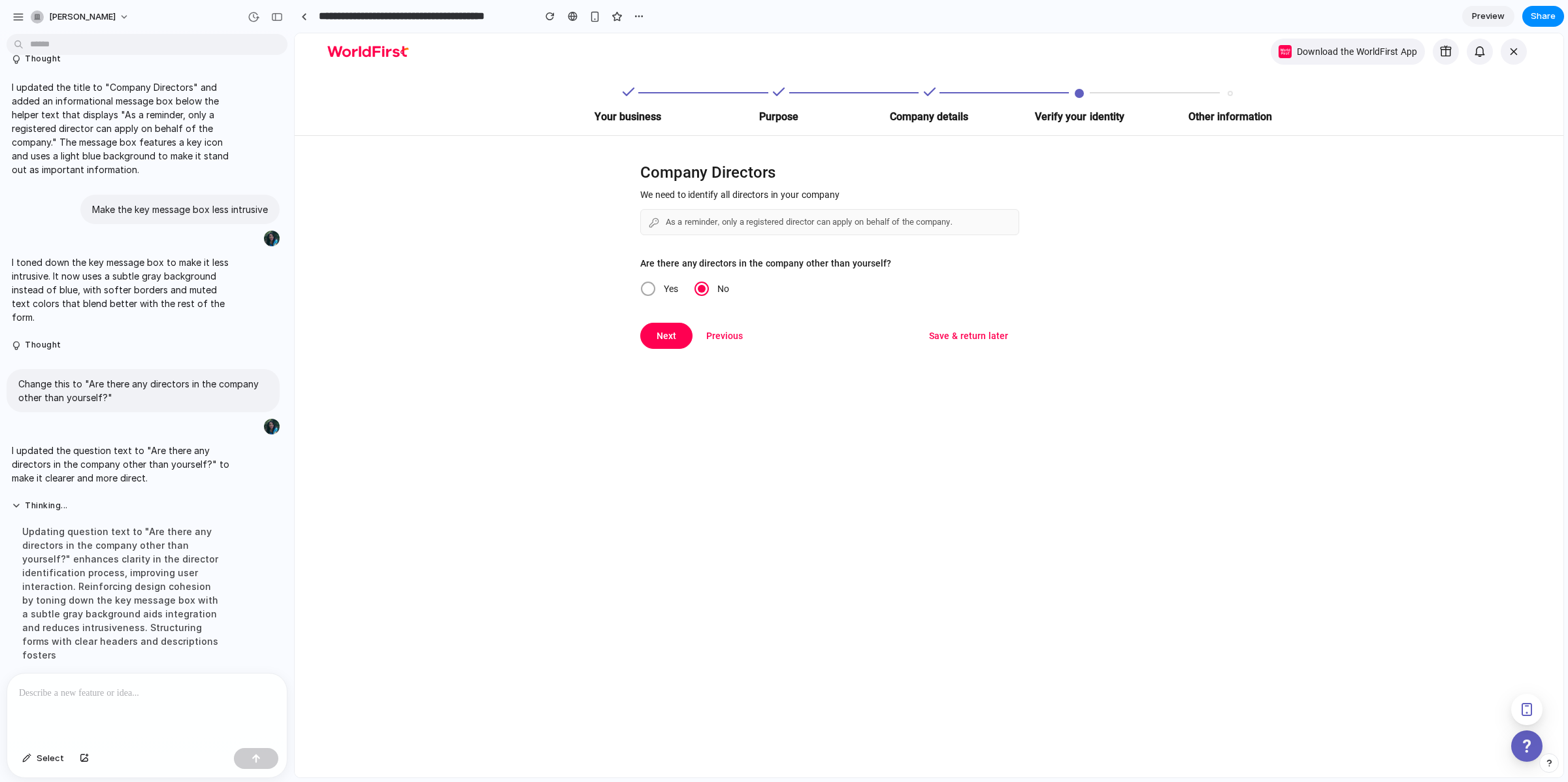
click at [157, 709] on div at bounding box center [147, 708] width 280 height 69
click at [91, 691] on p at bounding box center [145, 693] width 252 height 16
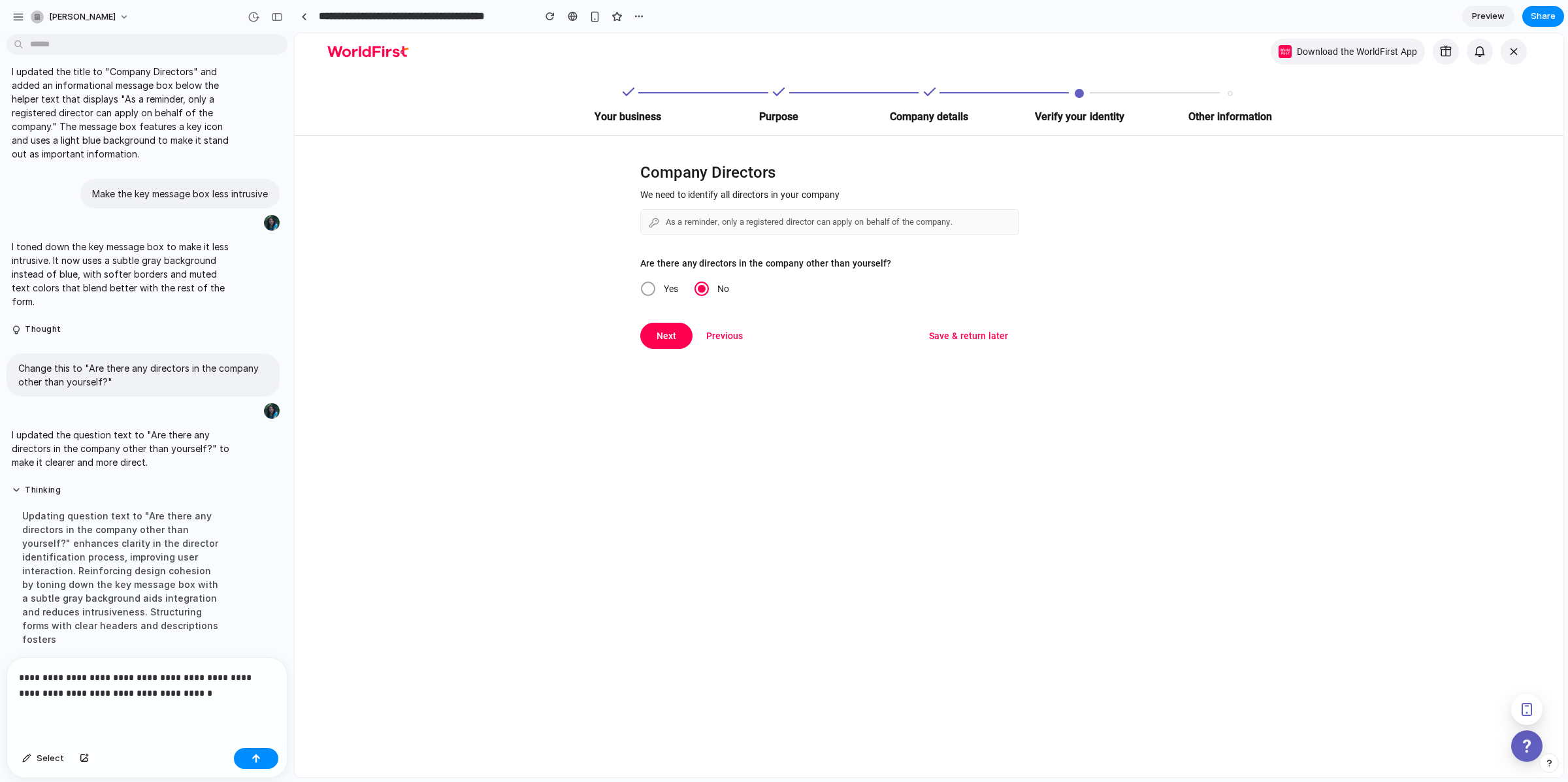
click at [209, 700] on div "**********" at bounding box center [147, 700] width 280 height 85
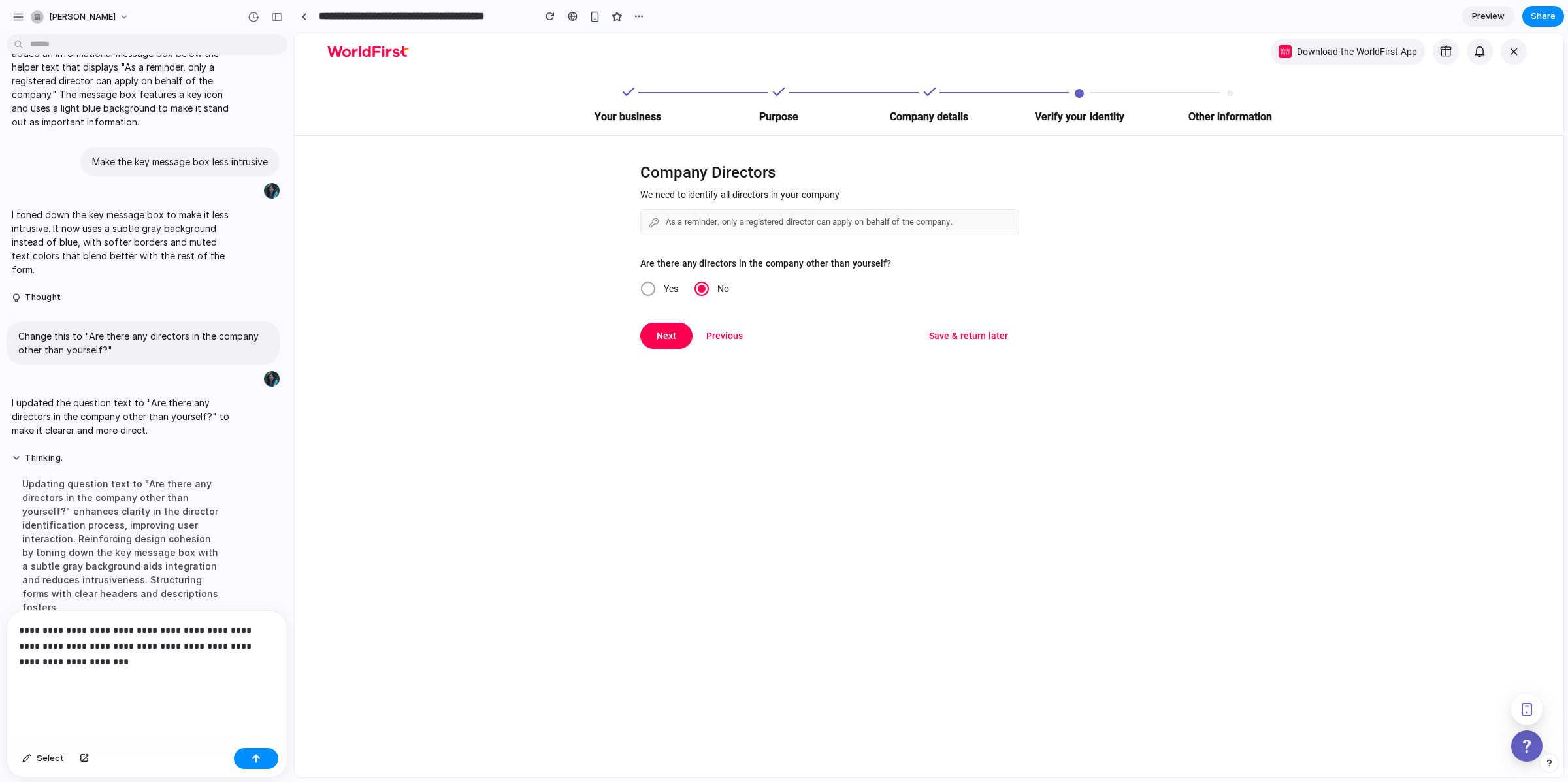
scroll to position [580, 0]
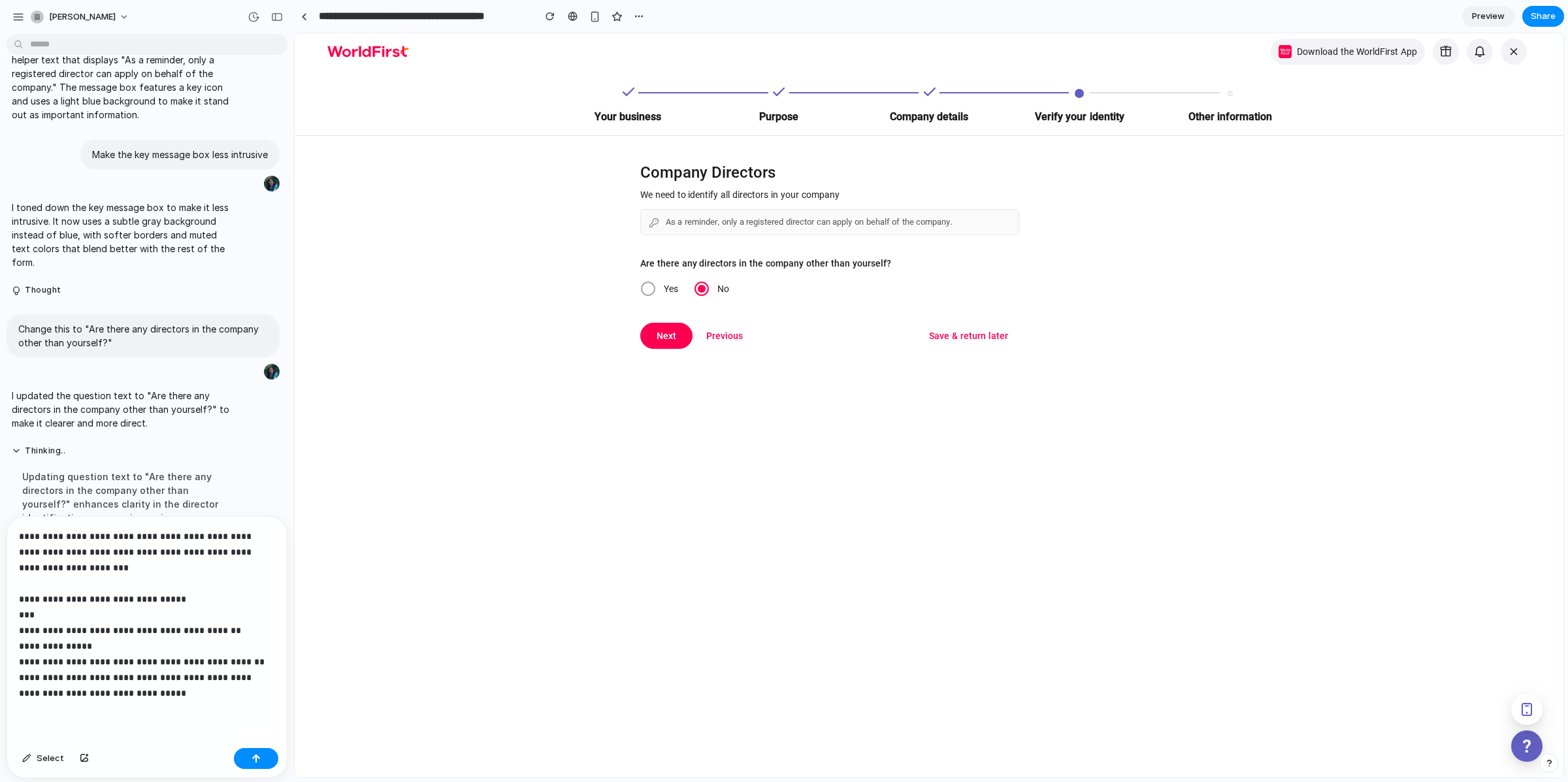
click at [72, 684] on p "**********" at bounding box center [145, 615] width 252 height 172
click at [209, 669] on p "**********" at bounding box center [145, 615] width 252 height 172
click at [78, 672] on p "**********" at bounding box center [145, 615] width 252 height 172
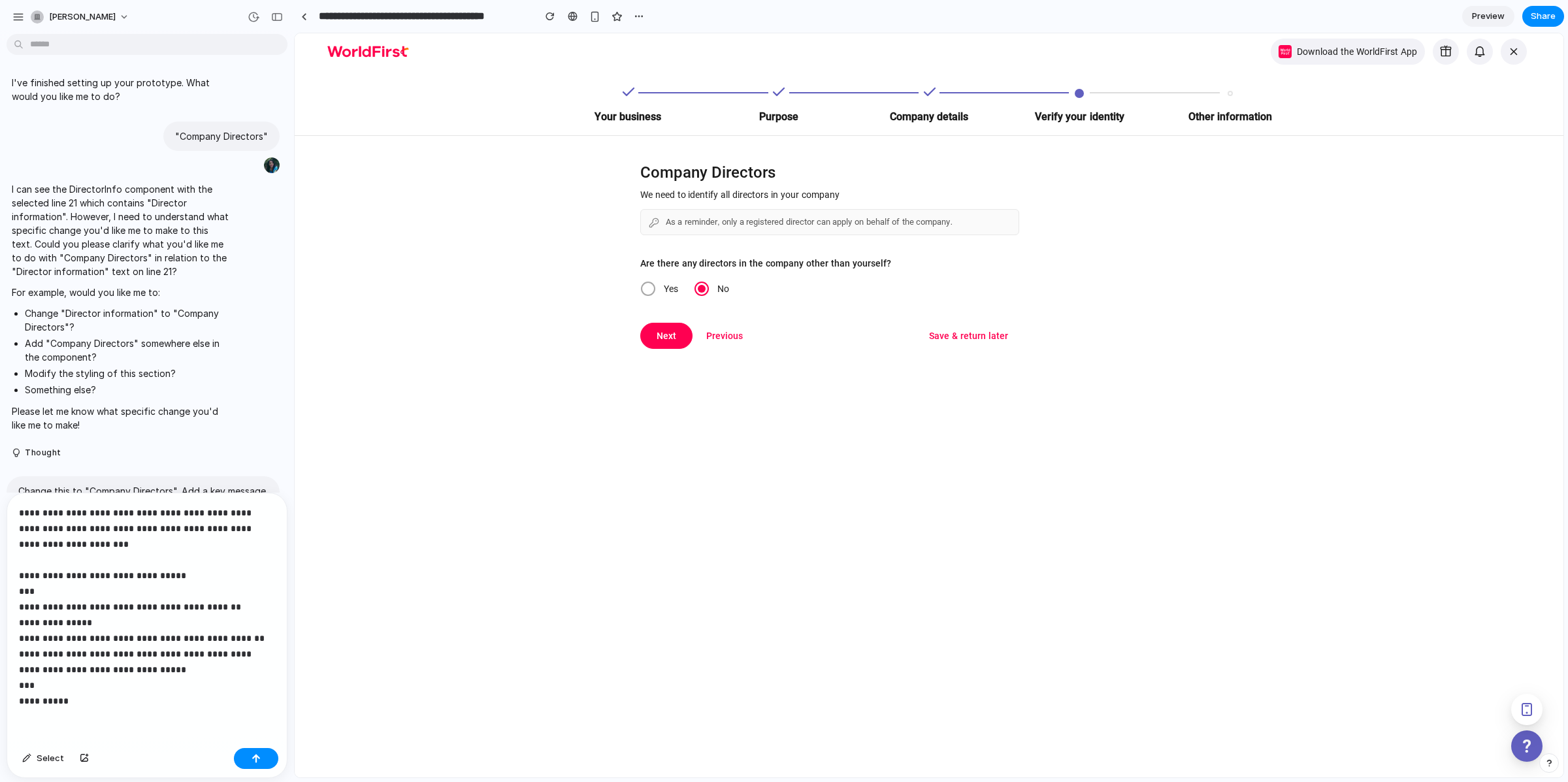
scroll to position [580, 0]
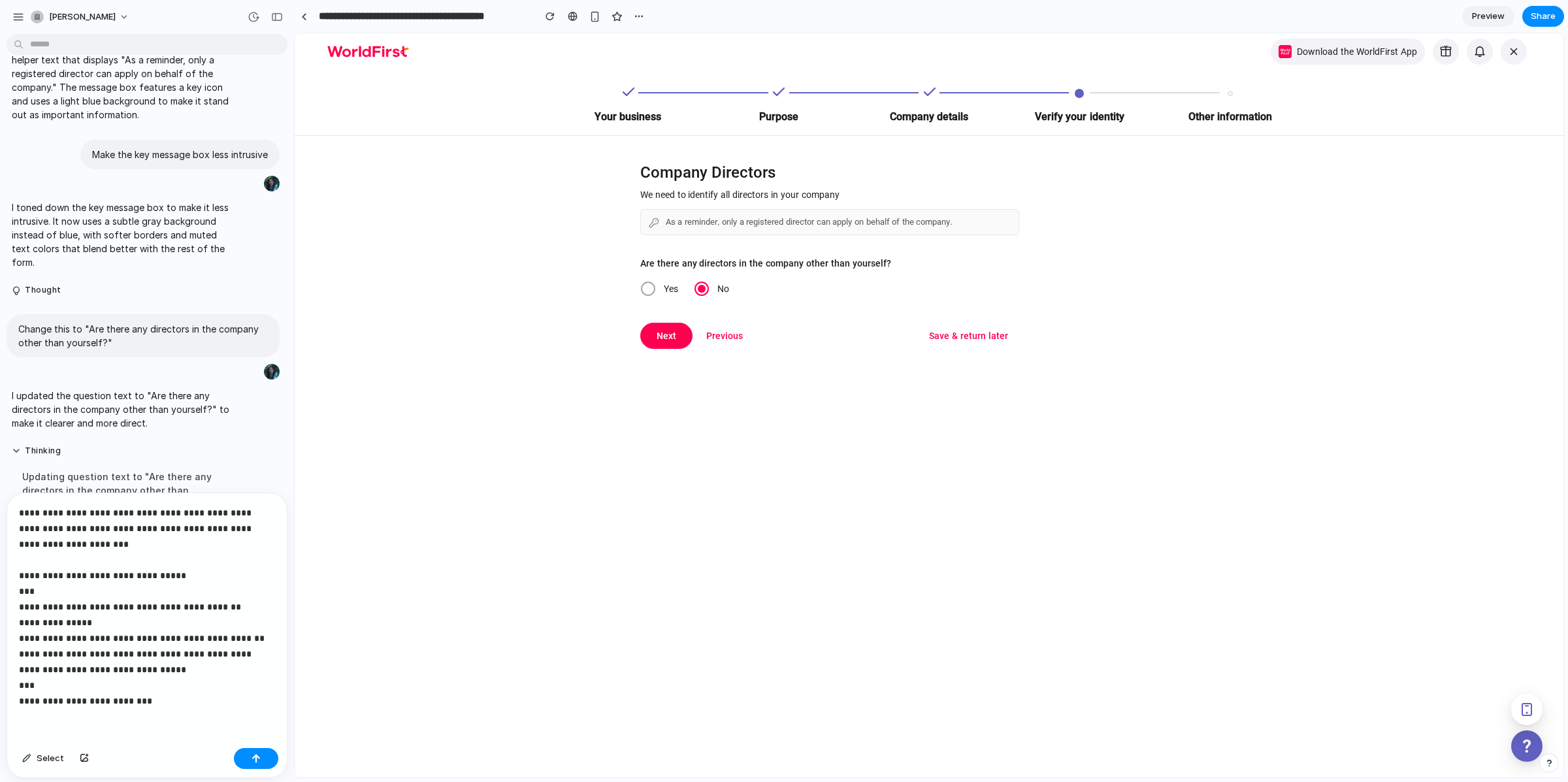
click at [194, 576] on p "**********" at bounding box center [142, 607] width 246 height 204
click at [178, 698] on p "**********" at bounding box center [142, 607] width 246 height 204
click at [258, 764] on button "button" at bounding box center [256, 759] width 45 height 21
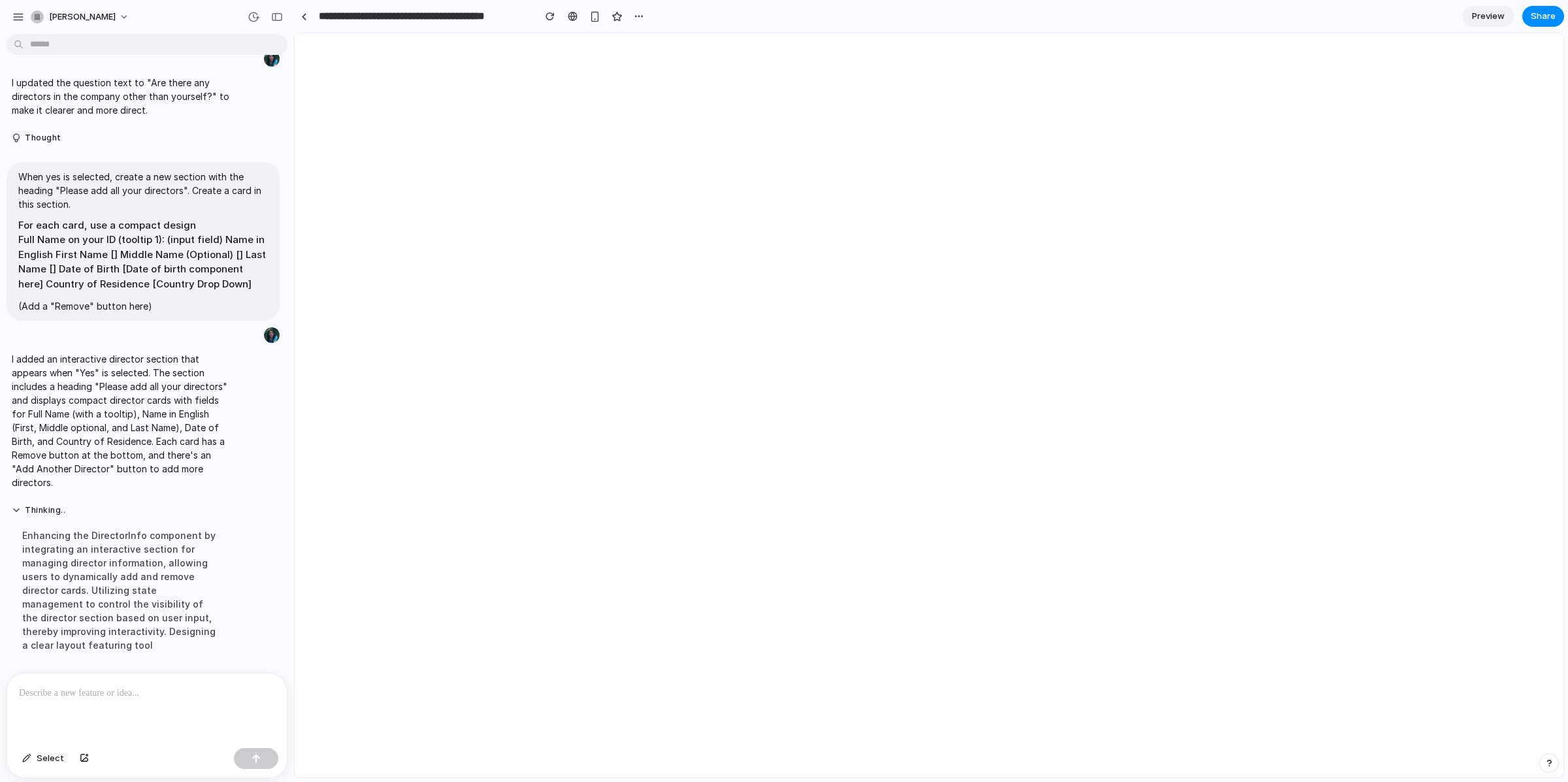
scroll to position [0, 0]
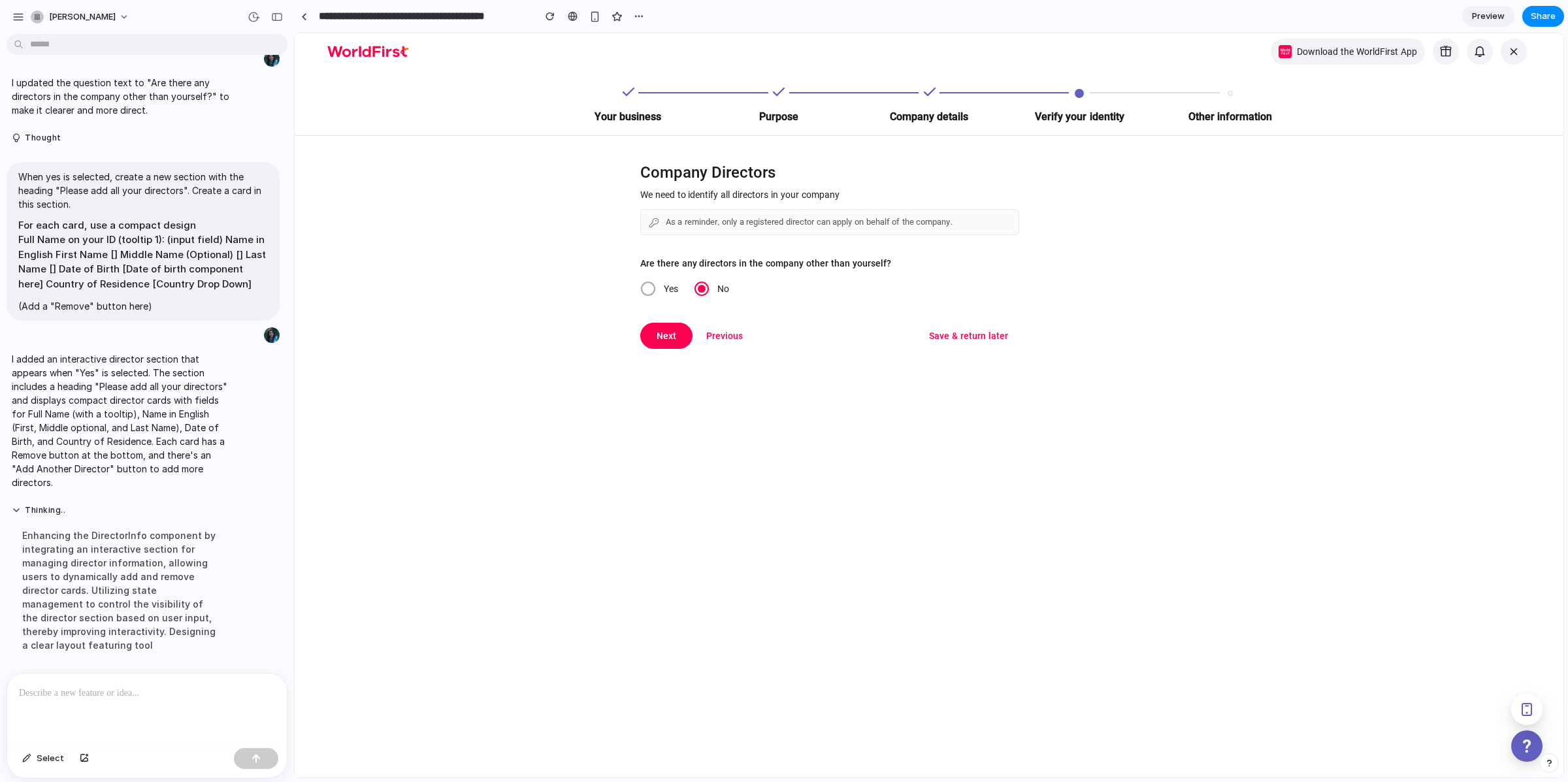
click at [641, 282] on span at bounding box center [648, 289] width 14 height 14
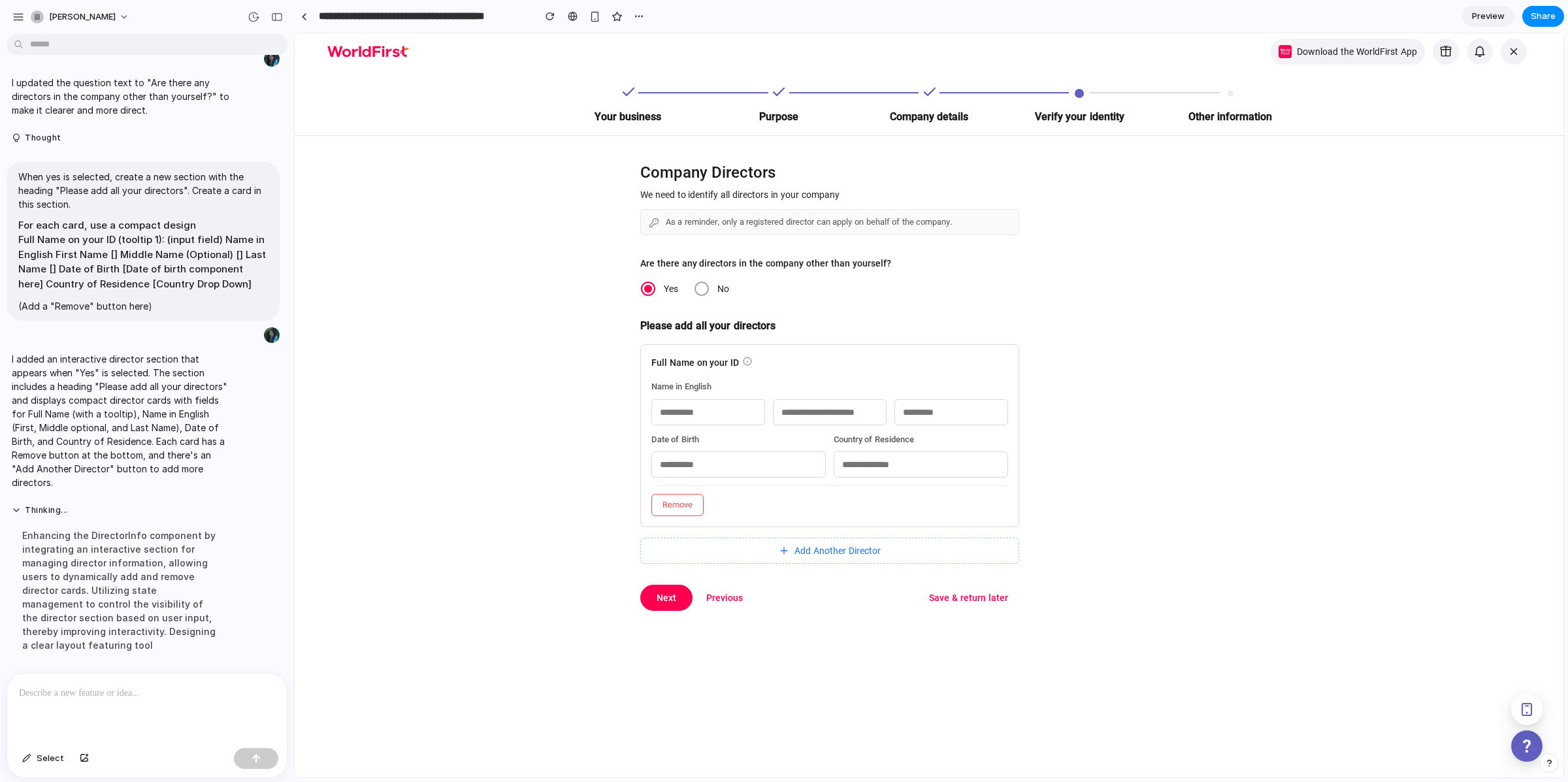
click at [110, 713] on div at bounding box center [147, 708] width 280 height 69
click at [32, 690] on p "**********" at bounding box center [145, 693] width 252 height 16
click at [242, 690] on p "**********" at bounding box center [145, 693] width 252 height 16
click at [256, 756] on div "button" at bounding box center [256, 758] width 9 height 9
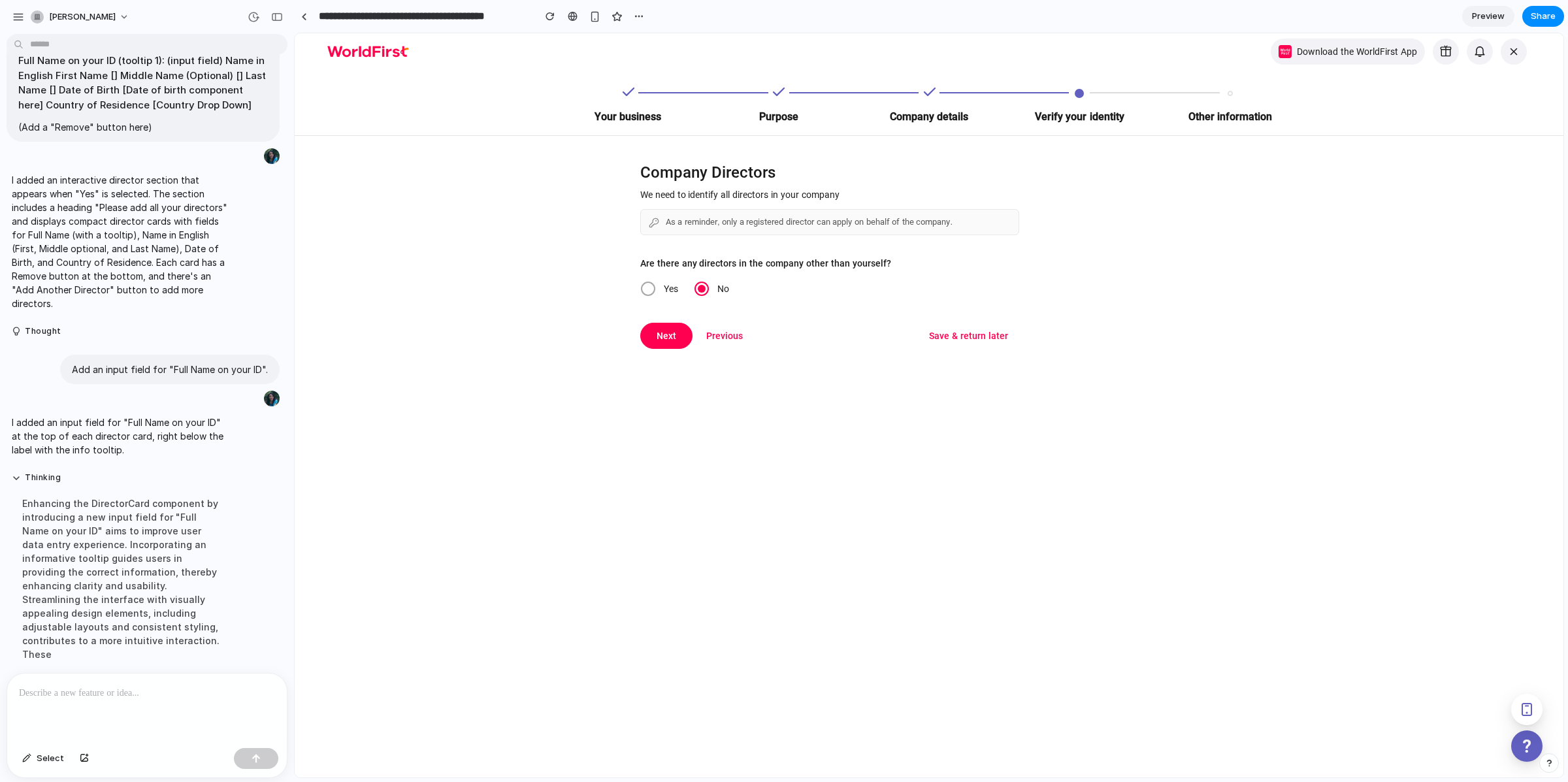
click at [664, 292] on span "Yes" at bounding box center [671, 289] width 14 height 11
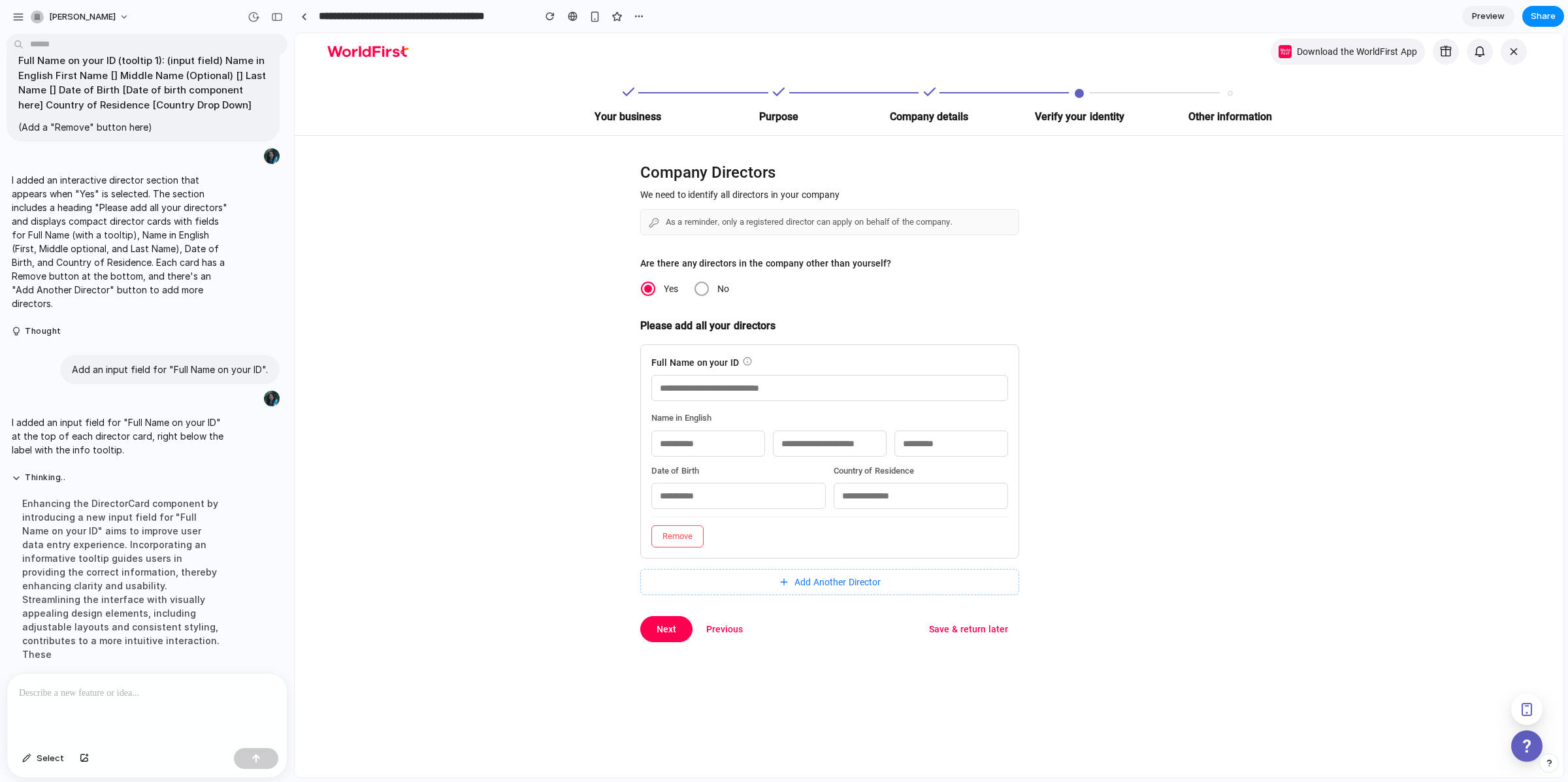
click at [706, 384] on input "text" at bounding box center [830, 388] width 357 height 26
click at [550, 408] on div "Company Directors We need to identify all directors in your company As a remind…" at bounding box center [665, 390] width 740 height 507
click at [679, 496] on input "text" at bounding box center [739, 496] width 174 height 26
click at [675, 495] on input "text" at bounding box center [739, 496] width 174 height 26
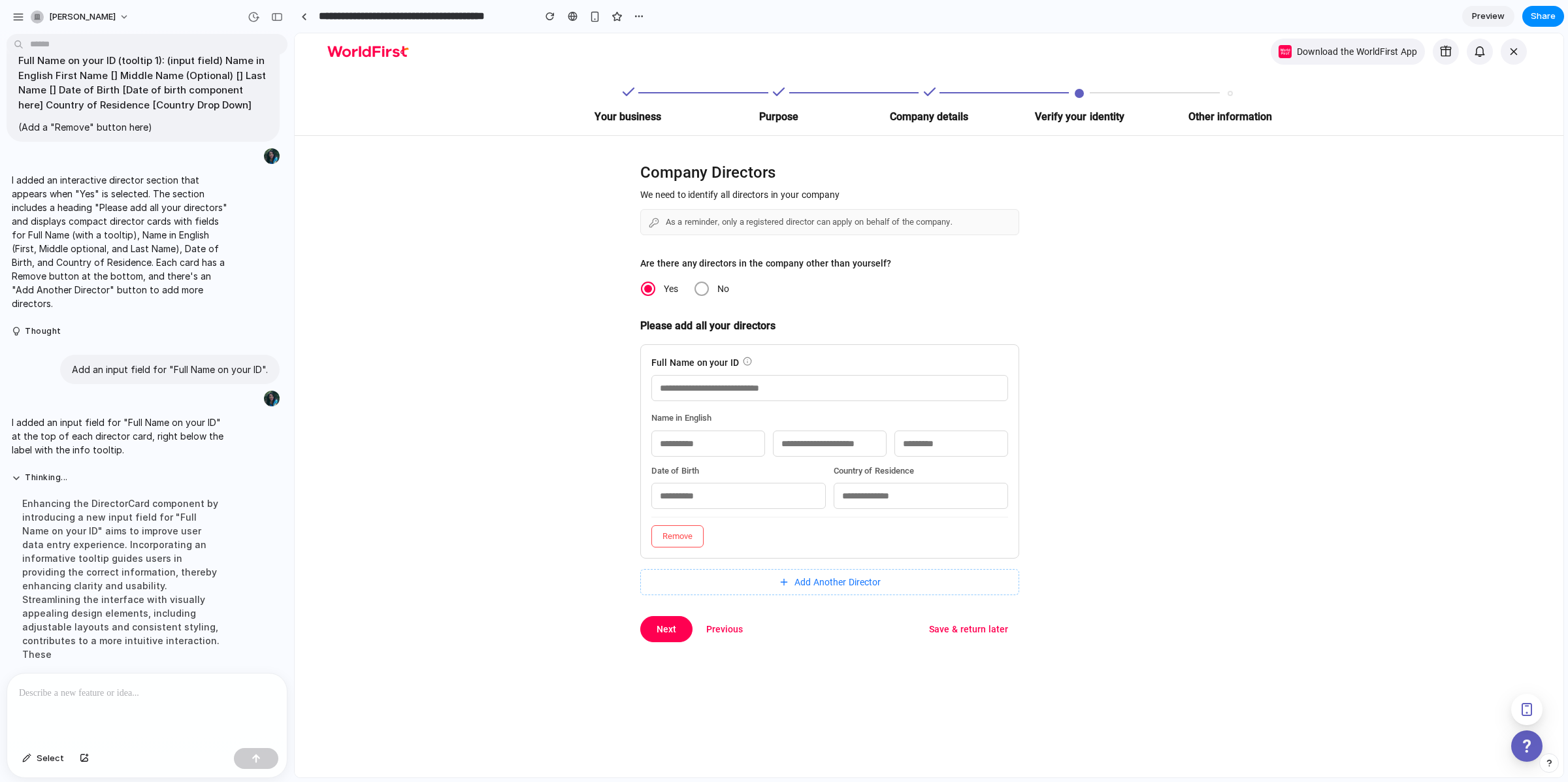
click at [675, 495] on input "text" at bounding box center [739, 496] width 174 height 26
click at [506, 428] on div "Company Directors We need to identify all directors in your company As a remind…" at bounding box center [665, 390] width 740 height 507
click at [659, 494] on input "text" at bounding box center [739, 496] width 174 height 26
type input "****"
click at [182, 698] on div at bounding box center [147, 708] width 280 height 69
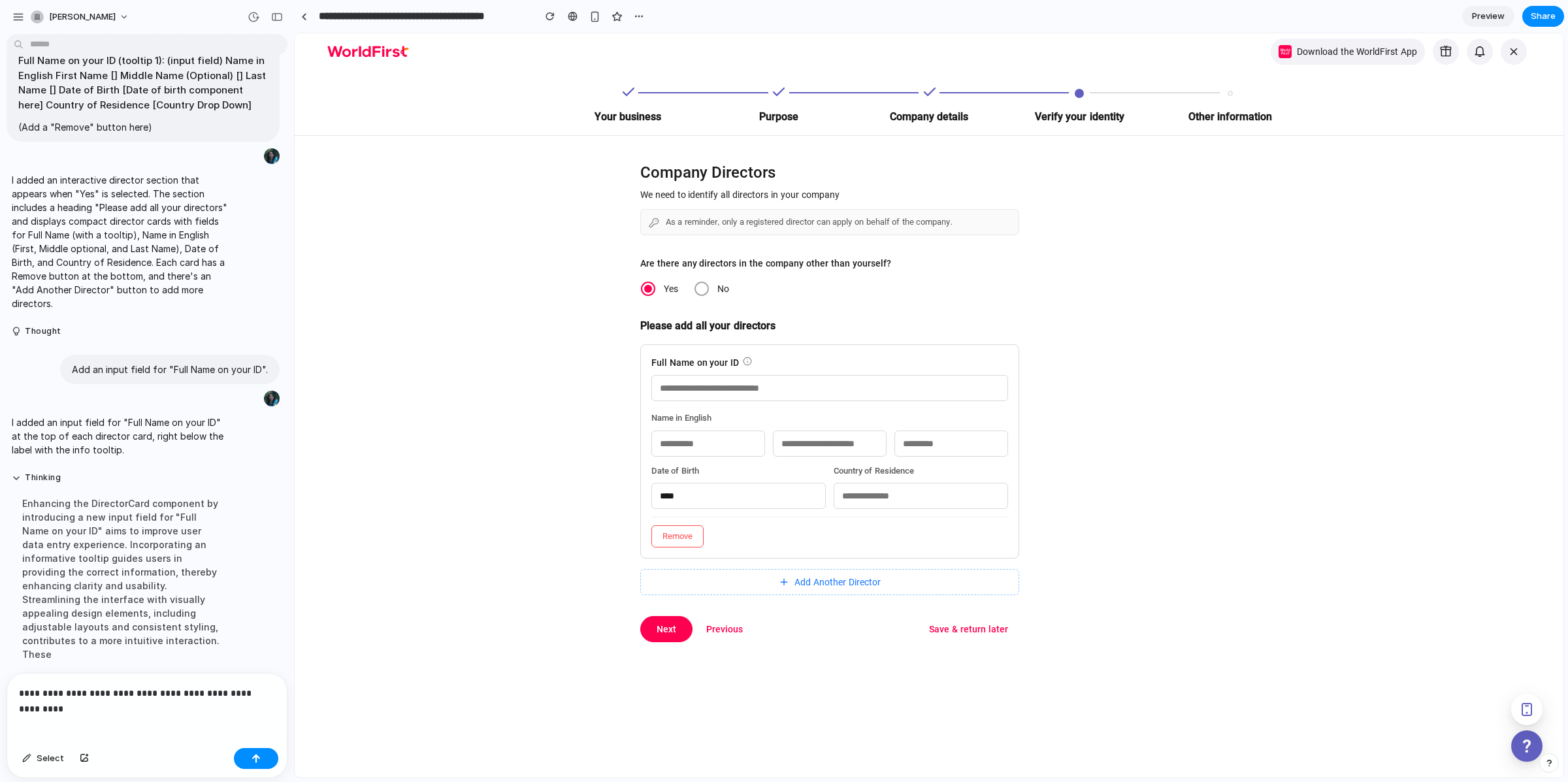
scroll to position [1086, 0]
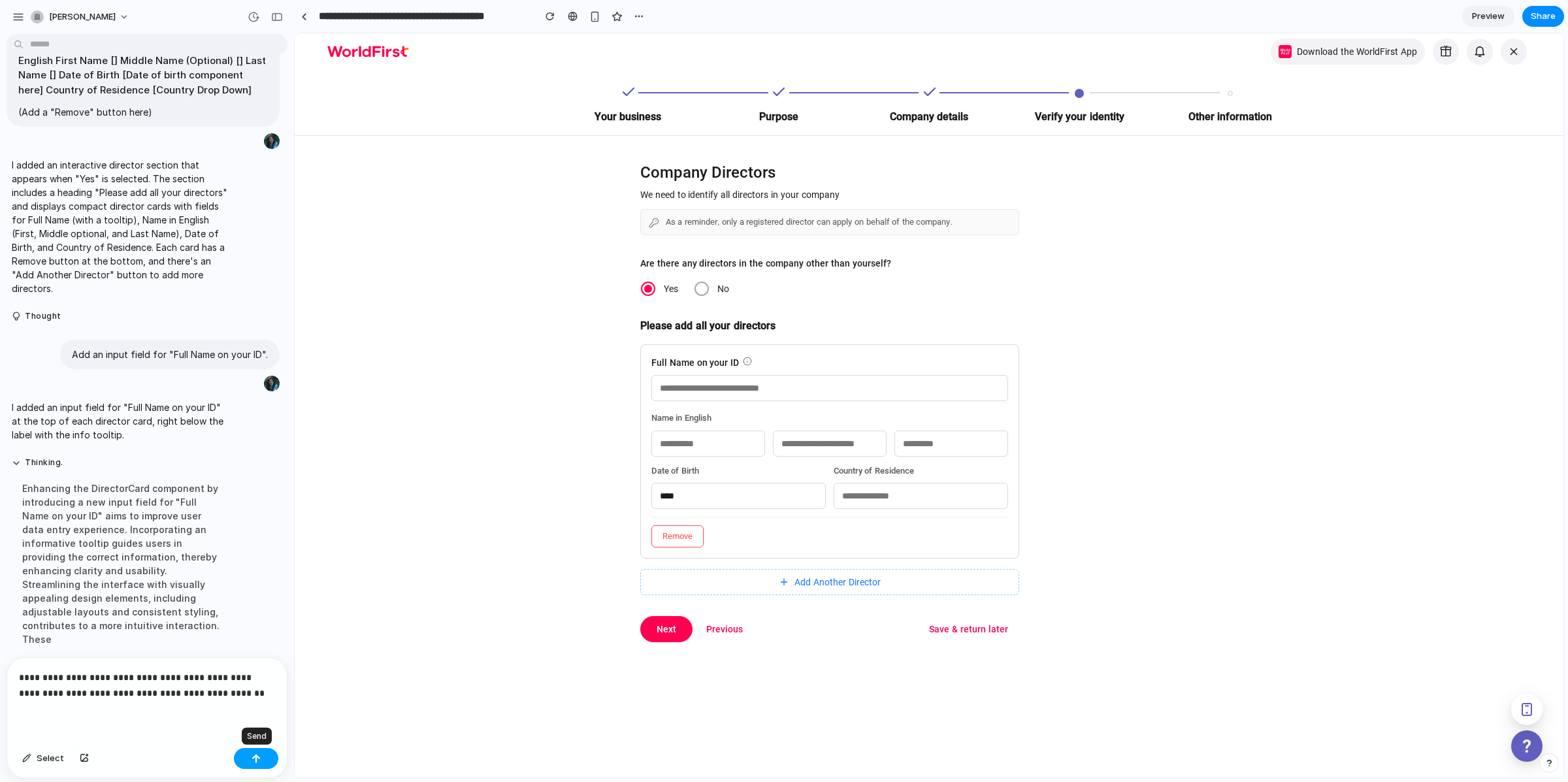
click at [262, 756] on button "button" at bounding box center [256, 759] width 45 height 21
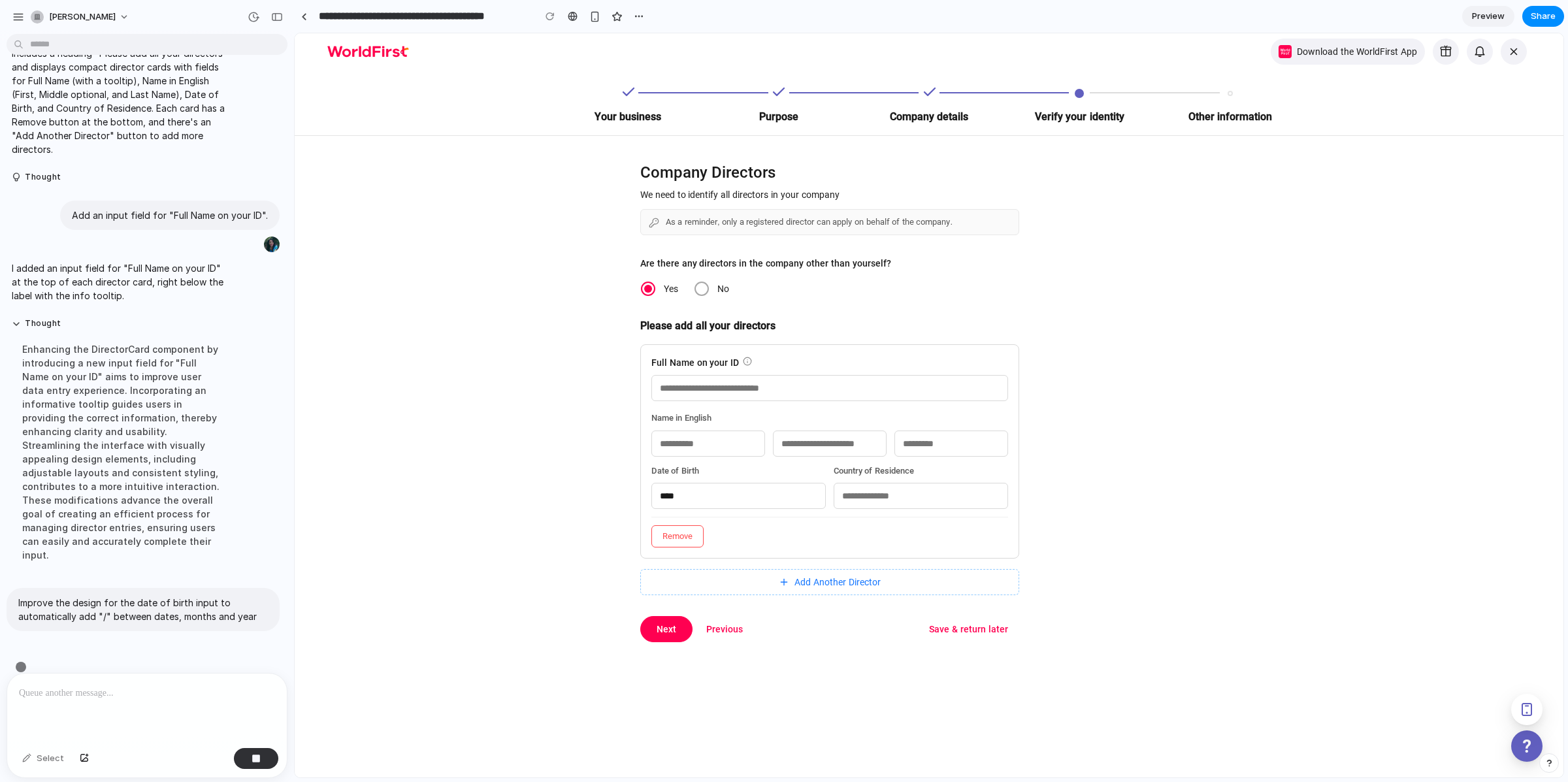
scroll to position [1232, 0]
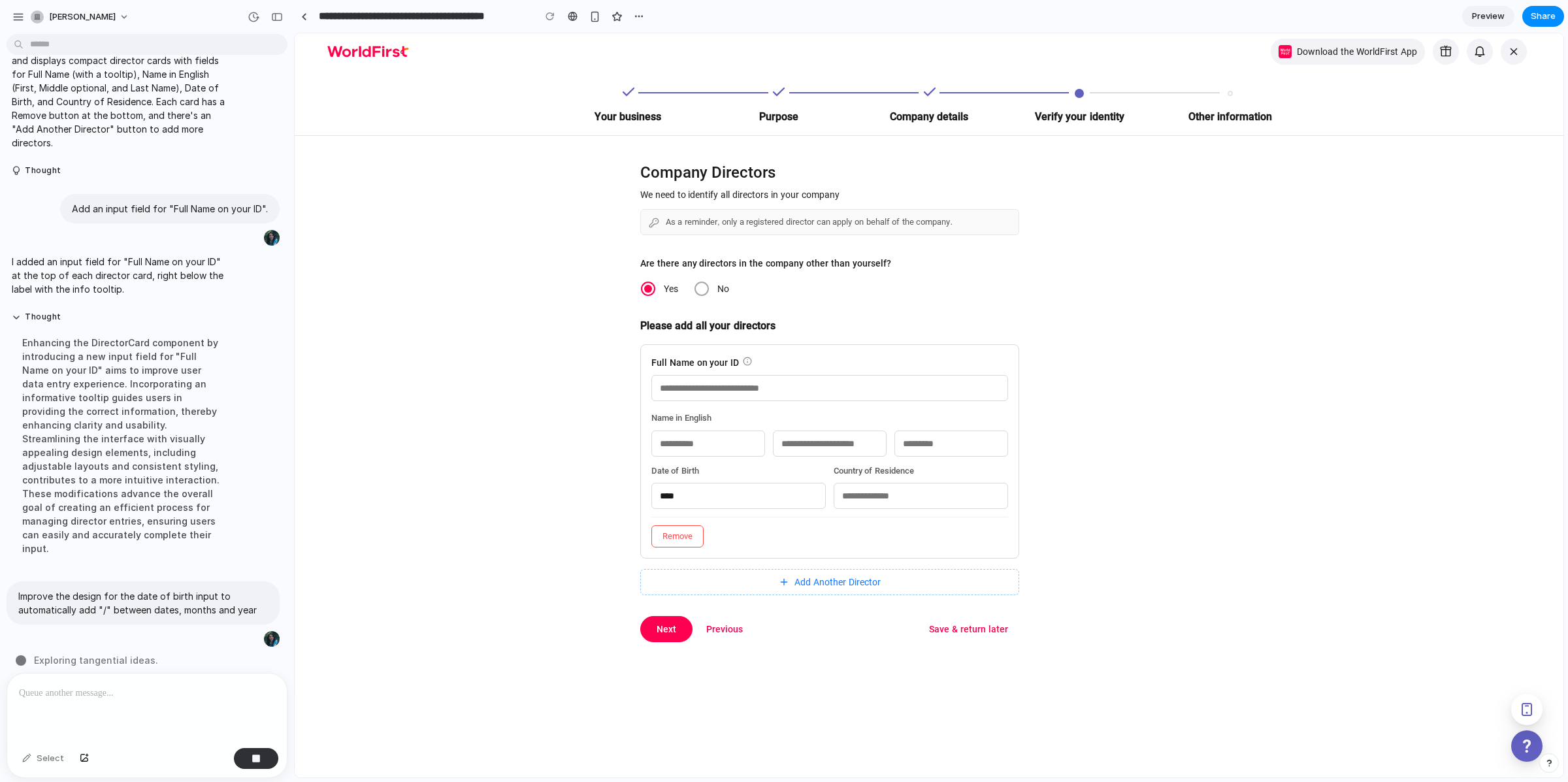
click at [690, 497] on input "****" at bounding box center [739, 496] width 174 height 26
click at [597, 420] on div "Company Directors We need to identify all directors in your company As a remind…" at bounding box center [665, 390] width 740 height 507
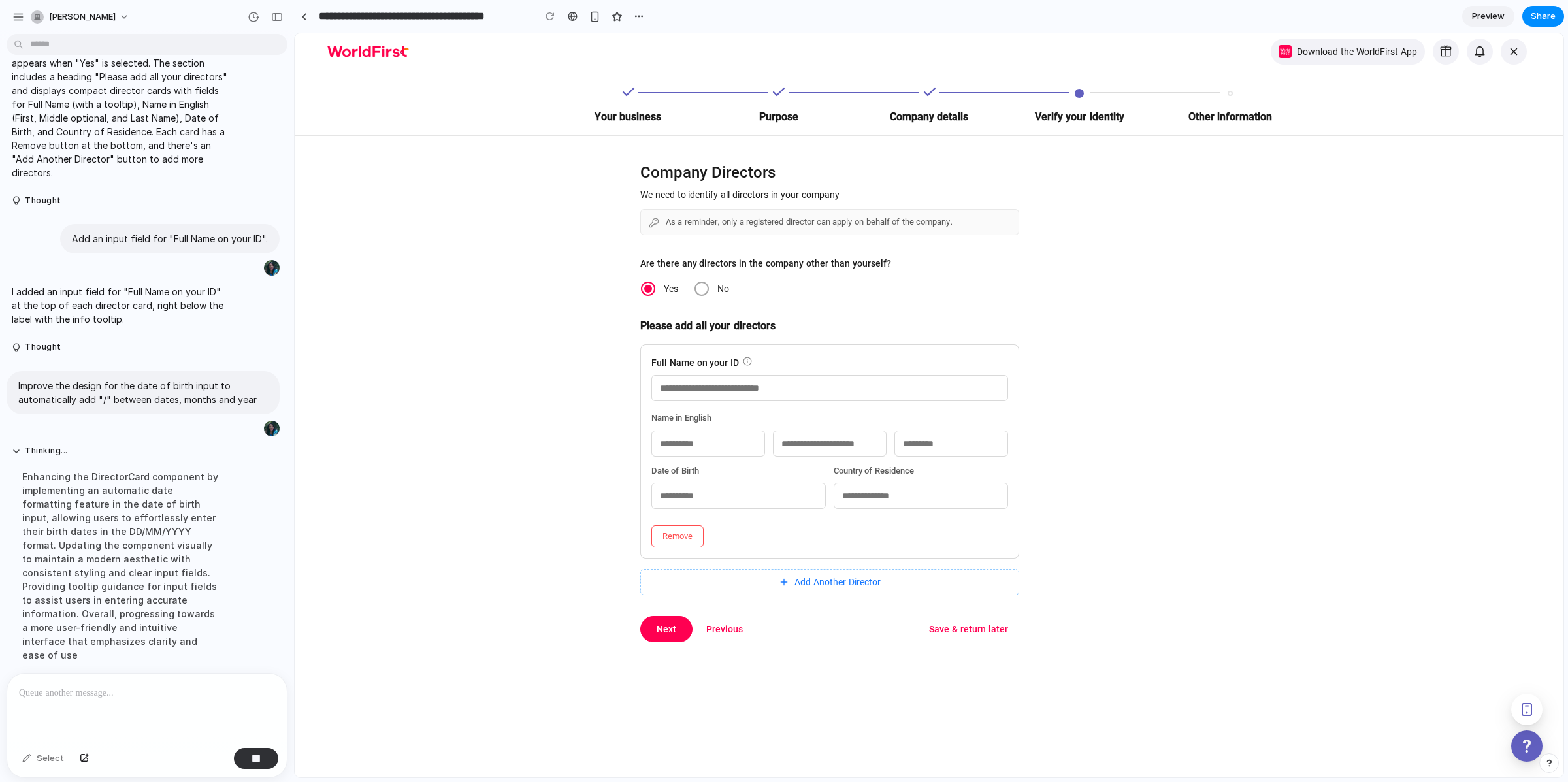
scroll to position [1246, 0]
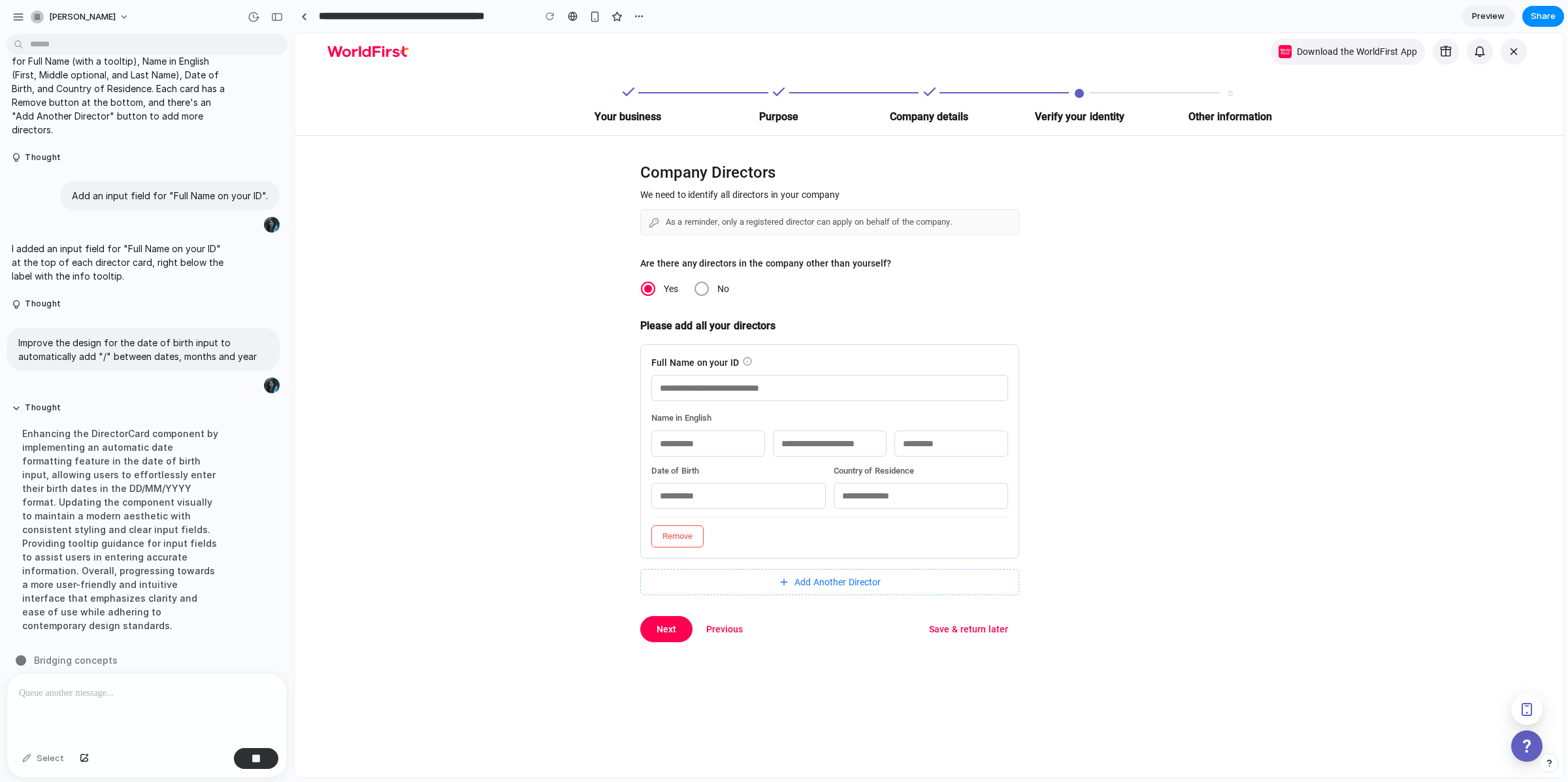
click at [879, 496] on input "text" at bounding box center [921, 496] width 174 height 26
click at [1076, 476] on div at bounding box center [1299, 390] width 529 height 507
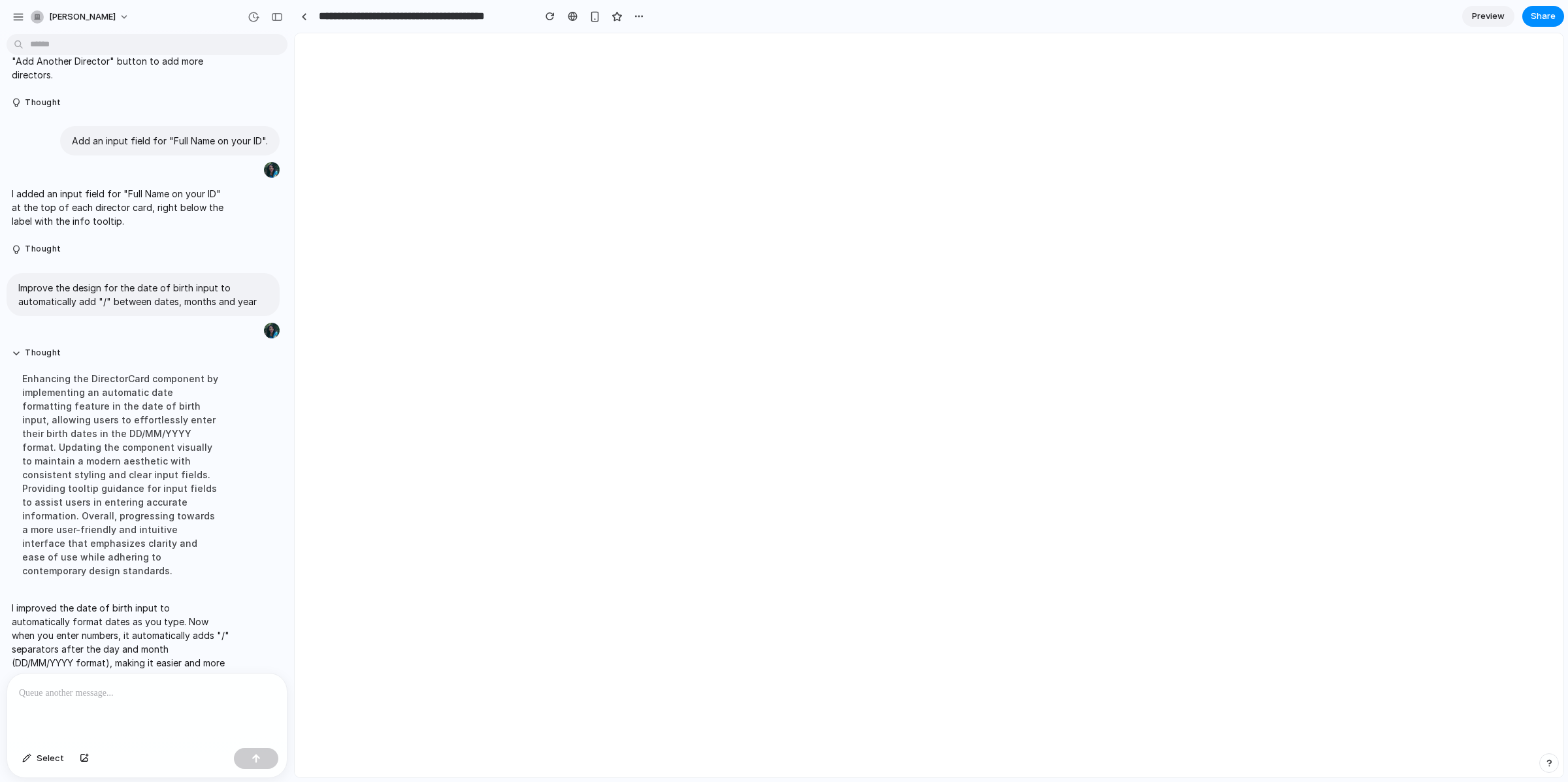
scroll to position [0, 0]
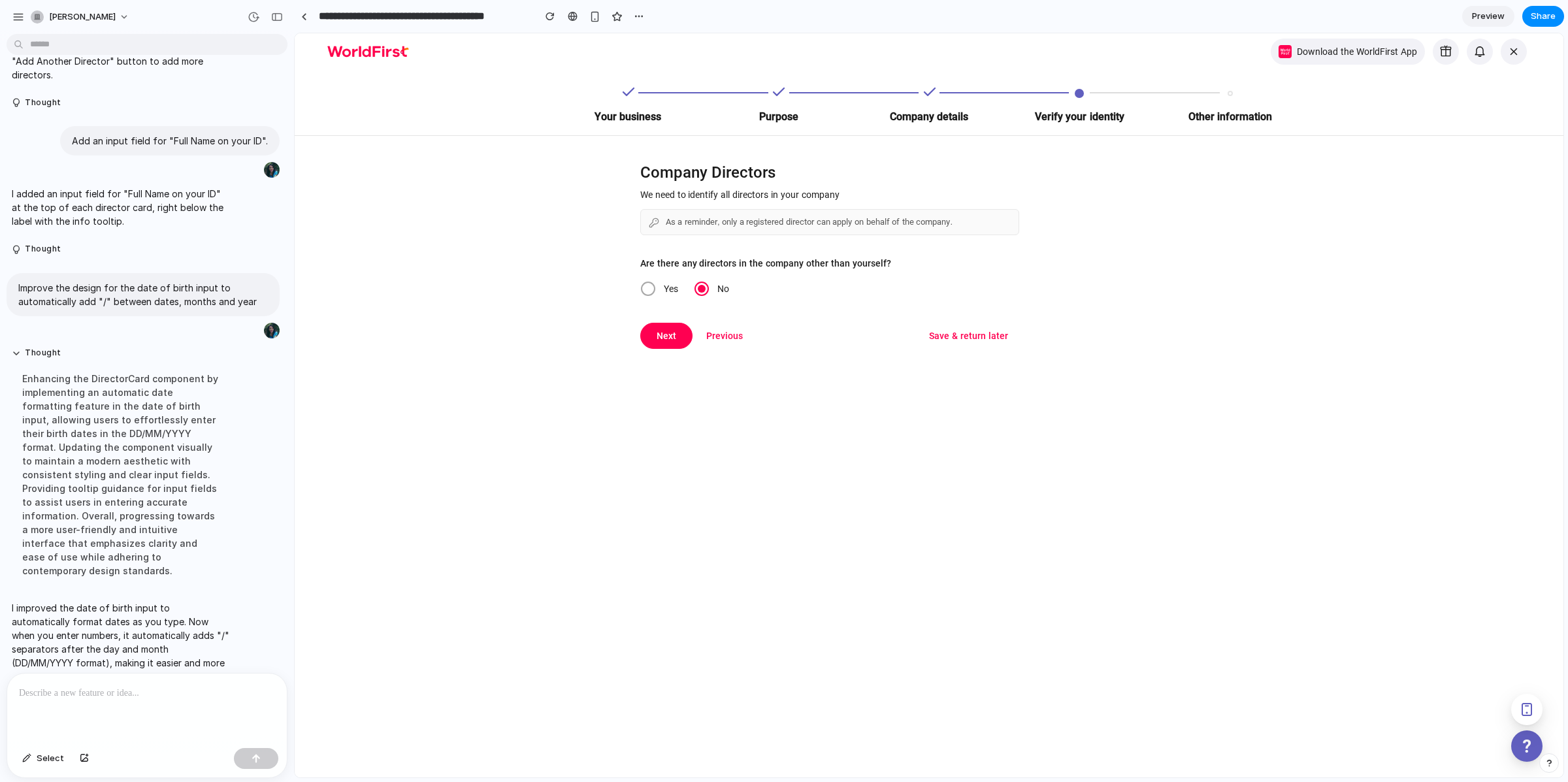
click at [656, 283] on span "Yes" at bounding box center [671, 289] width 30 height 16
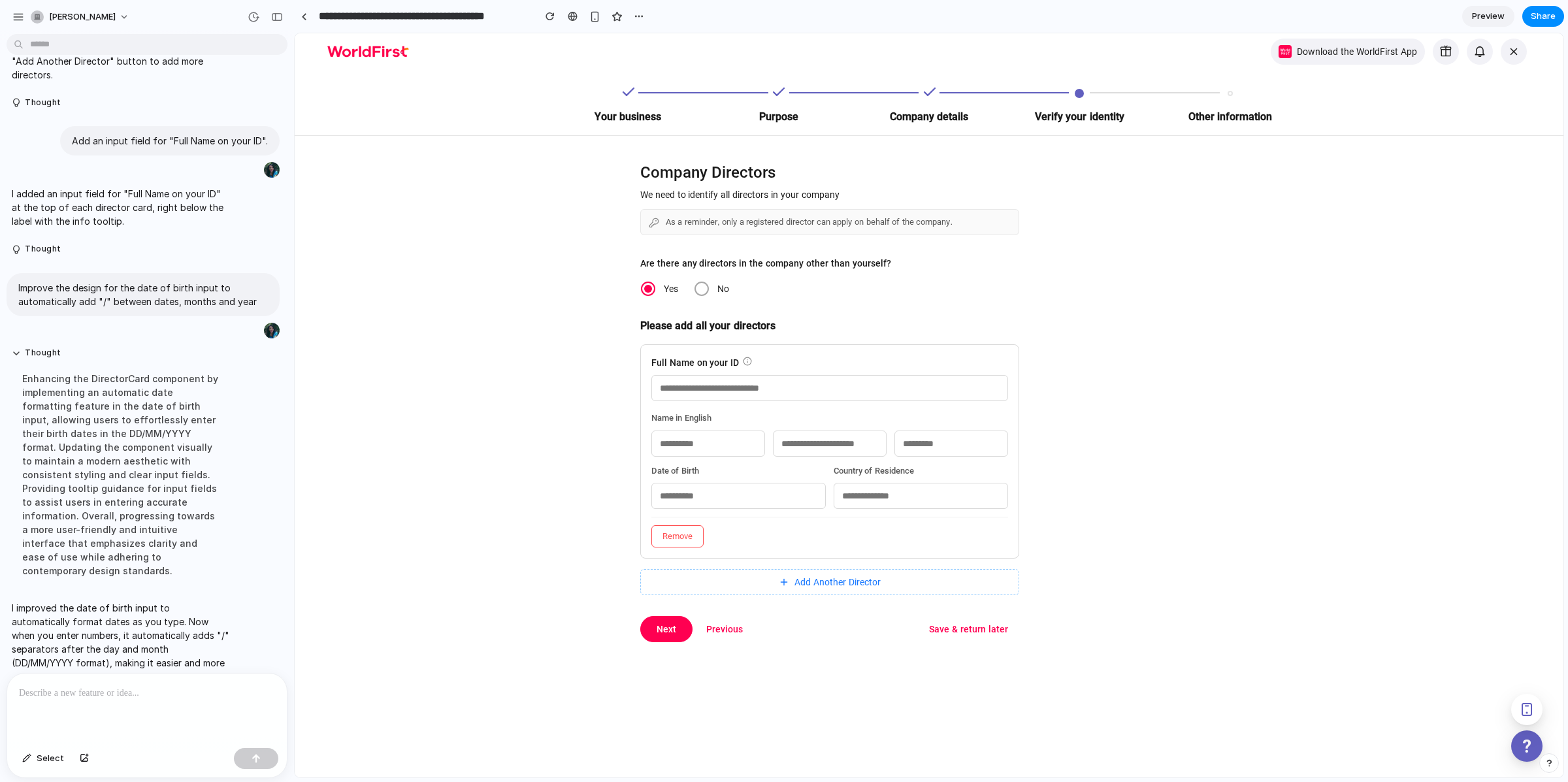
click at [710, 494] on input "text" at bounding box center [739, 496] width 174 height 26
type input "**********"
drag, startPoint x: 720, startPoint y: 489, endPoint x: 597, endPoint y: 484, distance: 123.1
click at [597, 484] on div "**********" at bounding box center [665, 390] width 740 height 507
click at [886, 485] on input "text" at bounding box center [921, 496] width 174 height 26
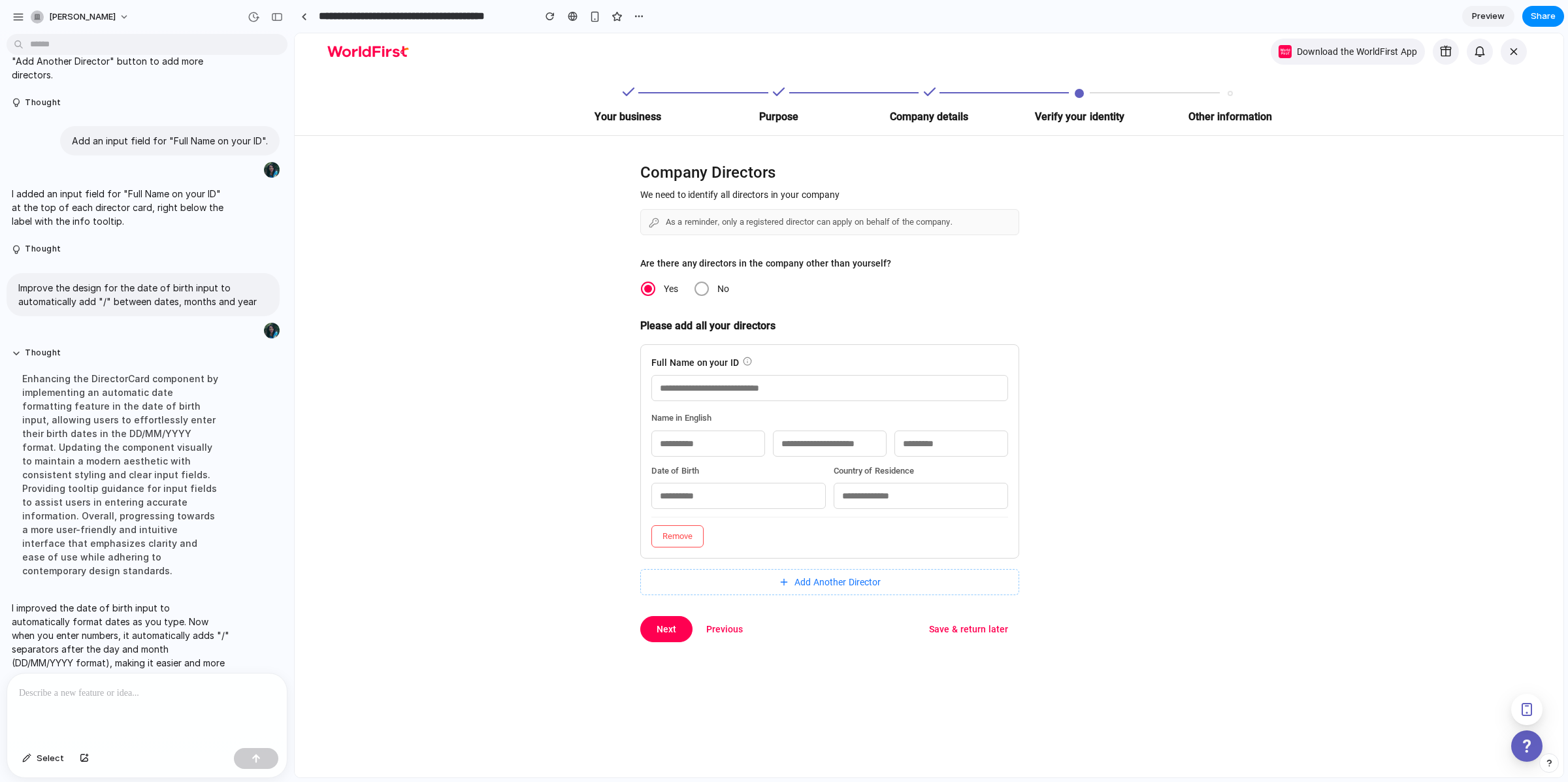
click at [886, 495] on input "text" at bounding box center [921, 496] width 174 height 26
click at [171, 689] on p at bounding box center [145, 693] width 252 height 16
drag, startPoint x: 259, startPoint y: 760, endPoint x: 97, endPoint y: 543, distance: 270.8
click at [259, 760] on div "button" at bounding box center [256, 758] width 9 height 9
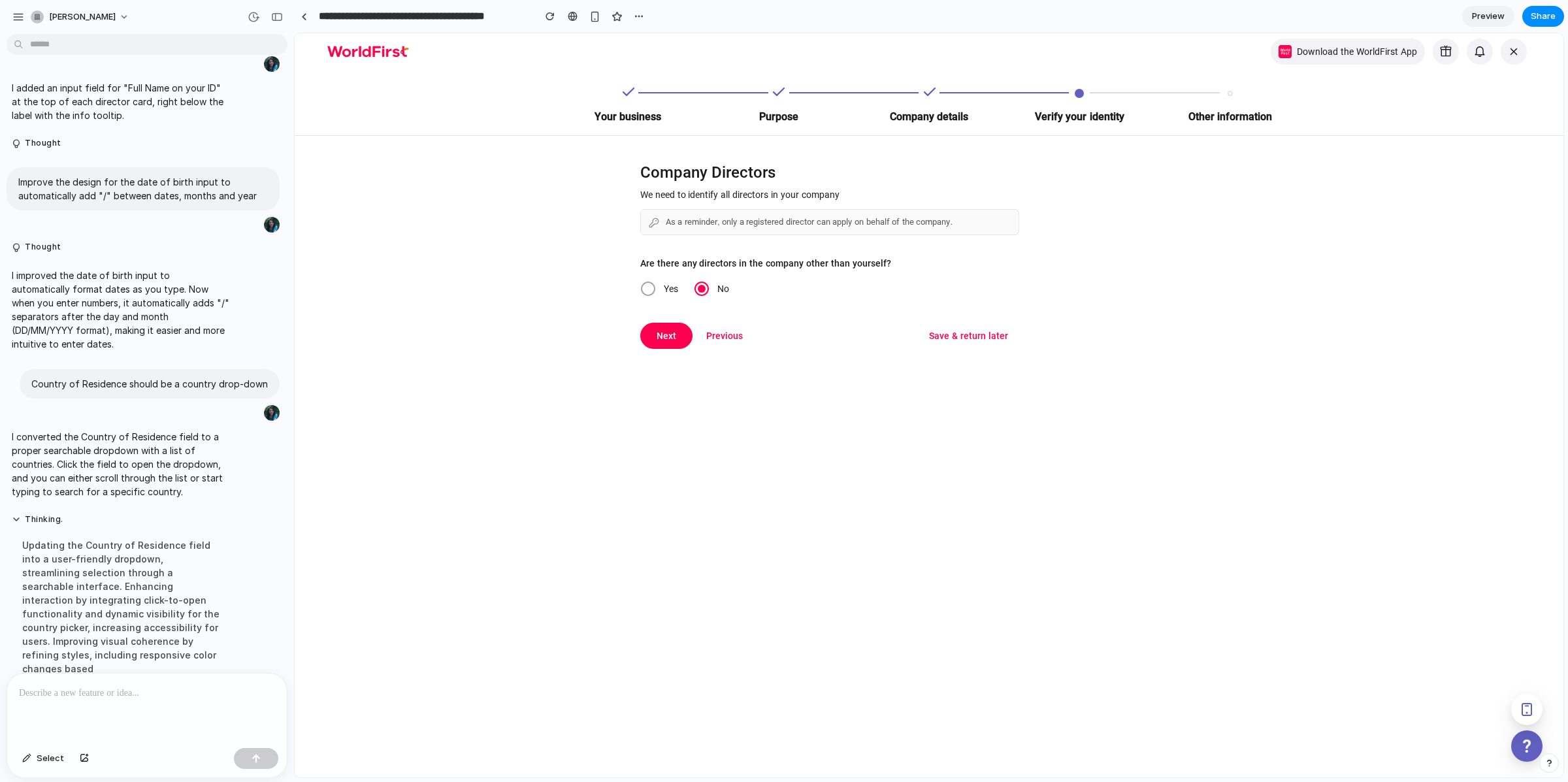
click at [645, 289] on span at bounding box center [648, 289] width 14 height 14
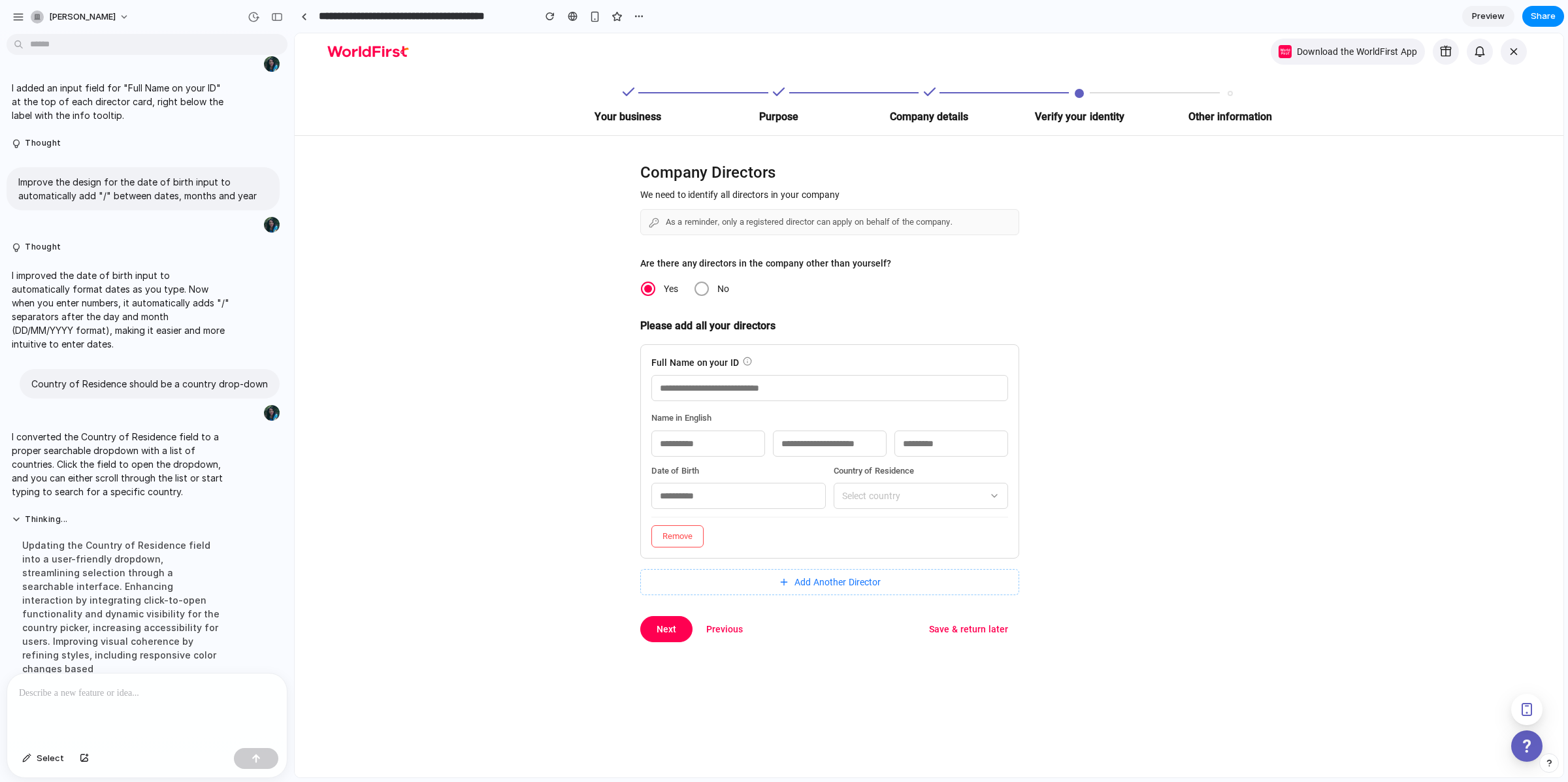
click at [867, 494] on span "Select country" at bounding box center [871, 496] width 58 height 14
click at [1079, 484] on div "[GEOGRAPHIC_DATA] [GEOGRAPHIC_DATA] [GEOGRAPHIC_DATA] [GEOGRAPHIC_DATA] [GEOGRA…" at bounding box center [929, 406] width 1269 height 744
click at [189, 692] on p at bounding box center [145, 693] width 252 height 16
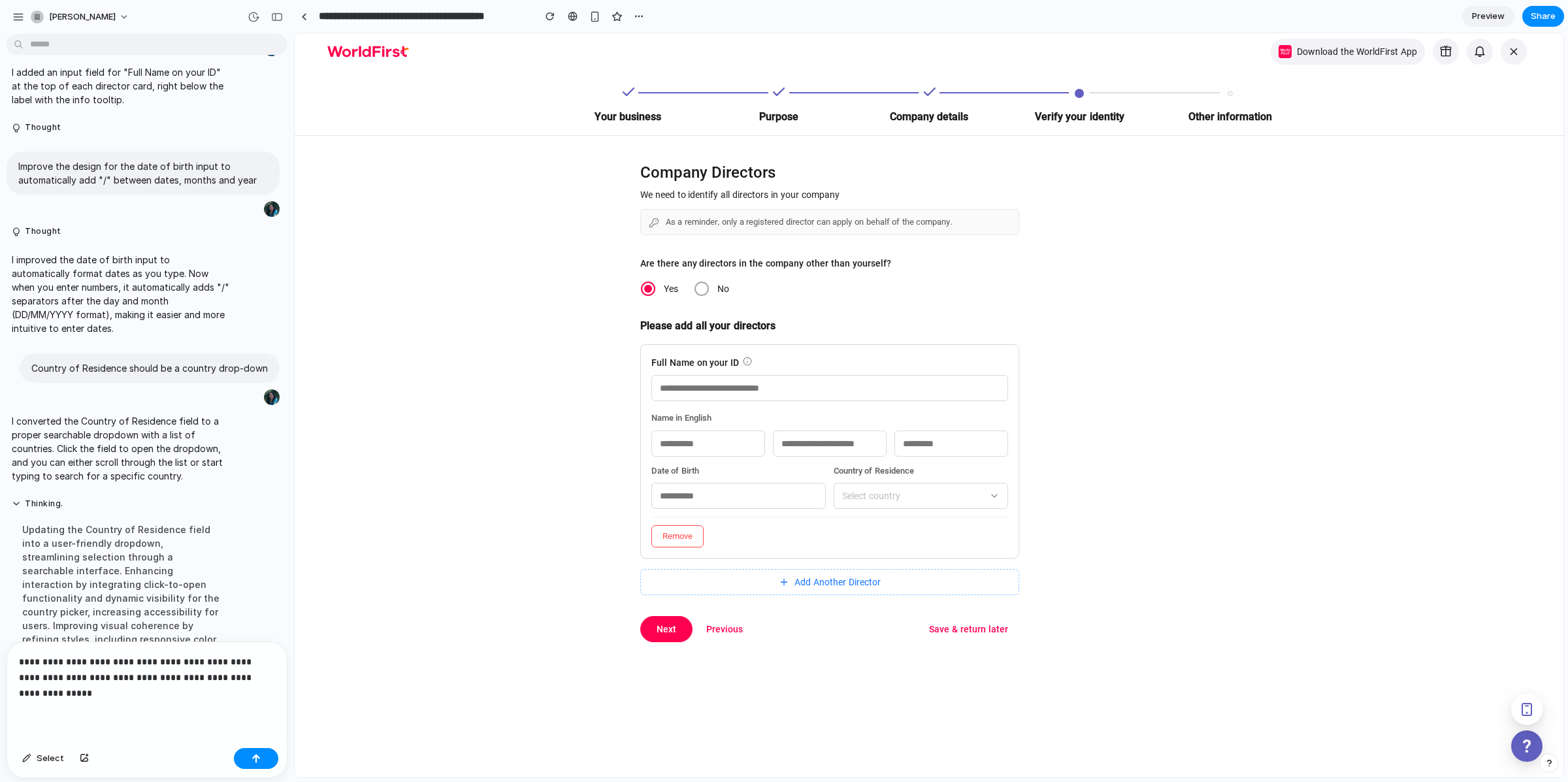
scroll to position [1437, 0]
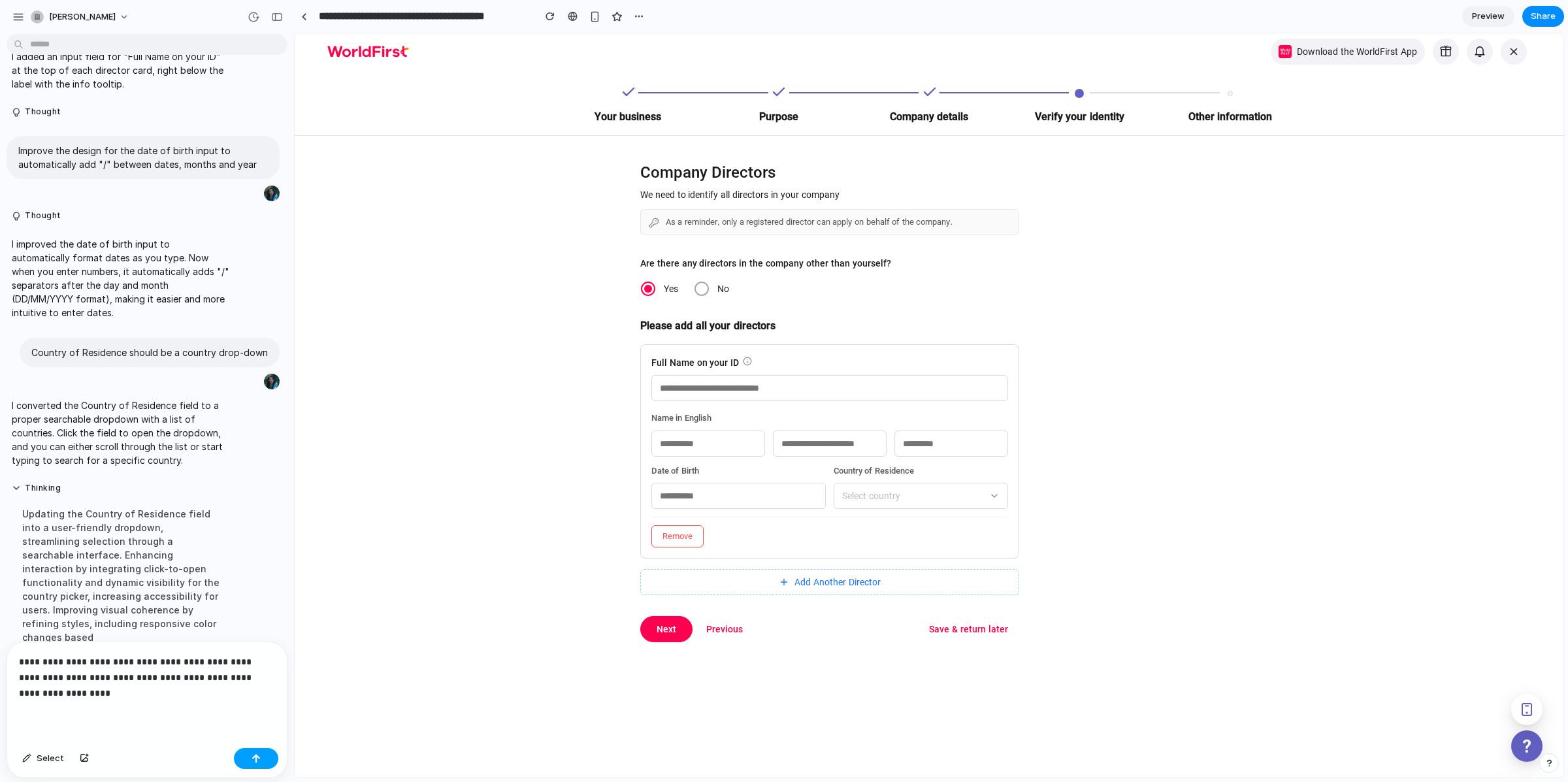
click at [259, 761] on div "button" at bounding box center [256, 758] width 9 height 9
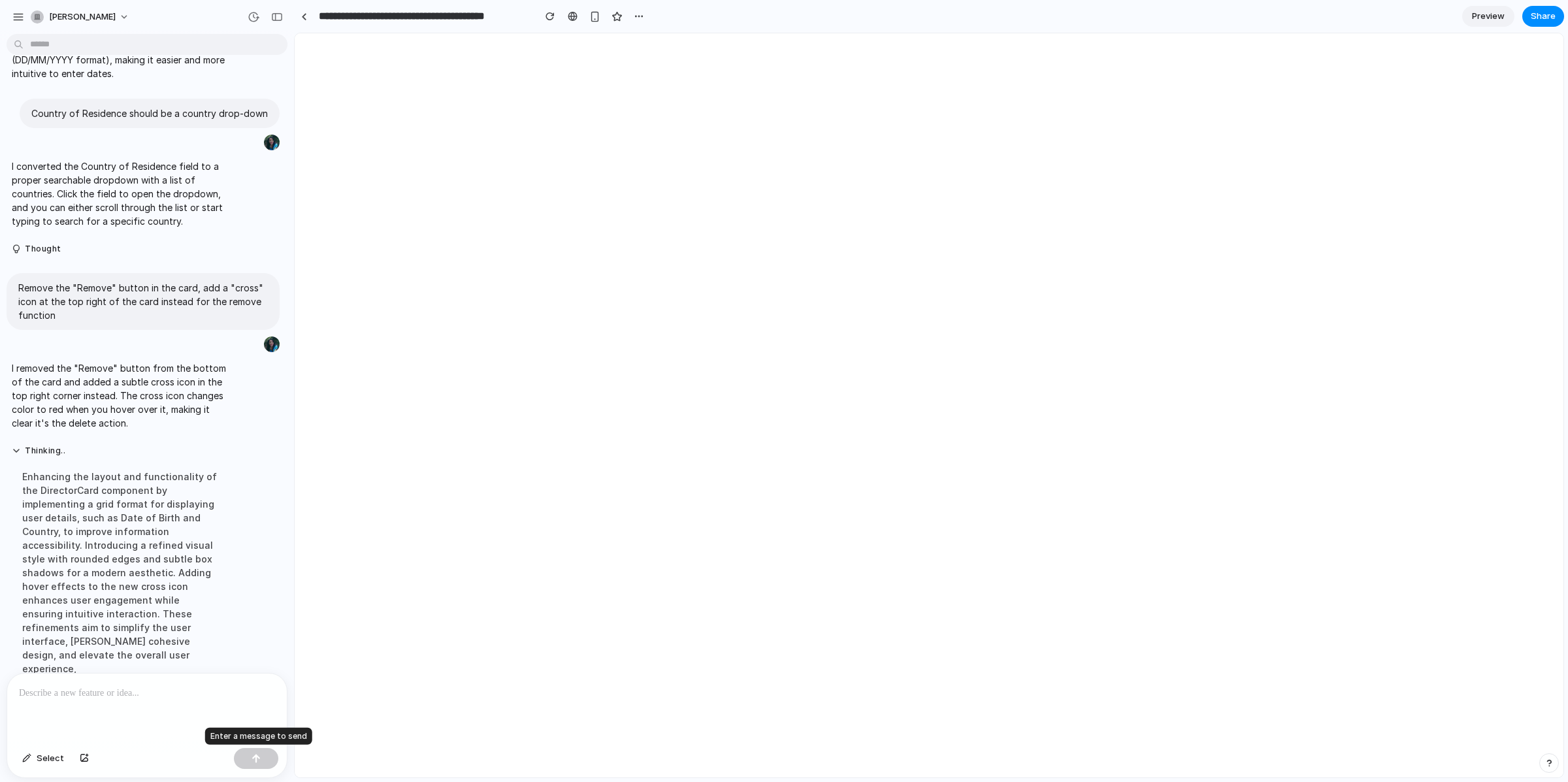
scroll to position [0, 0]
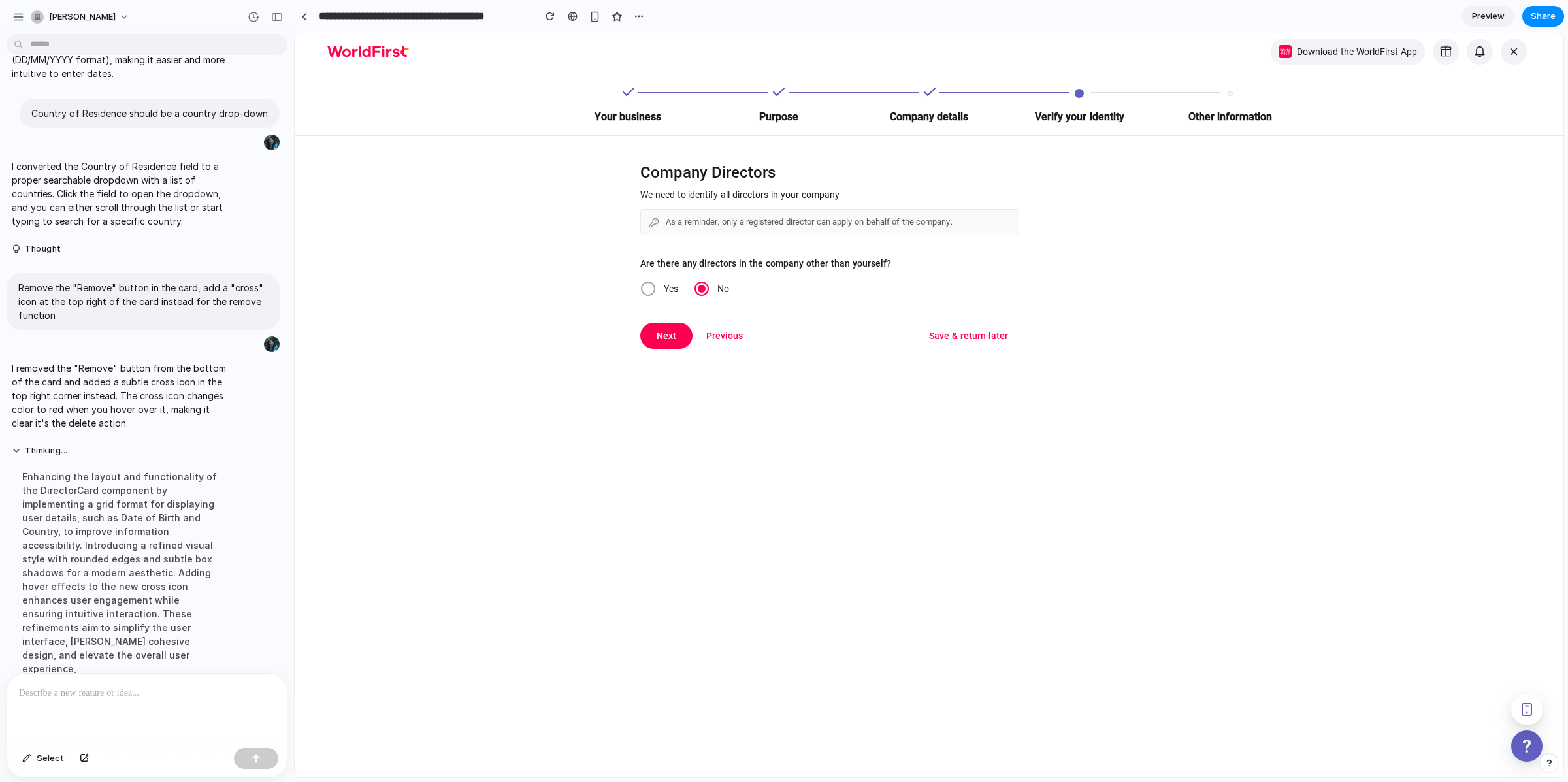
click at [656, 287] on span "Yes" at bounding box center [671, 289] width 30 height 16
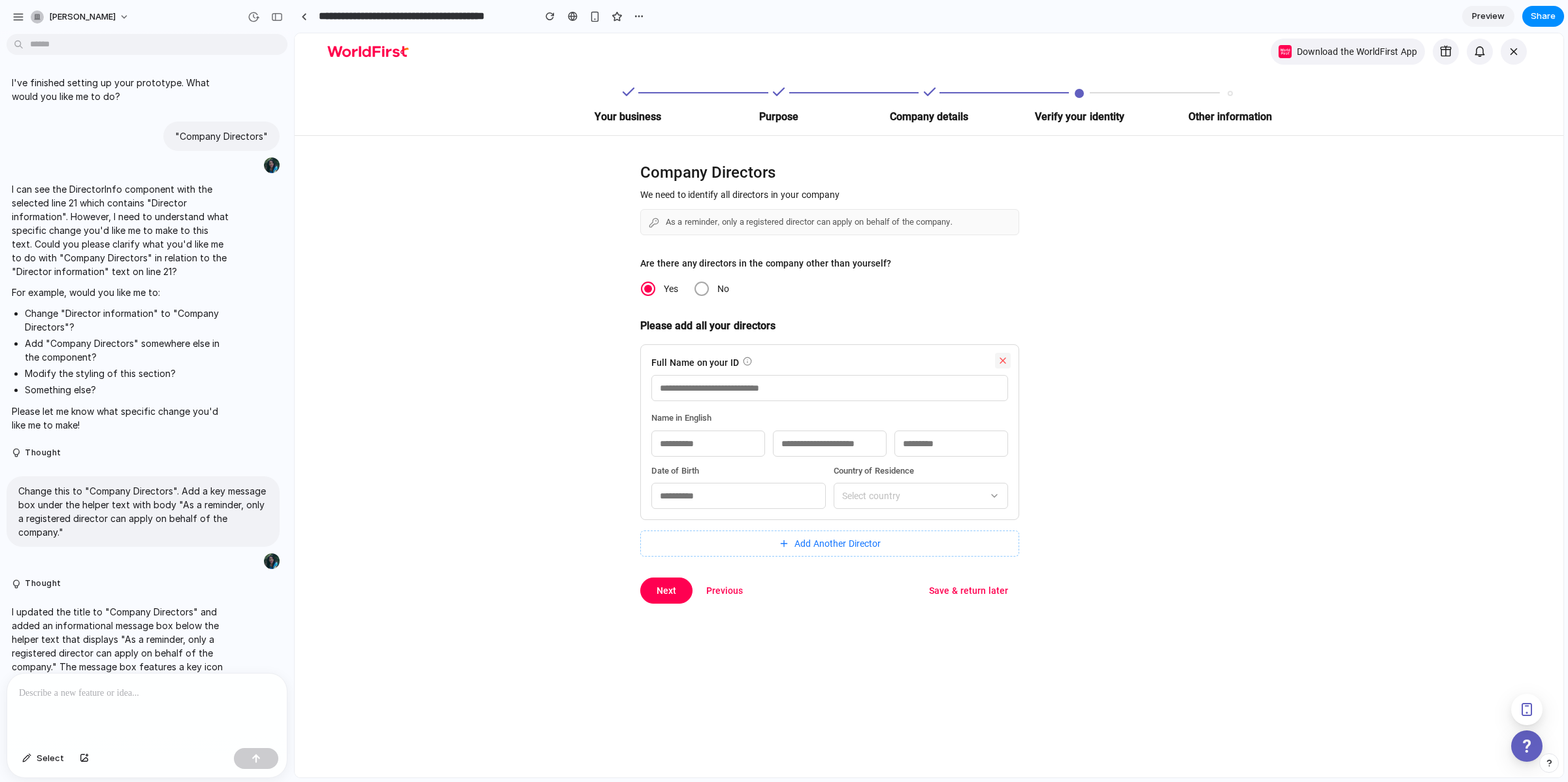
scroll to position [1677, 0]
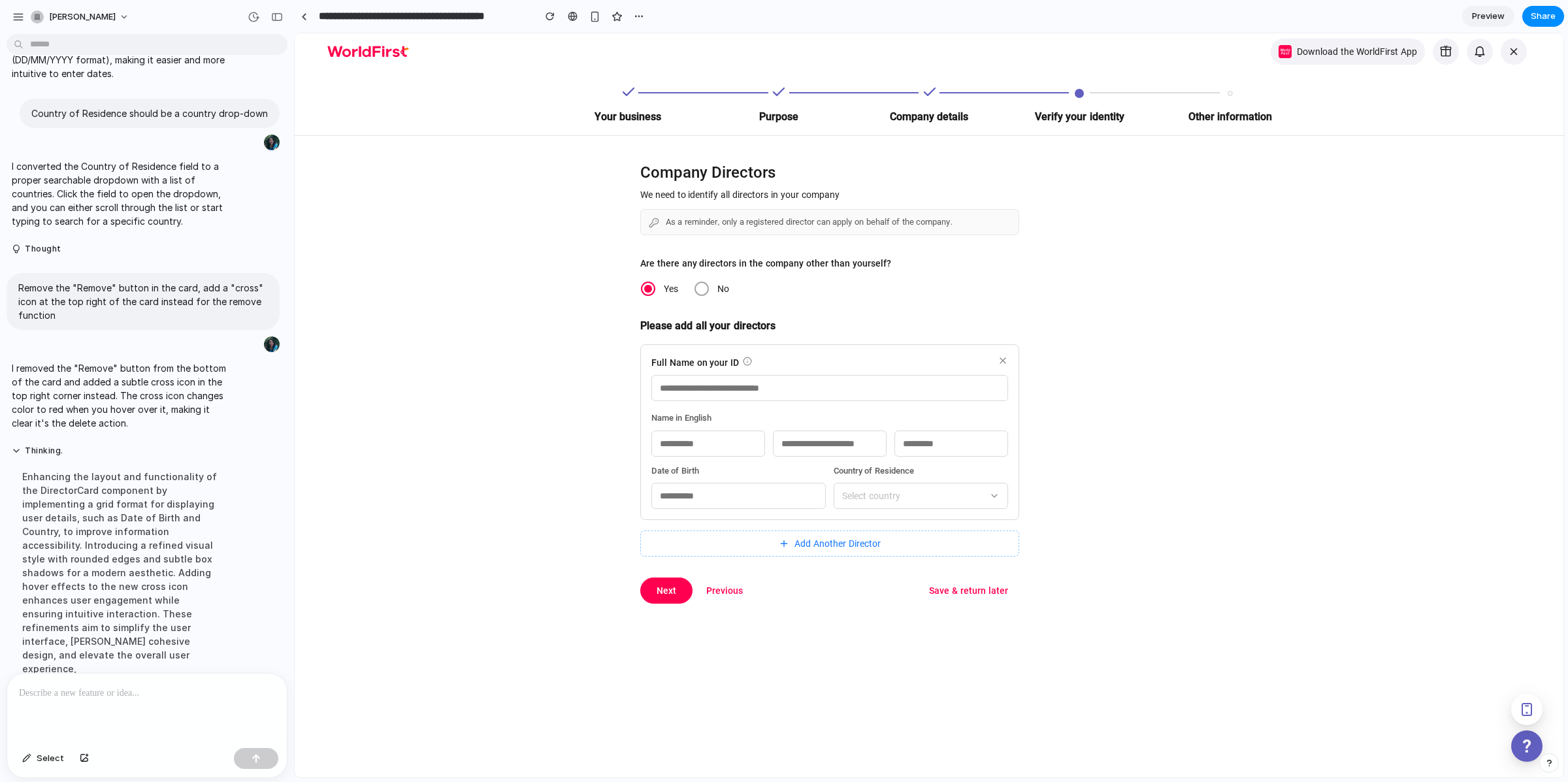
click at [807, 550] on span "Add Another Director" at bounding box center [837, 544] width 86 height 14
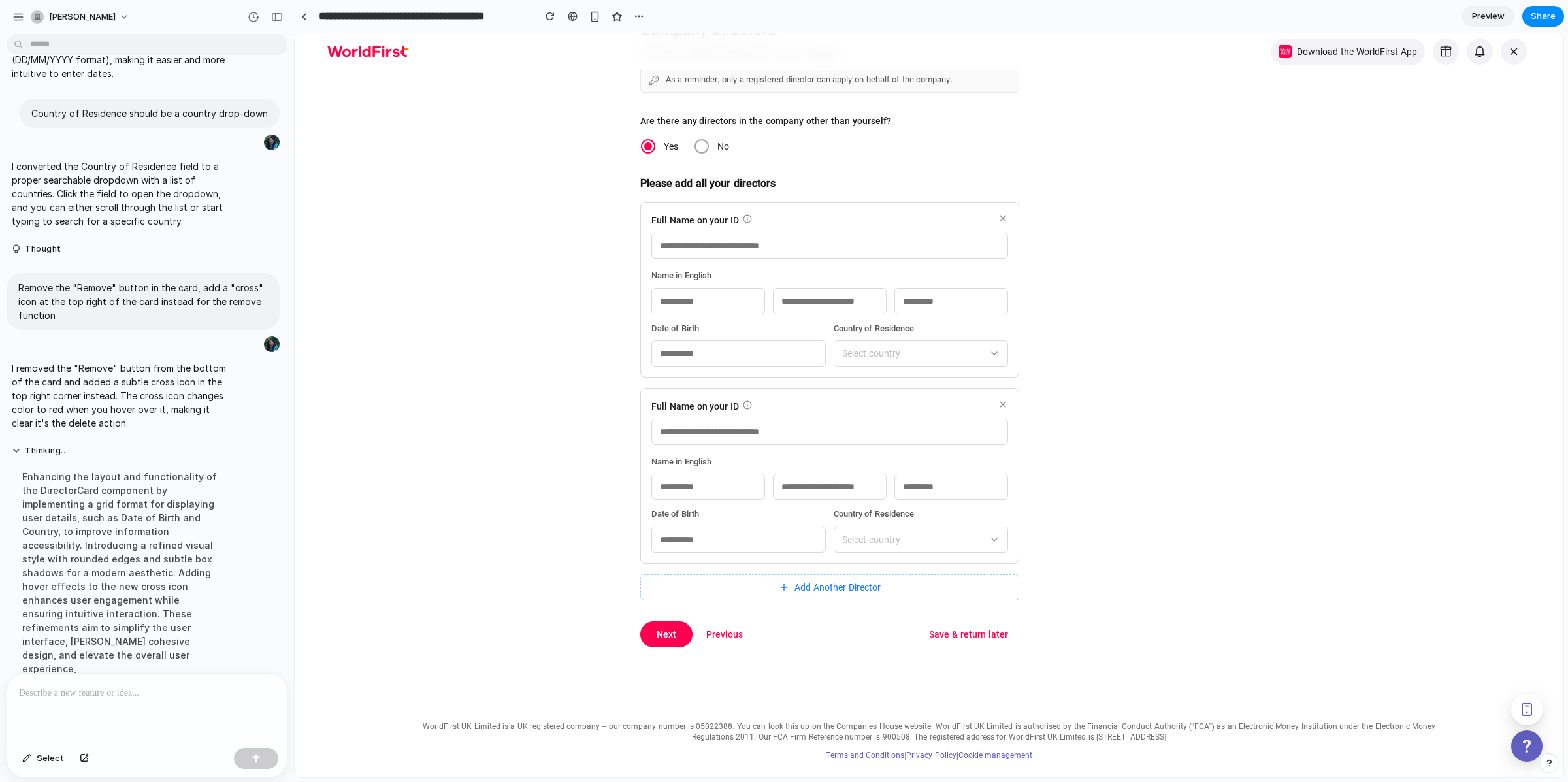
scroll to position [150, 0]
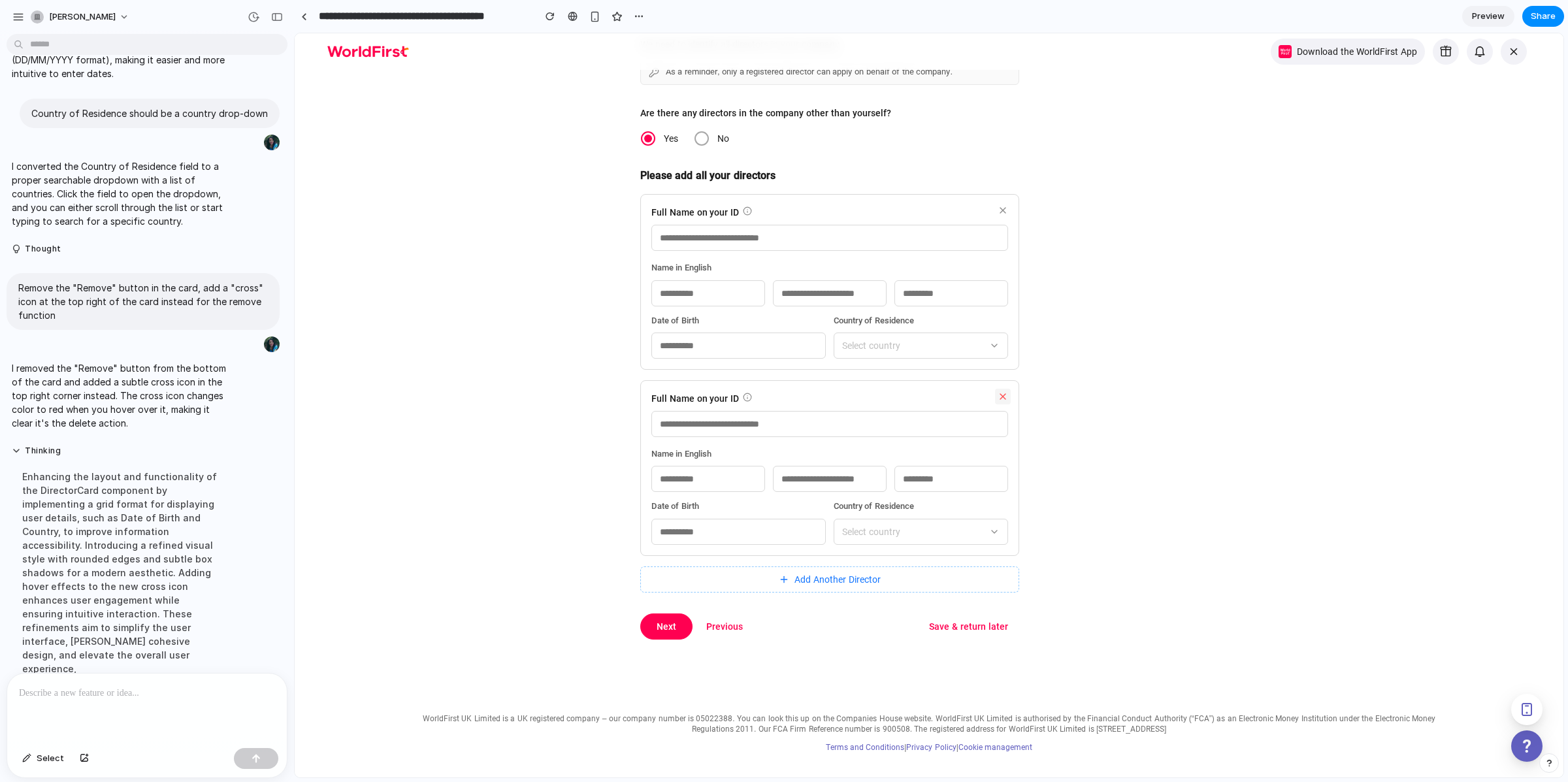
click at [997, 395] on icon at bounding box center [1003, 397] width 11 height 11
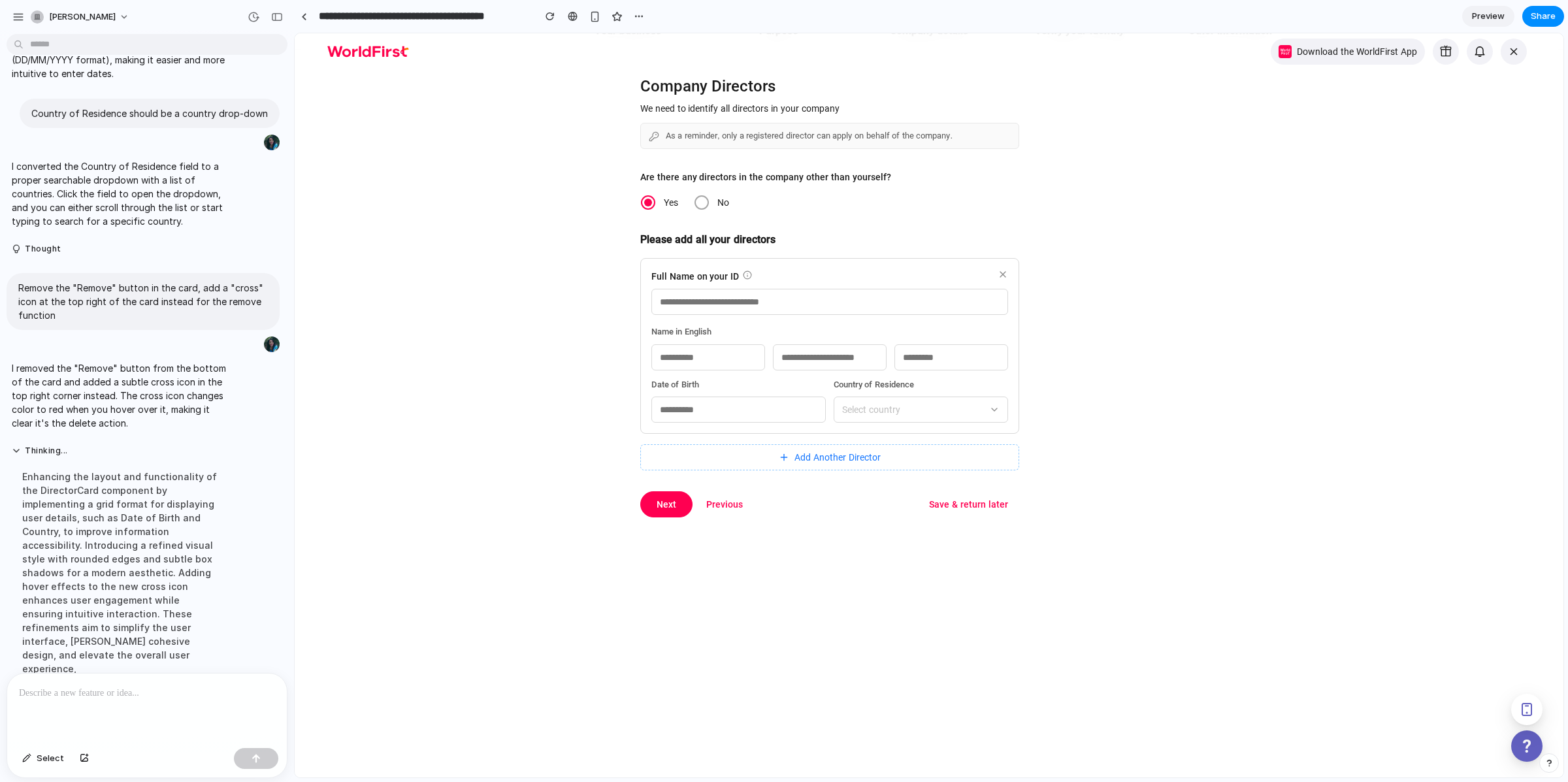
scroll to position [11, 0]
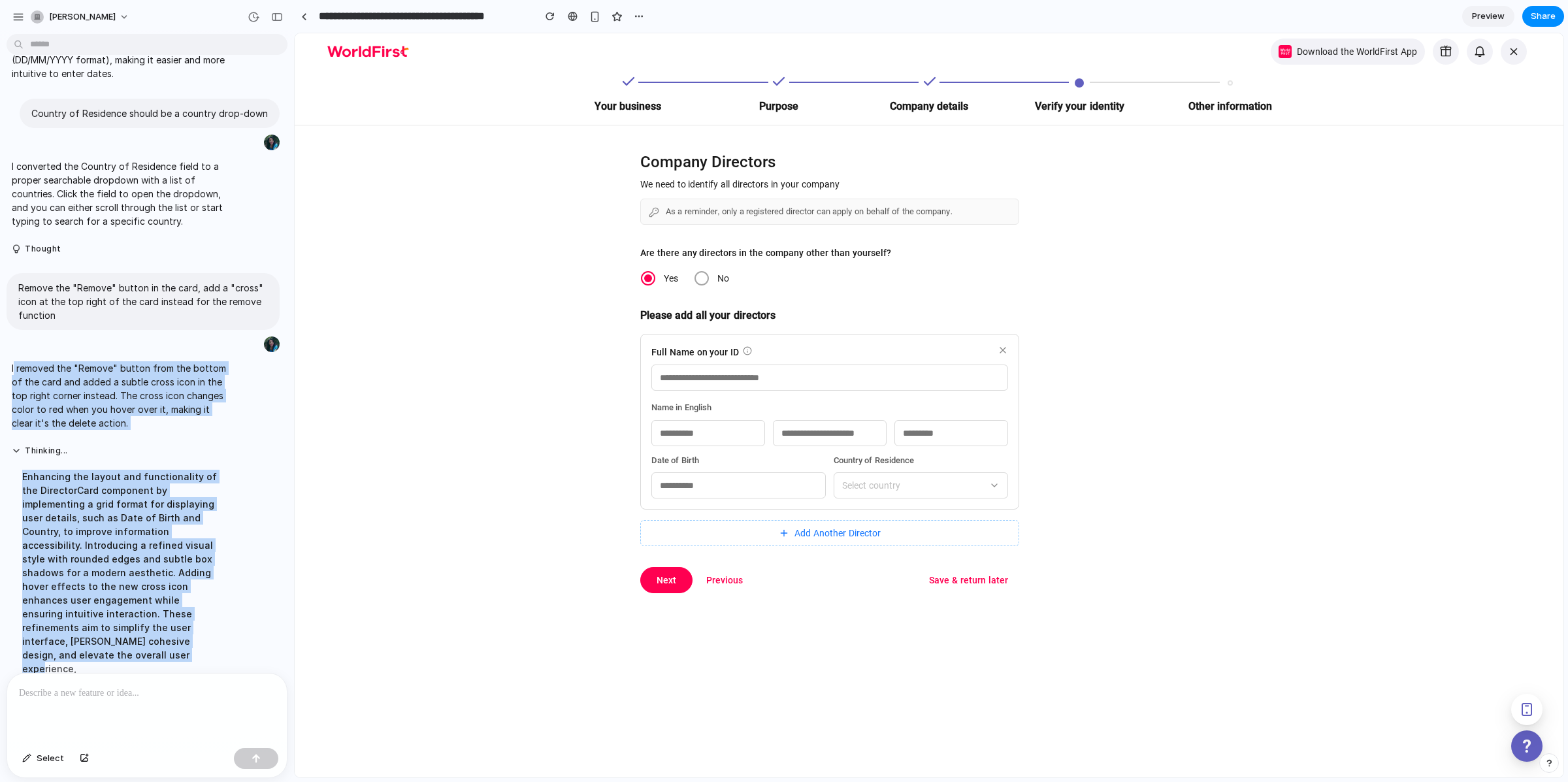
drag, startPoint x: 121, startPoint y: 638, endPoint x: 14, endPoint y: 354, distance: 303.5
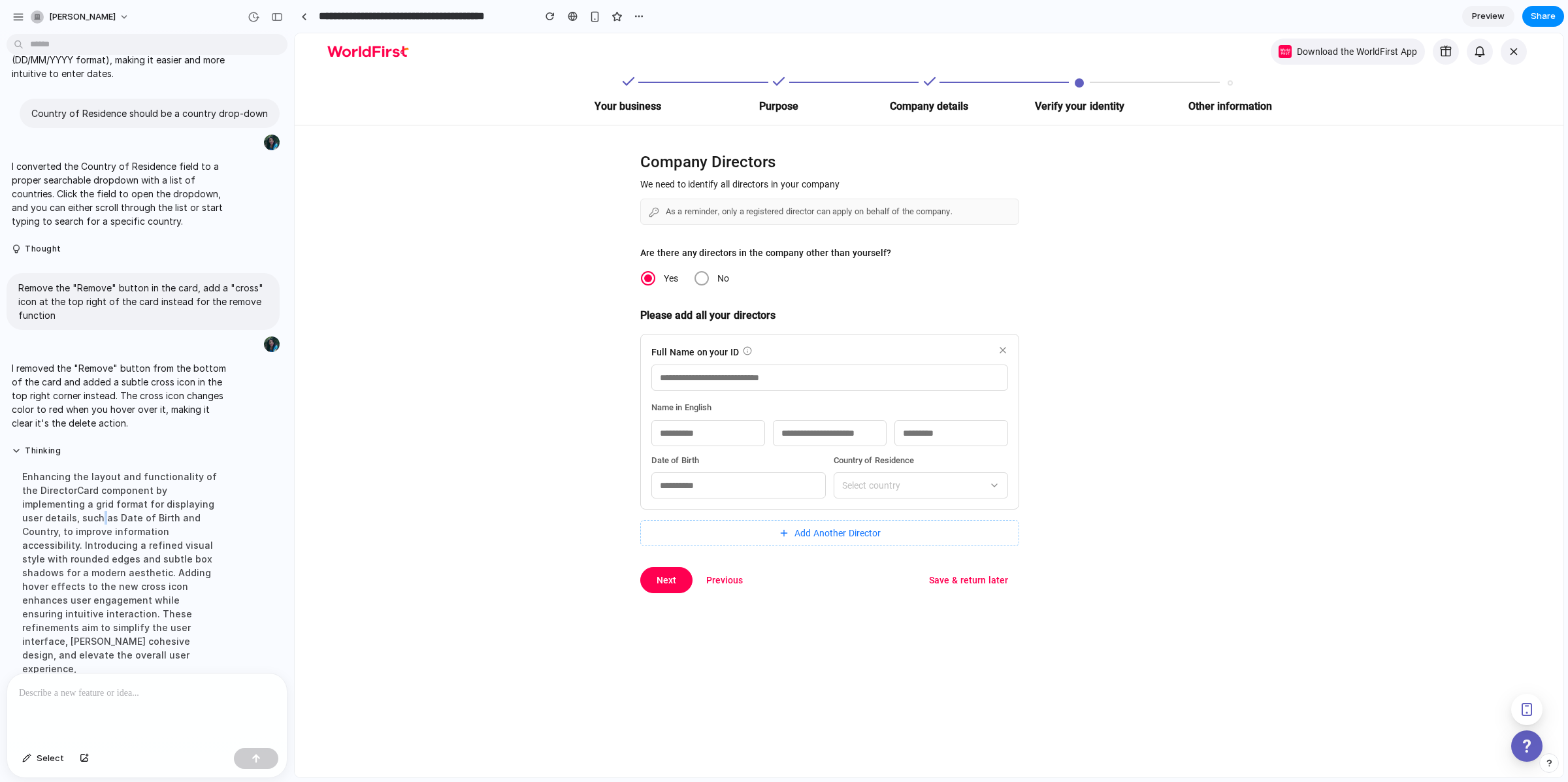
click at [100, 500] on div "Enhancing the layout and functionality of the DirectorCard component by impleme…" at bounding box center [120, 573] width 218 height 222
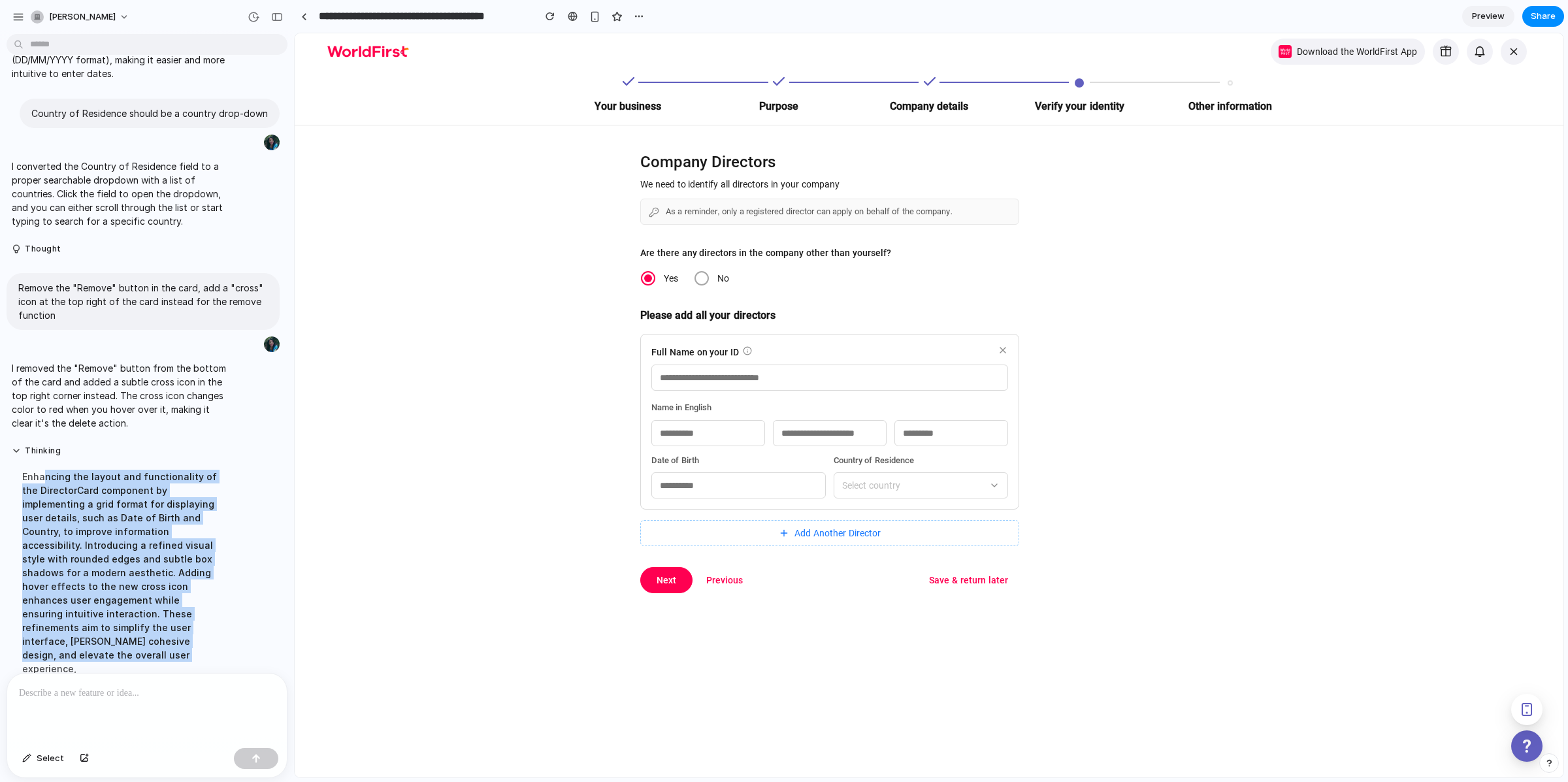
drag, startPoint x: 44, startPoint y: 461, endPoint x: 77, endPoint y: 636, distance: 178.1
click at [77, 636] on div "Enhancing the layout and functionality of the DirectorCard component by impleme…" at bounding box center [120, 573] width 218 height 222
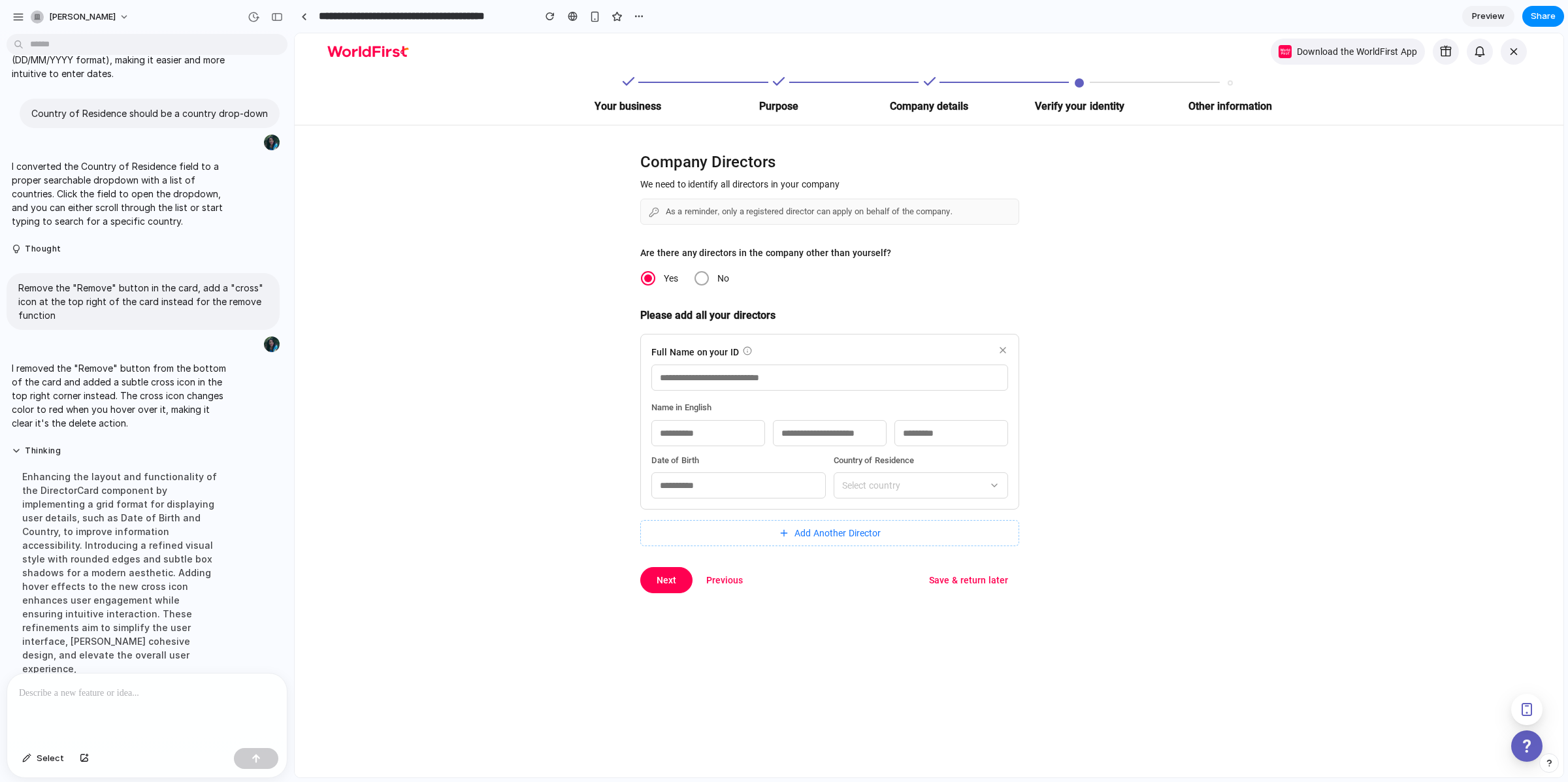
click at [726, 184] on p "We need to identify all directors in your company" at bounding box center [829, 184] width 379 height 13
click at [1035, 276] on div at bounding box center [1299, 360] width 529 height 468
click at [171, 581] on div "Enhancing the layout and functionality of the DirectorCard component by impleme…" at bounding box center [120, 573] width 218 height 222
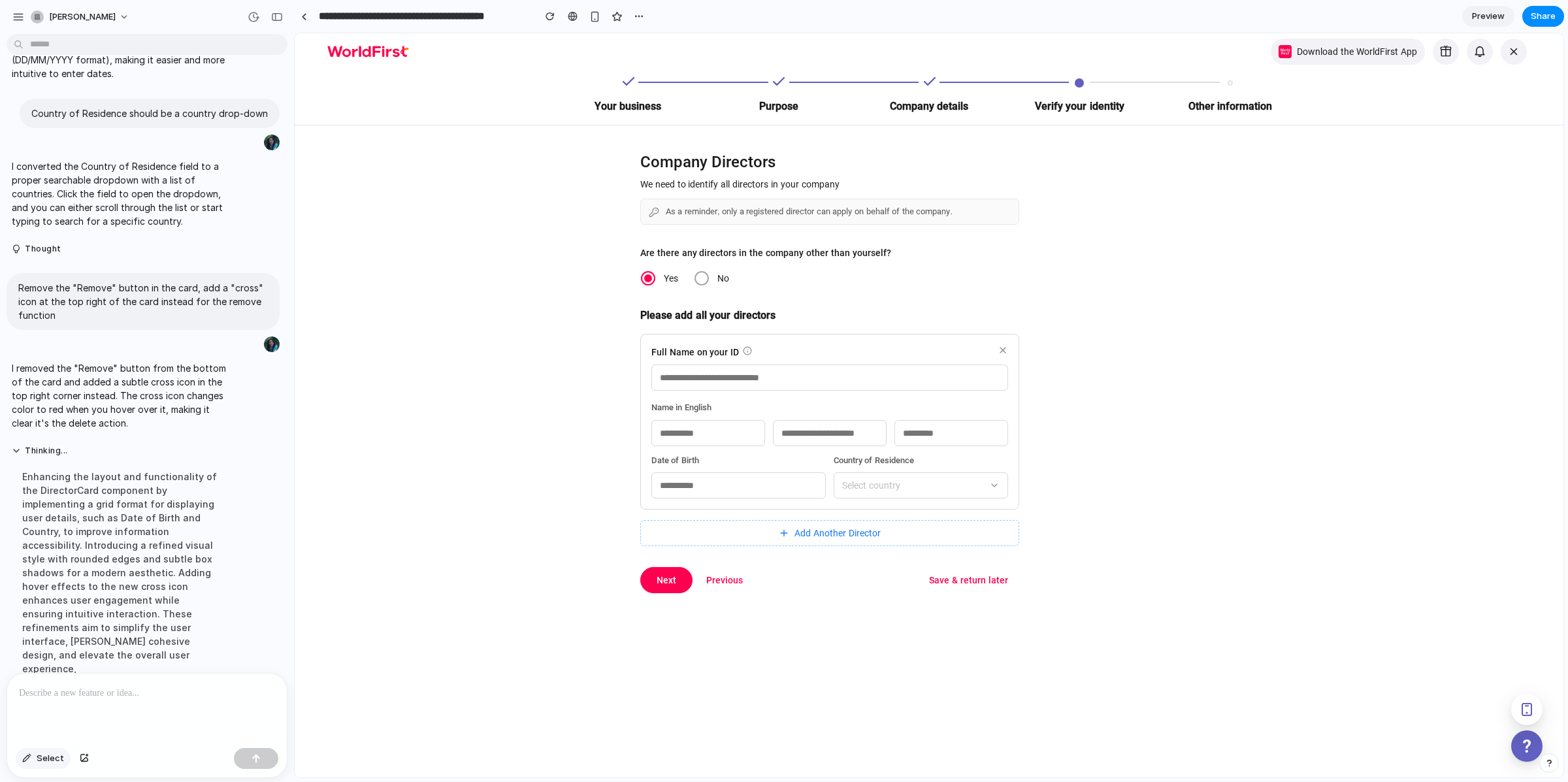
click at [51, 759] on span "Select" at bounding box center [50, 758] width 27 height 13
click at [715, 179] on div at bounding box center [929, 406] width 1269 height 744
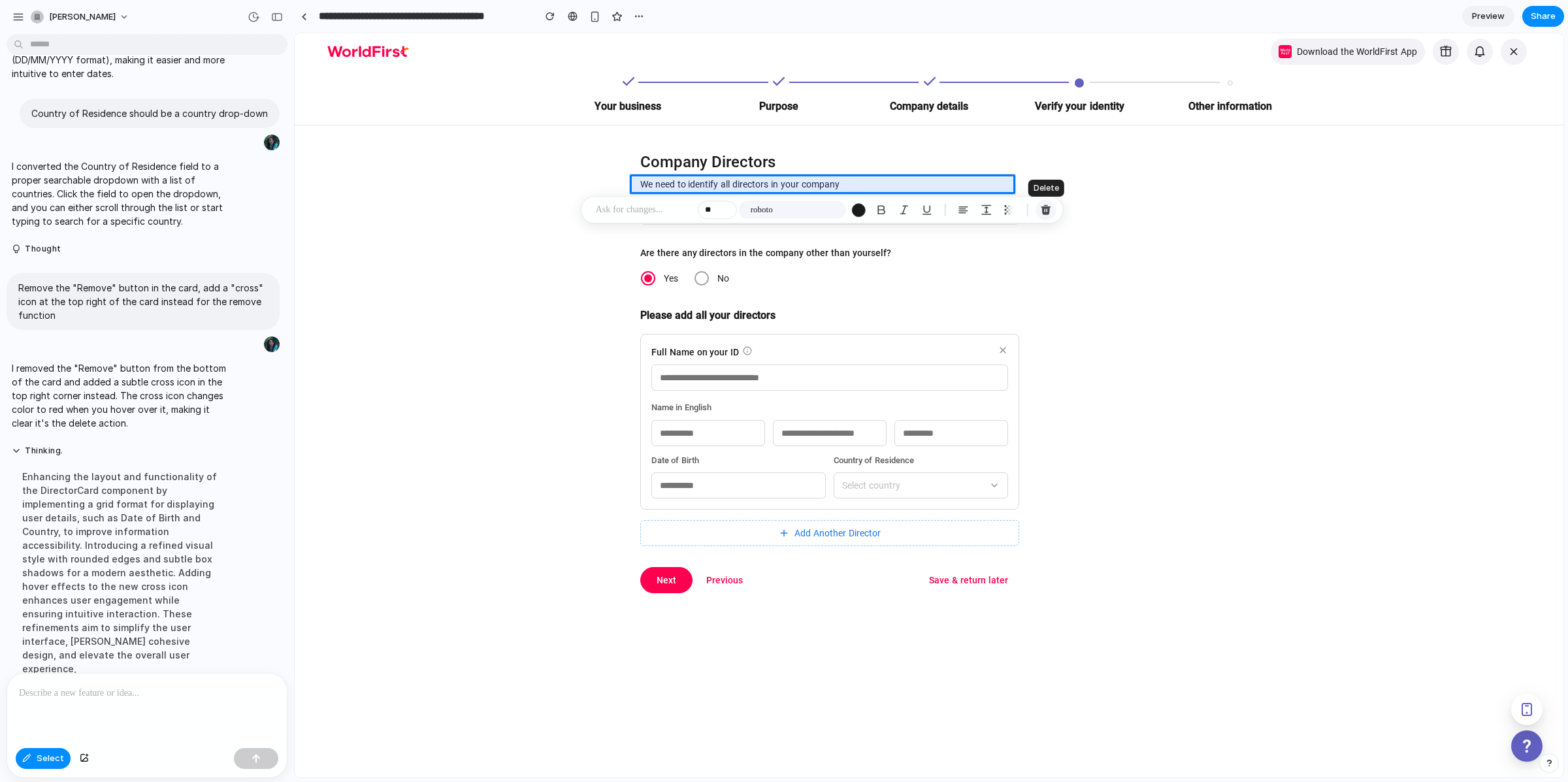
click at [1044, 215] on div "button" at bounding box center [1046, 209] width 11 height 11
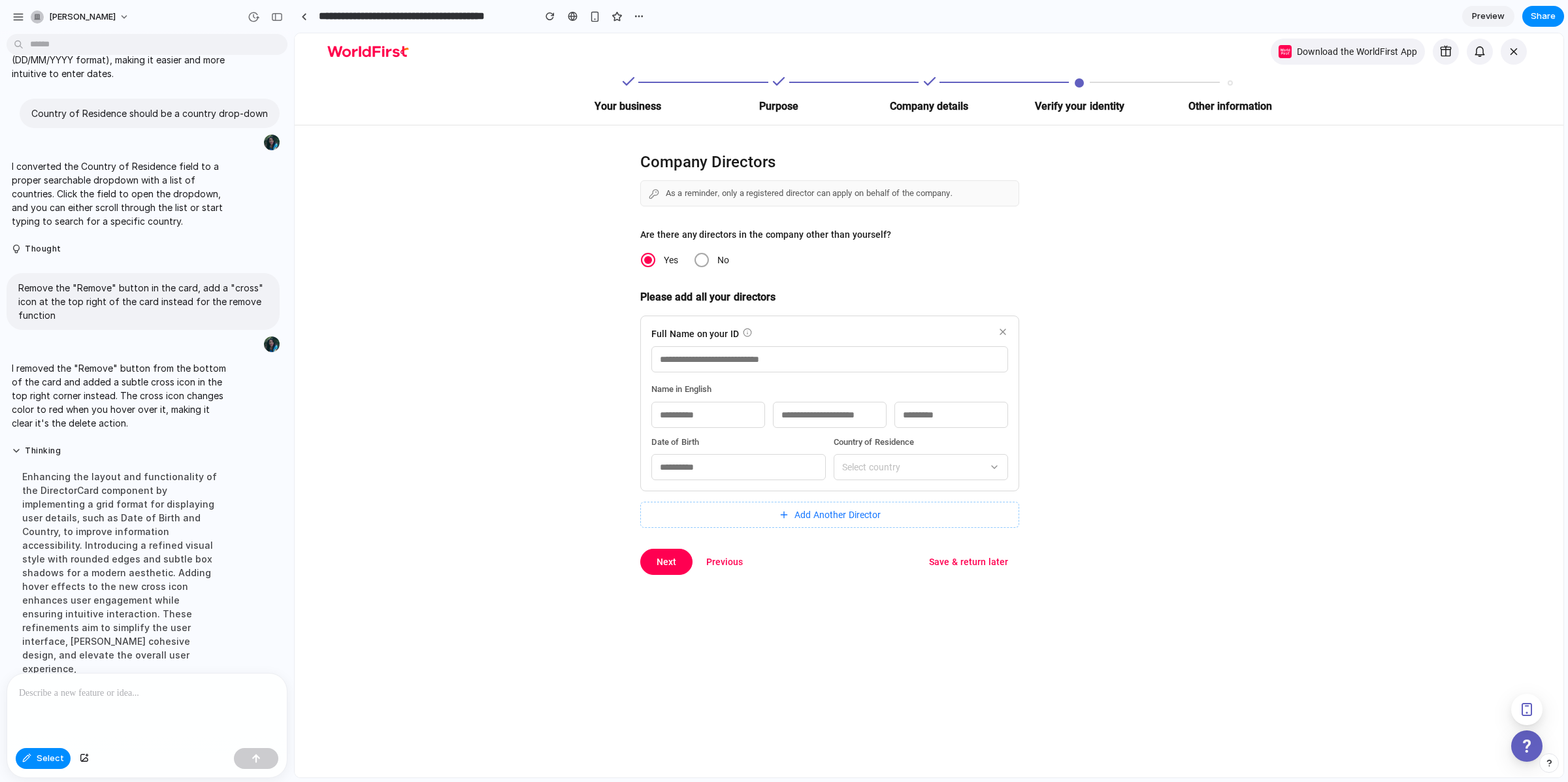
click at [135, 699] on div at bounding box center [147, 708] width 280 height 69
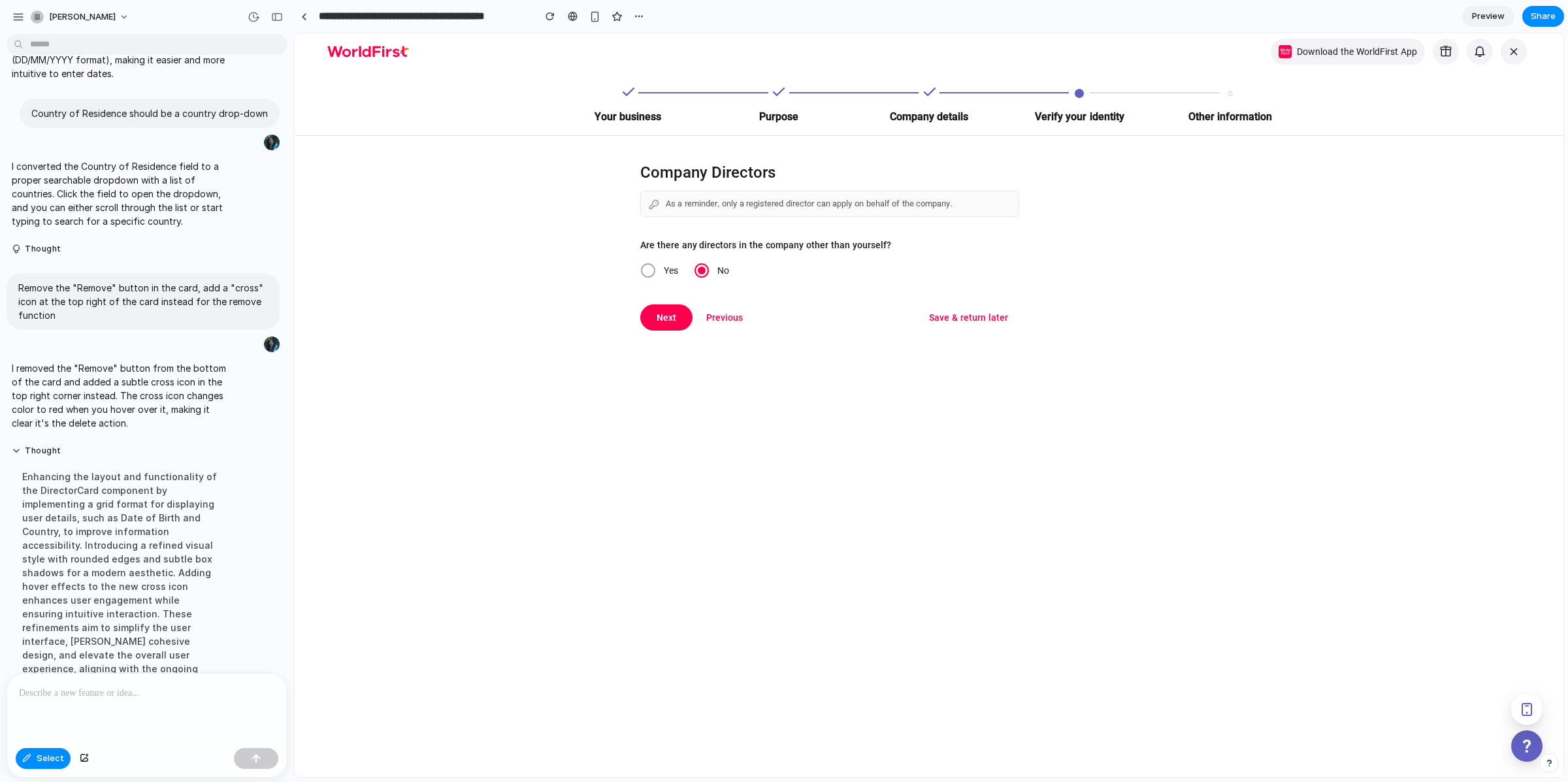
scroll to position [1704, 0]
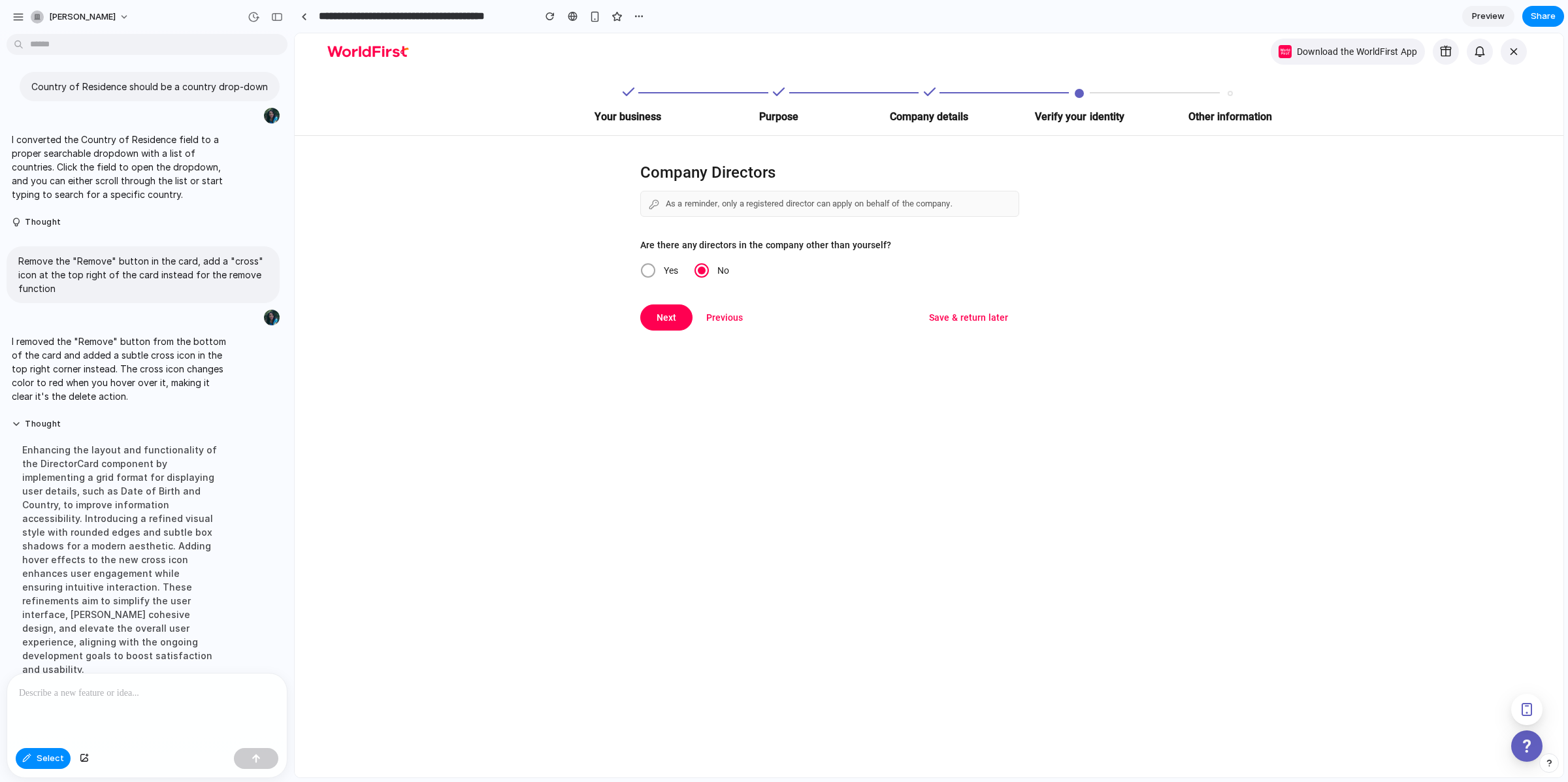
click at [134, 693] on p at bounding box center [147, 693] width 256 height 16
click at [649, 272] on div at bounding box center [929, 406] width 1269 height 744
click at [37, 751] on button "Select" at bounding box center [43, 759] width 55 height 21
click at [656, 276] on span "Yes" at bounding box center [671, 271] width 30 height 16
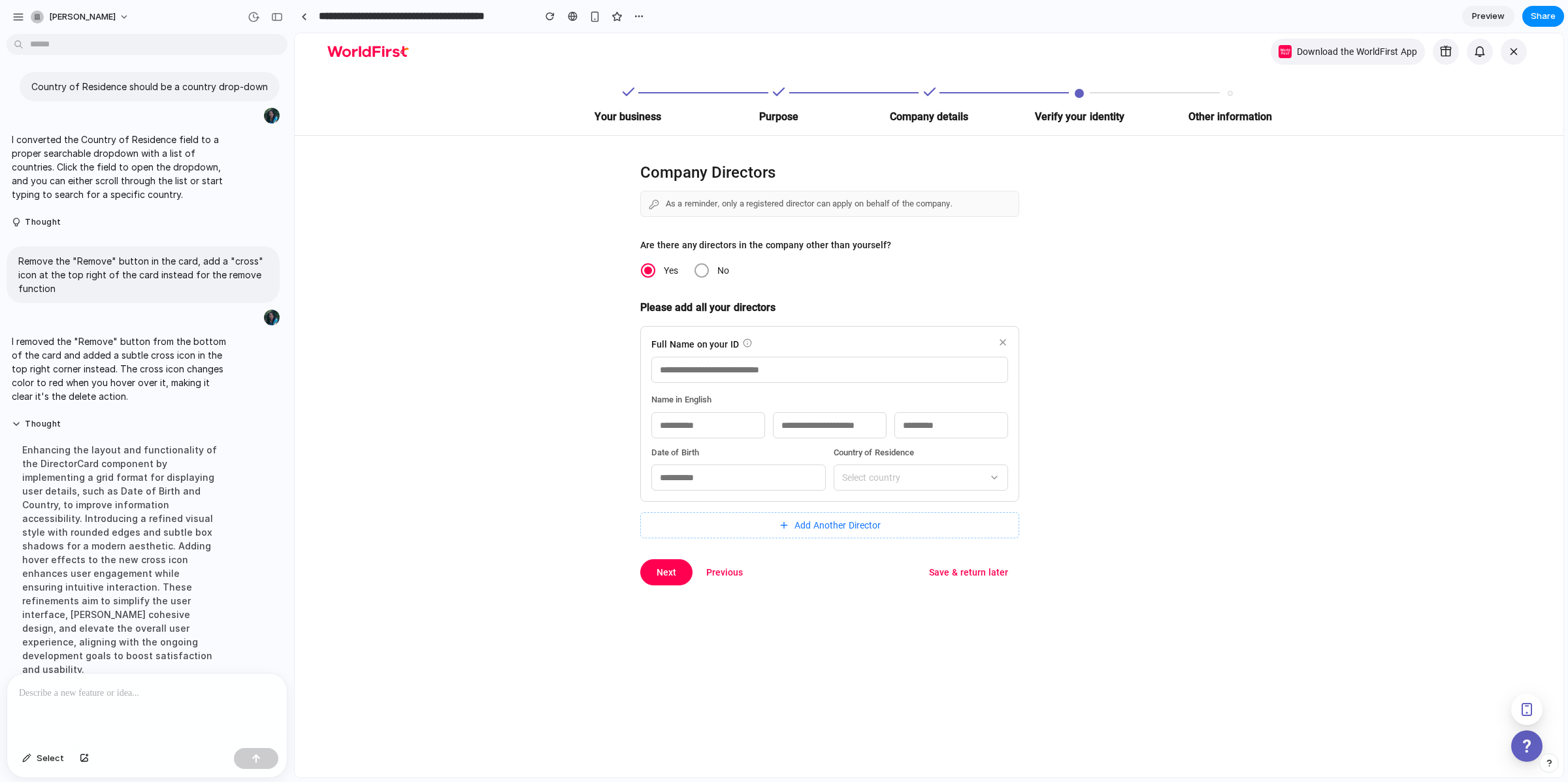
click at [705, 260] on div "Yes No" at bounding box center [829, 271] width 379 height 26
click at [694, 274] on span at bounding box center [702, 271] width 16 height 16
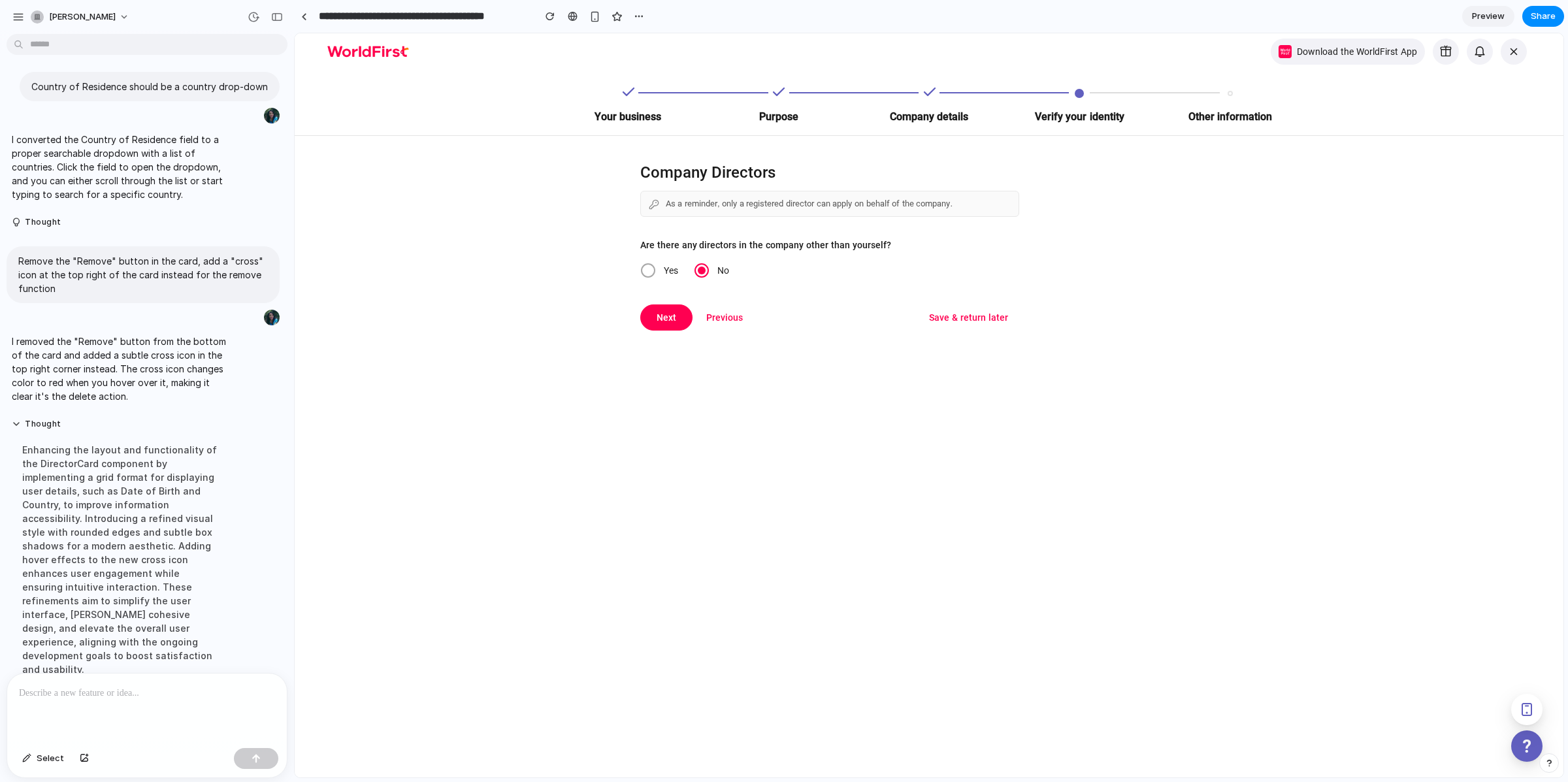
click at [643, 270] on span at bounding box center [648, 270] width 14 height 14
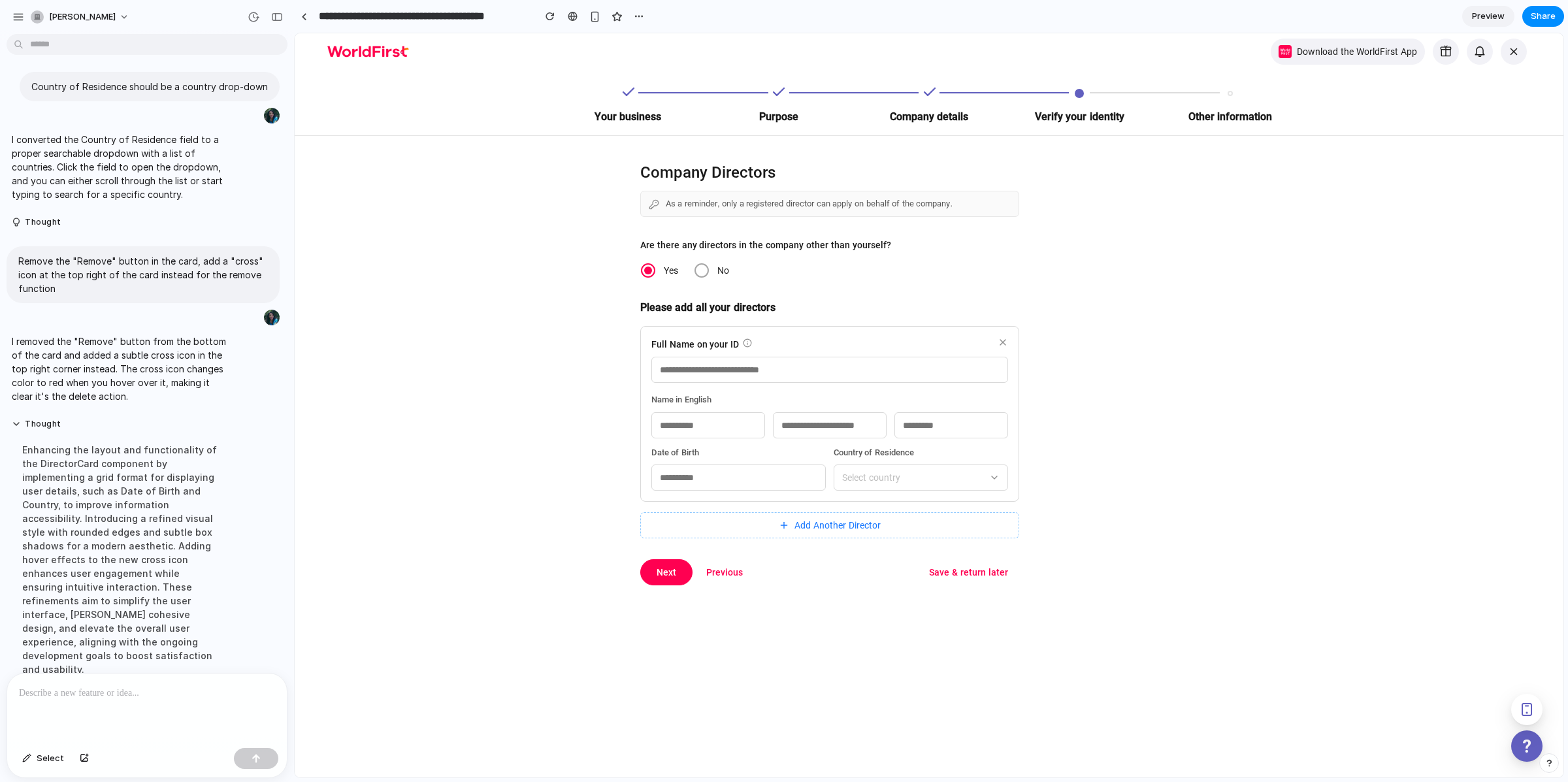
click at [810, 424] on input "text" at bounding box center [829, 426] width 113 height 26
click at [794, 410] on div "Name in English" at bounding box center [830, 415] width 357 height 45
click at [274, 17] on div "button" at bounding box center [276, 17] width 11 height 9
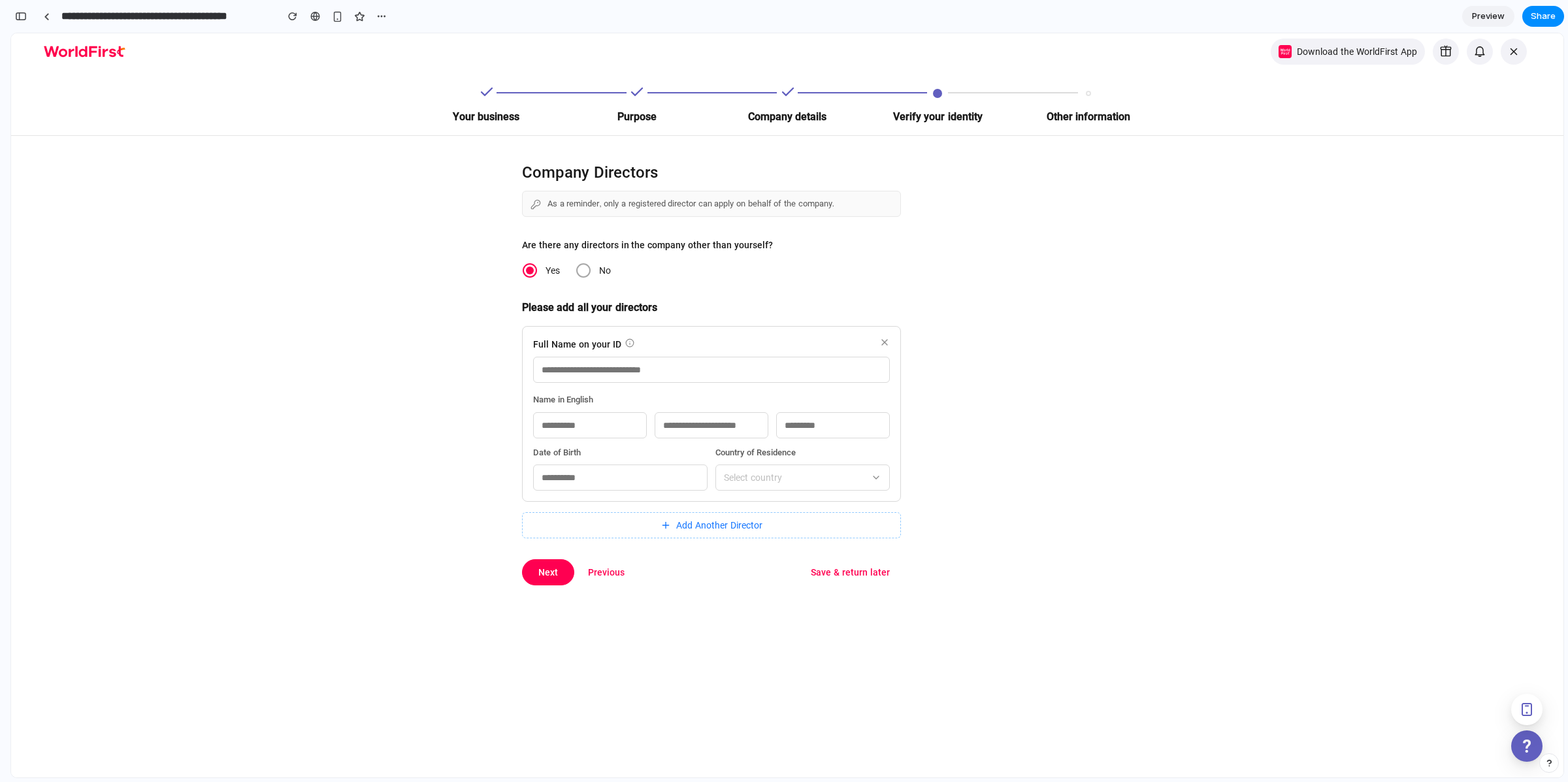
click at [1478, 23] on link "Preview" at bounding box center [1487, 17] width 52 height 21
click at [574, 269] on span at bounding box center [581, 270] width 14 height 14
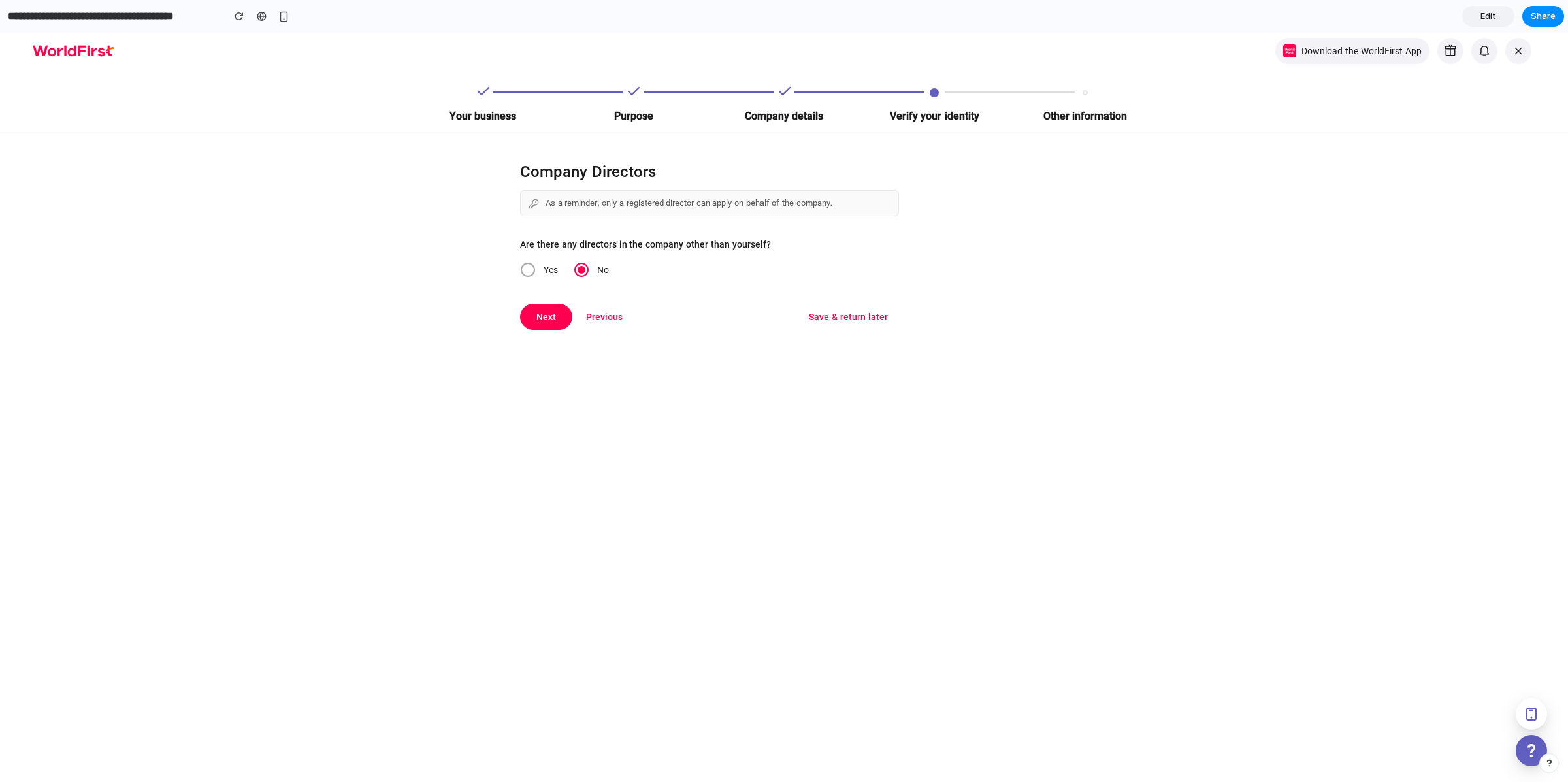
click at [1507, 14] on link "Edit" at bounding box center [1487, 17] width 52 height 21
click at [1501, 18] on span "Preview" at bounding box center [1488, 16] width 33 height 13
click at [1501, 18] on link "Edit" at bounding box center [1487, 17] width 52 height 21
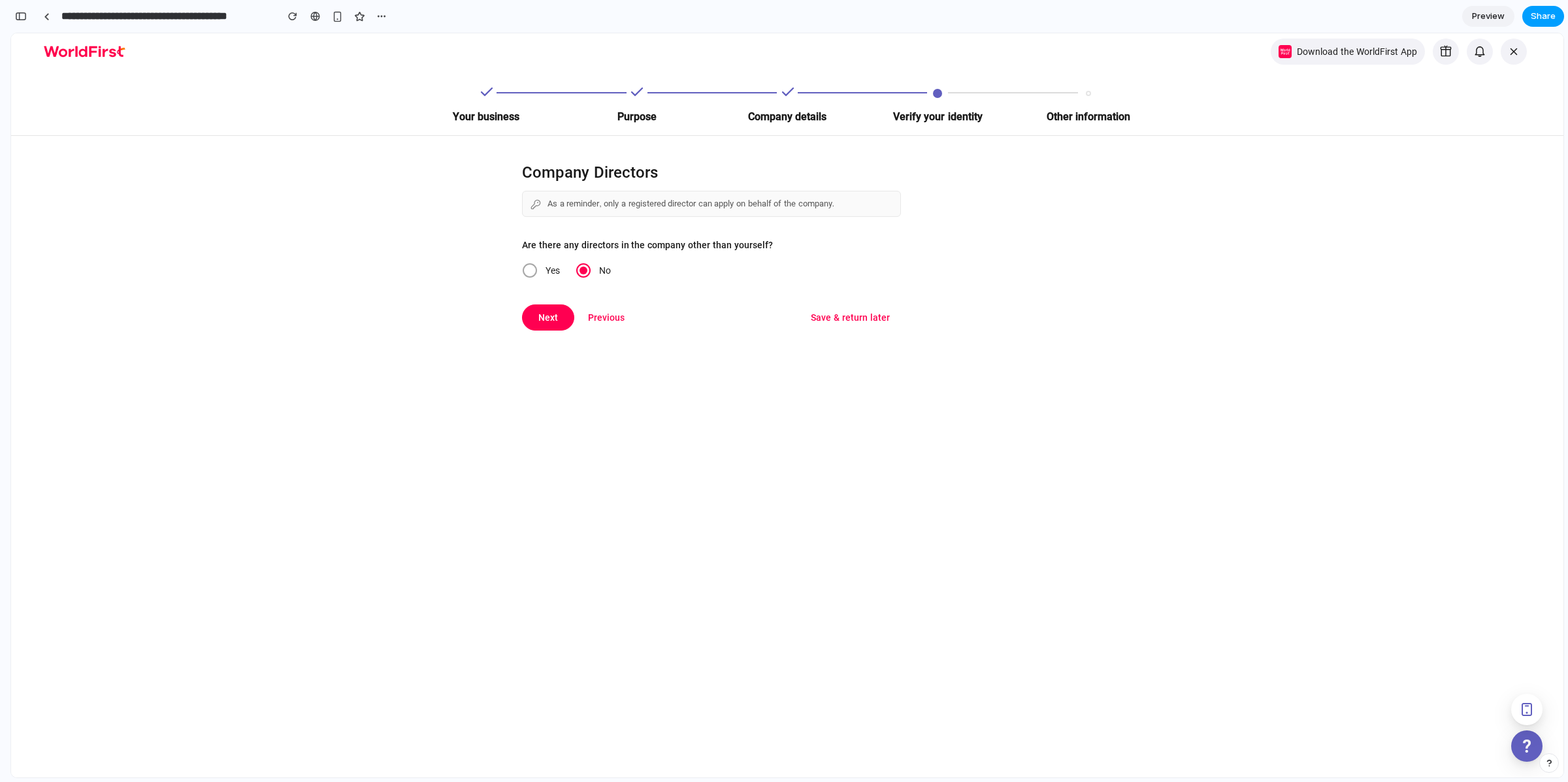
click at [1562, 17] on button "Share" at bounding box center [1543, 17] width 42 height 21
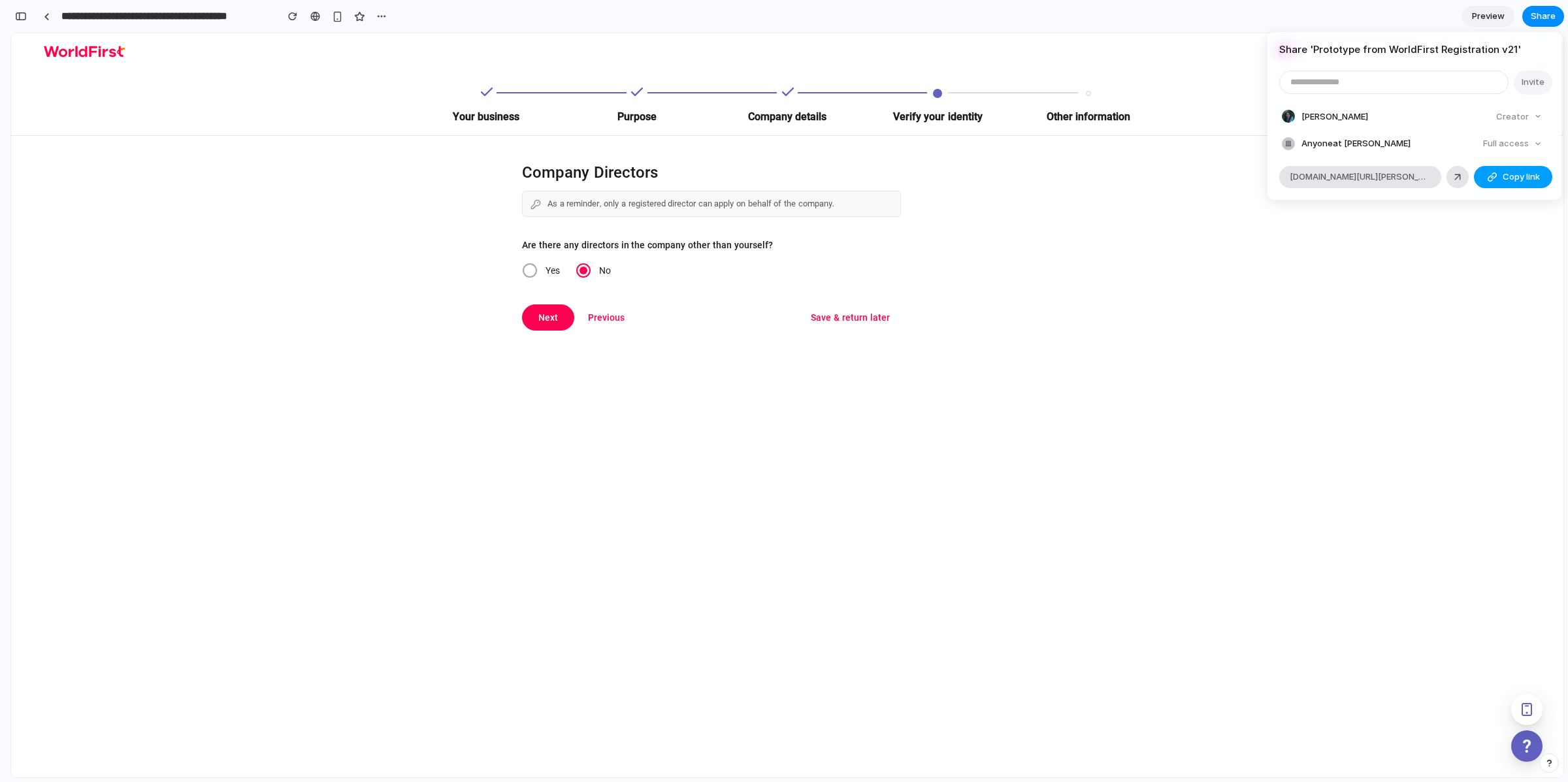
click at [1530, 174] on span "Copy link" at bounding box center [1521, 177] width 37 height 13
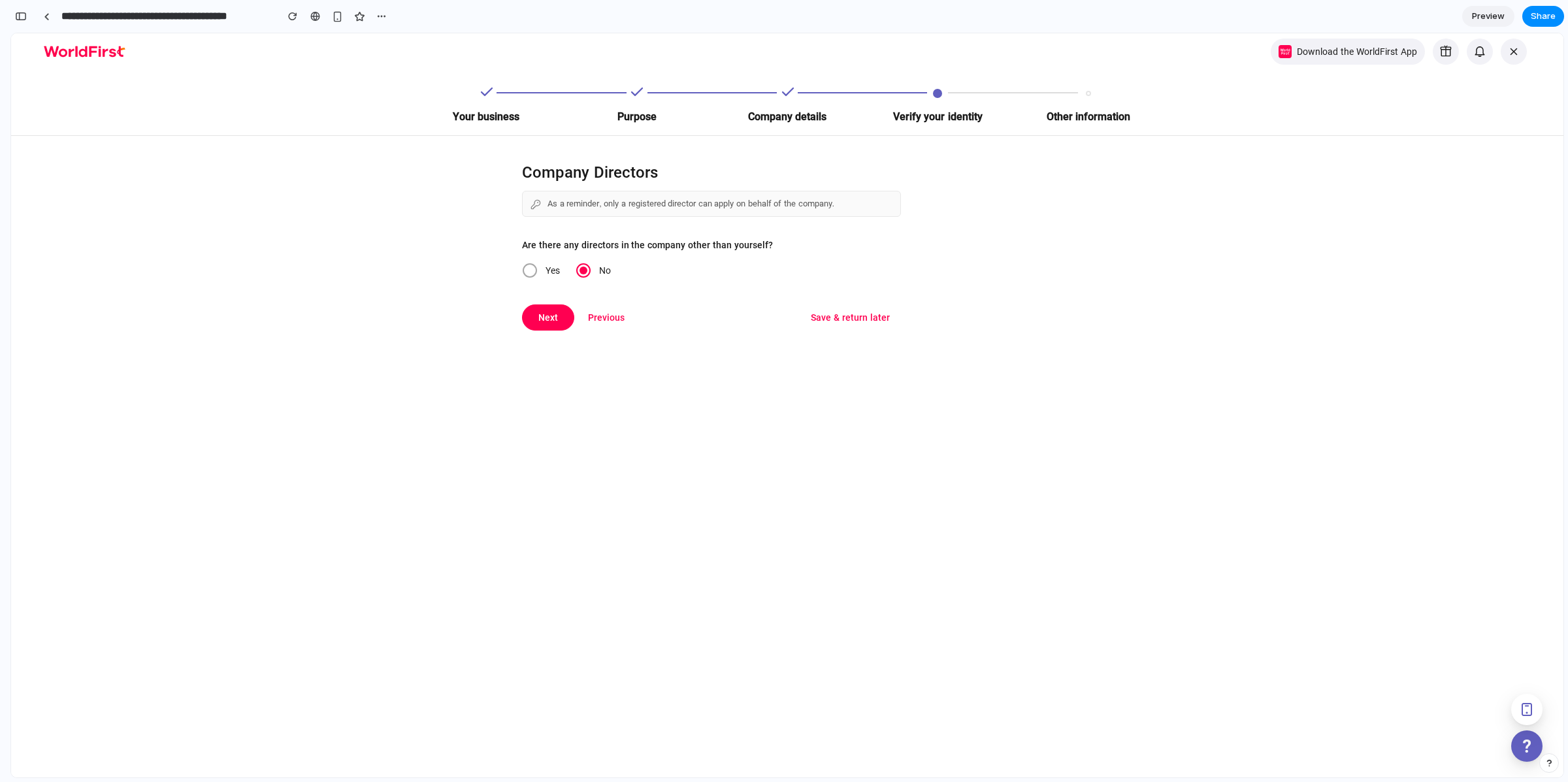
click at [389, 18] on div "Share ' Prototype from WorldFirst Registration v21 ' Invite Astrid Yau Creator …" at bounding box center [784, 391] width 1568 height 782
click at [377, 13] on div "button" at bounding box center [382, 17] width 11 height 11
click at [405, 41] on span "Duplicate" at bounding box center [414, 45] width 40 height 13
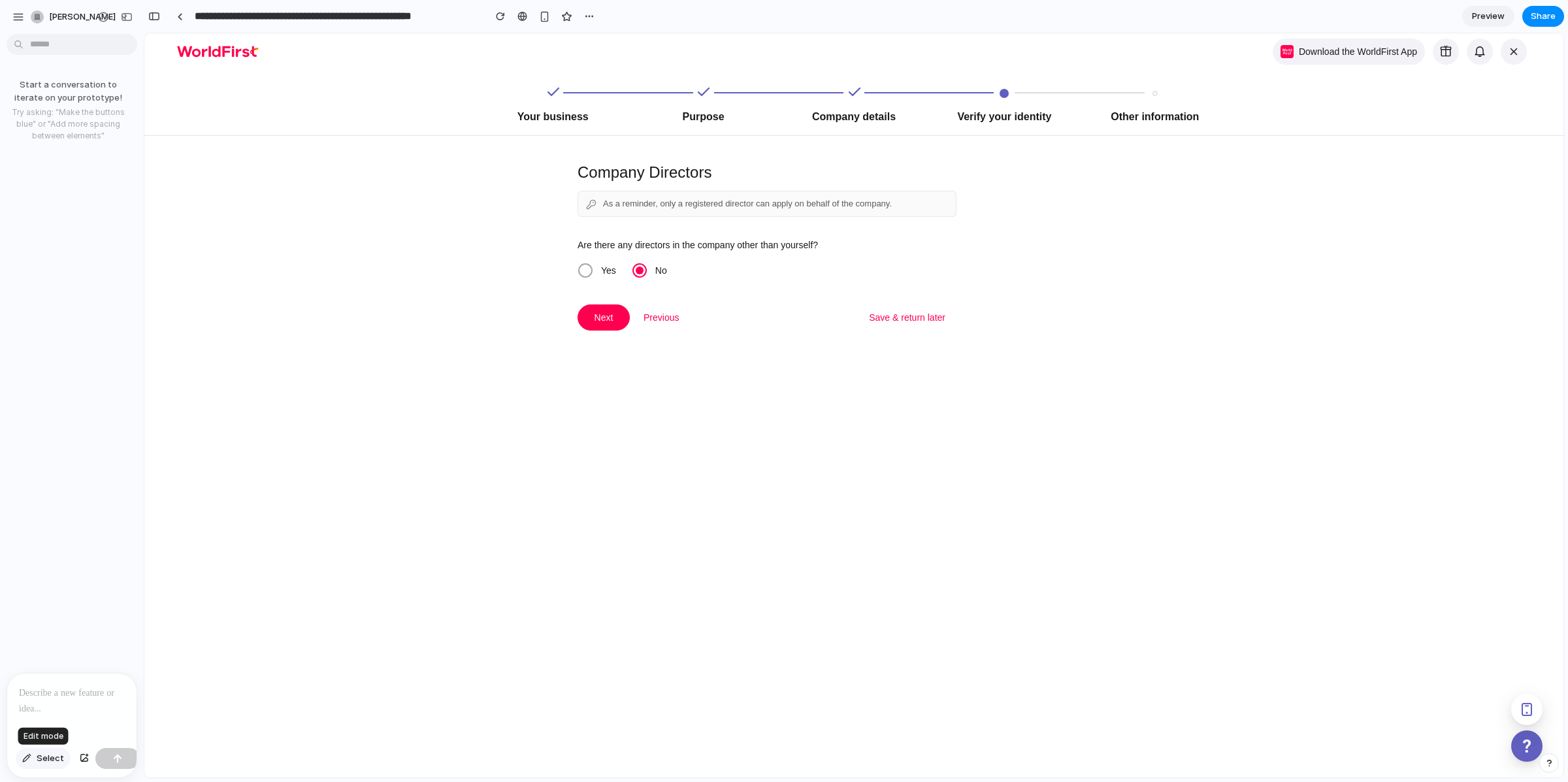
click at [50, 763] on span "Select" at bounding box center [50, 758] width 27 height 13
